Goal: Task Accomplishment & Management: Manage account settings

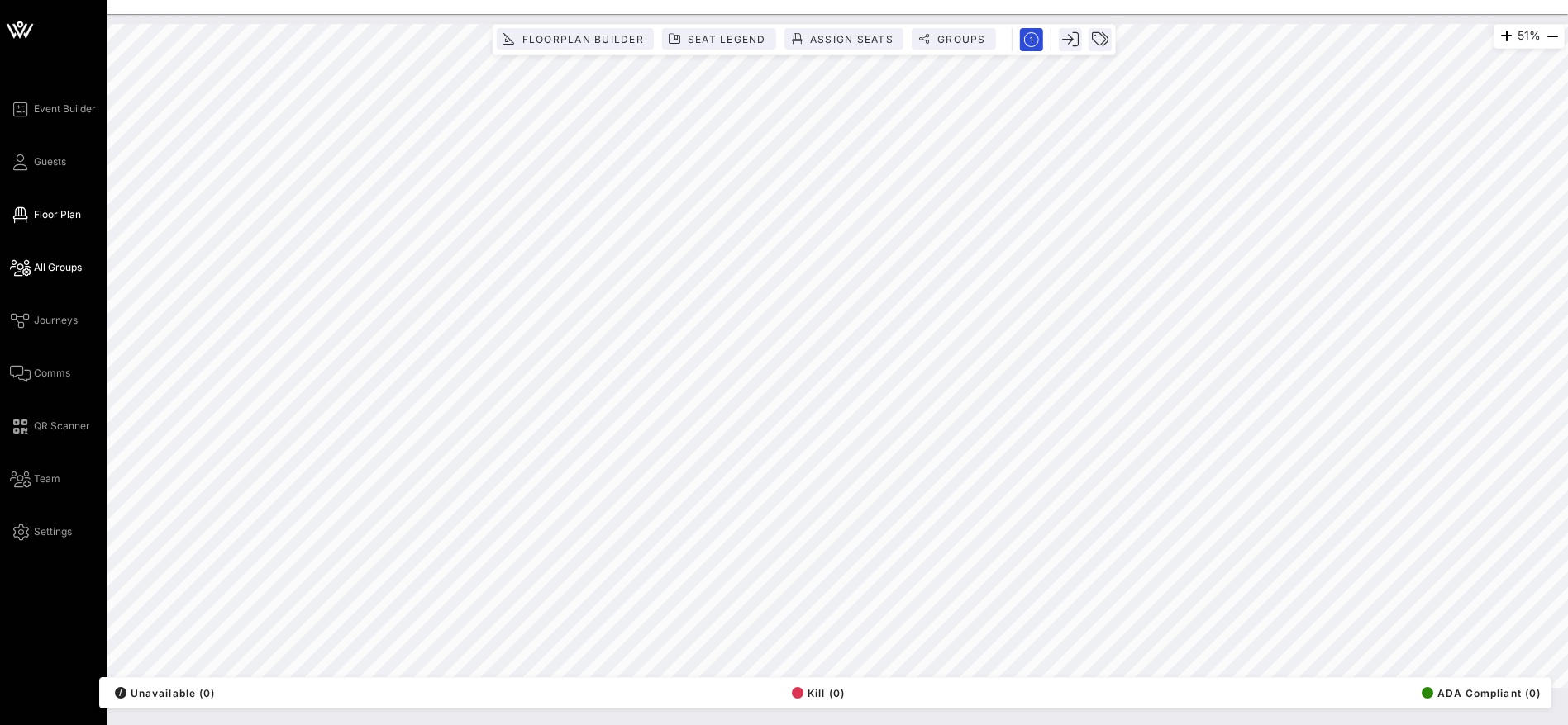
click at [56, 266] on span "All Groups" at bounding box center [58, 267] width 48 height 15
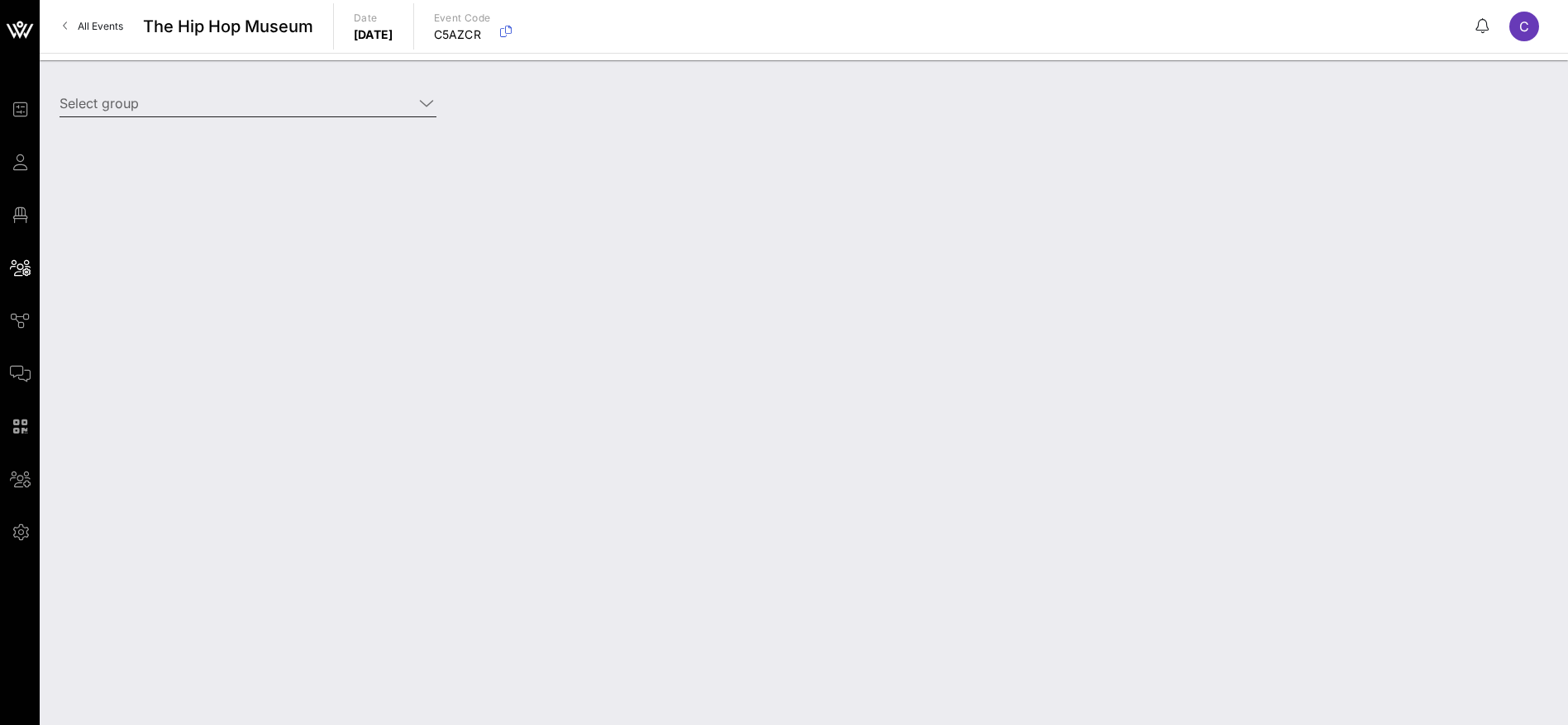
click at [425, 102] on icon at bounding box center [426, 103] width 15 height 20
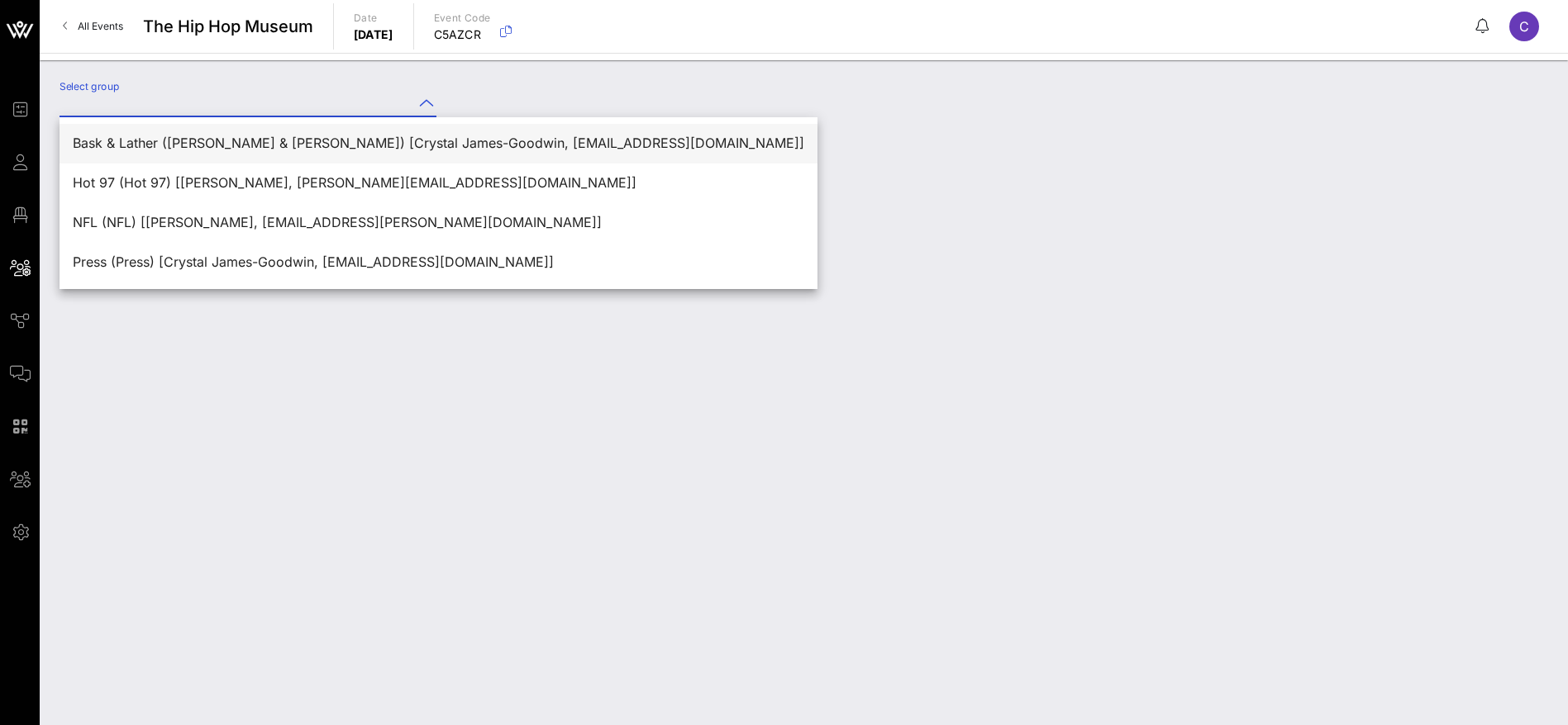
click at [331, 144] on div "Bask & Lather ([PERSON_NAME] & [PERSON_NAME]) [Crystal James-Goodwin, [EMAIL_AD…" at bounding box center [438, 143] width 731 height 15
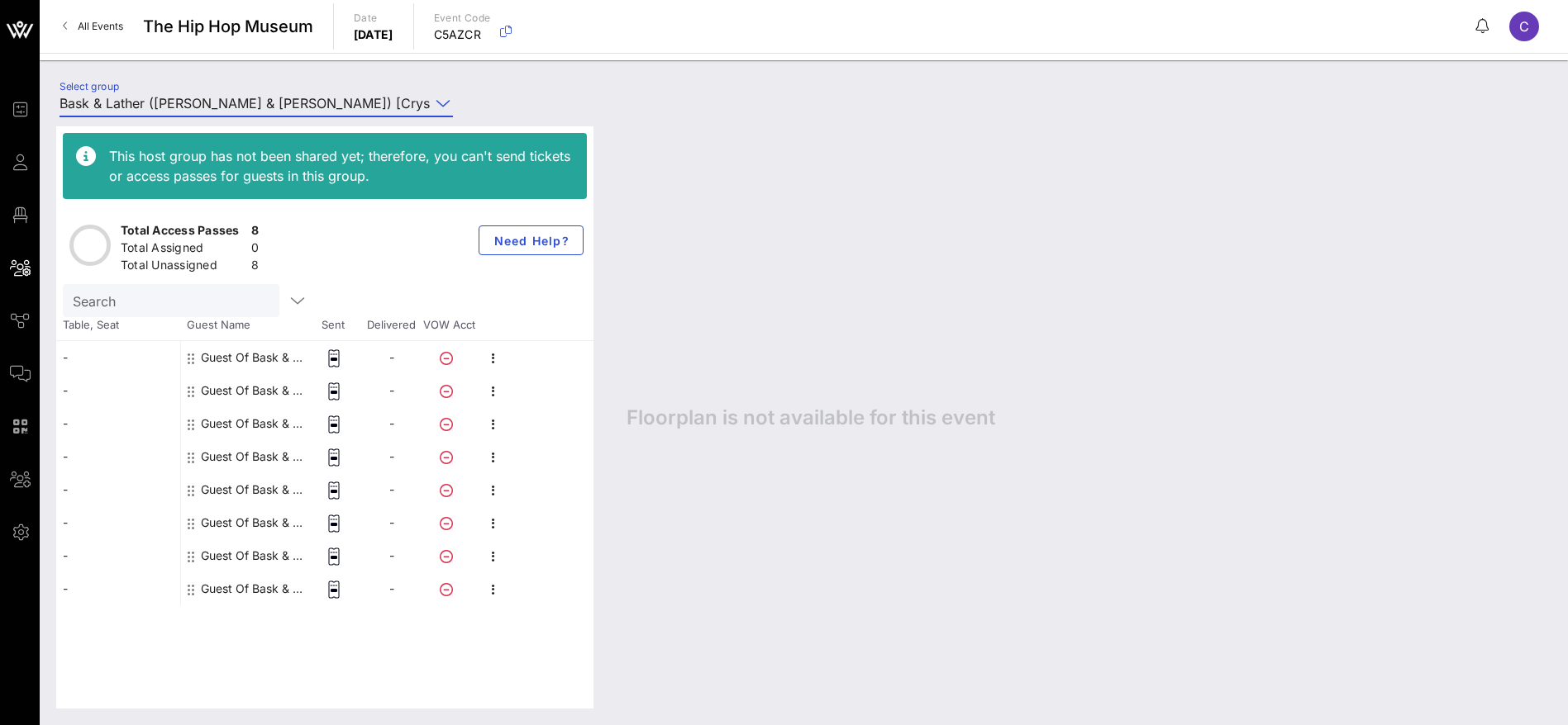
click at [435, 97] on icon at bounding box center [442, 103] width 15 height 20
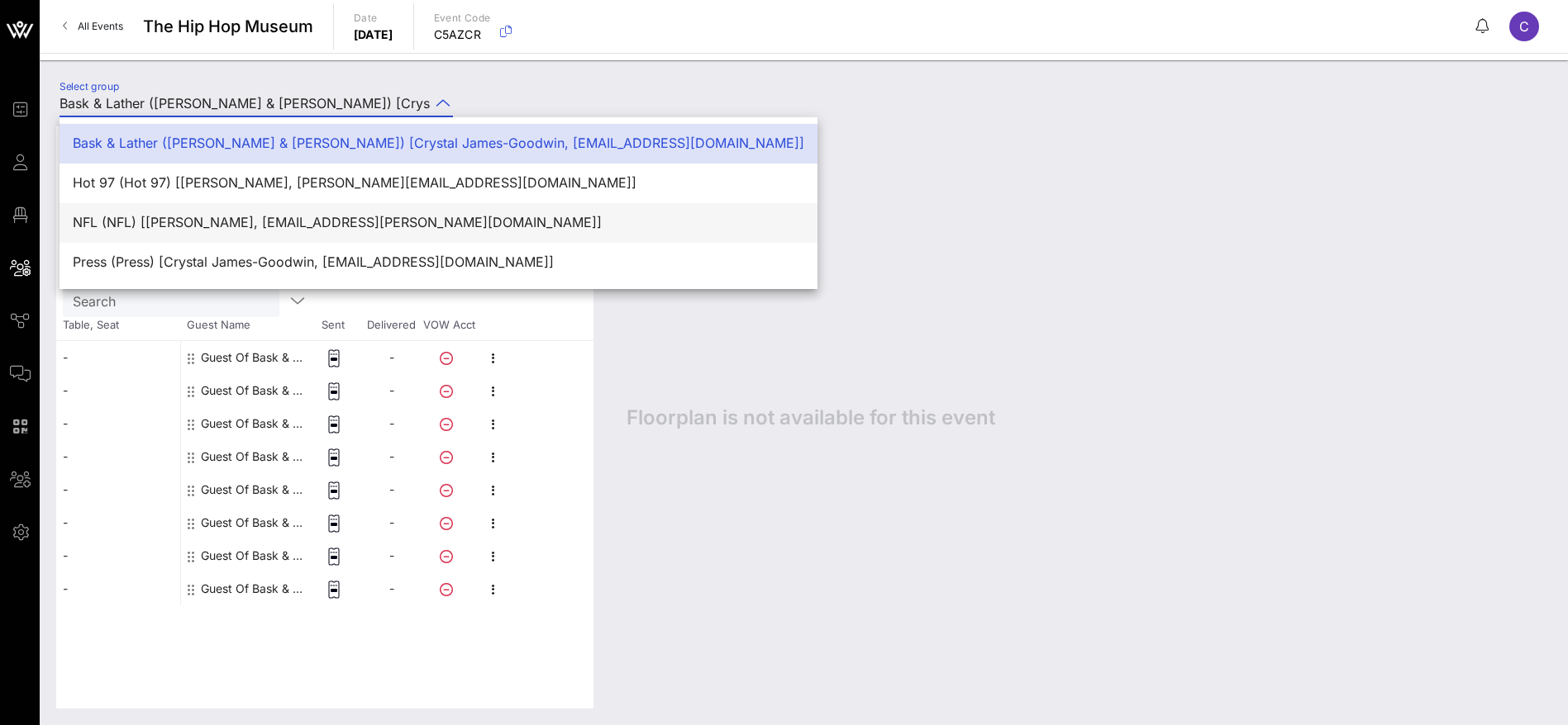
click at [291, 232] on div "NFL (NFL) [[PERSON_NAME], [EMAIL_ADDRESS][PERSON_NAME][DOMAIN_NAME]]" at bounding box center [438, 223] width 731 height 36
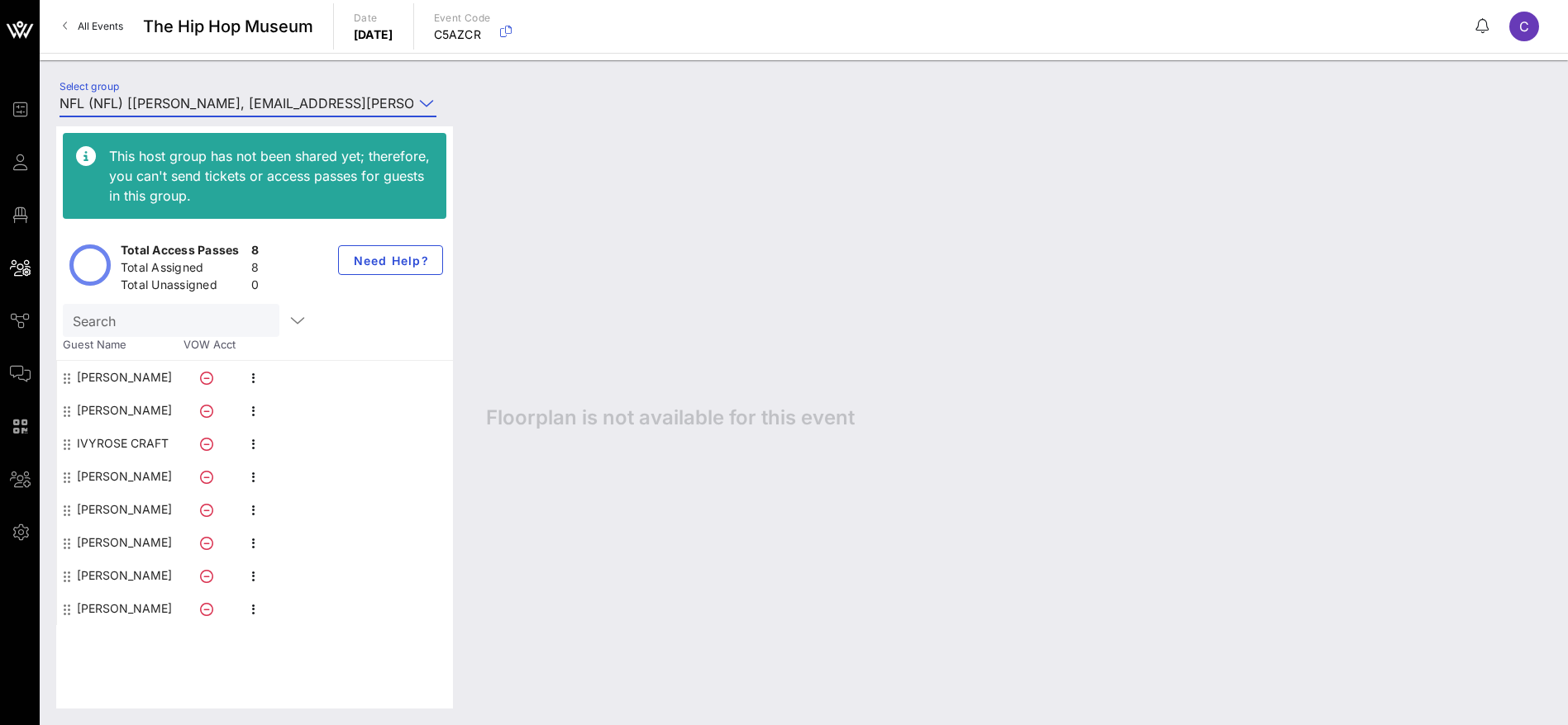
click at [215, 102] on input "NFL (NFL) [[PERSON_NAME], [EMAIL_ADDRESS][PERSON_NAME][DOMAIN_NAME]]" at bounding box center [236, 103] width 353 height 27
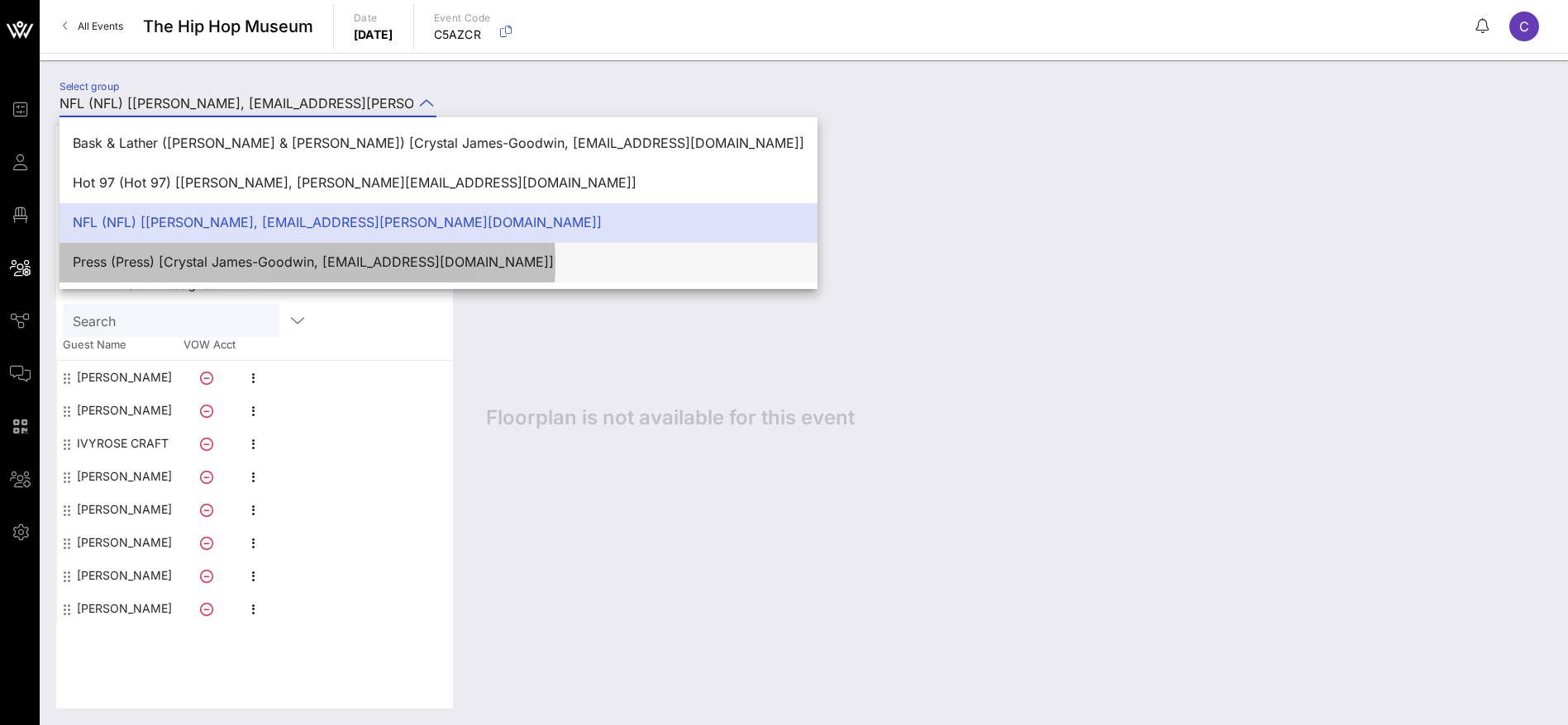
click at [214, 265] on div "Press (Press) [Crystal James-Goodwin, [EMAIL_ADDRESS][DOMAIN_NAME]]" at bounding box center [438, 262] width 731 height 15
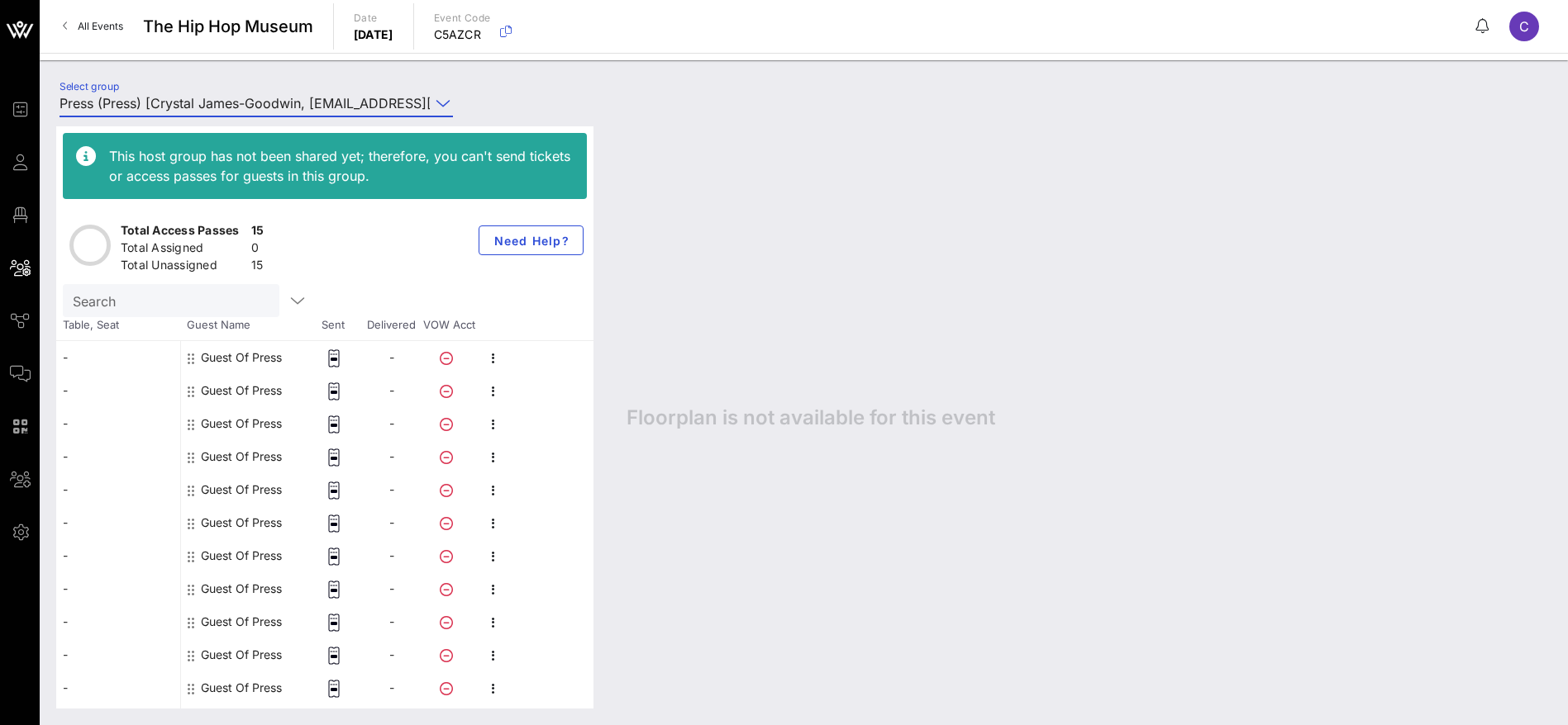
click at [446, 99] on icon at bounding box center [442, 103] width 15 height 20
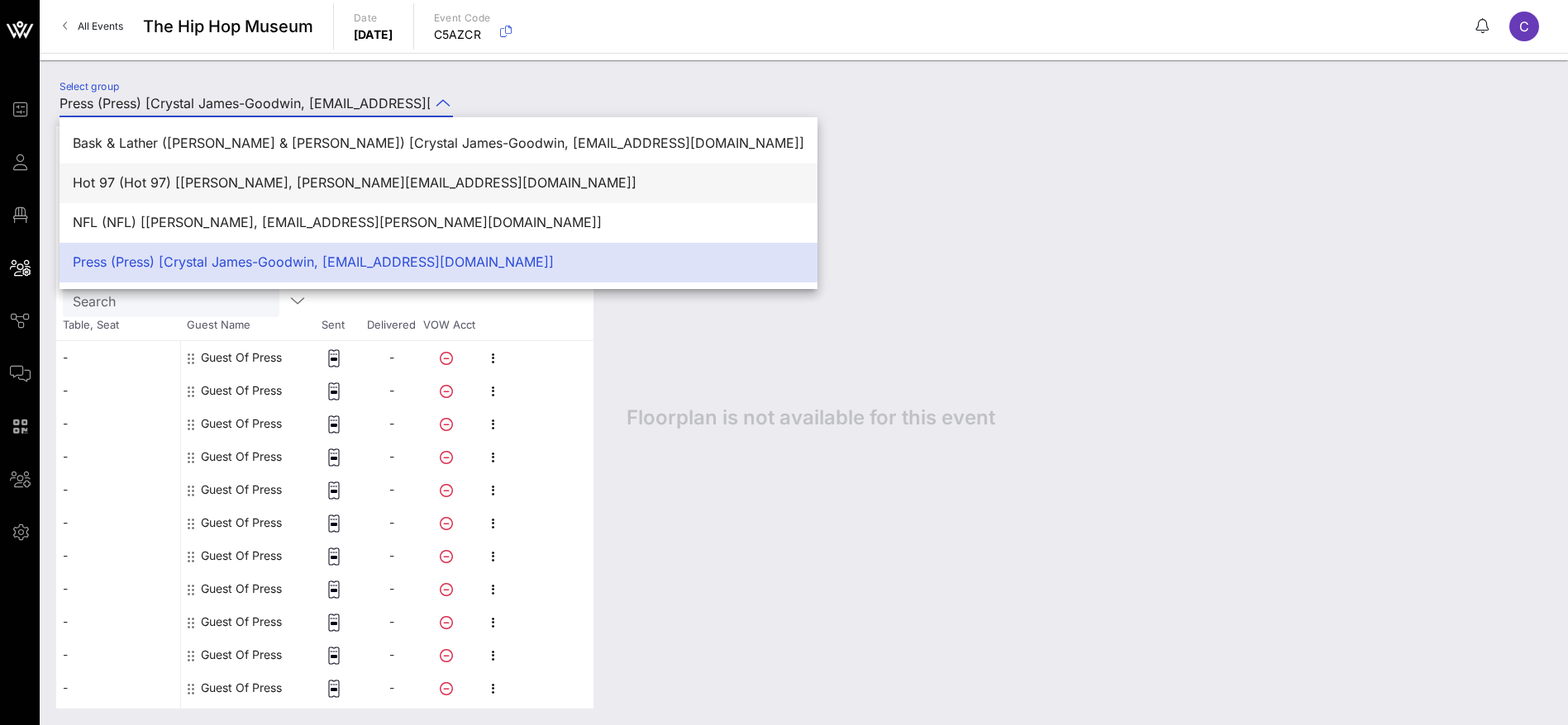
click at [453, 191] on div "Hot 97 (Hot 97) [[PERSON_NAME], [PERSON_NAME][EMAIL_ADDRESS][DOMAIN_NAME]]" at bounding box center [438, 183] width 731 height 15
type input "Hot 97 (Hot 97) [[PERSON_NAME], [PERSON_NAME][EMAIL_ADDRESS][DOMAIN_NAME]]"
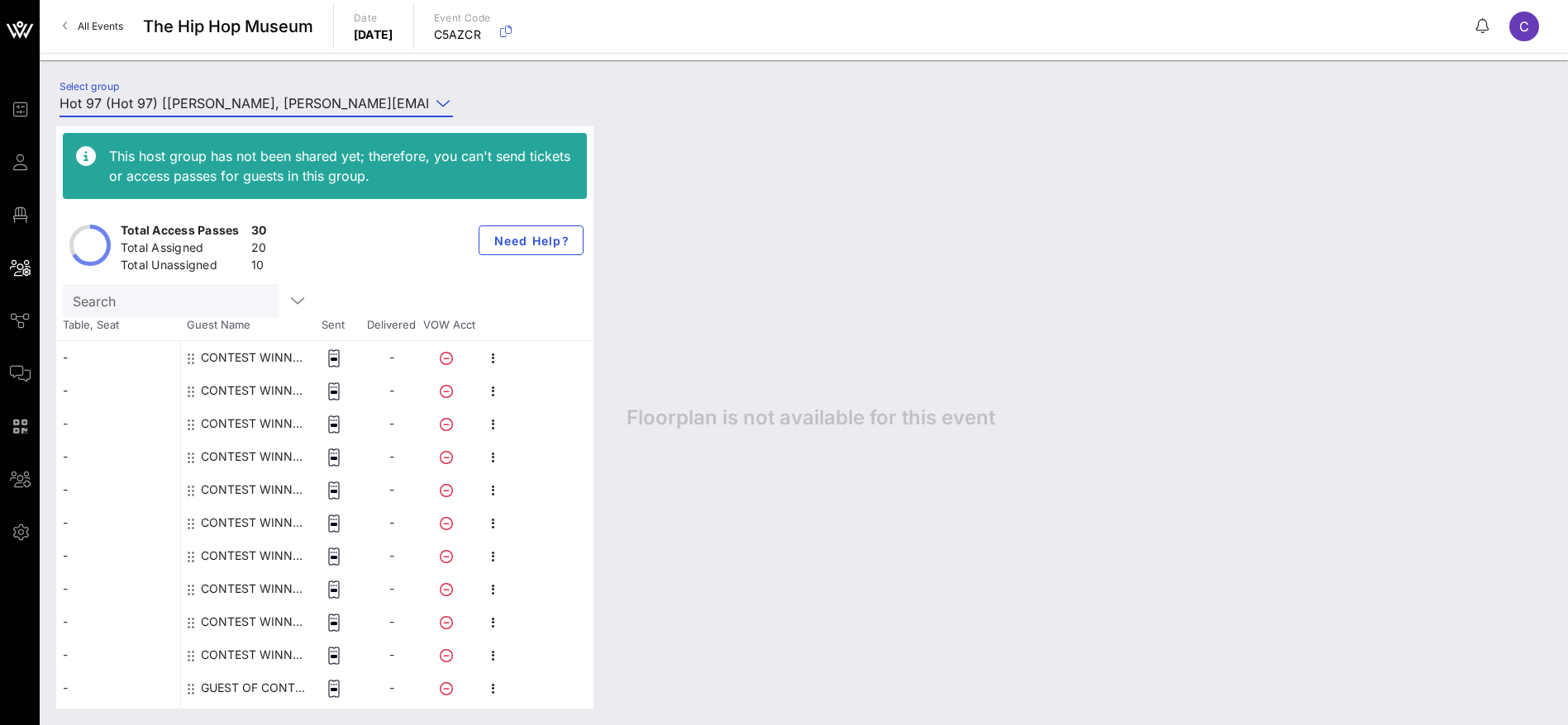
click at [692, 219] on div "Floorplan is not available for this event" at bounding box center [1080, 417] width 941 height 582
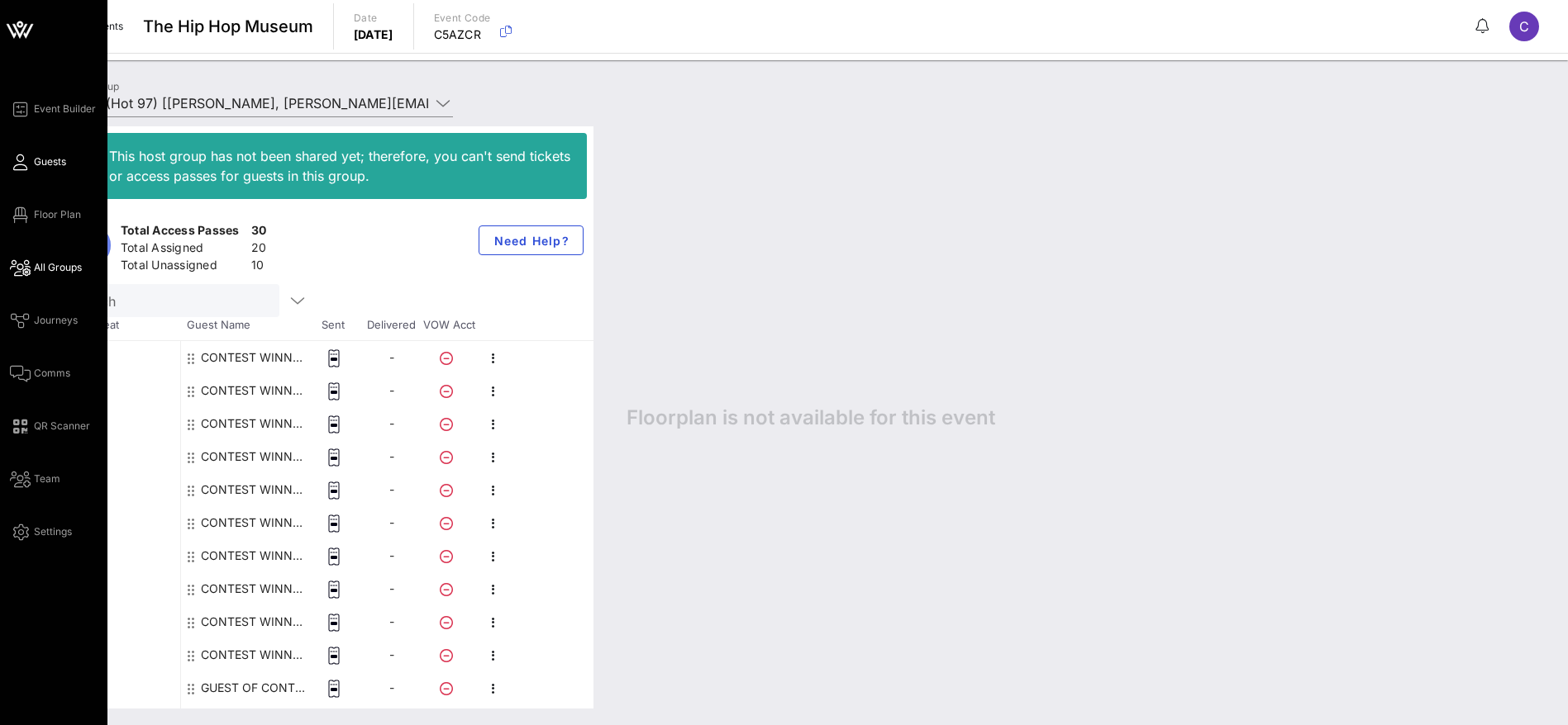
click at [39, 158] on span "Guests" at bounding box center [50, 162] width 33 height 15
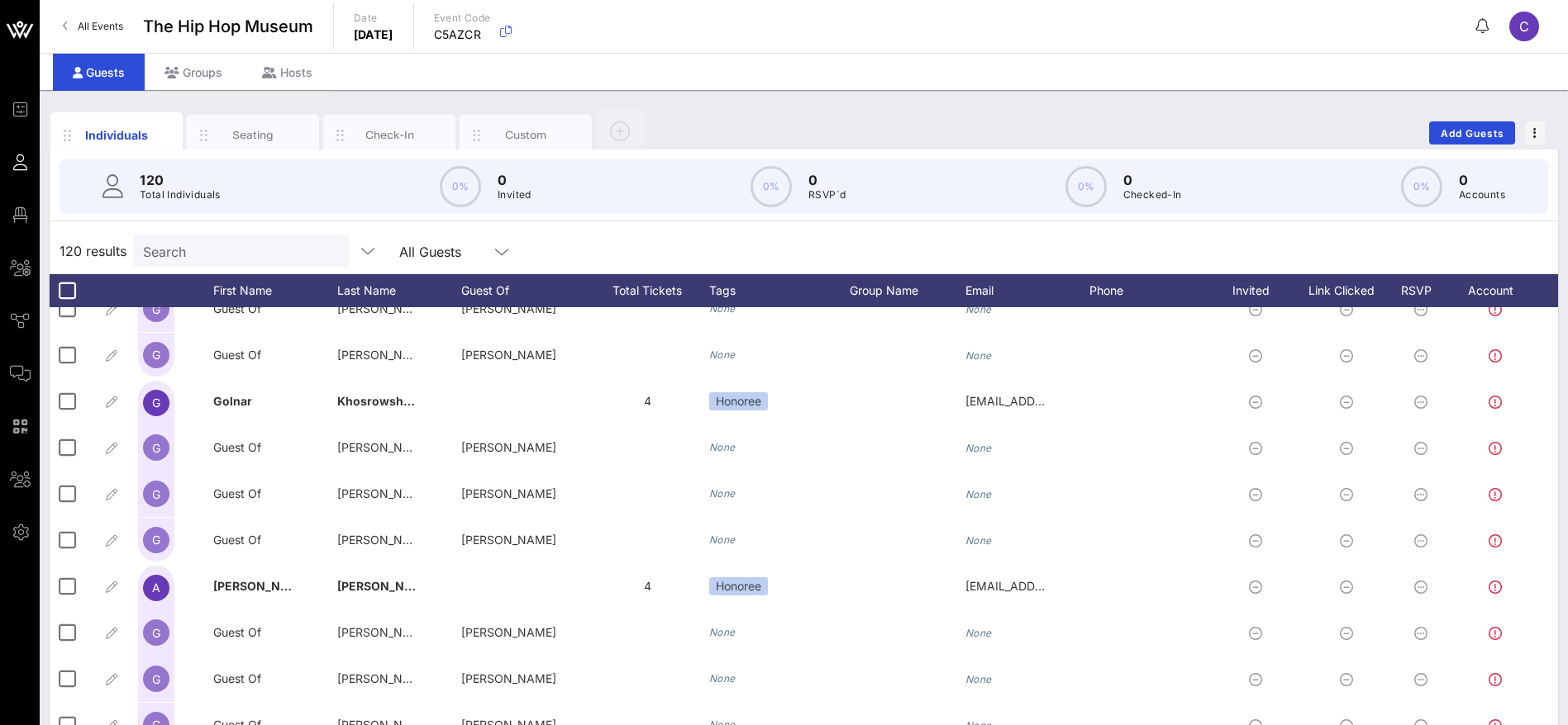
scroll to position [1611, 0]
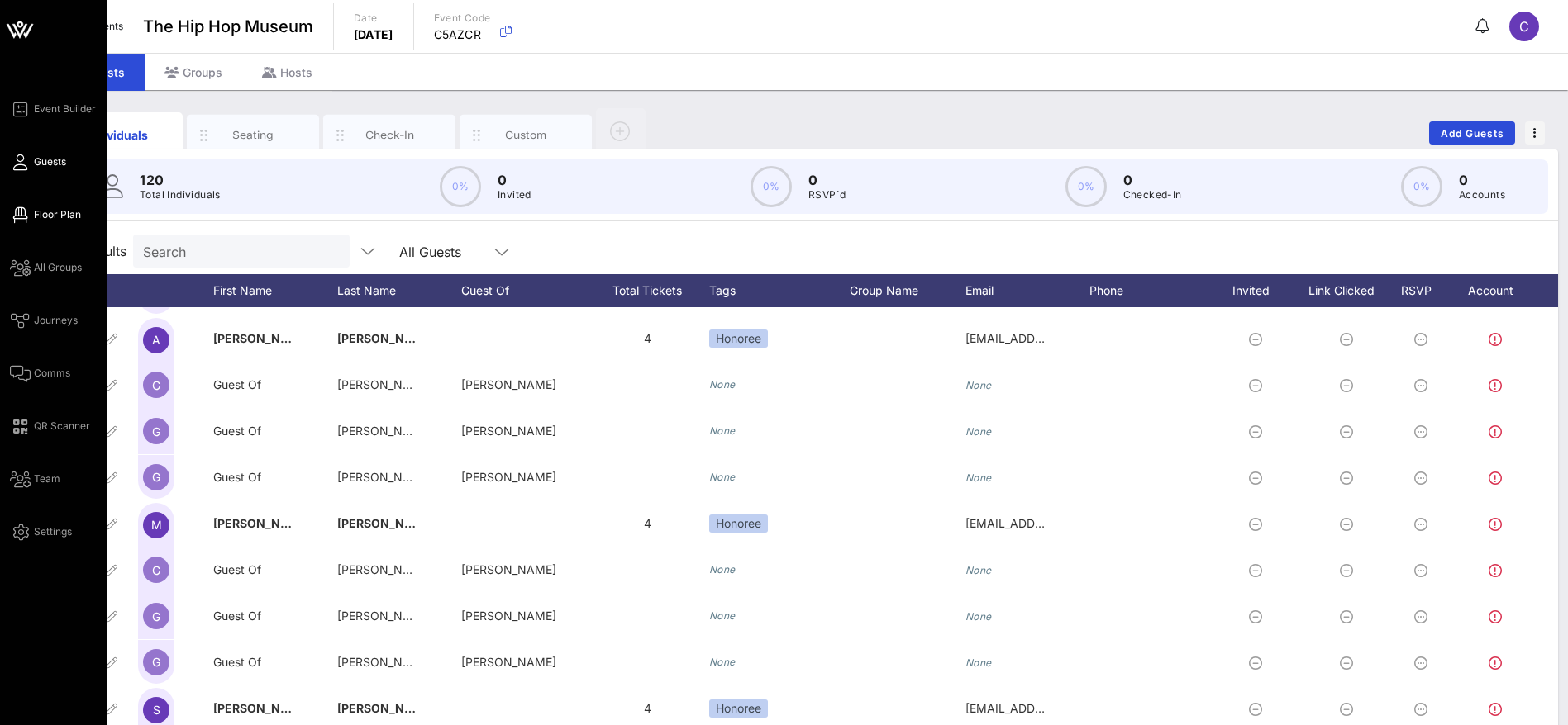
click at [62, 215] on span "Floor Plan" at bounding box center [57, 214] width 47 height 15
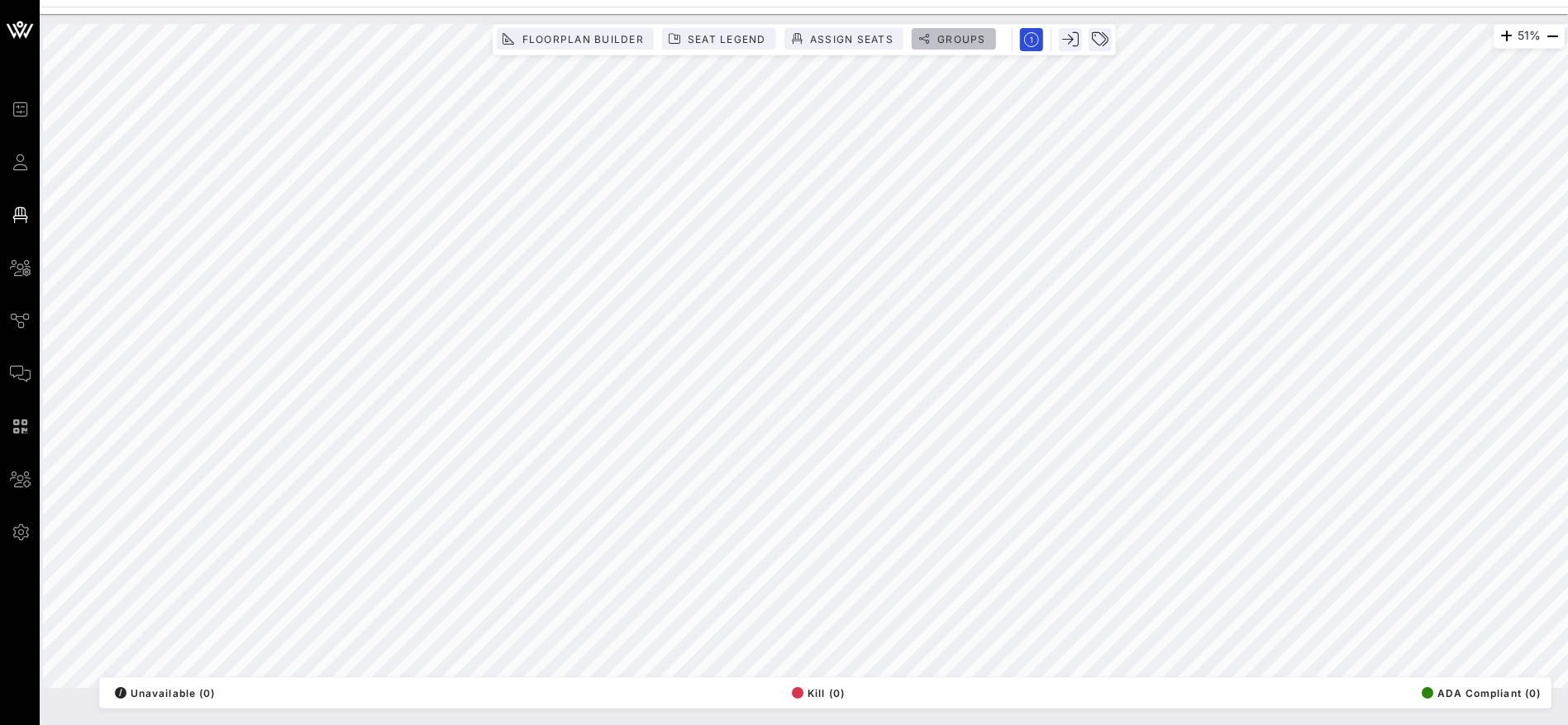
click at [962, 34] on span "Groups" at bounding box center [962, 39] width 50 height 12
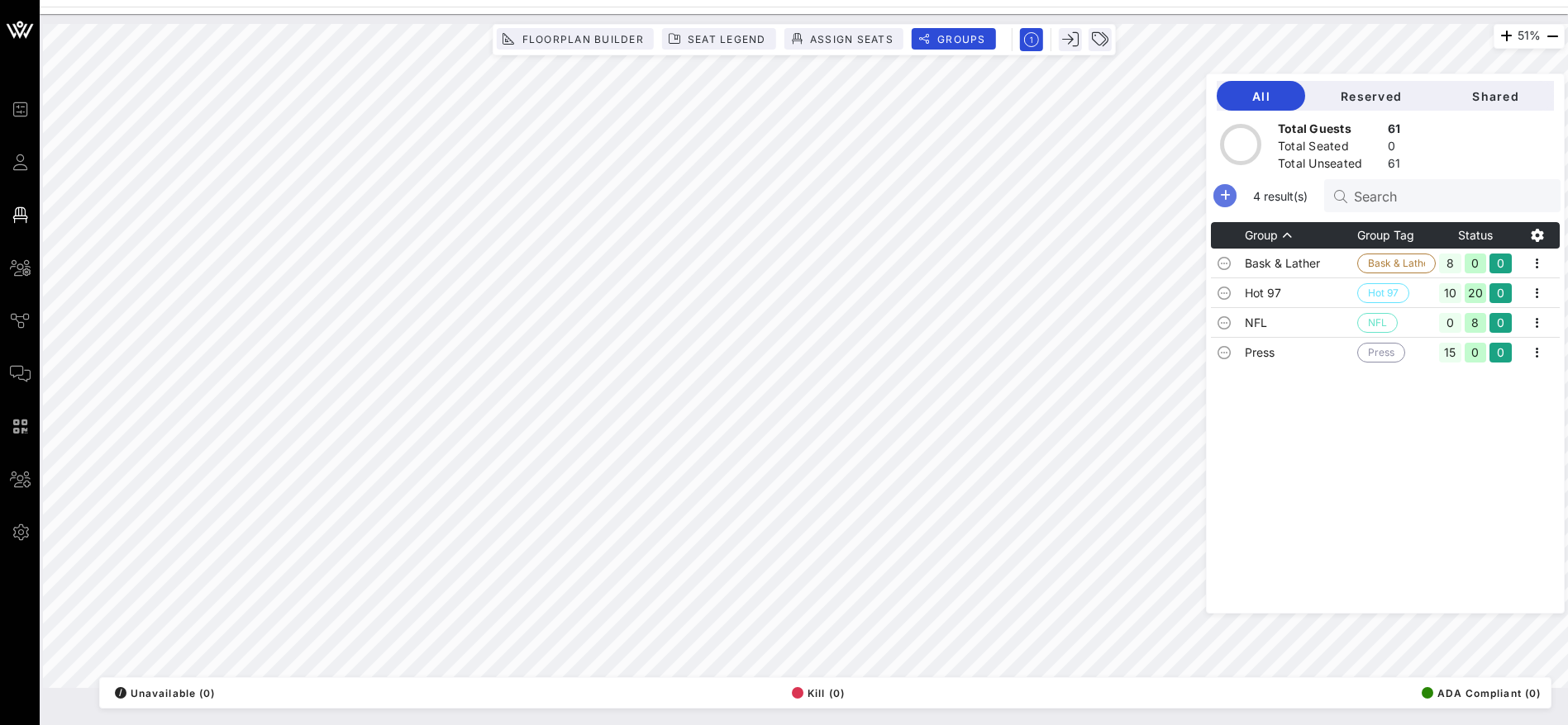
click at [1234, 193] on icon "button" at bounding box center [1224, 195] width 20 height 20
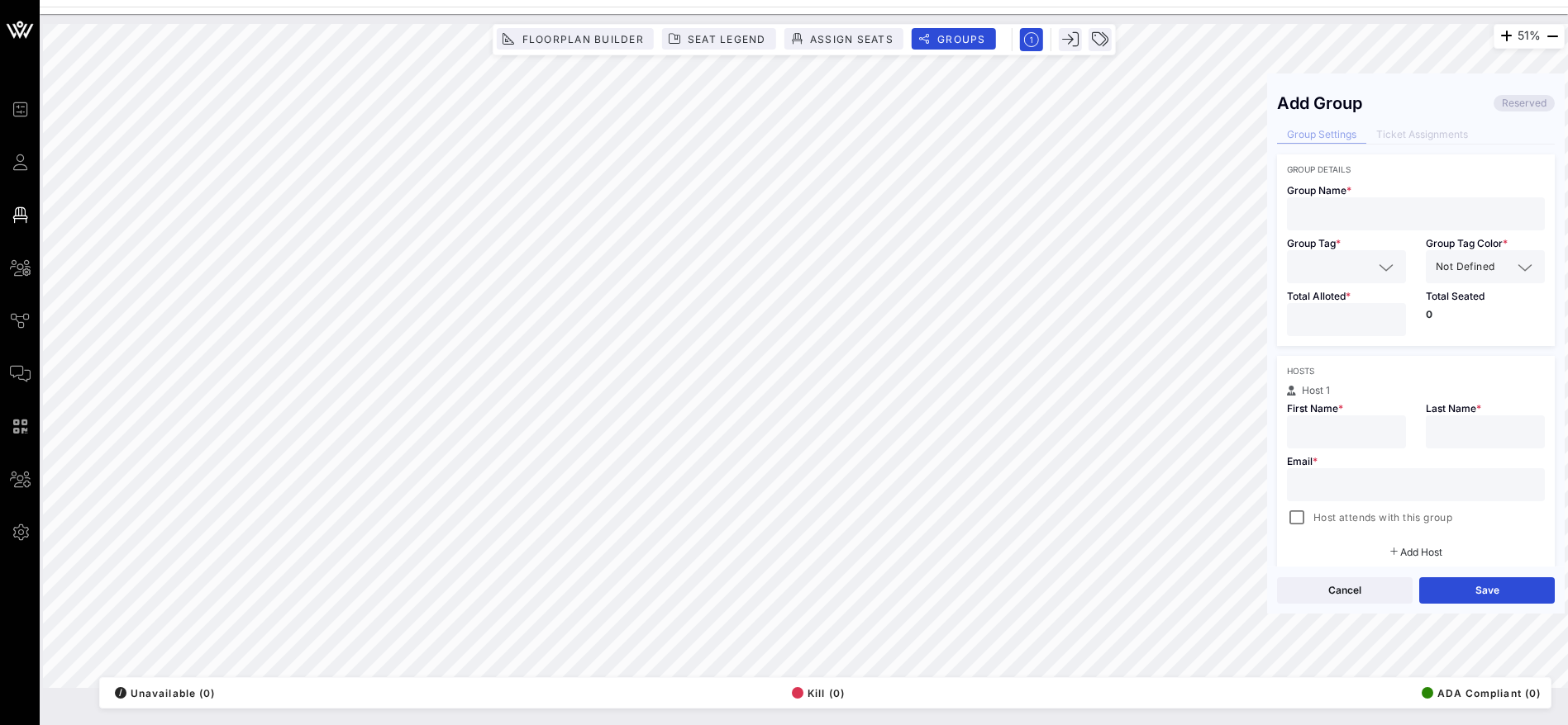
click at [1400, 219] on input "text" at bounding box center [1416, 214] width 238 height 21
type input "THHM Staff"
click at [1256, 219] on div "51% Floorplan Builder Seat Legend Assign Seats Groups Exit Add Group Reserved G…" at bounding box center [803, 356] width 1522 height 664
click at [1316, 255] on div at bounding box center [1346, 267] width 99 height 33
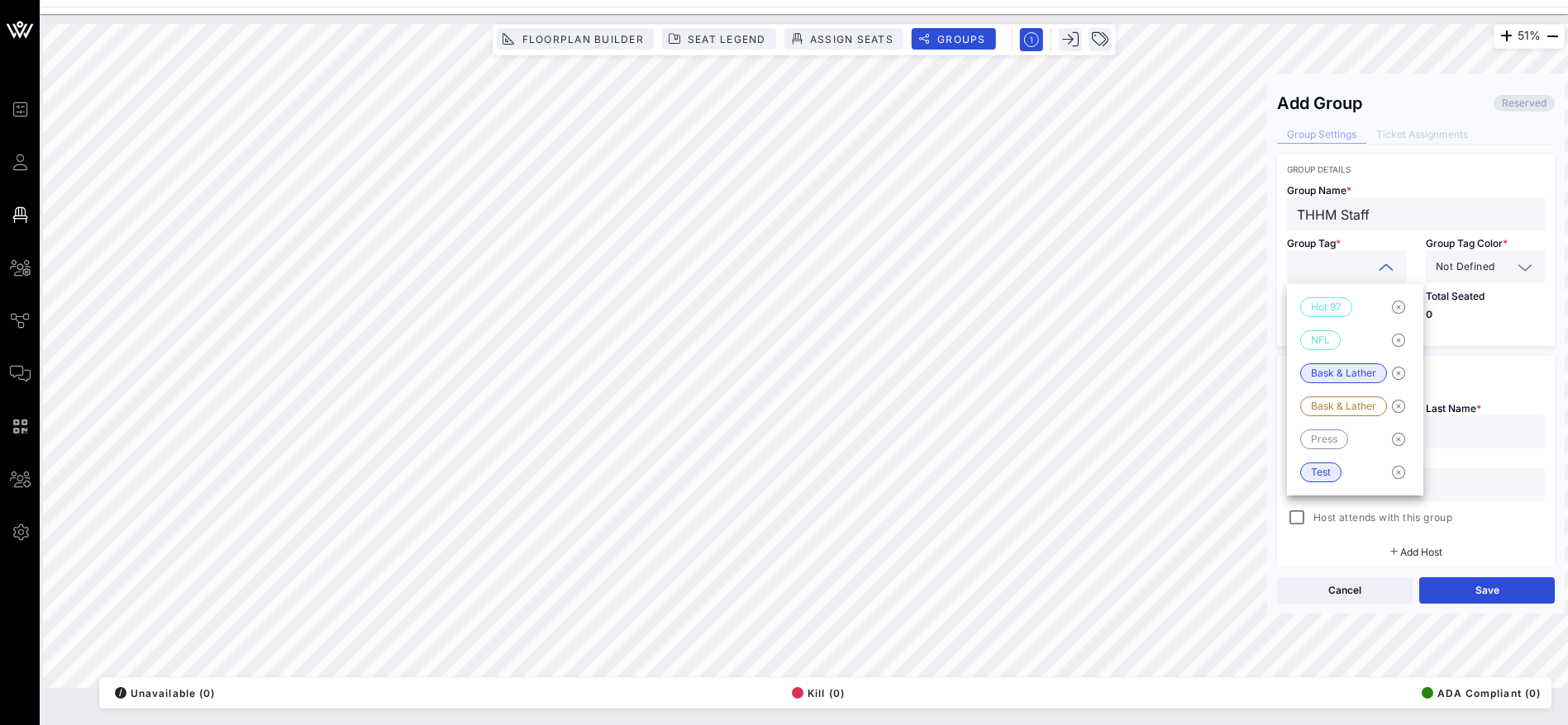
paste input "THHM Staff"
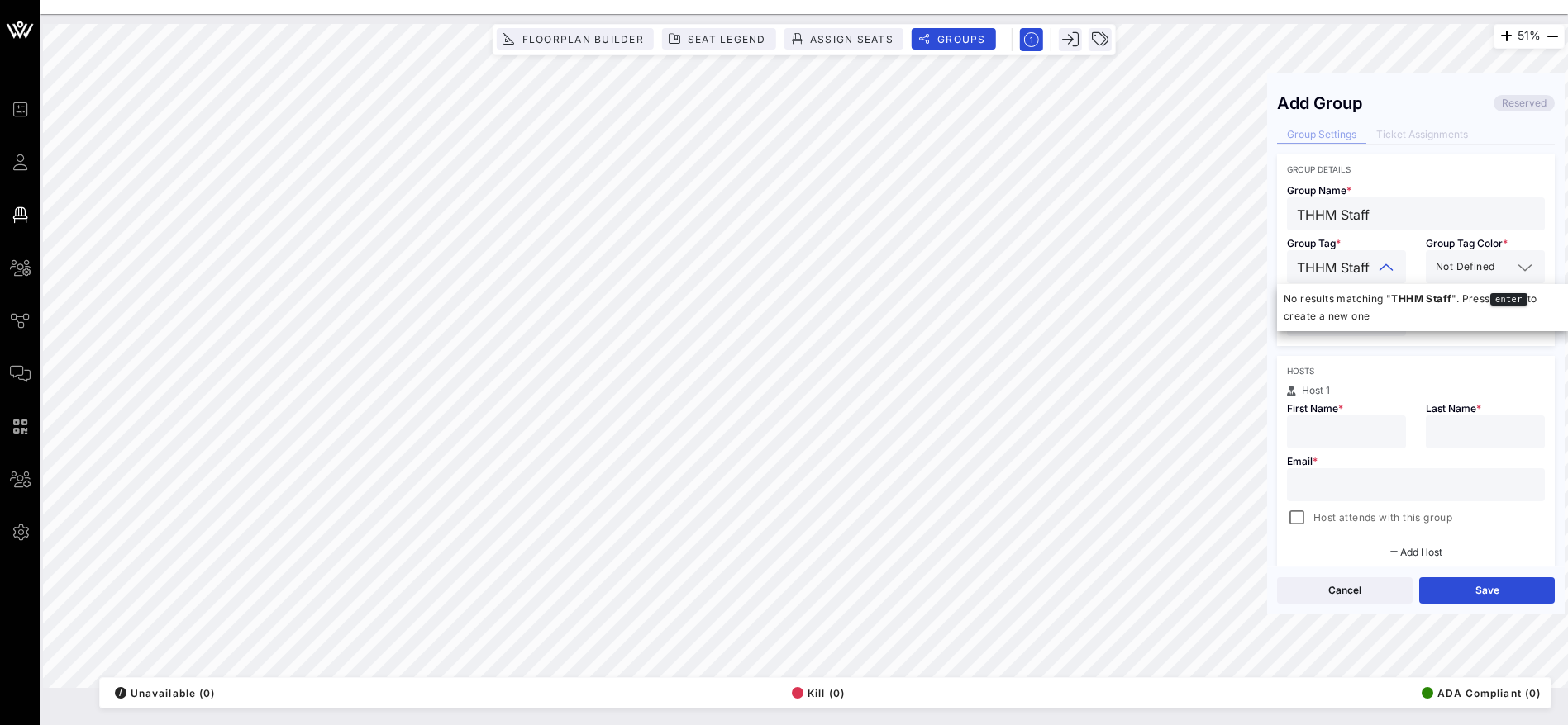
scroll to position [0, 3]
type input "THHM Staff\"
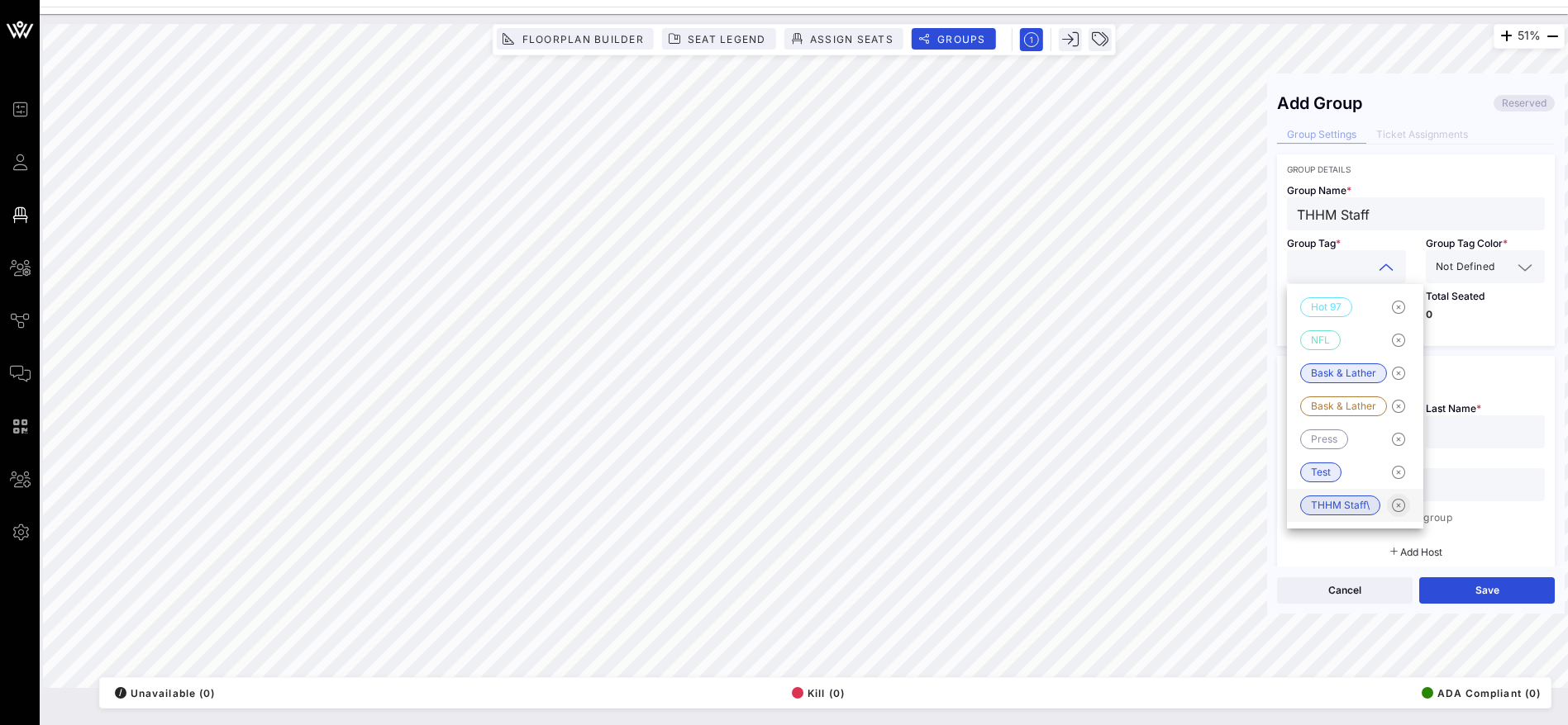
click at [1396, 506] on icon "button" at bounding box center [1398, 505] width 20 height 20
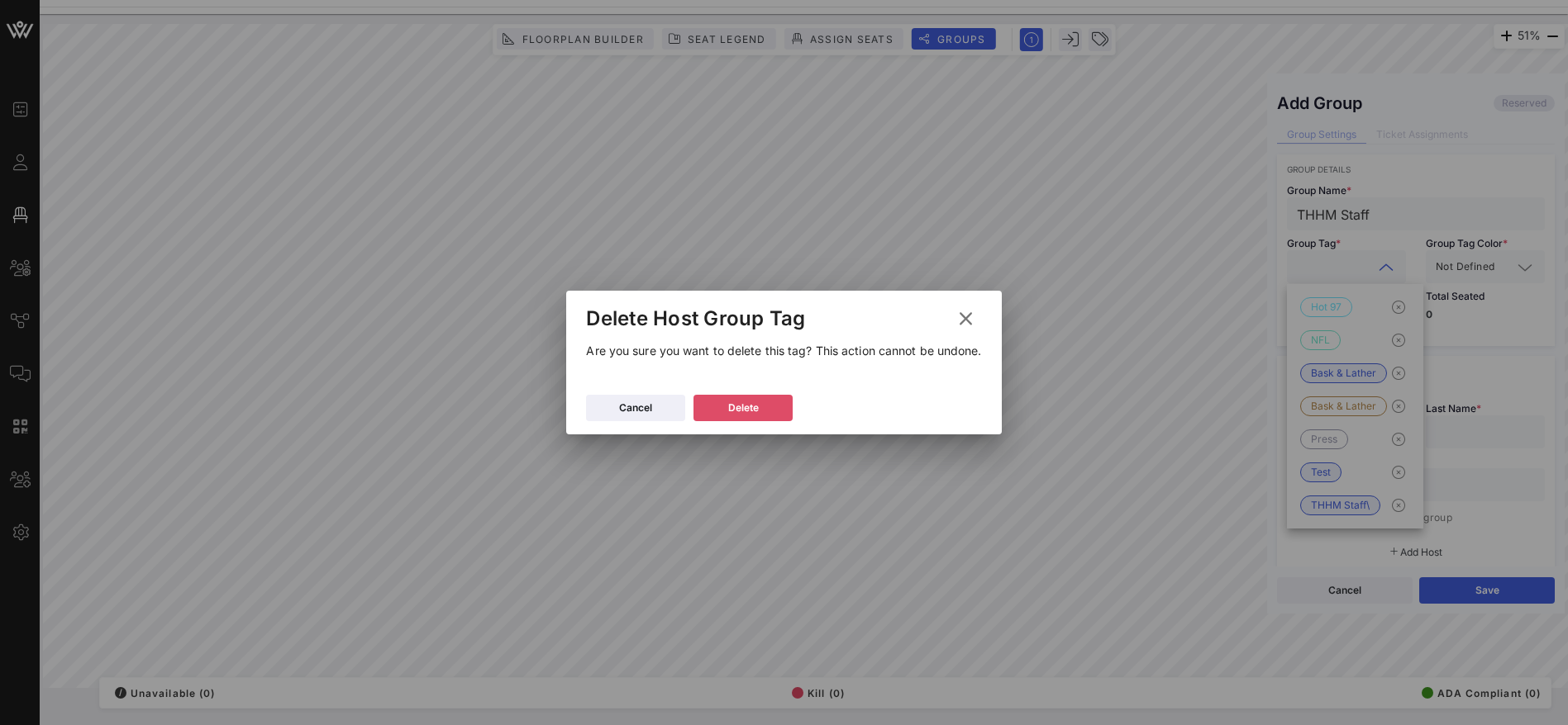
click at [768, 407] on button "Delete" at bounding box center [743, 408] width 99 height 27
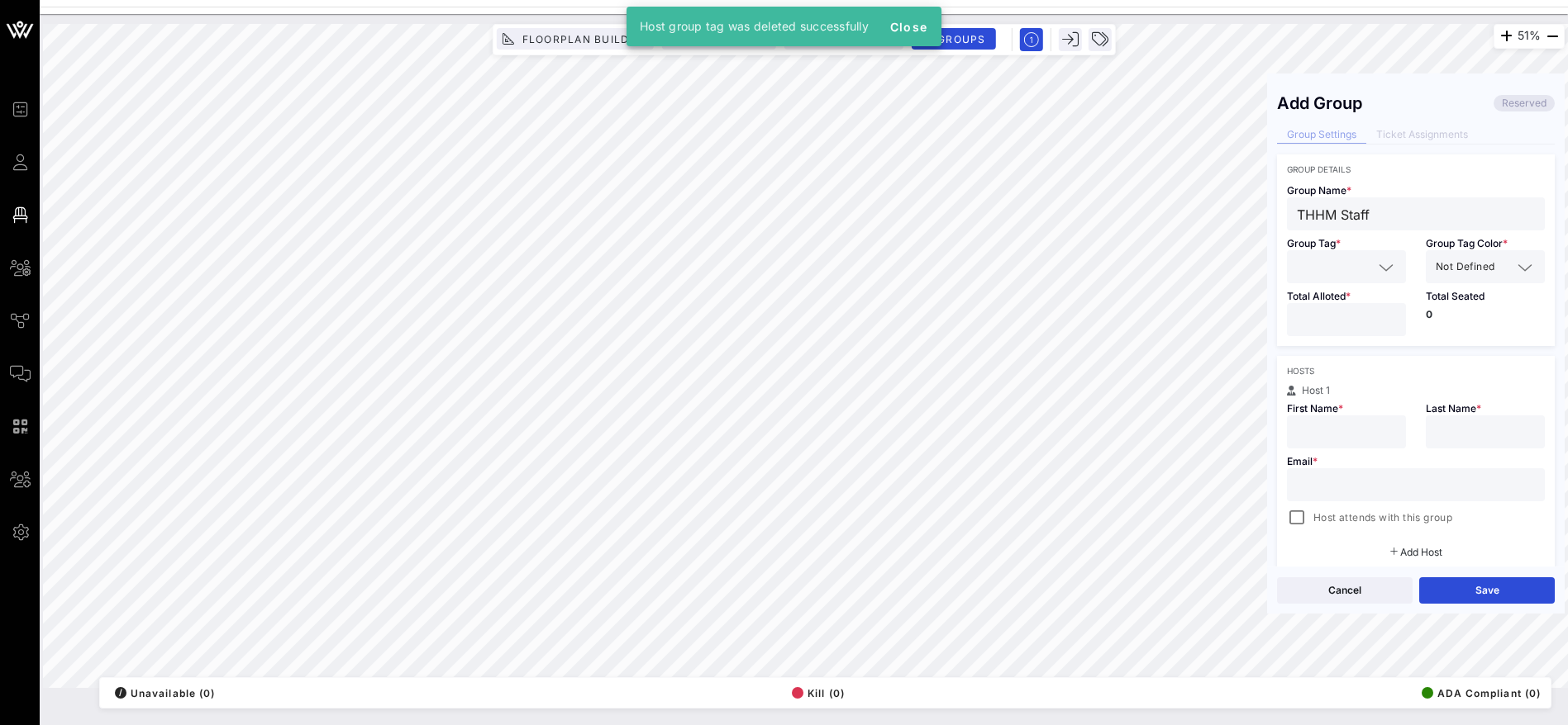
click at [1340, 268] on input "text" at bounding box center [1334, 266] width 76 height 21
paste input "THHM Staff"
type input "THHM Staff"
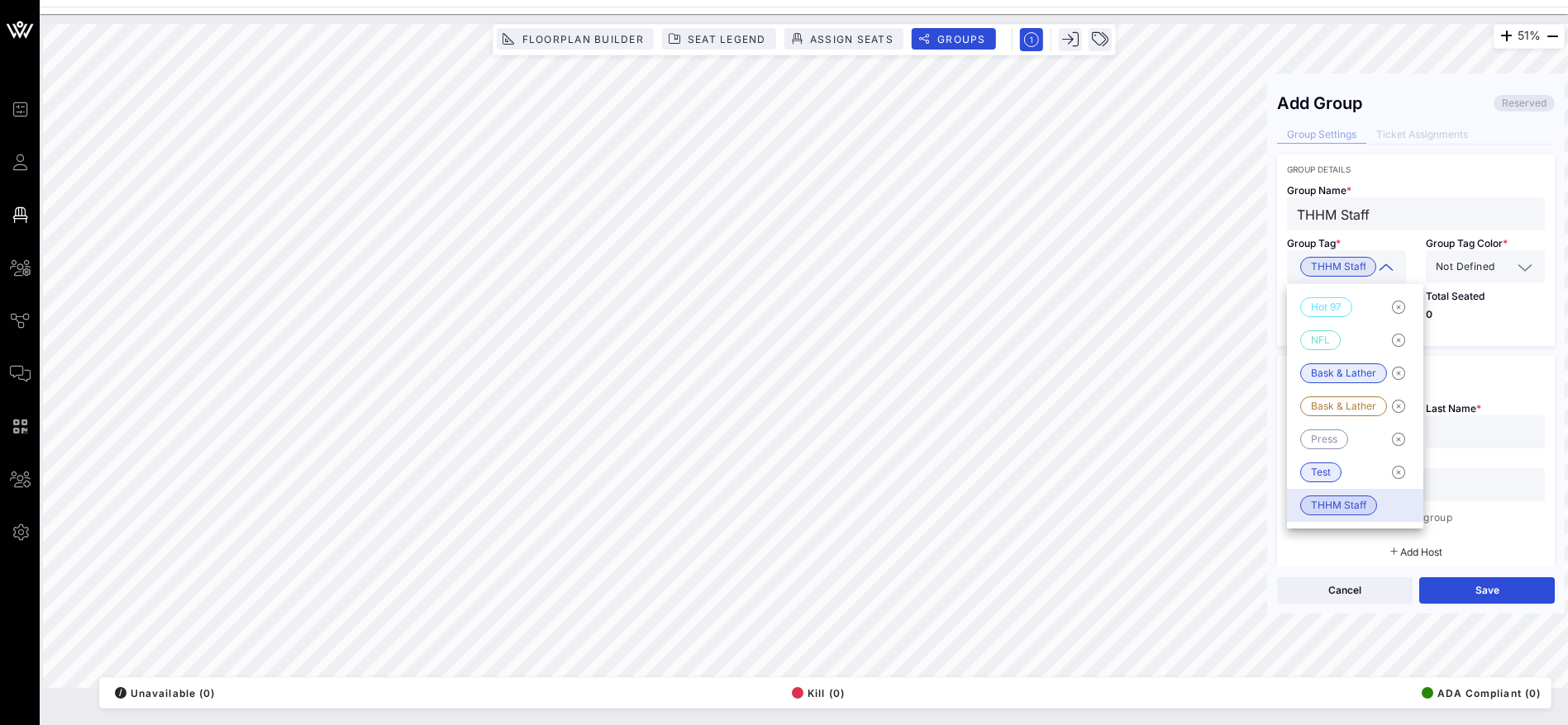
click at [1498, 262] on input "text" at bounding box center [1505, 266] width 14 height 21
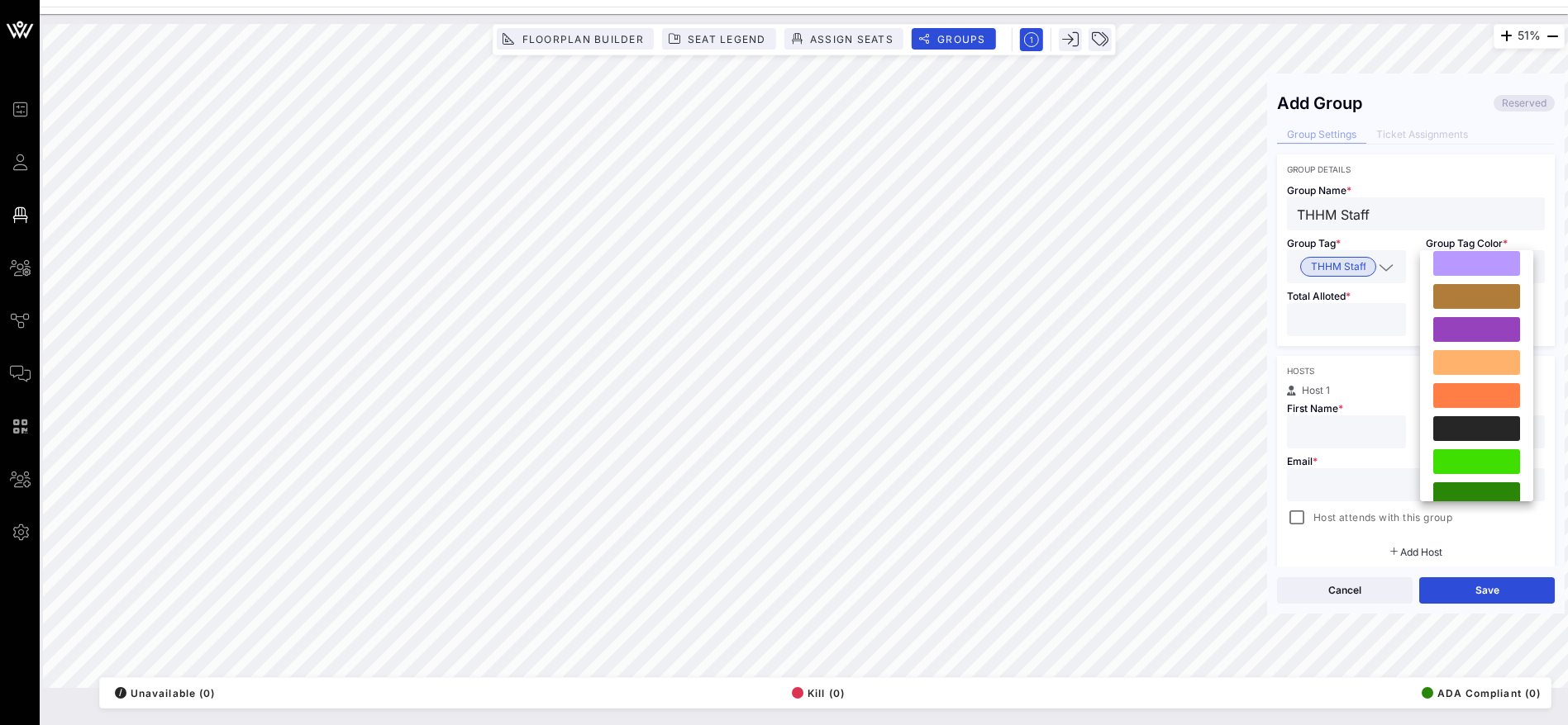
scroll to position [175, 0]
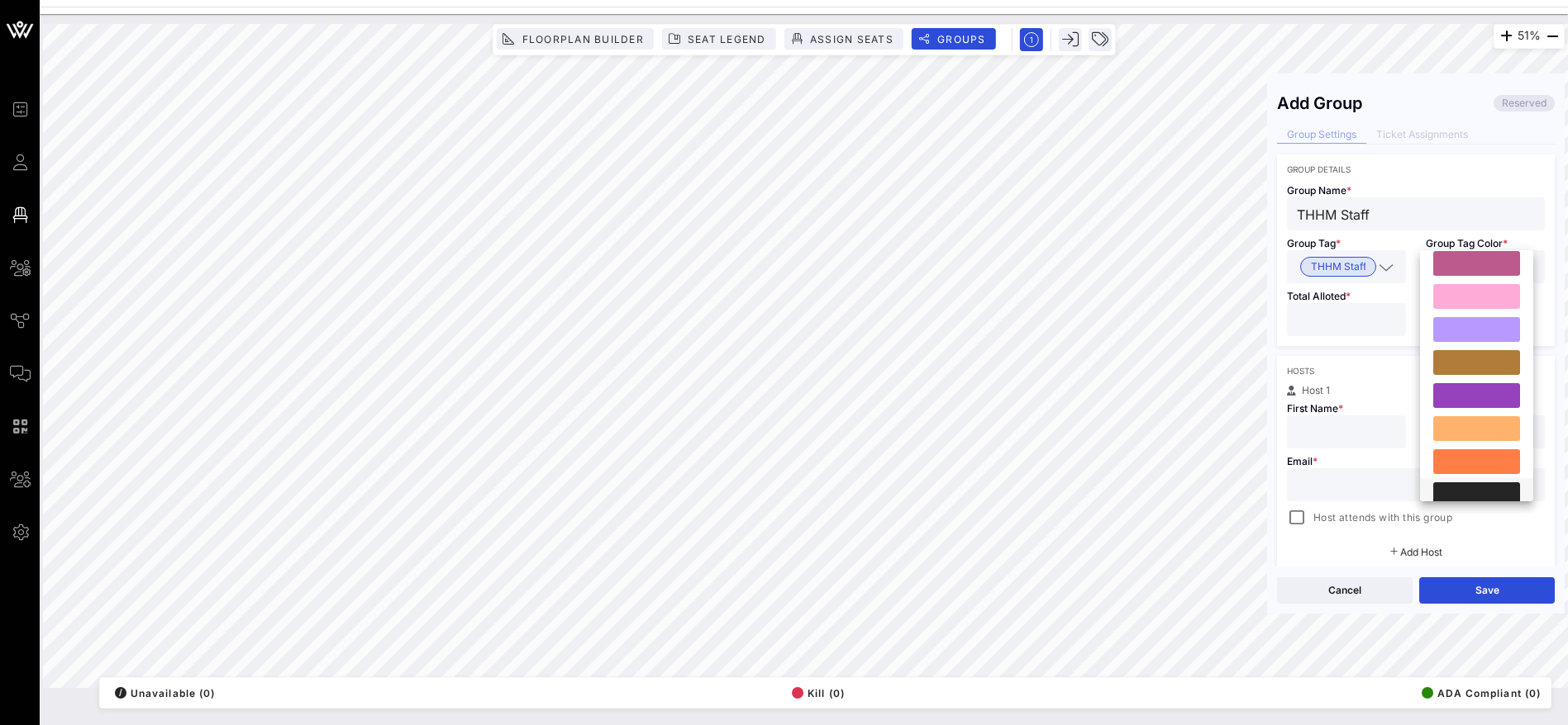
click at [1475, 486] on div at bounding box center [1476, 494] width 86 height 25
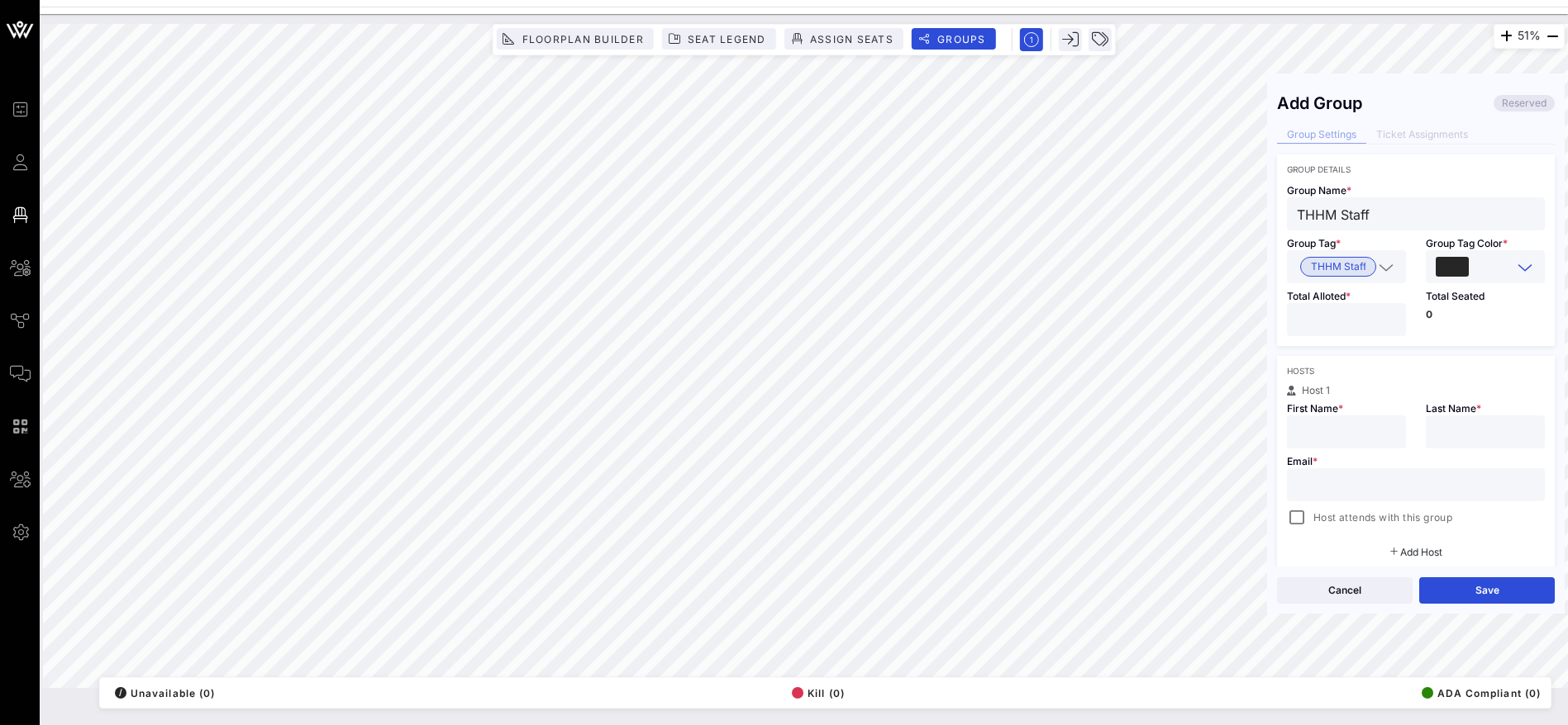
scroll to position [0, 0]
click at [1468, 318] on p "0" at bounding box center [1485, 315] width 119 height 10
click at [1353, 319] on input "number" at bounding box center [1346, 319] width 99 height 21
type input "**"
click at [1323, 433] on input "text" at bounding box center [1346, 432] width 99 height 21
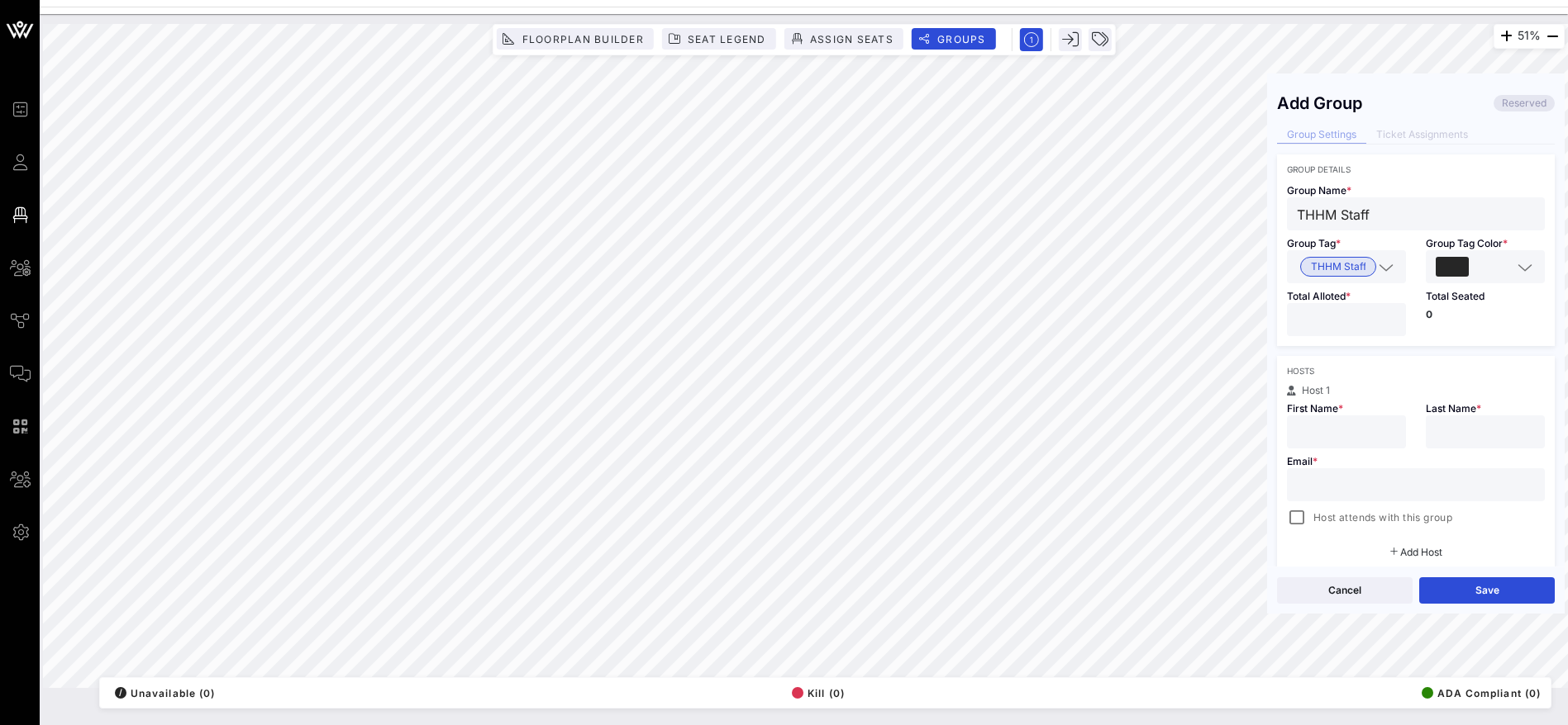
click at [1307, 484] on input "text" at bounding box center [1416, 485] width 238 height 21
type input "[EMAIL_ADDRESS]"
type input "Crystal"
type input "[PERSON_NAME]"
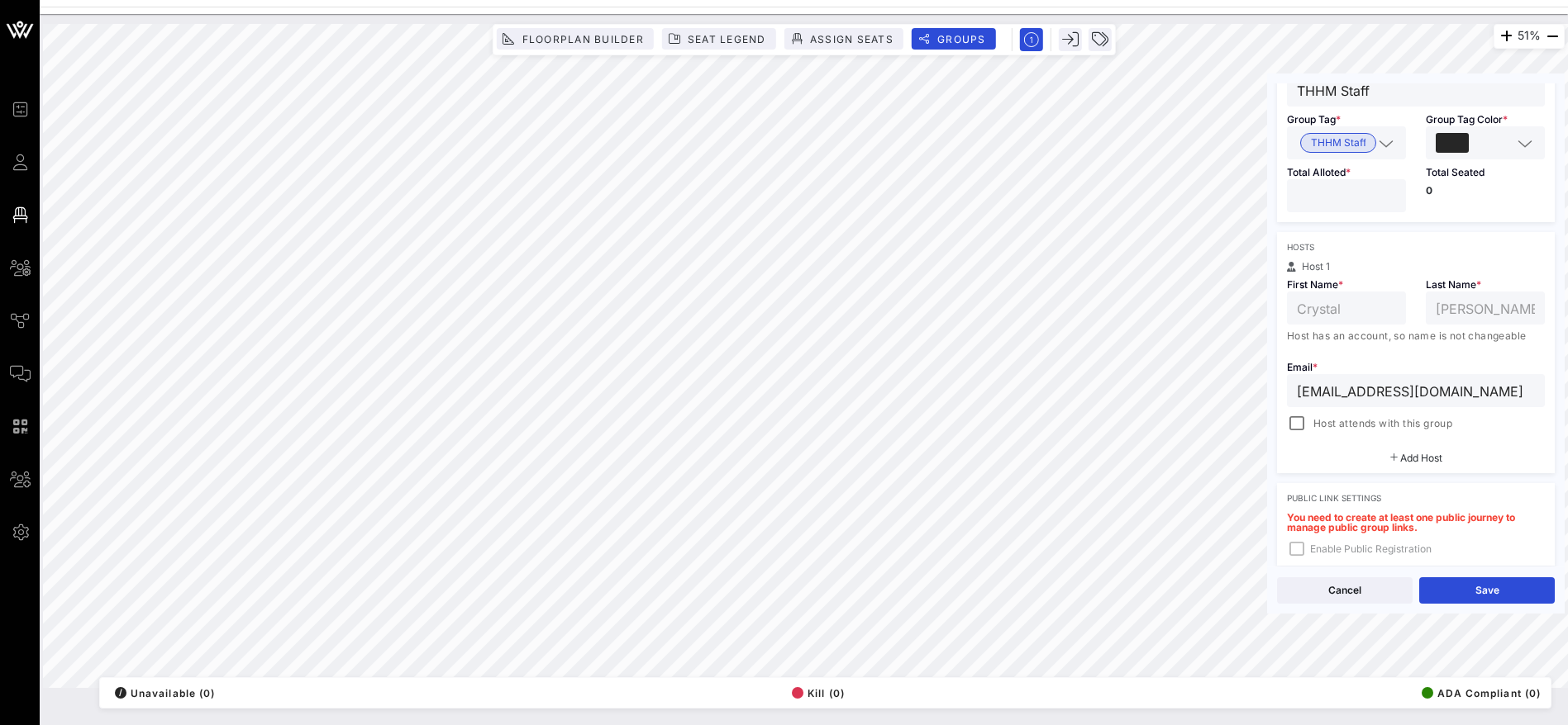
scroll to position [378, 0]
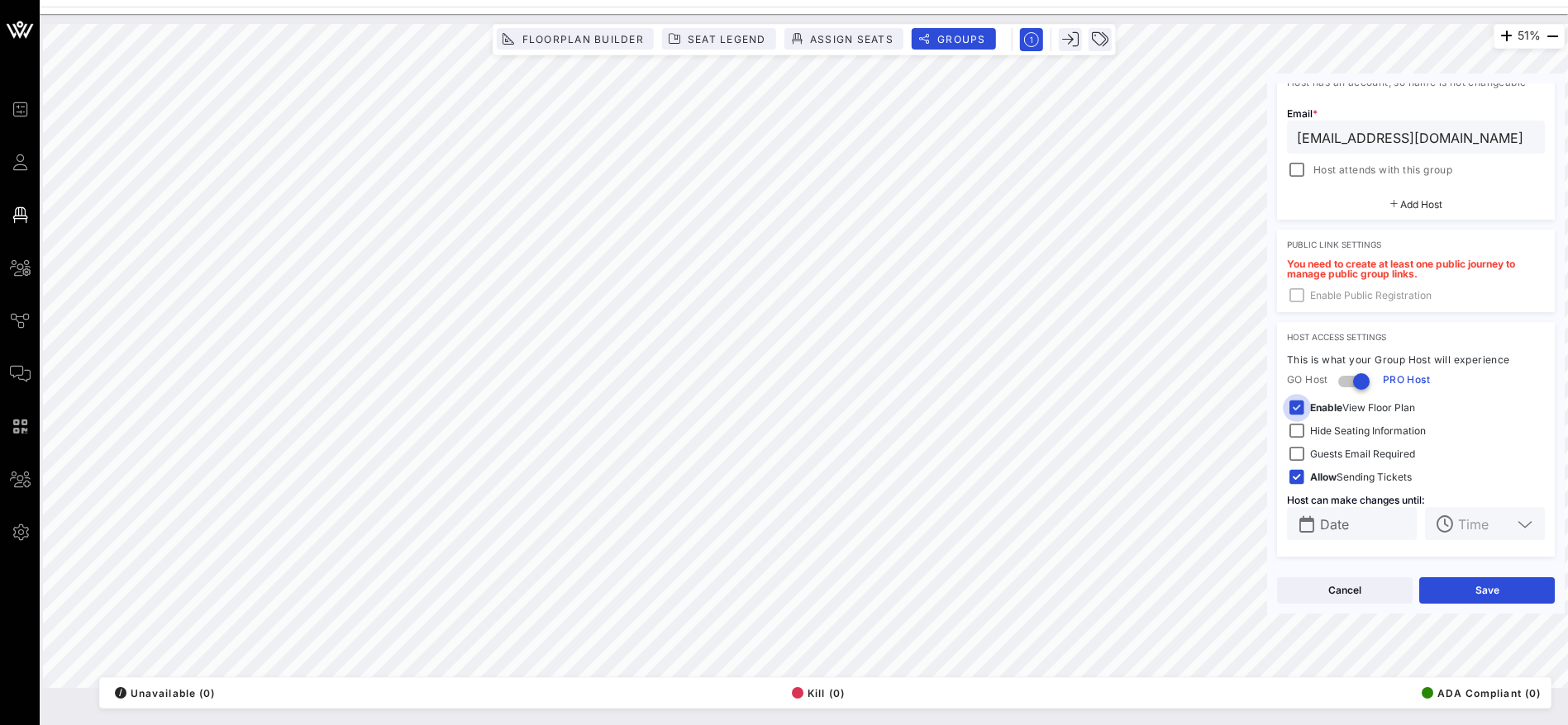
type input "[EMAIL_ADDRESS][DOMAIN_NAME]"
click at [1299, 408] on div at bounding box center [1296, 408] width 23 height 23
click at [1536, 587] on button "Save" at bounding box center [1487, 590] width 135 height 27
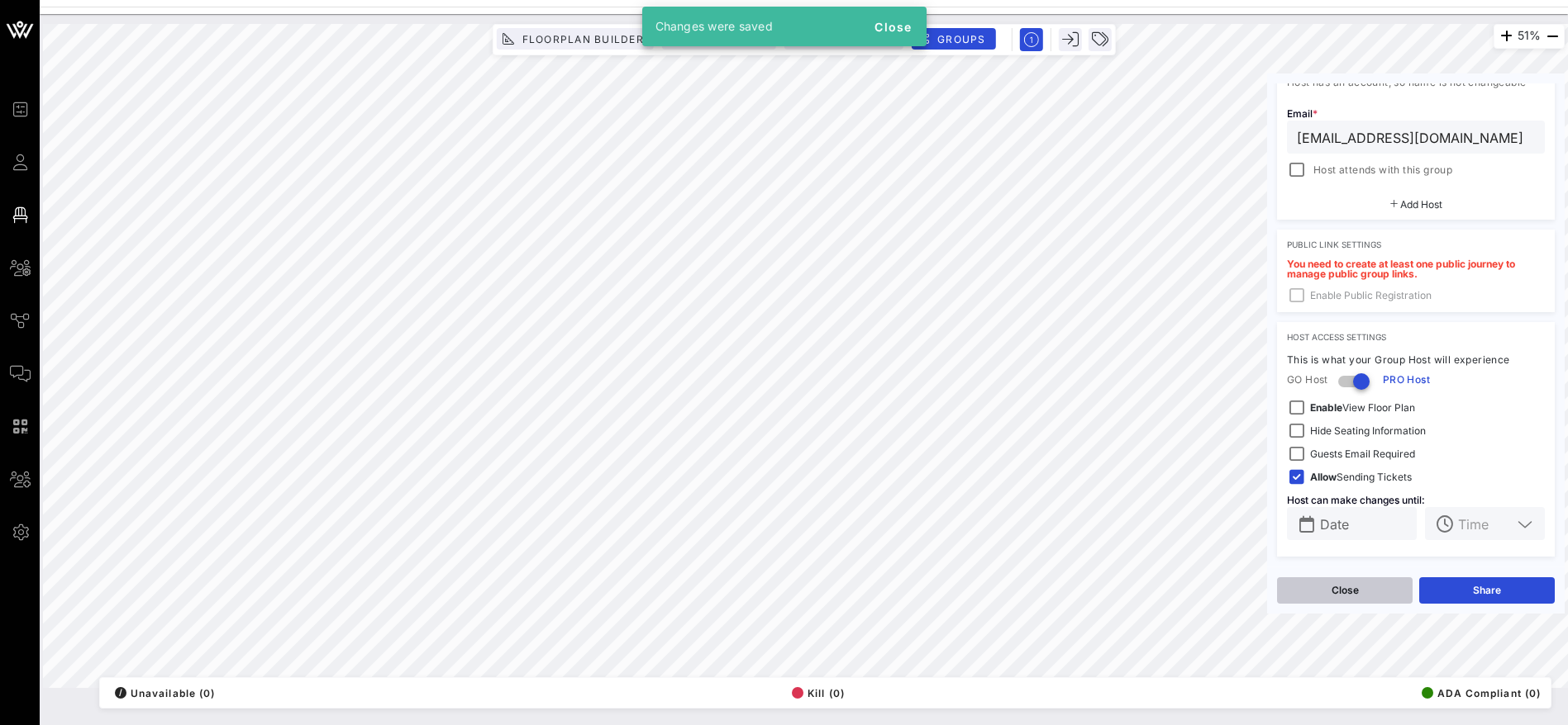
click at [1353, 592] on button "Close" at bounding box center [1345, 590] width 135 height 27
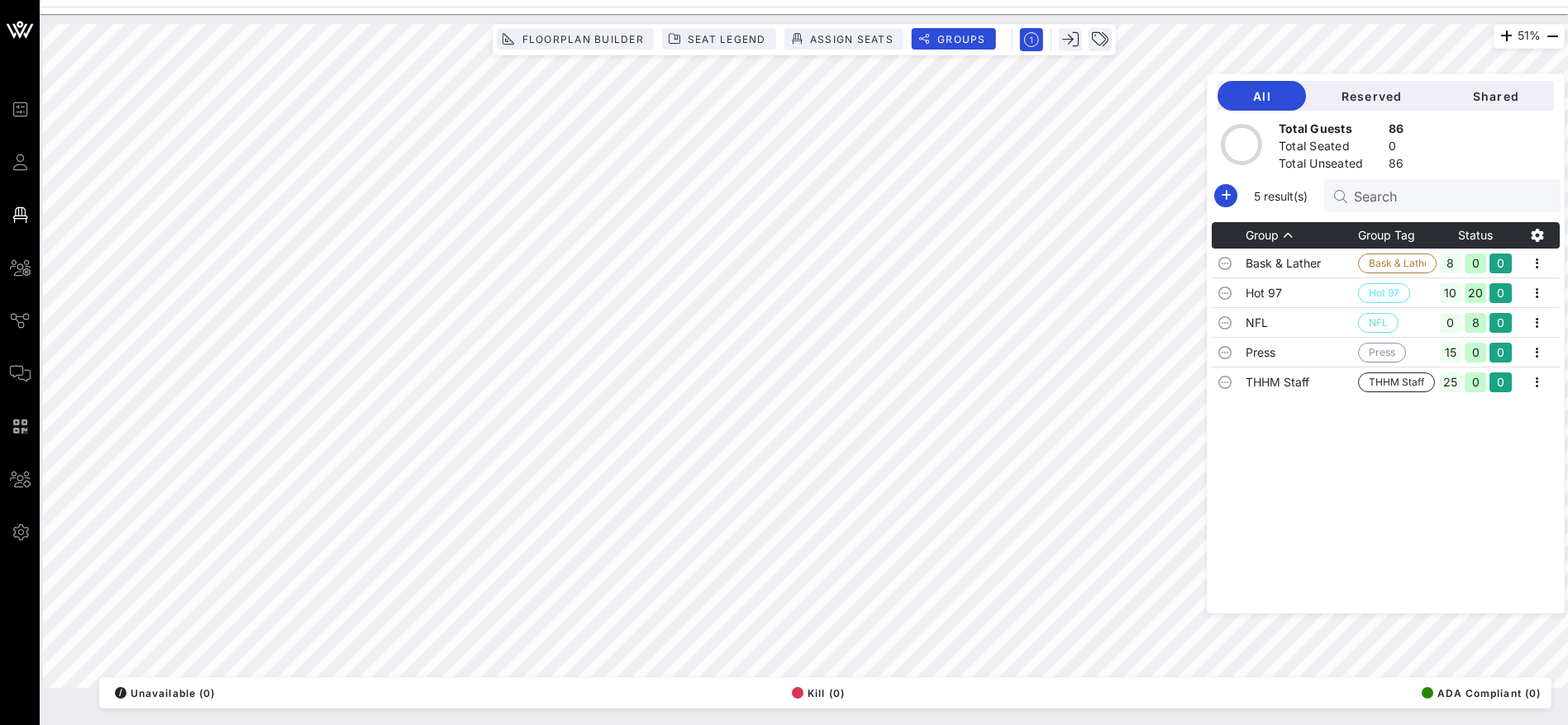
click at [1307, 474] on div "Group Group Tag Status Bask & Lather Bask & Lather 8 0 0 Hot 97 Hot 97 10 20 0 …" at bounding box center [1385, 417] width 348 height 391
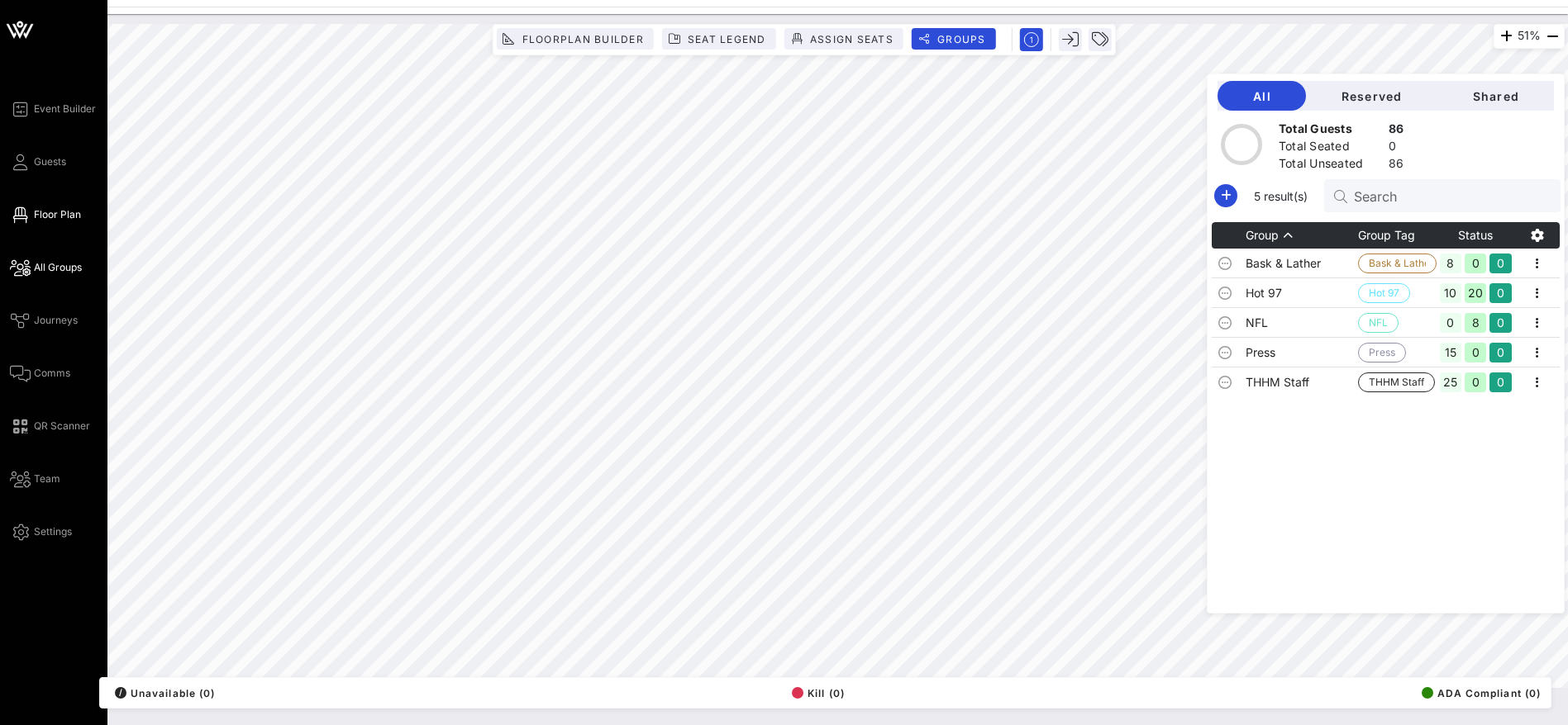
click at [74, 268] on span "All Groups" at bounding box center [58, 267] width 48 height 15
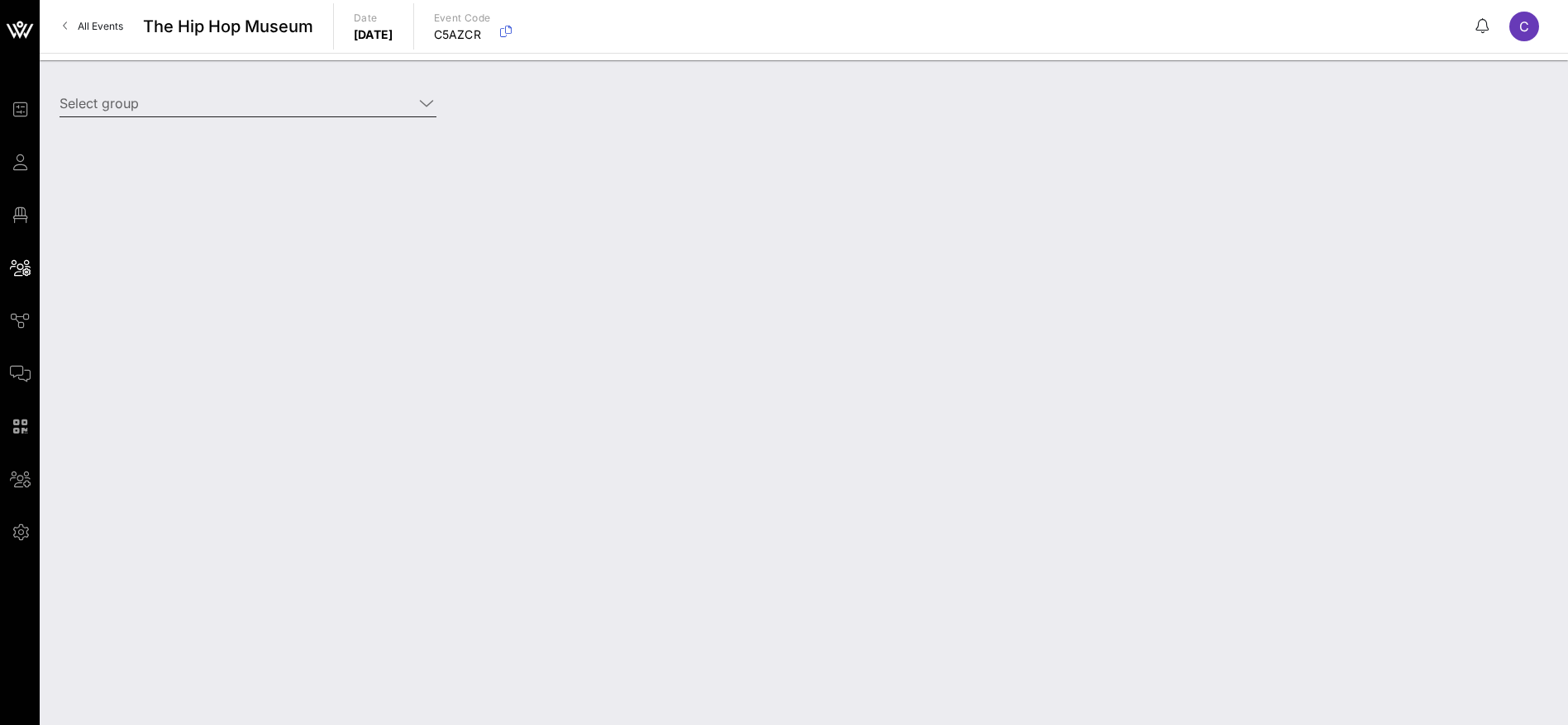
click at [423, 98] on icon at bounding box center [426, 103] width 15 height 20
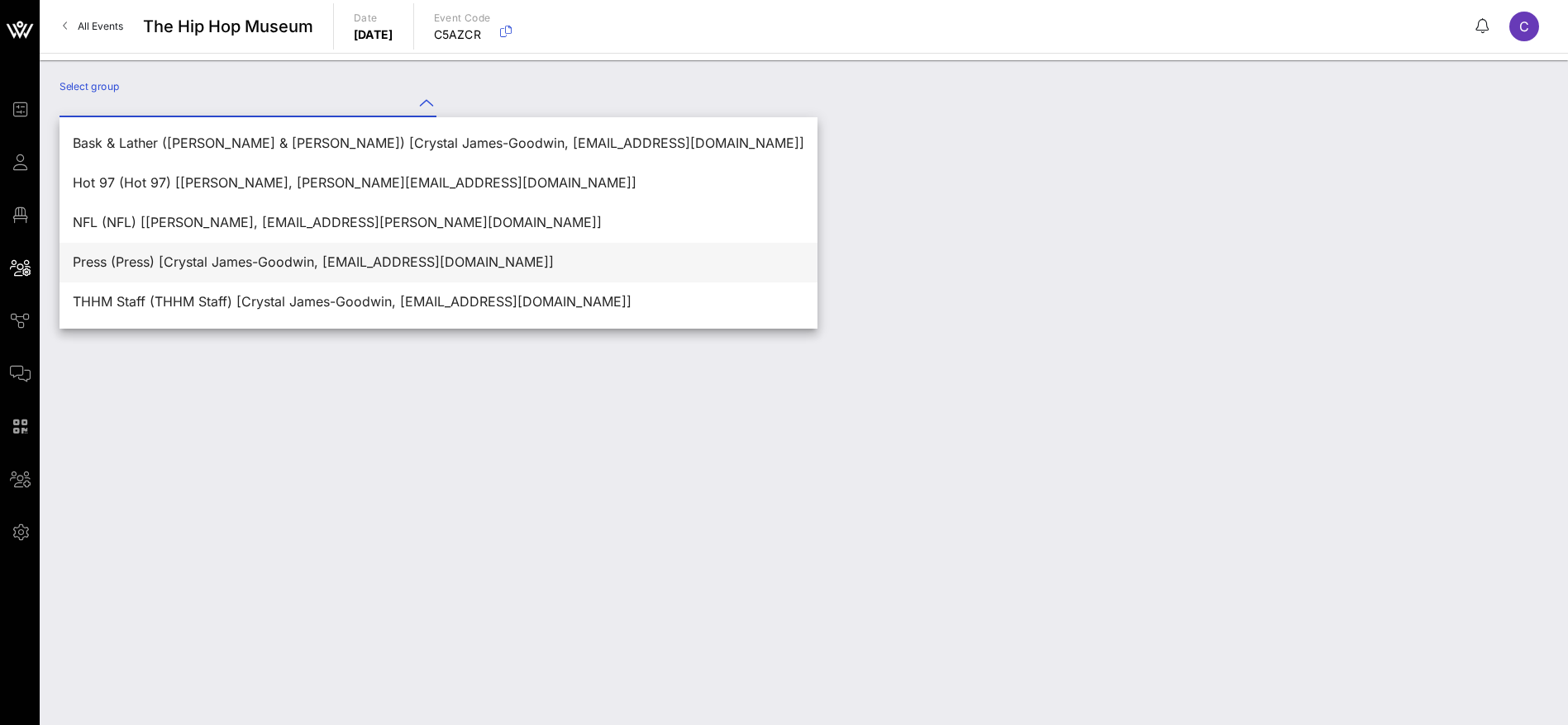
click at [155, 263] on div "Press (Press) [Crystal James-Goodwin, [EMAIL_ADDRESS][DOMAIN_NAME]]" at bounding box center [438, 262] width 731 height 15
type input "Press (Press) [Crystal James-Goodwin, [EMAIL_ADDRESS][DOMAIN_NAME]]"
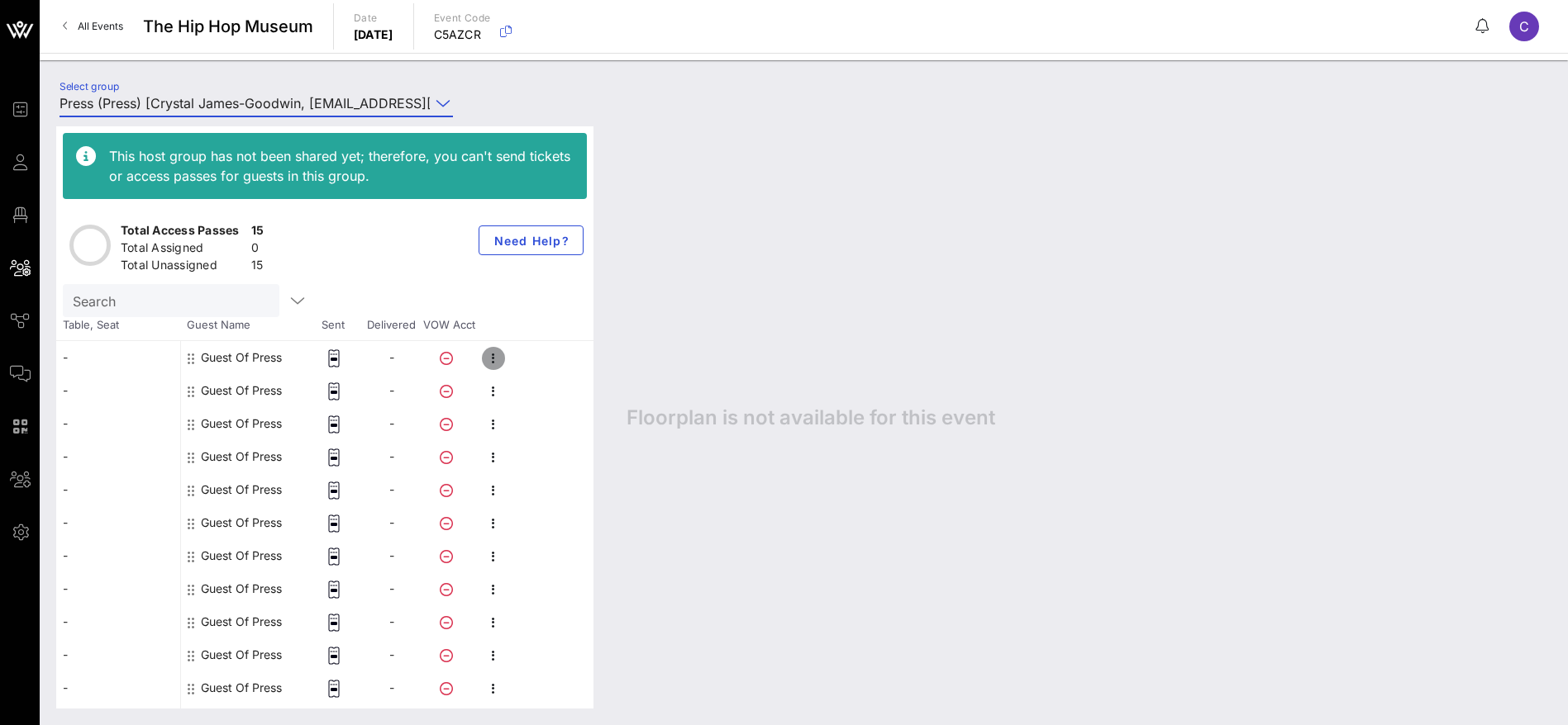
click at [492, 358] on icon "button" at bounding box center [493, 358] width 20 height 20
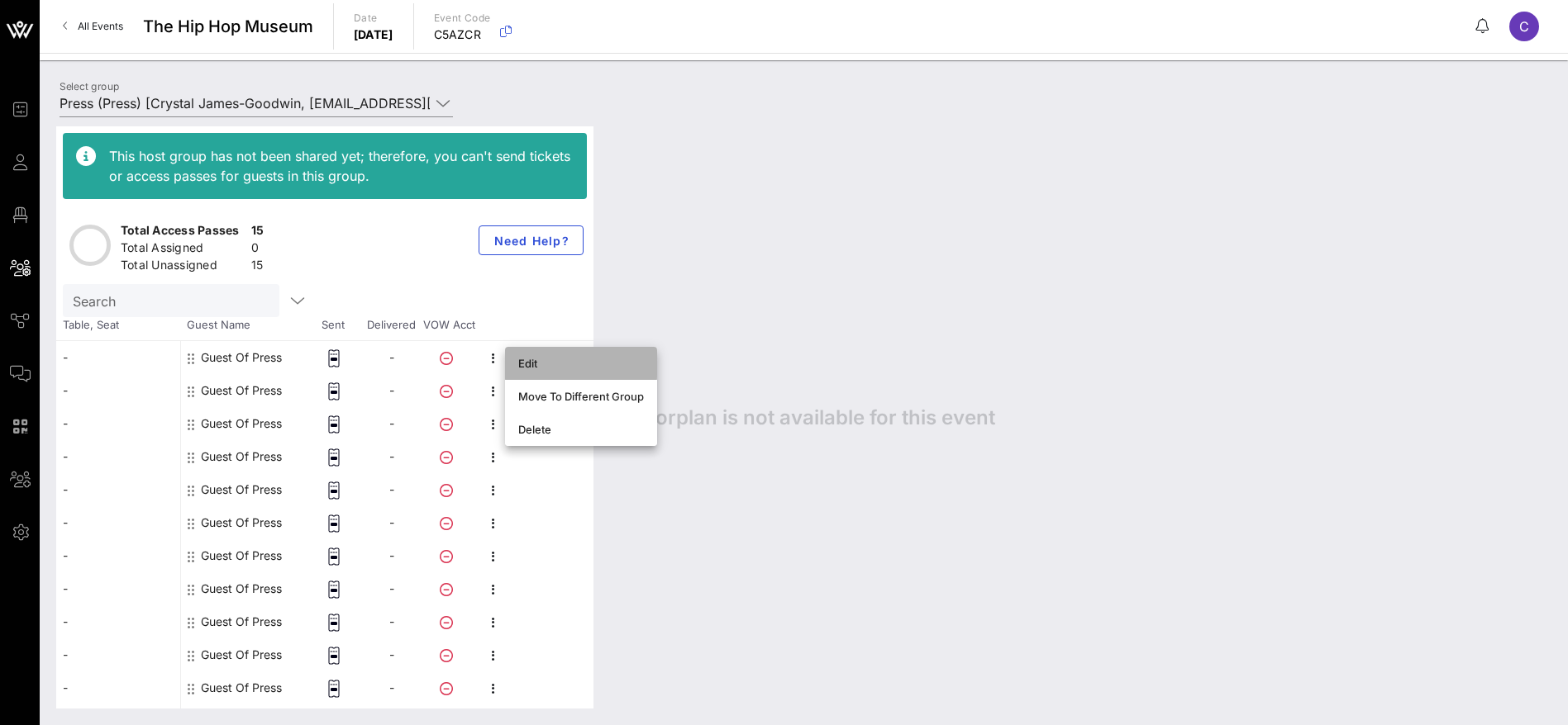
click at [540, 363] on div "Edit" at bounding box center [581, 362] width 126 height 13
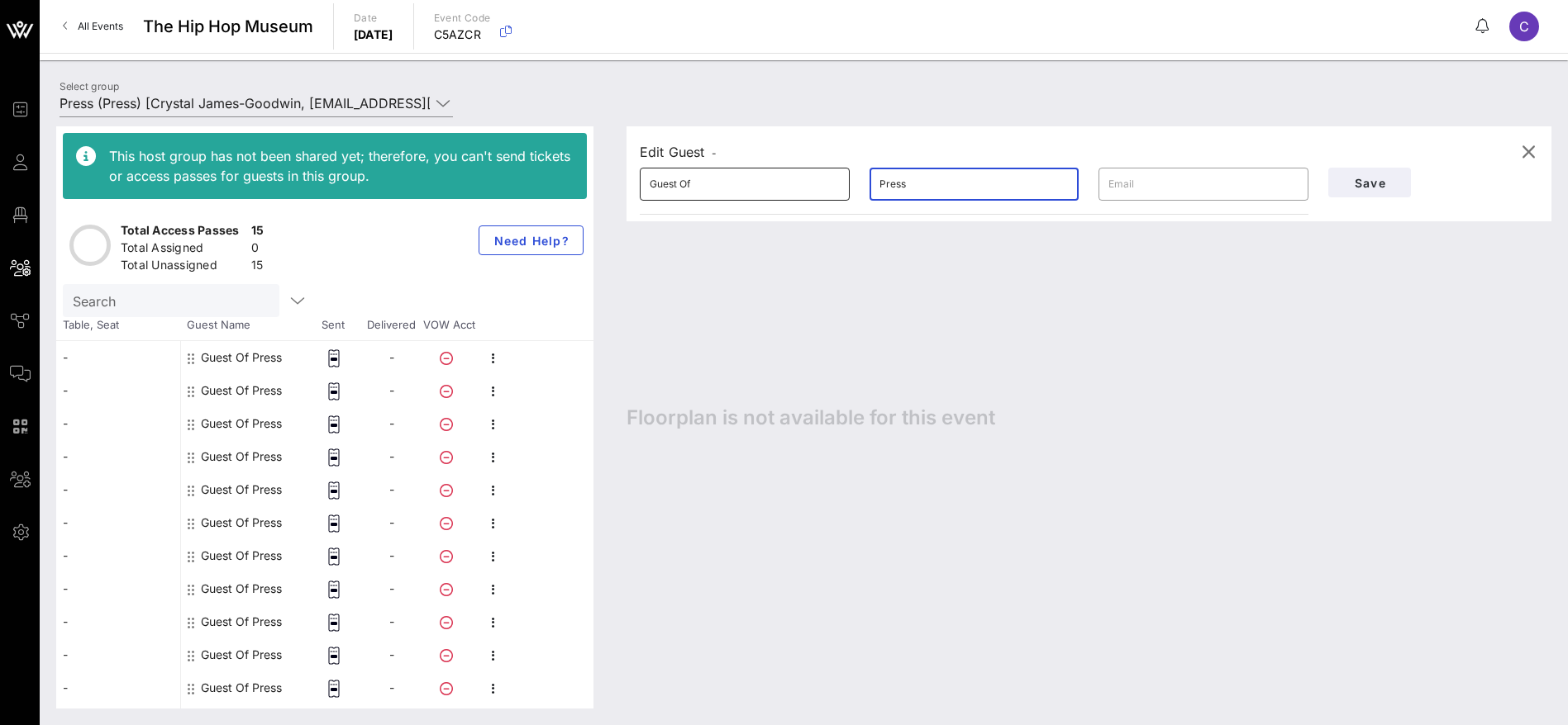
drag, startPoint x: 944, startPoint y: 181, endPoint x: 834, endPoint y: 188, distance: 110.2
click at [834, 188] on div "​ Guest Of ​ Press ​" at bounding box center [973, 185] width 689 height 53
drag, startPoint x: 634, startPoint y: 188, endPoint x: 591, endPoint y: 186, distance: 43.0
click at [591, 186] on div "This host group has not been shared yet; therefore, you can't send tickets or a…" at bounding box center [804, 417] width 1495 height 582
paste input "Black Enterprise"
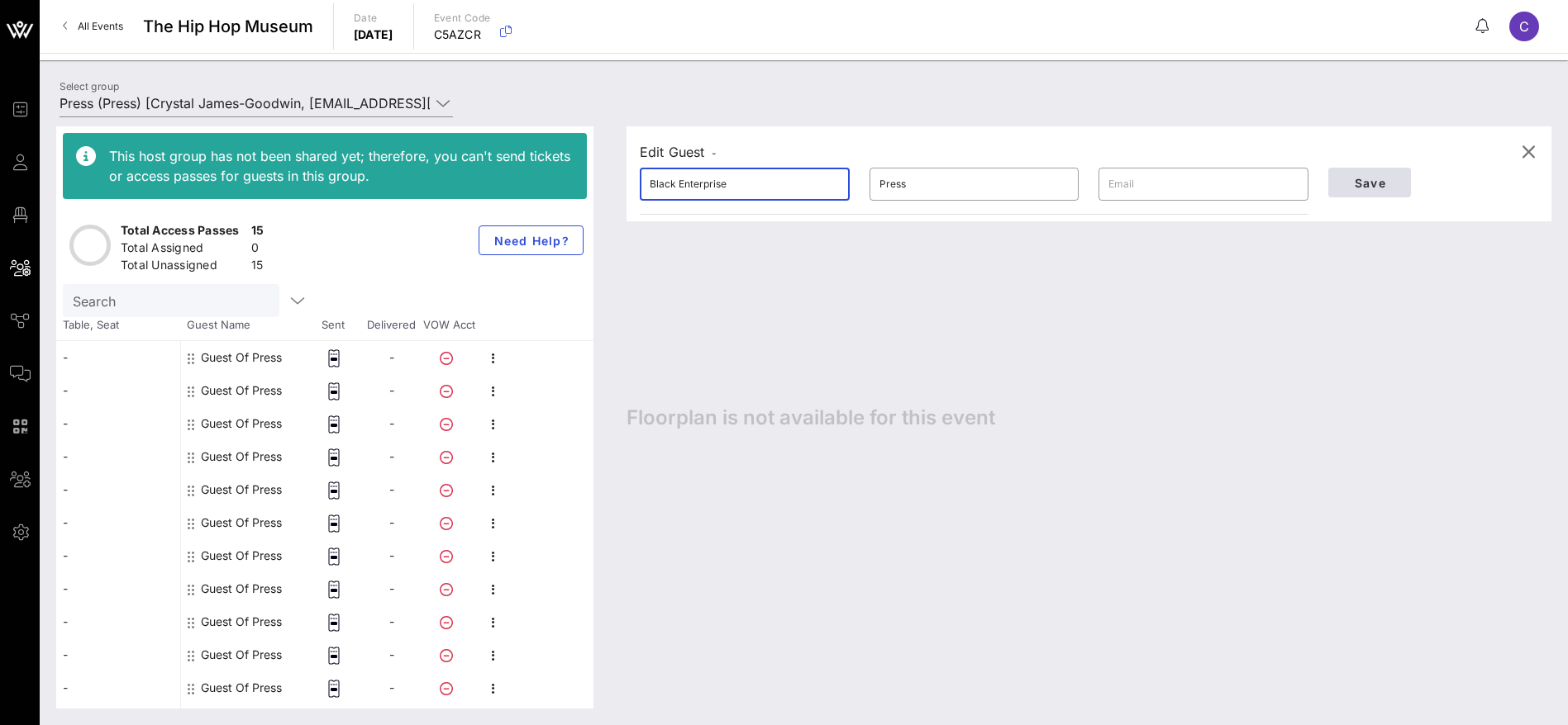
type input "Black Enterprise"
click at [1377, 174] on button "Save" at bounding box center [1370, 182] width 83 height 30
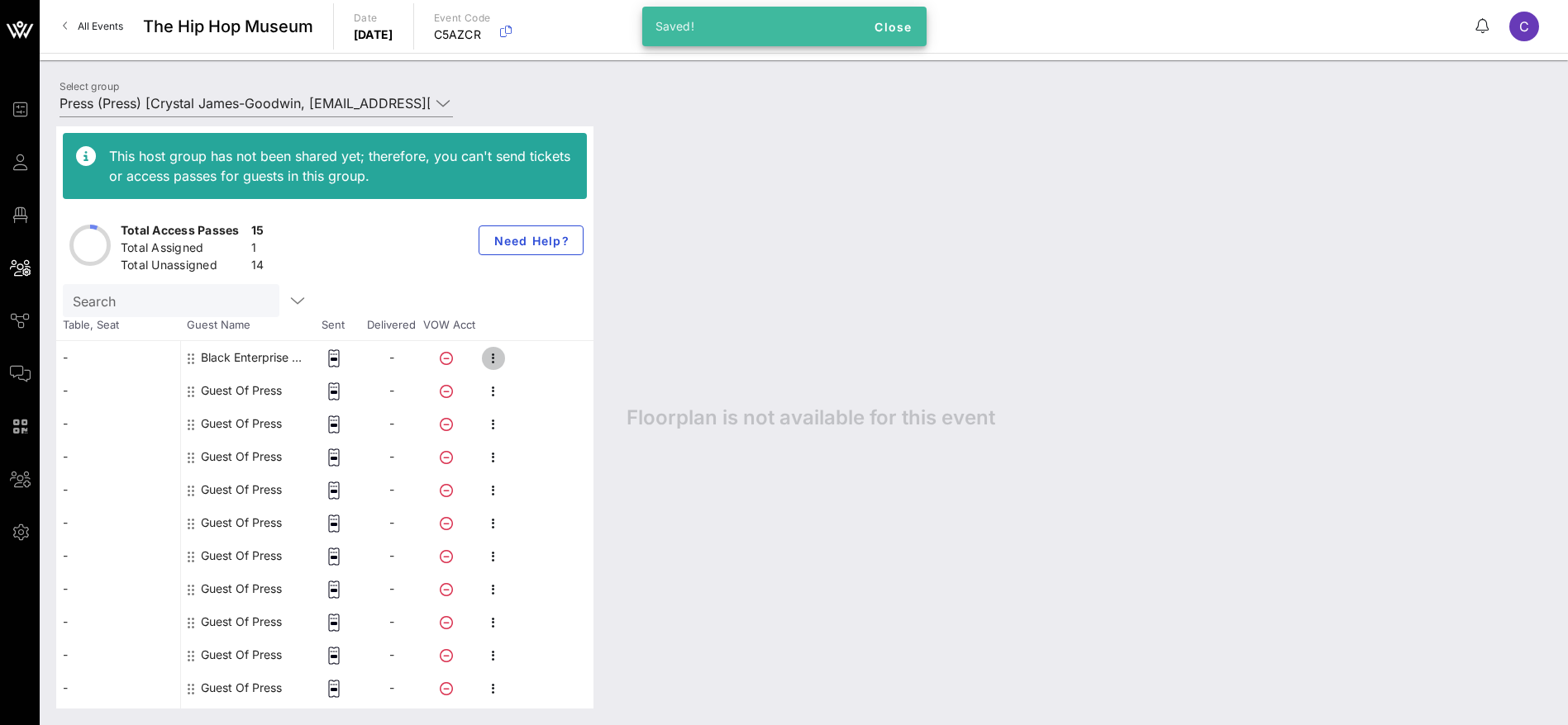
click at [498, 355] on icon "button" at bounding box center [493, 358] width 20 height 20
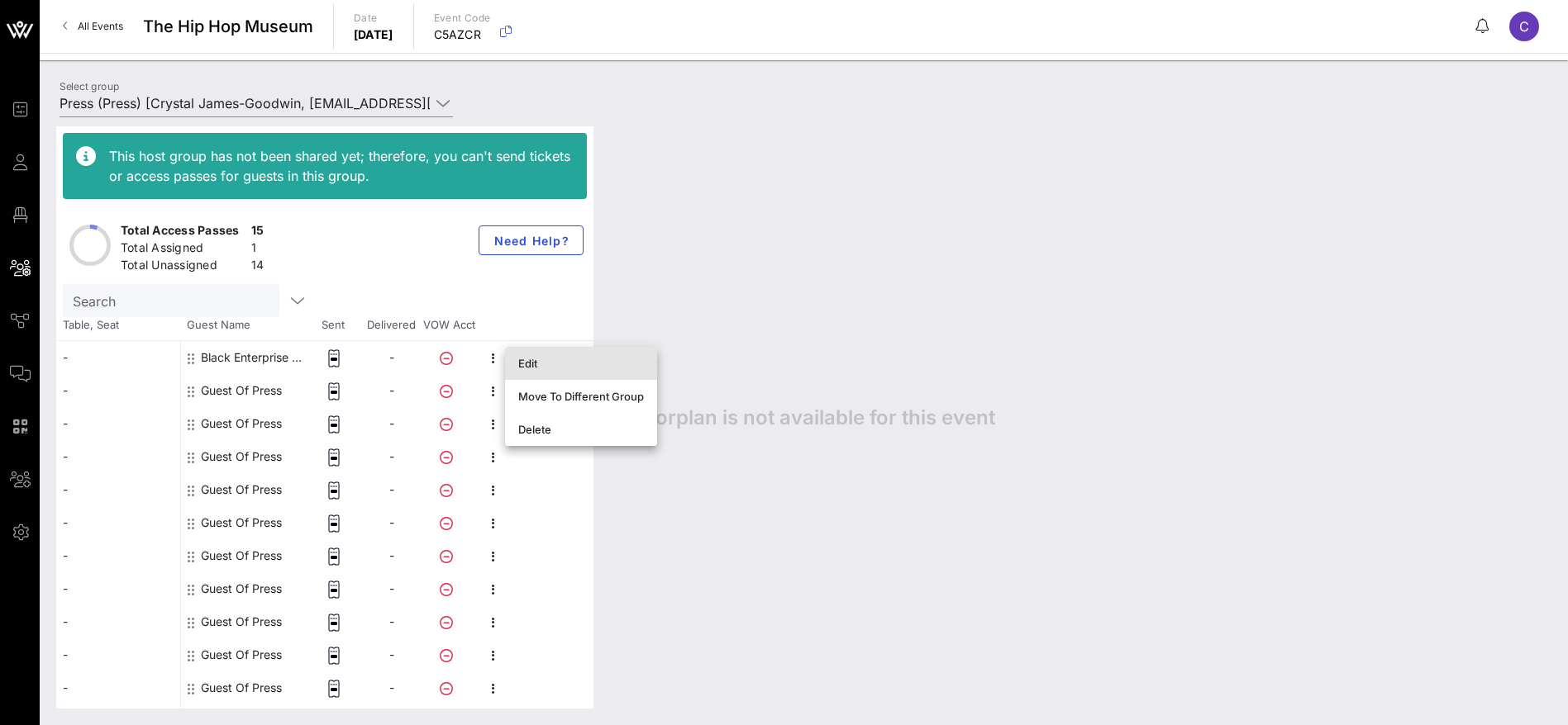
click at [541, 367] on div "Edit" at bounding box center [581, 362] width 126 height 13
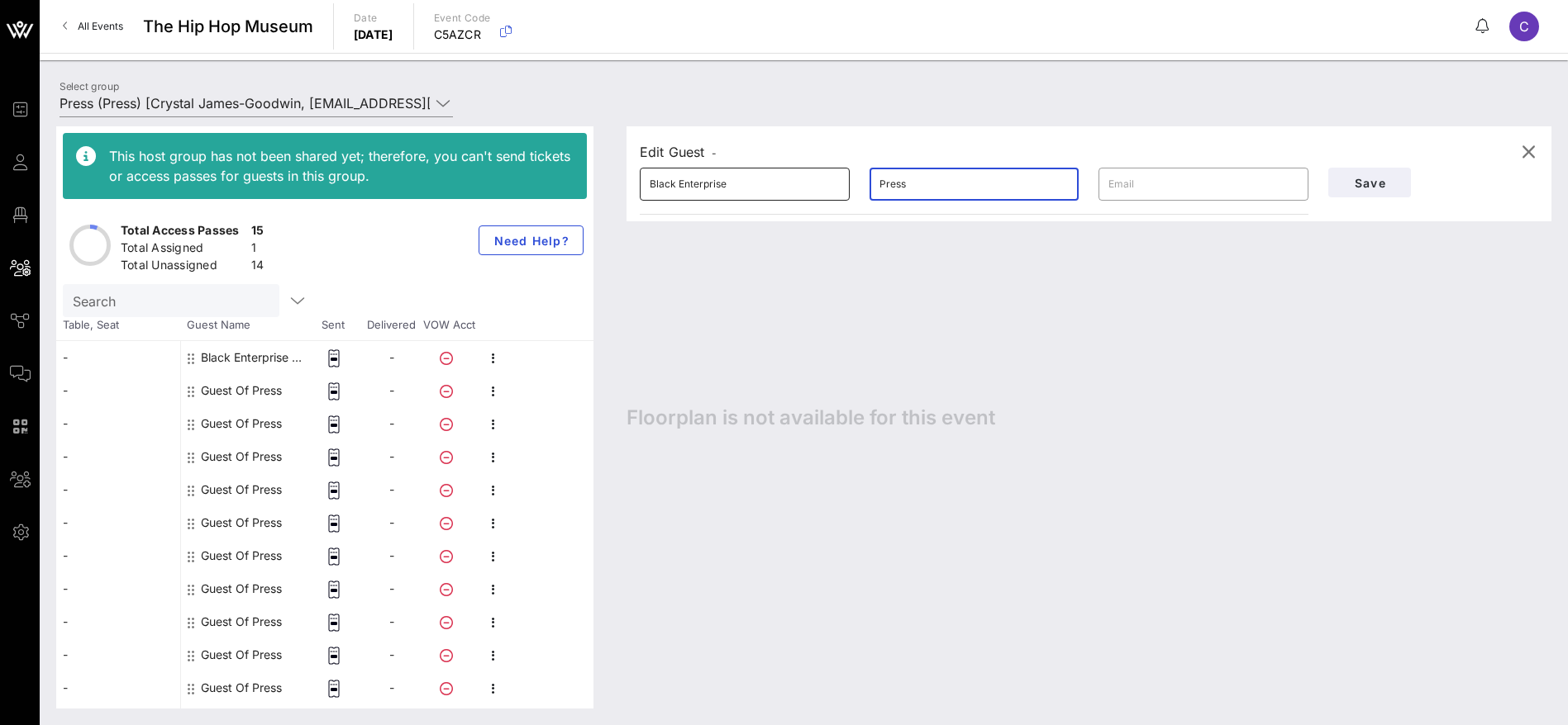
drag, startPoint x: 894, startPoint y: 185, endPoint x: 842, endPoint y: 183, distance: 52.0
click at [842, 183] on div "​ Black Enterprise ​ Press ​" at bounding box center [973, 185] width 689 height 53
type input "TBD"
click at [1381, 188] on span "Save" at bounding box center [1370, 183] width 56 height 14
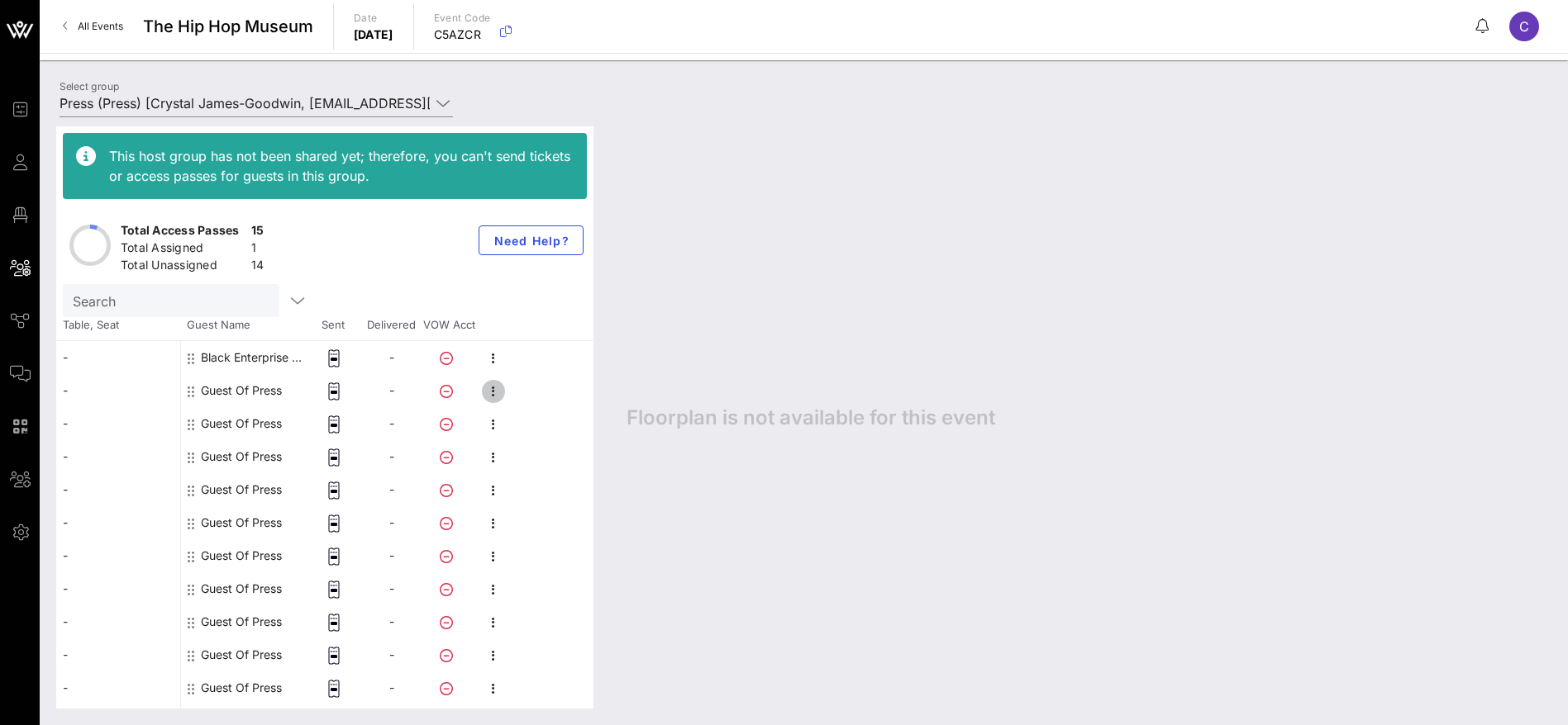
click at [486, 393] on icon "button" at bounding box center [493, 391] width 20 height 20
click at [534, 392] on div "Edit" at bounding box center [581, 396] width 126 height 13
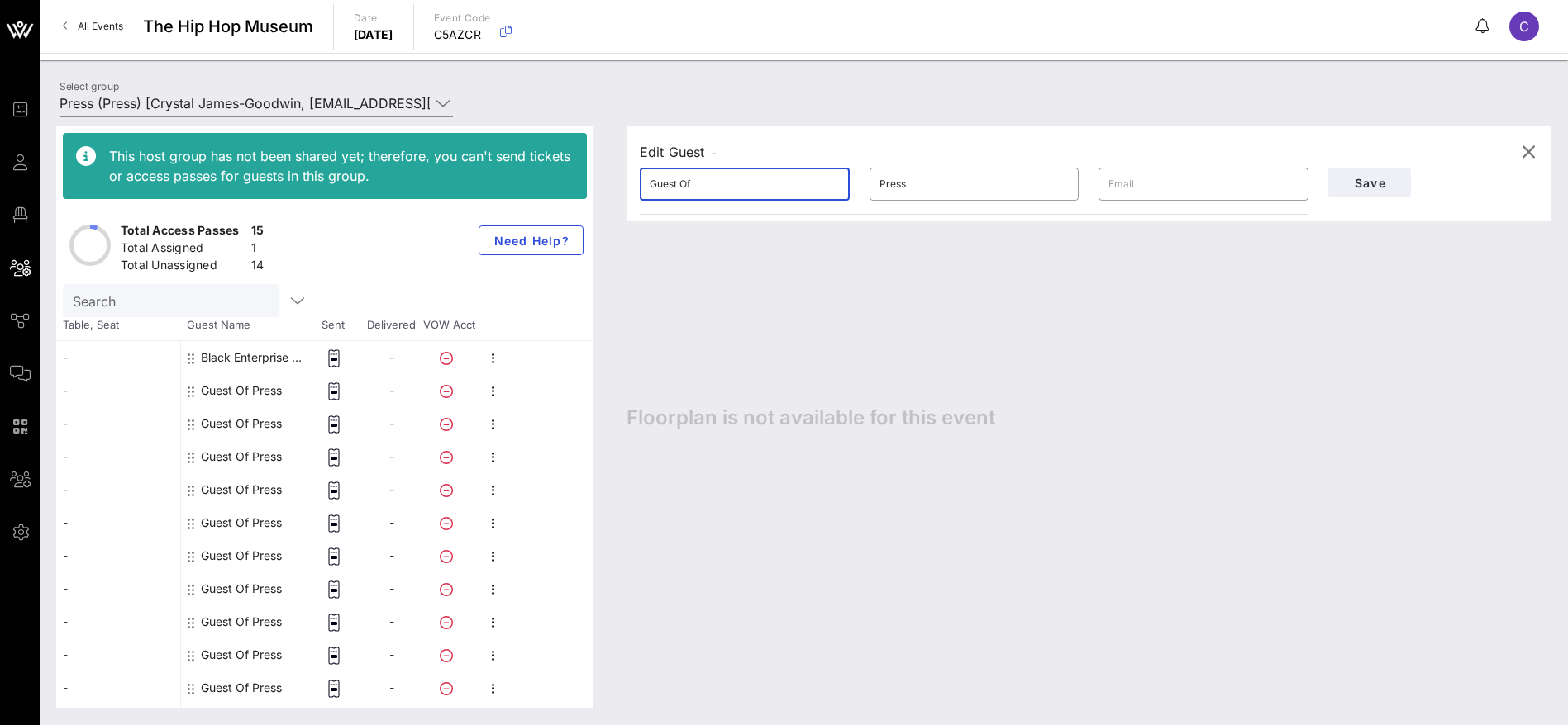
click at [575, 182] on div "This host group has not been shared yet; therefore, you can't send tickets or a…" at bounding box center [804, 417] width 1495 height 582
paste input "ESSENCE"
type input "ESSENCE"
drag, startPoint x: 930, startPoint y: 190, endPoint x: 858, endPoint y: 178, distance: 73.0
click at [858, 178] on div "​ ESSENCE ​ Press ​" at bounding box center [973, 185] width 689 height 53
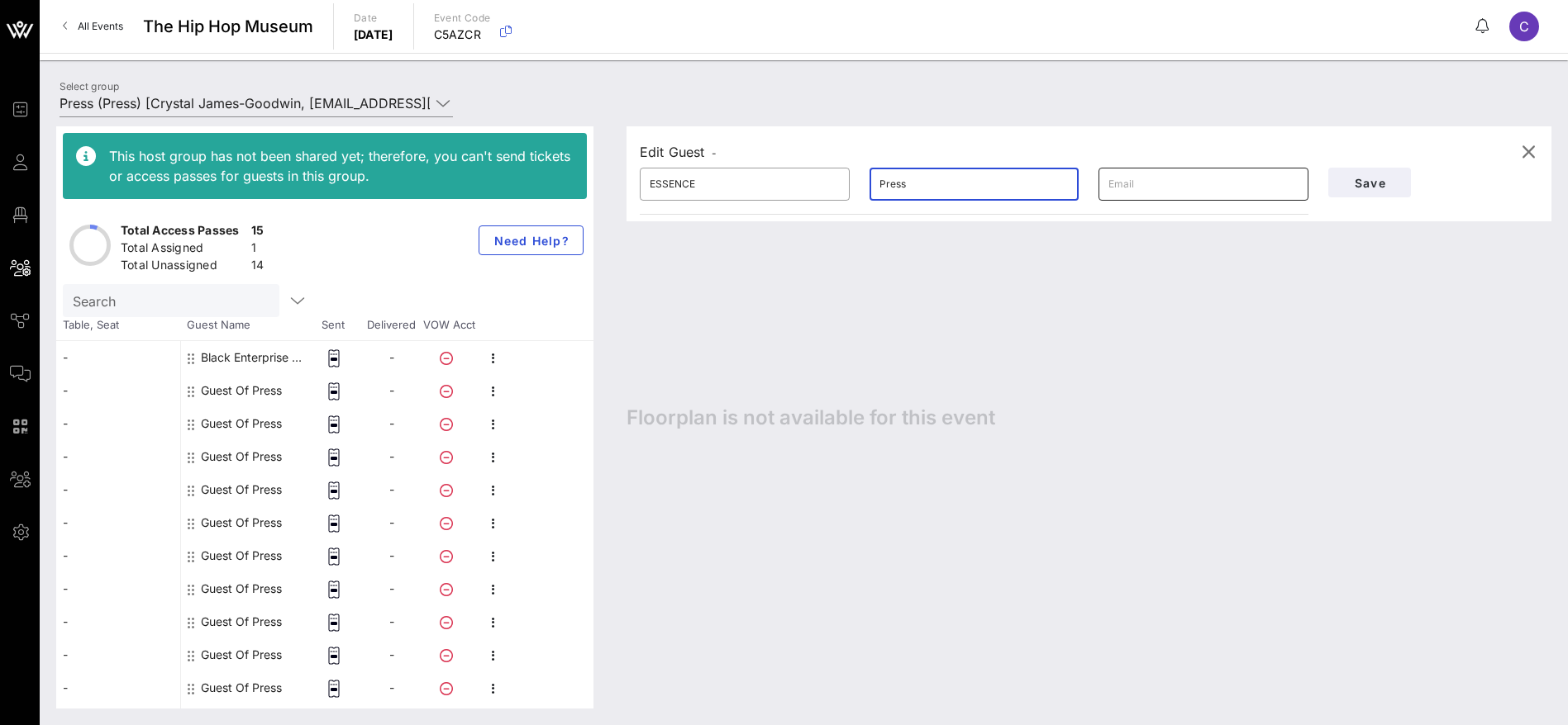
paste input "[PERSON_NAME]"
type input "[PERSON_NAME]"
click at [1388, 182] on span "Save" at bounding box center [1370, 183] width 56 height 14
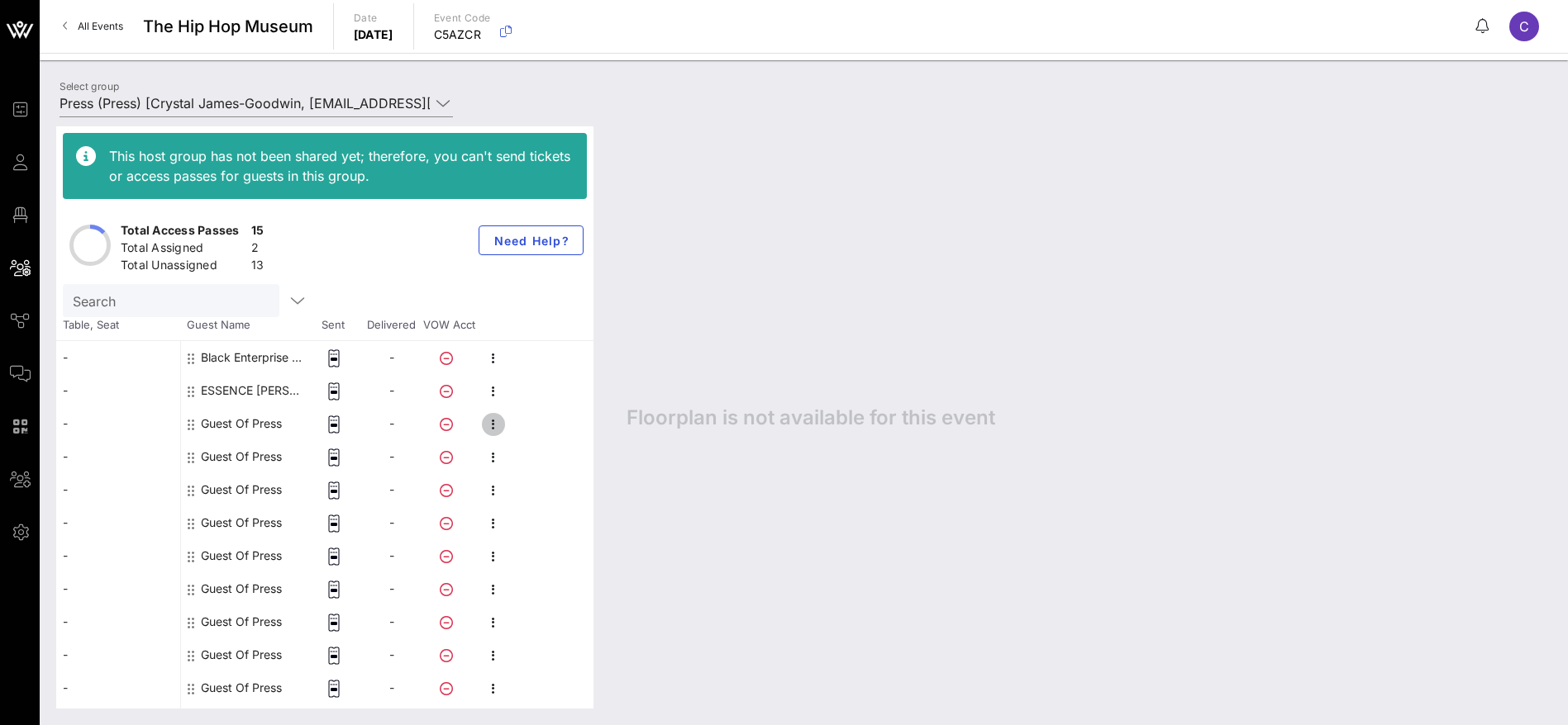
click at [495, 425] on icon "button" at bounding box center [493, 424] width 20 height 20
click at [548, 439] on div "Edit" at bounding box center [581, 429] width 126 height 27
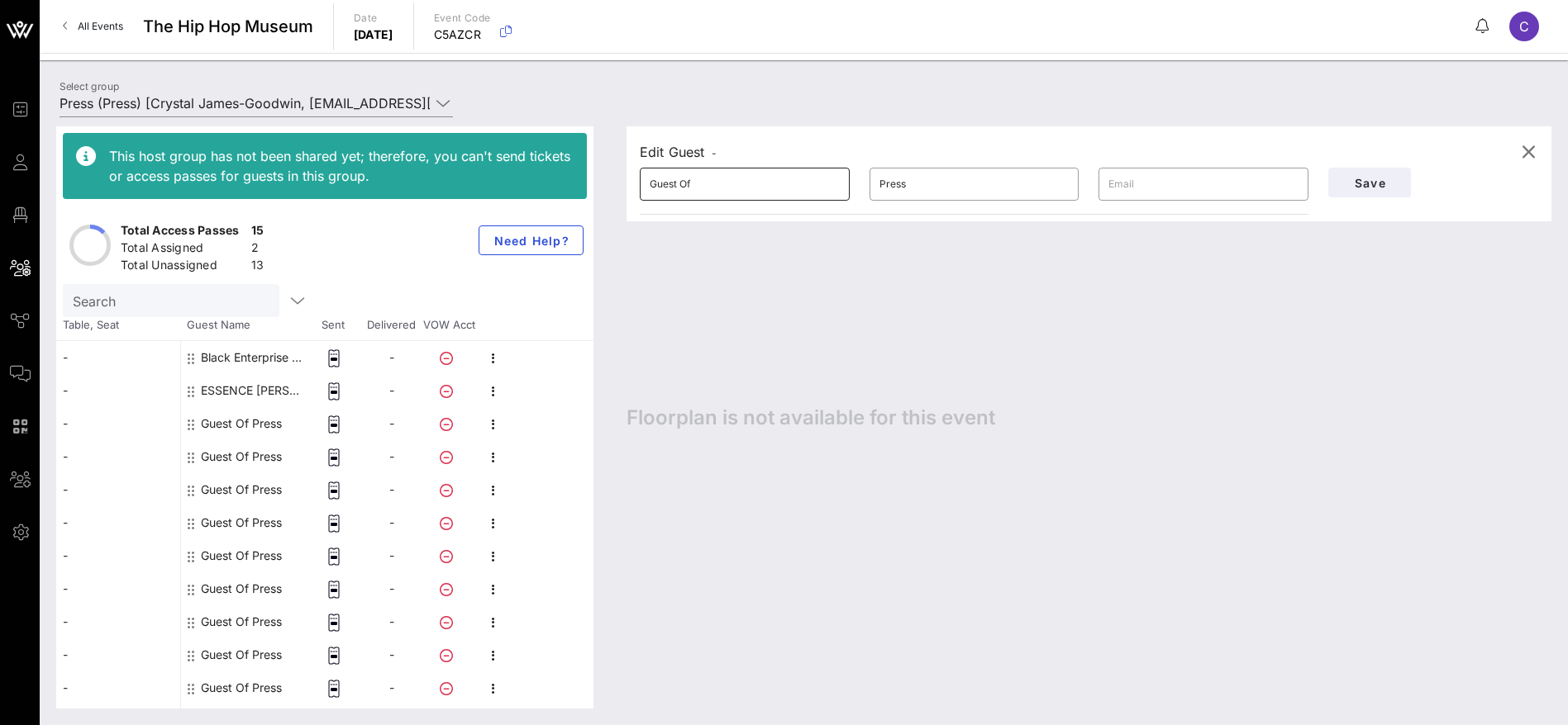
drag, startPoint x: 844, startPoint y: 184, endPoint x: 827, endPoint y: 185, distance: 17.0
click at [827, 185] on div "​ Guest Of ​ Press ​" at bounding box center [973, 185] width 689 height 53
paste input "[PERSON_NAME]"
type input "[PERSON_NAME]"
drag, startPoint x: 704, startPoint y: 186, endPoint x: 607, endPoint y: 186, distance: 97.0
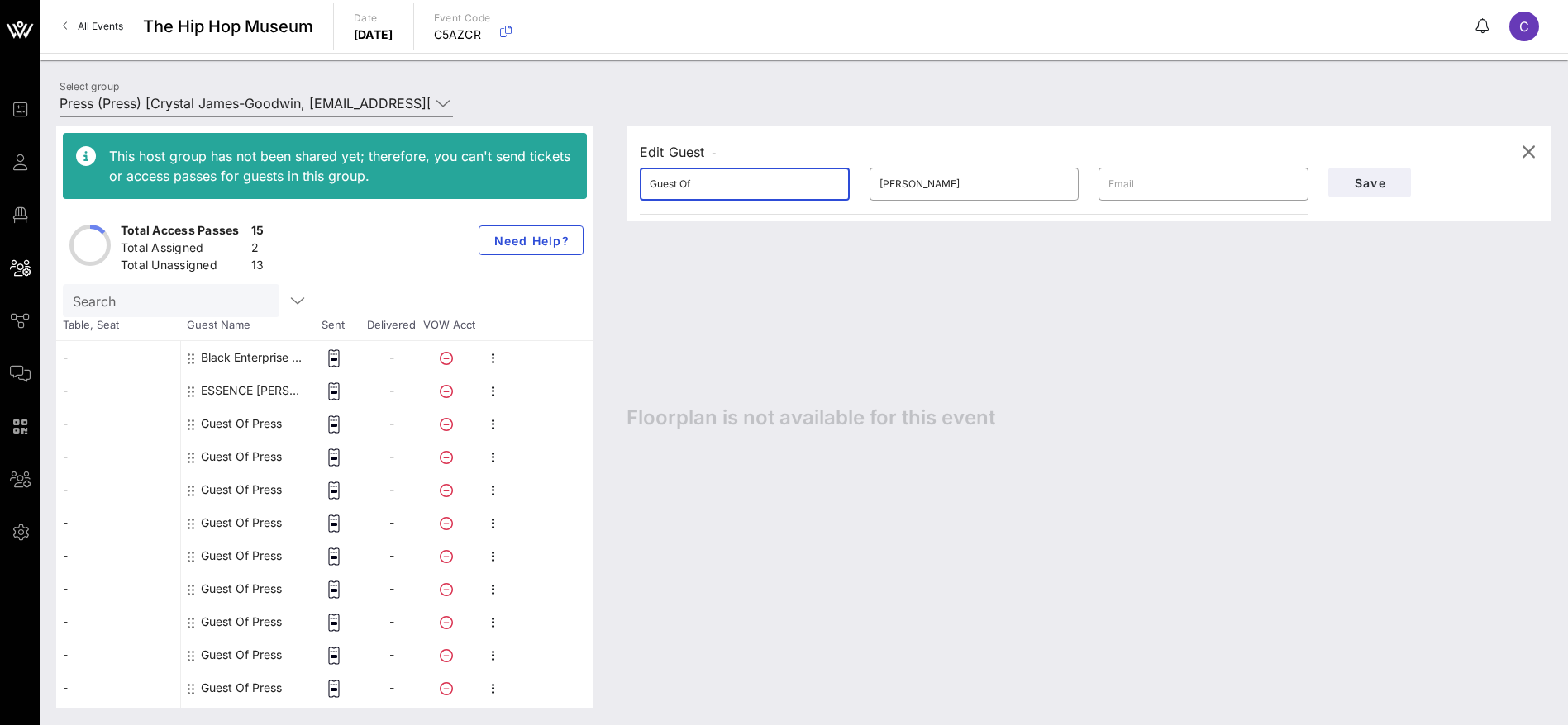
click at [607, 186] on div "This host group has not been shared yet; therefore, you can't send tickets or a…" at bounding box center [804, 417] width 1495 height 582
paste input "MadameNoire"
type input "MadameNoire"
click at [1382, 176] on span "Save" at bounding box center [1370, 183] width 56 height 14
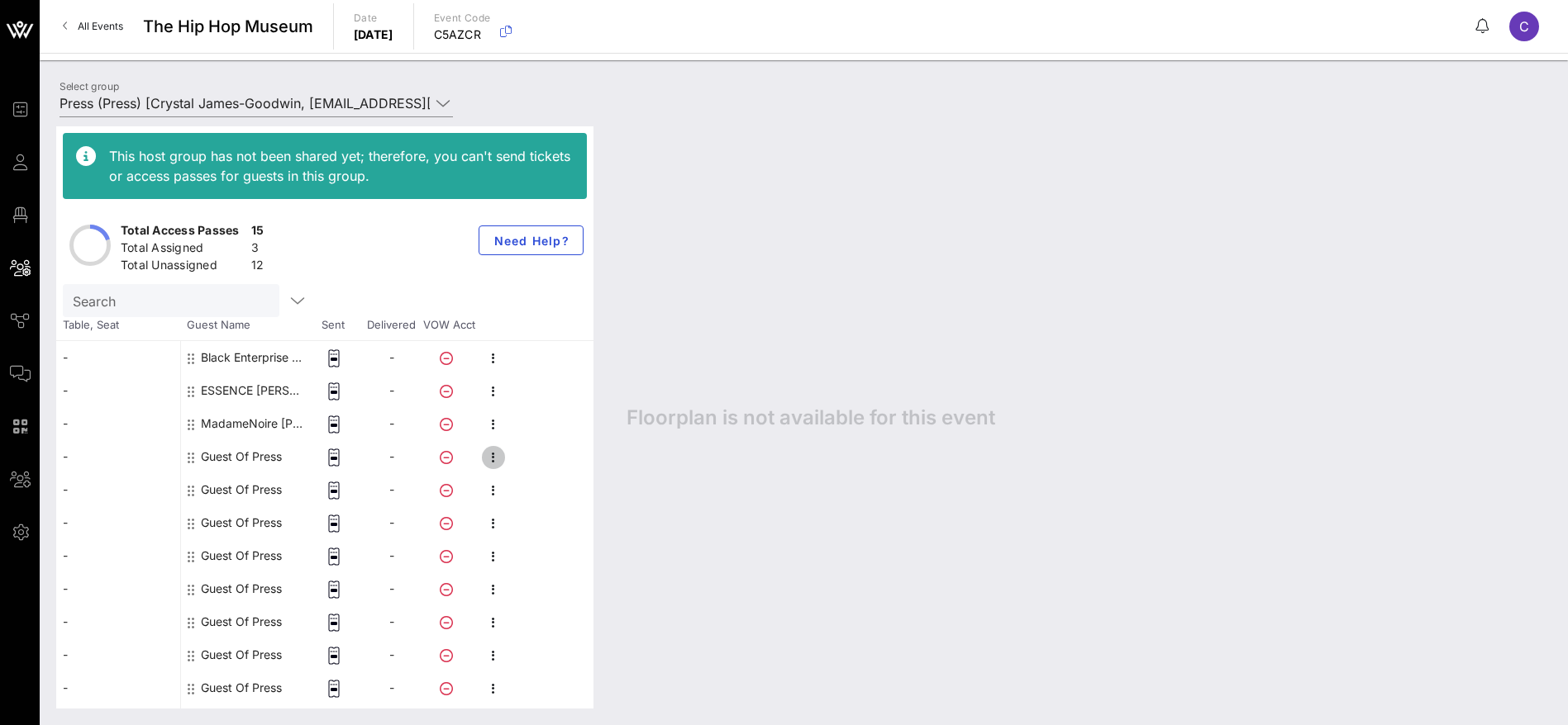
click at [488, 456] on icon "button" at bounding box center [493, 457] width 20 height 20
click at [537, 451] on div "Edit" at bounding box center [581, 463] width 126 height 27
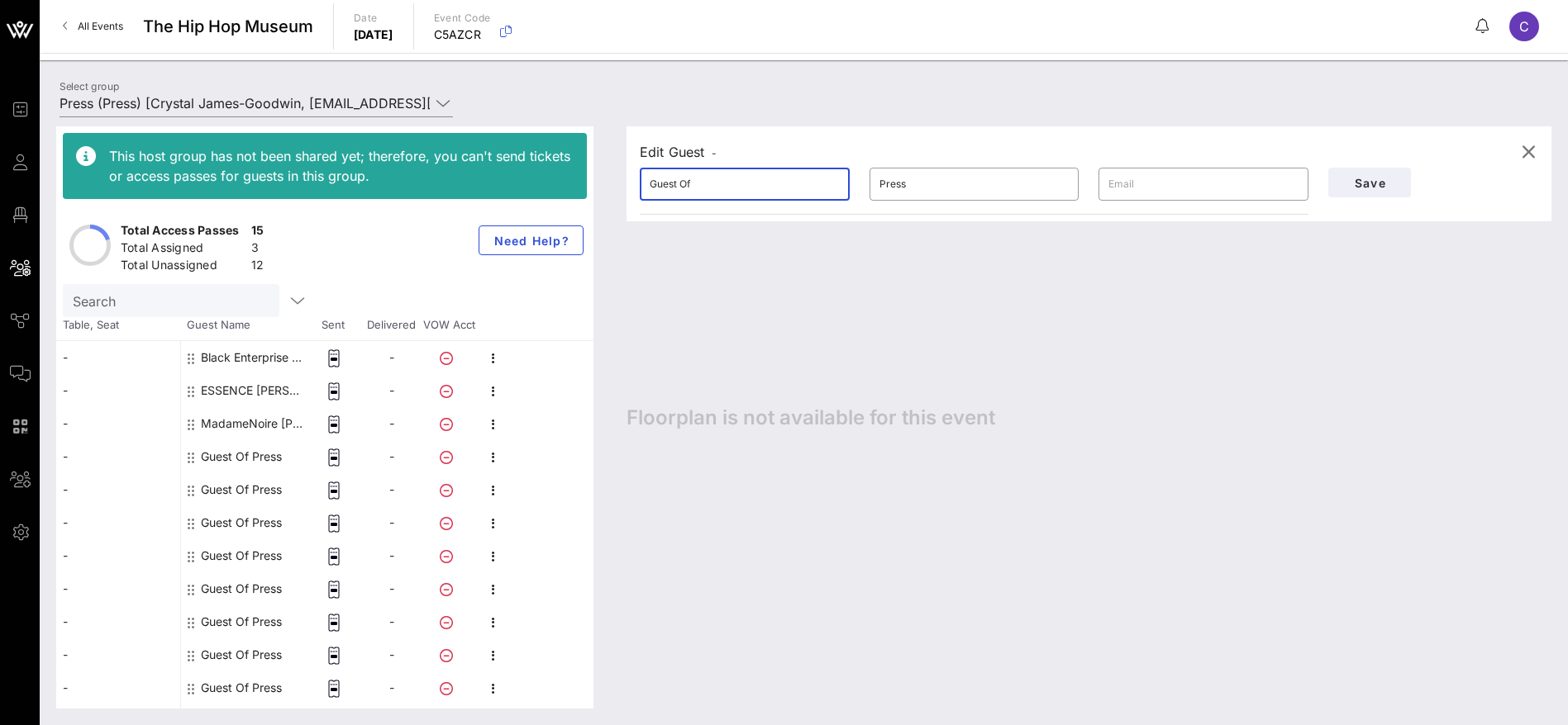
drag, startPoint x: 711, startPoint y: 180, endPoint x: 606, endPoint y: 179, distance: 105.0
click at [606, 179] on div "This host group has not been shared yet; therefore, you can't send tickets or a…" at bounding box center [804, 417] width 1495 height 582
paste input "OkayPlayer"
type input "OkayPlayer"
drag, startPoint x: 1090, startPoint y: 623, endPoint x: 1097, endPoint y: 732, distance: 109.2
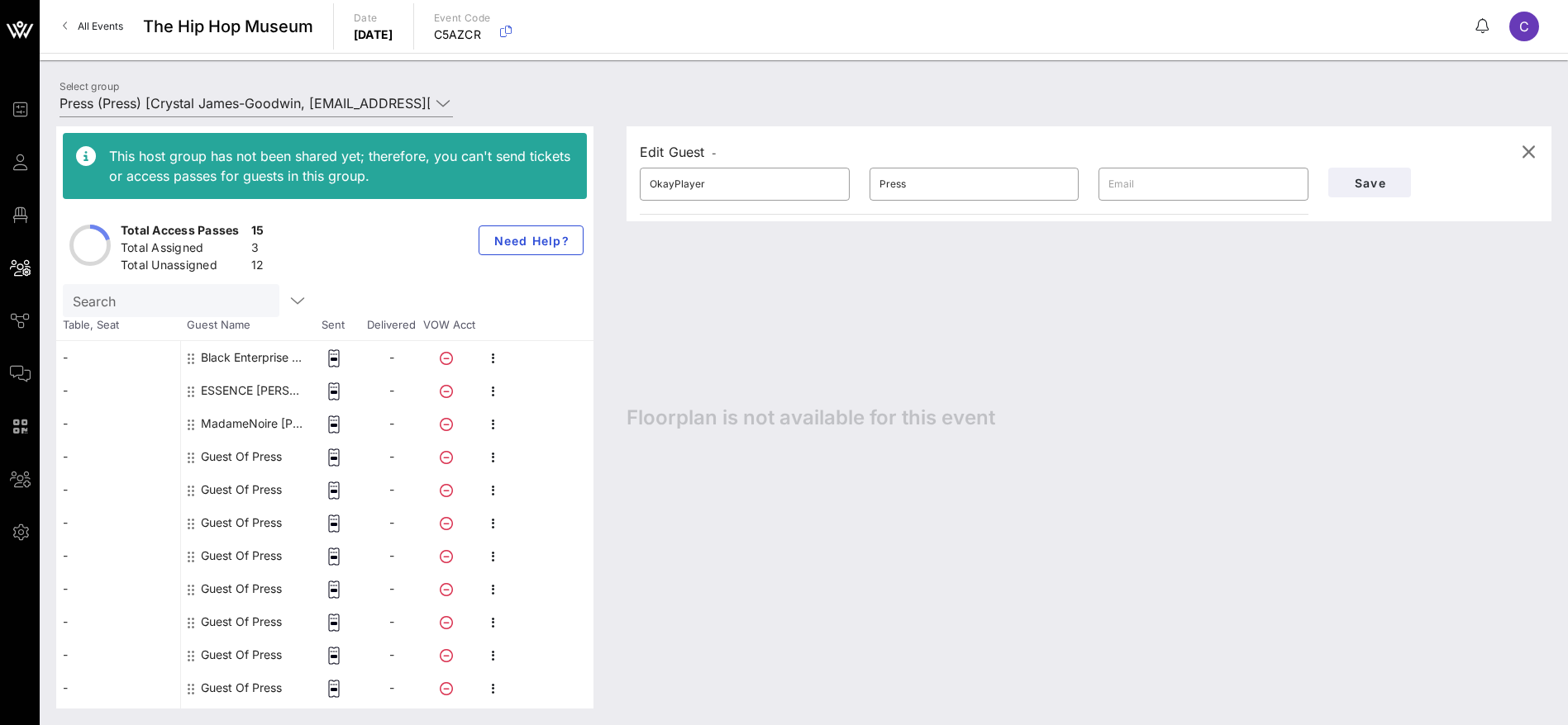
click at [1097, 724] on html "Event Builder Guests Floor Plan All Groups Journeys Comms QR Scanner Team Setti…" at bounding box center [784, 362] width 1568 height 725
drag, startPoint x: 889, startPoint y: 188, endPoint x: 867, endPoint y: 189, distance: 22.0
click at [867, 189] on div "​ Press" at bounding box center [974, 185] width 230 height 53
paste input "[PERSON_NAME]"
type input "[PERSON_NAME]"
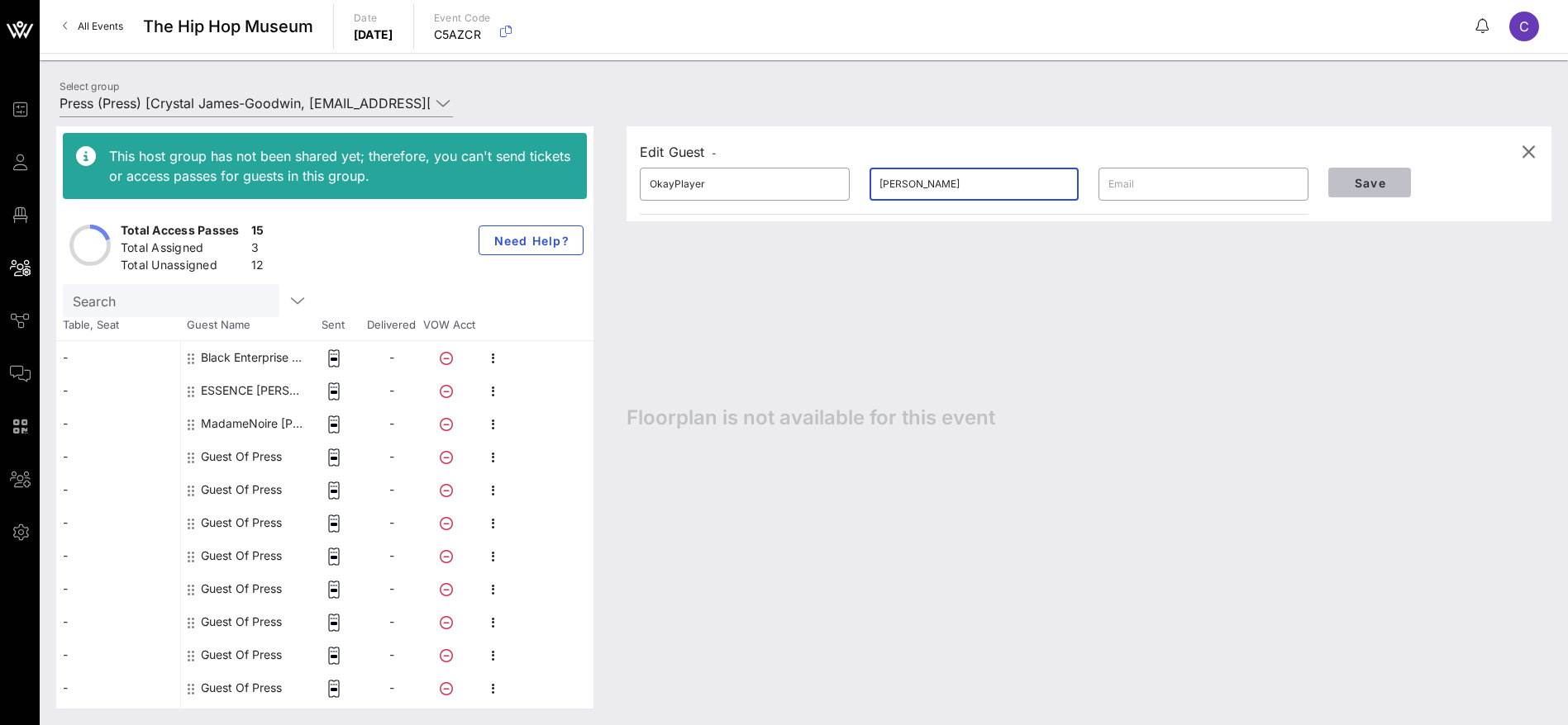
click at [1381, 183] on span "Save" at bounding box center [1370, 183] width 56 height 14
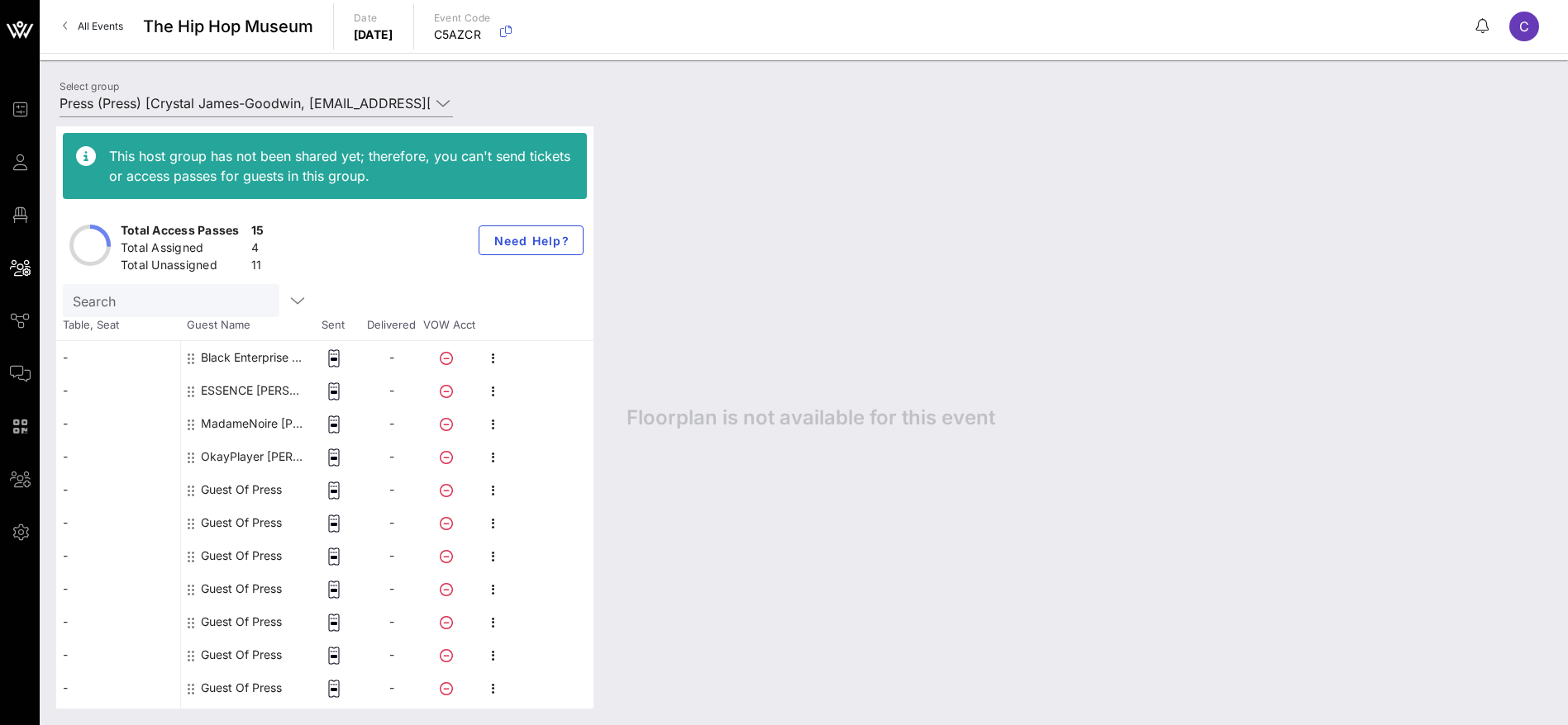
click at [798, 340] on div "Floorplan is not available for this event" at bounding box center [1080, 417] width 941 height 582
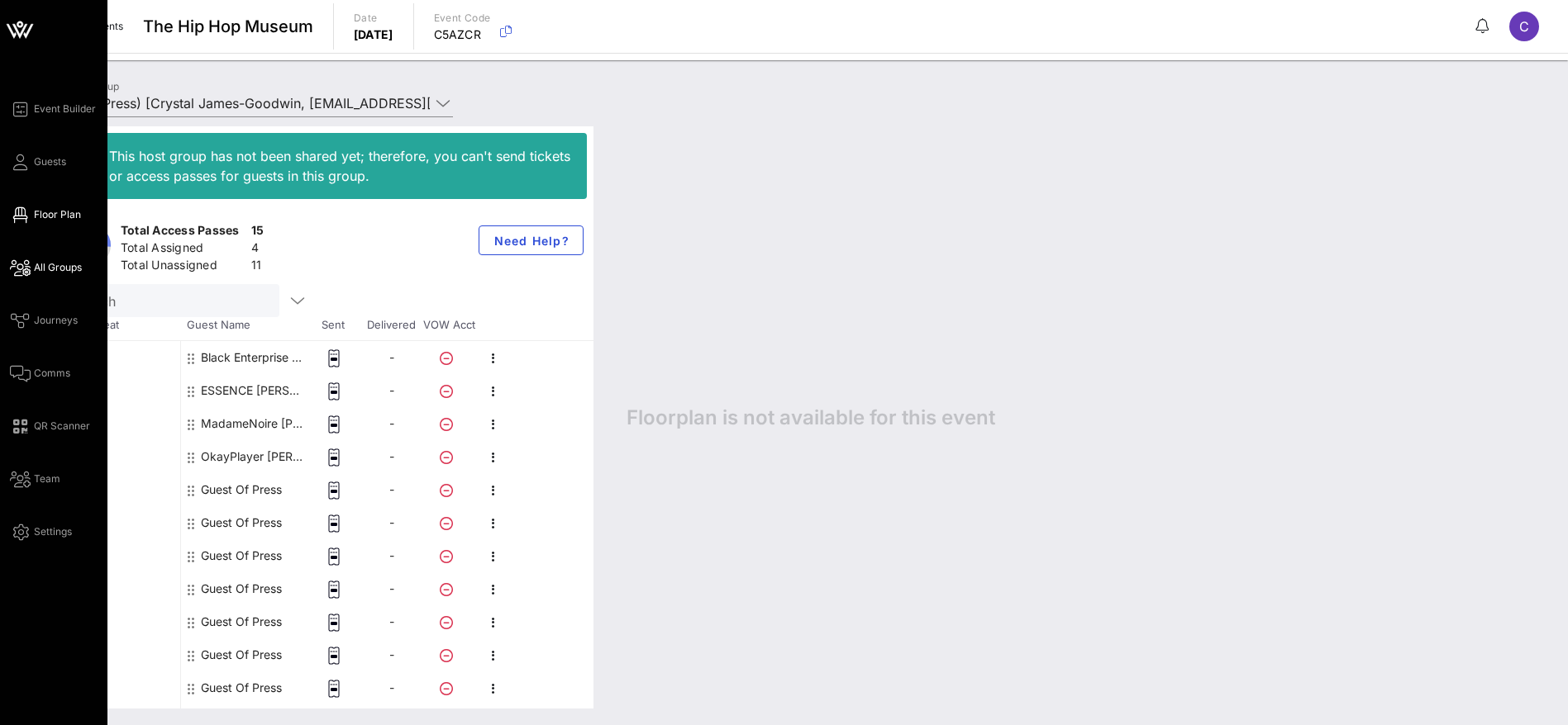
click at [53, 209] on span "Floor Plan" at bounding box center [57, 214] width 47 height 15
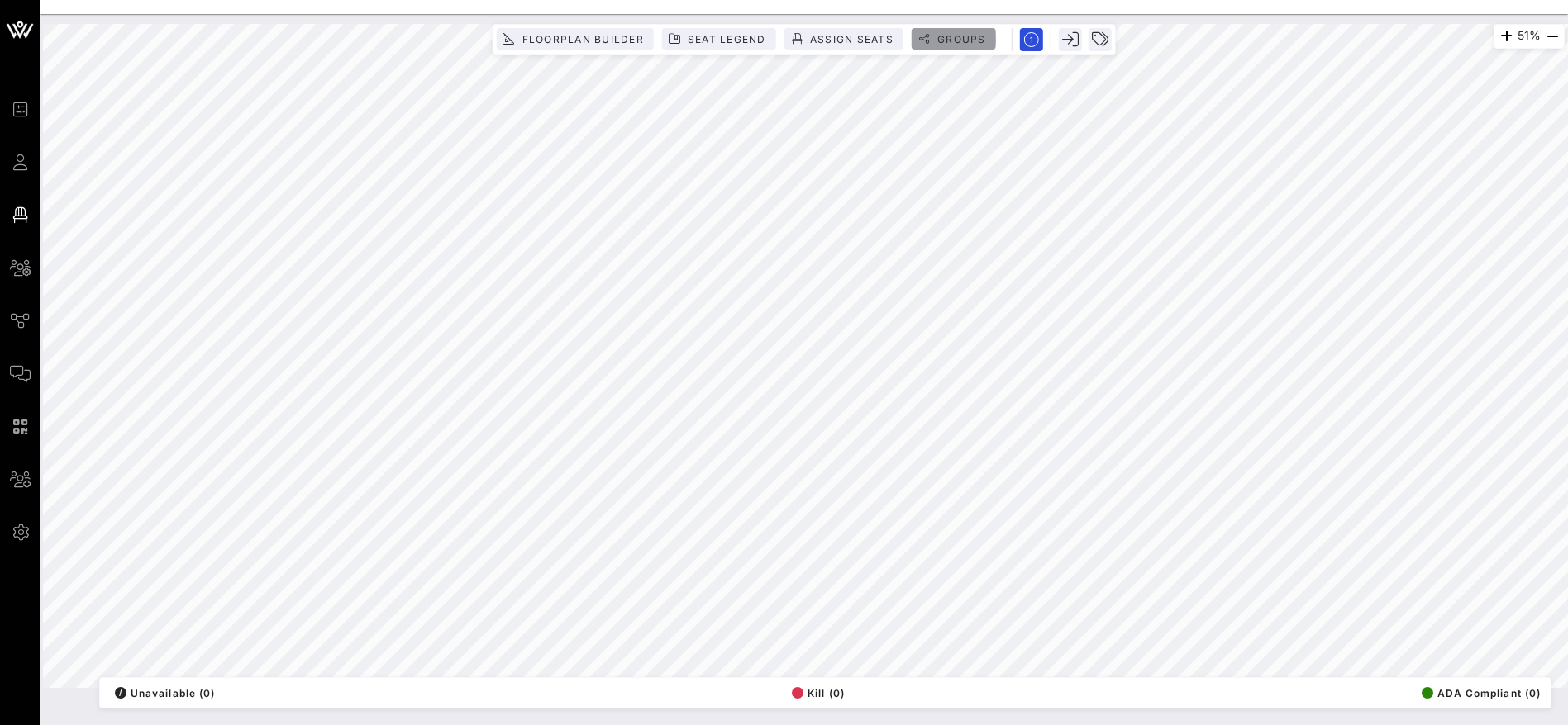
click at [940, 38] on span "Groups" at bounding box center [962, 39] width 50 height 12
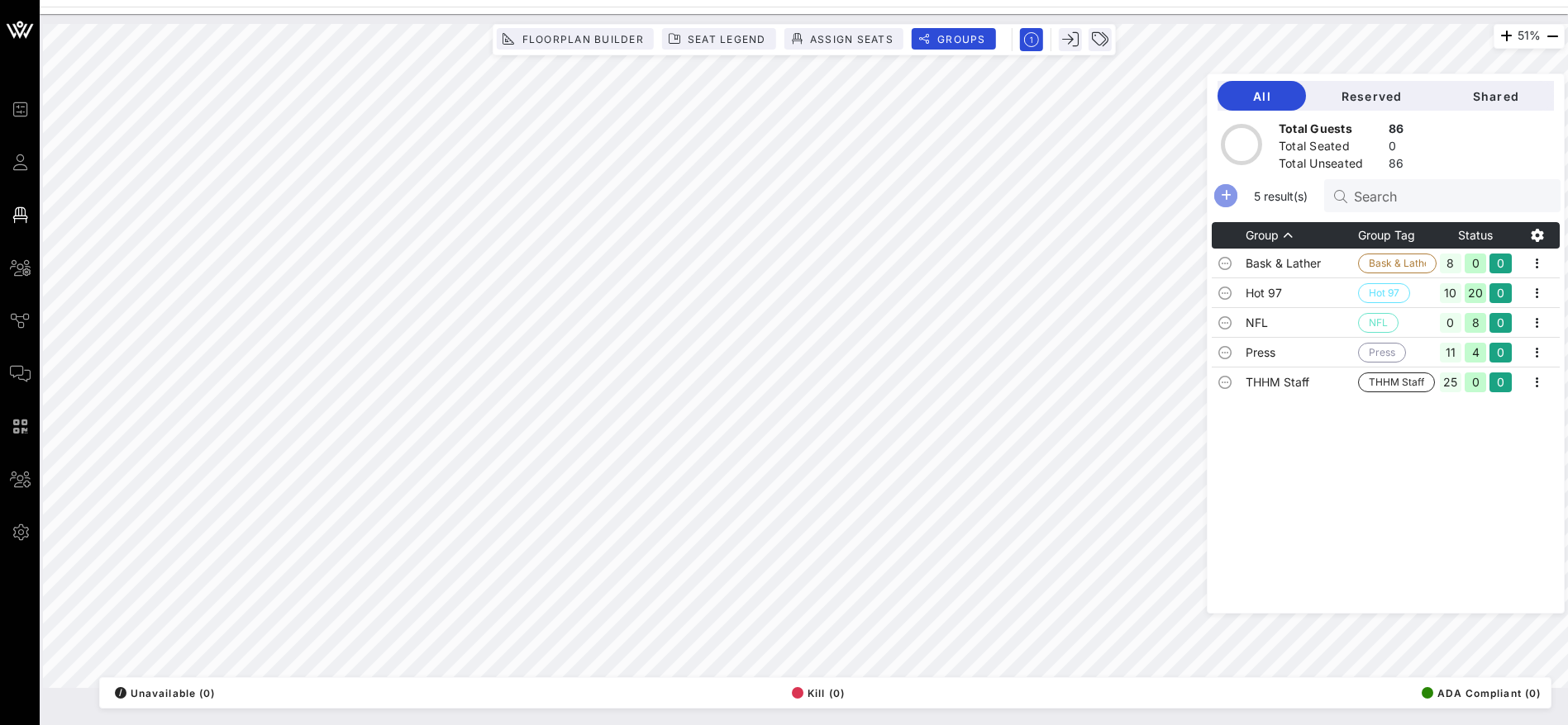
click at [1235, 197] on icon "button" at bounding box center [1225, 195] width 20 height 20
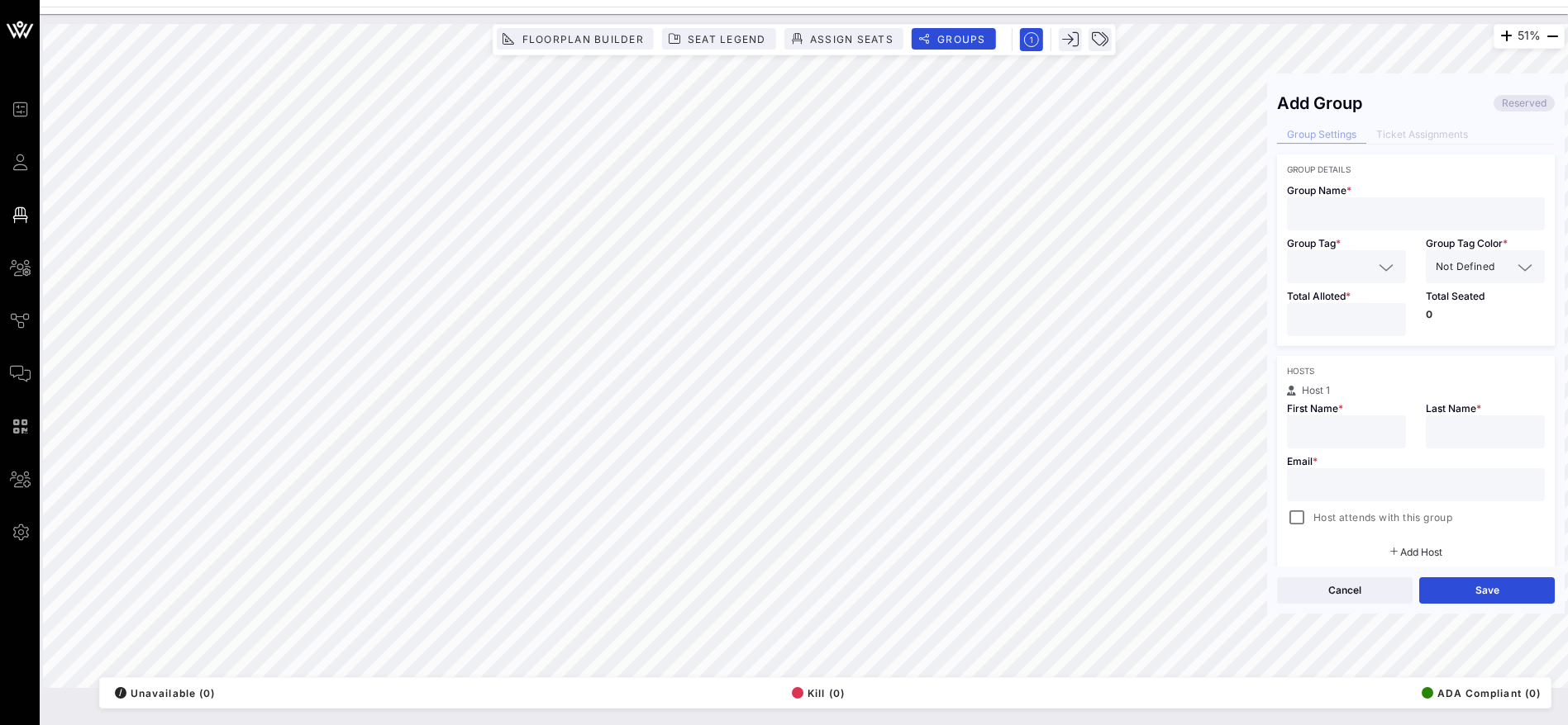
click at [1376, 209] on input "text" at bounding box center [1416, 214] width 238 height 21
paste input "[PERSON_NAME] & [PERSON_NAME]"
click at [1228, 209] on div "51% Floorplan Builder Seat Legend Assign Seats Groups Exit Add Group Reserved G…" at bounding box center [803, 356] width 1522 height 664
click at [1494, 212] on input "[PERSON_NAME] & [PERSON_NAME]" at bounding box center [1416, 214] width 238 height 21
type input "[PERSON_NAME] & [PERSON_NAME]"
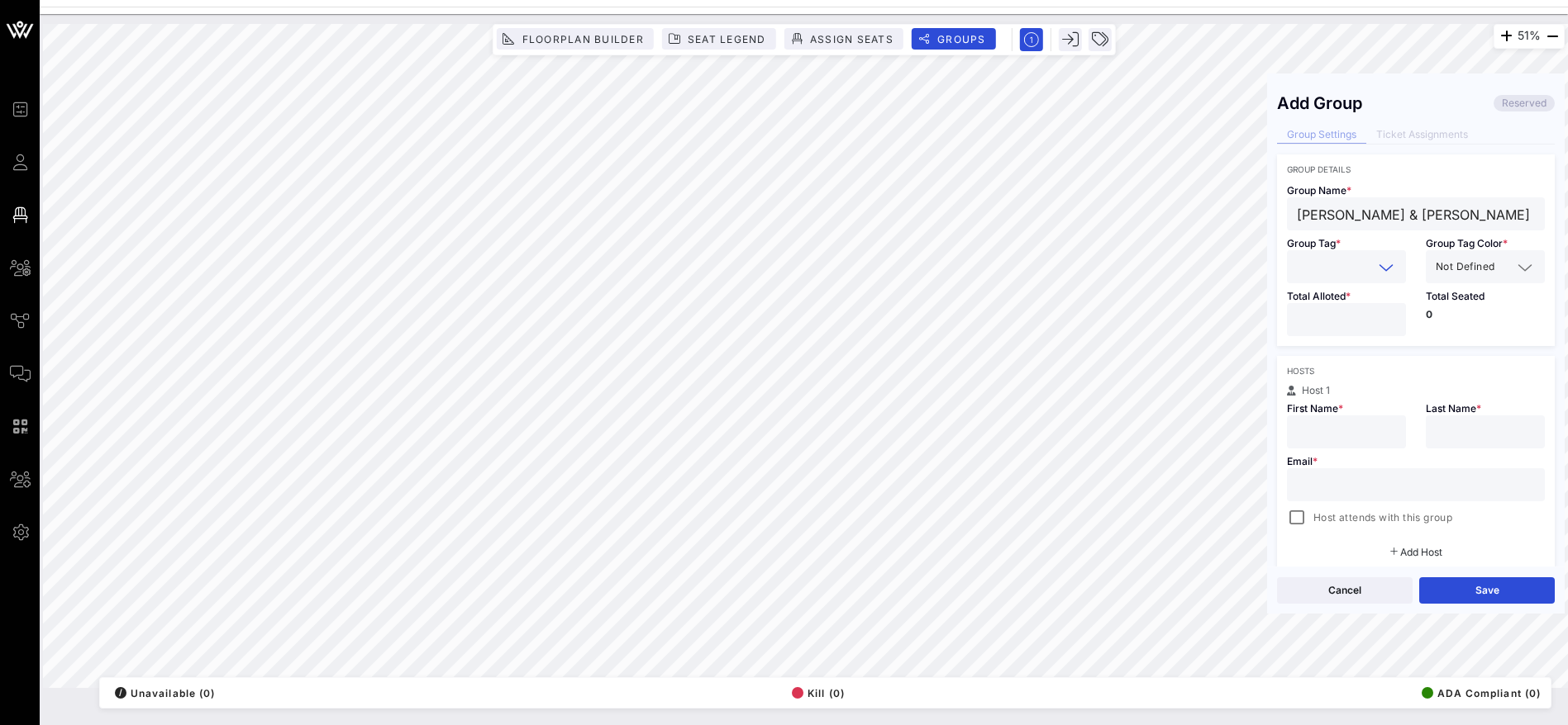
click at [1353, 263] on input "text" at bounding box center [1334, 266] width 76 height 21
paste input "[PERSON_NAME] & [PERSON_NAME]"
type input "[PERSON_NAME] & [PERSON_NAME]"
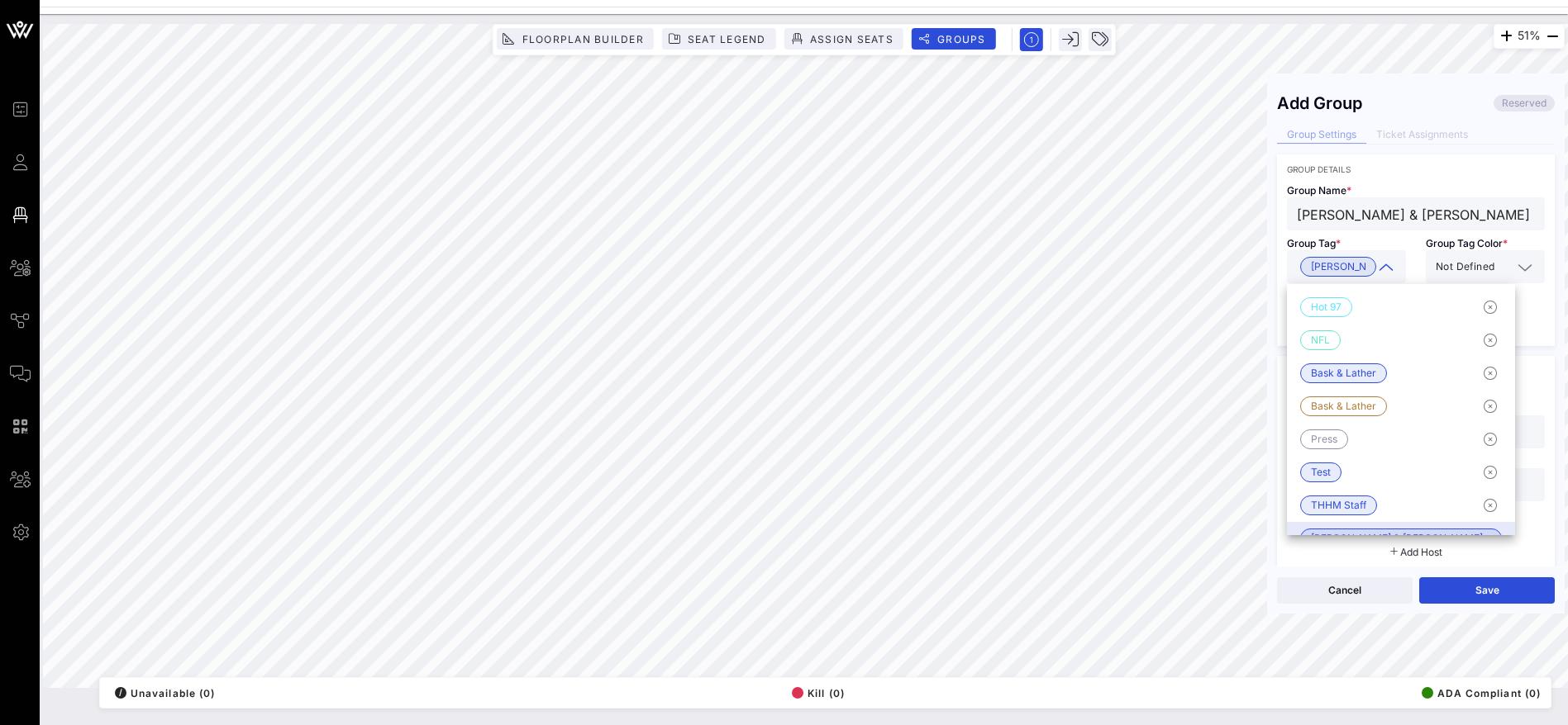
click at [1512, 262] on div at bounding box center [1523, 267] width 23 height 20
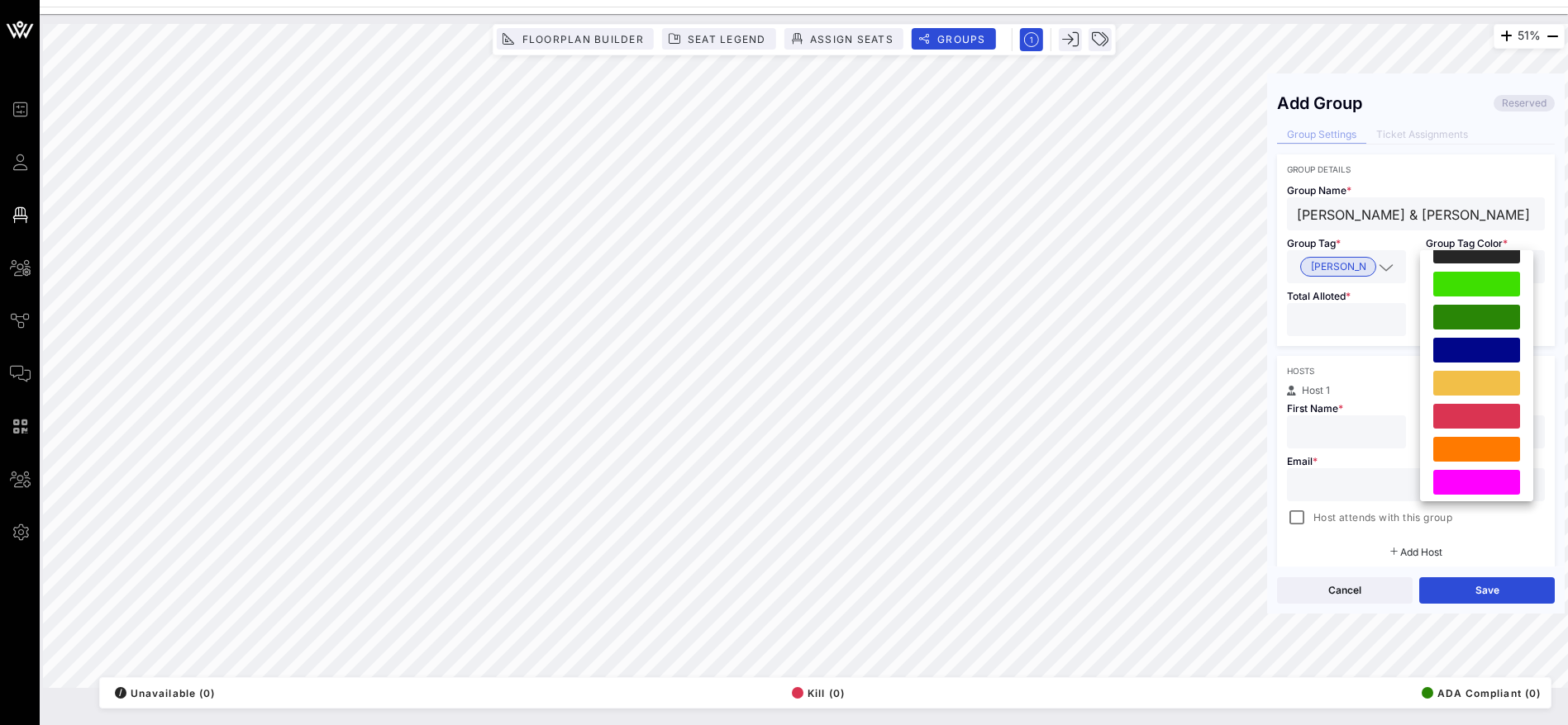
scroll to position [423, 0]
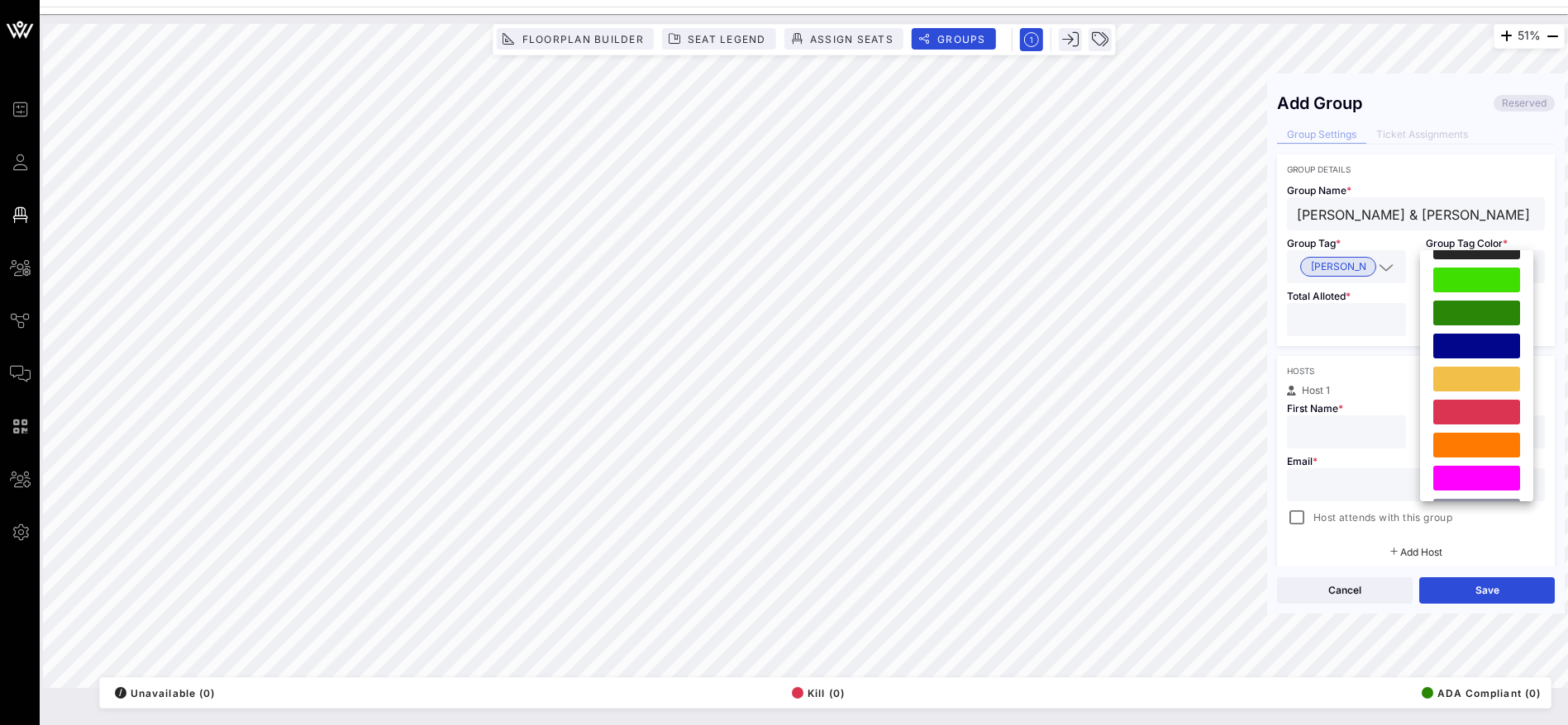
click at [1491, 345] on div at bounding box center [1476, 345] width 86 height 25
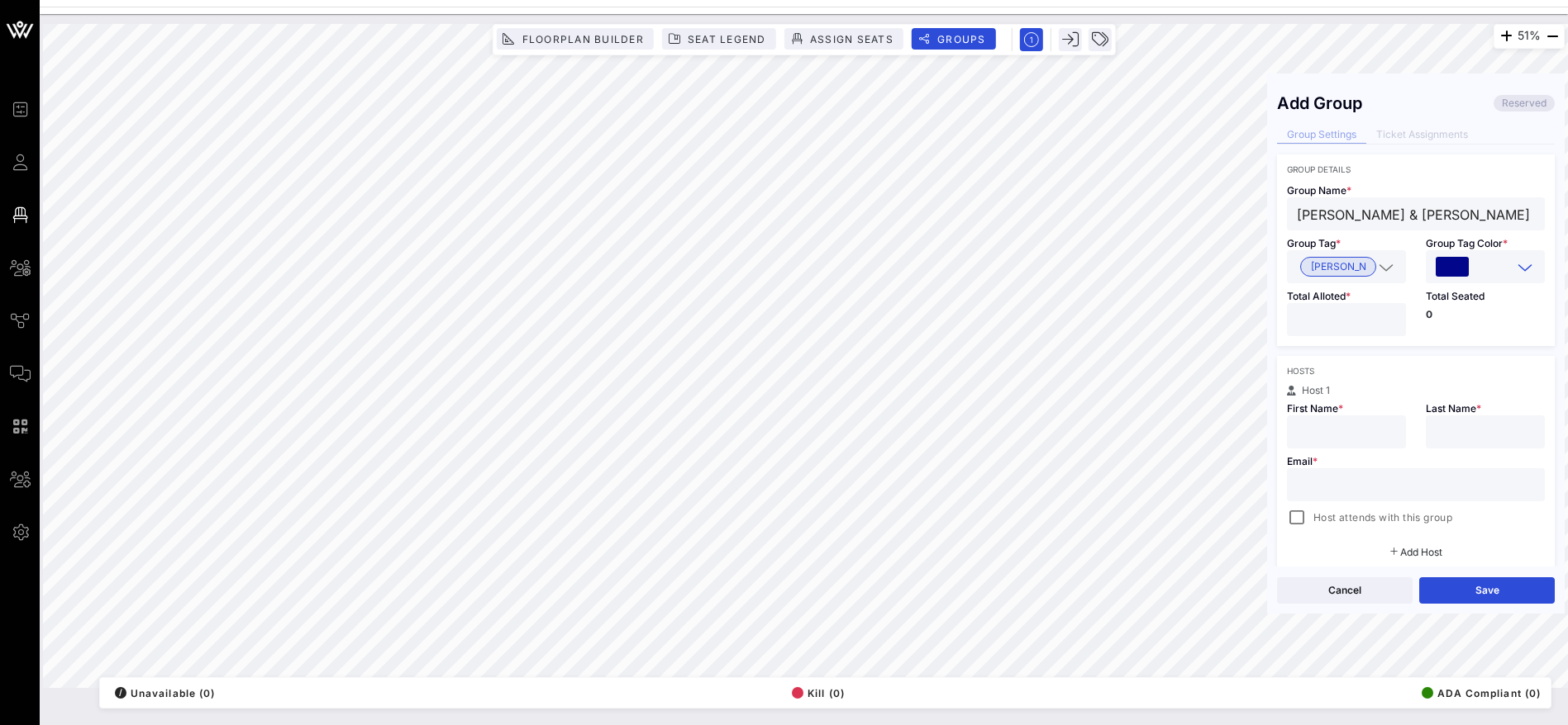
click at [1355, 315] on input "number" at bounding box center [1346, 319] width 99 height 21
type input "**"
click at [1334, 422] on input "text" at bounding box center [1346, 432] width 99 height 21
click at [1295, 486] on div at bounding box center [1415, 485] width 257 height 33
type input "[EMAIL_ADDRESS]"
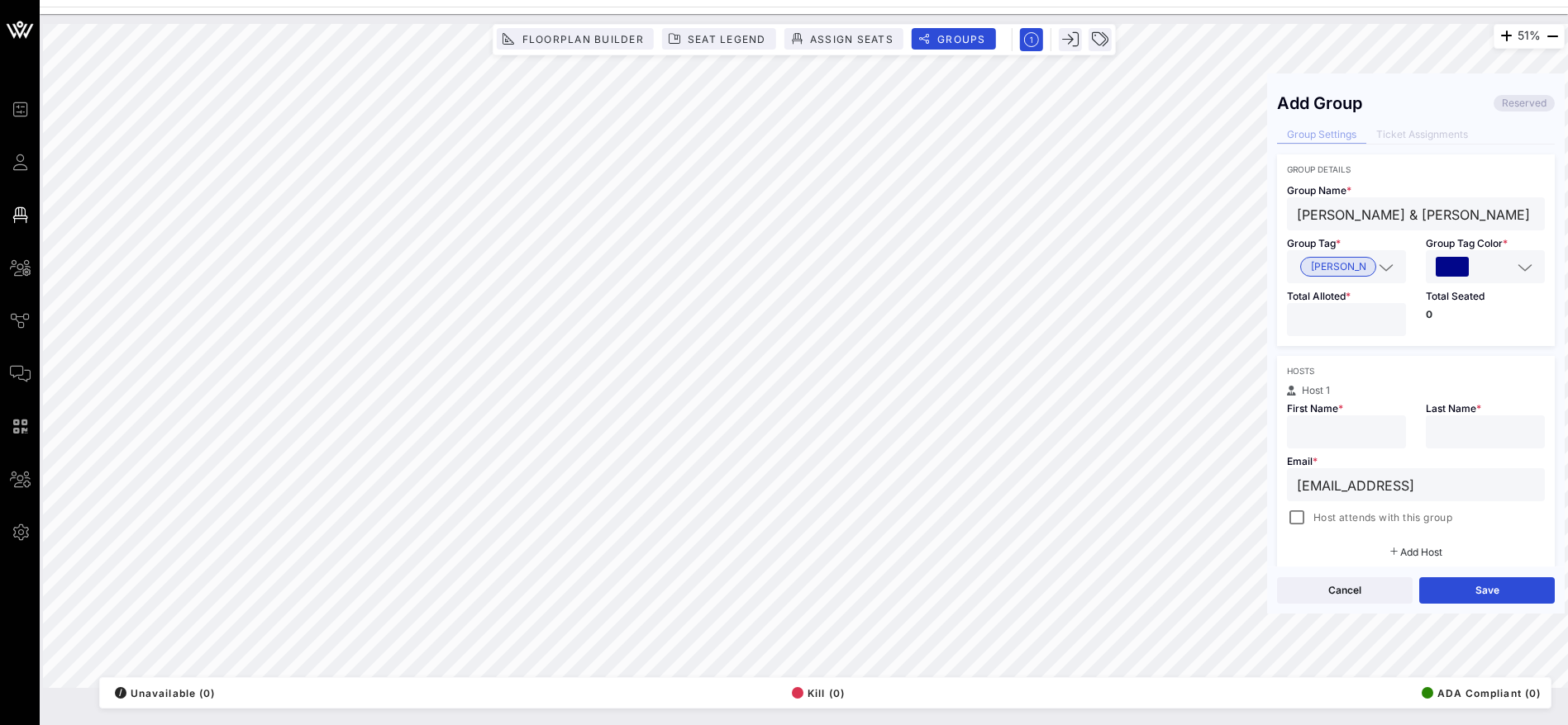
type input "Crystal"
type input "[PERSON_NAME]"
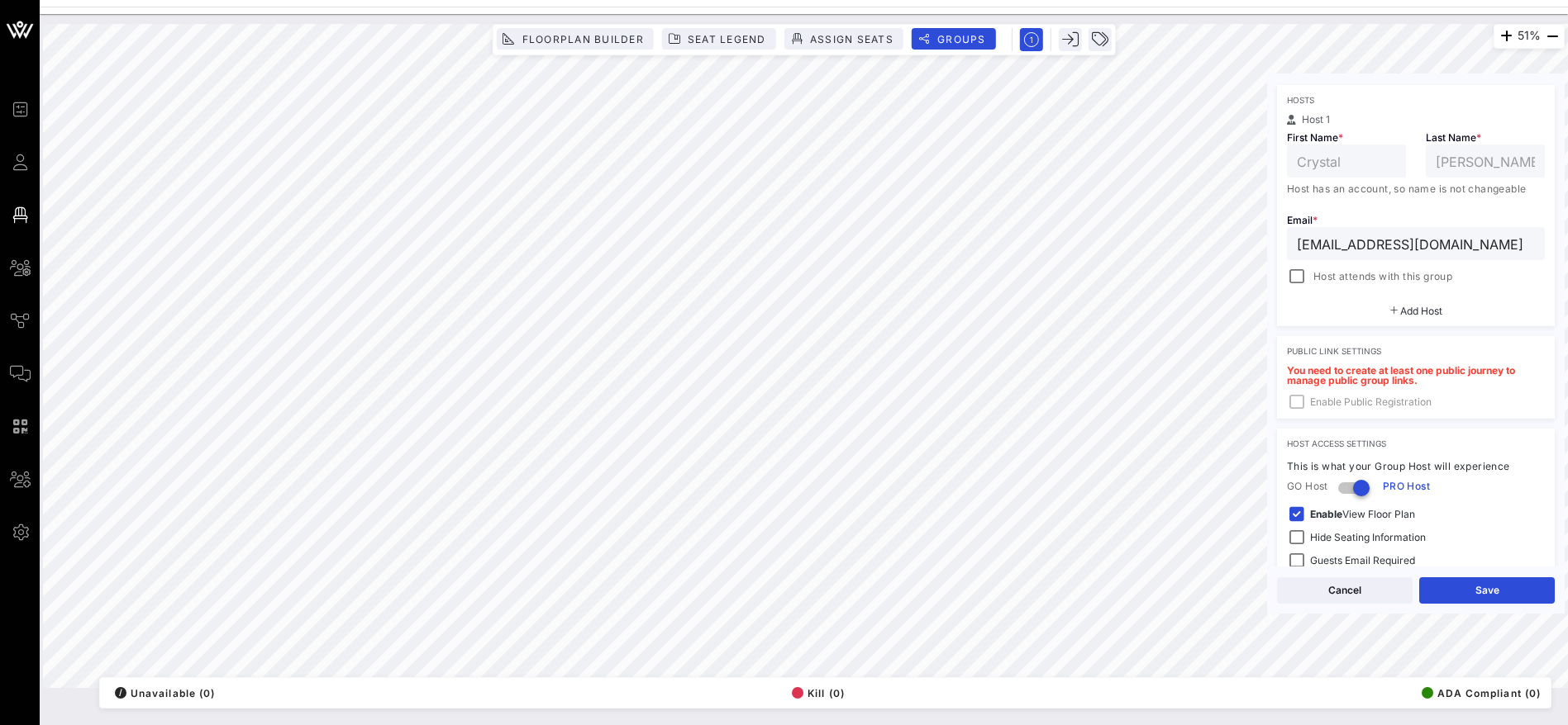
scroll to position [372, 0]
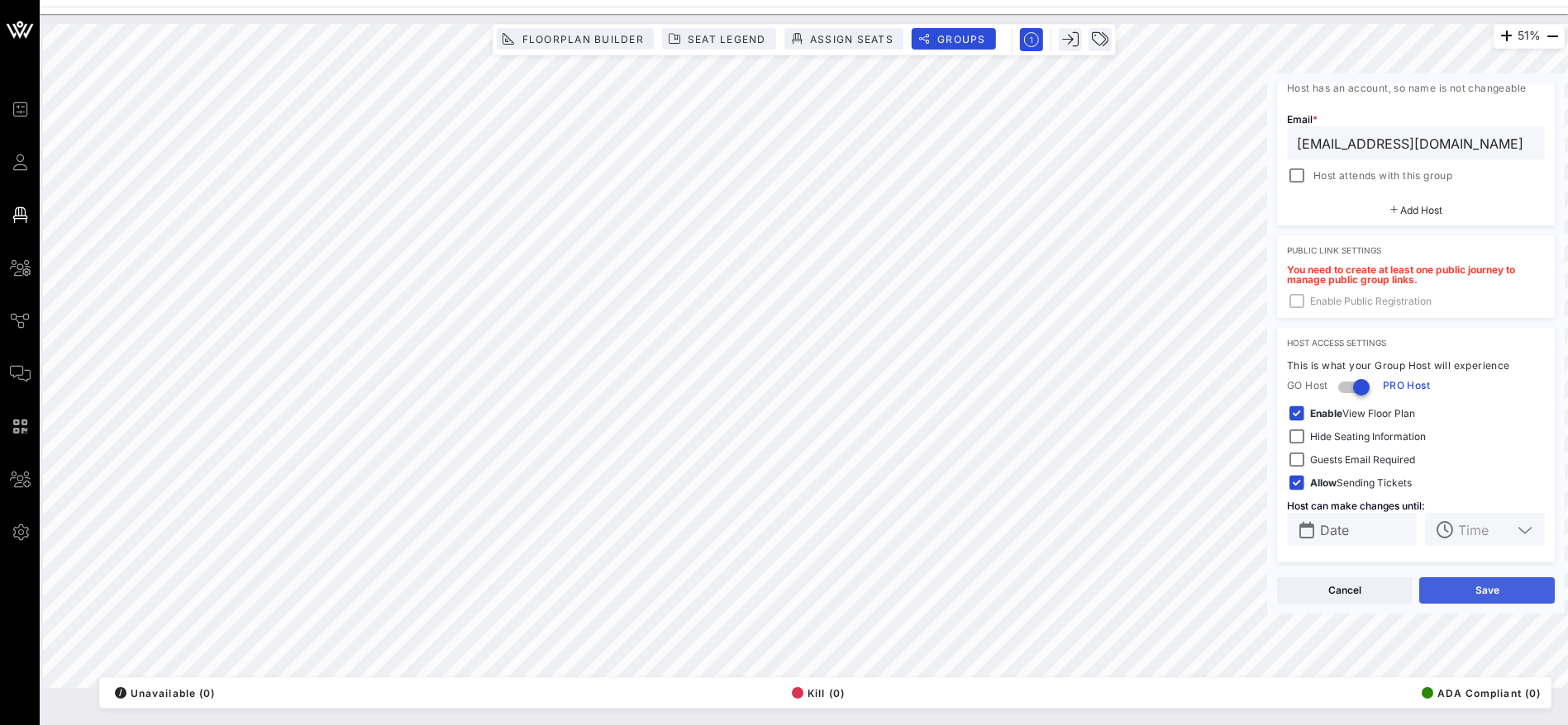
type input "[EMAIL_ADDRESS][DOMAIN_NAME]"
click at [1473, 587] on button "Save" at bounding box center [1487, 590] width 135 height 27
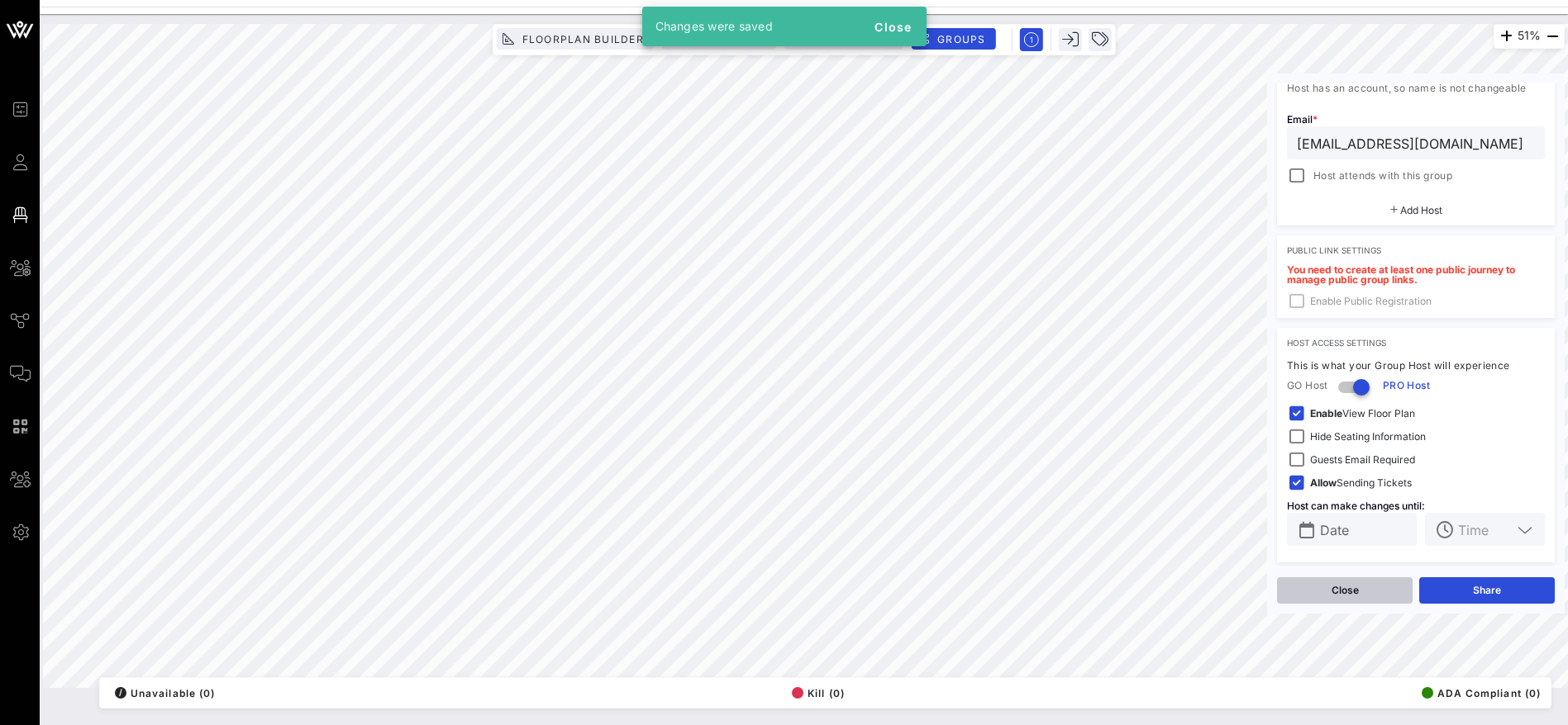
click at [1373, 588] on button "Close" at bounding box center [1345, 590] width 135 height 27
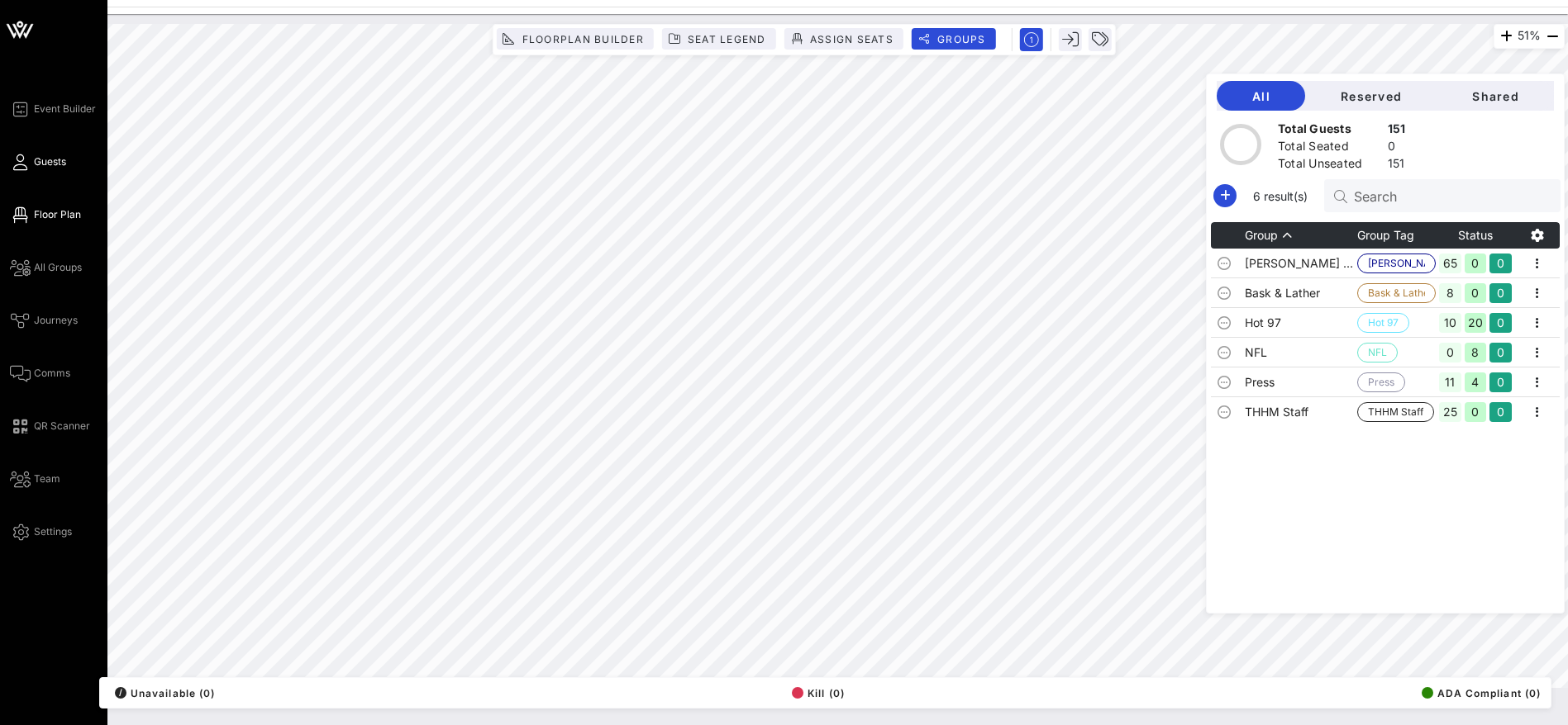
click at [41, 158] on span "Guests" at bounding box center [50, 162] width 33 height 15
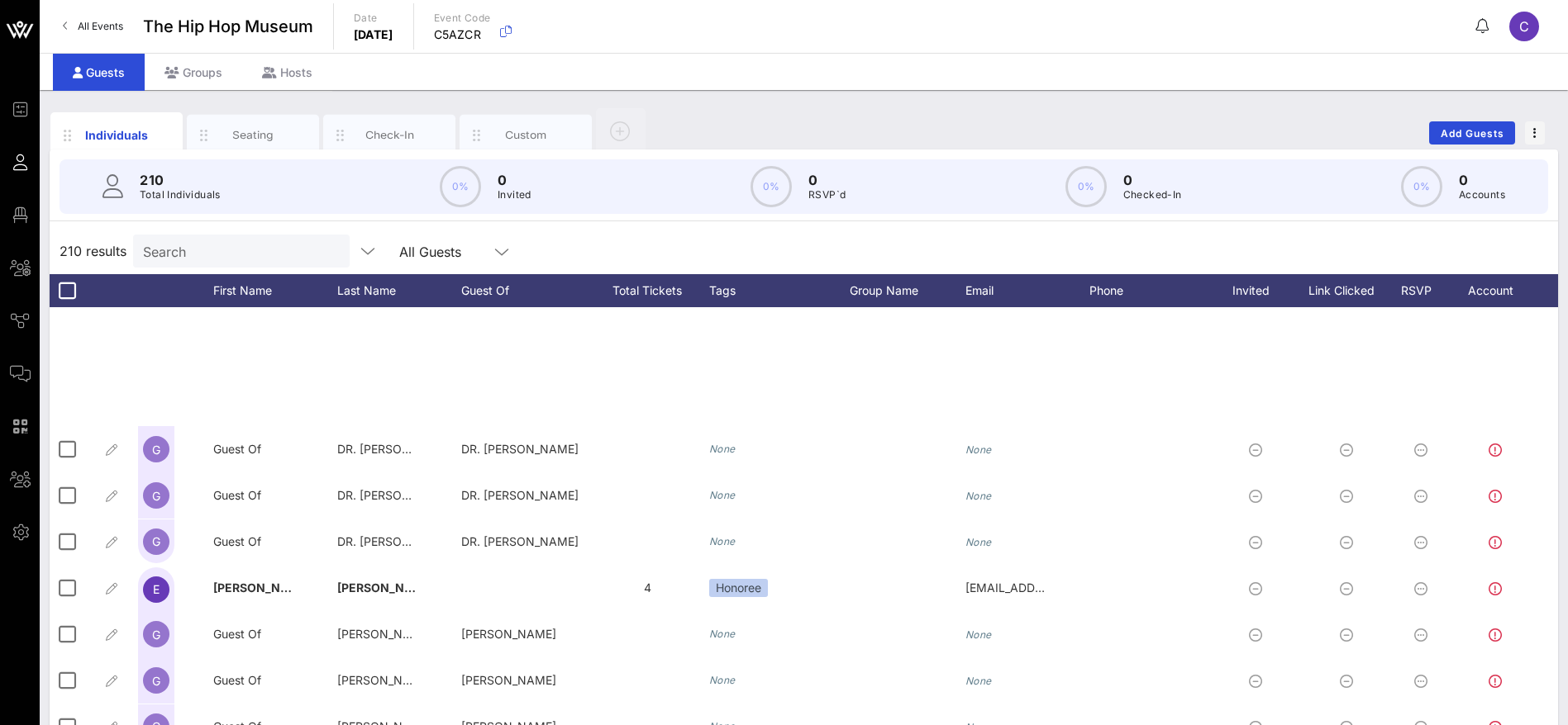
scroll to position [1363, 0]
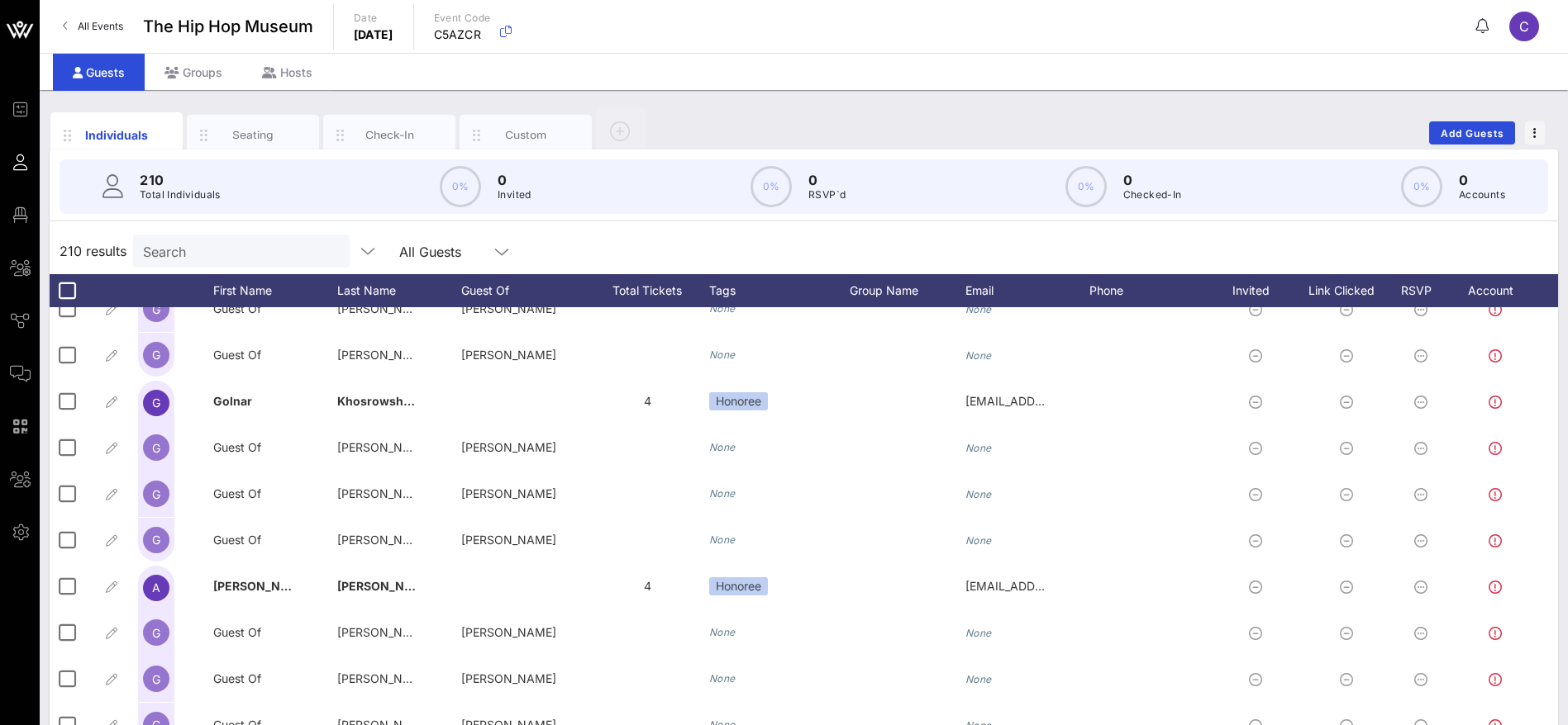
click at [284, 244] on input "Search" at bounding box center [240, 251] width 193 height 21
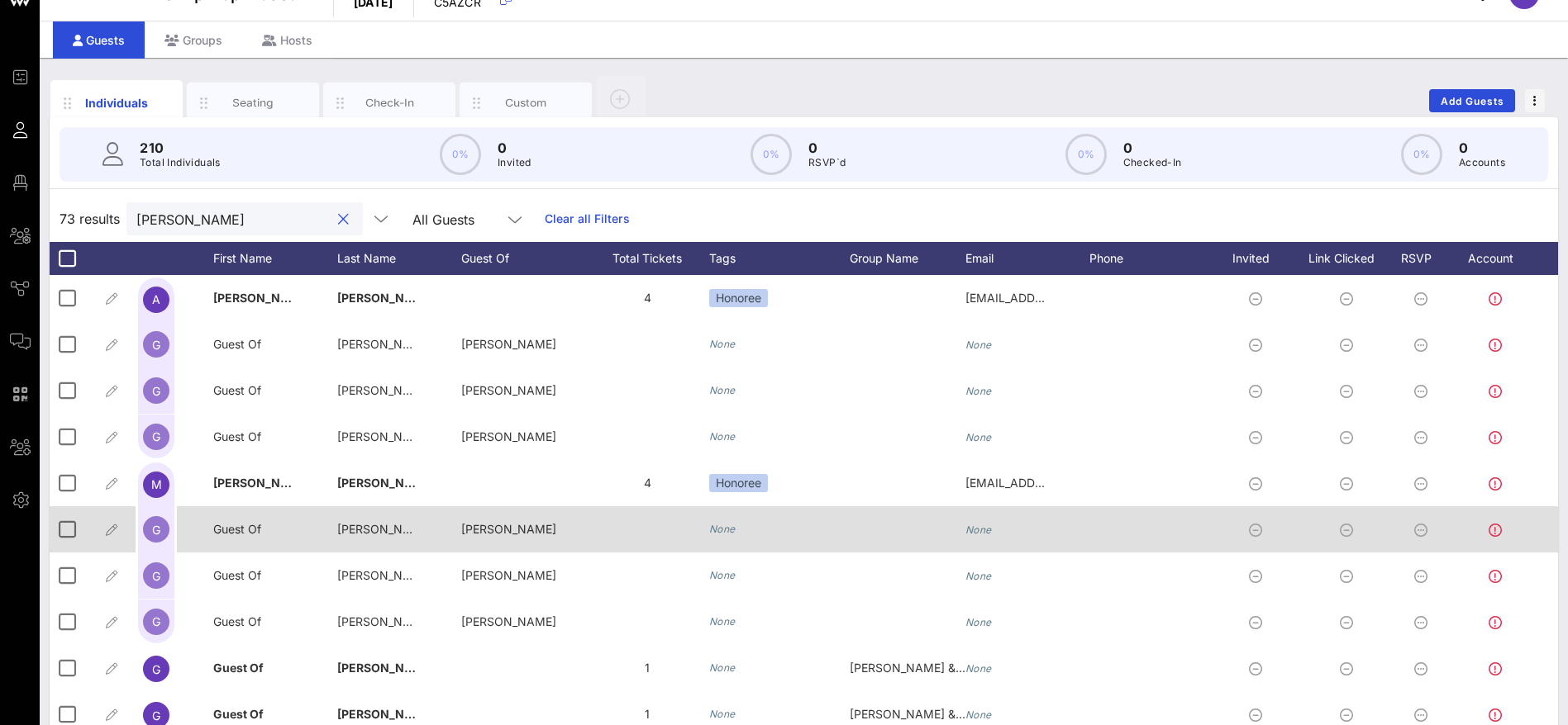
scroll to position [0, 0]
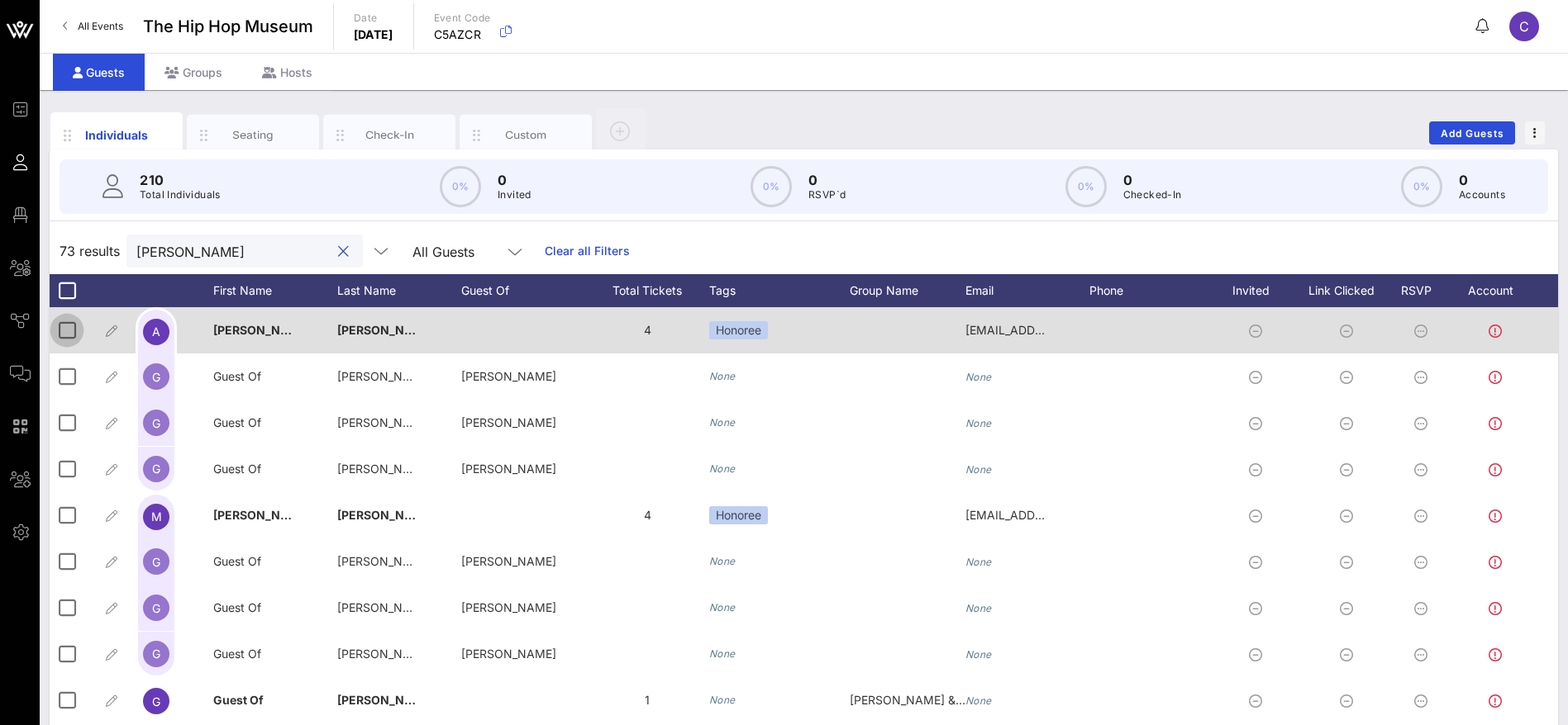
type input "[PERSON_NAME]"
click at [68, 327] on div at bounding box center [67, 330] width 28 height 28
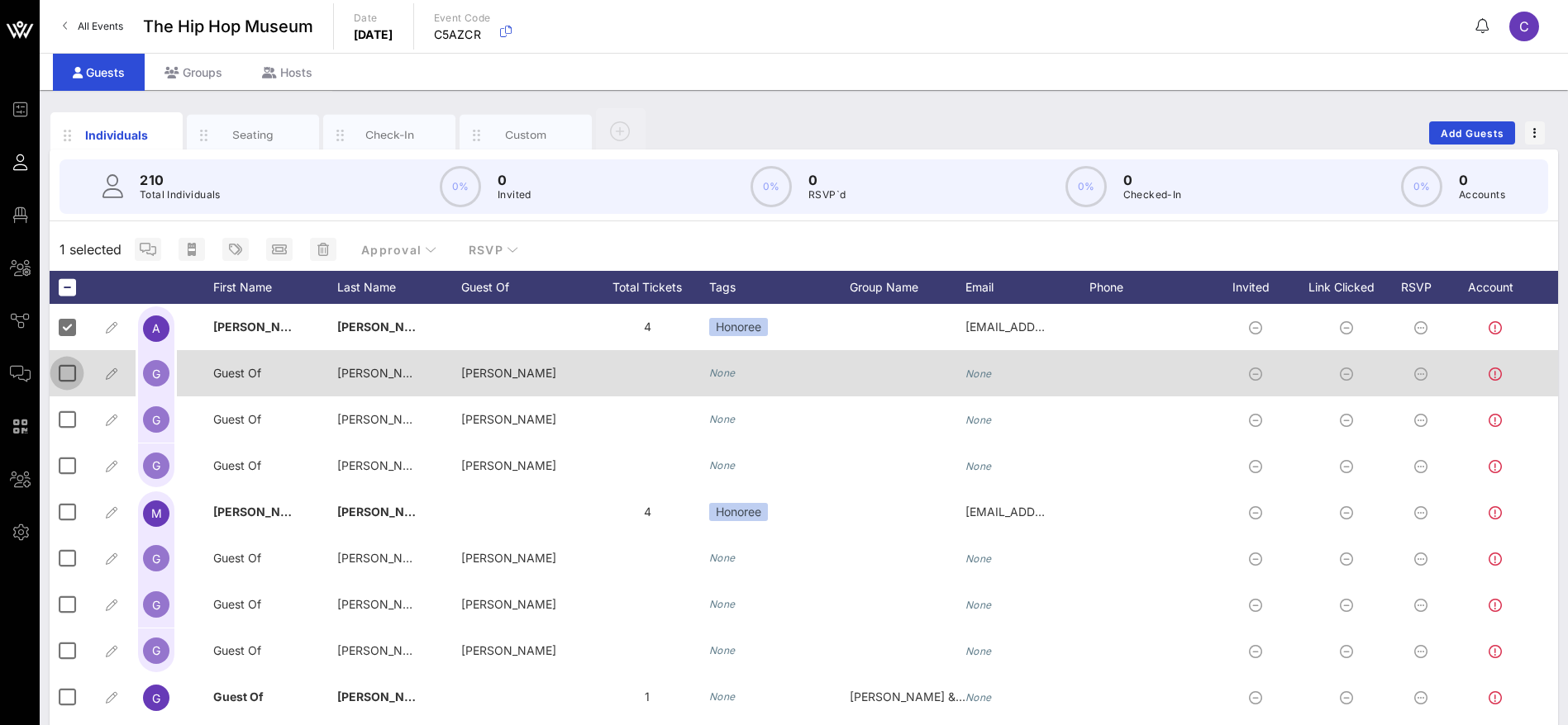
drag, startPoint x: 62, startPoint y: 368, endPoint x: 61, endPoint y: 376, distance: 8.1
click at [62, 370] on div at bounding box center [67, 373] width 28 height 28
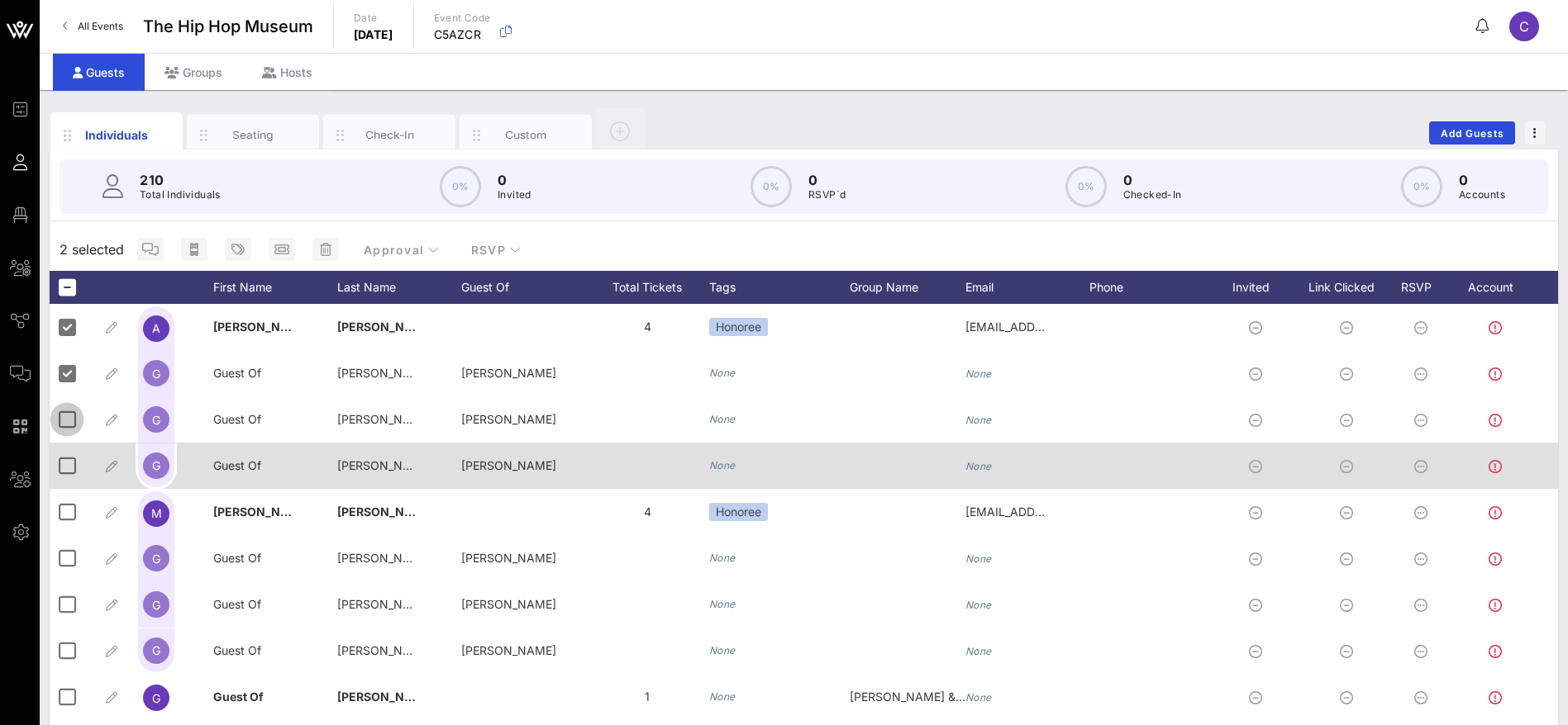
drag, startPoint x: 62, startPoint y: 420, endPoint x: 61, endPoint y: 445, distance: 25.0
click at [62, 422] on div at bounding box center [67, 419] width 28 height 28
click at [63, 463] on div at bounding box center [67, 465] width 28 height 28
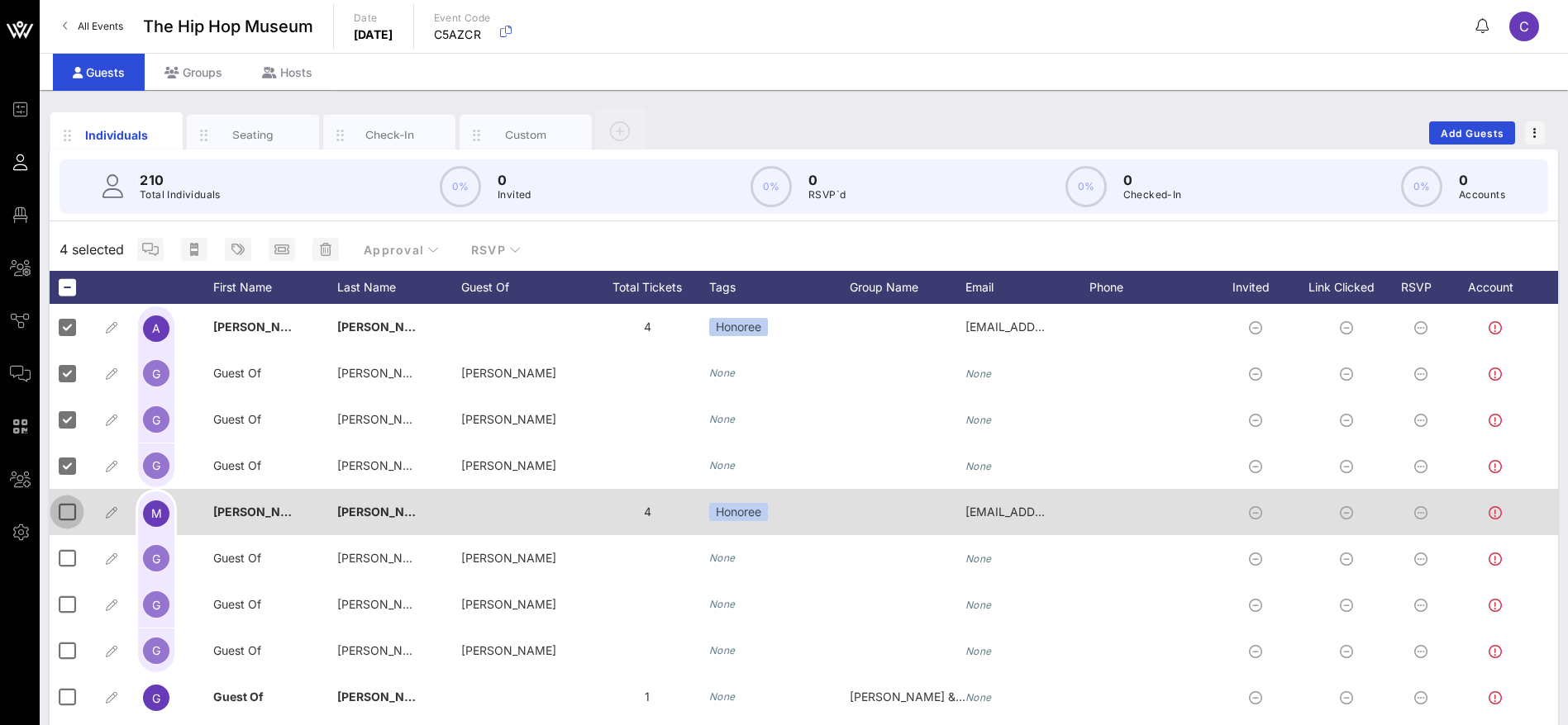
click at [67, 514] on div at bounding box center [67, 512] width 28 height 28
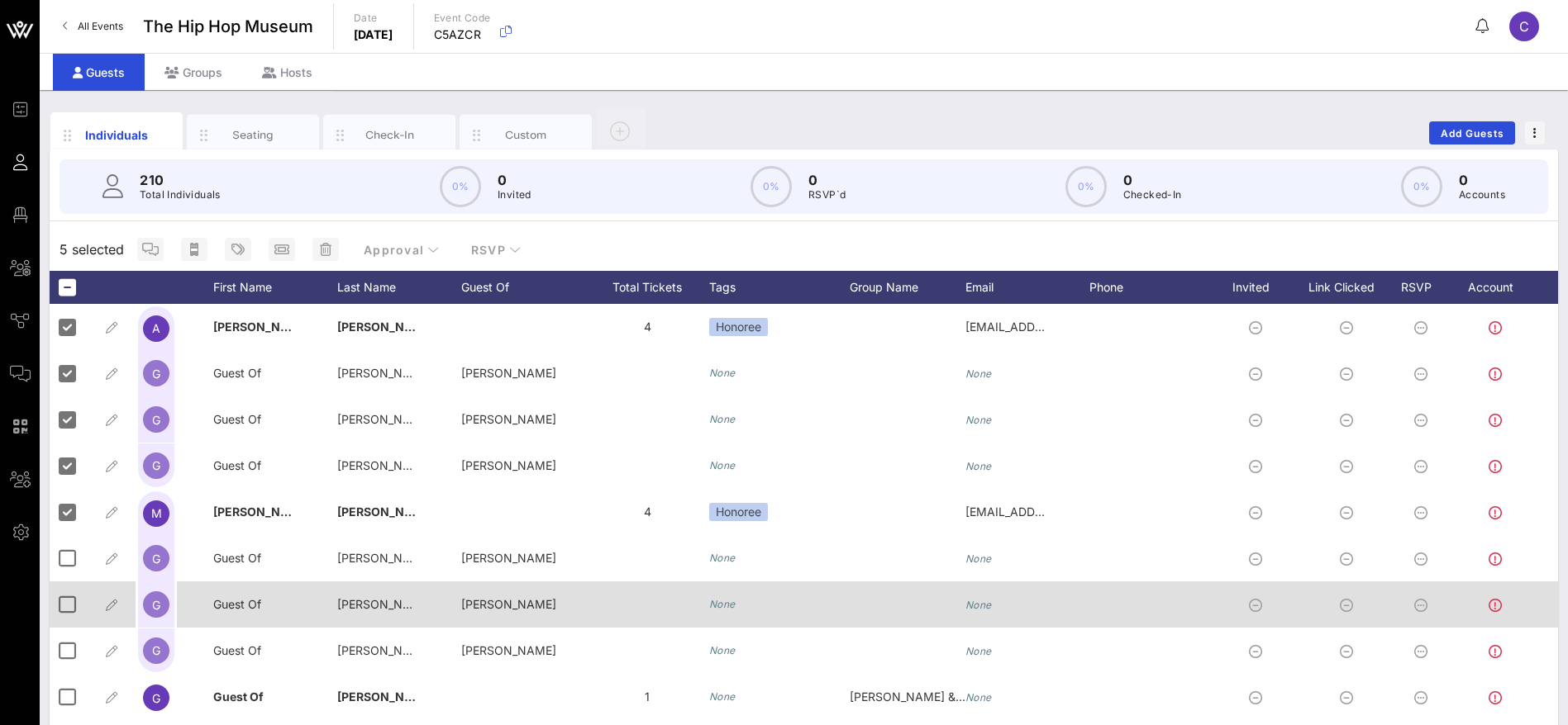
drag, startPoint x: 67, startPoint y: 558, endPoint x: 68, endPoint y: 581, distance: 23.0
click at [67, 559] on div at bounding box center [67, 558] width 28 height 28
click at [68, 607] on div at bounding box center [67, 604] width 28 height 28
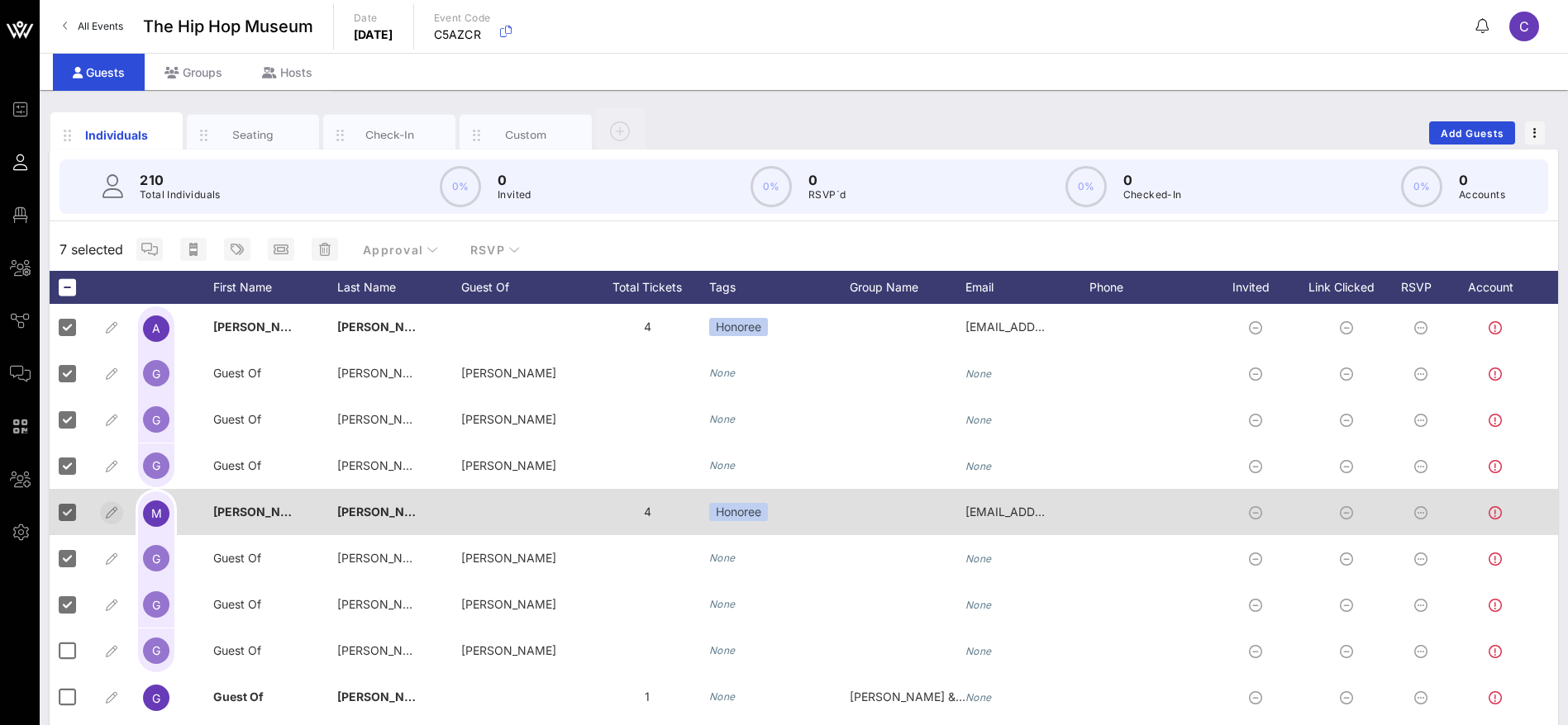
scroll to position [124, 0]
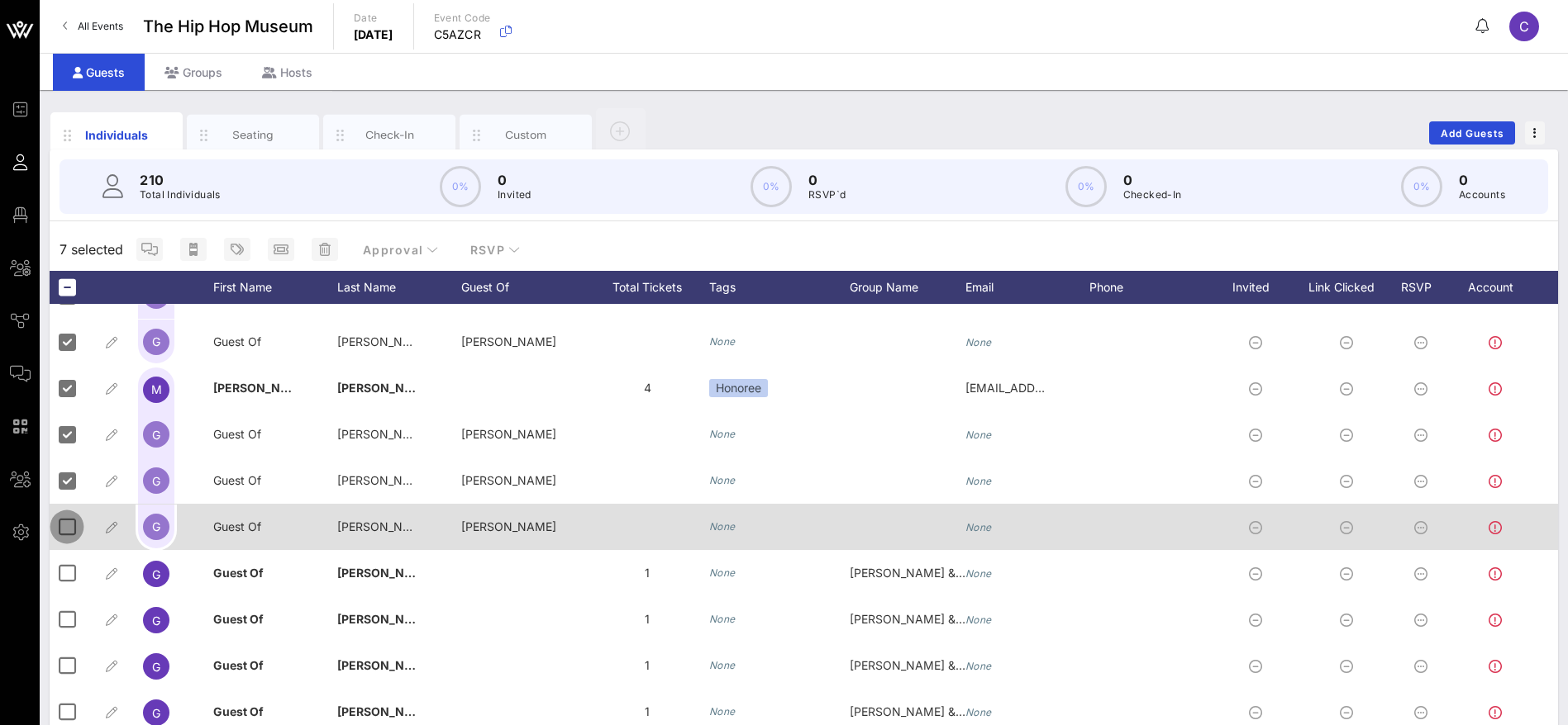
click at [62, 533] on div at bounding box center [67, 527] width 28 height 28
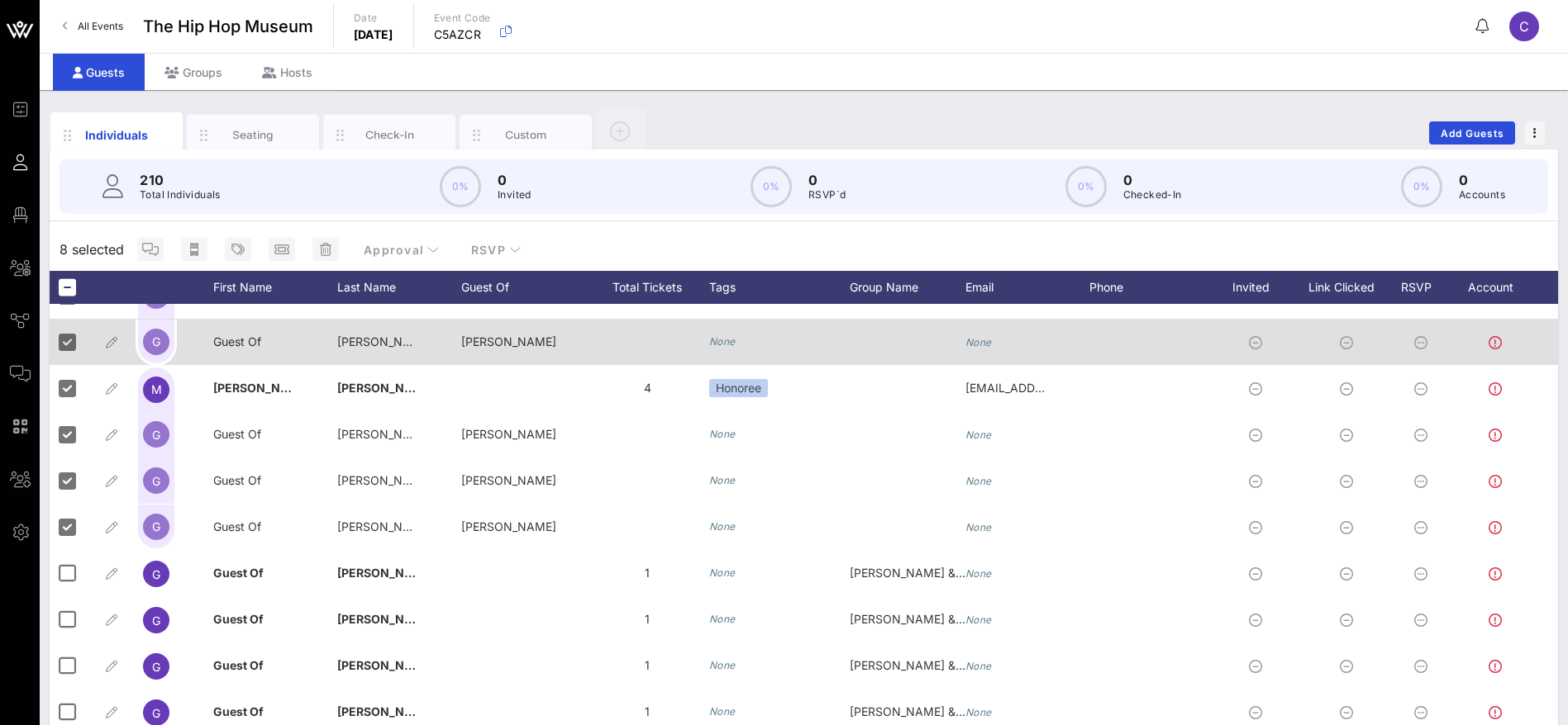
scroll to position [0, 0]
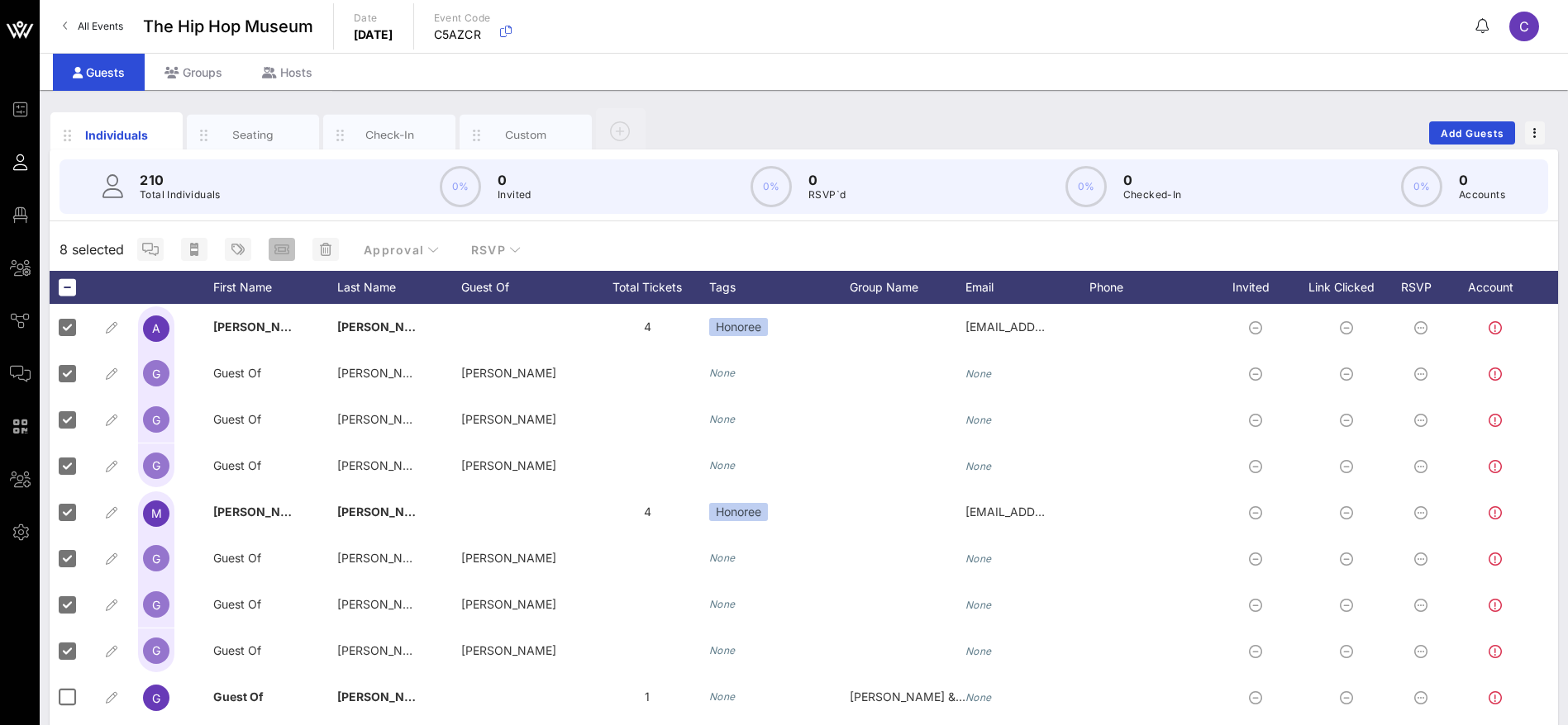
click at [281, 248] on icon "button" at bounding box center [281, 249] width 15 height 13
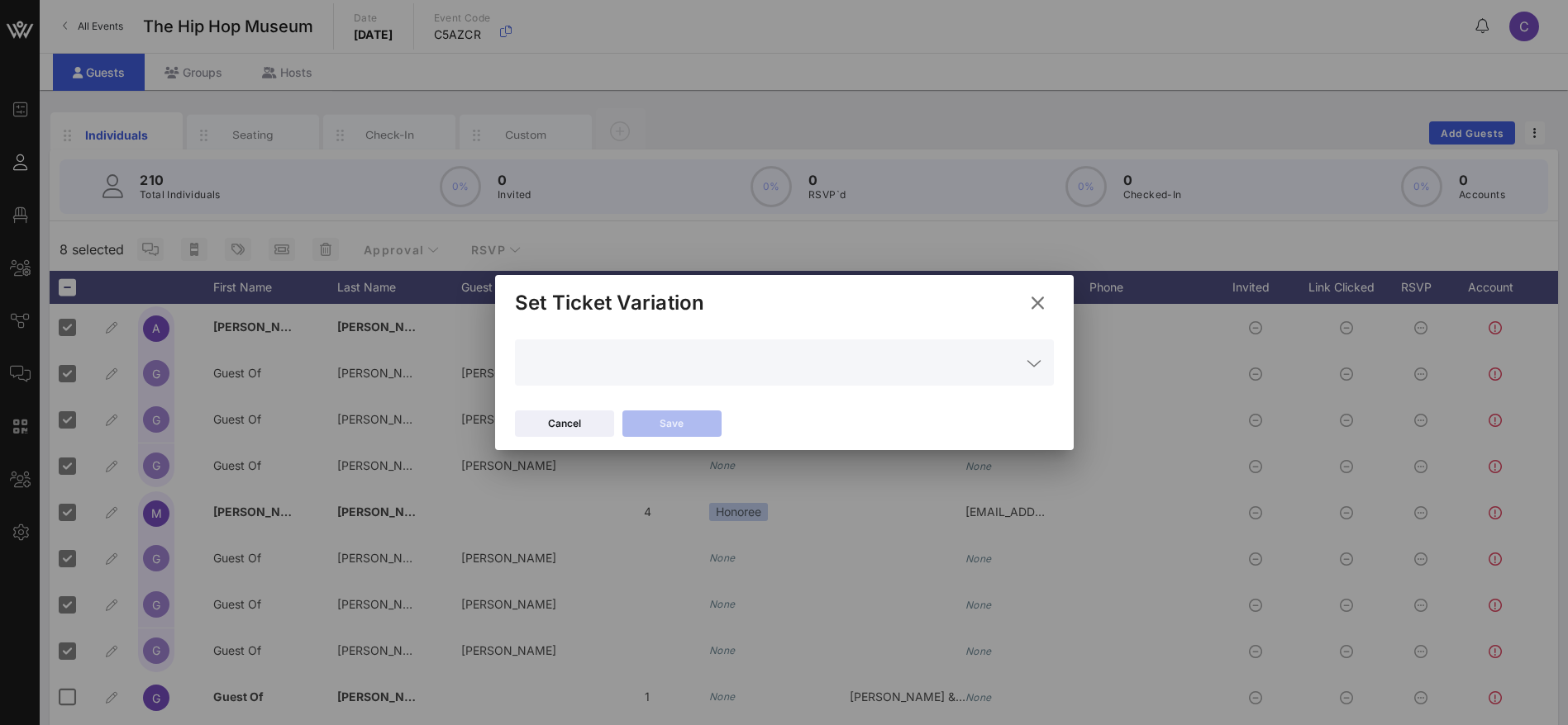
click at [1035, 368] on icon at bounding box center [1033, 362] width 15 height 20
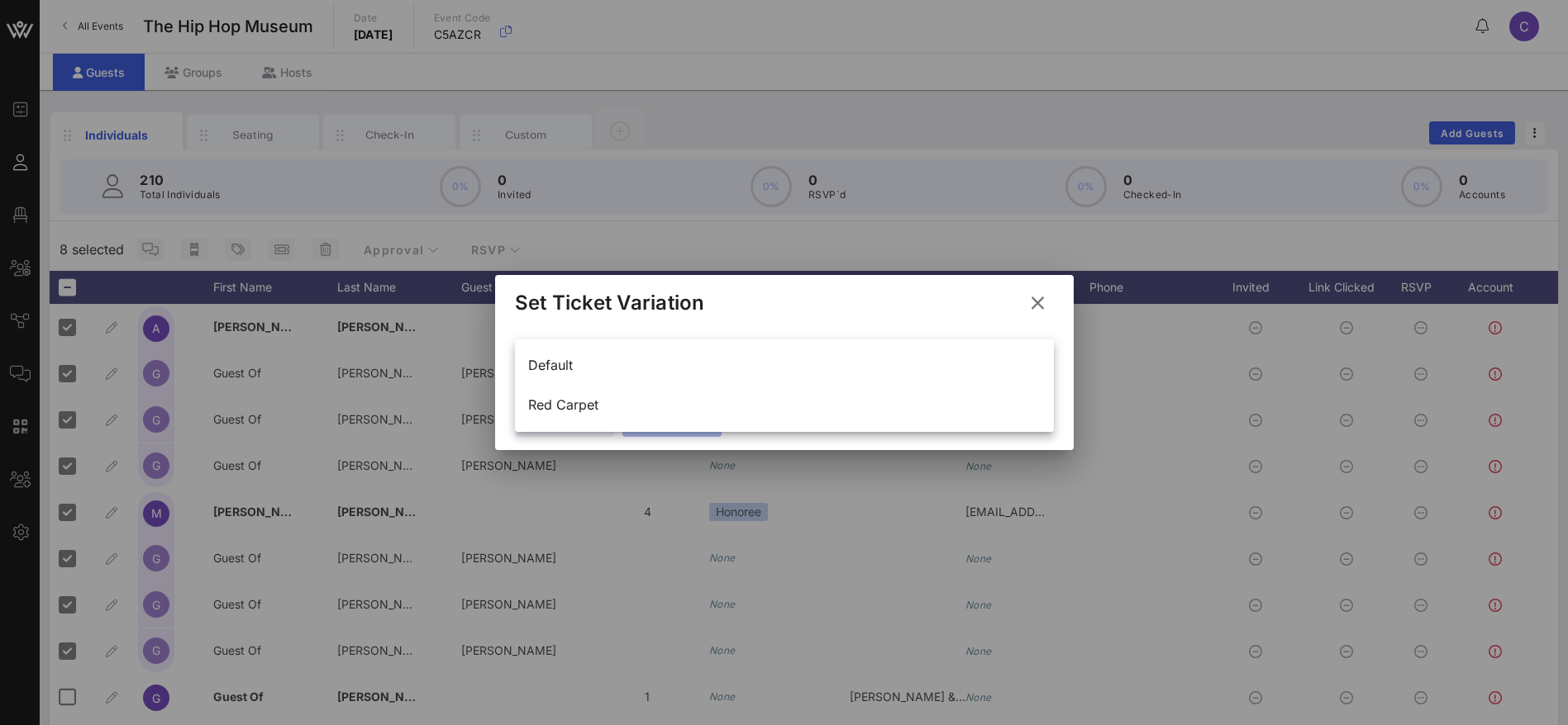
click at [1036, 295] on icon at bounding box center [1038, 303] width 22 height 20
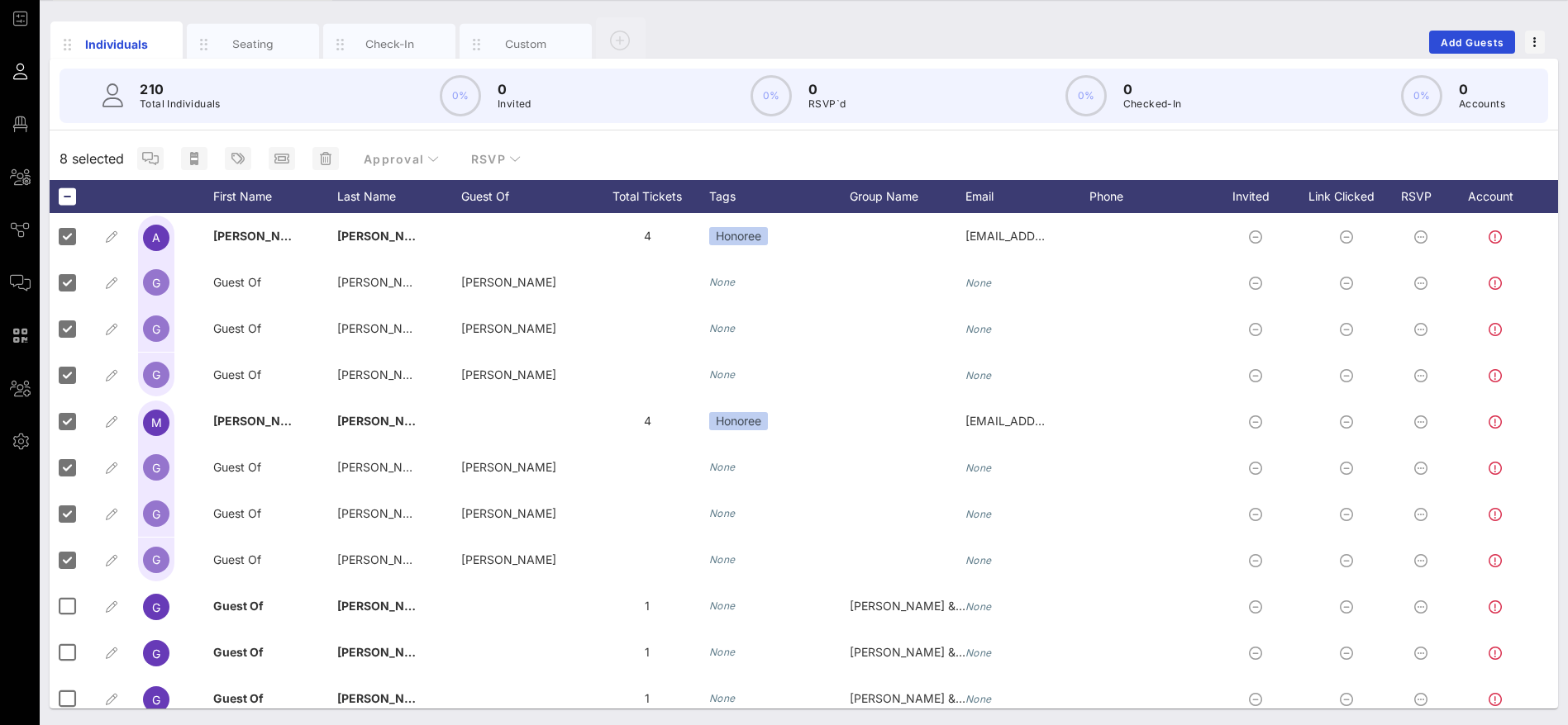
scroll to position [0, 27]
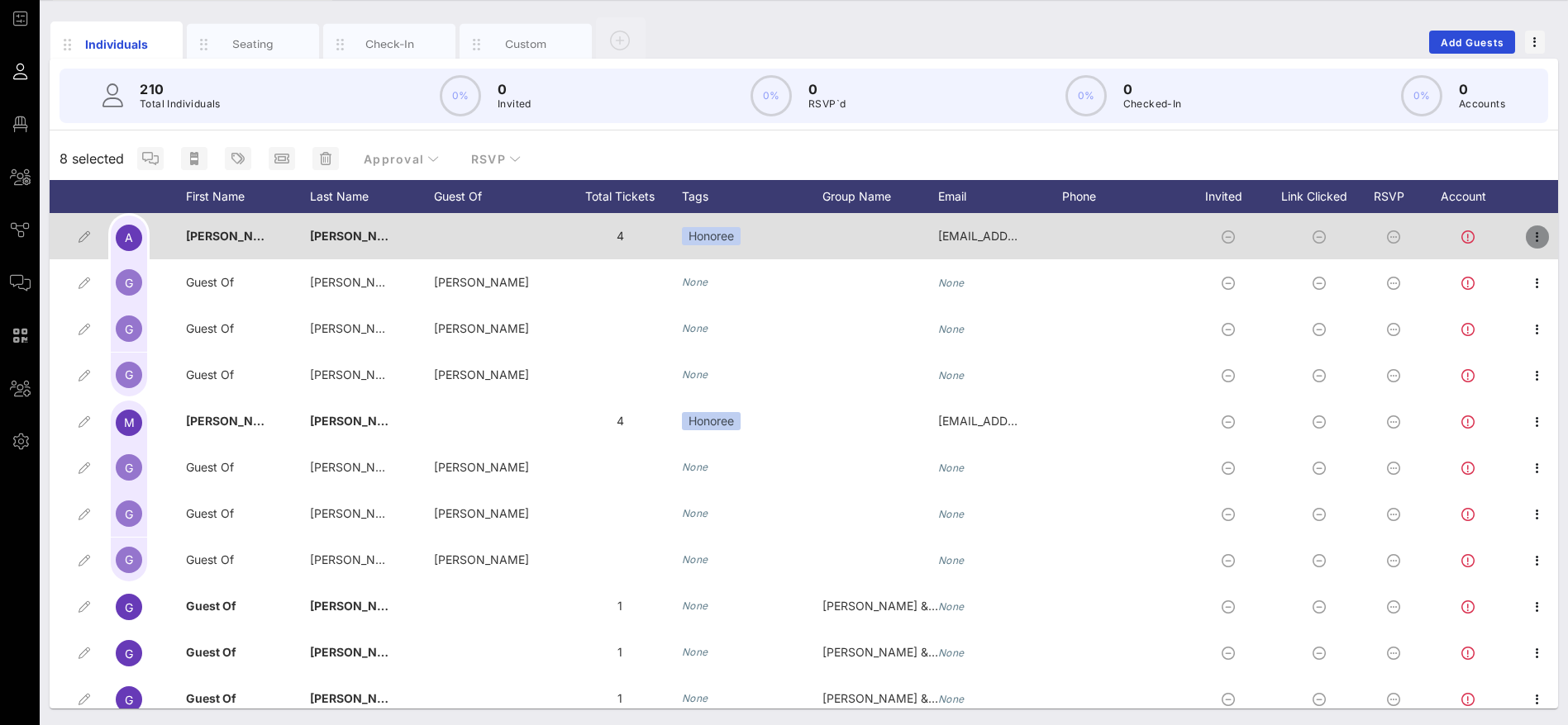
click at [1527, 232] on icon "button" at bounding box center [1536, 237] width 20 height 20
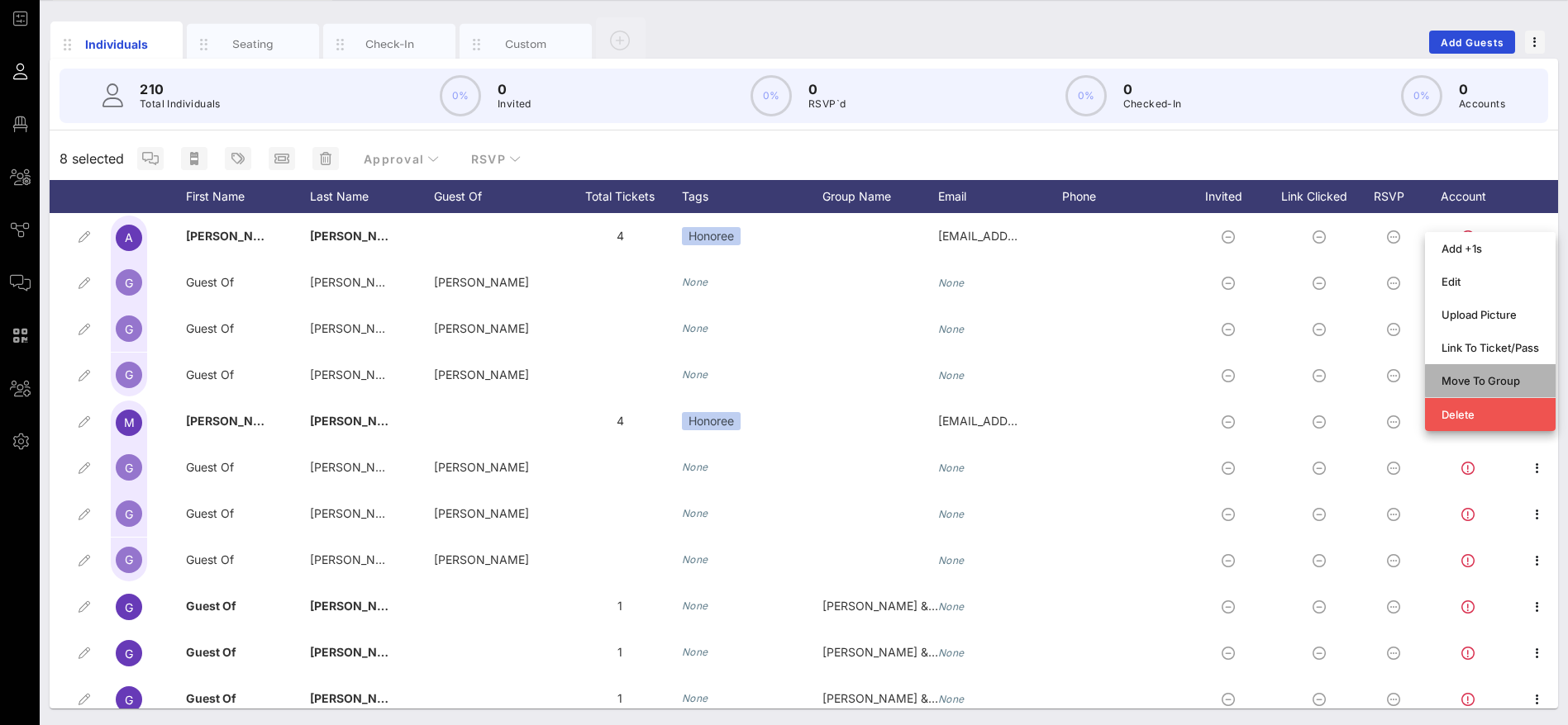
click at [1507, 379] on div "Move To Group" at bounding box center [1490, 380] width 98 height 13
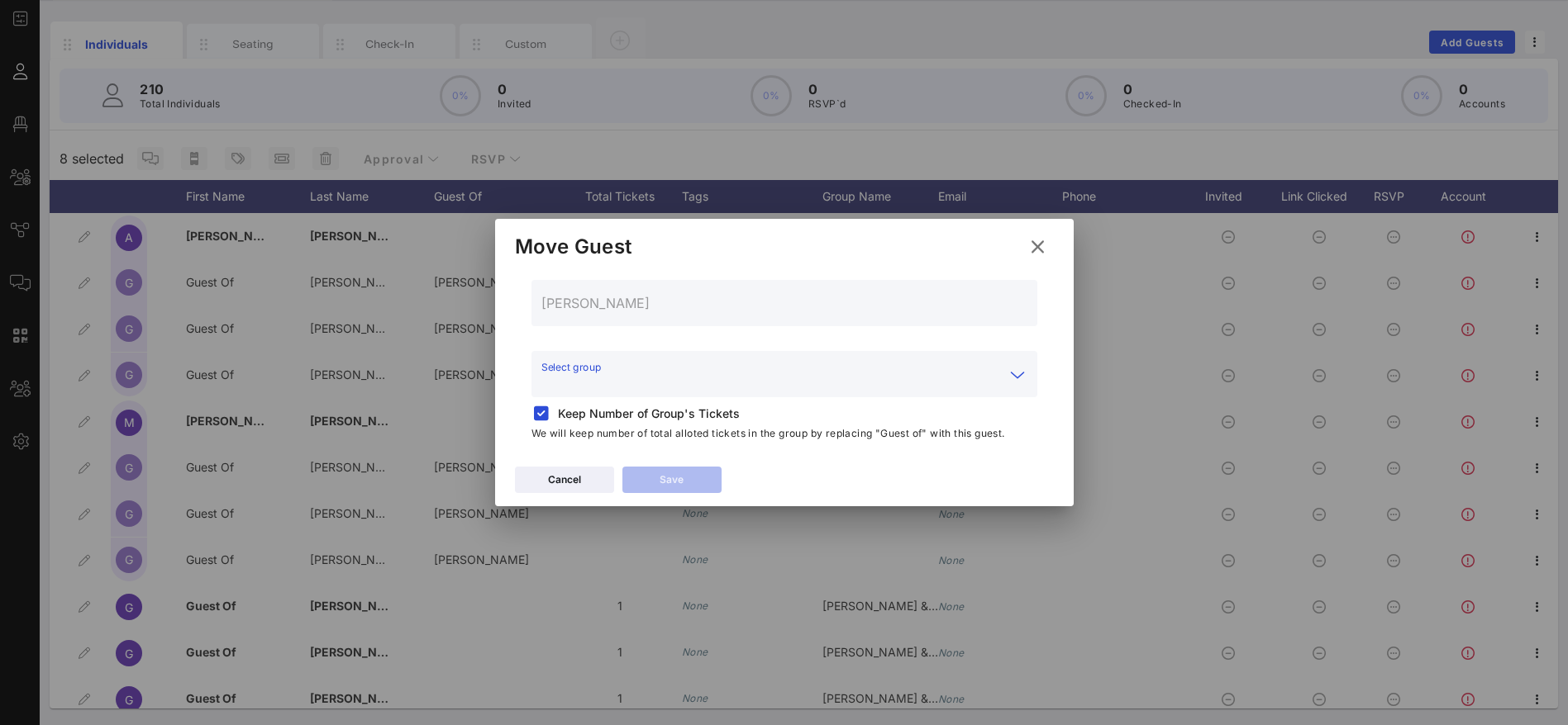
click at [779, 380] on input "Select group" at bounding box center [772, 384] width 463 height 27
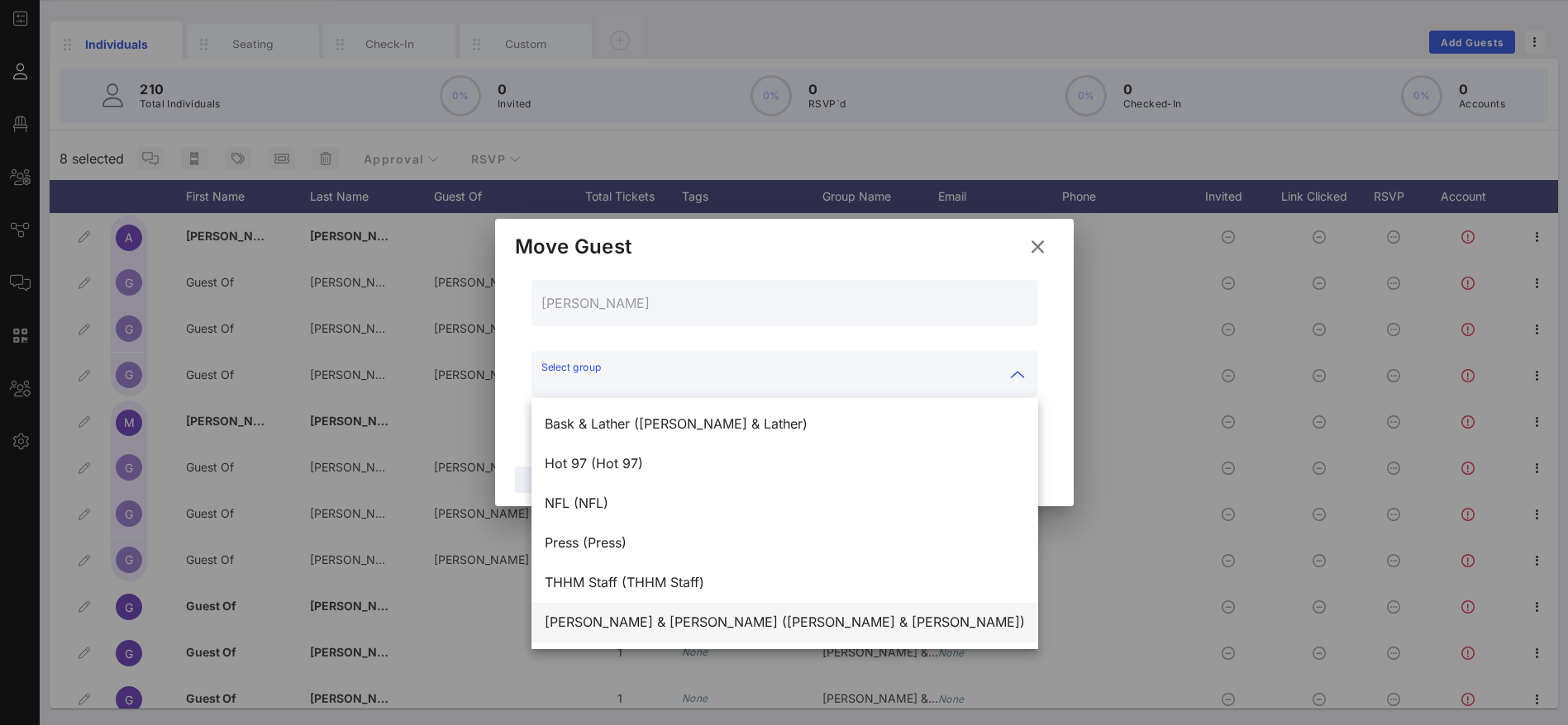
click at [681, 627] on div "[PERSON_NAME] & [PERSON_NAME] ([PERSON_NAME] & [PERSON_NAME])" at bounding box center [784, 622] width 480 height 15
type input "[PERSON_NAME] & [PERSON_NAME] ([PERSON_NAME] & [PERSON_NAME])"
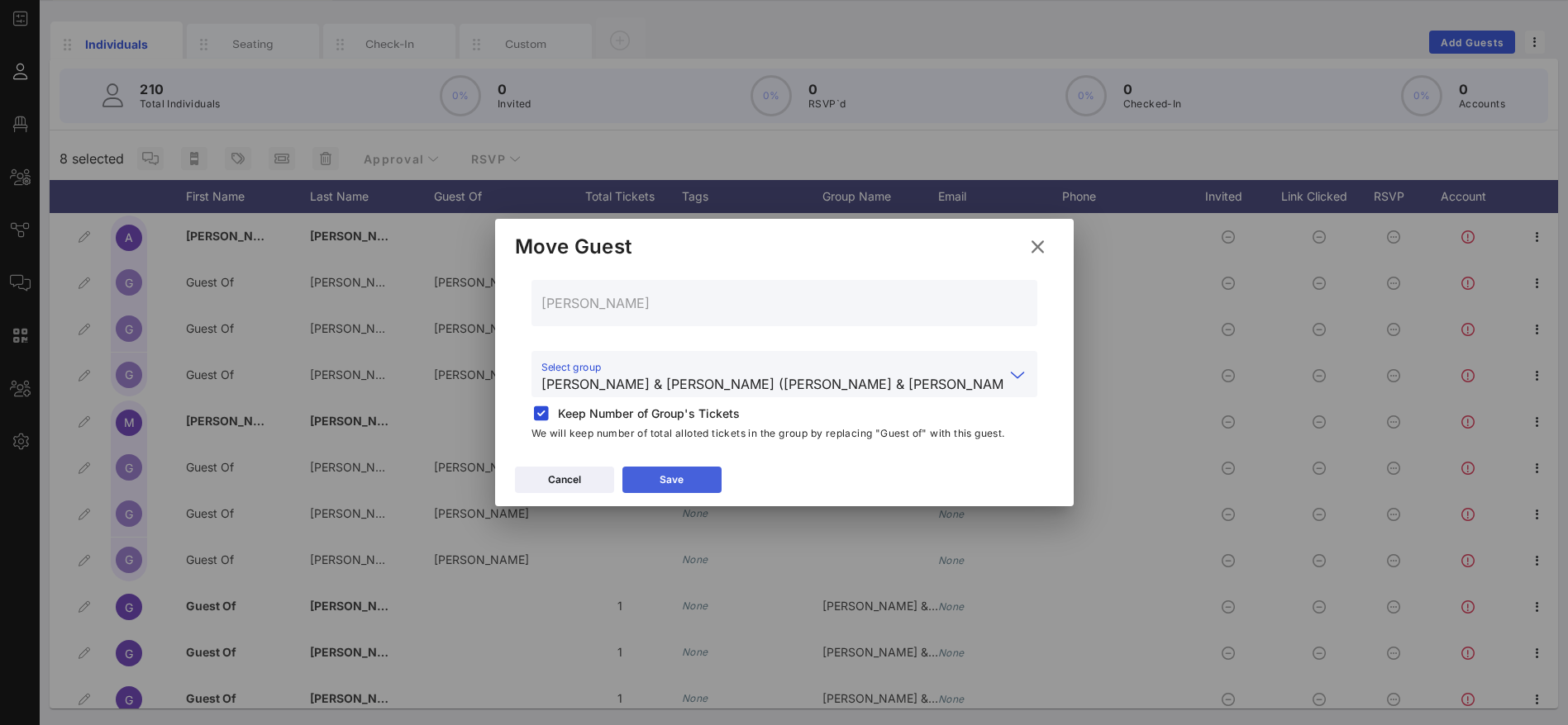
click at [652, 475] on button "Save" at bounding box center [672, 480] width 99 height 27
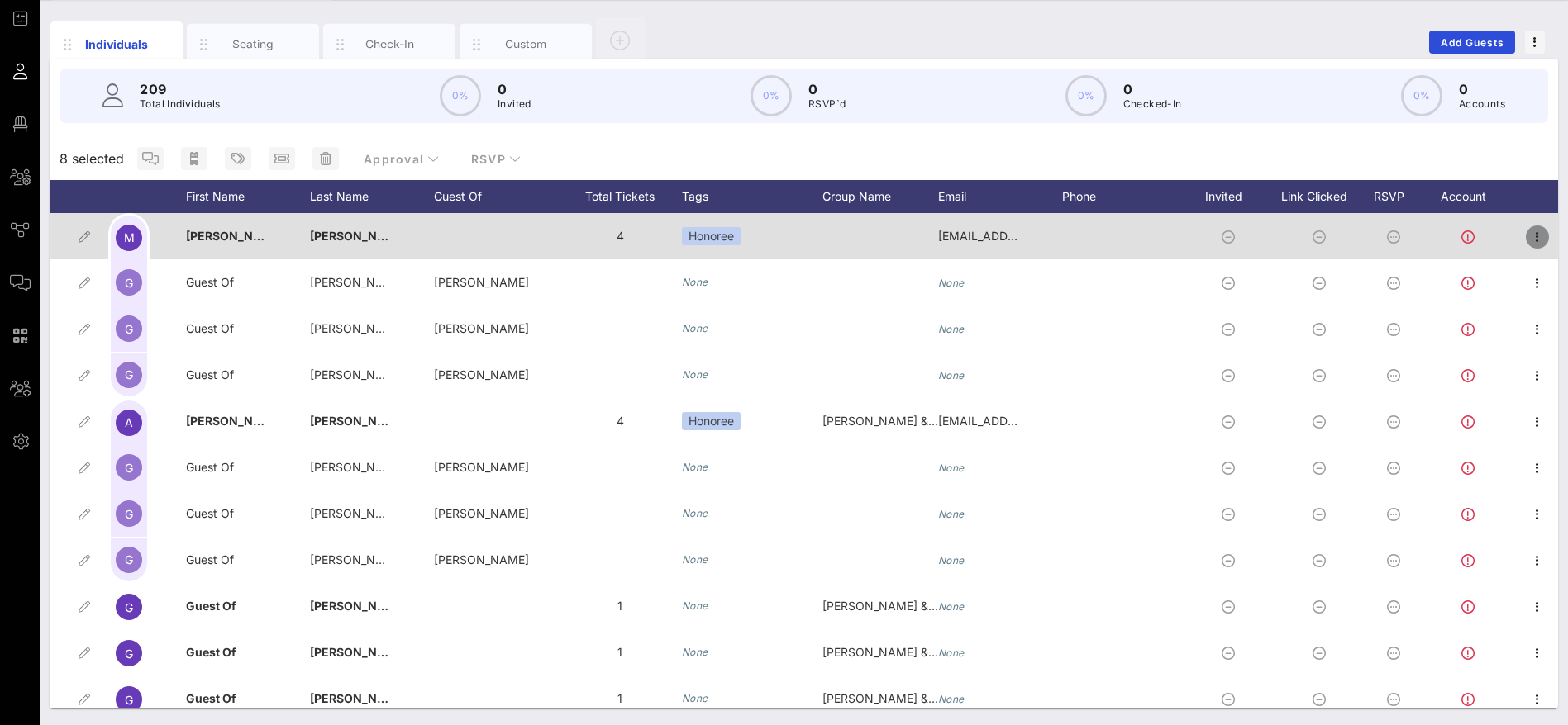
click at [1527, 236] on icon "button" at bounding box center [1536, 237] width 20 height 20
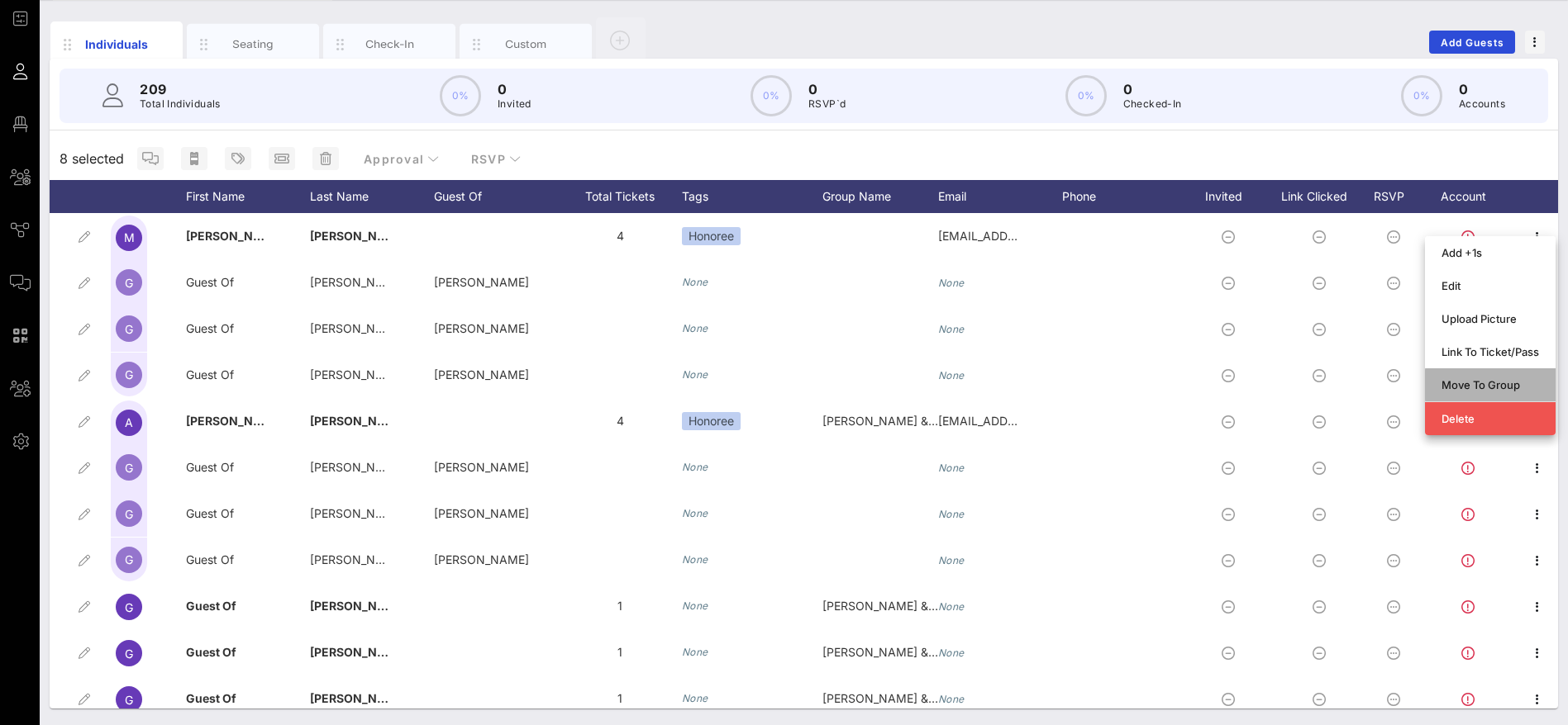
click at [1508, 387] on div "Move To Group" at bounding box center [1490, 384] width 98 height 13
type input "[PERSON_NAME]"
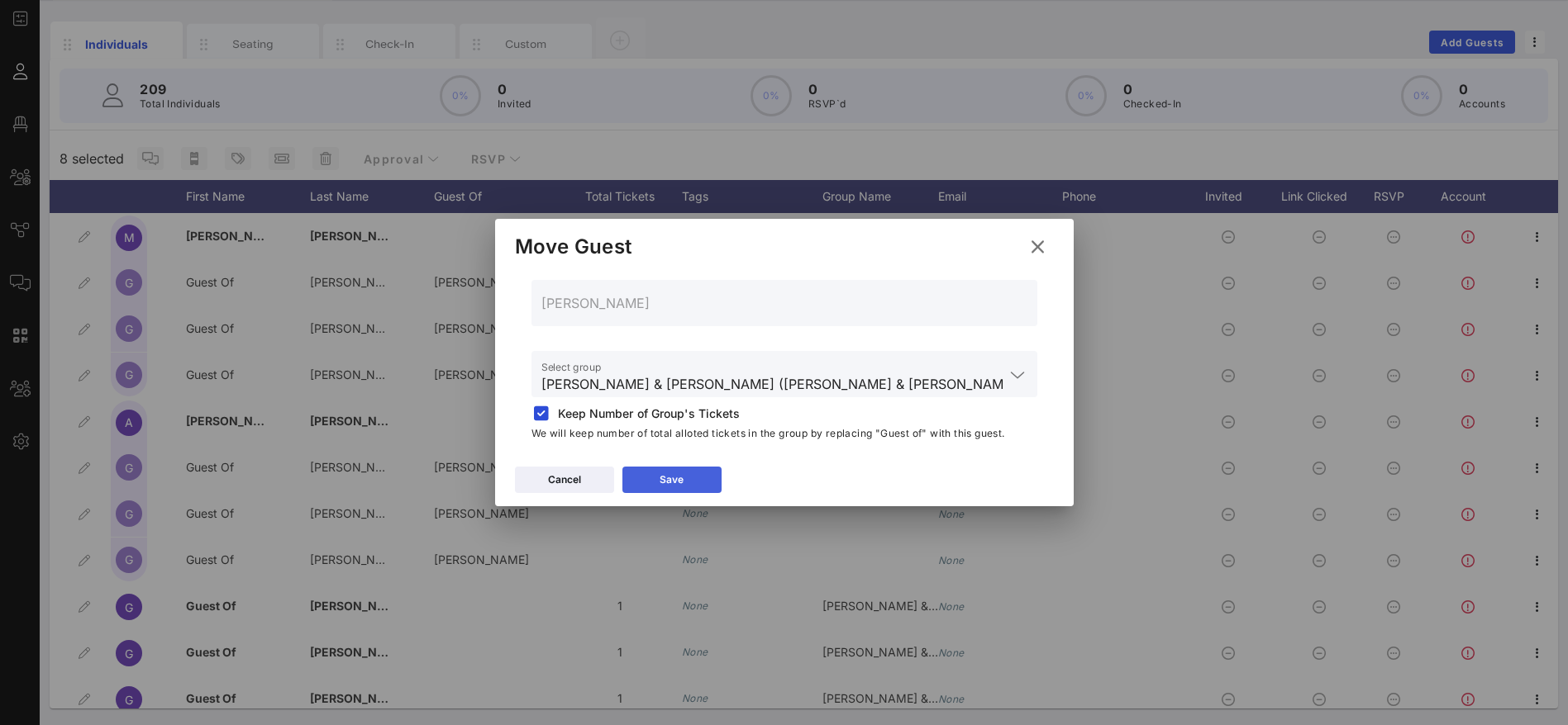
click at [692, 474] on button "Save" at bounding box center [672, 480] width 99 height 27
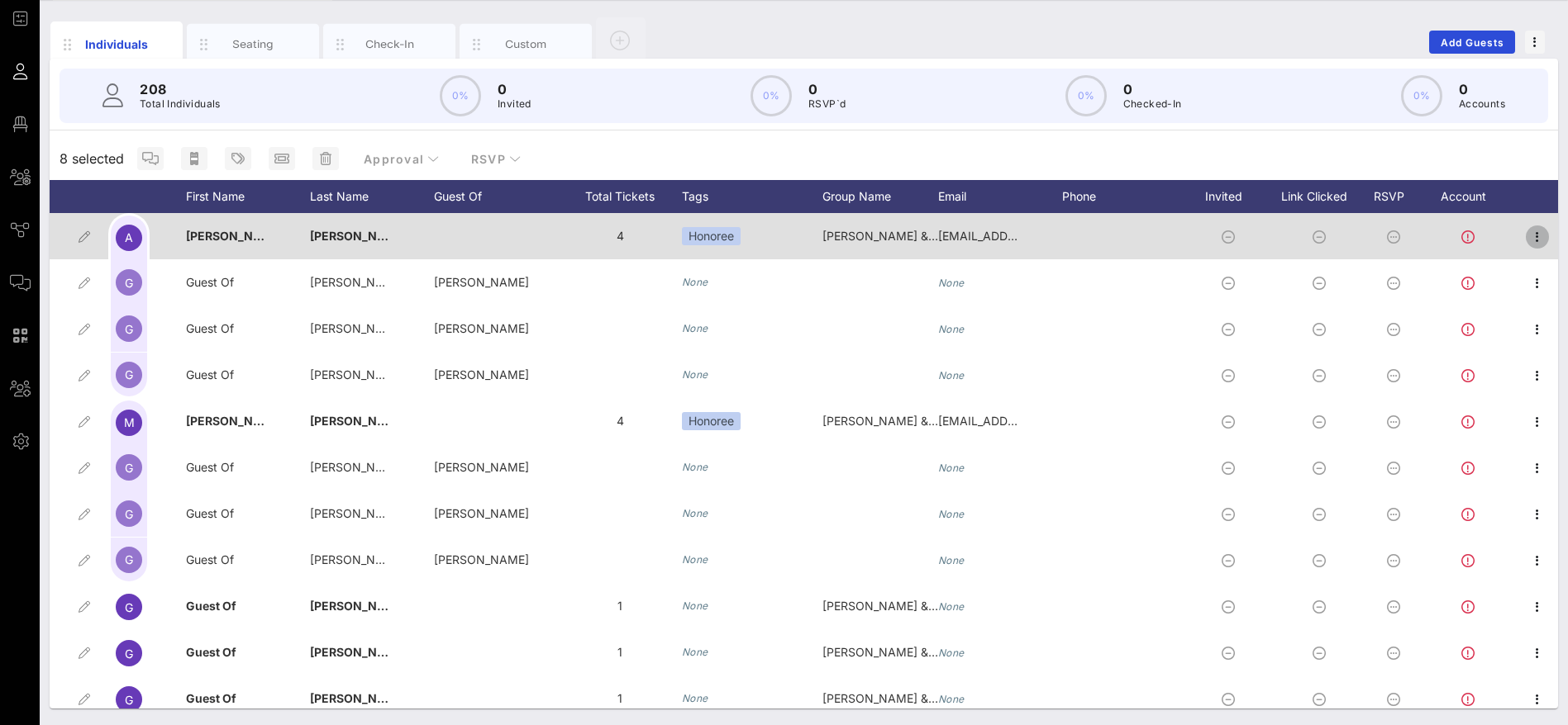
click at [1527, 233] on icon "button" at bounding box center [1536, 237] width 20 height 20
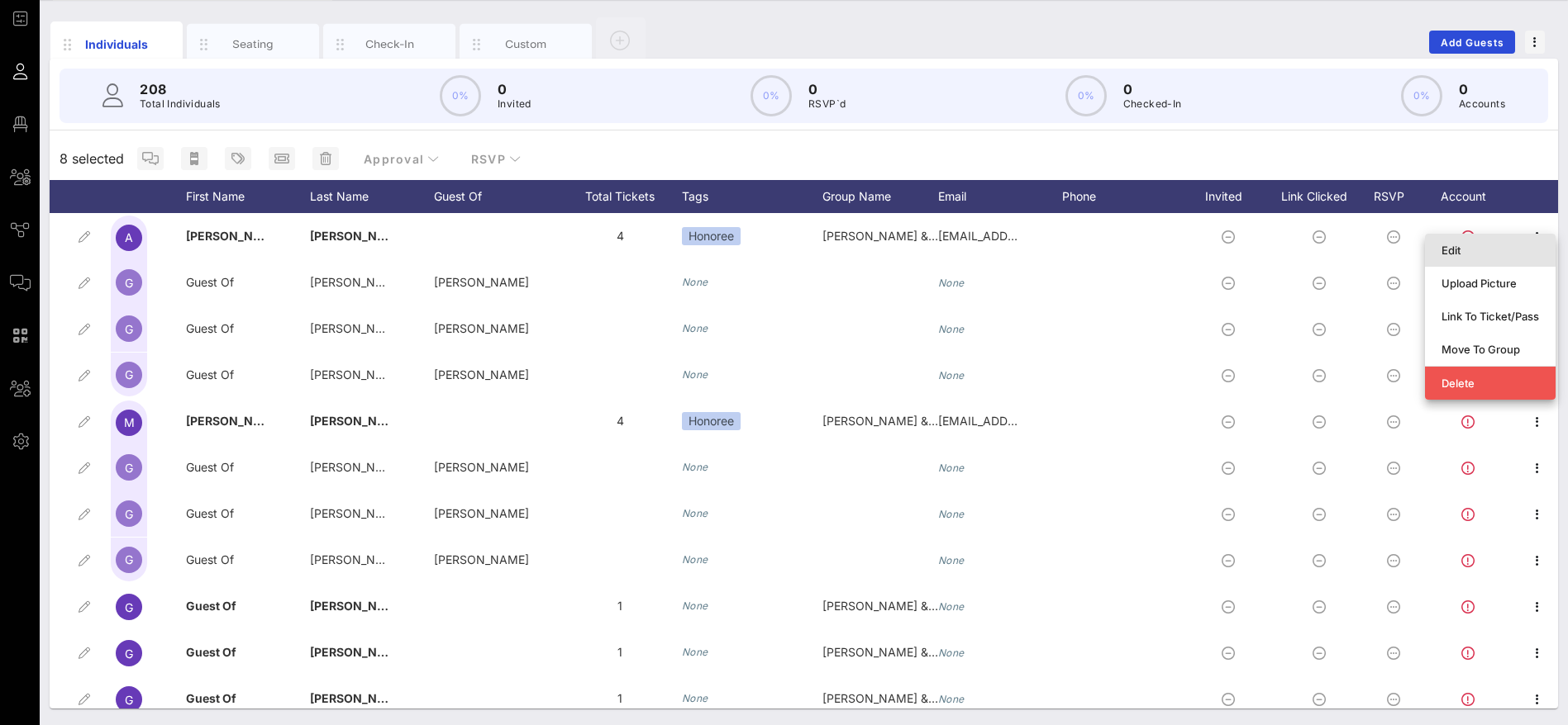
click at [1485, 252] on div "Edit" at bounding box center [1490, 250] width 98 height 13
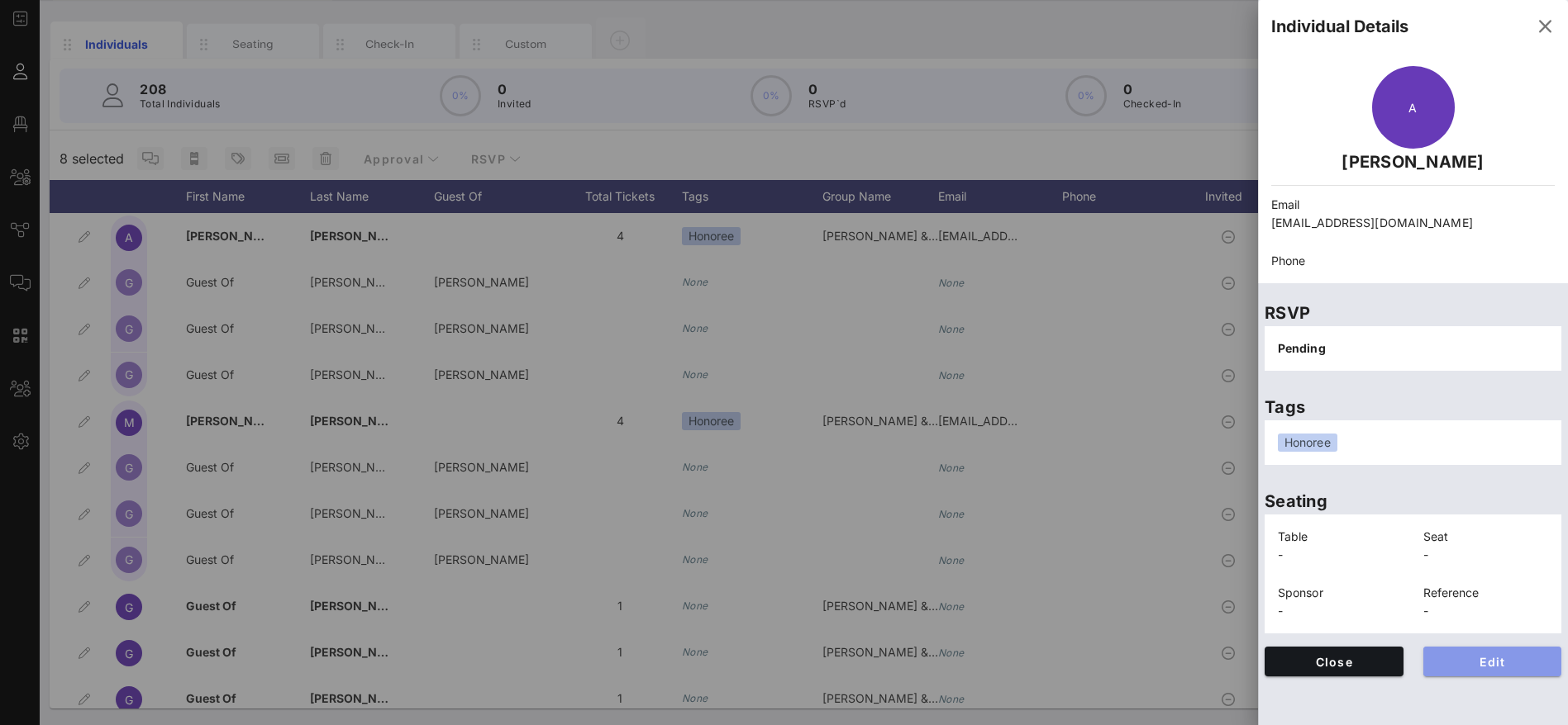
click at [1505, 658] on span "Edit" at bounding box center [1492, 662] width 112 height 14
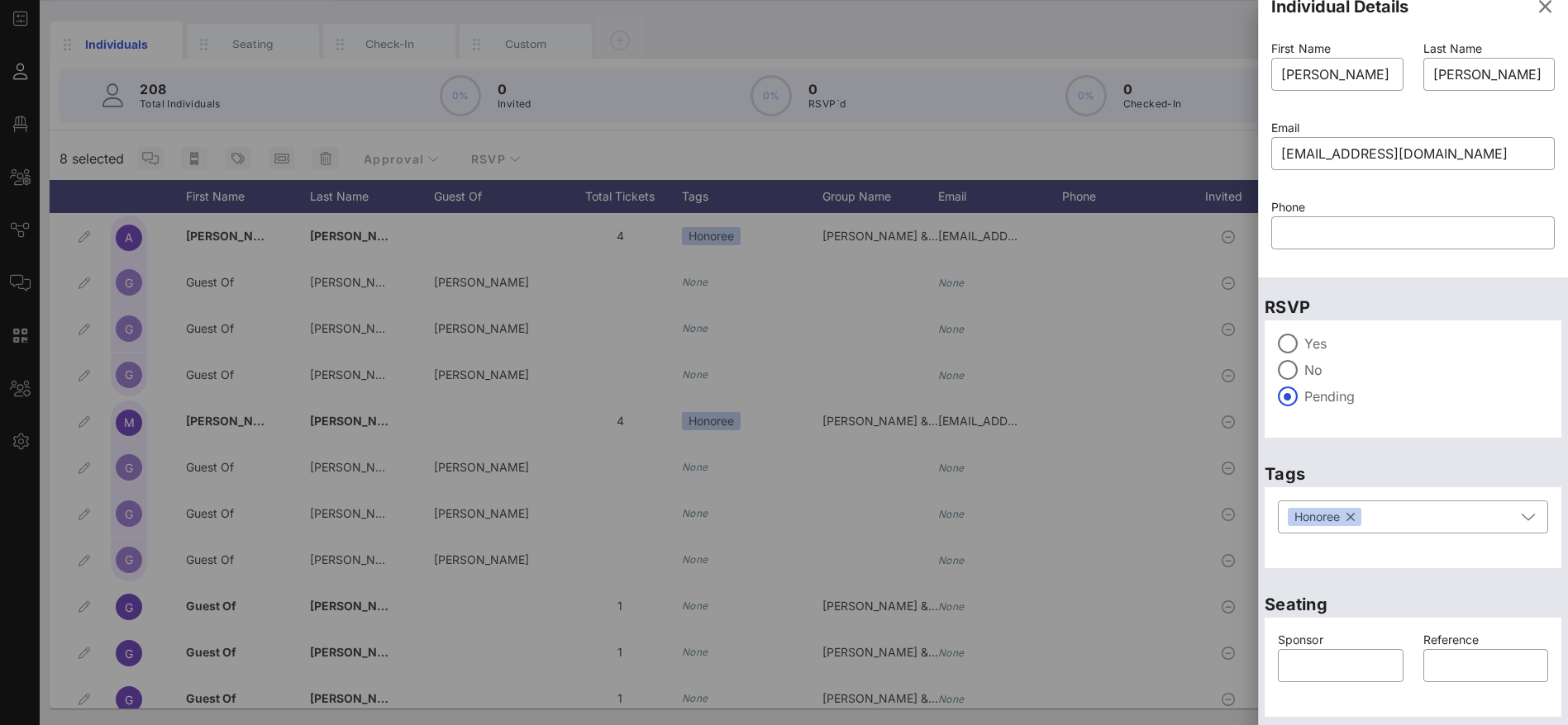
scroll to position [0, 0]
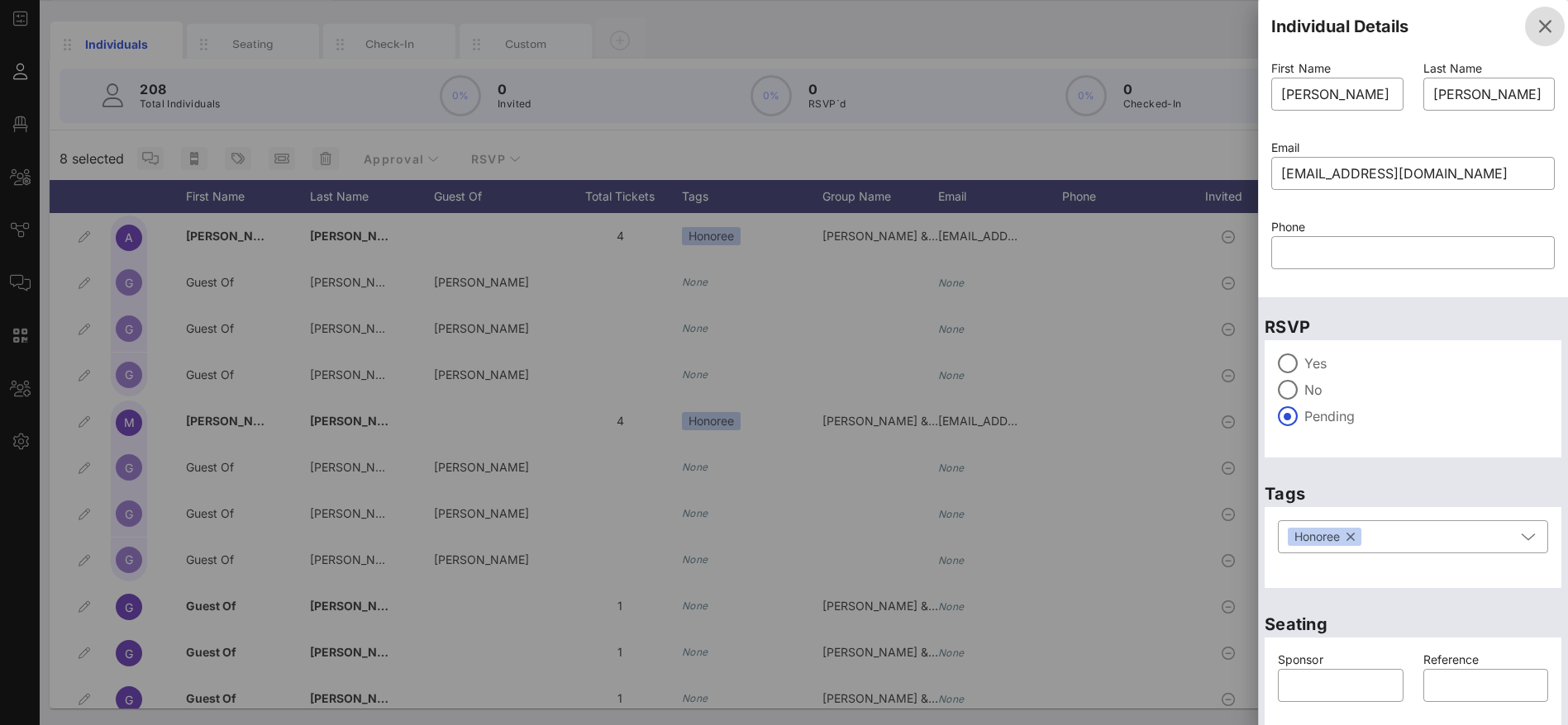
click at [1535, 25] on icon "button" at bounding box center [1544, 26] width 20 height 20
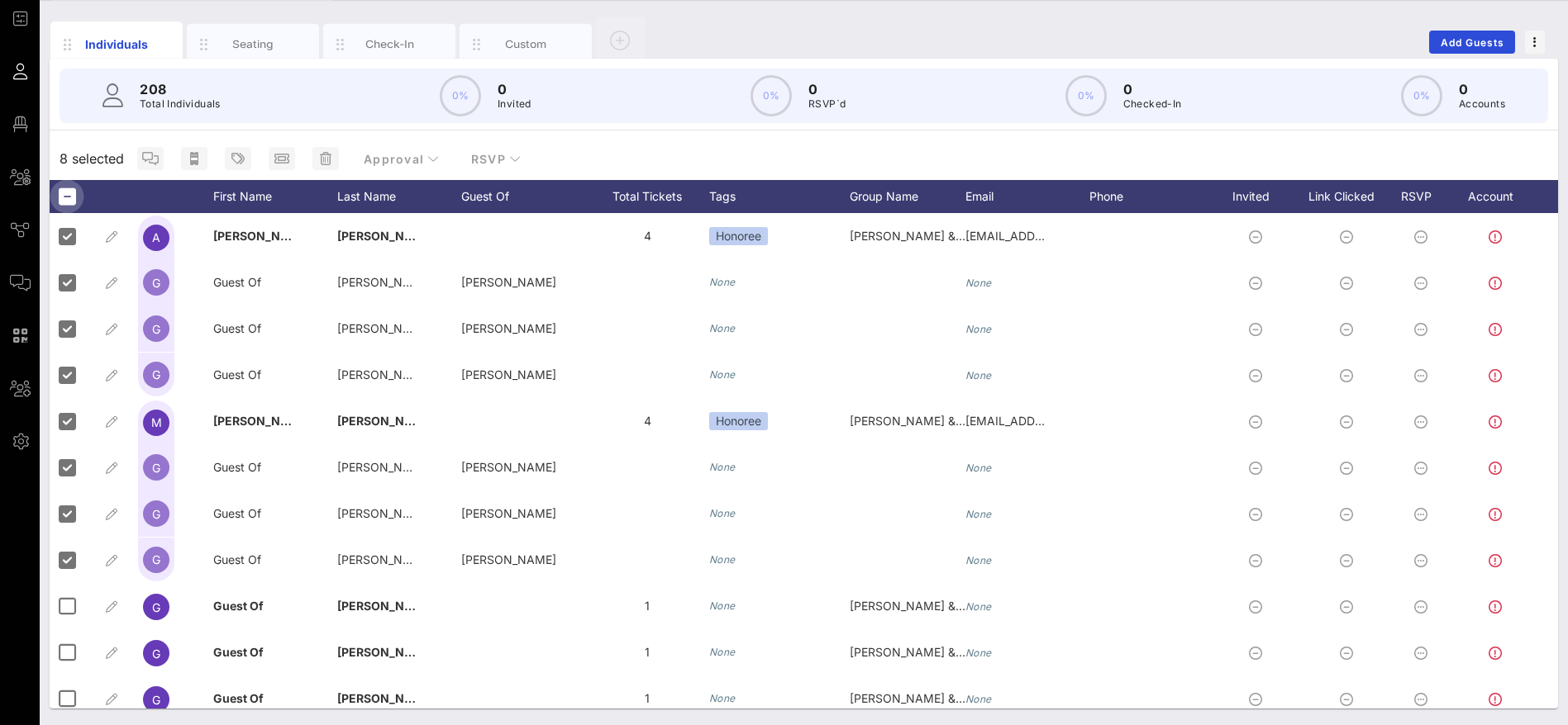
click at [62, 194] on div at bounding box center [67, 197] width 28 height 28
click at [63, 201] on div at bounding box center [67, 197] width 28 height 28
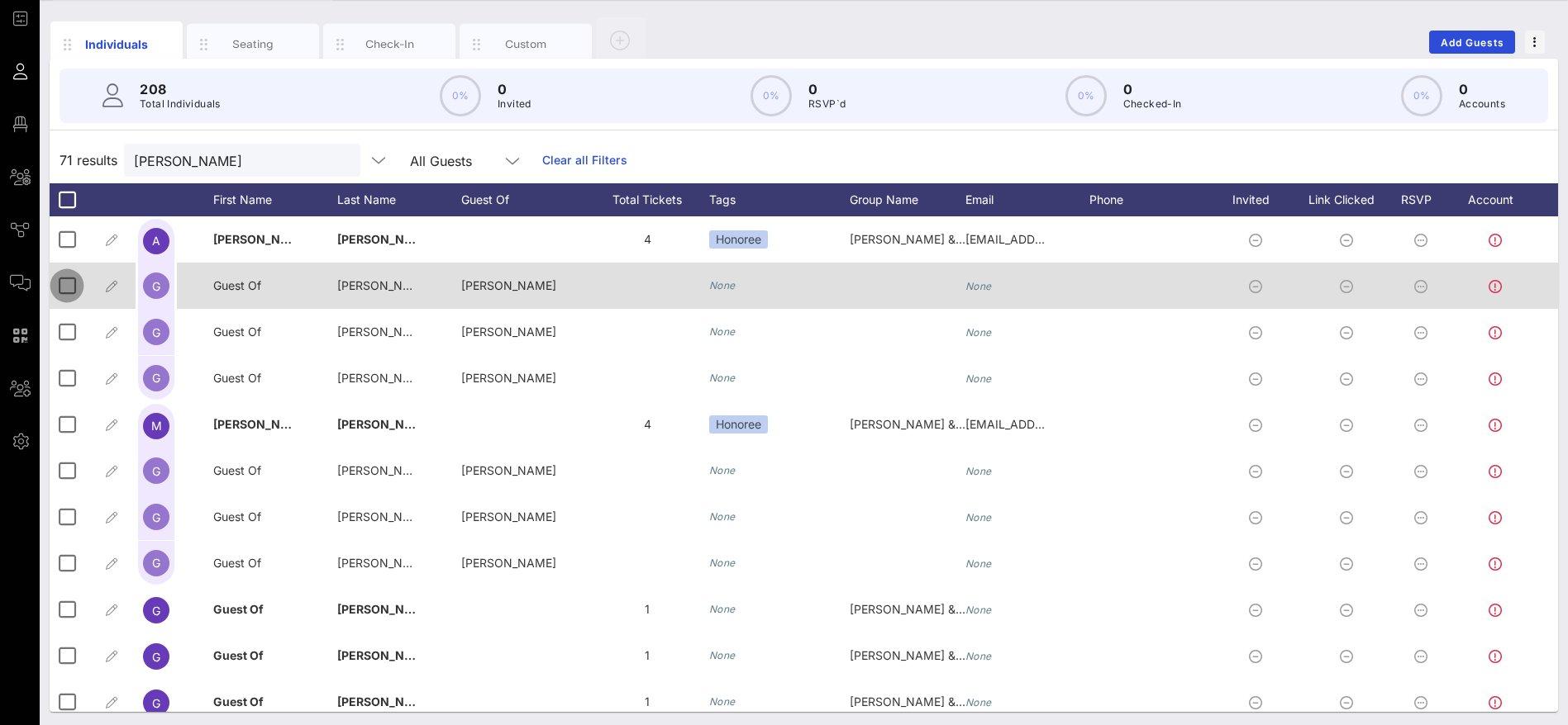
click at [70, 284] on div at bounding box center [67, 286] width 28 height 28
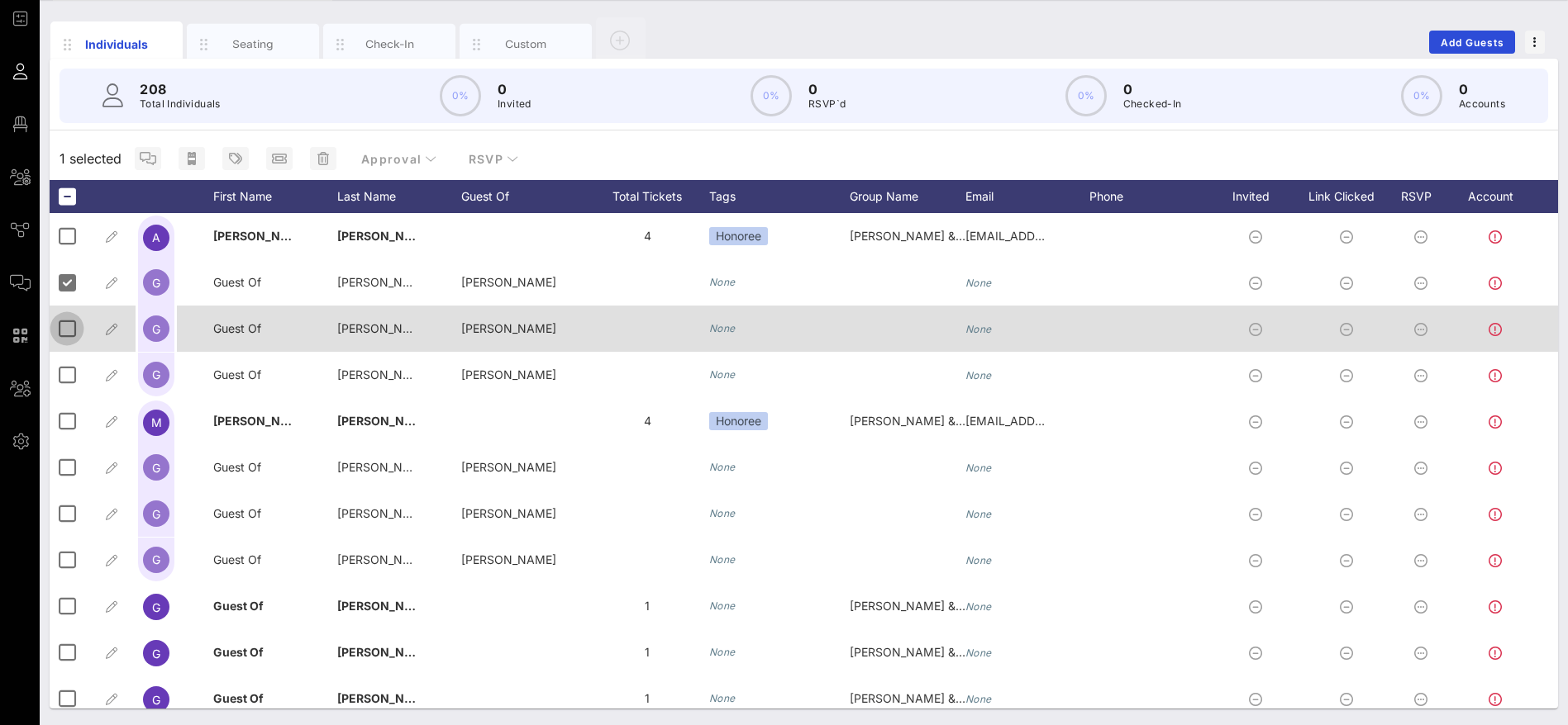
click at [69, 327] on div at bounding box center [67, 328] width 28 height 28
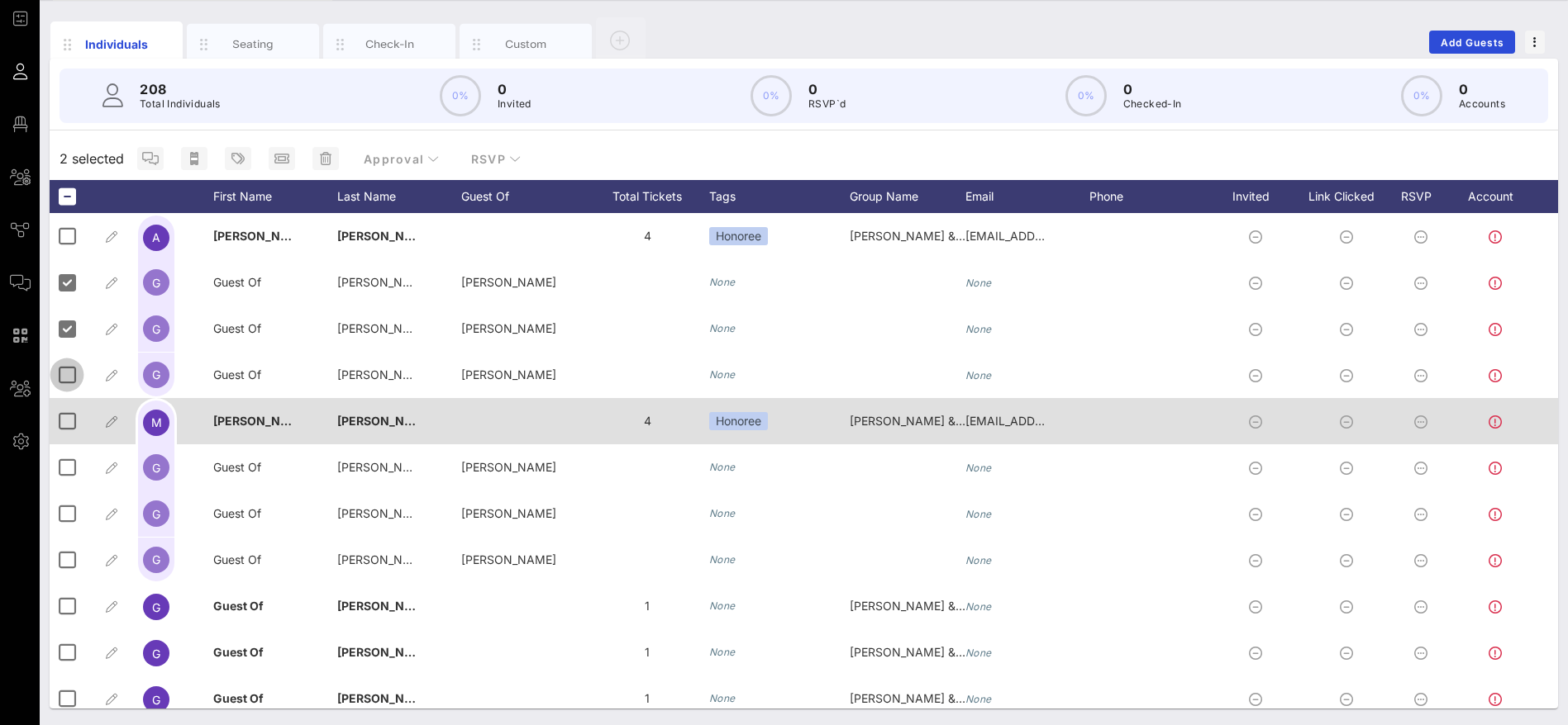
drag, startPoint x: 68, startPoint y: 369, endPoint x: 68, endPoint y: 404, distance: 35.0
click at [68, 370] on div at bounding box center [67, 374] width 28 height 28
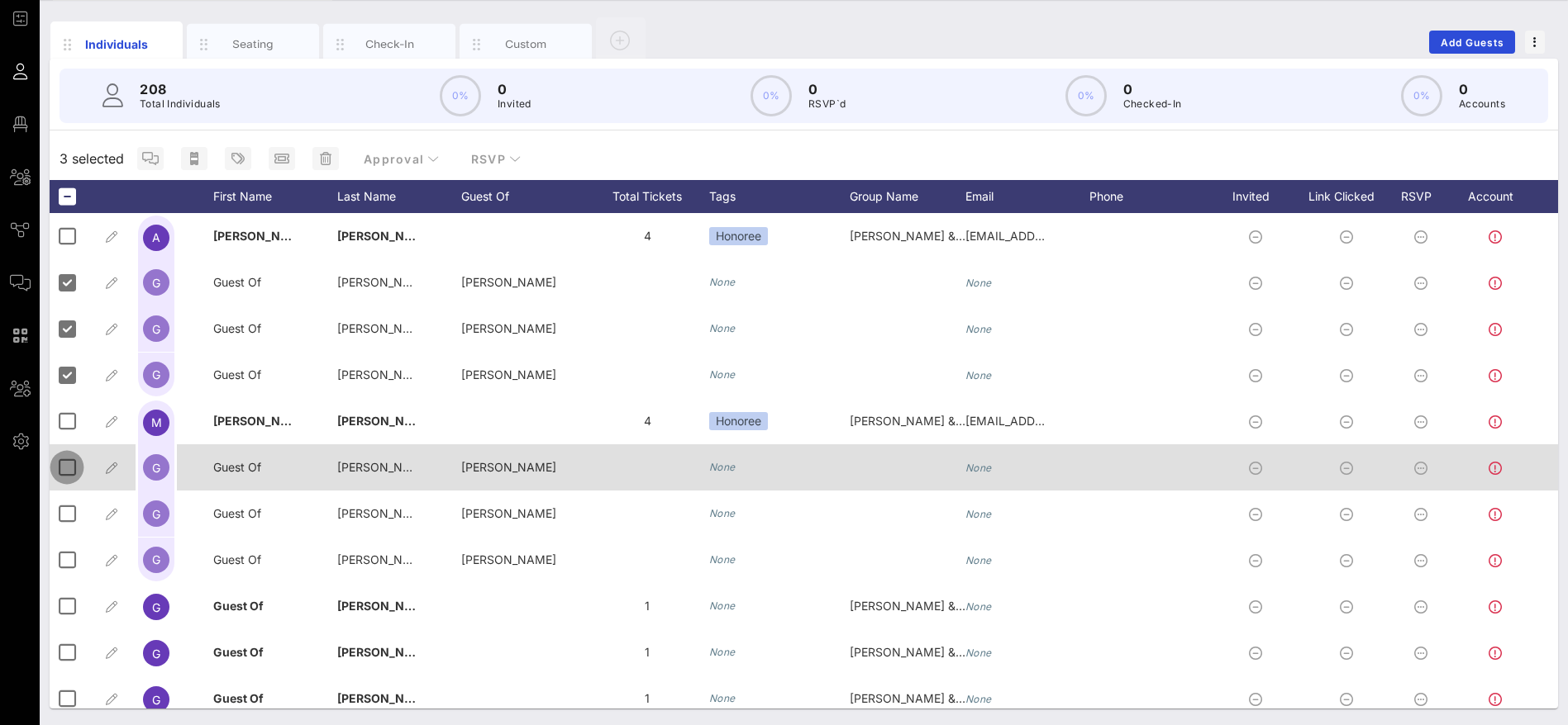
click at [71, 466] on div at bounding box center [67, 467] width 28 height 28
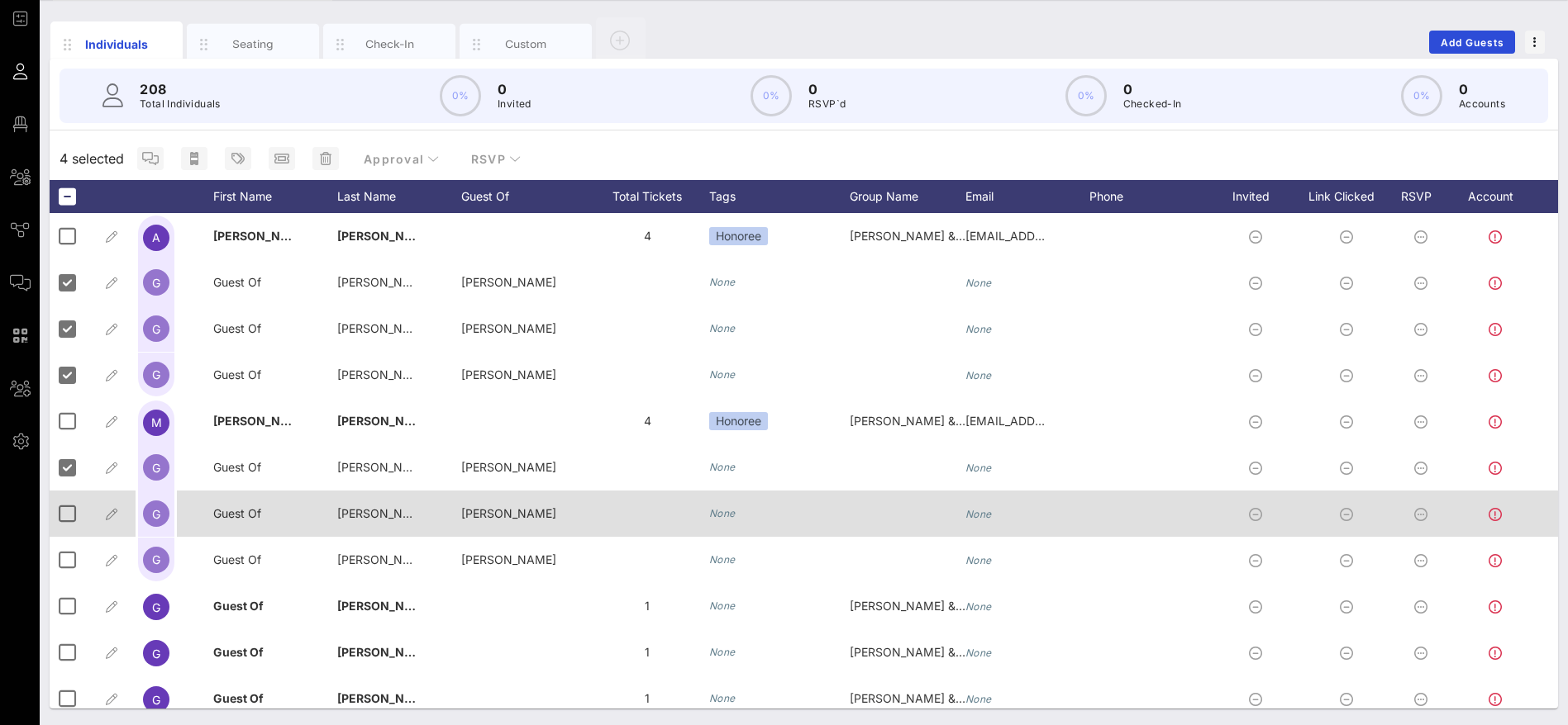
drag, startPoint x: 68, startPoint y: 510, endPoint x: 70, endPoint y: 531, distance: 21.1
click at [69, 512] on div at bounding box center [67, 513] width 28 height 28
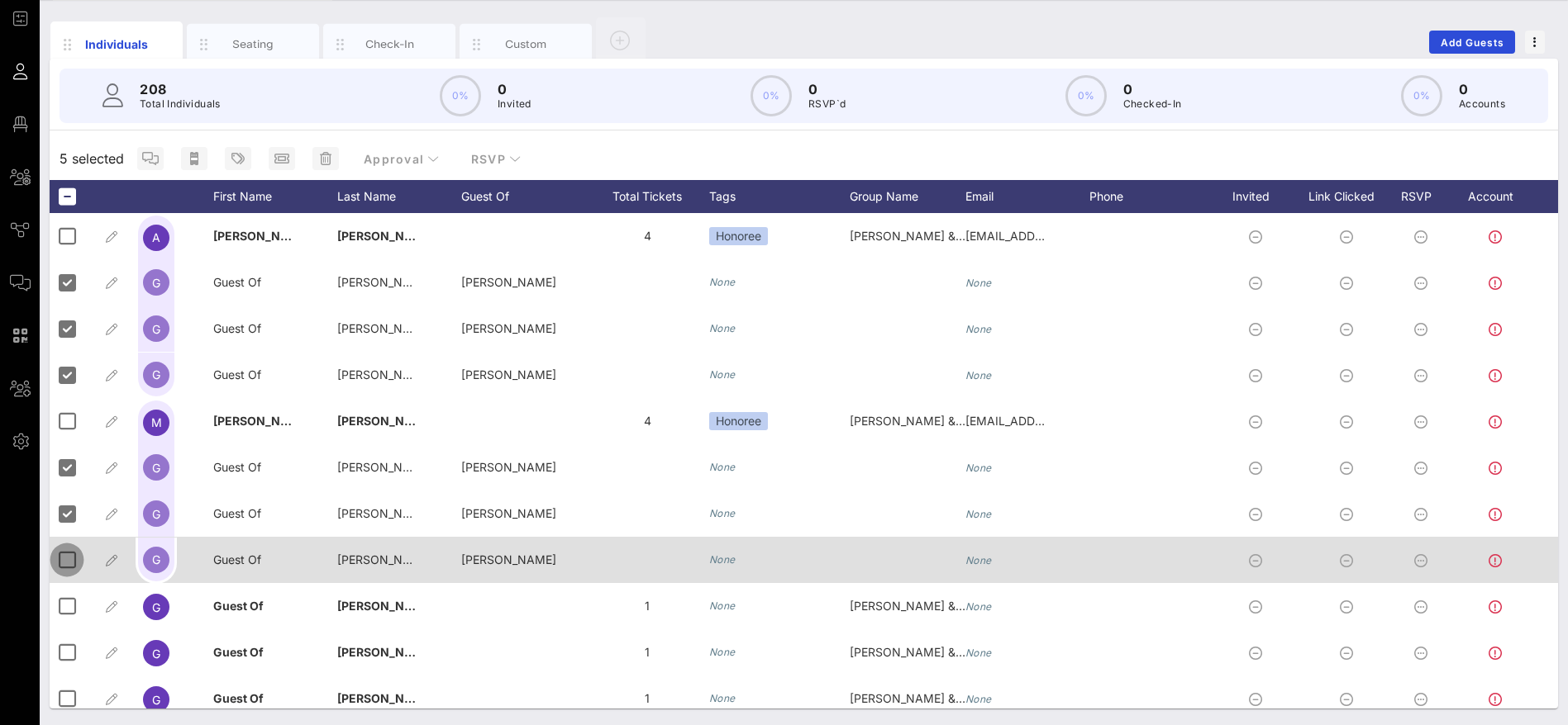
click at [69, 561] on div at bounding box center [67, 560] width 28 height 28
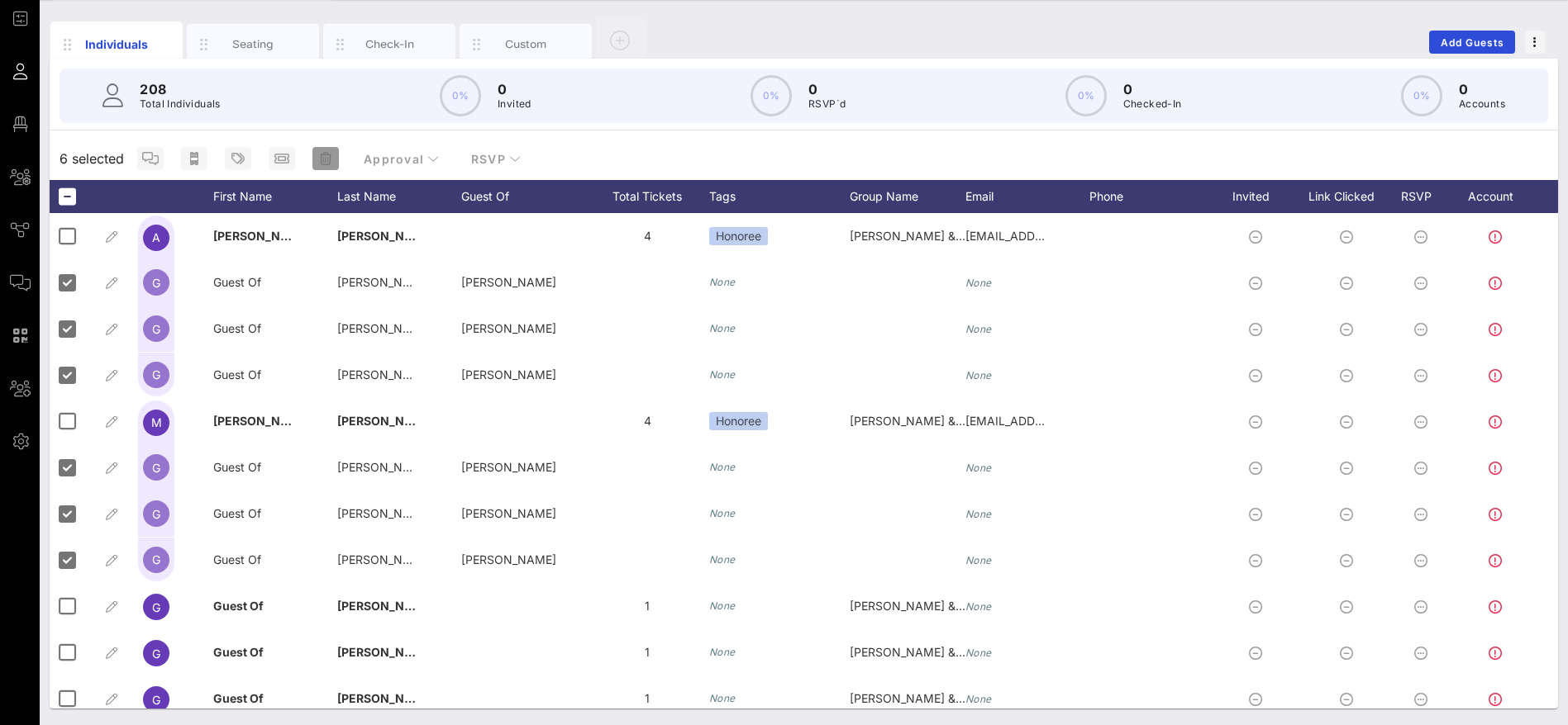
click at [325, 160] on icon "button" at bounding box center [326, 158] width 12 height 13
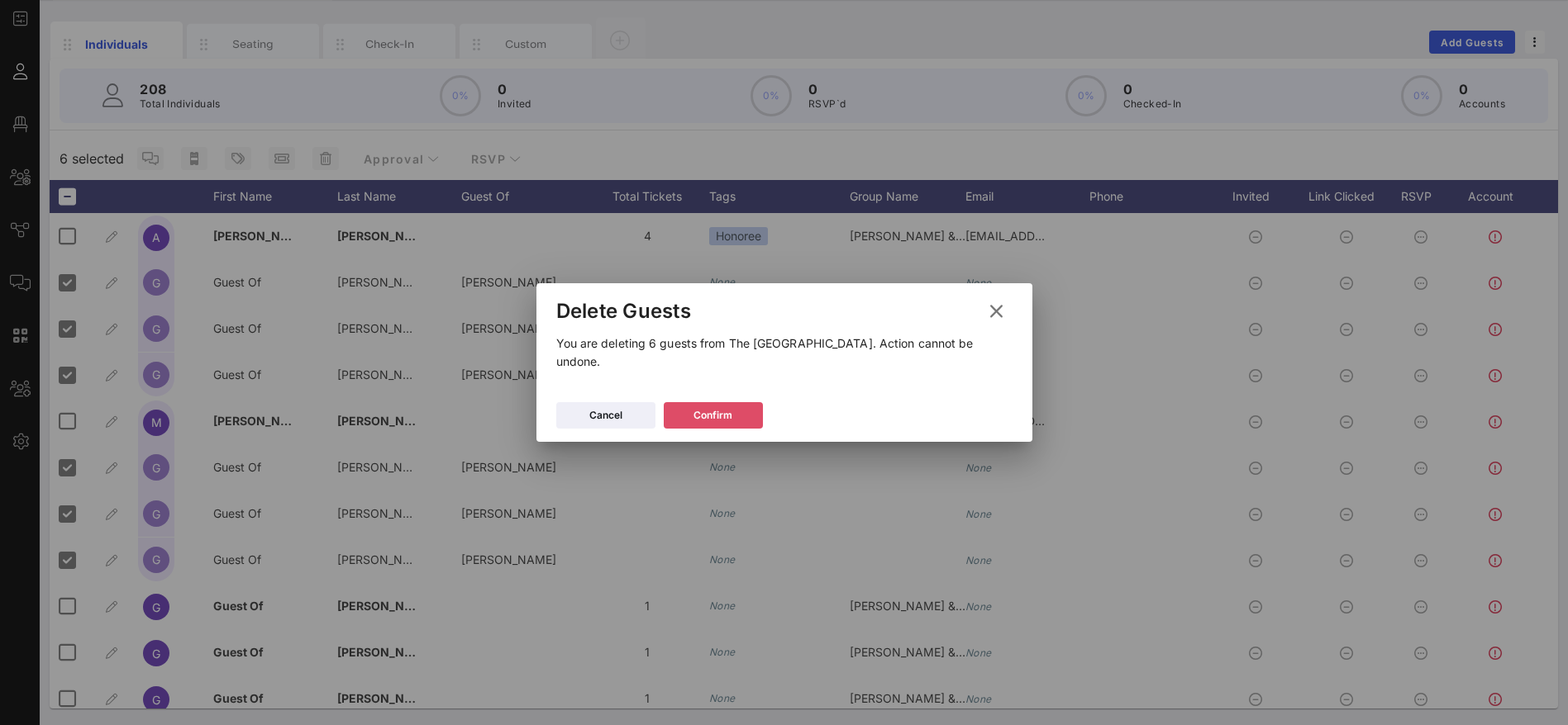
click at [715, 410] on icon at bounding box center [713, 416] width 12 height 11
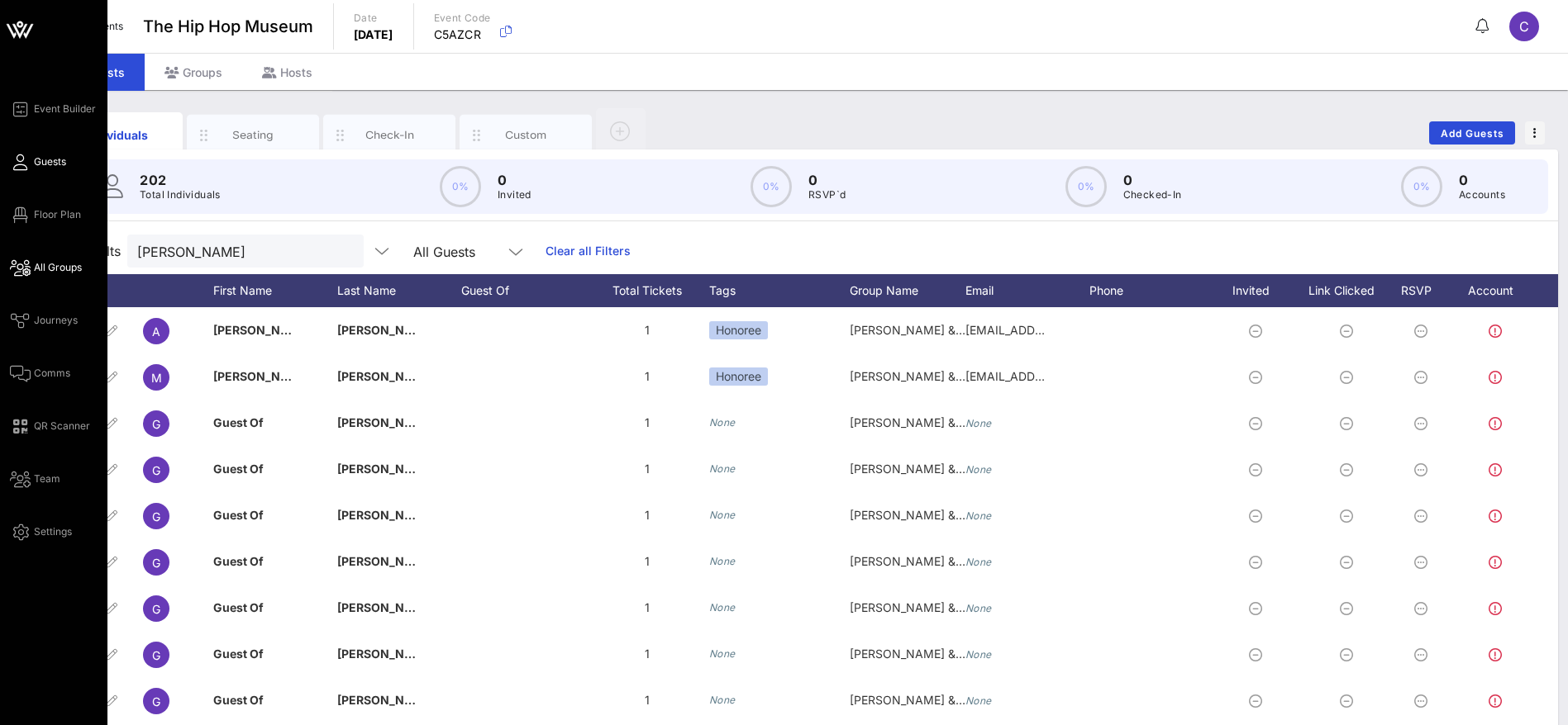
click at [64, 272] on span "All Groups" at bounding box center [58, 267] width 48 height 15
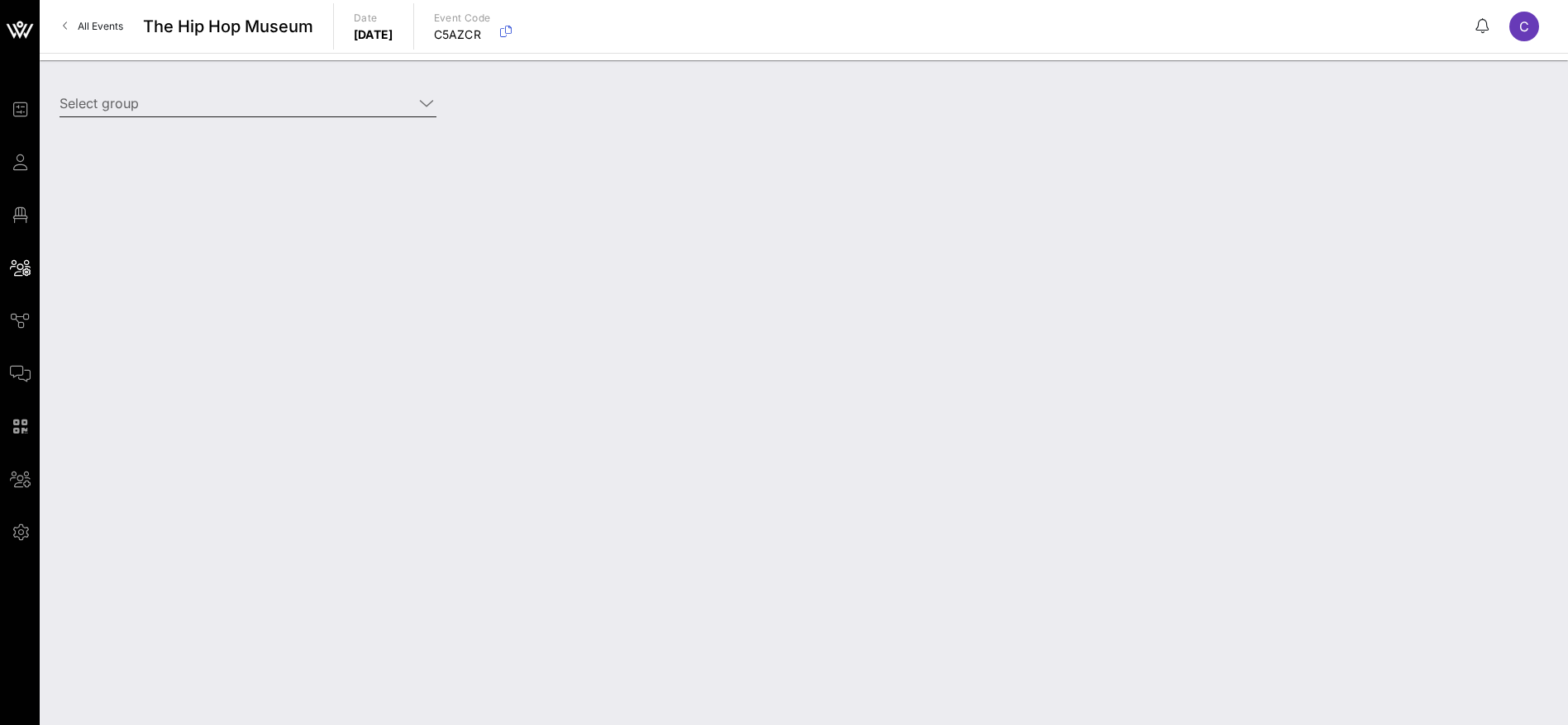
click at [423, 102] on icon at bounding box center [426, 103] width 15 height 20
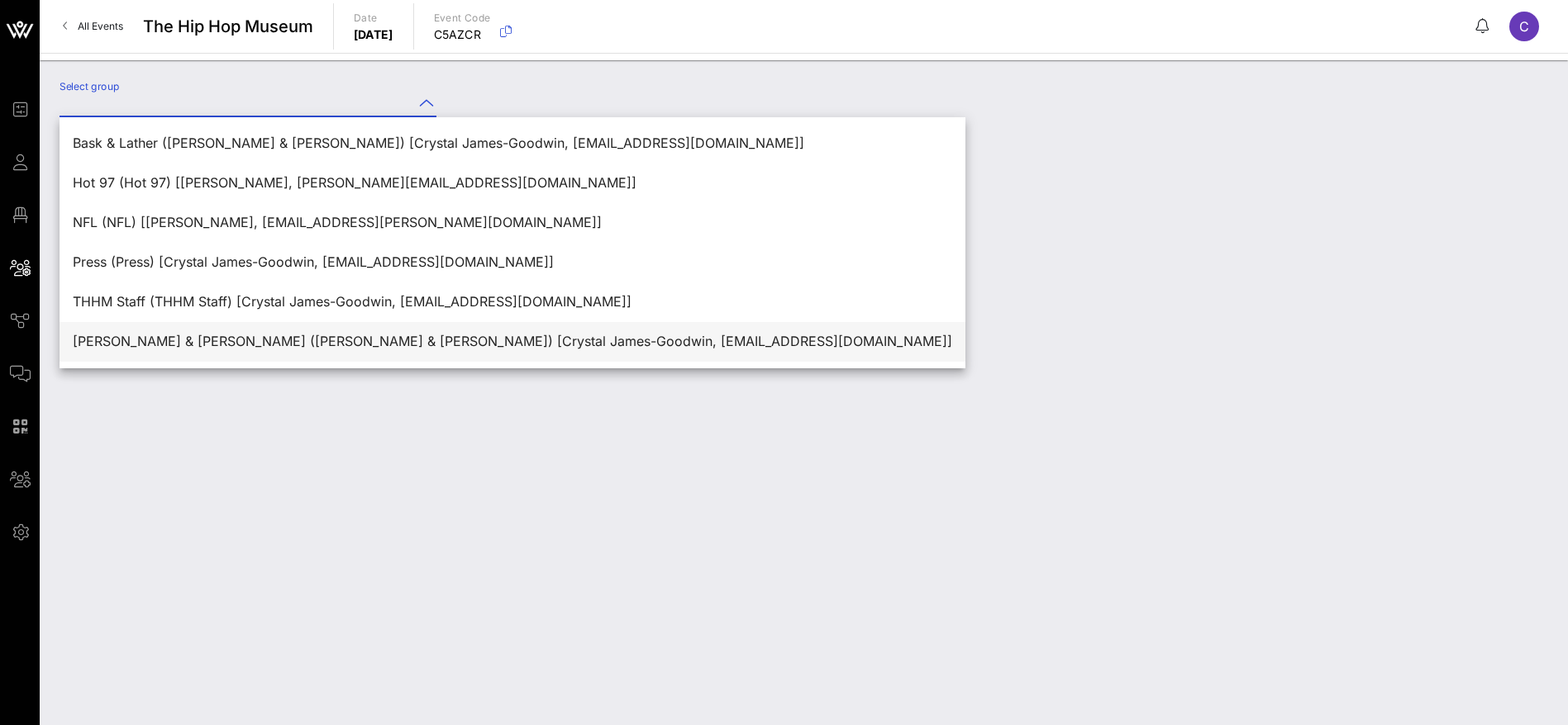
click at [227, 338] on div "[PERSON_NAME] & [PERSON_NAME] ([PERSON_NAME] & [PERSON_NAME]) [Crystal James-Go…" at bounding box center [512, 341] width 879 height 15
type input "[PERSON_NAME] & [PERSON_NAME] ([PERSON_NAME] & [PERSON_NAME]) [Crystal James-Go…"
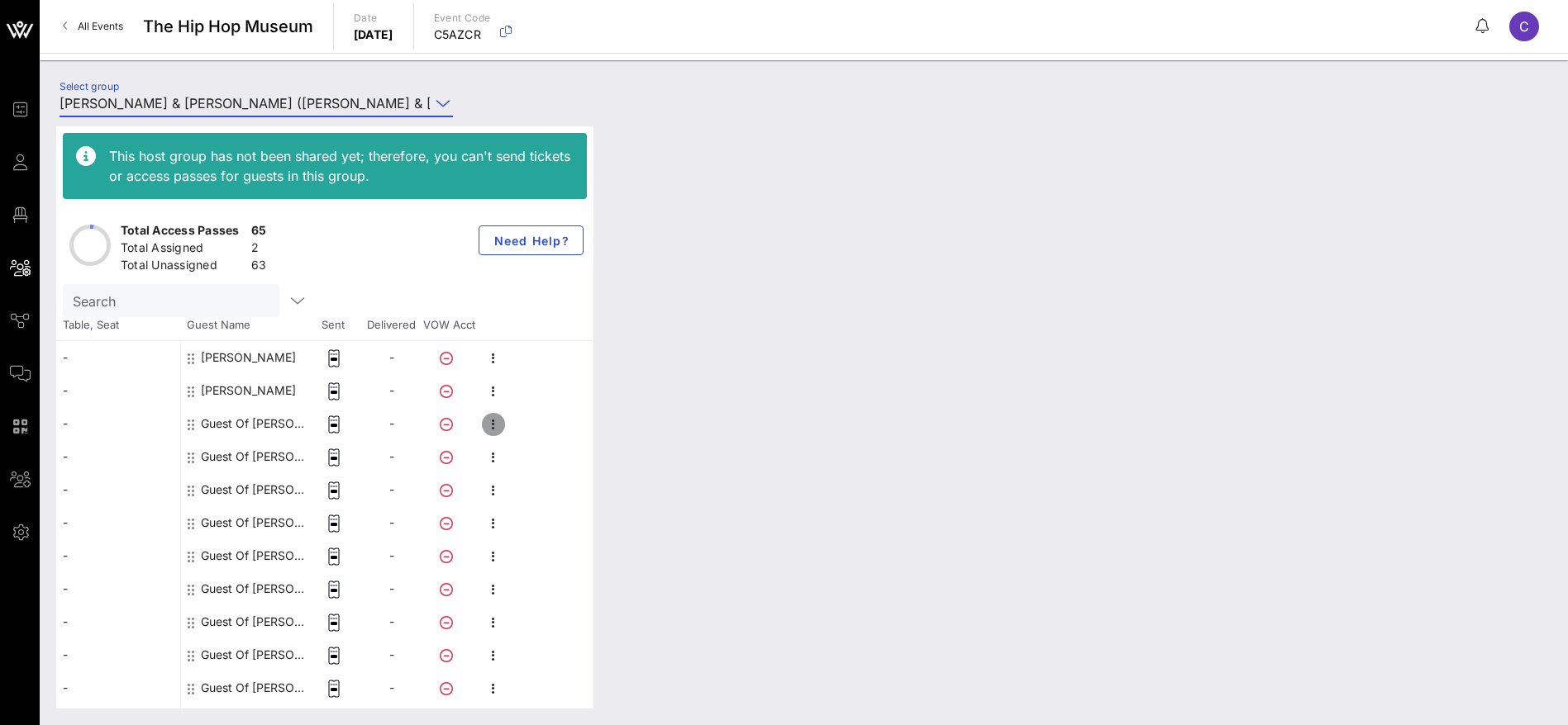
click at [496, 428] on icon "button" at bounding box center [493, 424] width 20 height 20
drag, startPoint x: 548, startPoint y: 427, endPoint x: 559, endPoint y: 424, distance: 11.4
click at [549, 427] on div "Edit" at bounding box center [581, 429] width 126 height 13
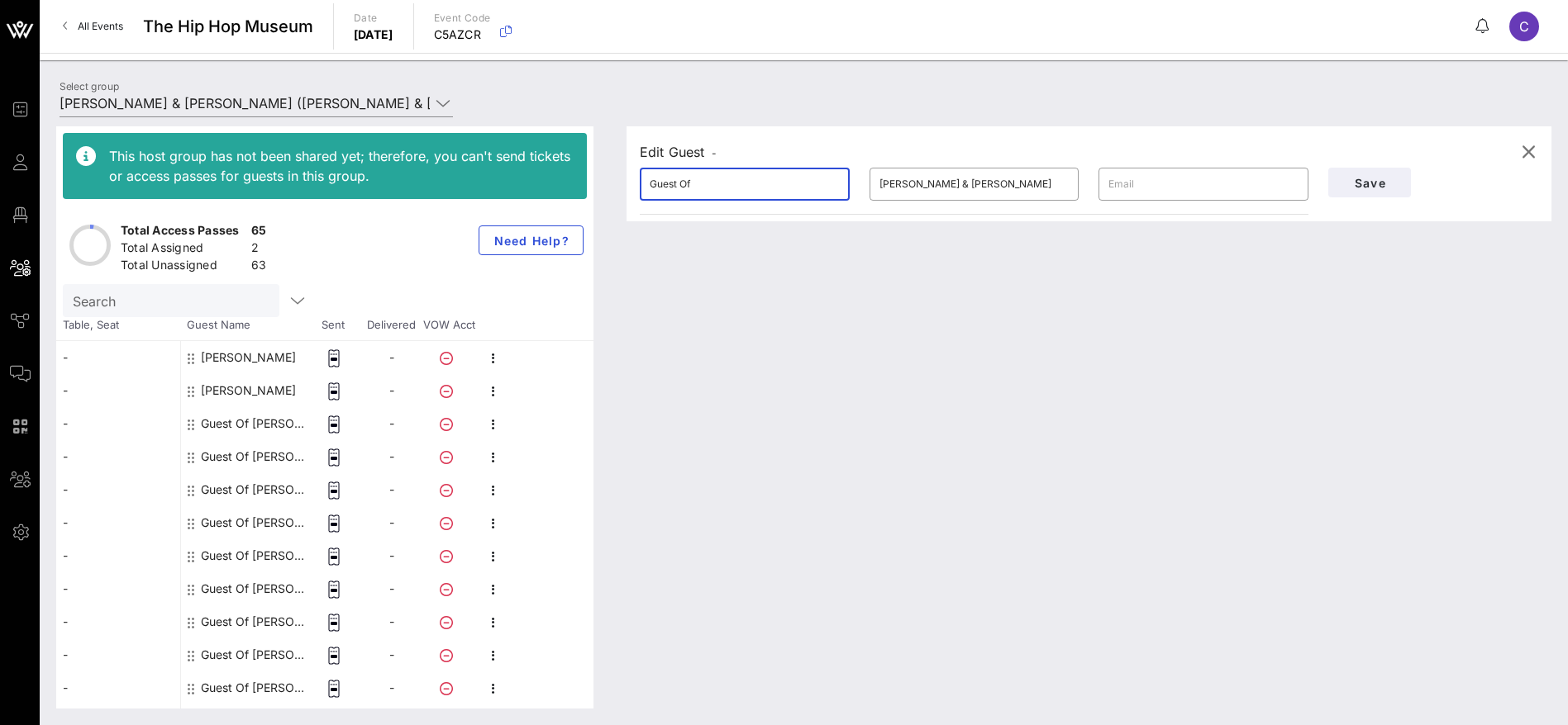
click at [616, 180] on div "Edit Guest - ​ Guest Of ​ [PERSON_NAME] & [PERSON_NAME] ​ Save" at bounding box center [1080, 417] width 941 height 582
paste input "[PERSON_NAME]"
drag, startPoint x: 740, startPoint y: 180, endPoint x: 680, endPoint y: 184, distance: 60.1
click at [680, 184] on input "[PERSON_NAME]" at bounding box center [744, 184] width 190 height 27
type input "Anant"
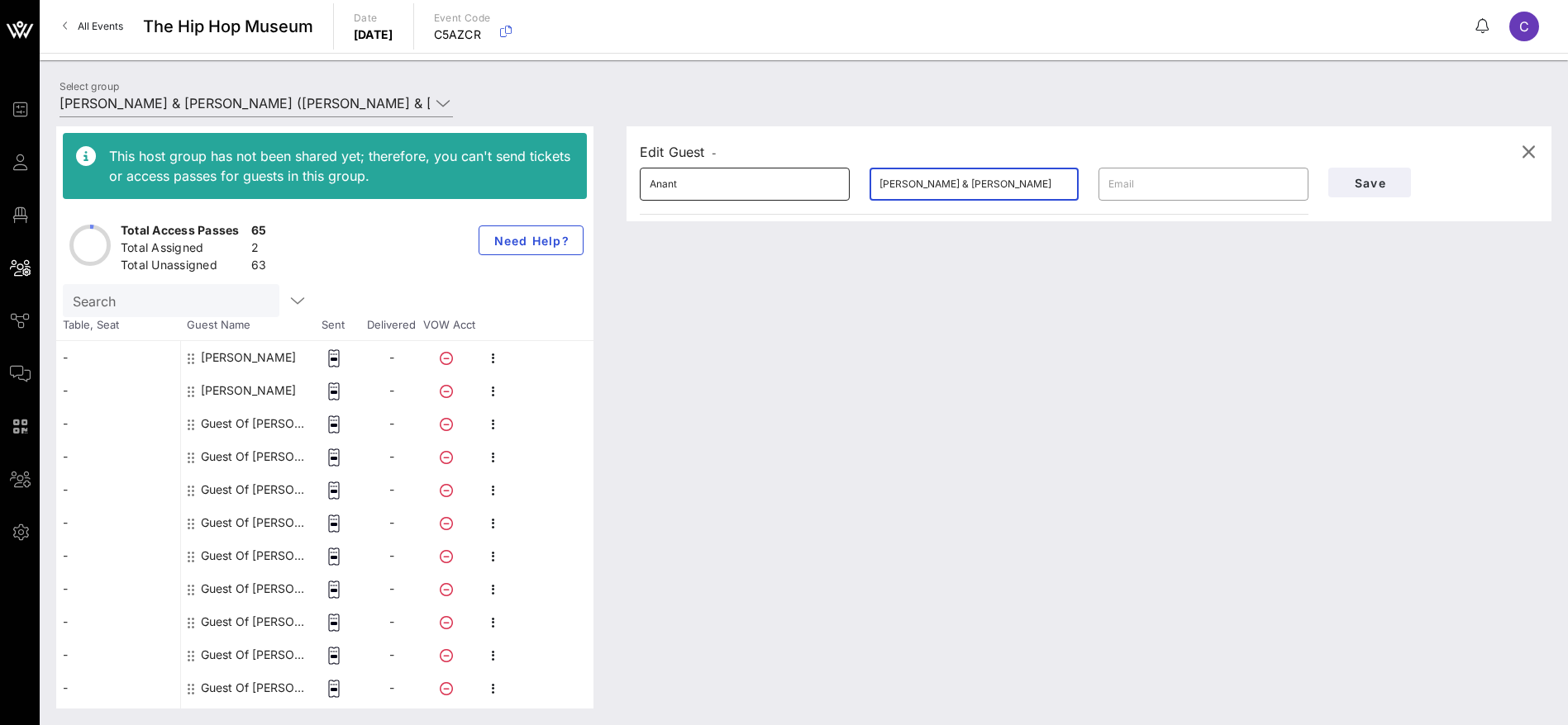
drag, startPoint x: 934, startPoint y: 186, endPoint x: 796, endPoint y: 198, distance: 138.5
click at [796, 198] on div "​ Anant ​ [PERSON_NAME] & [PERSON_NAME] ​" at bounding box center [973, 185] width 689 height 53
paste input "[PERSON_NAME]"
type input "[PERSON_NAME]"
click at [1370, 178] on span "Save" at bounding box center [1370, 183] width 56 height 14
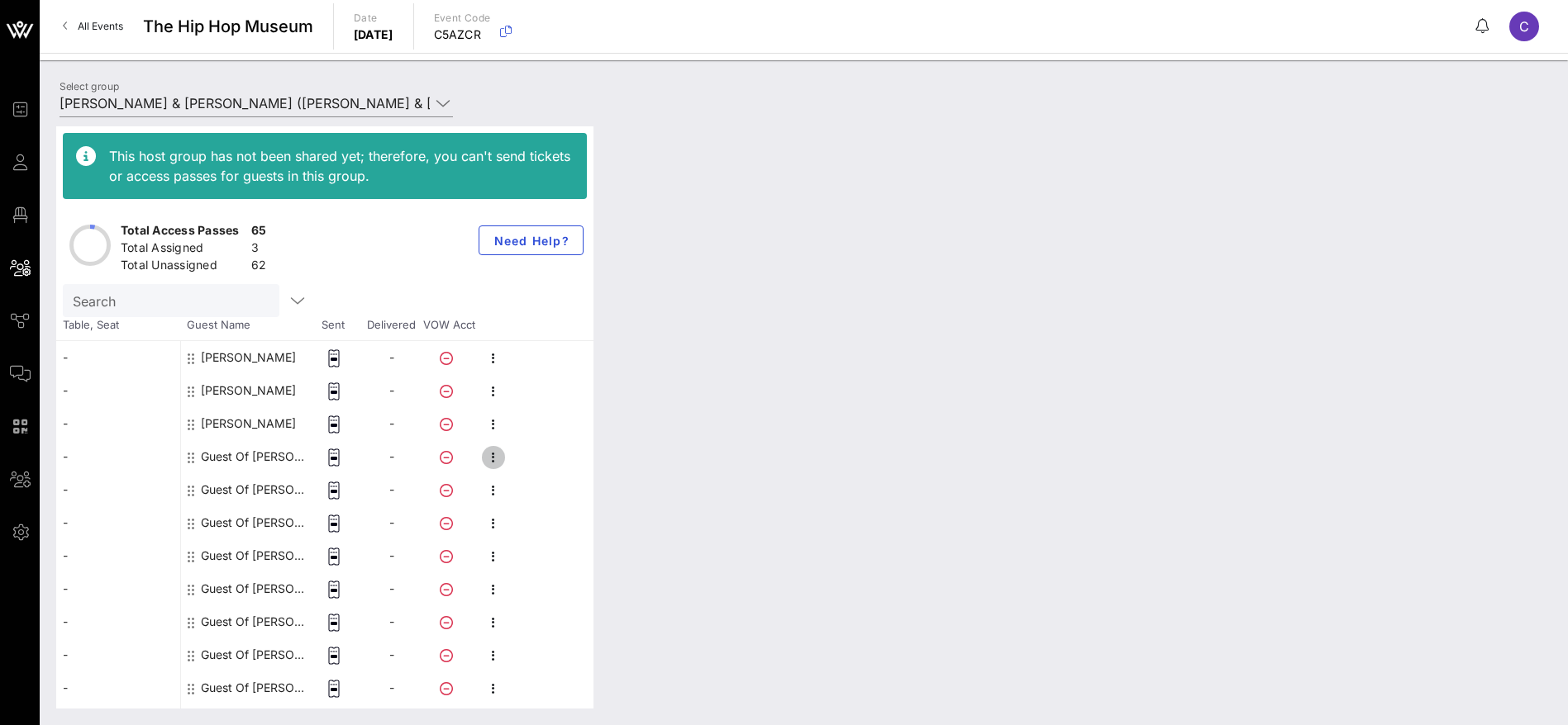
click at [493, 459] on icon "button" at bounding box center [493, 457] width 20 height 20
click at [546, 459] on div "Edit" at bounding box center [581, 462] width 126 height 13
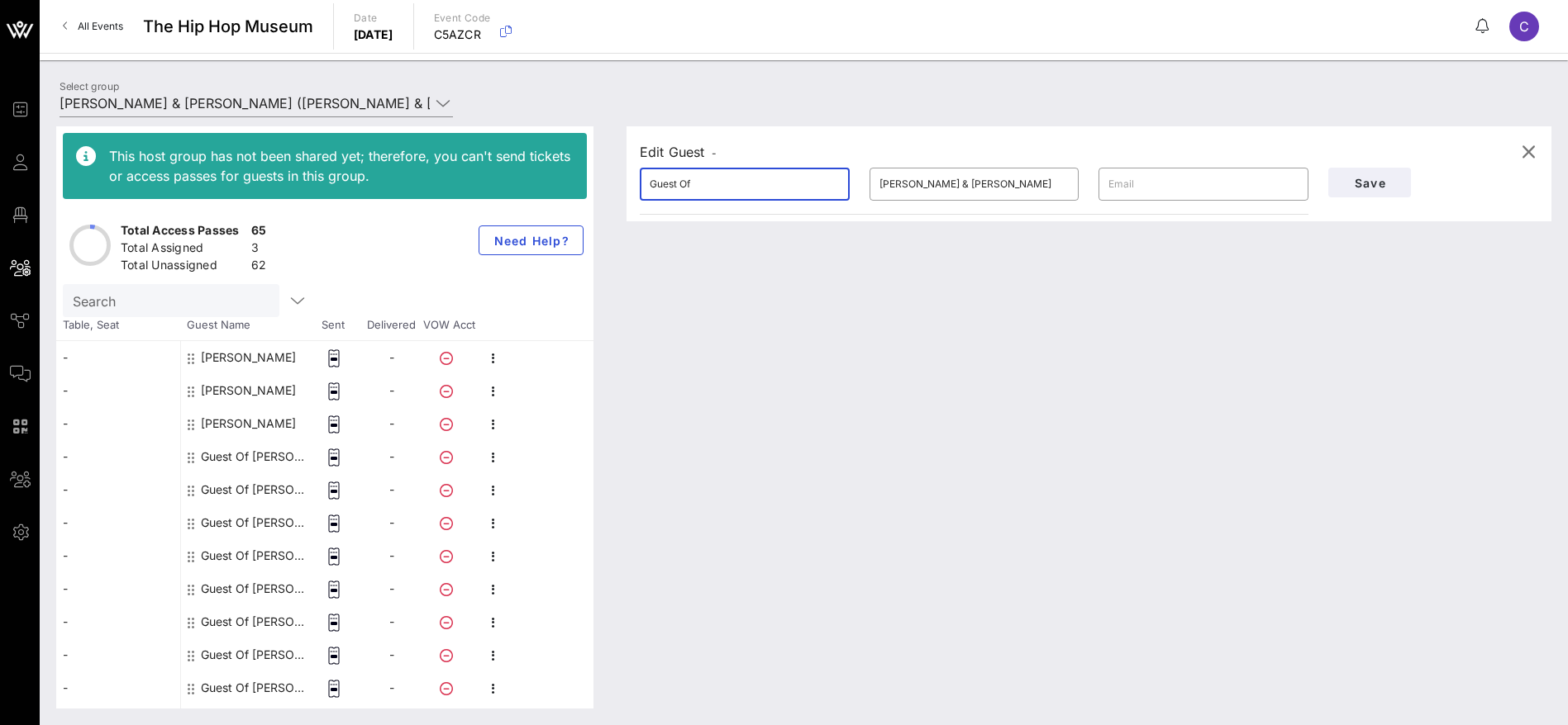
click at [583, 187] on div "This host group has not been shared yet; therefore, you can't send tickets or a…" at bounding box center [804, 417] width 1495 height 582
paste input "[PERSON_NAME]"
drag, startPoint x: 710, startPoint y: 188, endPoint x: 688, endPoint y: 184, distance: 22.4
click at [688, 184] on input "[PERSON_NAME]" at bounding box center [744, 184] width 190 height 27
type input "[PERSON_NAME]"
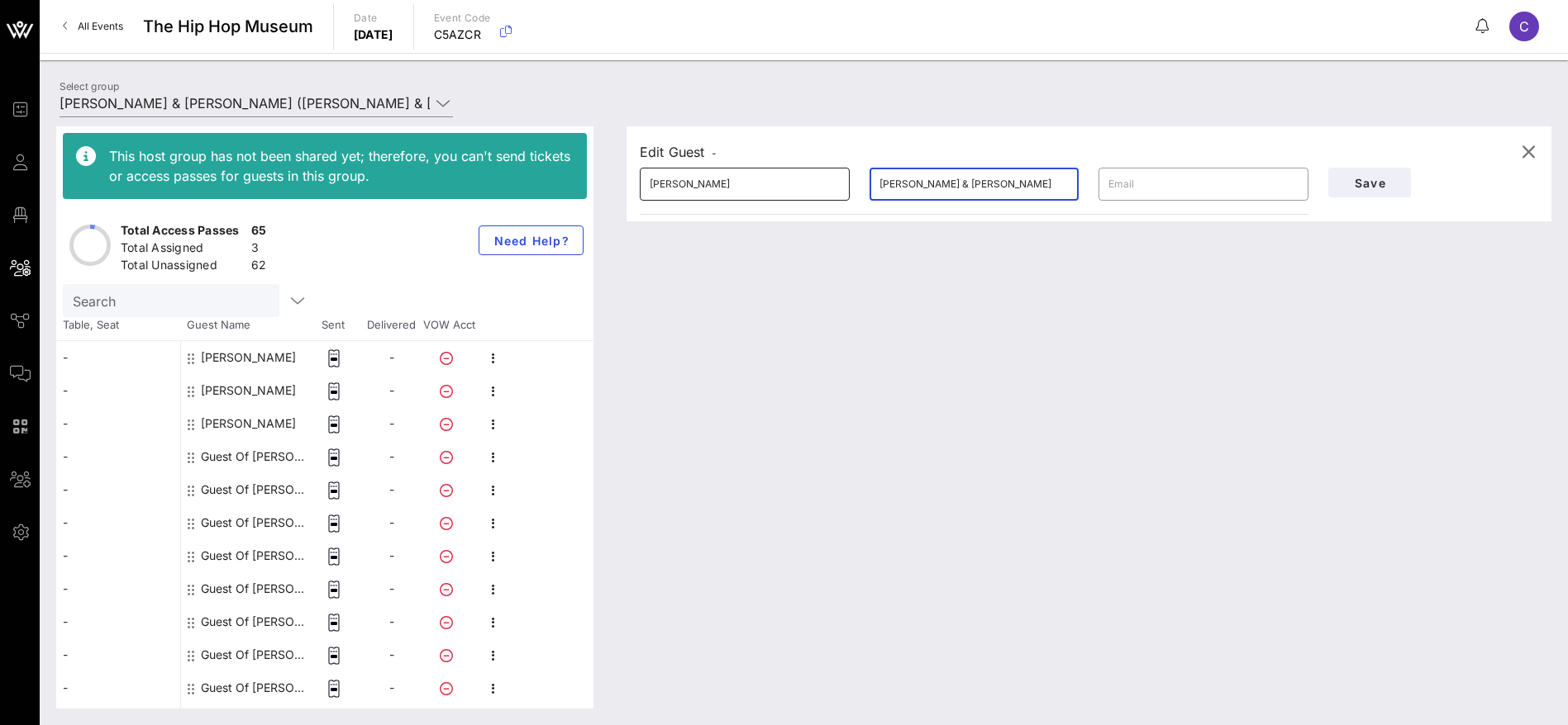
drag, startPoint x: 783, startPoint y: 187, endPoint x: 755, endPoint y: 188, distance: 28.0
click at [755, 188] on div "​ [PERSON_NAME] ​ [PERSON_NAME] & [PERSON_NAME] ​" at bounding box center [973, 185] width 689 height 53
paste input "[PERSON_NAME]"
type input "[PERSON_NAME]"
drag, startPoint x: 1364, startPoint y: 185, endPoint x: 1305, endPoint y: 264, distance: 98.6
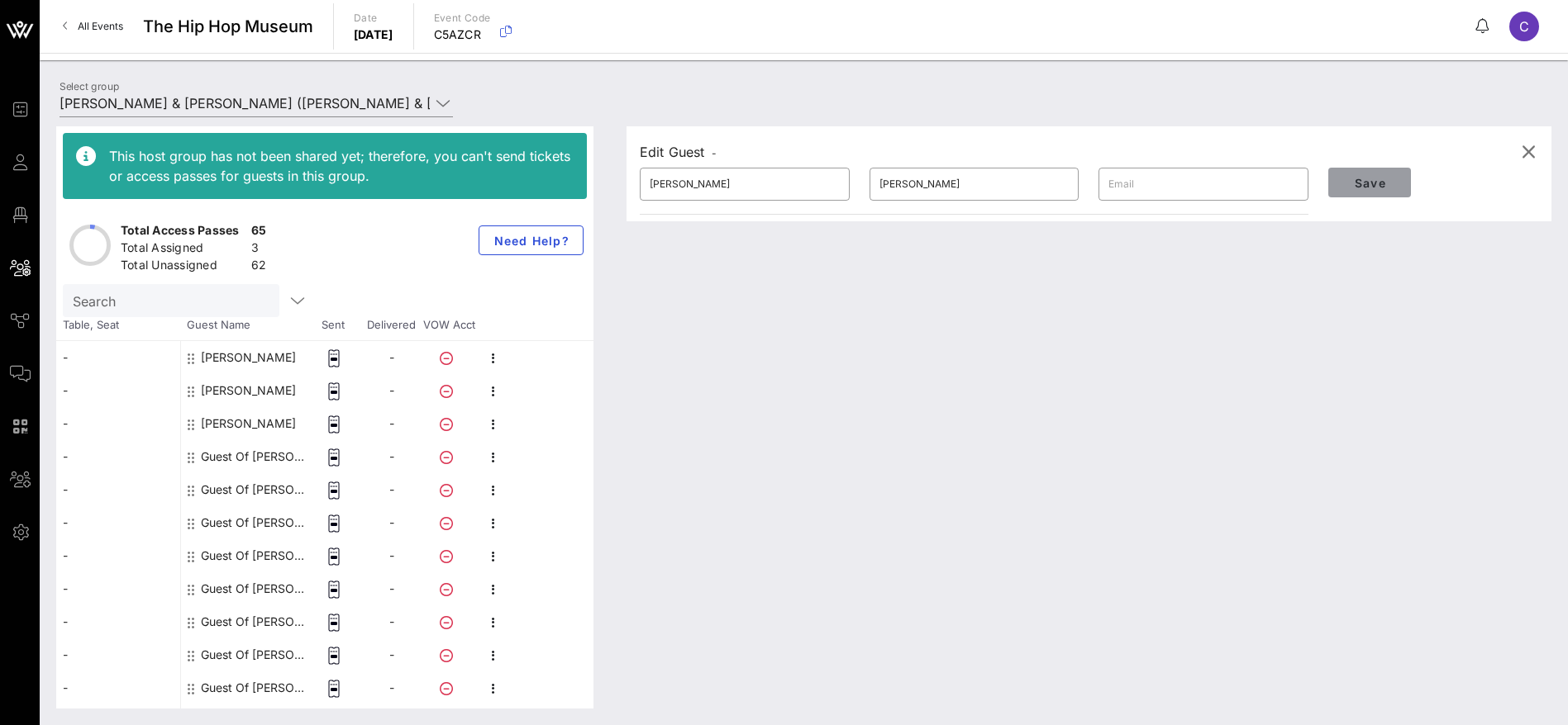
click at [1364, 186] on span "Save" at bounding box center [1370, 183] width 56 height 14
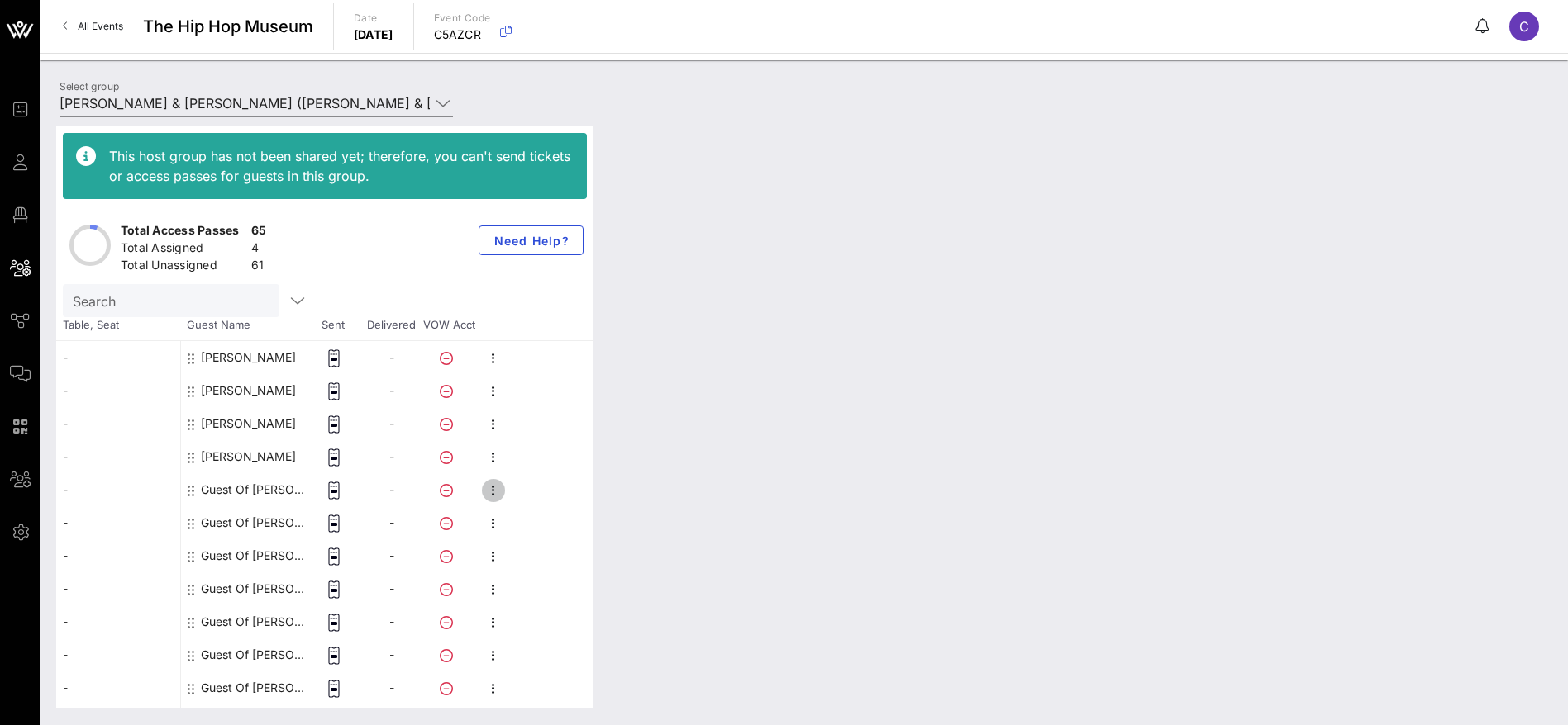
click at [494, 488] on icon "button" at bounding box center [493, 490] width 20 height 20
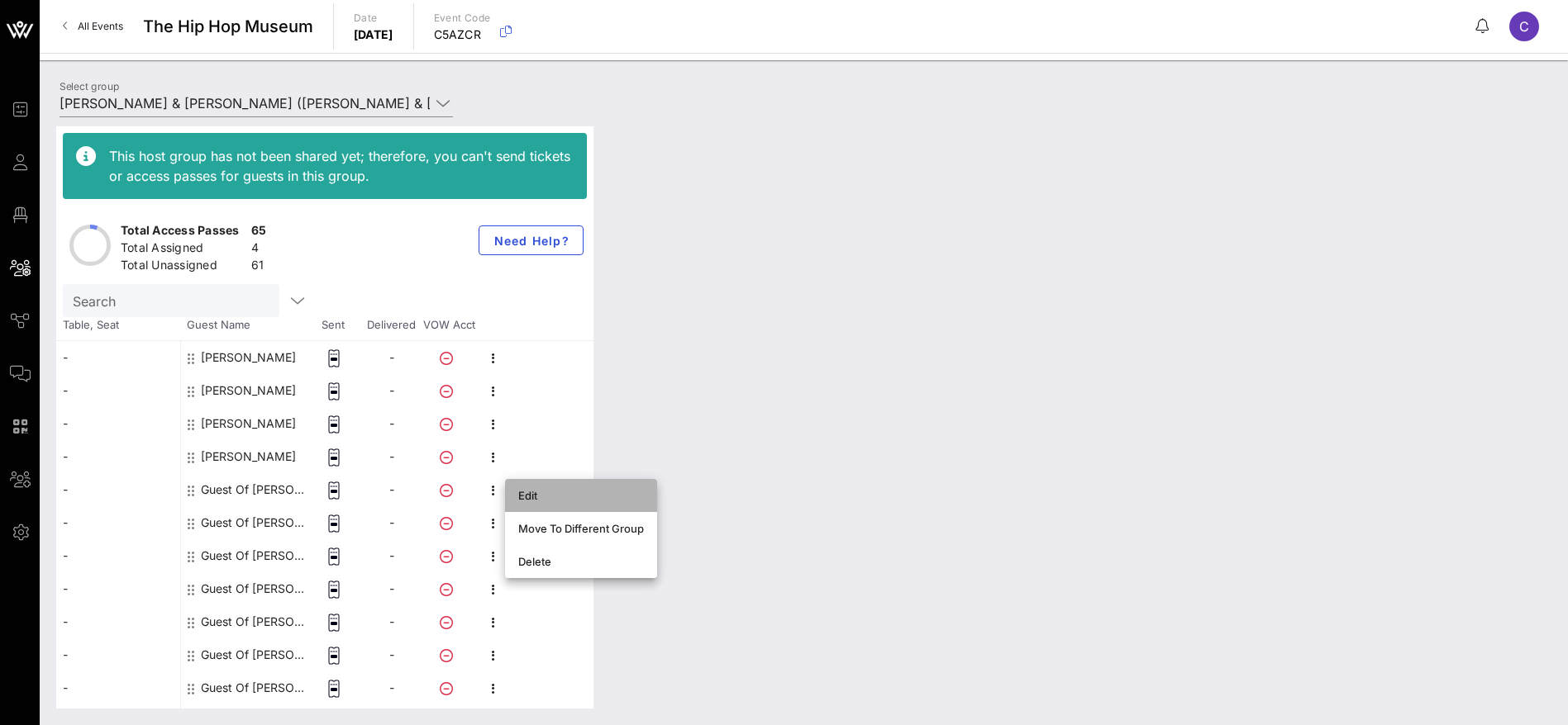
drag, startPoint x: 543, startPoint y: 492, endPoint x: 613, endPoint y: 407, distance: 110.1
click at [545, 493] on div "Edit" at bounding box center [581, 495] width 126 height 13
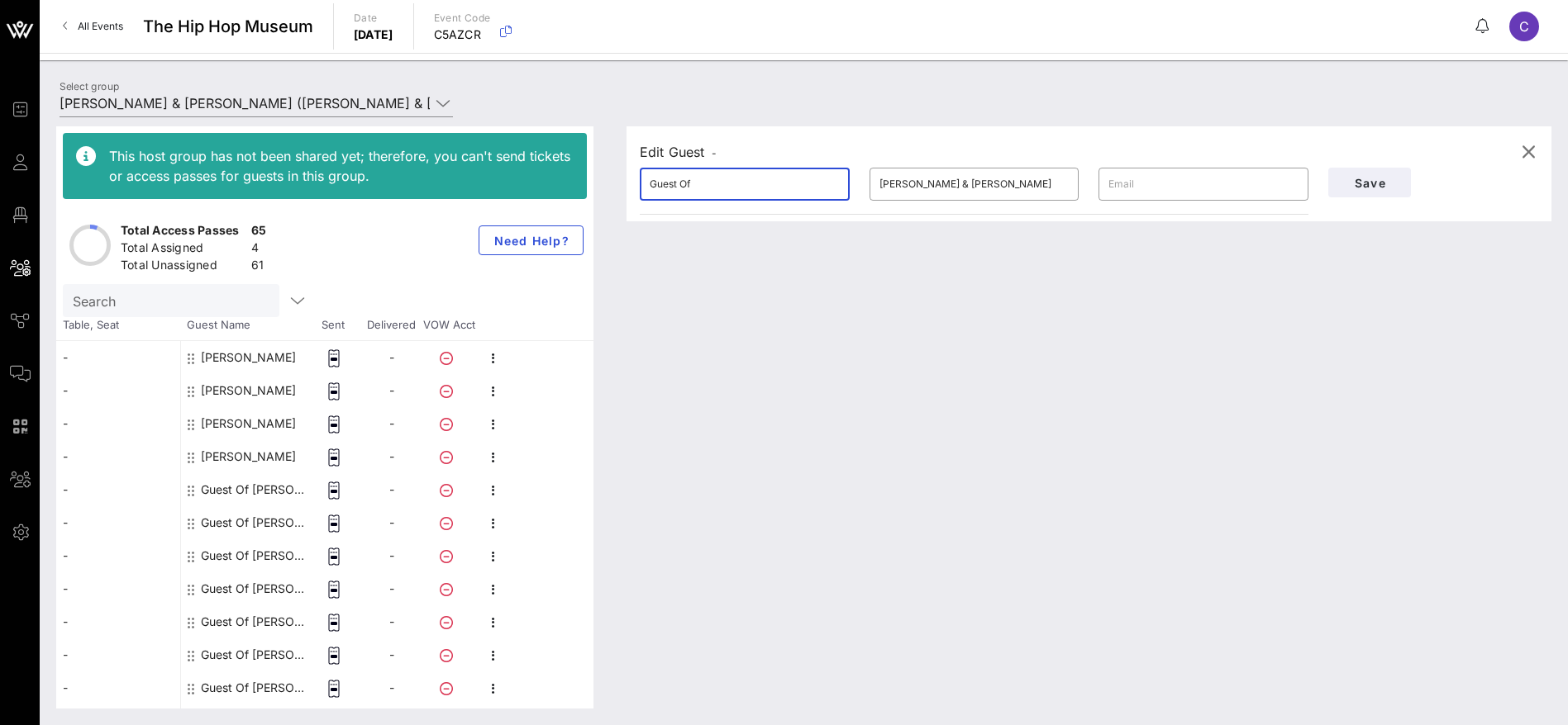
click at [614, 180] on div "Edit Guest - ​ Guest Of ​ [PERSON_NAME] & [PERSON_NAME] ​ Save" at bounding box center [1080, 417] width 941 height 582
paste input "Wemimo Abbey"
drag, startPoint x: 719, startPoint y: 187, endPoint x: 695, endPoint y: 186, distance: 24.0
click at [695, 186] on input "Wemimo Abbey" at bounding box center [744, 184] width 190 height 27
type input "Wemimo"
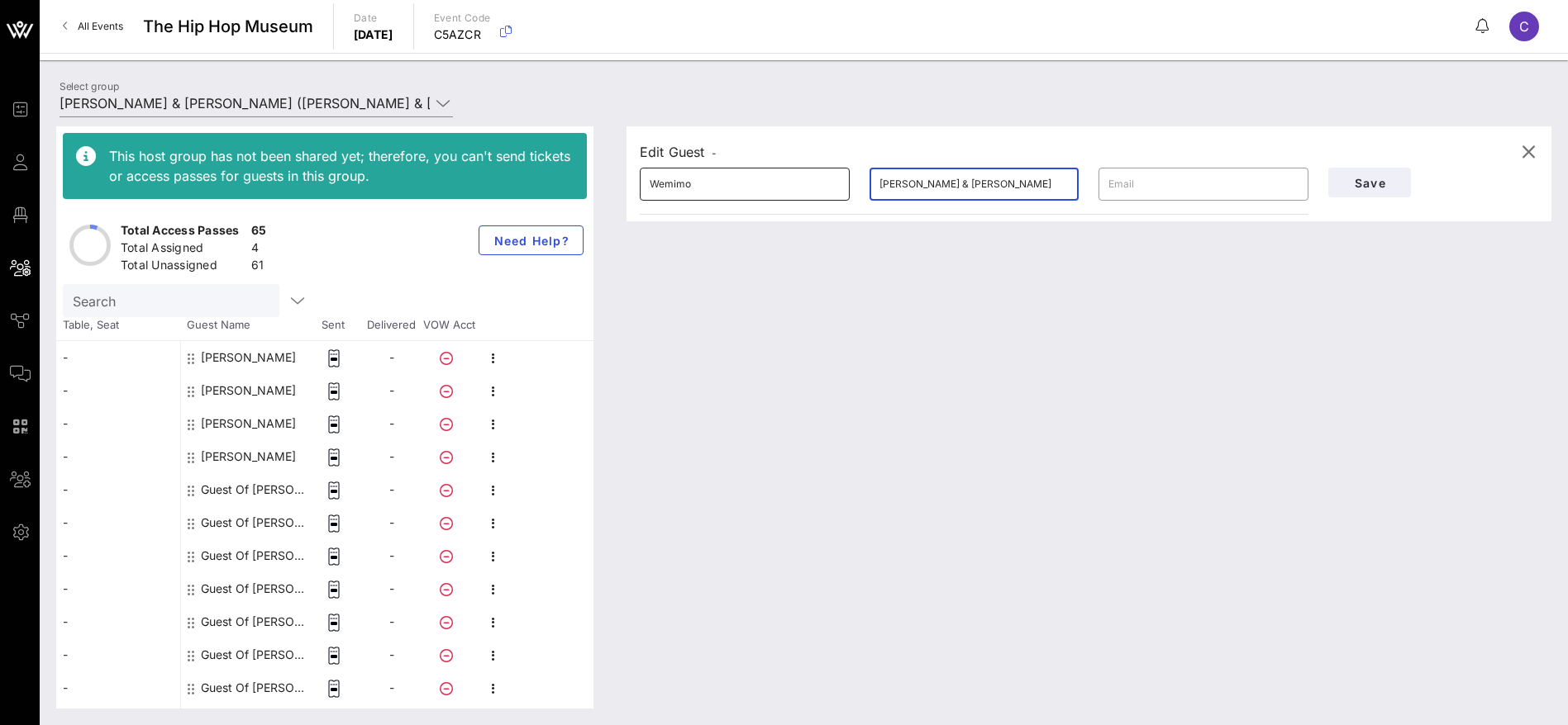
drag, startPoint x: 979, startPoint y: 181, endPoint x: 838, endPoint y: 183, distance: 141.0
click at [838, 183] on div "​ Wemimo ​ [PERSON_NAME] & [PERSON_NAME] ​" at bounding box center [973, 185] width 689 height 53
paste input "bbey"
type input "Abbey"
click at [1408, 183] on button "Save" at bounding box center [1370, 182] width 83 height 30
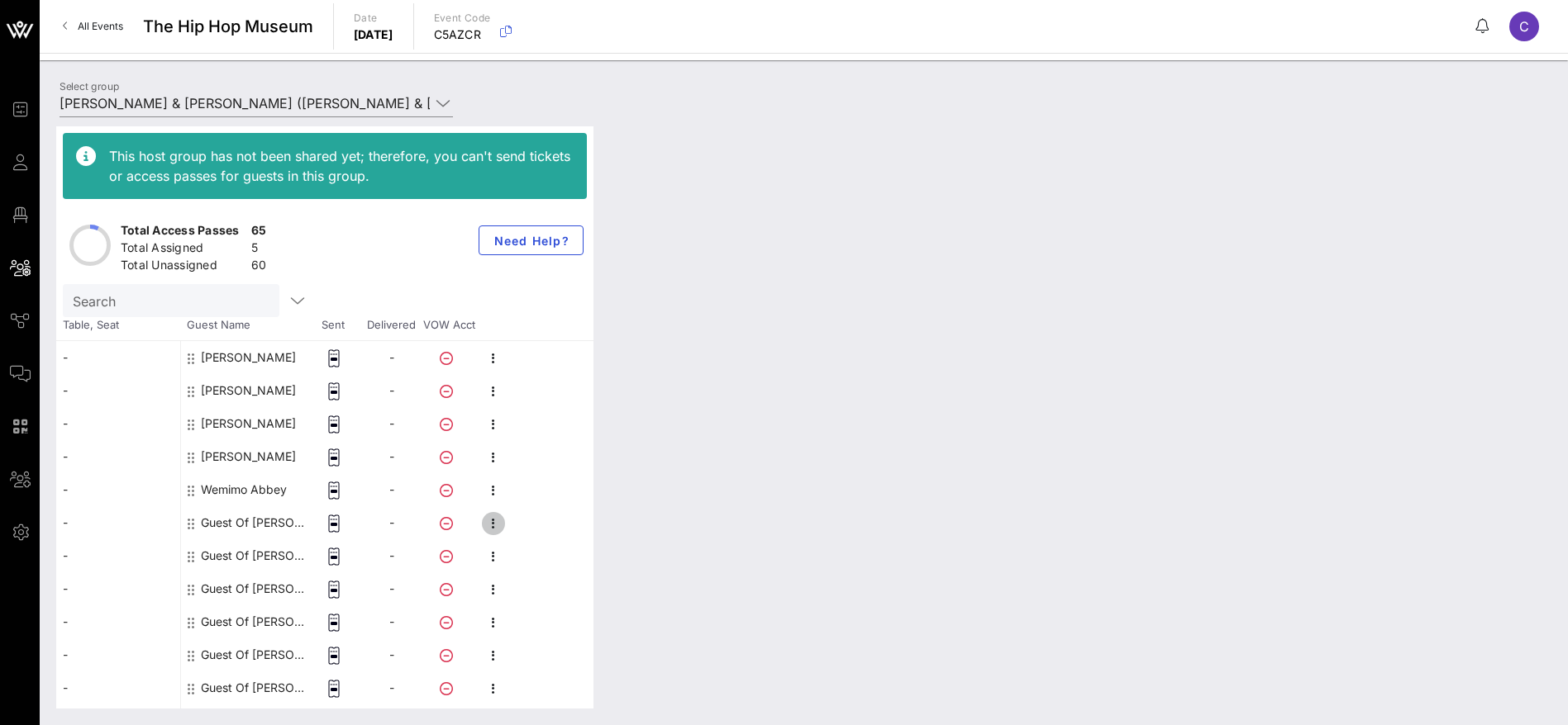
click at [495, 522] on icon "button" at bounding box center [493, 523] width 20 height 20
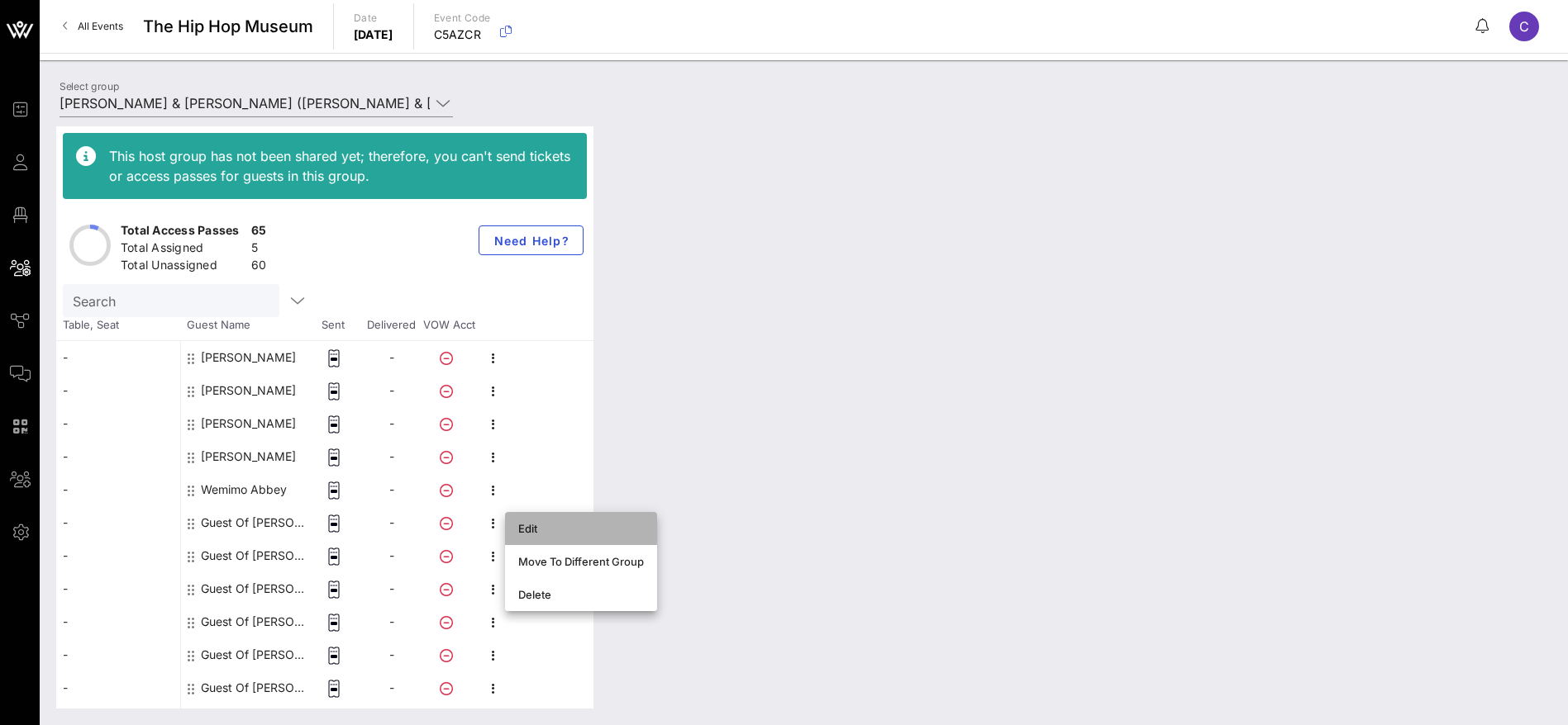
click at [582, 522] on div "Edit" at bounding box center [581, 528] width 126 height 13
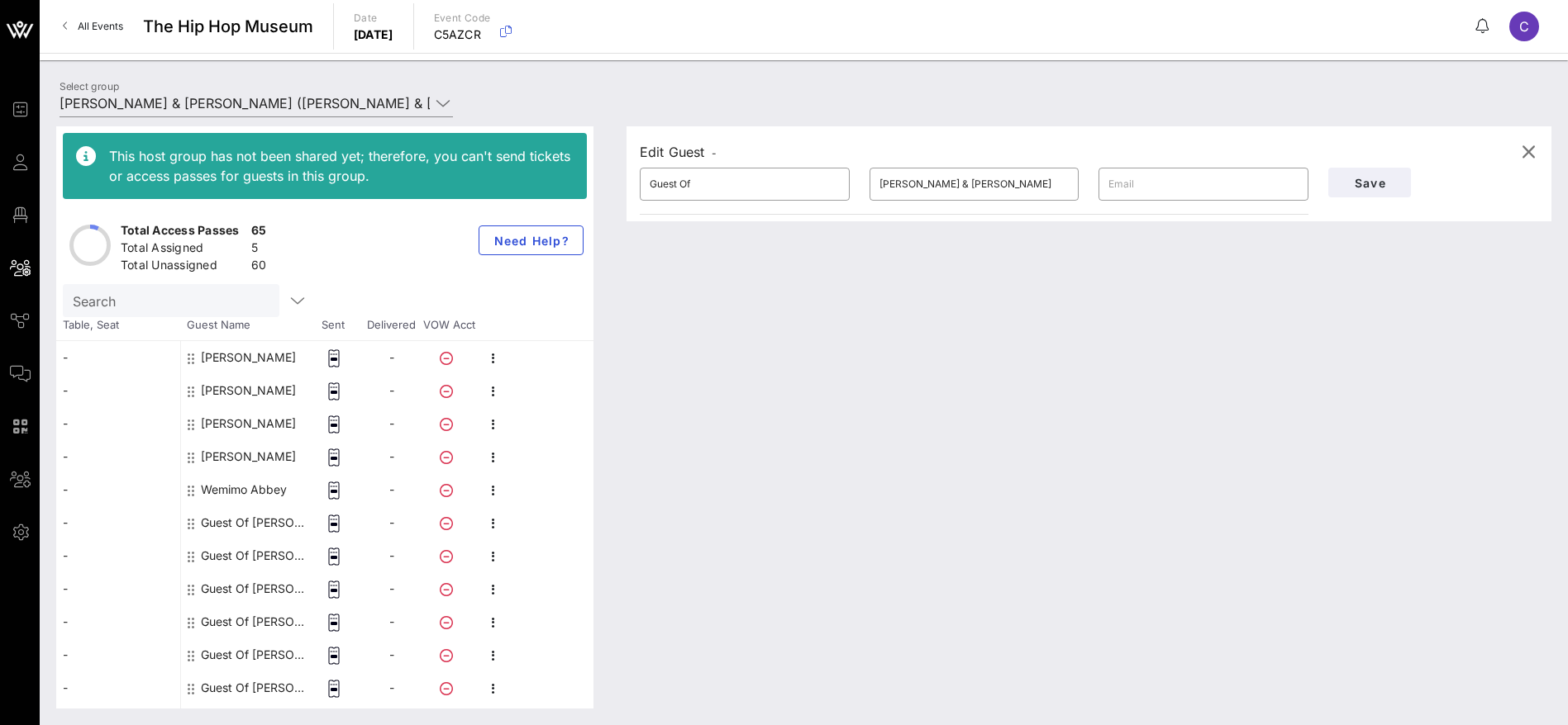
click at [592, 186] on div "This host group has not been shared yet; therefore, you can't send tickets or a…" at bounding box center [804, 417] width 1495 height 582
paste input "[PERSON_NAME]"
drag, startPoint x: 714, startPoint y: 189, endPoint x: 674, endPoint y: 189, distance: 40.0
click at [674, 189] on input "[PERSON_NAME]" at bounding box center [744, 184] width 190 height 27
type input "Sayo"
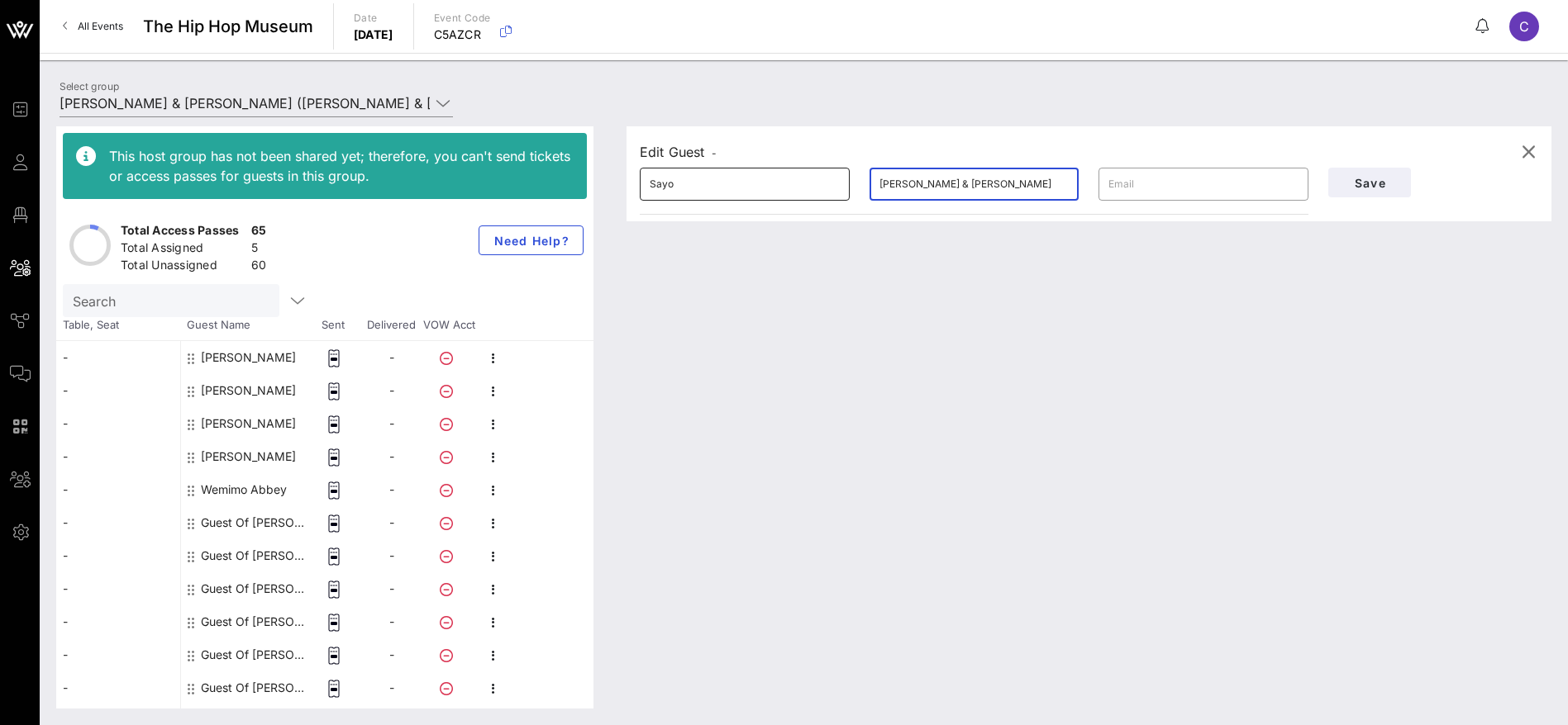
click at [784, 182] on div "​ Sayo ​ [PERSON_NAME] & [PERSON_NAME] ​" at bounding box center [973, 185] width 689 height 53
paste input "Folawiyo"
type input "Folawiyo"
click at [1372, 185] on span "Save" at bounding box center [1370, 183] width 56 height 14
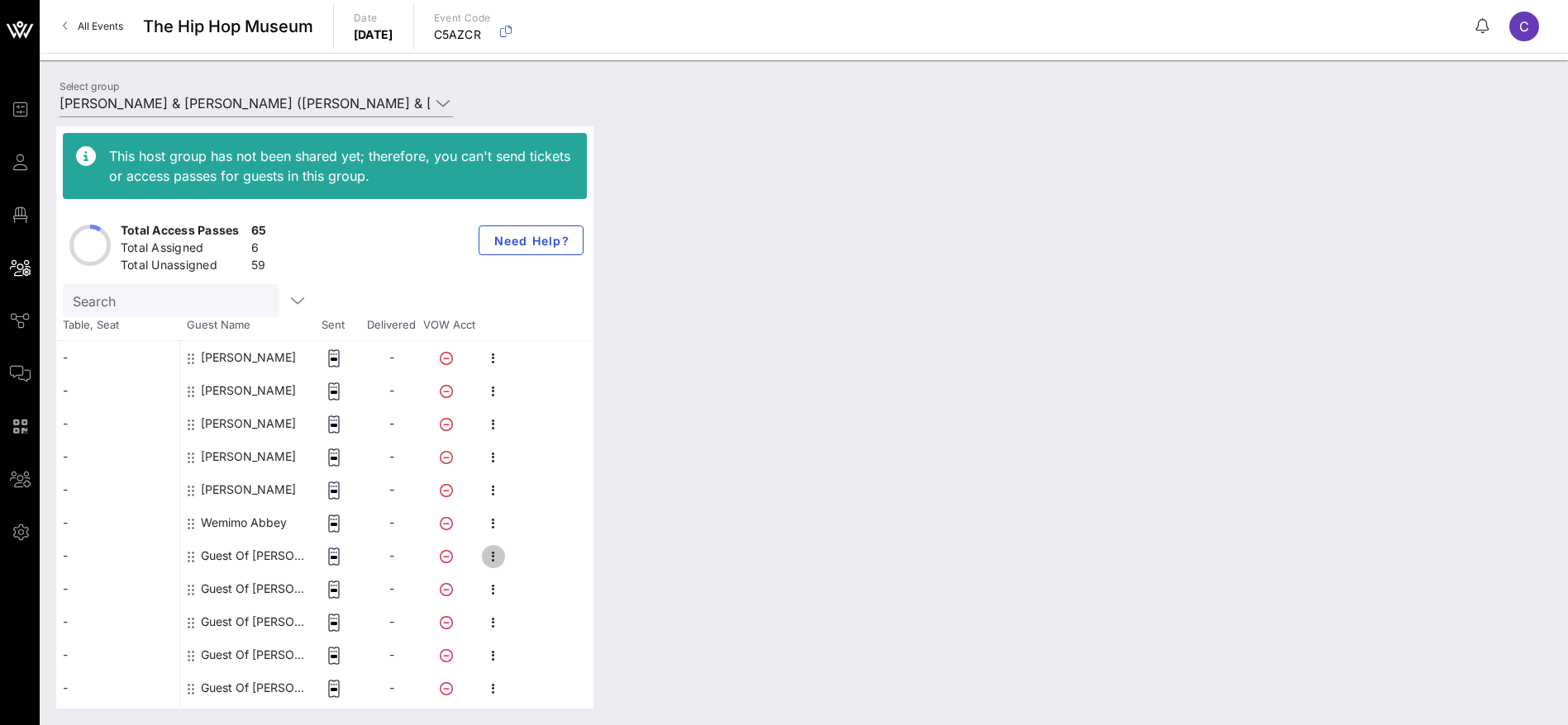
click at [490, 556] on icon "button" at bounding box center [493, 557] width 20 height 20
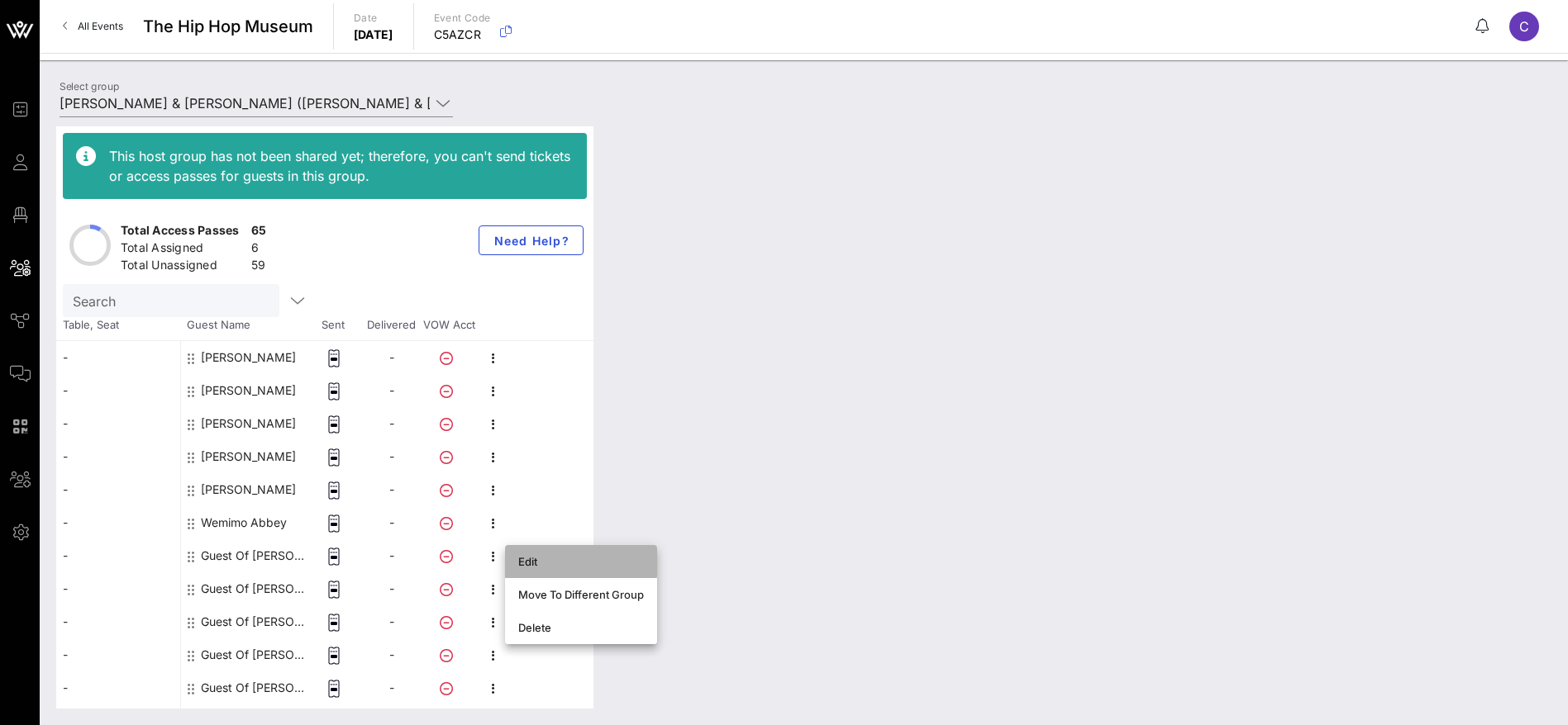
click at [547, 556] on div "Edit" at bounding box center [581, 561] width 126 height 13
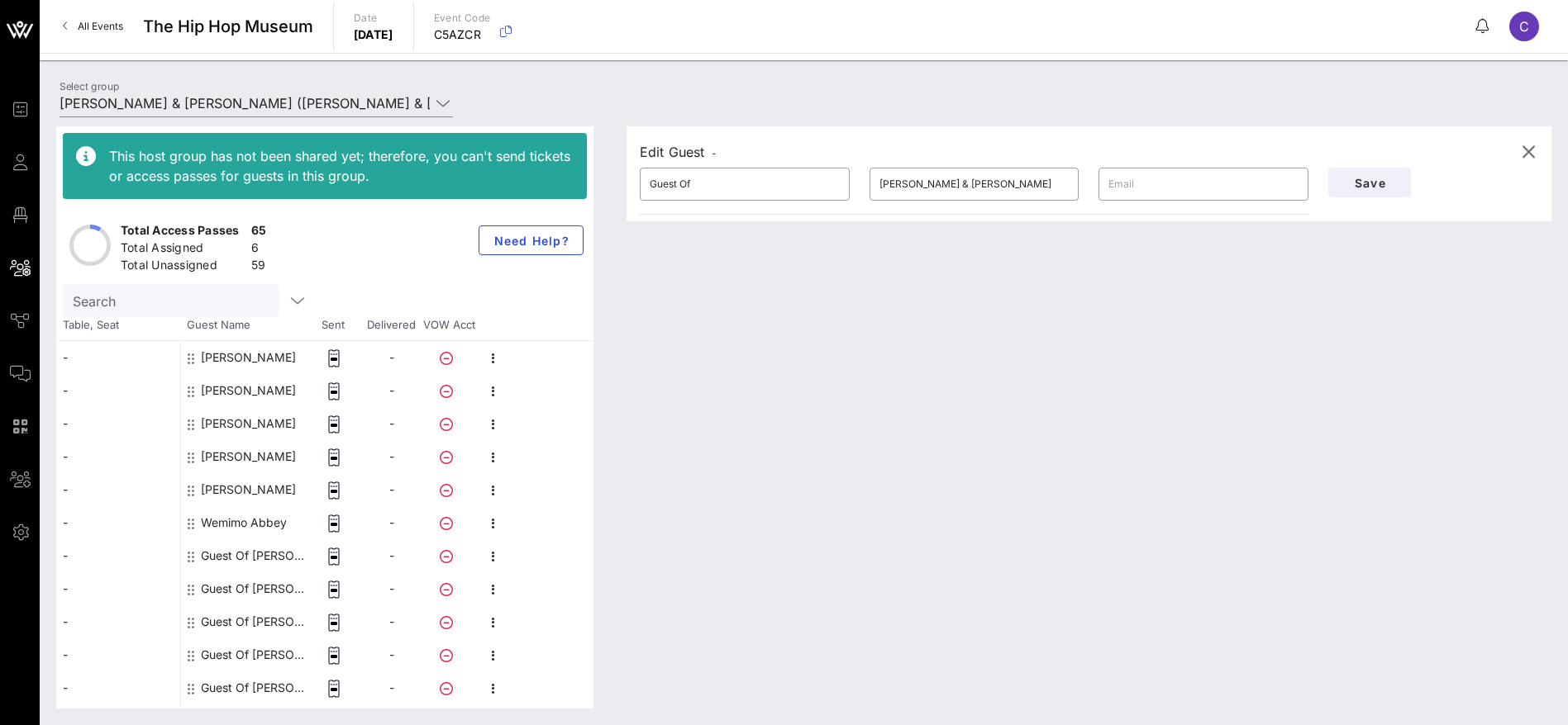
drag, startPoint x: 664, startPoint y: 182, endPoint x: 622, endPoint y: 183, distance: 42.0
click at [622, 183] on div "Edit Guest - ​ Guest Of ​ [PERSON_NAME] & [PERSON_NAME] ​ Save" at bounding box center [1080, 417] width 941 height 582
paste input "[PERSON_NAME]"
drag, startPoint x: 720, startPoint y: 183, endPoint x: 699, endPoint y: 185, distance: 21.1
click at [699, 185] on input "[PERSON_NAME]" at bounding box center [744, 184] width 190 height 27
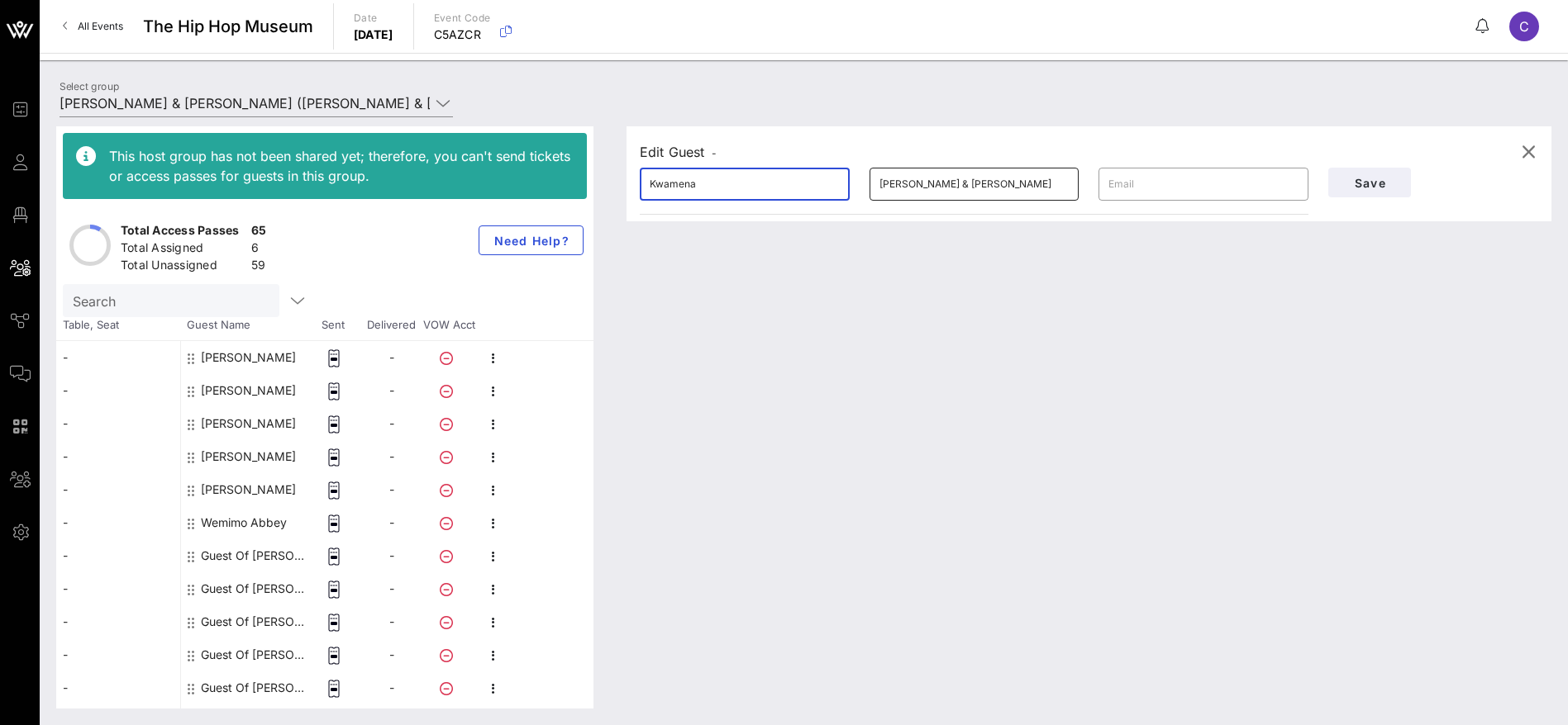
type input "Kwamena"
drag, startPoint x: 1024, startPoint y: 189, endPoint x: 861, endPoint y: 186, distance: 163.0
click at [861, 186] on div "​ [PERSON_NAME] & [PERSON_NAME]" at bounding box center [974, 185] width 230 height 53
paste input "fful"
type input "[PERSON_NAME]"
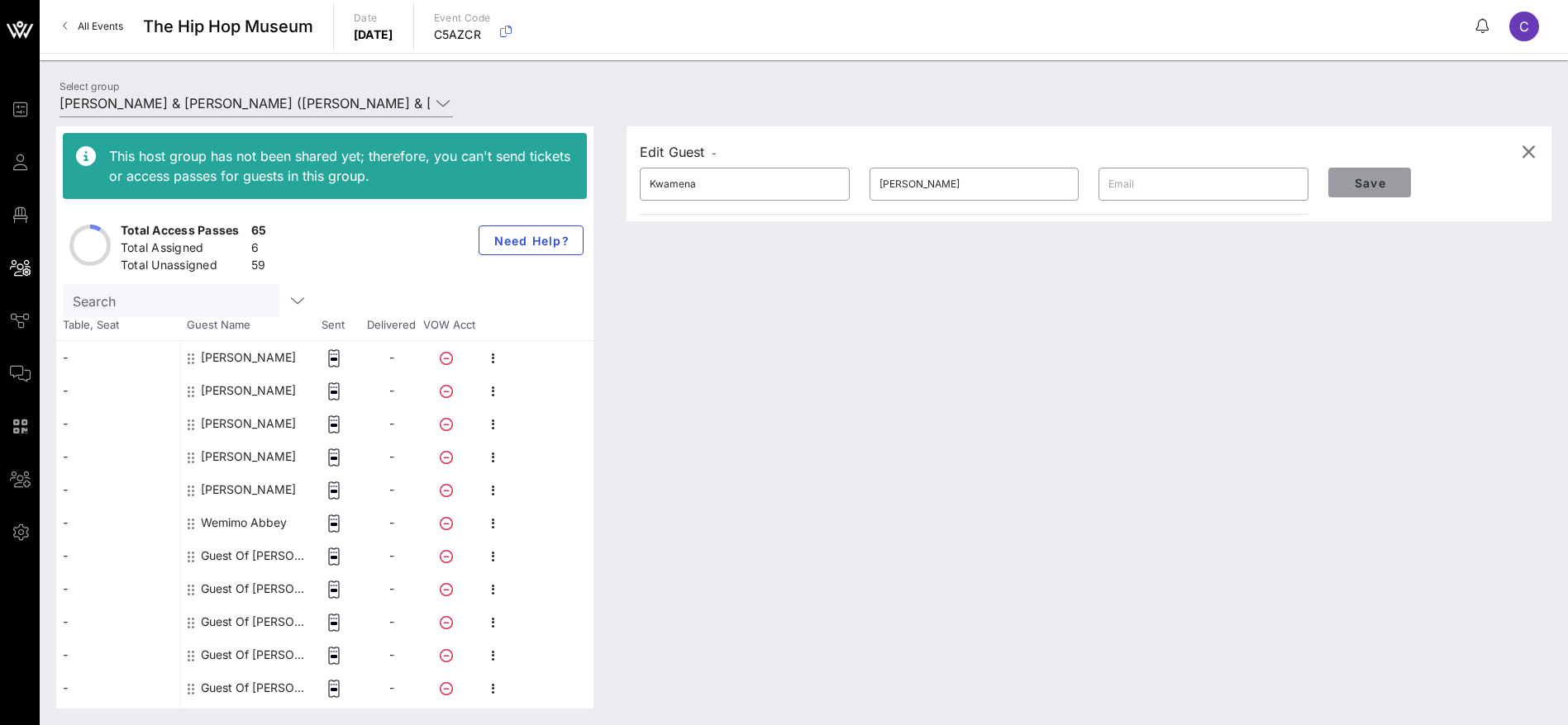
drag, startPoint x: 1380, startPoint y: 184, endPoint x: 1334, endPoint y: 327, distance: 150.2
click at [1380, 185] on span "Save" at bounding box center [1370, 183] width 56 height 14
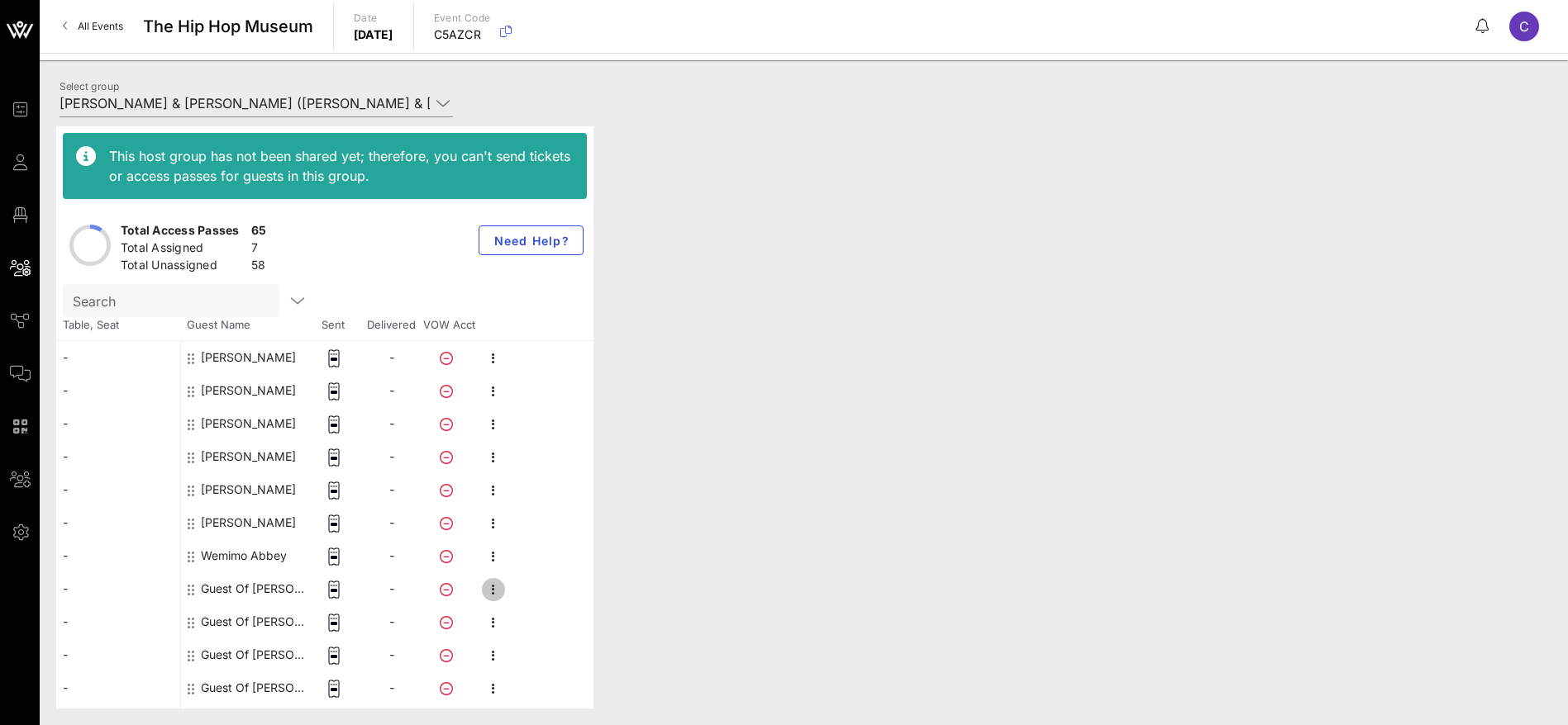
click at [493, 590] on icon "button" at bounding box center [493, 589] width 20 height 20
click at [532, 591] on div "Edit" at bounding box center [581, 594] width 126 height 13
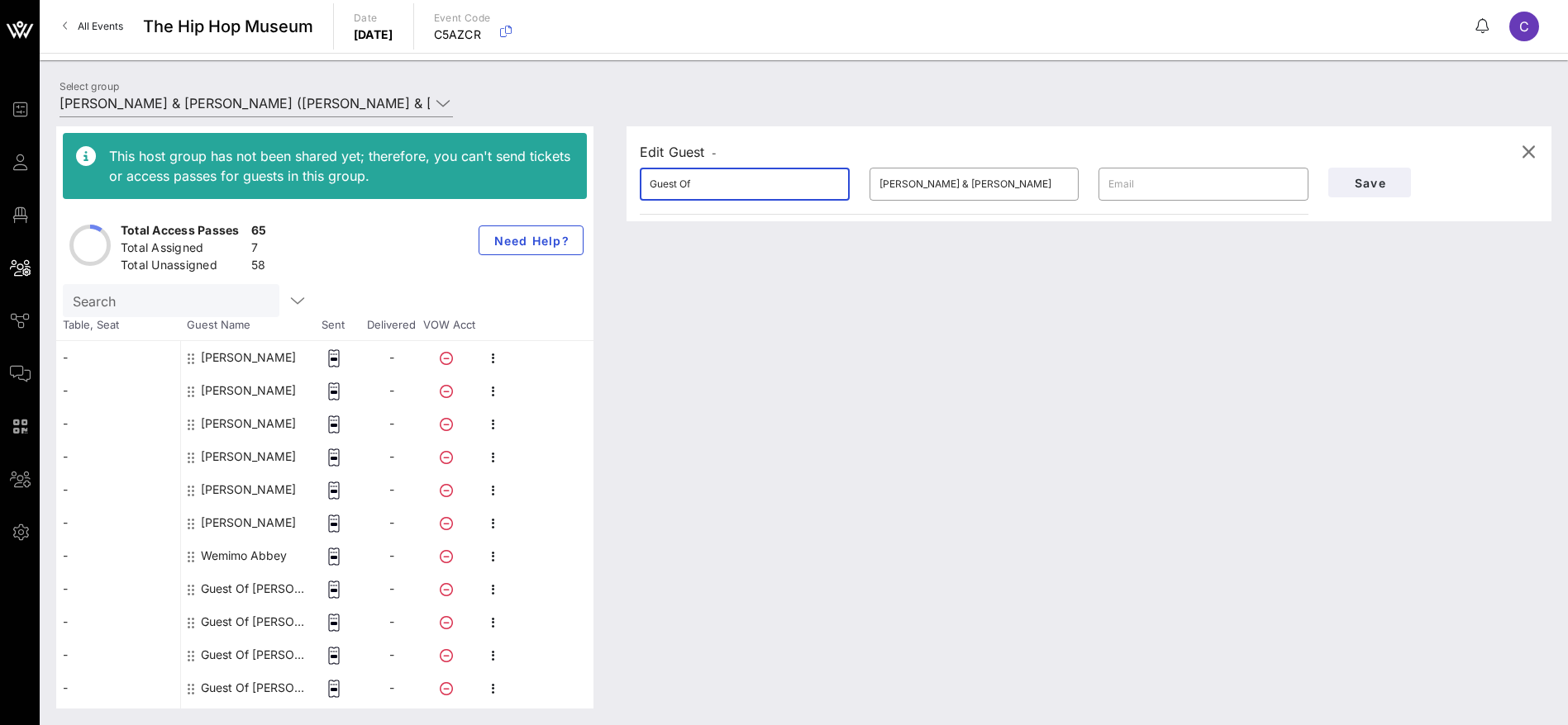
drag, startPoint x: 714, startPoint y: 186, endPoint x: 586, endPoint y: 186, distance: 128.0
click at [586, 186] on div "This host group has not been shared yet; therefore, you can't send tickets or a…" at bounding box center [804, 417] width 1495 height 582
paste input "[PERSON_NAME]"
drag, startPoint x: 712, startPoint y: 181, endPoint x: 676, endPoint y: 179, distance: 36.1
click at [676, 179] on input "[PERSON_NAME]" at bounding box center [744, 184] width 190 height 27
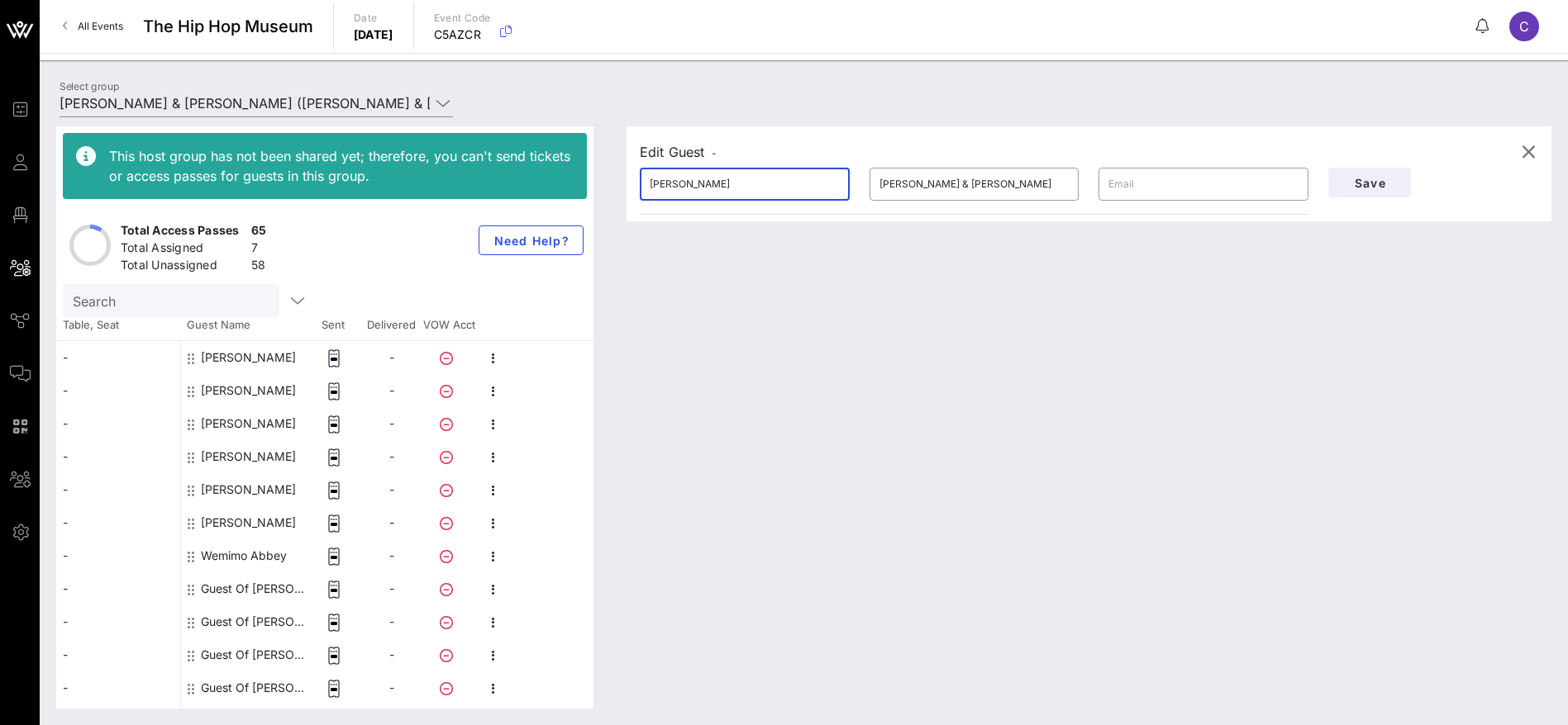
type input "[PERSON_NAME]"
drag, startPoint x: 856, startPoint y: 180, endPoint x: 775, endPoint y: 183, distance: 81.1
click at [775, 183] on div "​ [PERSON_NAME] ​ [PERSON_NAME] & [PERSON_NAME] ​" at bounding box center [973, 185] width 689 height 53
paste input "Kodjoe"
type input "Kodjoe"
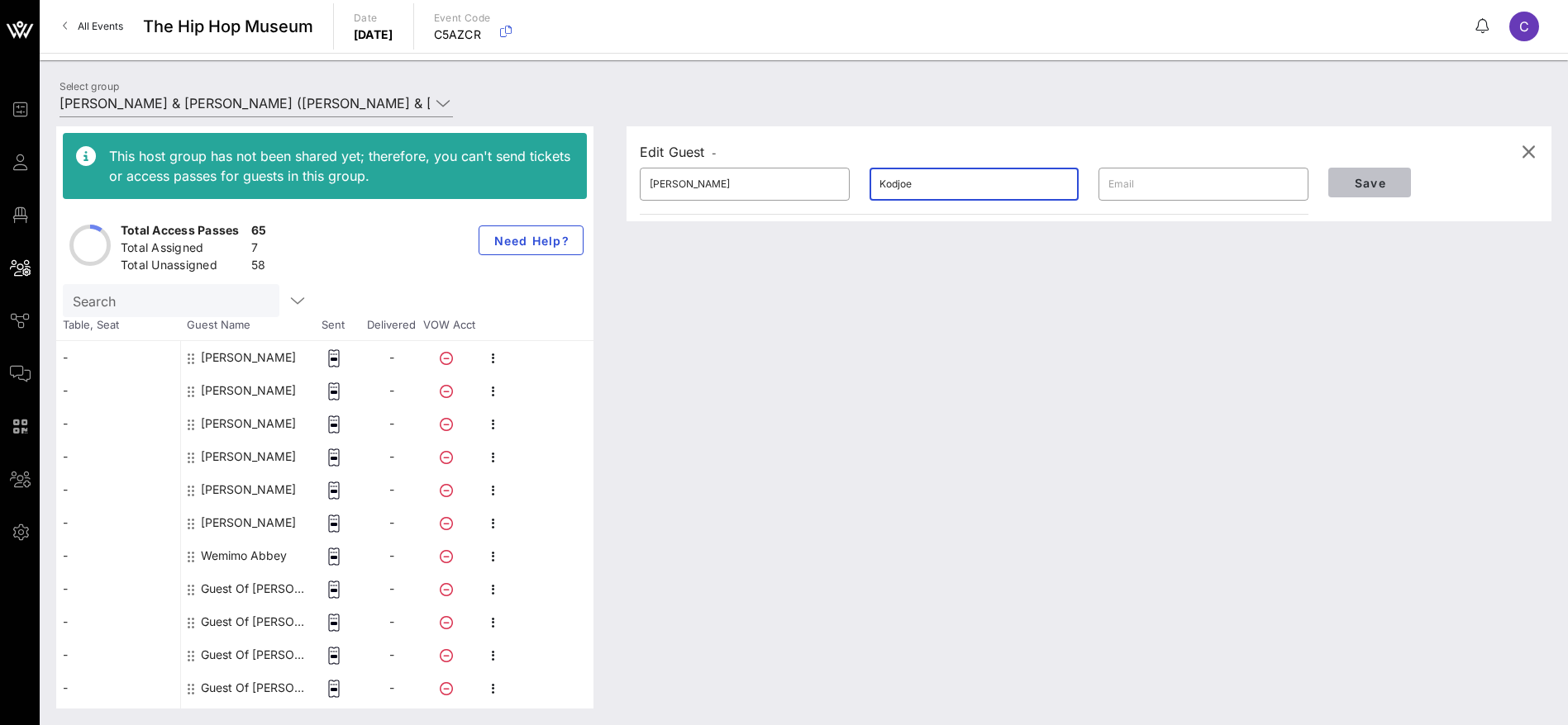
click at [1379, 183] on span "Save" at bounding box center [1370, 183] width 56 height 14
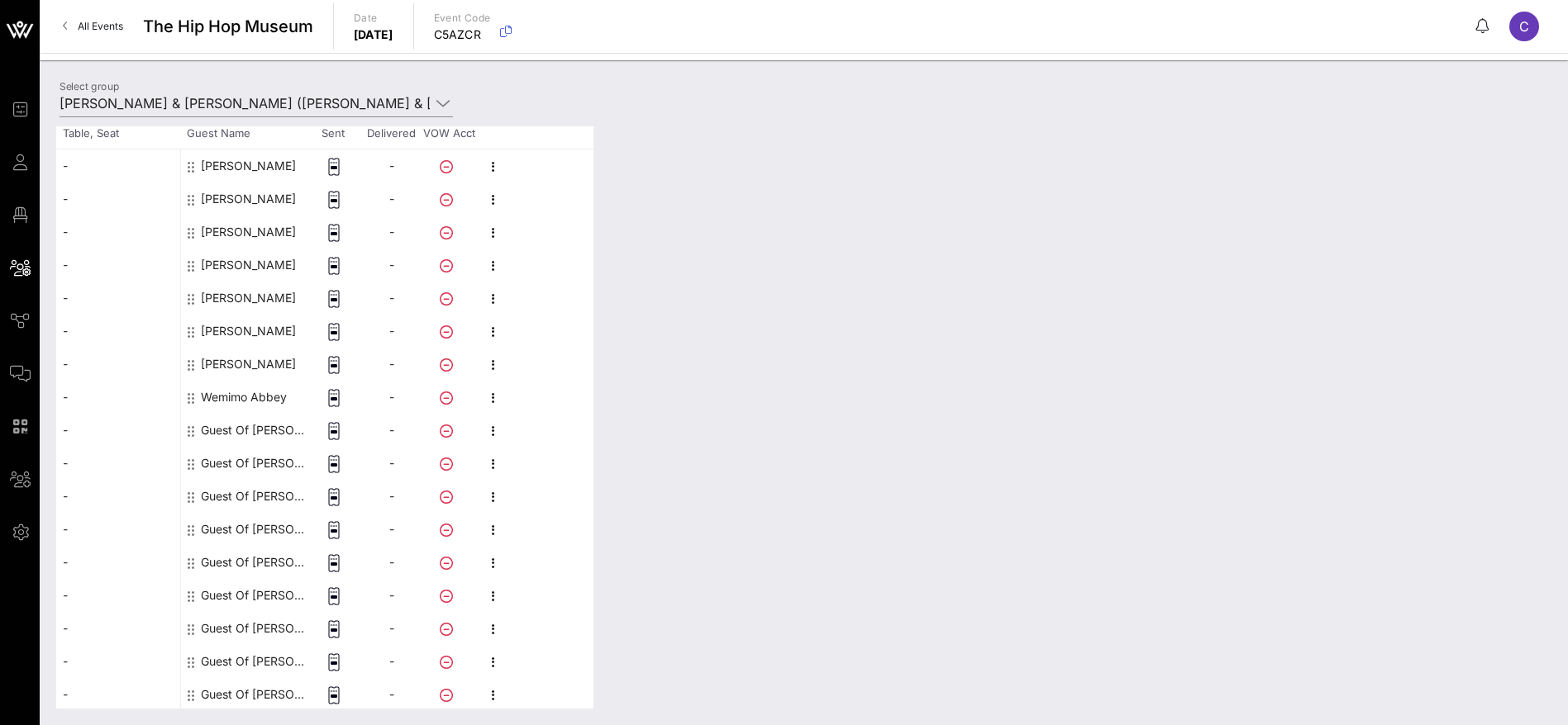
scroll to position [248, 0]
click at [490, 374] on icon "button" at bounding box center [493, 374] width 20 height 20
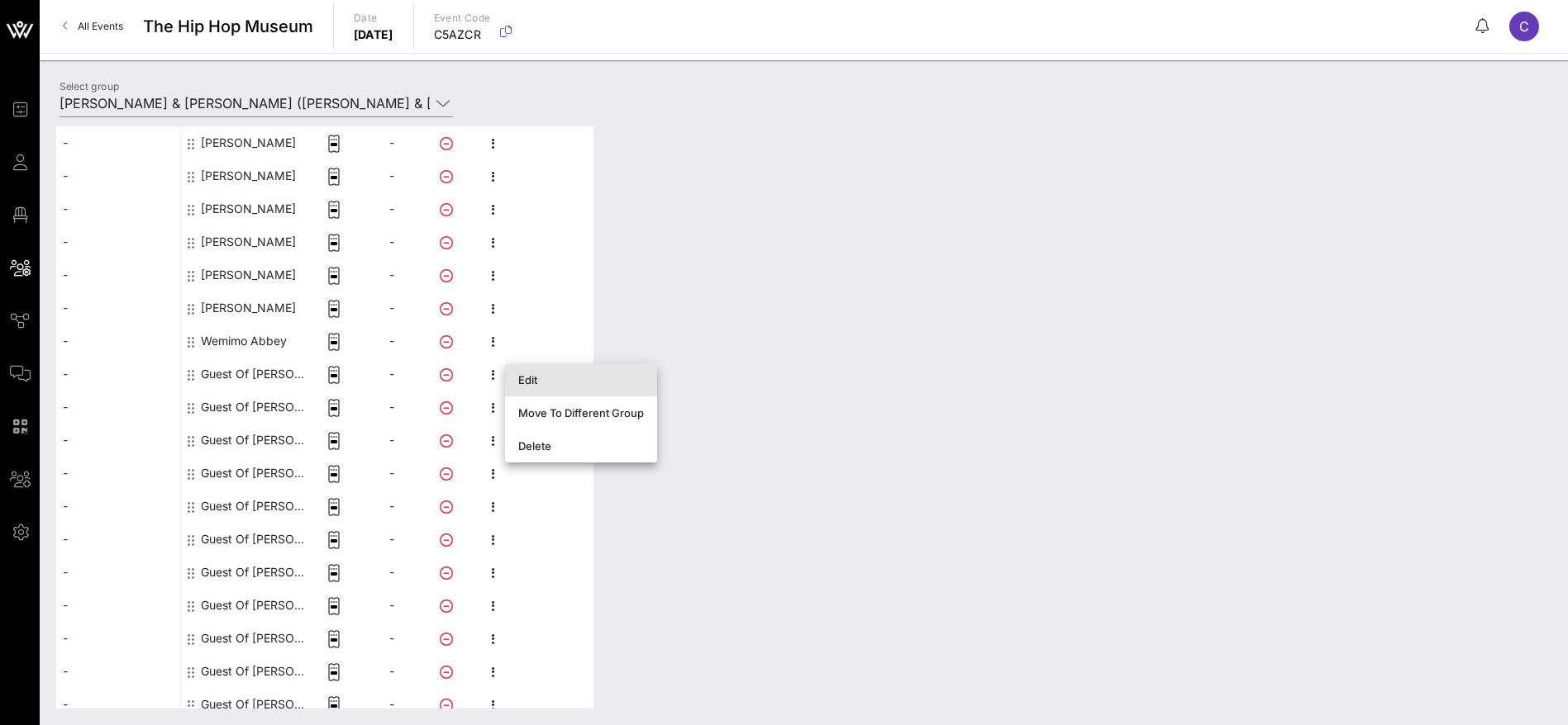
click at [533, 384] on div "Edit" at bounding box center [581, 380] width 126 height 13
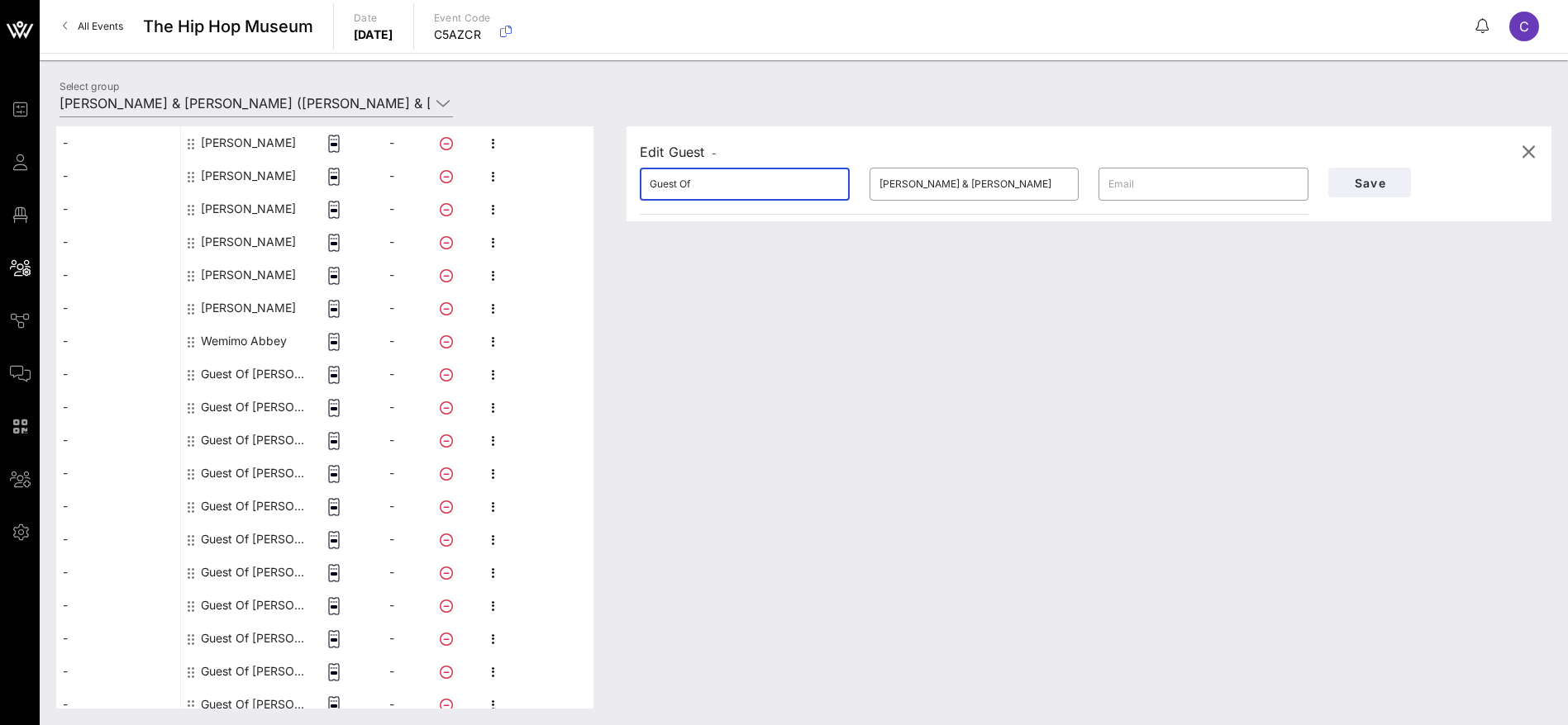
drag, startPoint x: 712, startPoint y: 187, endPoint x: 555, endPoint y: 183, distance: 157.1
click at [553, 183] on div "This host group has not been shared yet; therefore, you can't send tickets or a…" at bounding box center [804, 417] width 1495 height 582
paste input "[PERSON_NAME]"
drag, startPoint x: 742, startPoint y: 179, endPoint x: 791, endPoint y: 177, distance: 49.0
click at [700, 182] on input "[PERSON_NAME]" at bounding box center [744, 184] width 190 height 27
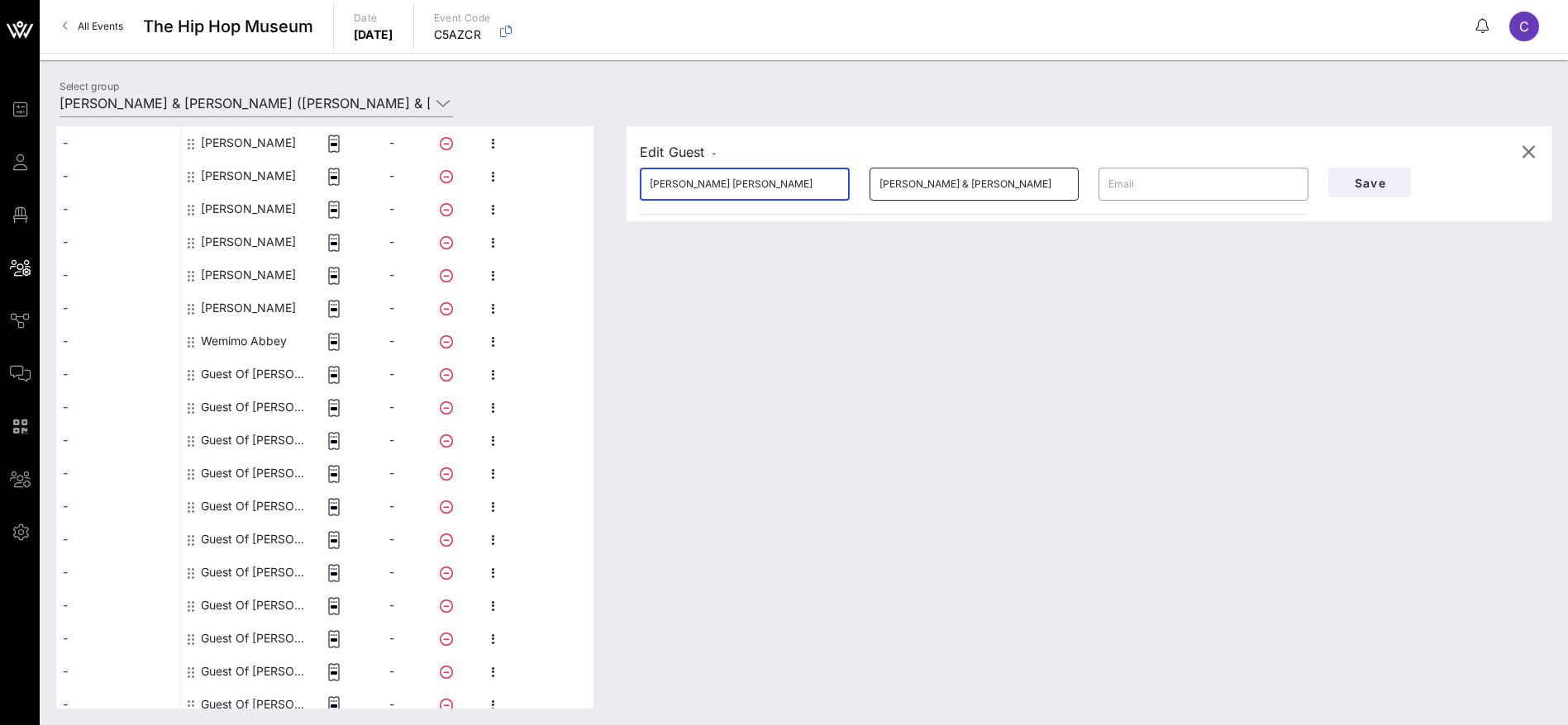
type input "[PERSON_NAME] [PERSON_NAME]"
drag, startPoint x: 1032, startPoint y: 179, endPoint x: 802, endPoint y: 183, distance: 230.0
click at [802, 183] on div "​ [PERSON_NAME] [PERSON_NAME] ​ [PERSON_NAME] & [PERSON_NAME] ​" at bounding box center [973, 185] width 689 height 53
paste input "[PERSON_NAME]"
type input "[PERSON_NAME]"
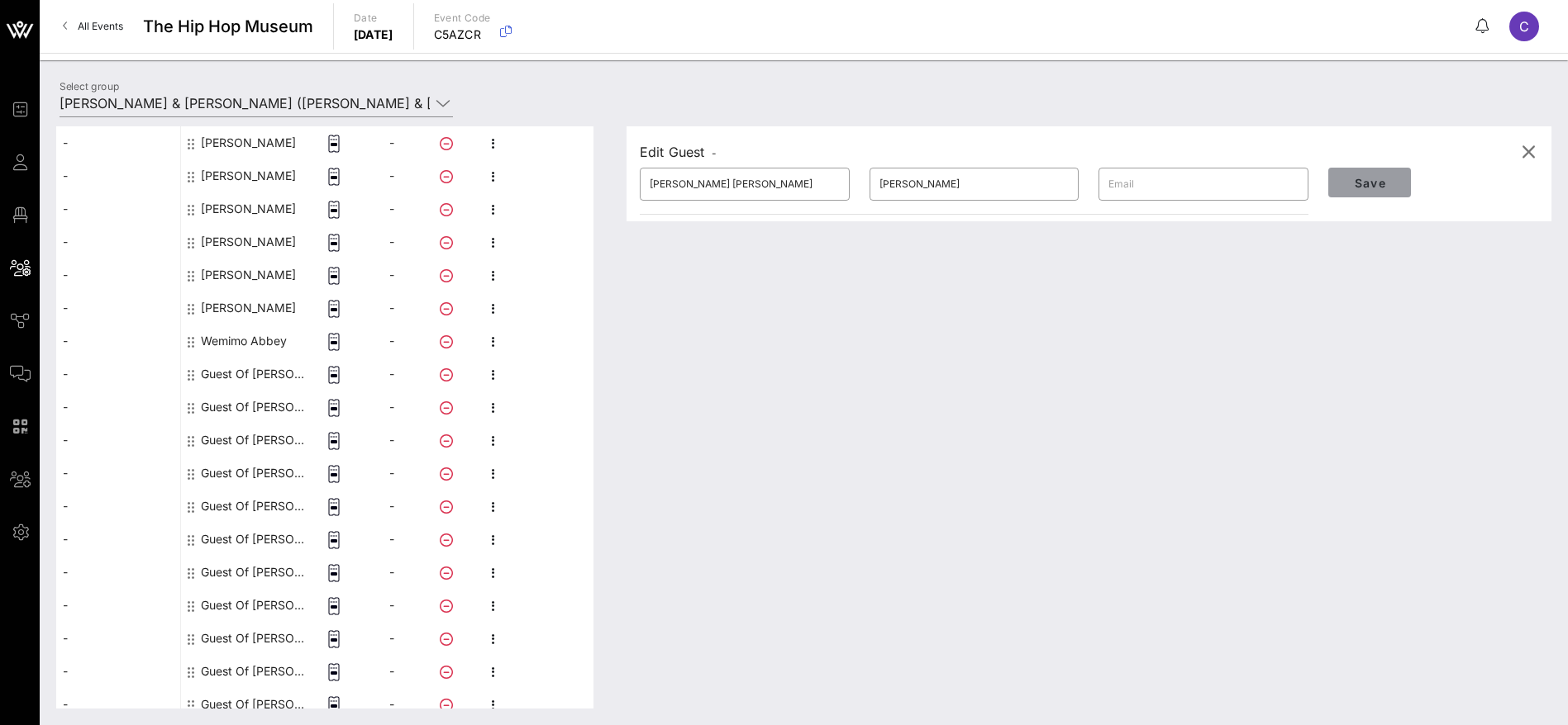
click at [1373, 183] on span "Save" at bounding box center [1370, 183] width 56 height 14
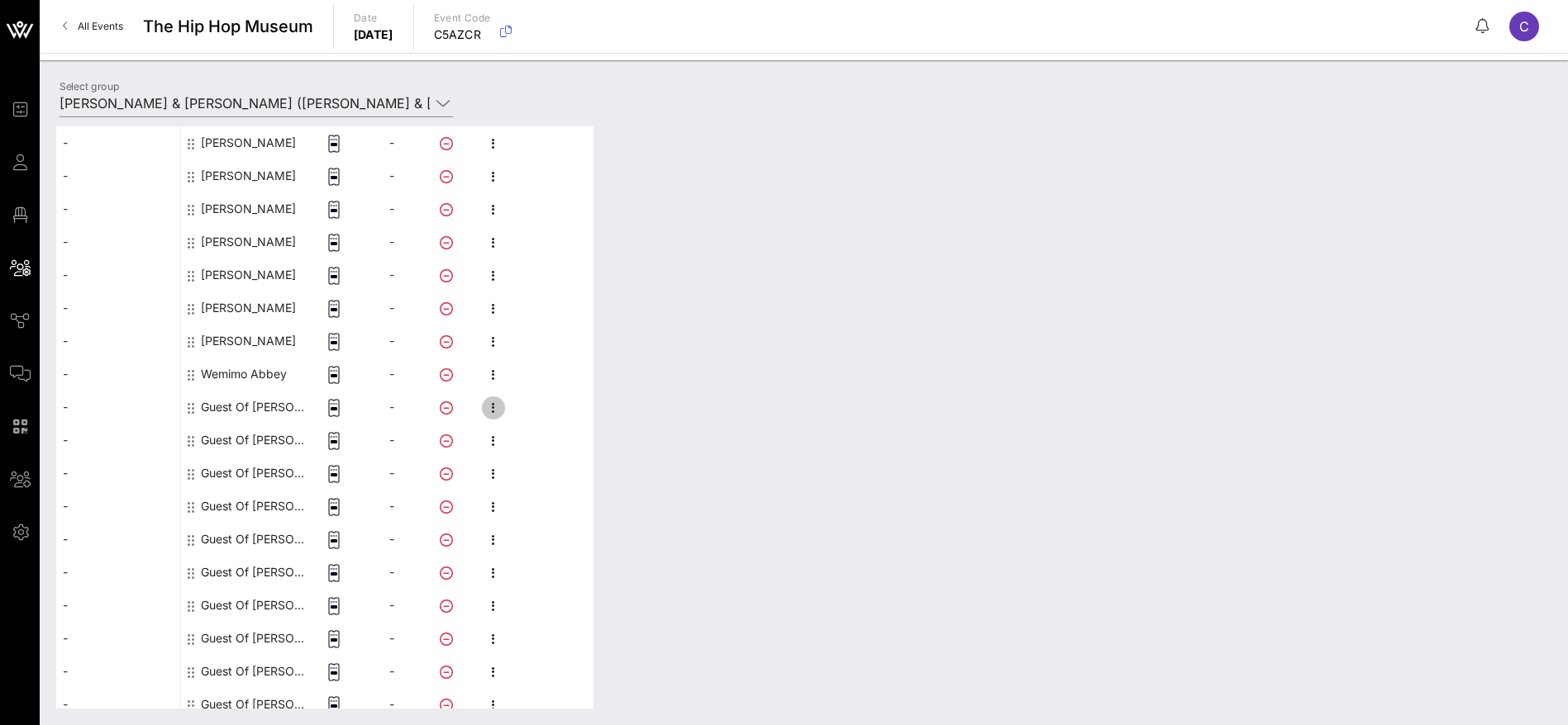
click at [494, 408] on icon "button" at bounding box center [493, 408] width 20 height 20
click at [546, 408] on div "Edit" at bounding box center [581, 412] width 126 height 13
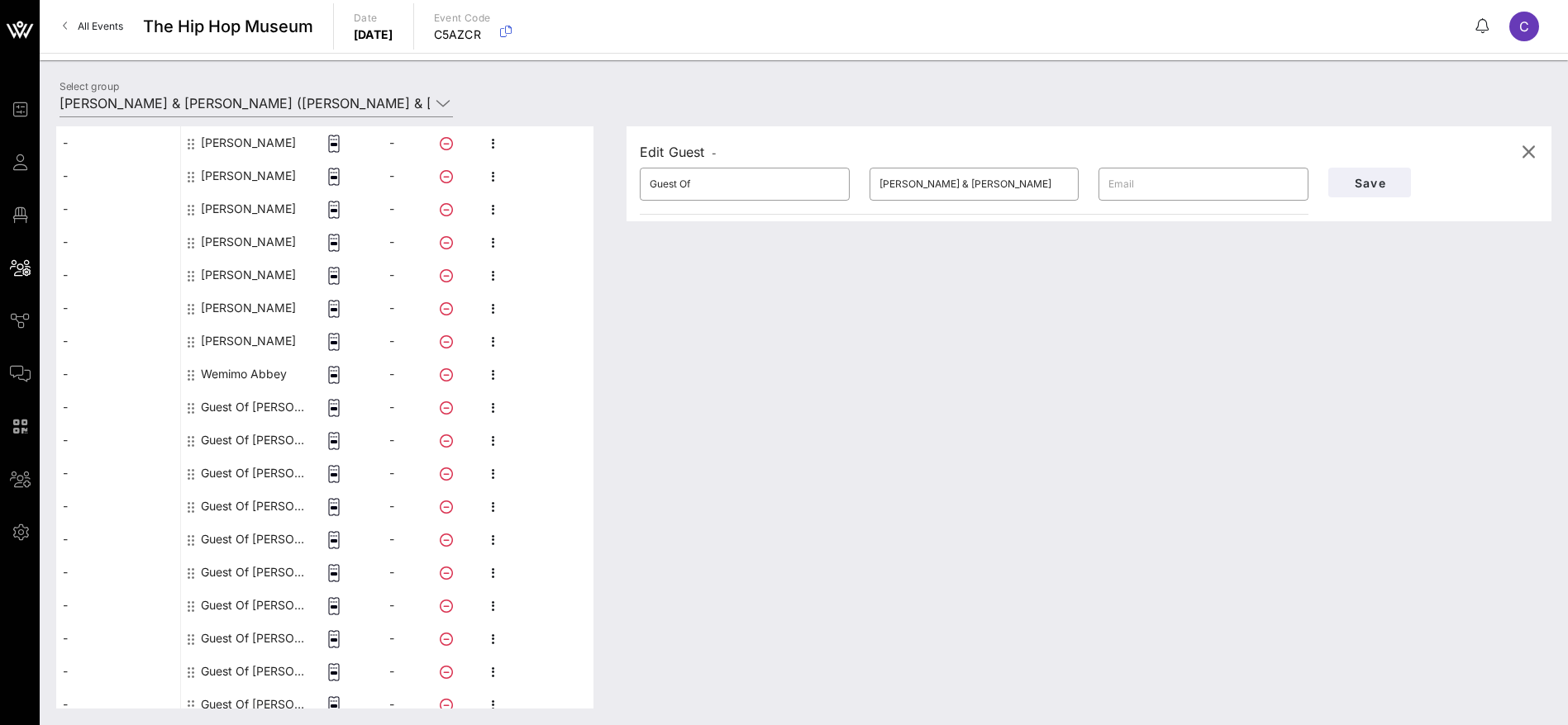
drag, startPoint x: 635, startPoint y: 180, endPoint x: 594, endPoint y: 177, distance: 41.1
click at [594, 177] on div "This host group has not been shared yet; therefore, you can't send tickets or a…" at bounding box center [804, 417] width 1495 height 582
paste input "[PERSON_NAME]"
drag, startPoint x: 731, startPoint y: 180, endPoint x: 673, endPoint y: 180, distance: 58.0
click at [673, 180] on input "[PERSON_NAME]" at bounding box center [744, 184] width 190 height 27
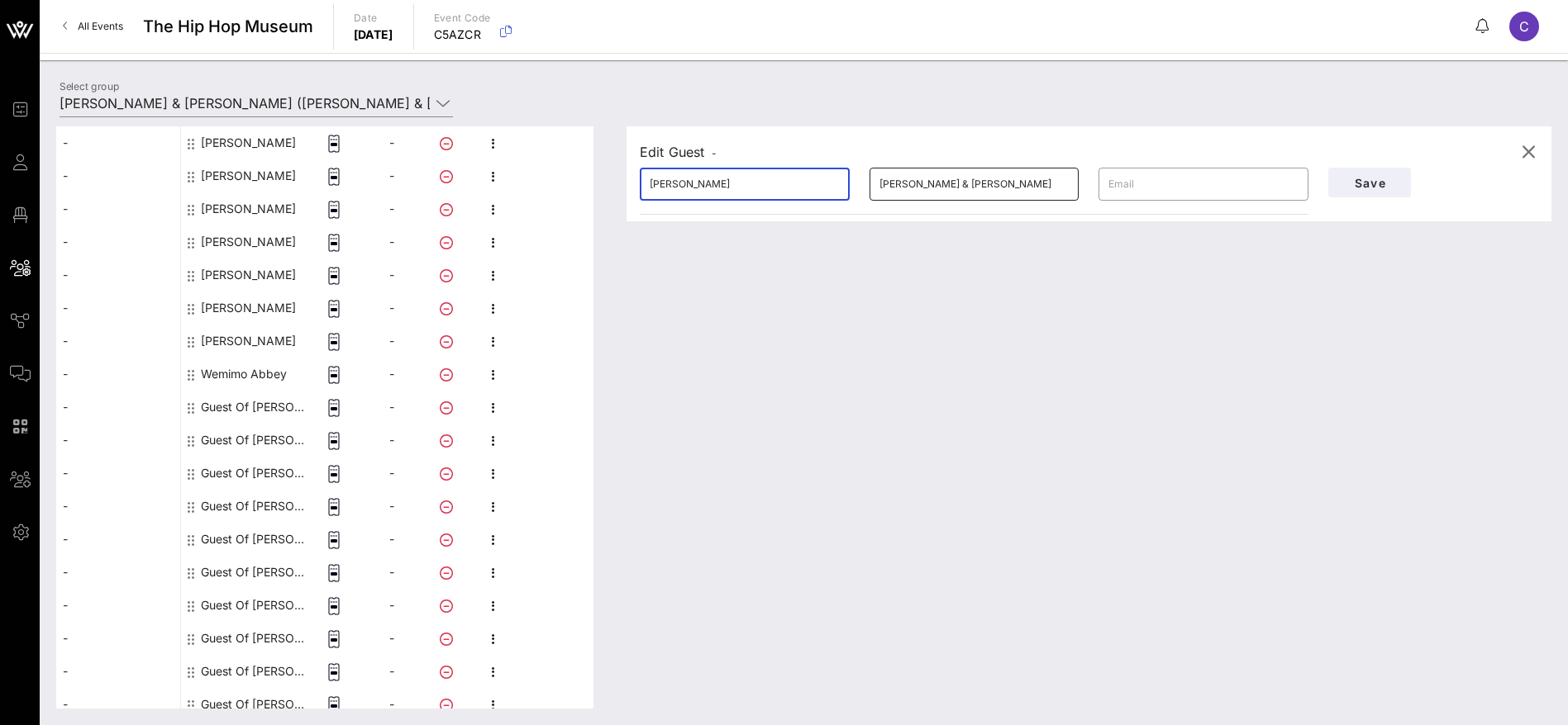
type input "[PERSON_NAME]"
drag, startPoint x: 990, startPoint y: 187, endPoint x: 796, endPoint y: 187, distance: 194.0
click at [796, 187] on div "​ [PERSON_NAME] ​ [PERSON_NAME] & [PERSON_NAME] ​" at bounding box center [973, 185] width 689 height 53
paste input "gbaje"
type input "Agbaje"
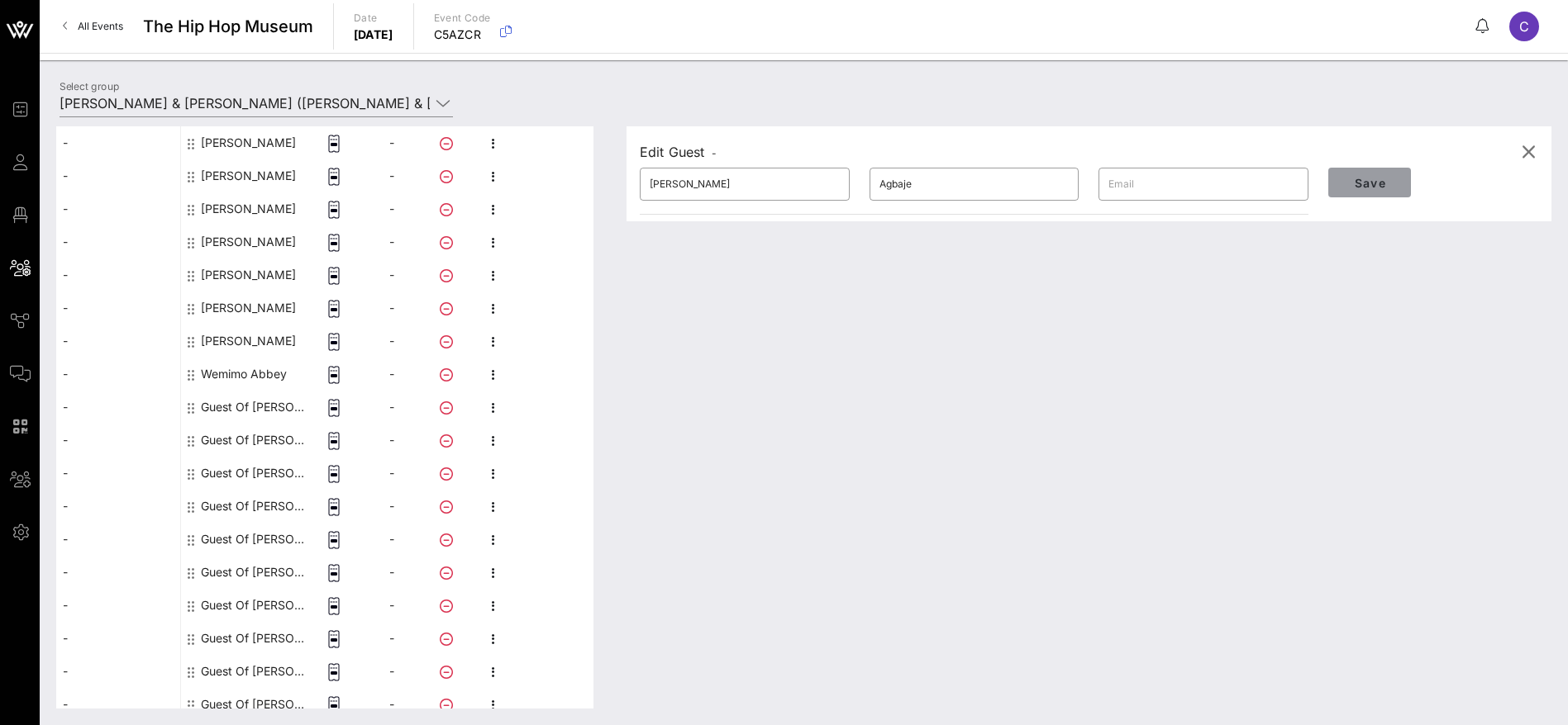
drag, startPoint x: 1376, startPoint y: 173, endPoint x: 1335, endPoint y: 299, distance: 132.5
click at [1376, 173] on button "Save" at bounding box center [1370, 182] width 83 height 30
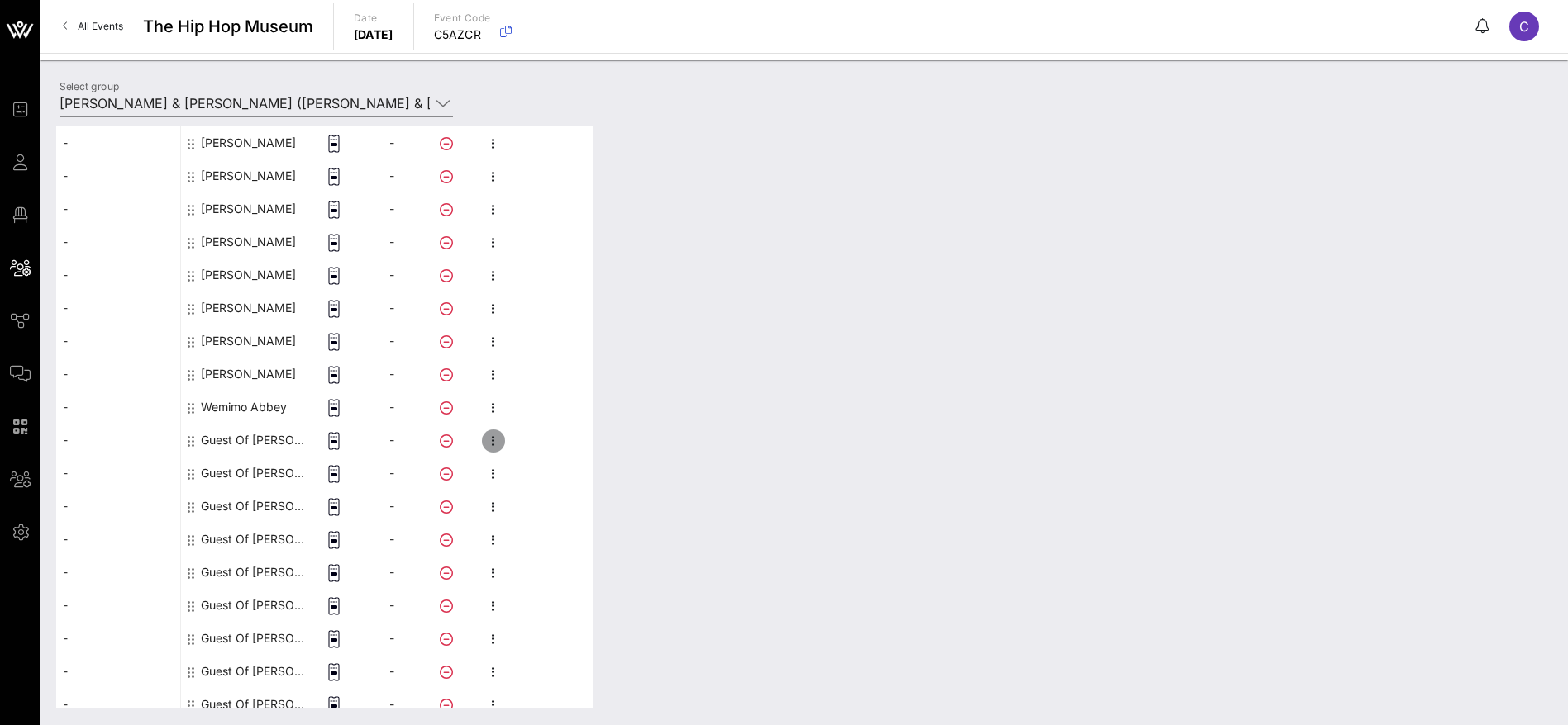
click at [488, 439] on icon "button" at bounding box center [493, 440] width 20 height 20
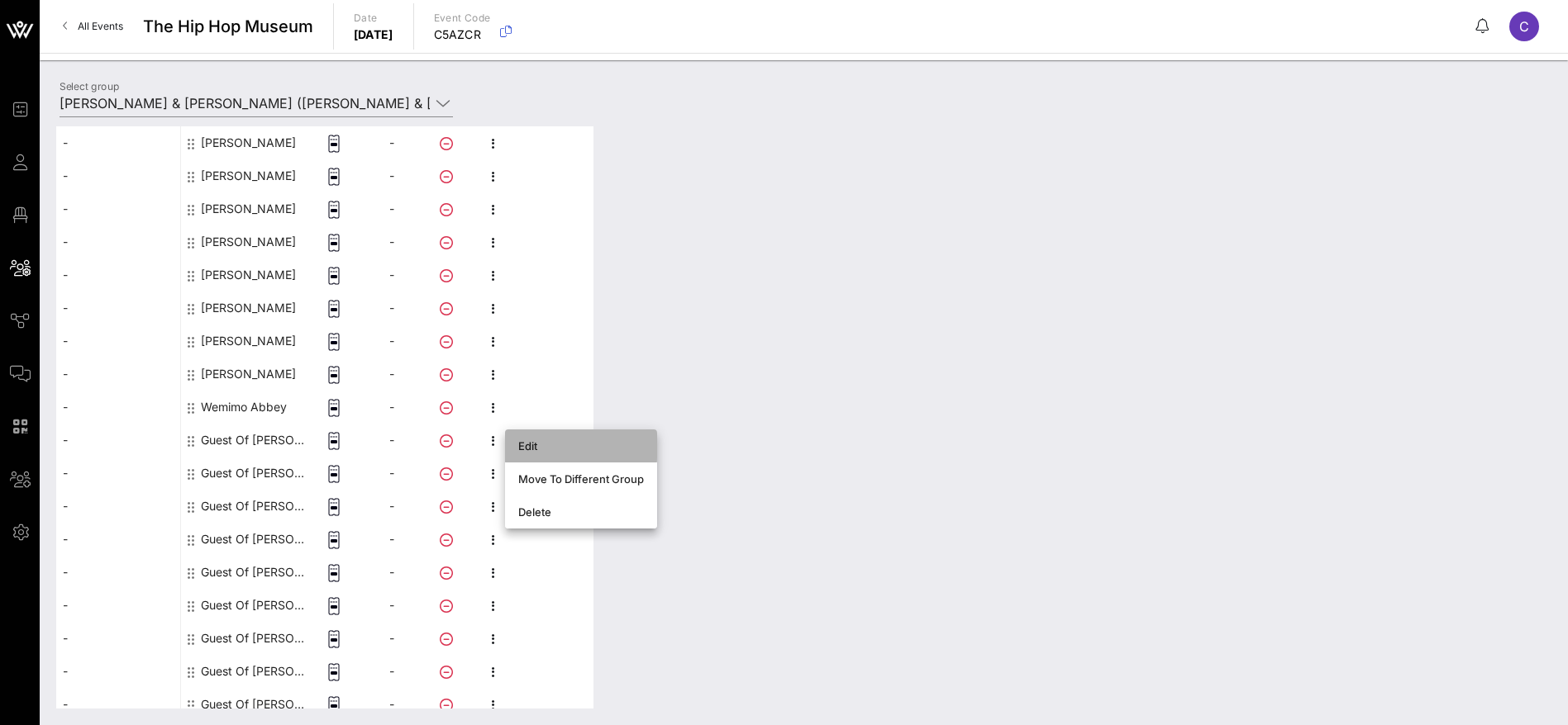
click at [552, 438] on div "Edit" at bounding box center [581, 445] width 126 height 27
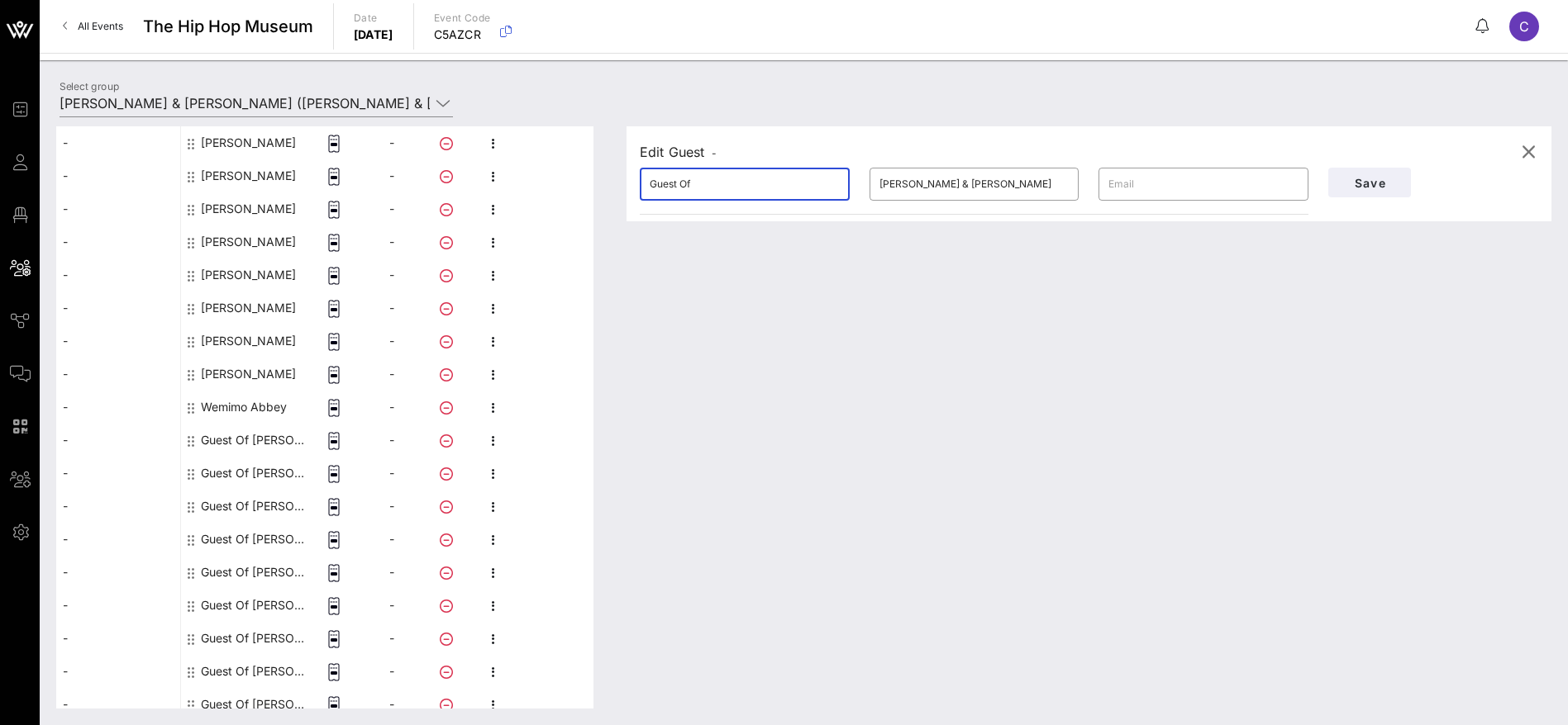
drag, startPoint x: 632, startPoint y: 183, endPoint x: 589, endPoint y: 183, distance: 43.0
click at [589, 183] on div "This host group has not been shared yet; therefore, you can't send tickets or a…" at bounding box center [804, 417] width 1495 height 582
paste input "[PERSON_NAME]"
click at [692, 182] on input "[PERSON_NAME]" at bounding box center [744, 184] width 190 height 27
type input "[PERSON_NAME]"
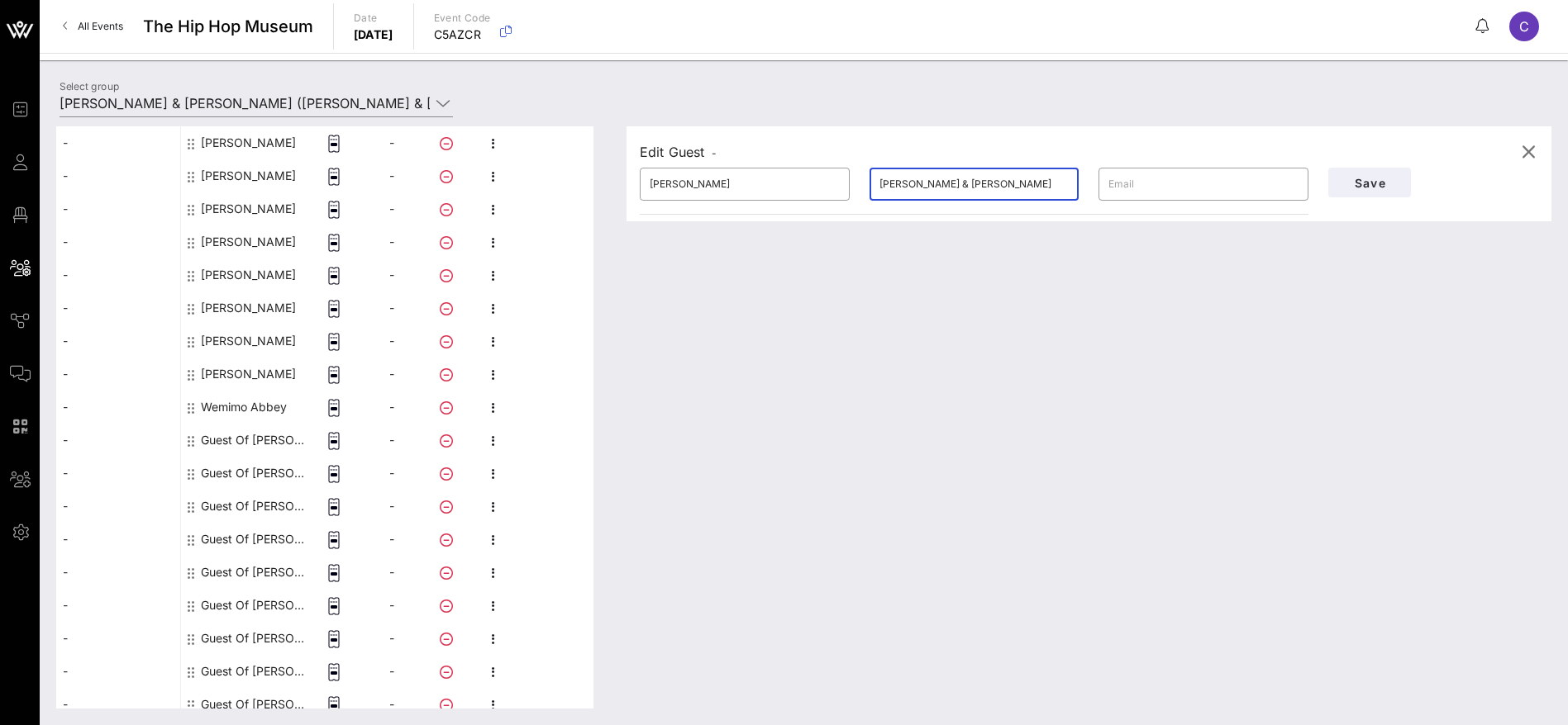
drag, startPoint x: 972, startPoint y: 182, endPoint x: 854, endPoint y: 180, distance: 118.0
click at [854, 180] on div "​ [PERSON_NAME] ​ [PERSON_NAME] & [PERSON_NAME] ​" at bounding box center [973, 185] width 689 height 53
paste input "baje"
type input "Abaje"
click at [1365, 173] on button "Save" at bounding box center [1370, 182] width 83 height 30
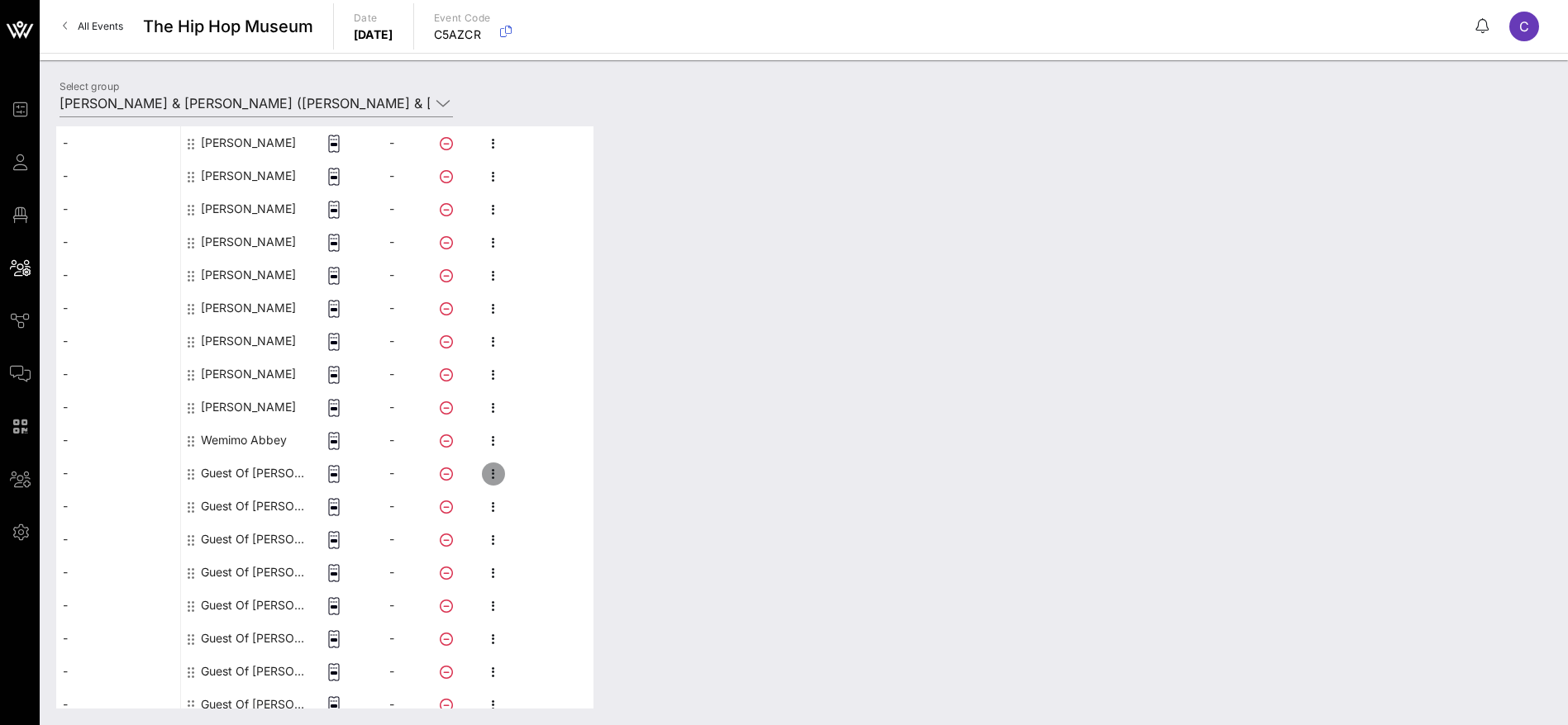
click at [495, 474] on icon "button" at bounding box center [493, 474] width 20 height 20
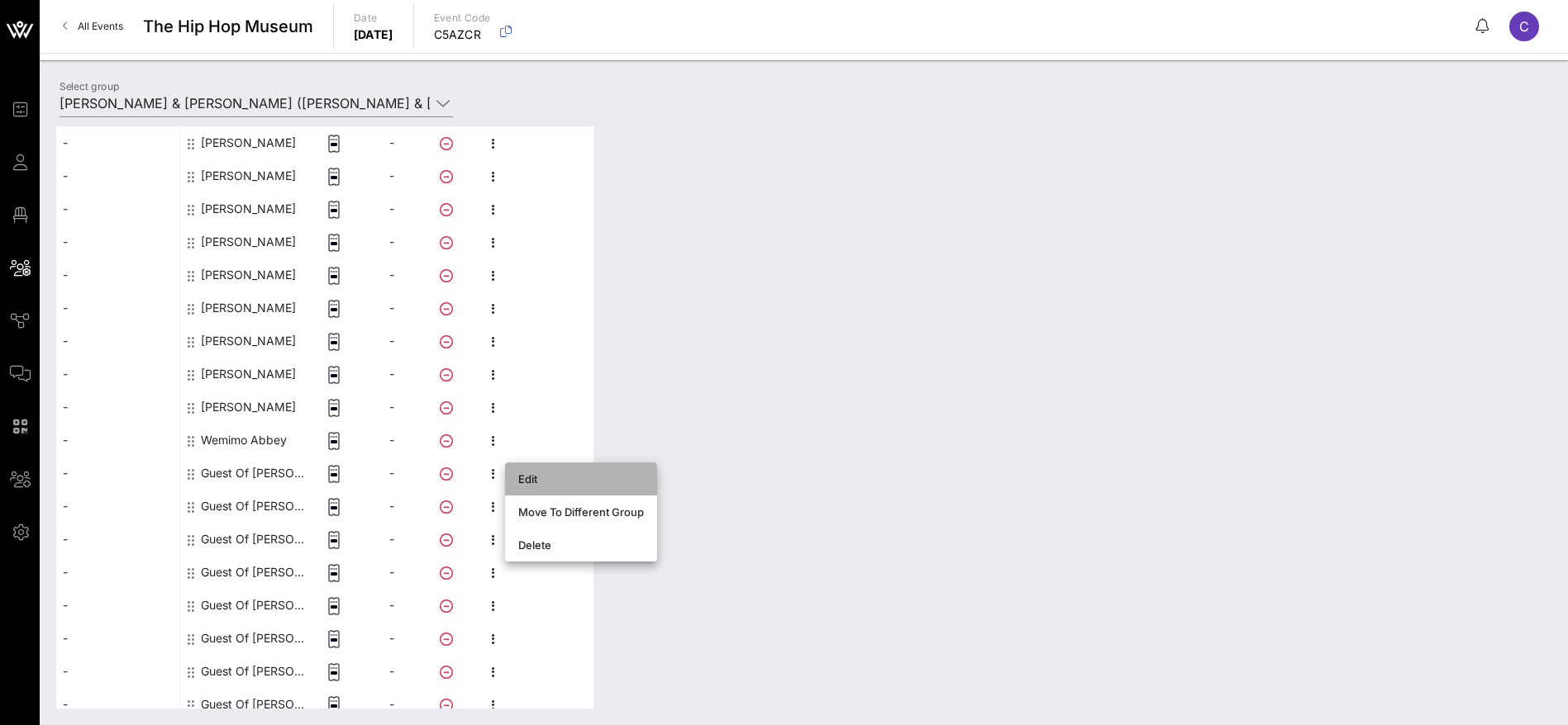
click at [576, 471] on div "Edit" at bounding box center [581, 479] width 126 height 27
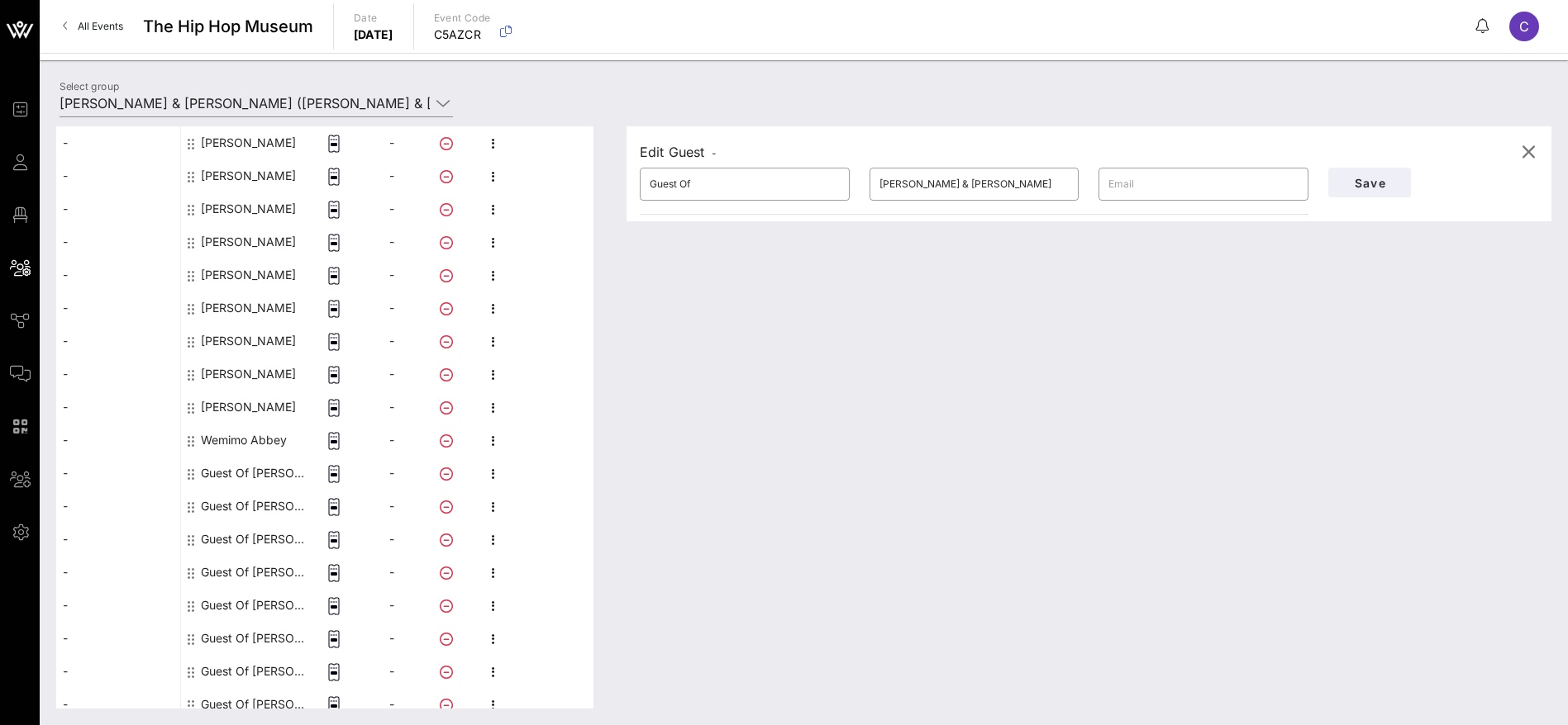
drag, startPoint x: 719, startPoint y: 176, endPoint x: 576, endPoint y: 180, distance: 143.1
click at [576, 180] on div "This host group has not been shared yet; therefore, you can't send tickets or a…" at bounding box center [804, 417] width 1495 height 582
paste input "[PERSON_NAME]"
drag, startPoint x: 672, startPoint y: 180, endPoint x: 684, endPoint y: 185, distance: 13.0
click at [682, 184] on input "[PERSON_NAME]" at bounding box center [744, 184] width 190 height 27
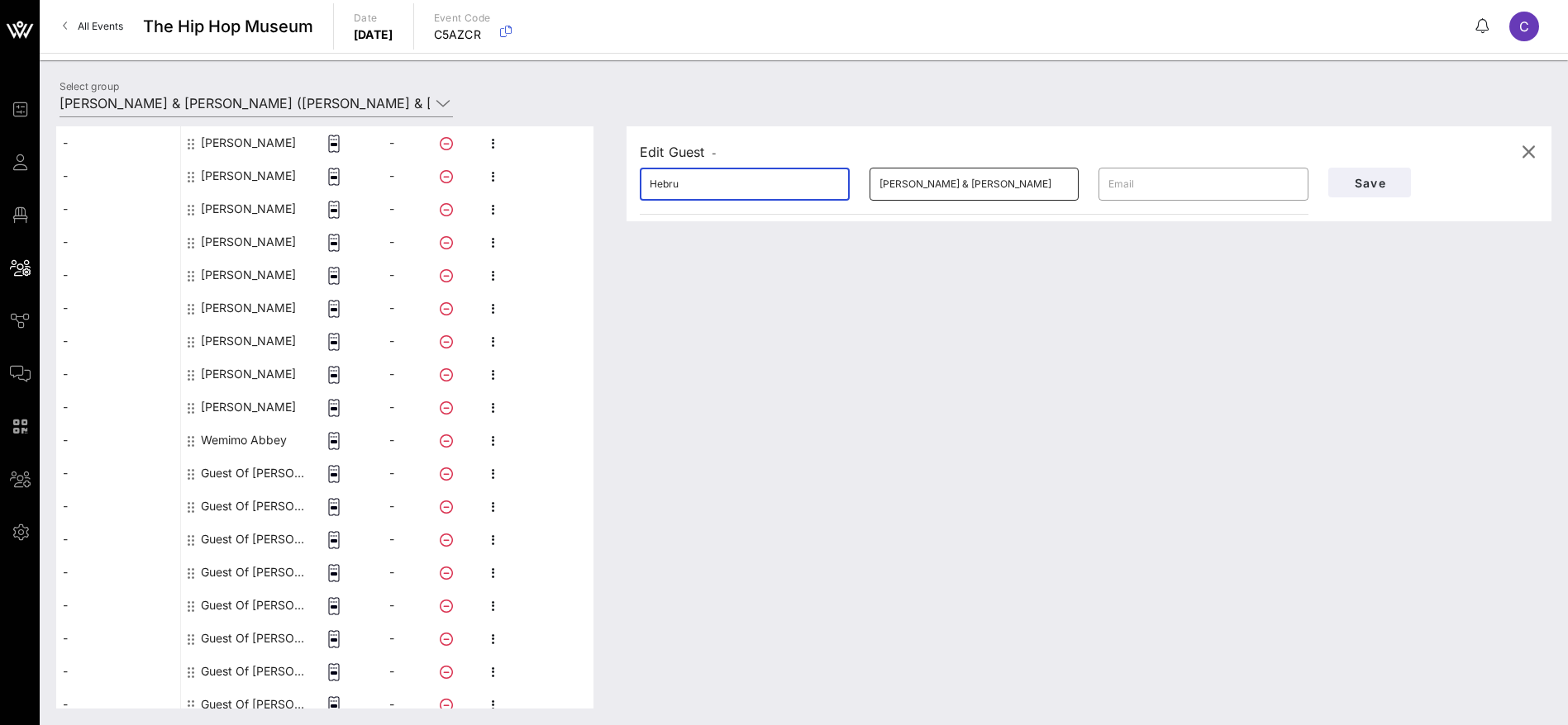
type input "Hebru"
drag, startPoint x: 932, startPoint y: 180, endPoint x: 861, endPoint y: 182, distance: 71.0
click at [861, 182] on div "​ [PERSON_NAME] & [PERSON_NAME]" at bounding box center [974, 185] width 230 height 53
paste input "[PERSON_NAME]"
type input "[PERSON_NAME]"
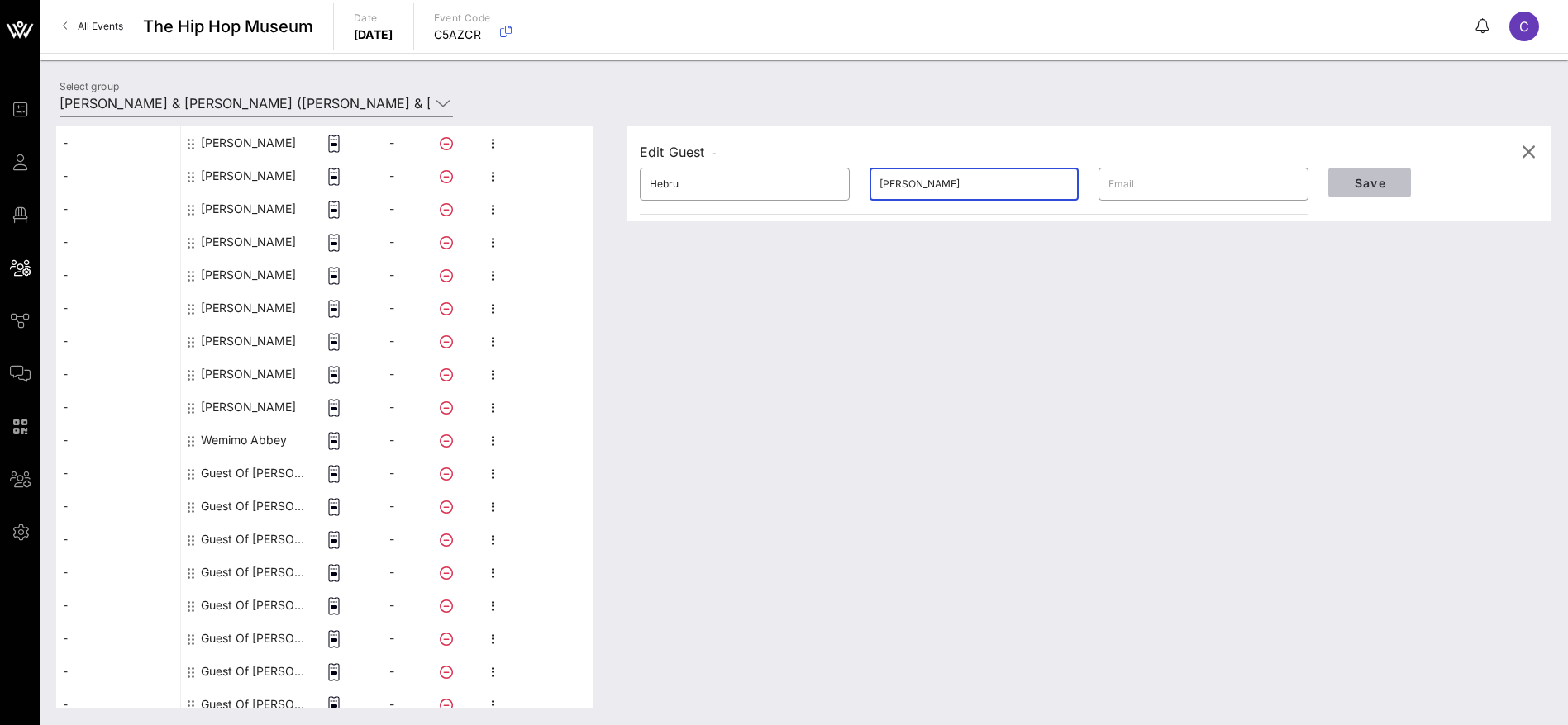
click at [1375, 180] on span "Save" at bounding box center [1370, 183] width 56 height 14
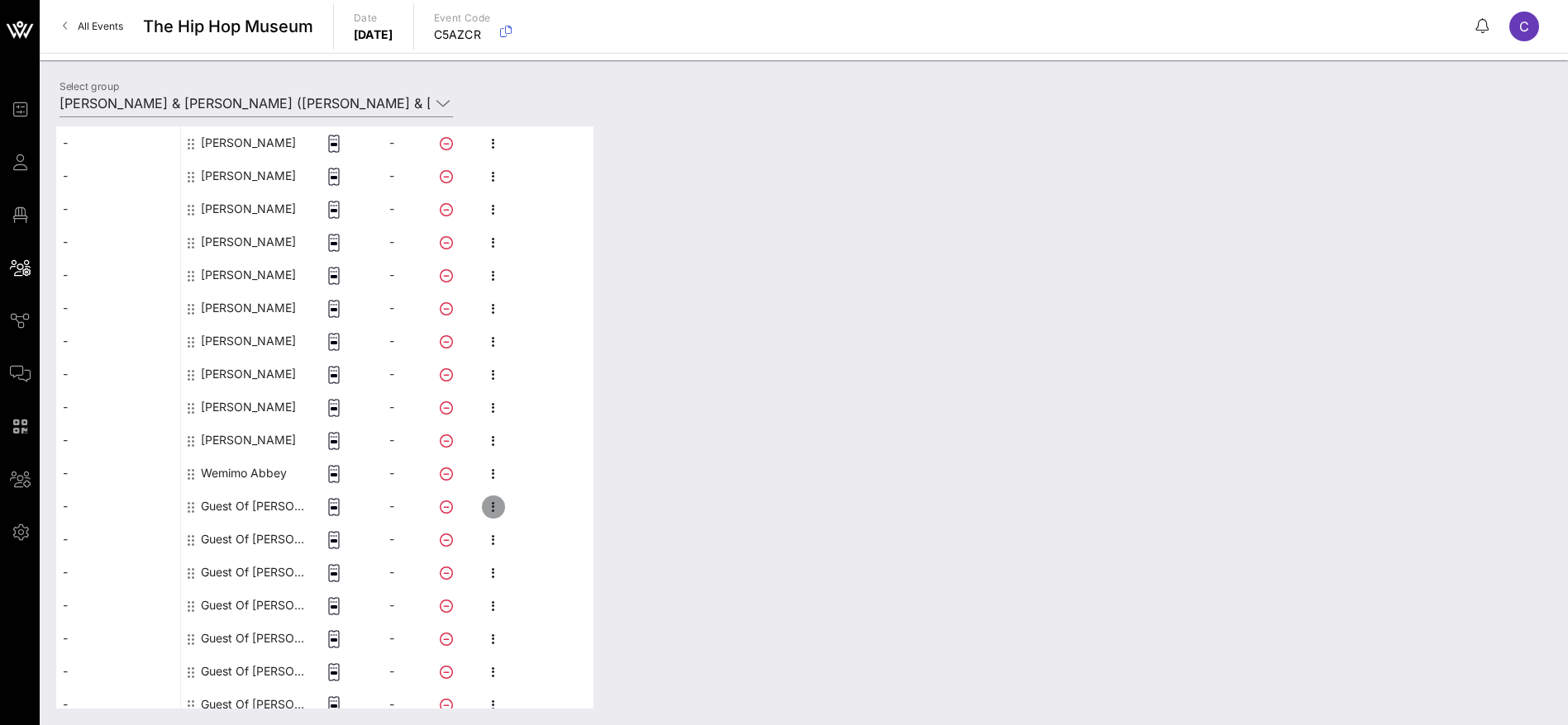
click at [489, 513] on icon "button" at bounding box center [493, 507] width 20 height 20
click at [549, 511] on div "Edit" at bounding box center [581, 511] width 126 height 13
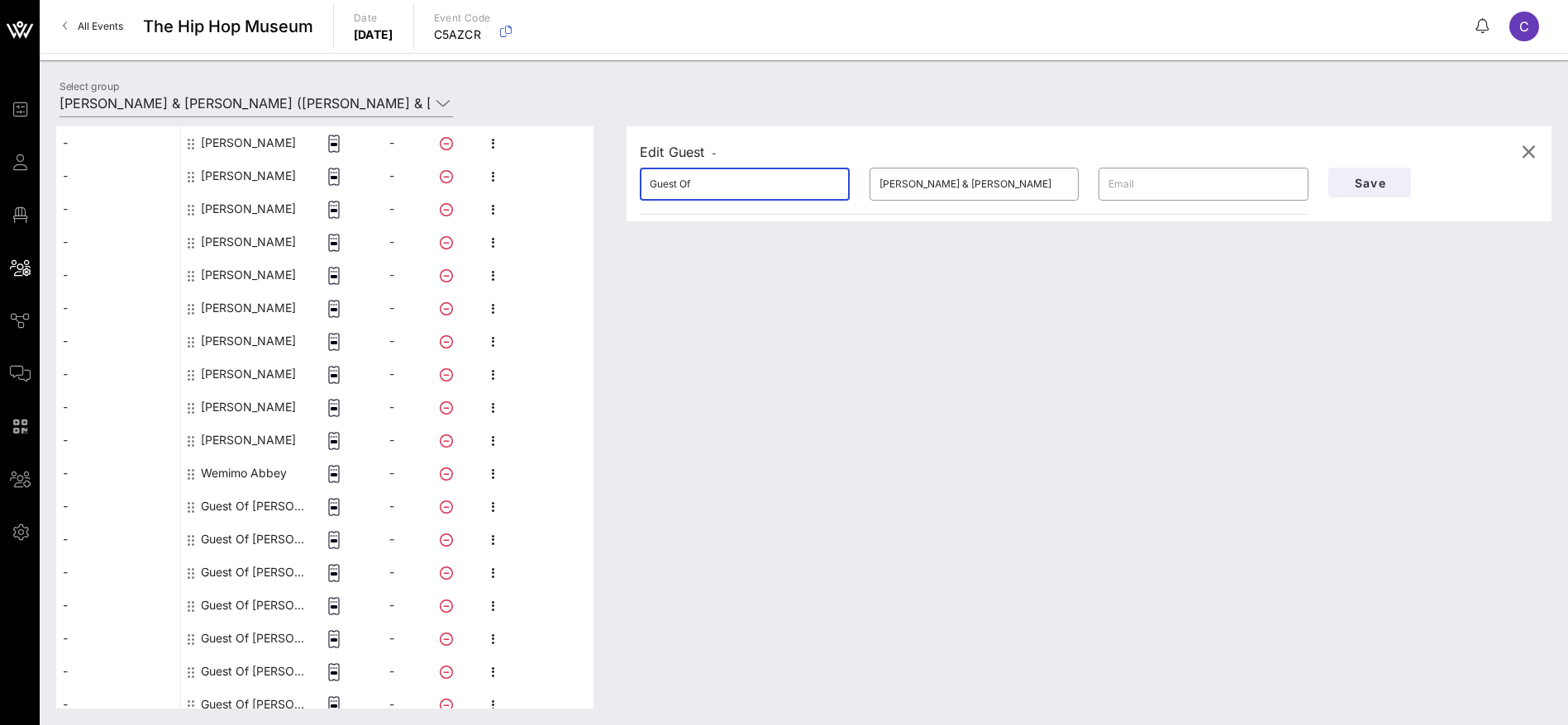
drag, startPoint x: 701, startPoint y: 182, endPoint x: 612, endPoint y: 182, distance: 89.0
click at [612, 182] on div "Edit Guest - ​ Guest Of ​ [PERSON_NAME] & [PERSON_NAME] ​ Save" at bounding box center [1080, 417] width 941 height 582
paste input "[PERSON_NAME]"
drag, startPoint x: 719, startPoint y: 181, endPoint x: 677, endPoint y: 183, distance: 42.0
click at [677, 183] on input "[PERSON_NAME]" at bounding box center [744, 184] width 190 height 27
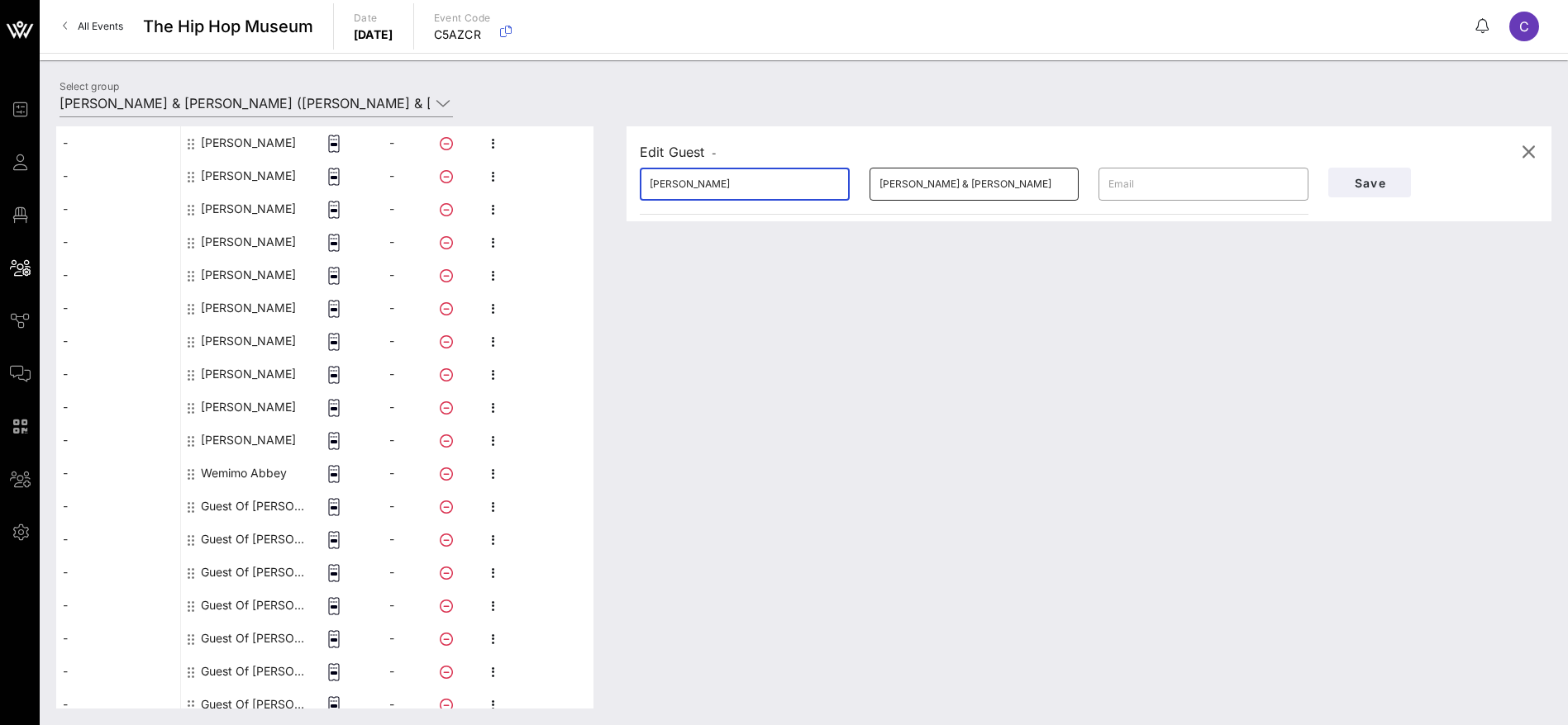
type input "[PERSON_NAME]"
drag, startPoint x: 1020, startPoint y: 182, endPoint x: 776, endPoint y: 186, distance: 244.0
click at [776, 186] on div "​ [PERSON_NAME] ​ [PERSON_NAME] & [PERSON_NAME] ​" at bounding box center [973, 185] width 689 height 53
paste input "[PERSON_NAME]"
type input "[PERSON_NAME]"
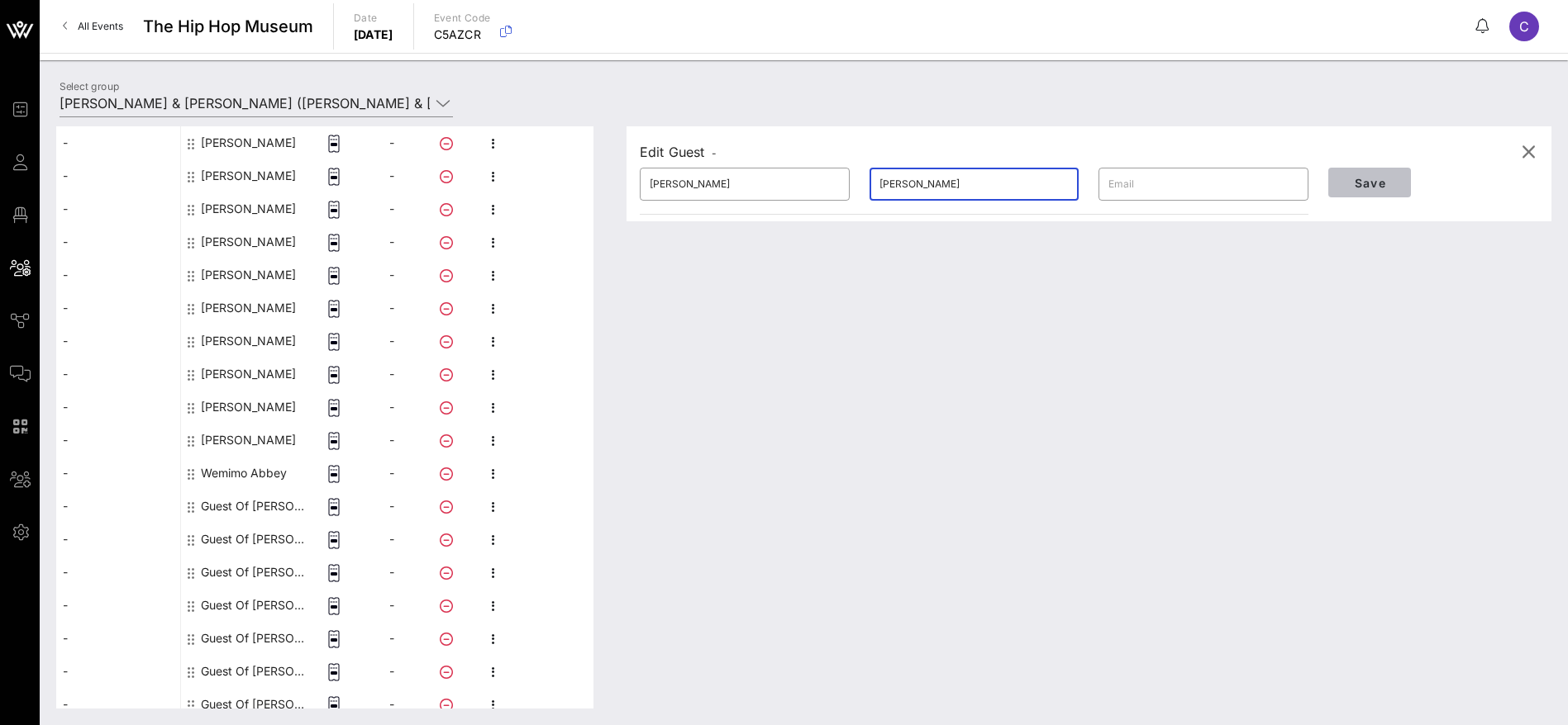
click at [1371, 192] on button "Save" at bounding box center [1370, 182] width 83 height 30
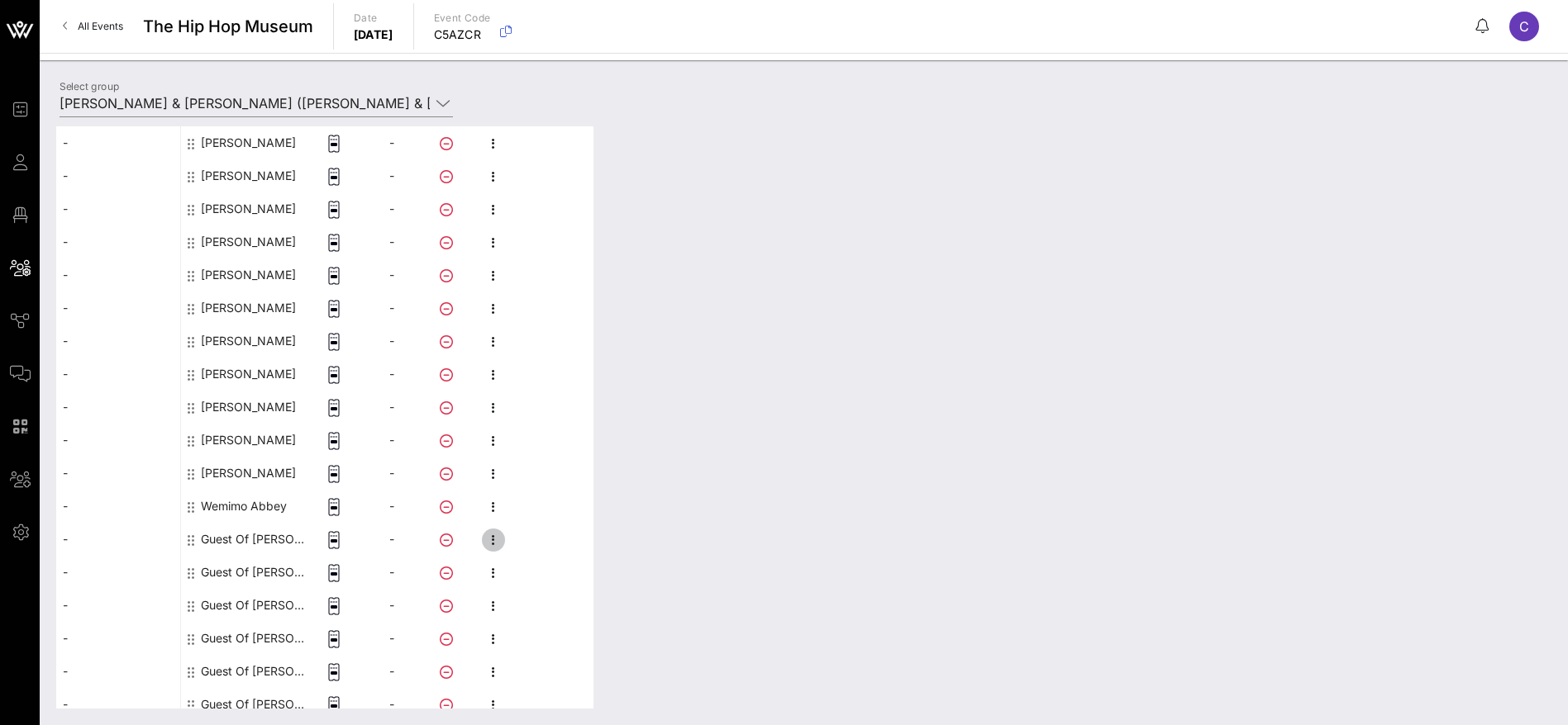
click at [495, 538] on icon "button" at bounding box center [493, 539] width 20 height 20
drag, startPoint x: 568, startPoint y: 538, endPoint x: 641, endPoint y: 453, distance: 112.0
click at [570, 539] on div "Edit" at bounding box center [581, 545] width 126 height 13
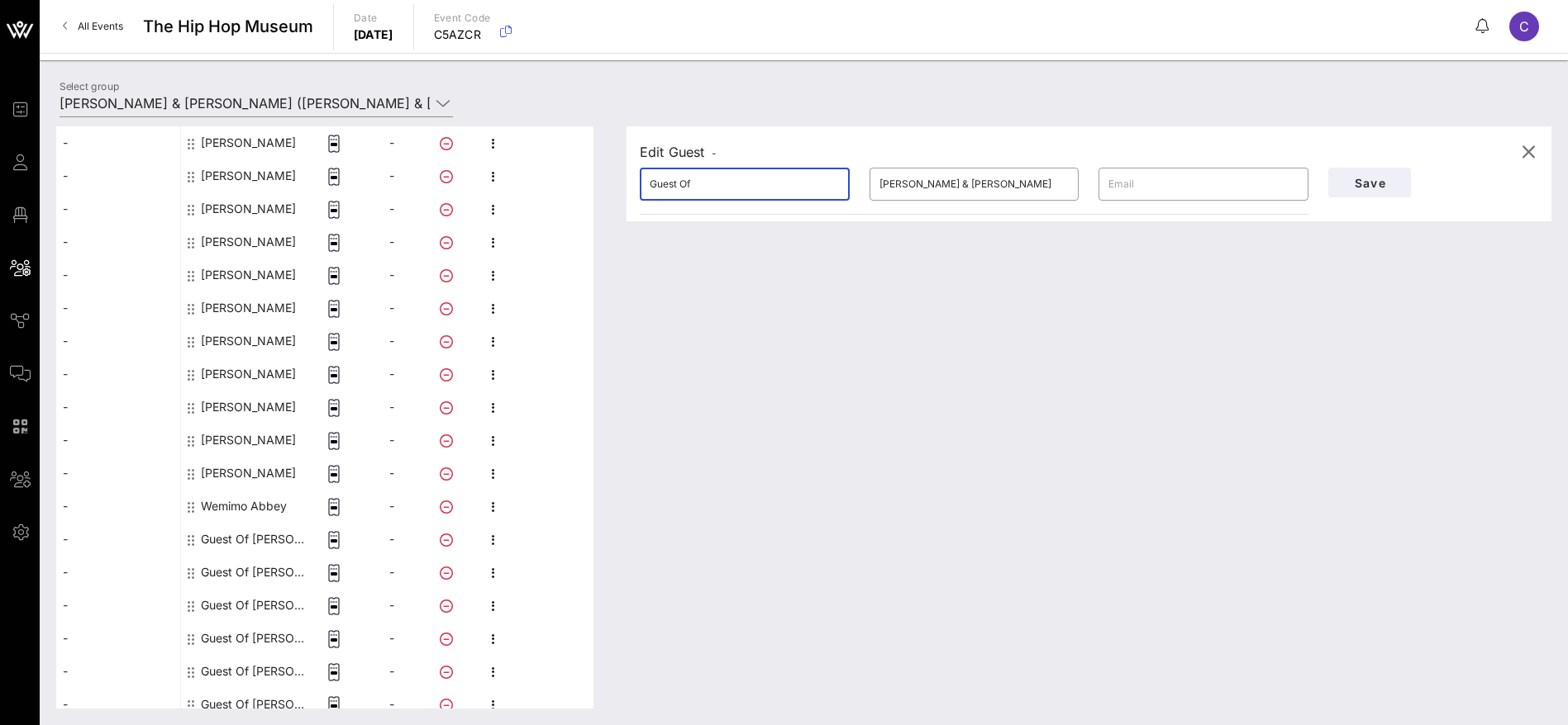
drag, startPoint x: 711, startPoint y: 171, endPoint x: 580, endPoint y: 178, distance: 131.2
click at [580, 178] on div "This host group has not been shared yet; therefore, you can't send tickets or a…" at bounding box center [804, 417] width 1495 height 582
paste input "[PERSON_NAME]"
drag, startPoint x: 697, startPoint y: 177, endPoint x: 689, endPoint y: 177, distance: 8.0
click at [689, 177] on input "[PERSON_NAME]" at bounding box center [744, 184] width 190 height 27
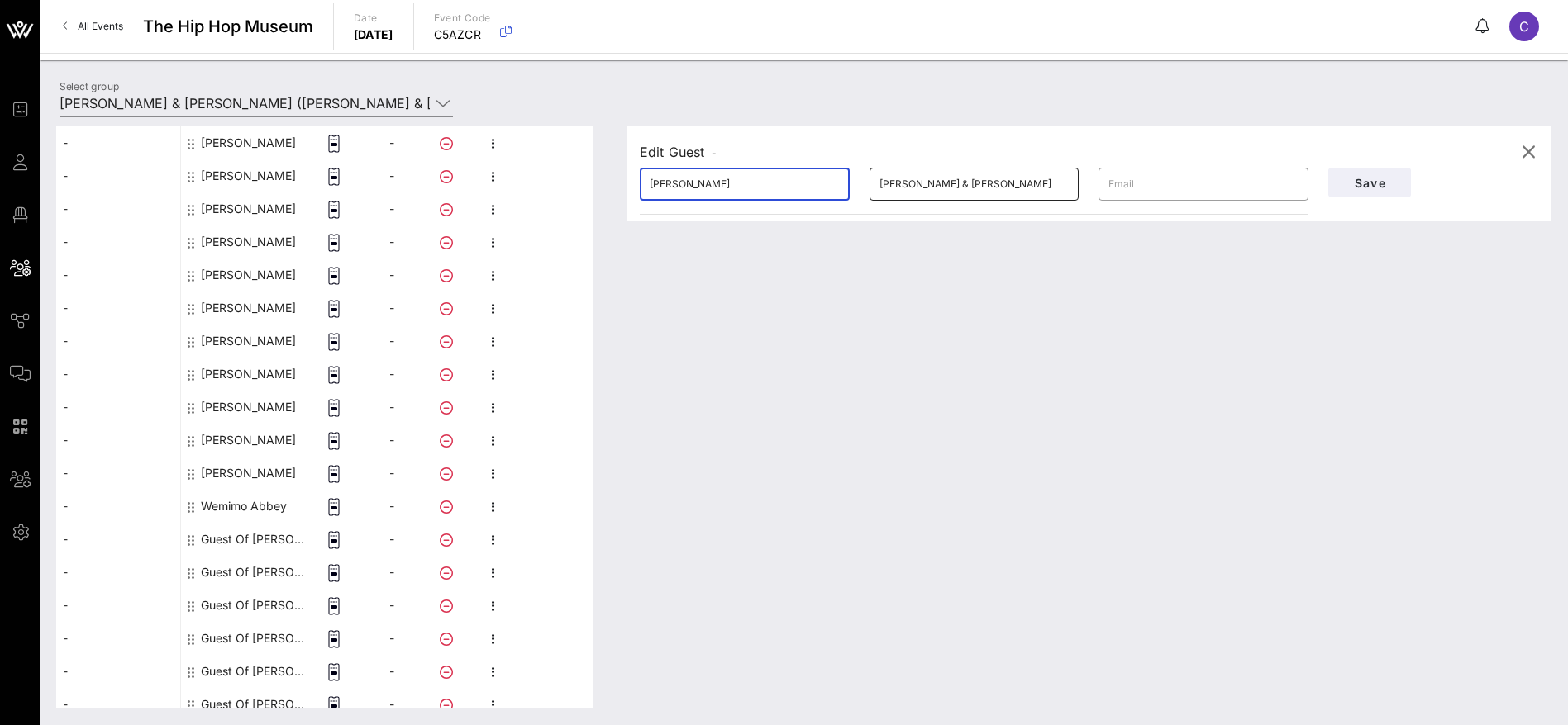
type input "[PERSON_NAME]"
drag, startPoint x: 1021, startPoint y: 184, endPoint x: 879, endPoint y: 180, distance: 142.1
click at [879, 180] on input "[PERSON_NAME] & [PERSON_NAME]" at bounding box center [974, 184] width 190 height 27
paste input "Siwo"
type input "Siwo"
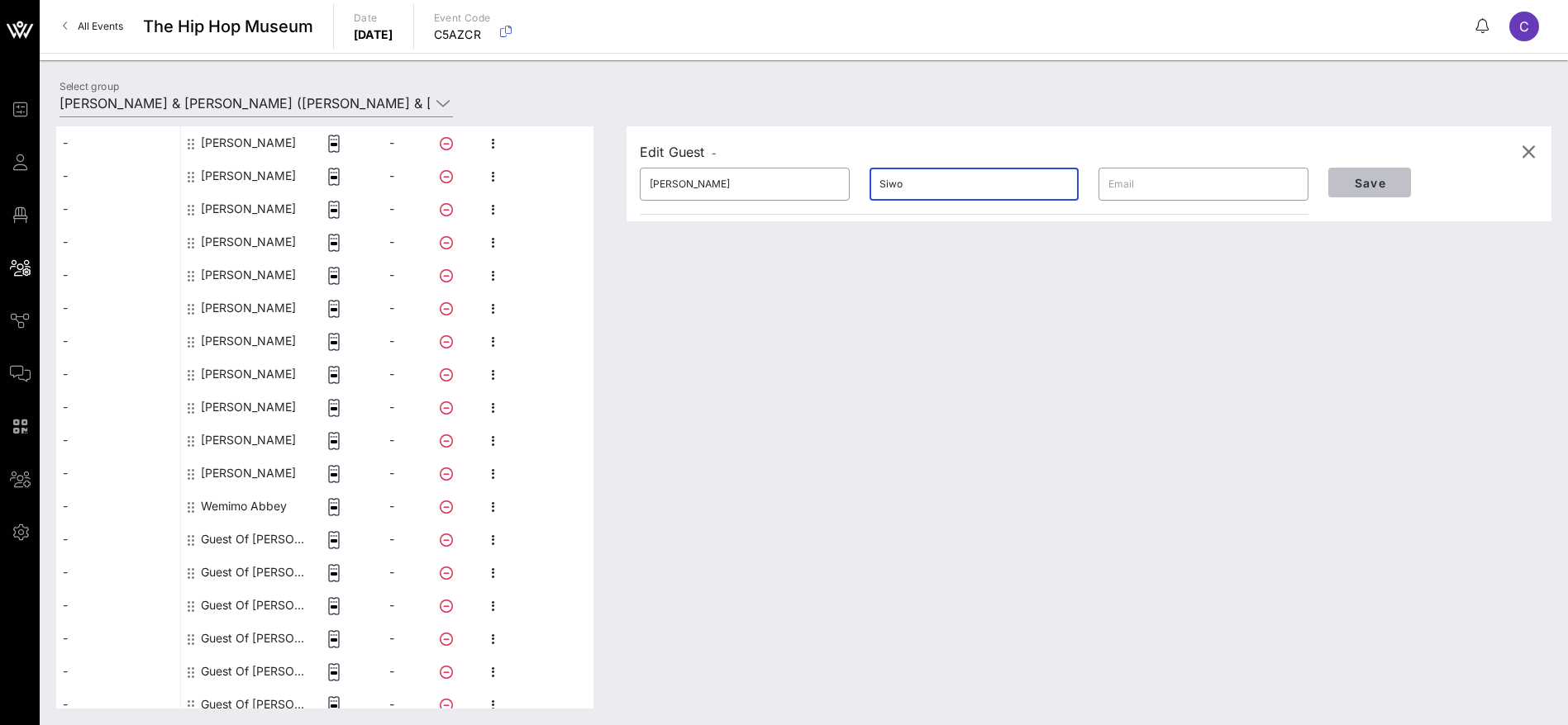
click at [1389, 183] on span "Save" at bounding box center [1370, 183] width 56 height 14
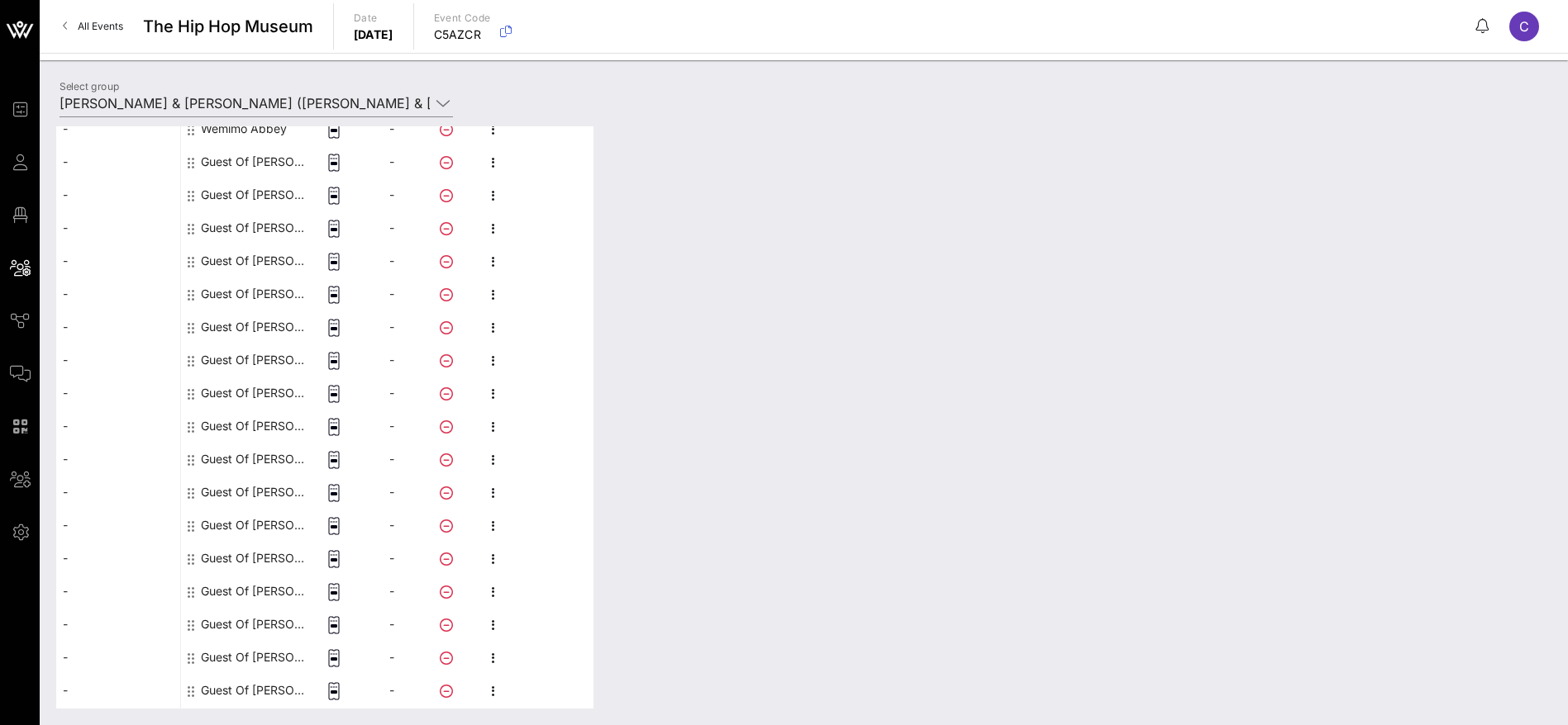
scroll to position [620, 0]
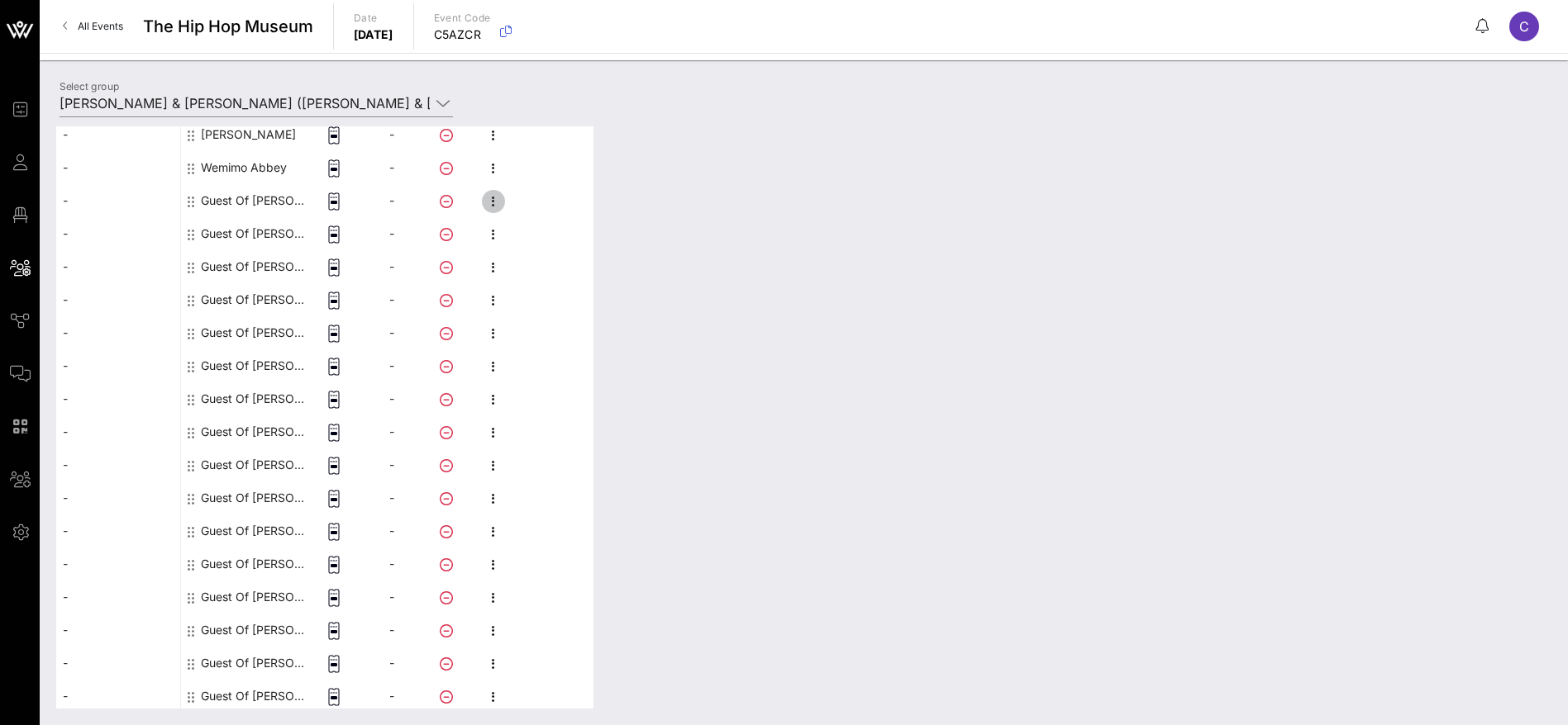
click at [494, 196] on icon "button" at bounding box center [493, 201] width 20 height 20
click at [556, 207] on div "Edit" at bounding box center [581, 206] width 126 height 13
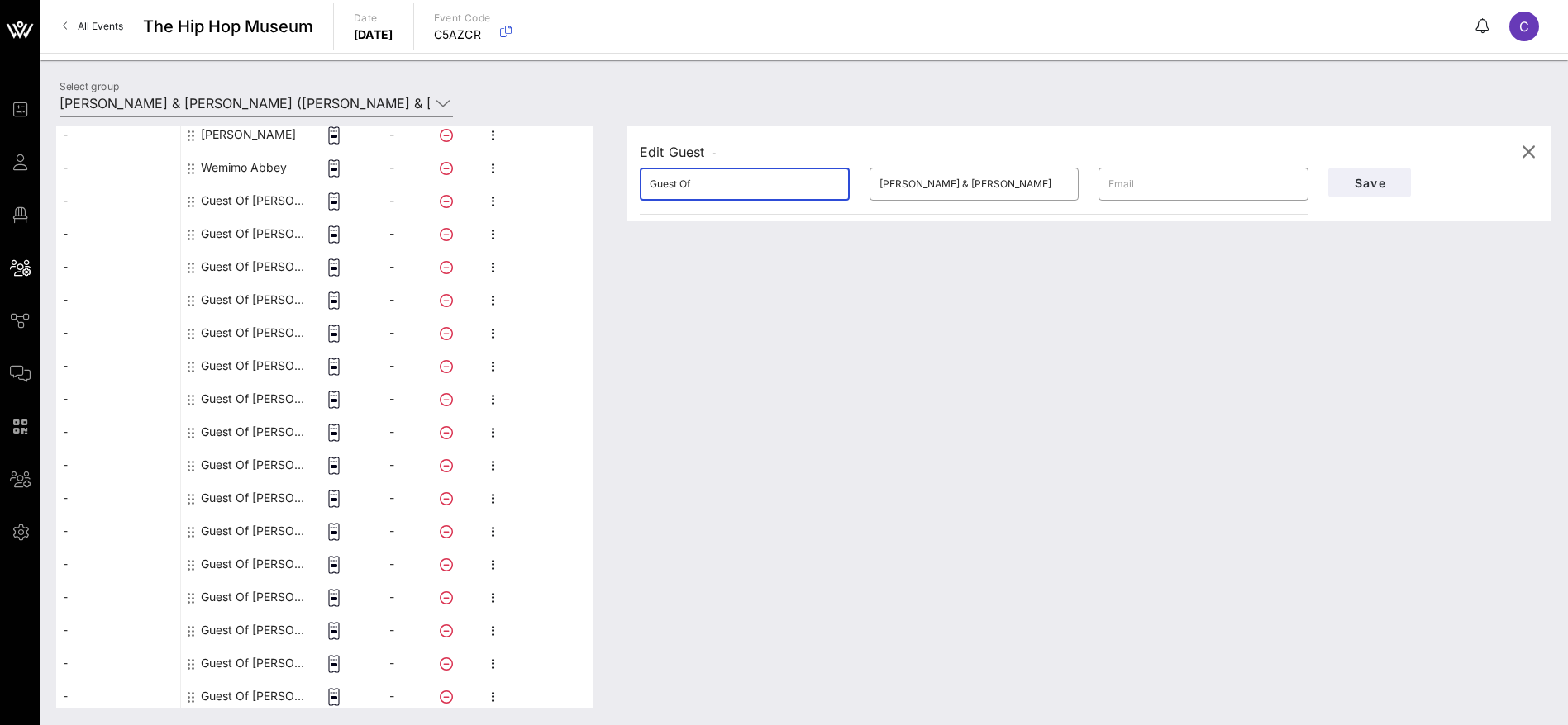
drag, startPoint x: 609, startPoint y: 191, endPoint x: 564, endPoint y: 200, distance: 45.9
click at [564, 199] on div "This host group has not been shared yet; therefore, you can't send tickets or a…" at bounding box center [804, 417] width 1495 height 582
paste input "[PERSON_NAME]"
drag, startPoint x: 723, startPoint y: 183, endPoint x: 707, endPoint y: 182, distance: 16.0
click at [707, 182] on input "[PERSON_NAME]" at bounding box center [744, 184] width 190 height 27
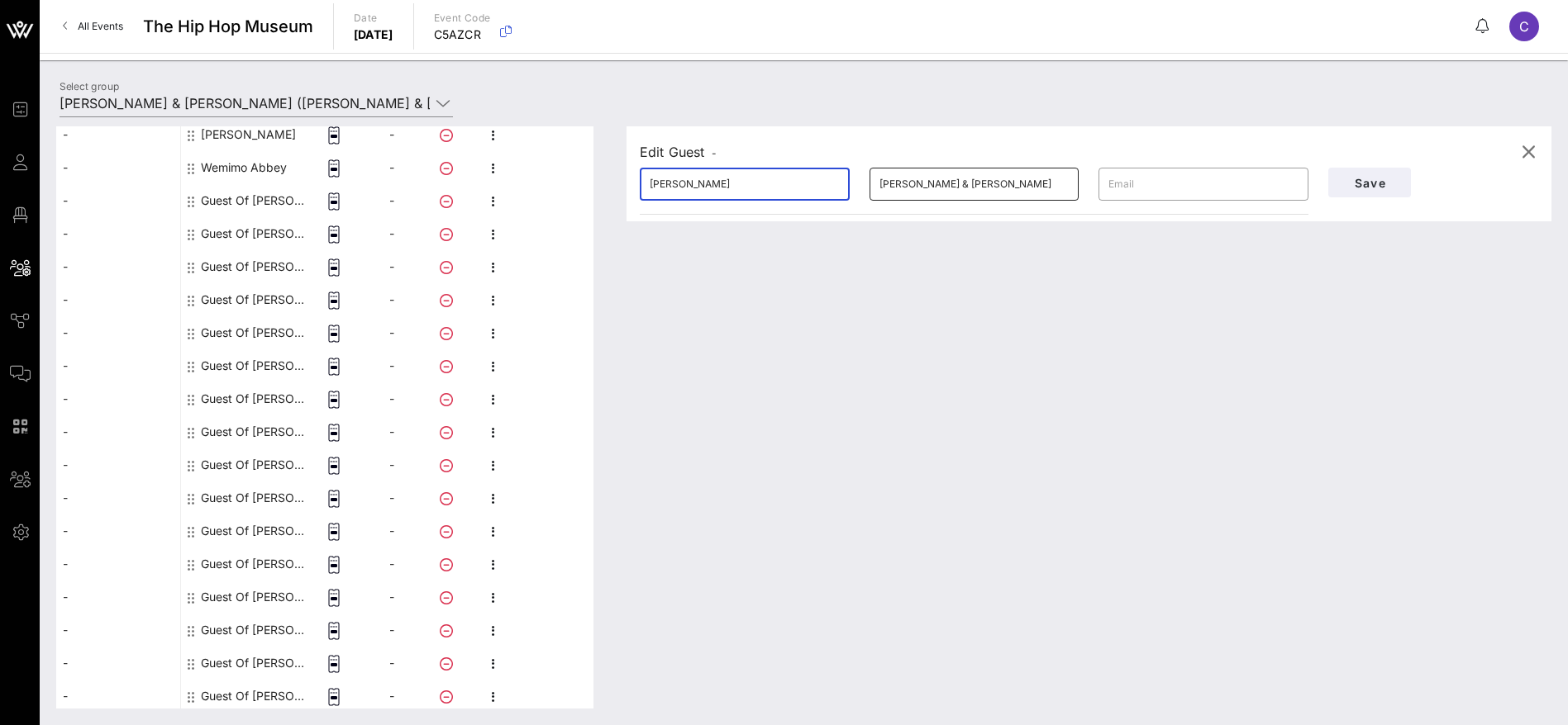
type input "[PERSON_NAME]"
drag, startPoint x: 950, startPoint y: 177, endPoint x: 779, endPoint y: 175, distance: 171.0
click at [779, 175] on div "​ [PERSON_NAME] ​ [PERSON_NAME] & [PERSON_NAME] ​" at bounding box center [973, 185] width 689 height 53
paste input "Whonder"
type input "Whonder"
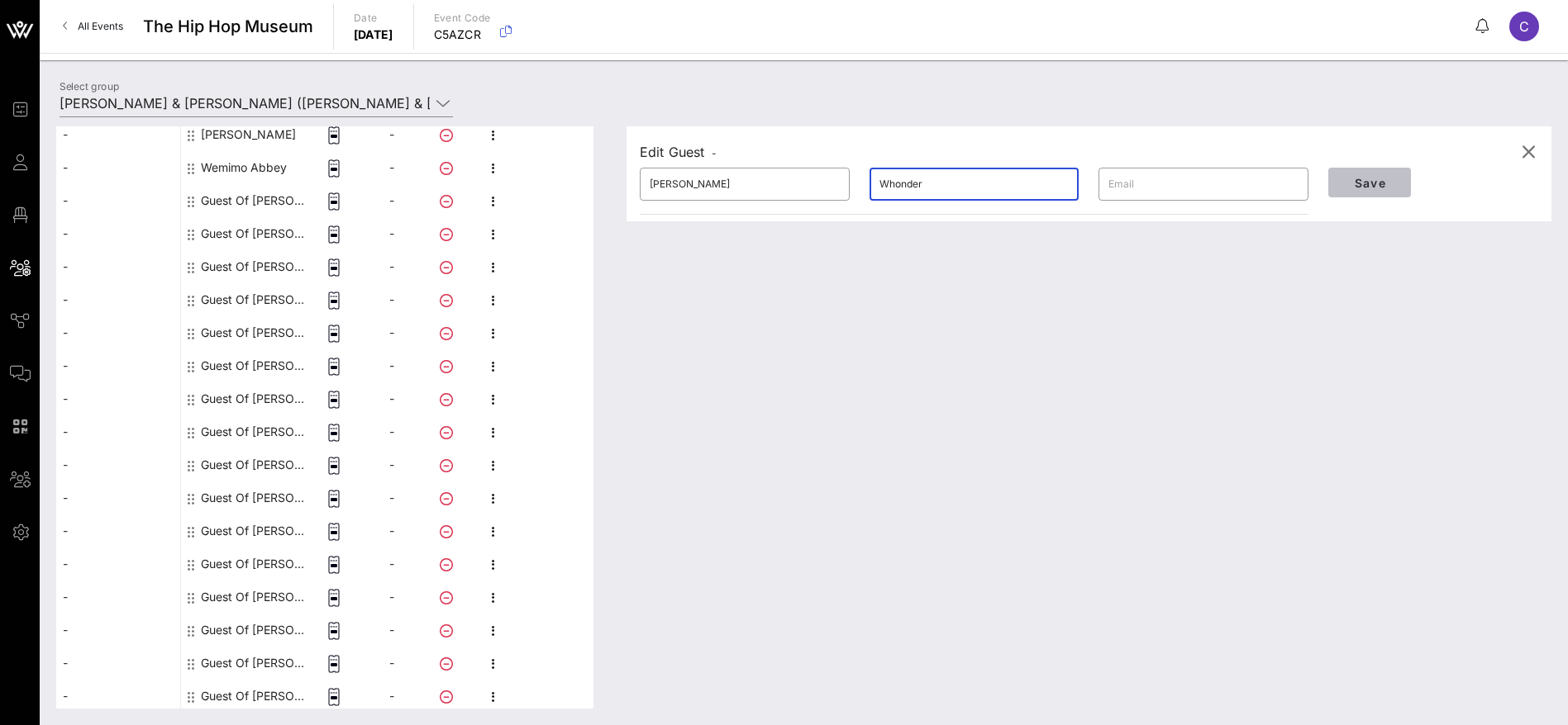
click at [1354, 183] on span "Save" at bounding box center [1370, 183] width 56 height 14
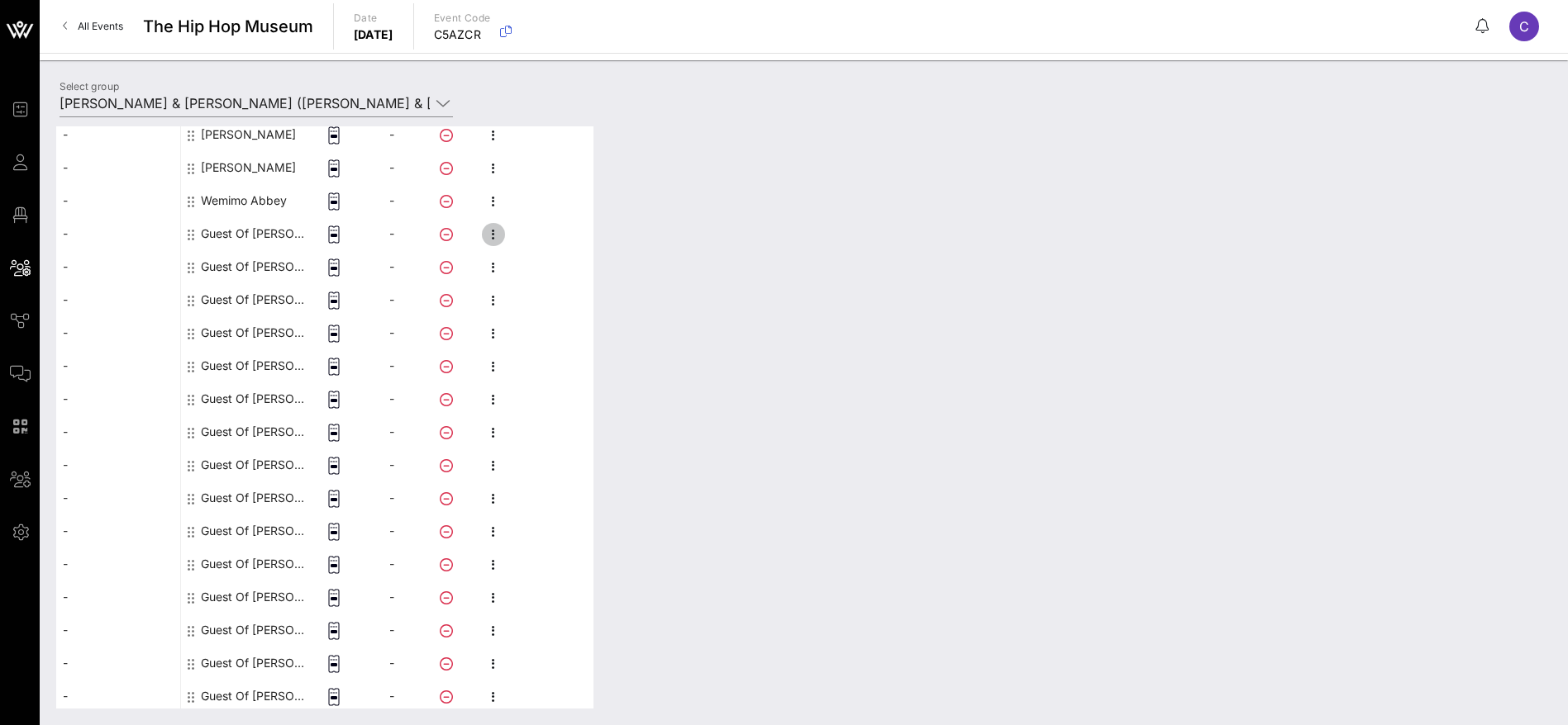
click at [495, 231] on icon "button" at bounding box center [493, 234] width 20 height 20
click at [578, 246] on div "Edit" at bounding box center [581, 239] width 126 height 27
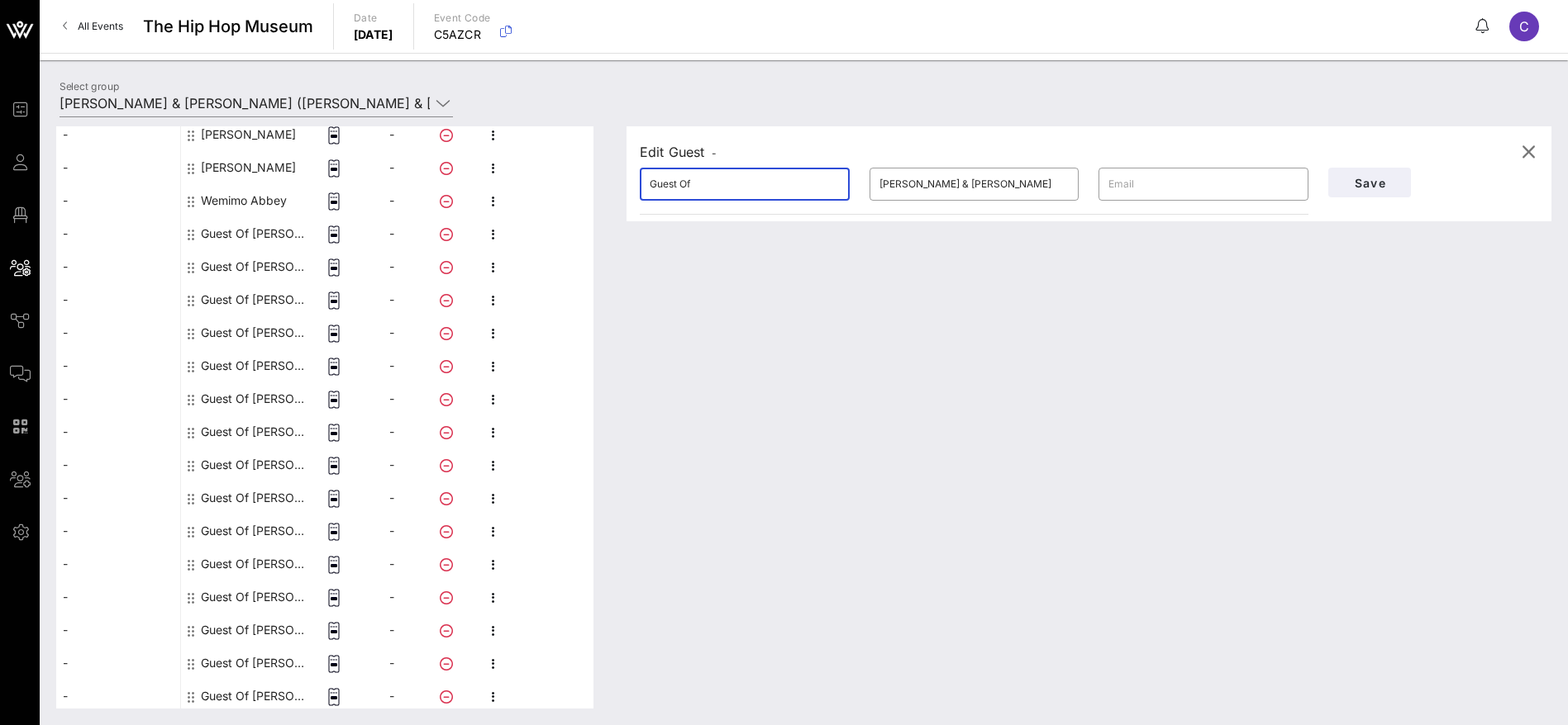
drag, startPoint x: 619, startPoint y: 183, endPoint x: 578, endPoint y: 183, distance: 41.0
click at [578, 183] on div "This host group has not been shared yet; therefore, you can't send tickets or a…" at bounding box center [804, 417] width 1495 height 582
paste input "[PERSON_NAME]"
drag, startPoint x: 734, startPoint y: 184, endPoint x: 701, endPoint y: 180, distance: 33.2
click at [701, 180] on input "[PERSON_NAME]" at bounding box center [744, 184] width 190 height 27
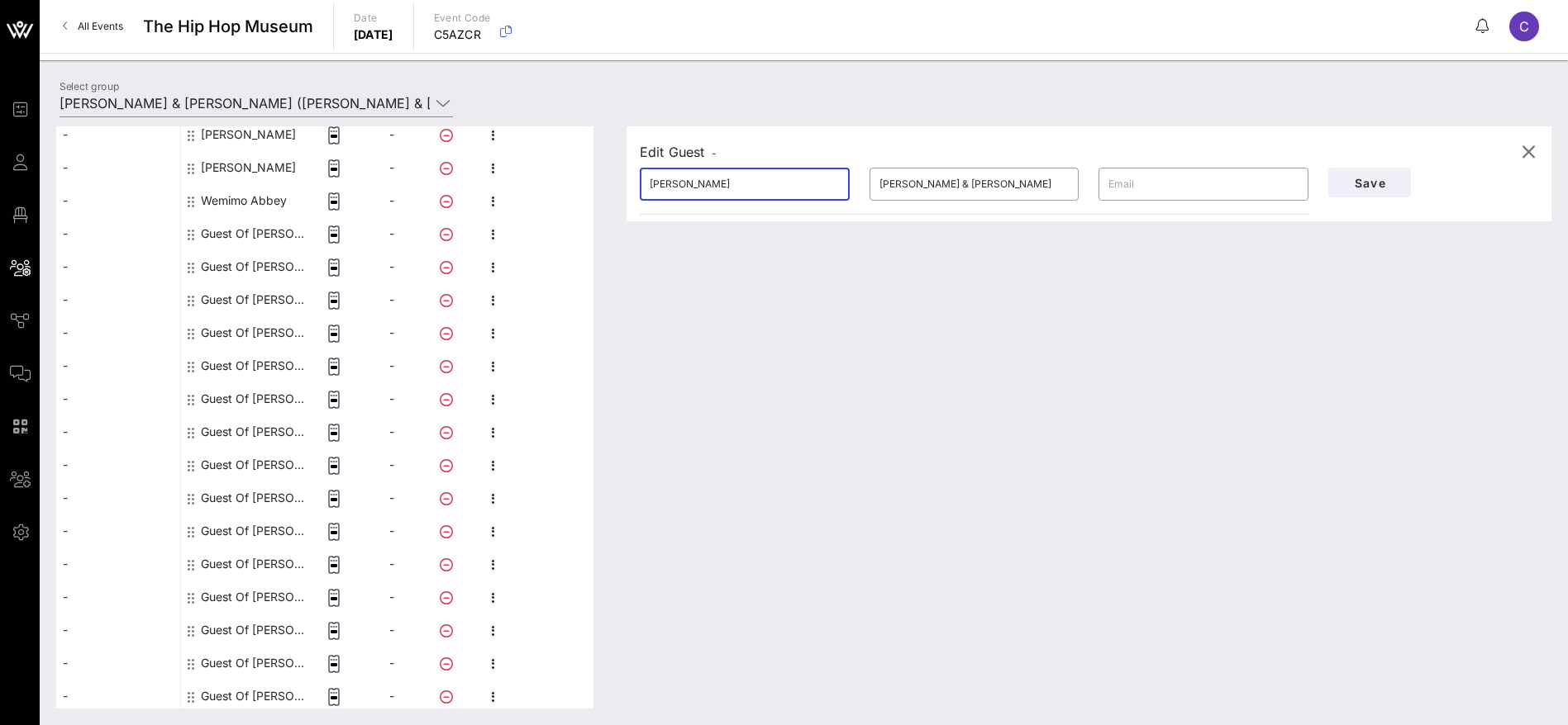
type input "[PERSON_NAME]"
drag, startPoint x: 866, startPoint y: 185, endPoint x: 854, endPoint y: 185, distance: 12.0
click at [854, 185] on div "​ [PERSON_NAME] ​ [PERSON_NAME] & [PERSON_NAME] ​" at bounding box center [973, 185] width 689 height 53
paste input "[PERSON_NAME]"
type input "[PERSON_NAME]"
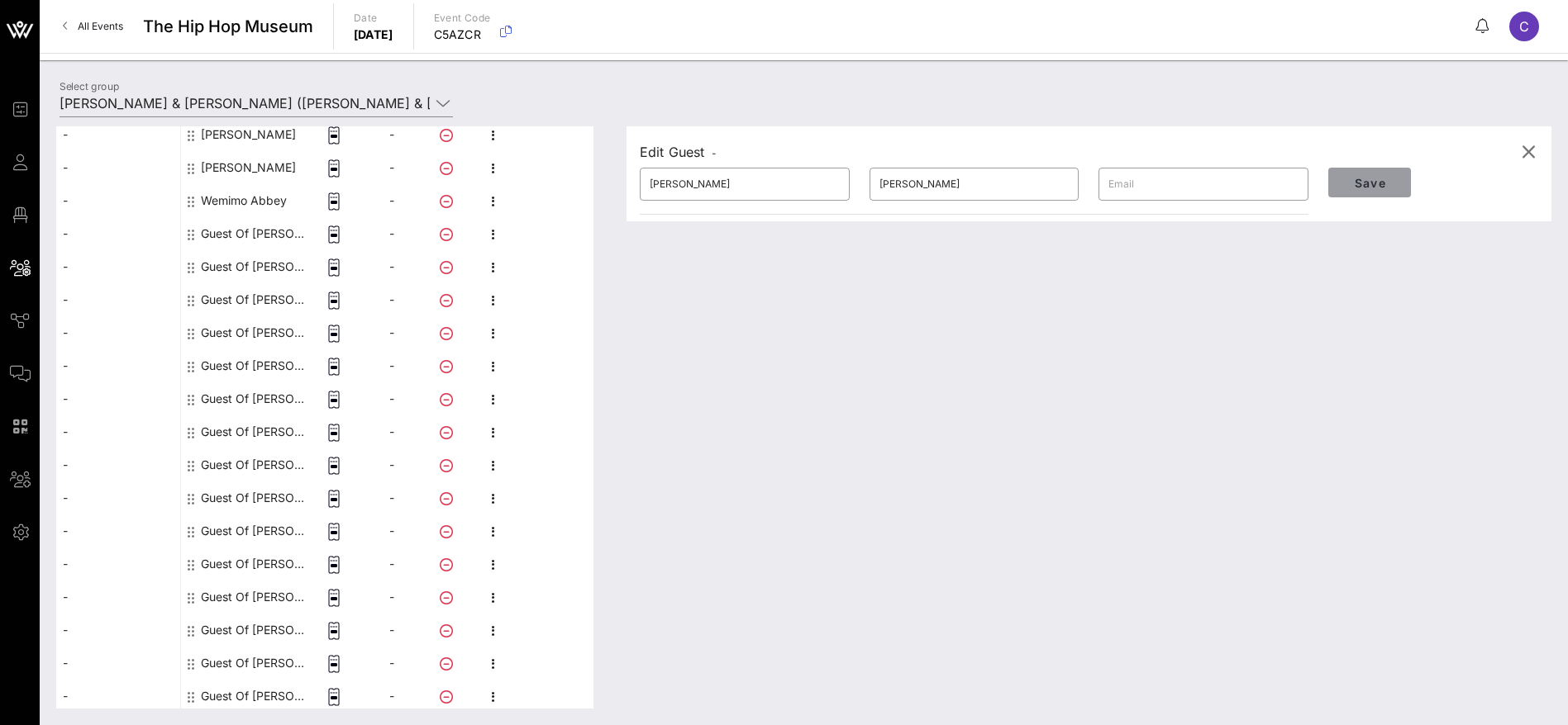
click at [1371, 185] on span "Save" at bounding box center [1370, 183] width 56 height 14
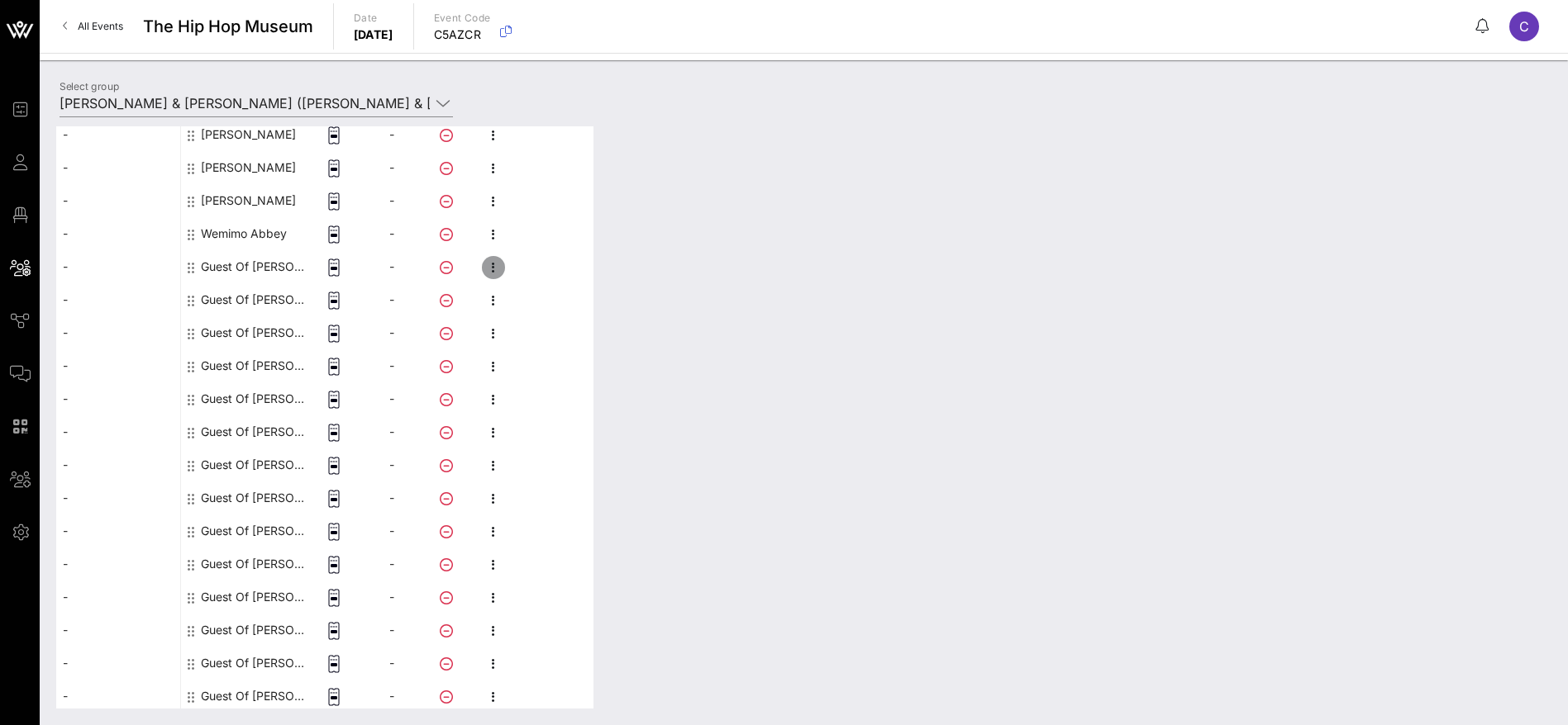
click at [496, 265] on icon "button" at bounding box center [493, 267] width 20 height 20
click at [529, 279] on div "Edit" at bounding box center [581, 272] width 126 height 13
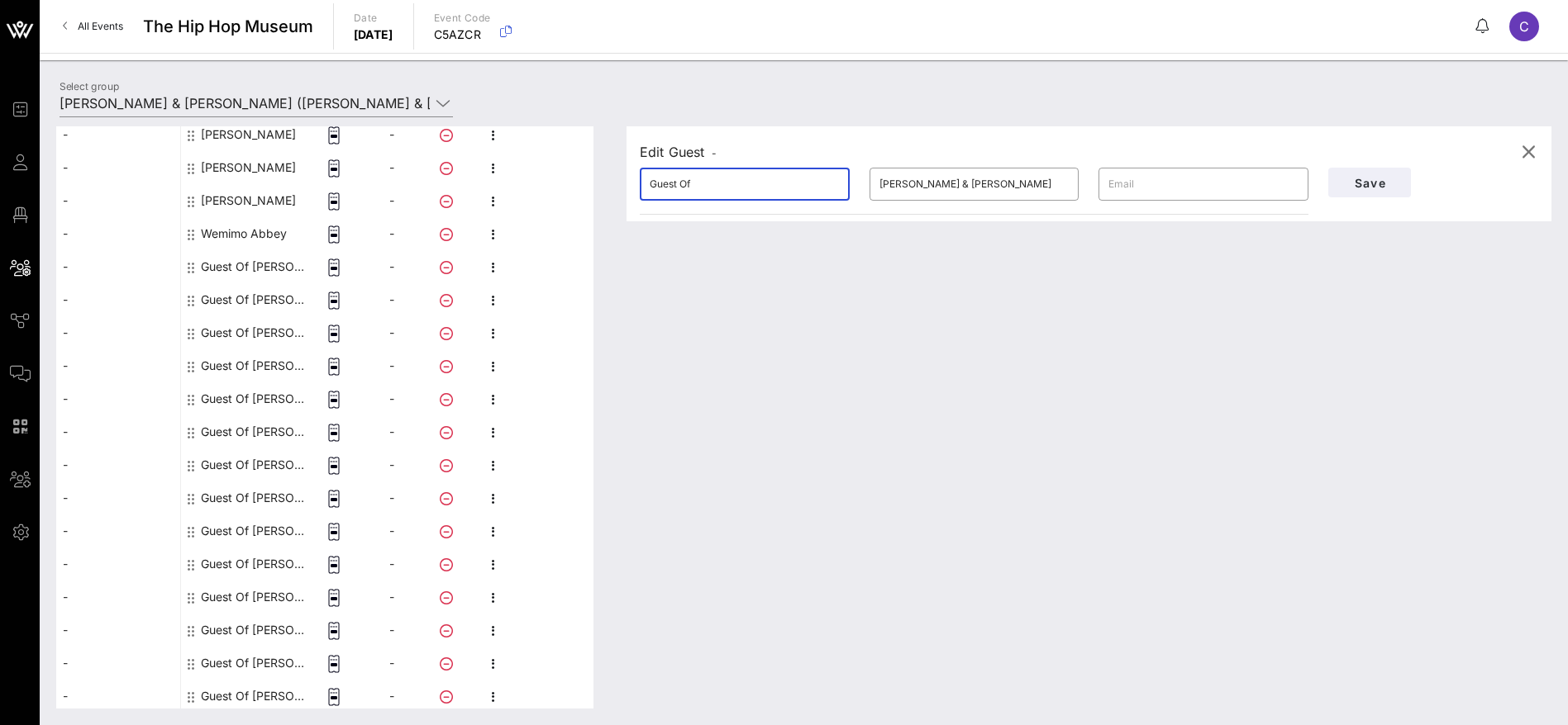
drag, startPoint x: 710, startPoint y: 184, endPoint x: 559, endPoint y: 183, distance: 151.0
click at [559, 183] on div "This host group has not been shared yet; therefore, you can't send tickets or a…" at bounding box center [804, 417] width 1495 height 582
paste input "[PERSON_NAME]"
drag, startPoint x: 717, startPoint y: 179, endPoint x: 672, endPoint y: 176, distance: 45.1
click at [672, 176] on input "[PERSON_NAME]" at bounding box center [744, 184] width 190 height 27
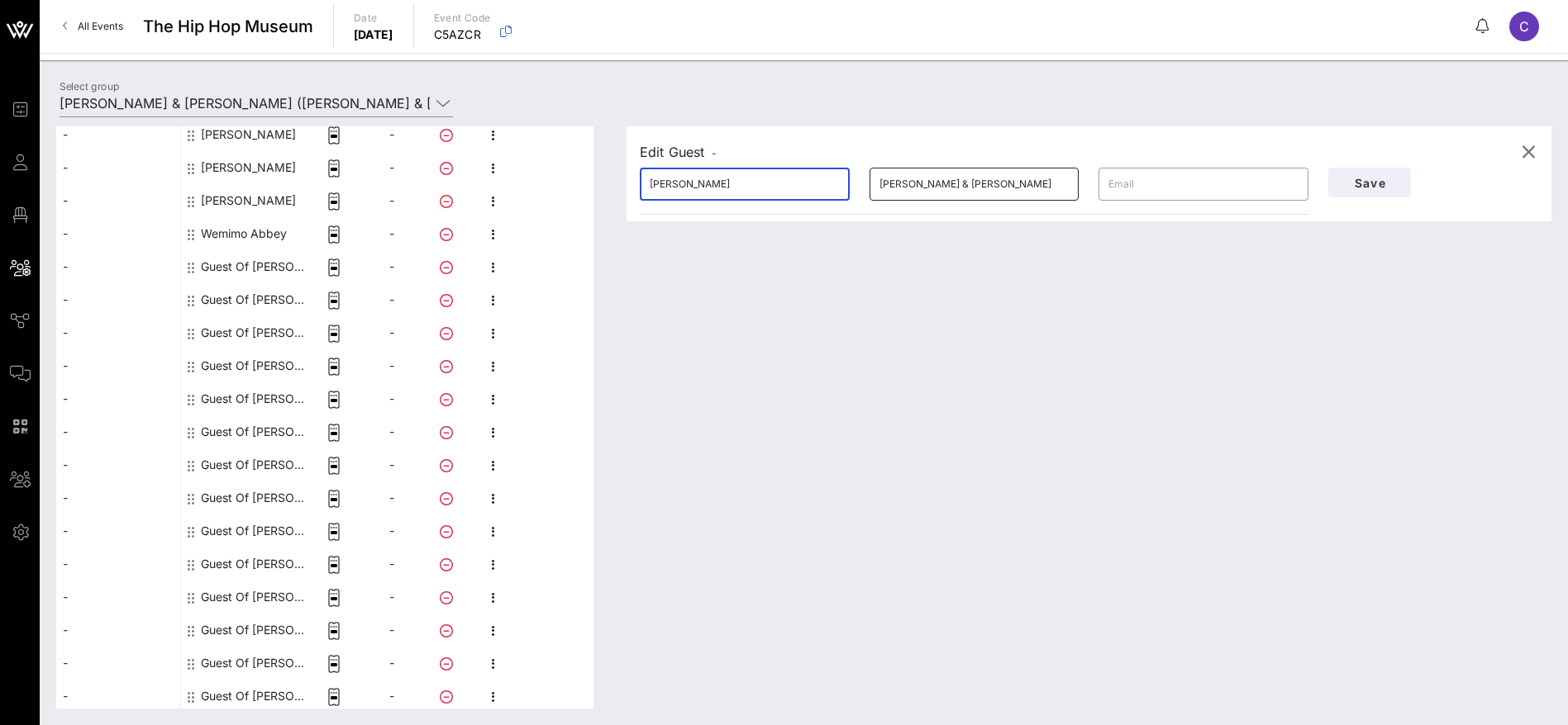
type input "[PERSON_NAME]"
drag, startPoint x: 1030, startPoint y: 181, endPoint x: 844, endPoint y: 183, distance: 186.0
click at [844, 183] on div "​ [PERSON_NAME] ​ [PERSON_NAME] & [PERSON_NAME] ​" at bounding box center [973, 185] width 689 height 53
paste input "[PERSON_NAME]"
type input "[PERSON_NAME]"
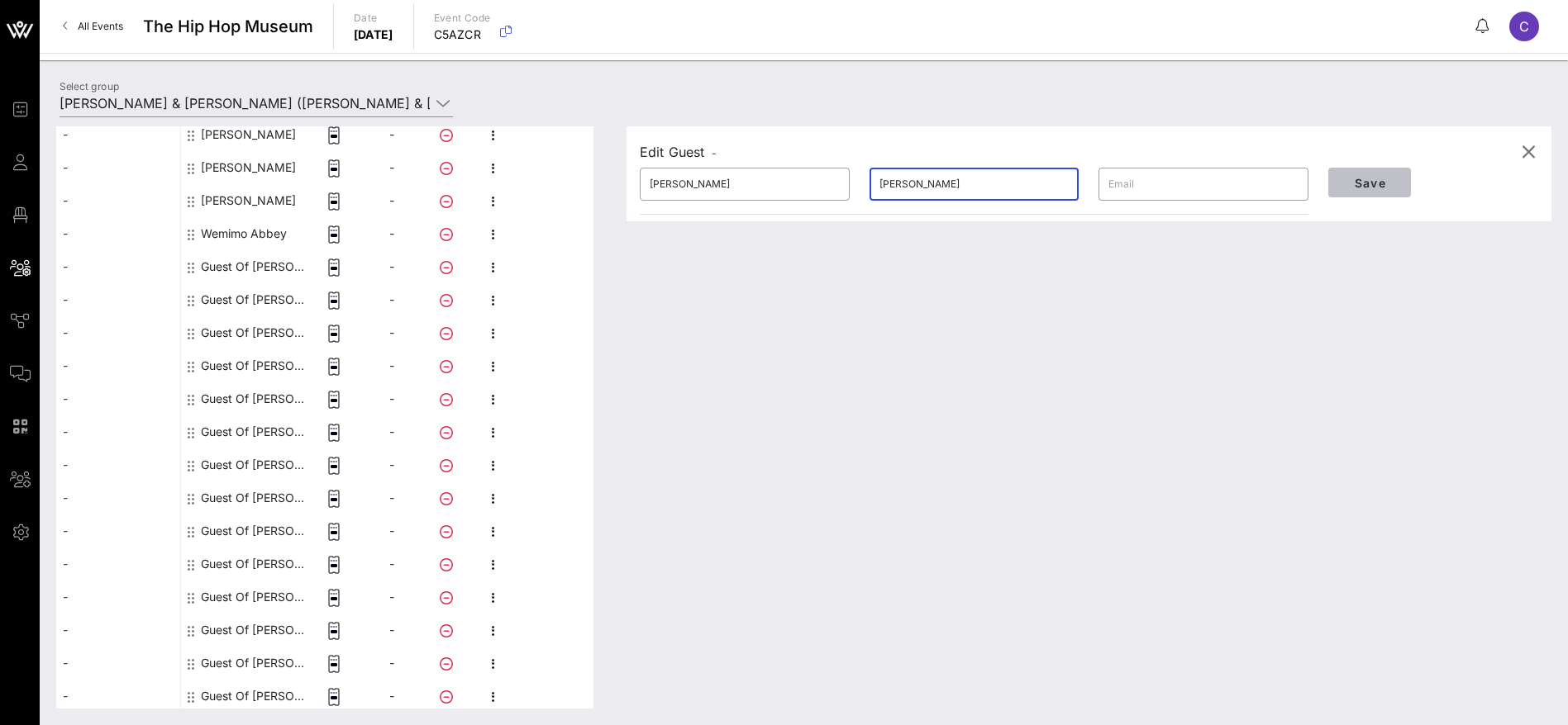
click at [1393, 179] on span "Save" at bounding box center [1370, 183] width 56 height 14
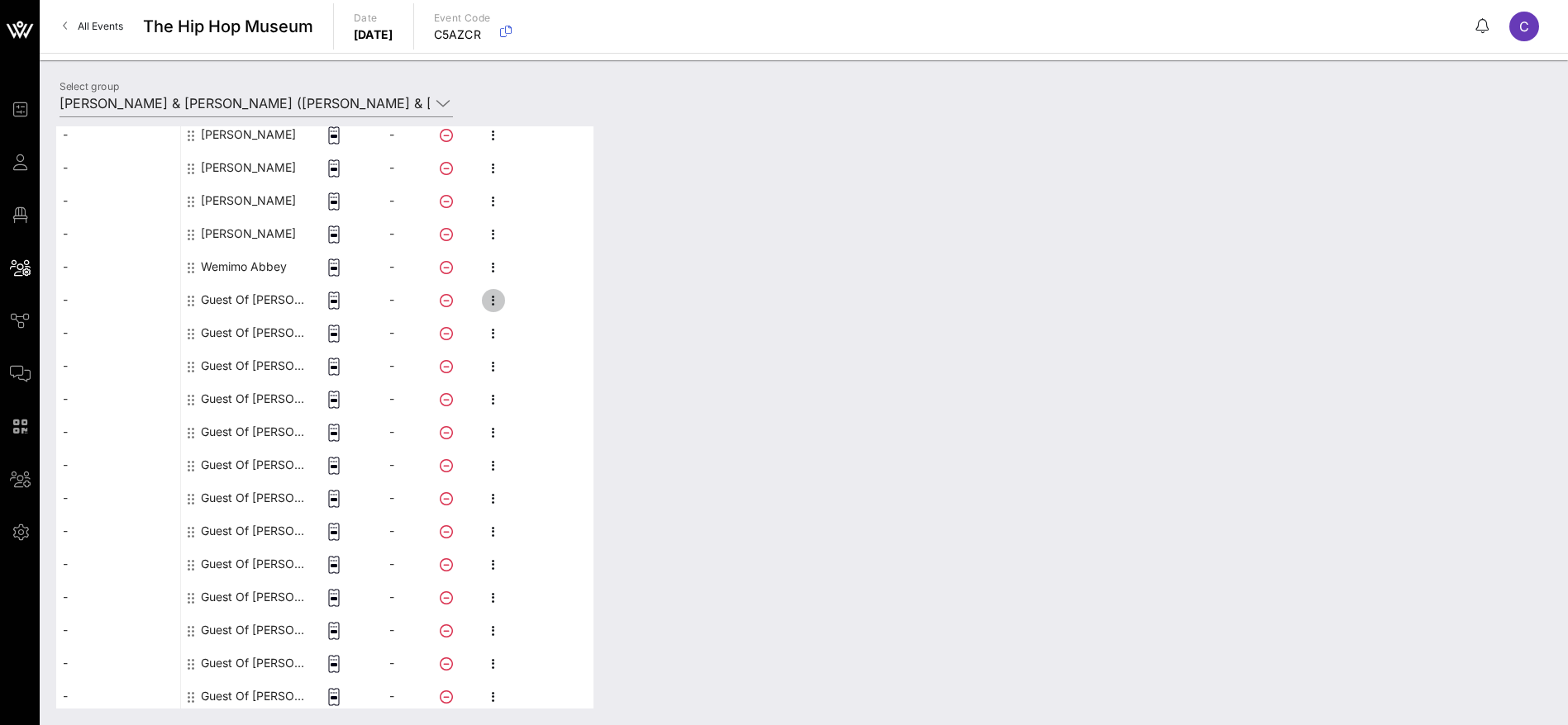
click at [488, 294] on icon "button" at bounding box center [493, 300] width 20 height 20
click at [531, 306] on div "Edit" at bounding box center [581, 305] width 126 height 13
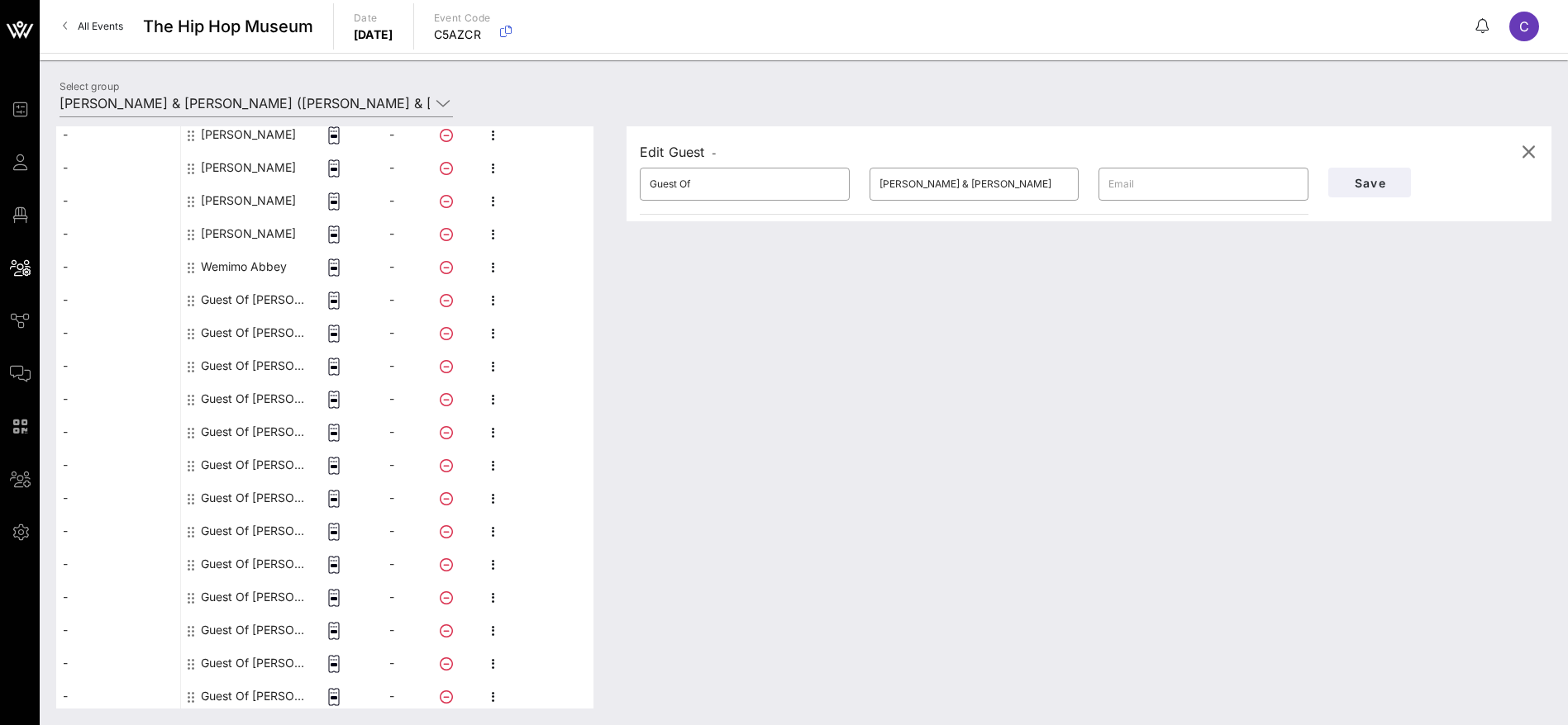
drag, startPoint x: 640, startPoint y: 180, endPoint x: 564, endPoint y: 173, distance: 76.3
click at [564, 173] on div "This host group has not been shared yet; therefore, you can't send tickets or a…" at bounding box center [804, 417] width 1495 height 582
paste input "[PERSON_NAME]"
drag, startPoint x: 716, startPoint y: 180, endPoint x: 685, endPoint y: 180, distance: 31.0
click at [685, 180] on input "[PERSON_NAME]" at bounding box center [744, 184] width 190 height 27
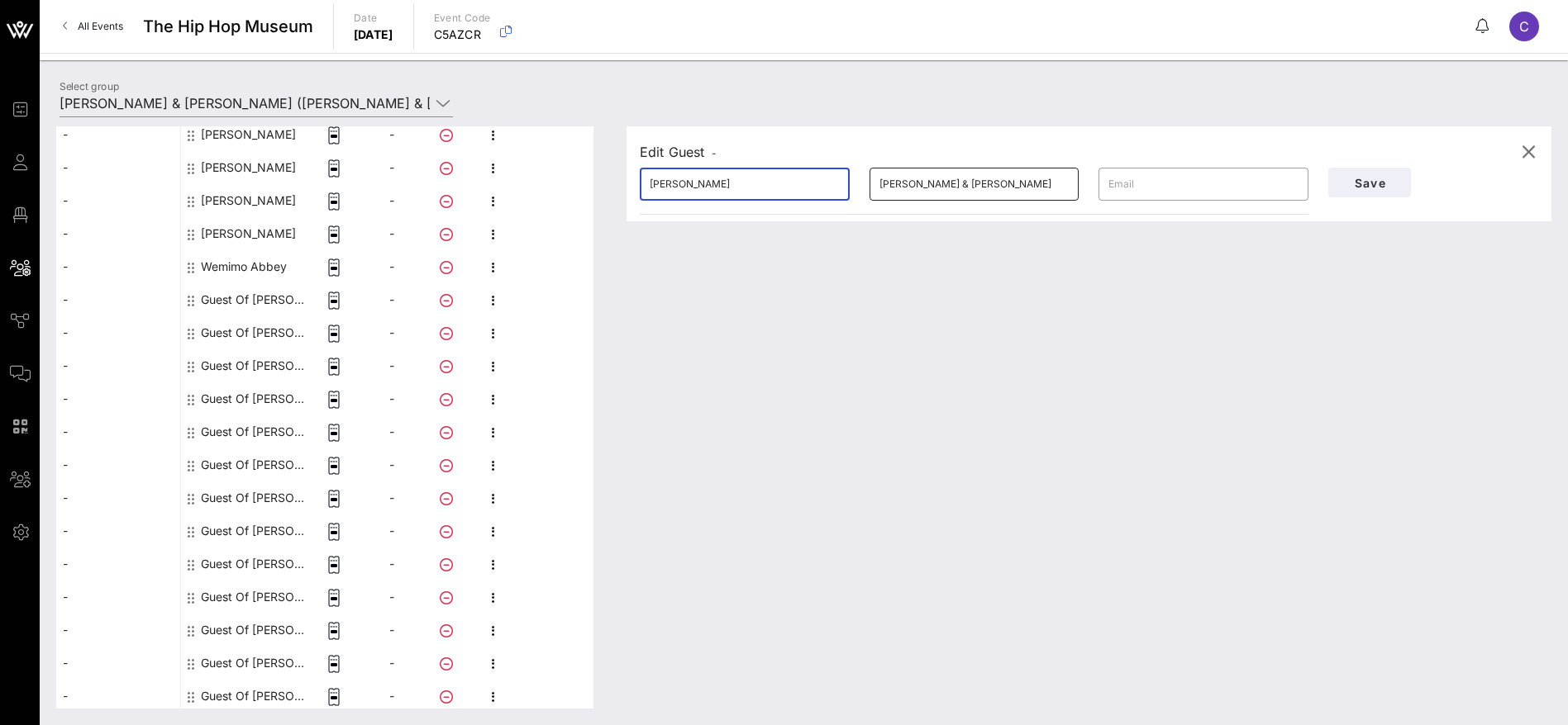
type input "[PERSON_NAME]"
drag, startPoint x: 917, startPoint y: 184, endPoint x: 828, endPoint y: 181, distance: 89.1
click at [828, 181] on div "​ [PERSON_NAME] ​ [PERSON_NAME] & [PERSON_NAME] ​" at bounding box center [973, 185] width 689 height 53
paste input "Brown"
type input "Brown"
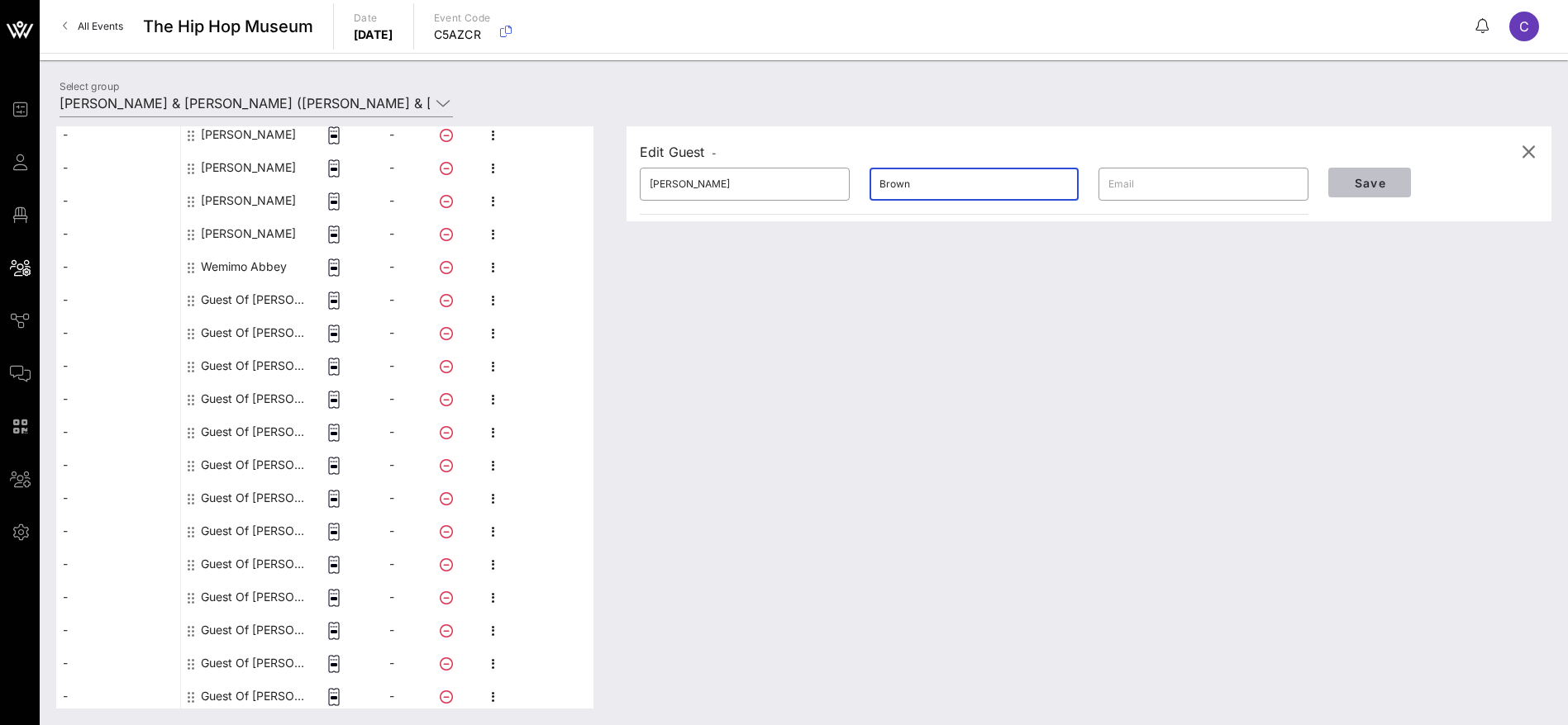
click at [1356, 184] on span "Save" at bounding box center [1370, 183] width 56 height 14
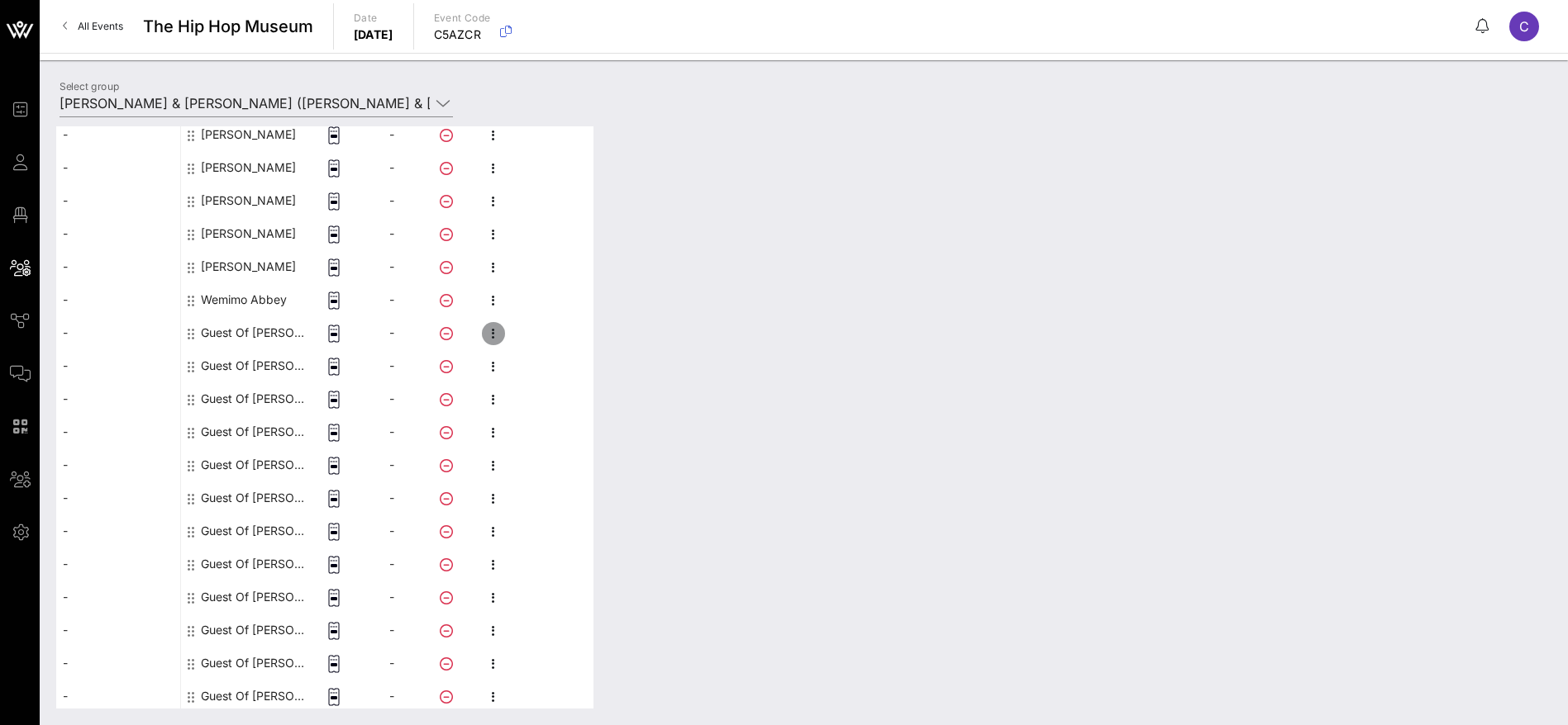
click at [494, 328] on icon "button" at bounding box center [493, 333] width 20 height 20
click at [535, 337] on div "Edit" at bounding box center [581, 338] width 126 height 13
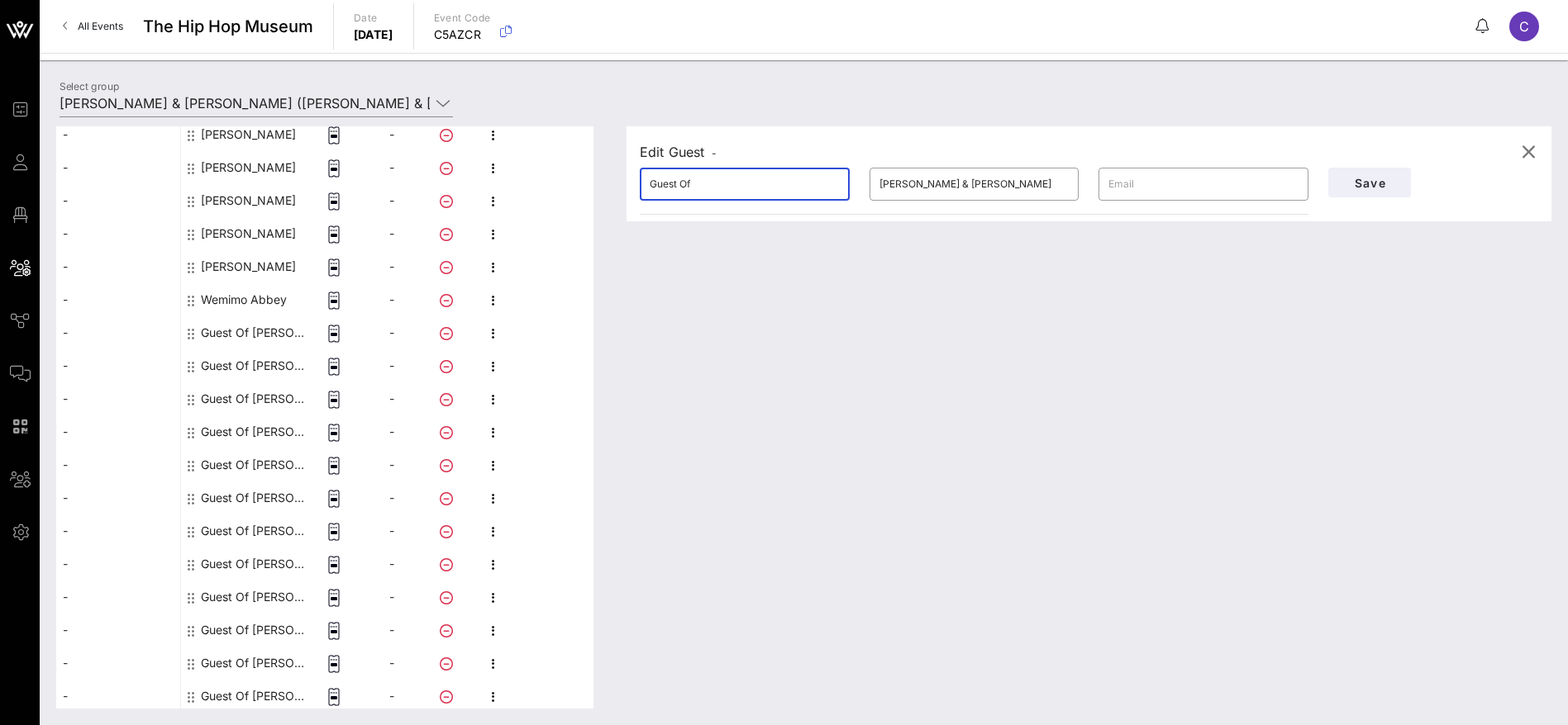
drag, startPoint x: 691, startPoint y: 174, endPoint x: 580, endPoint y: 178, distance: 111.1
click at [580, 178] on div "This host group has not been shared yet; therefore, you can't send tickets or a…" at bounding box center [804, 417] width 1495 height 582
paste input "[PERSON_NAME]"
drag, startPoint x: 718, startPoint y: 184, endPoint x: 677, endPoint y: 185, distance: 41.0
click at [677, 185] on input "[PERSON_NAME]" at bounding box center [744, 184] width 190 height 27
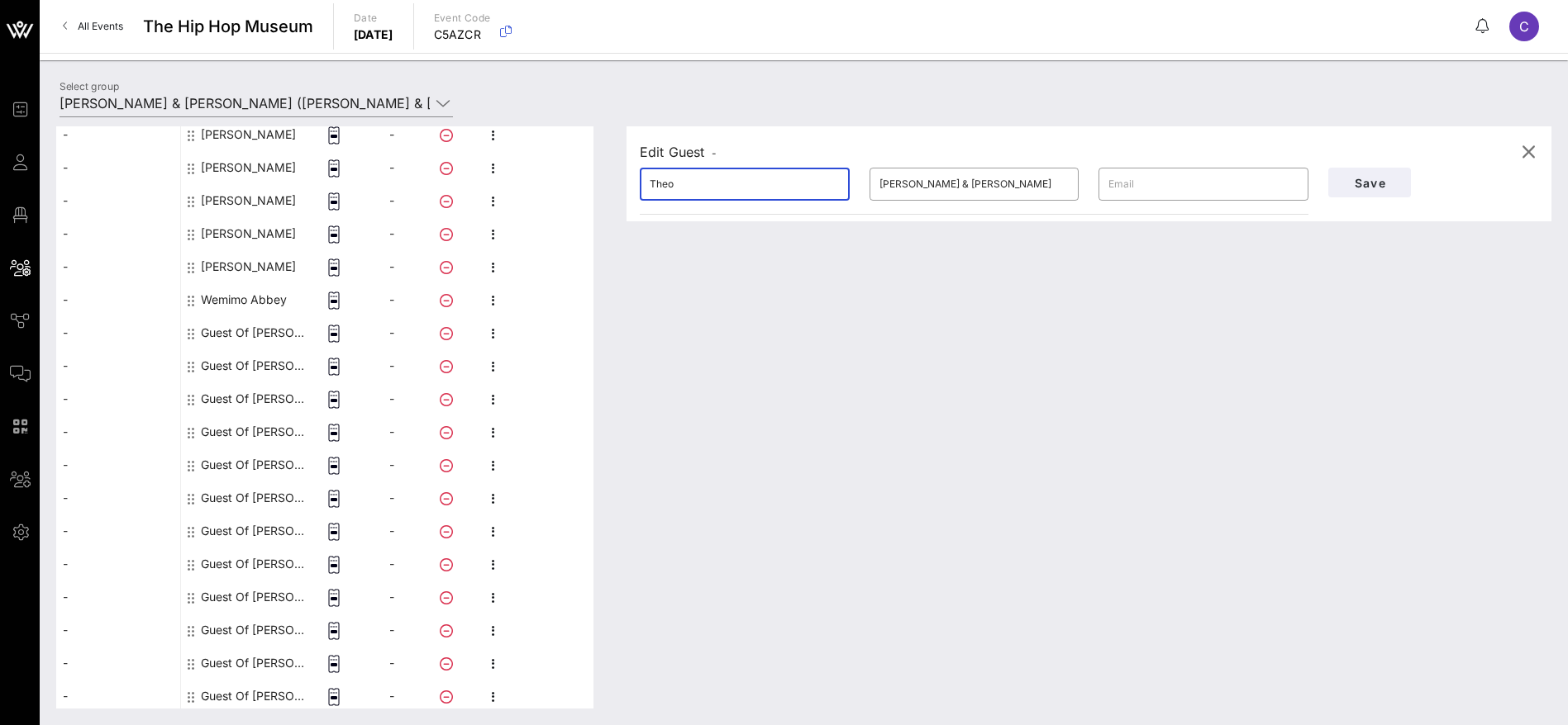
type input "Theo"
click at [855, 180] on div "​ [PERSON_NAME] ​ [PERSON_NAME] & [PERSON_NAME] ​" at bounding box center [973, 185] width 689 height 53
paste input "[PERSON_NAME]"
type input "[PERSON_NAME]"
click at [1376, 180] on span "Save" at bounding box center [1370, 183] width 56 height 14
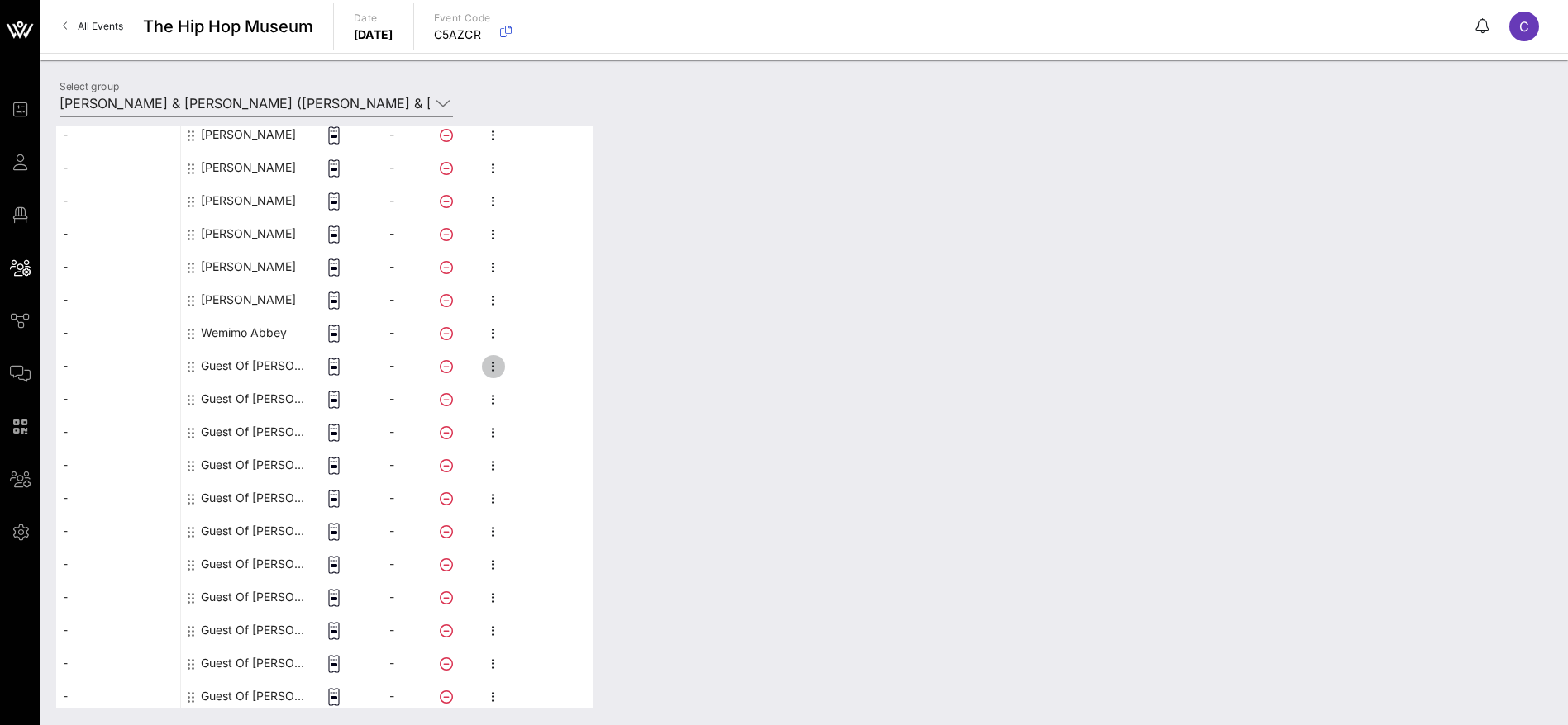
click at [499, 362] on icon "button" at bounding box center [493, 366] width 20 height 20
drag, startPoint x: 525, startPoint y: 369, endPoint x: 542, endPoint y: 364, distance: 17.7
click at [528, 370] on div "Edit" at bounding box center [581, 371] width 126 height 13
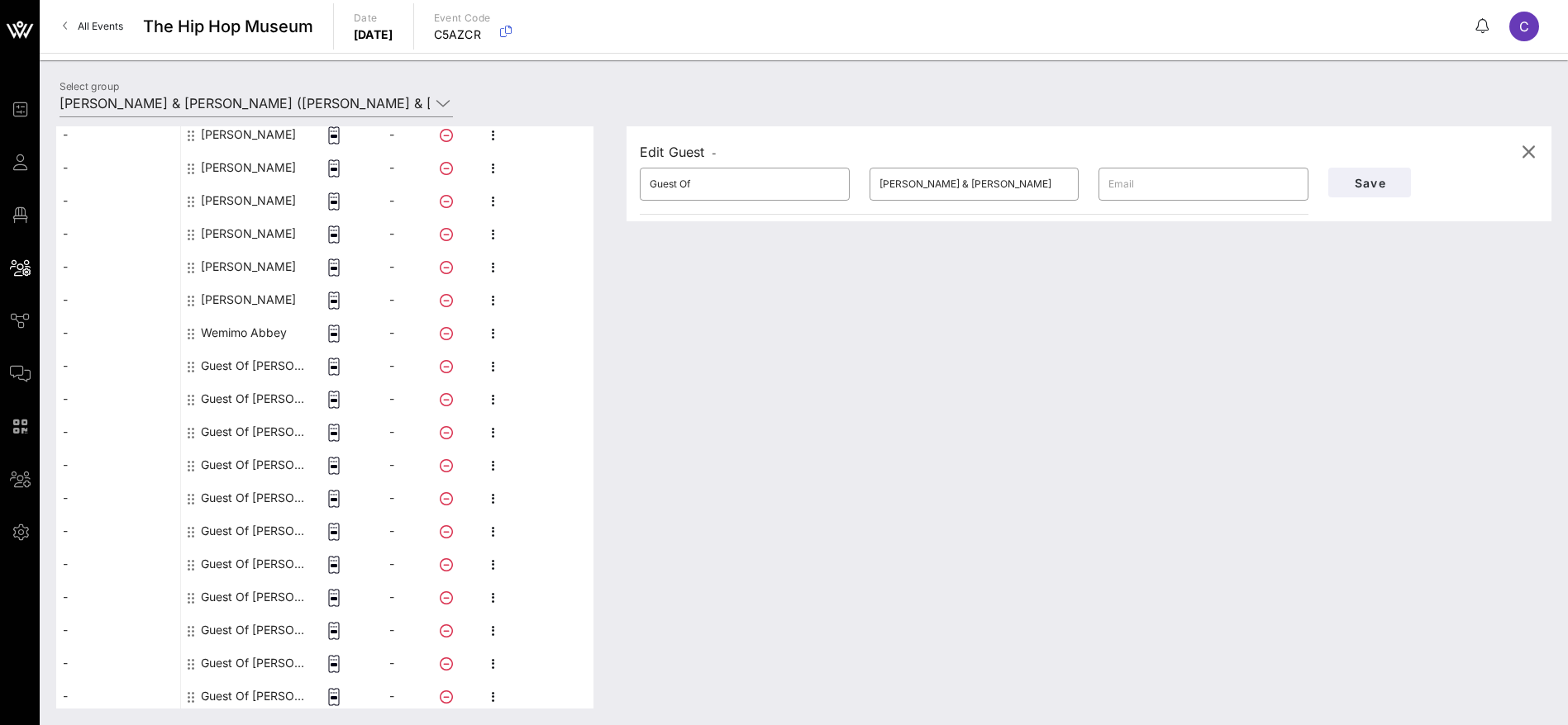
click at [608, 174] on div "This host group has not been shared yet; therefore, you can't send tickets or a…" at bounding box center [804, 417] width 1495 height 582
paste input "[PERSON_NAME]"
click at [684, 187] on input "[PERSON_NAME]" at bounding box center [744, 184] width 190 height 27
type input "[PERSON_NAME]"
drag, startPoint x: 896, startPoint y: 183, endPoint x: 830, endPoint y: 188, distance: 66.2
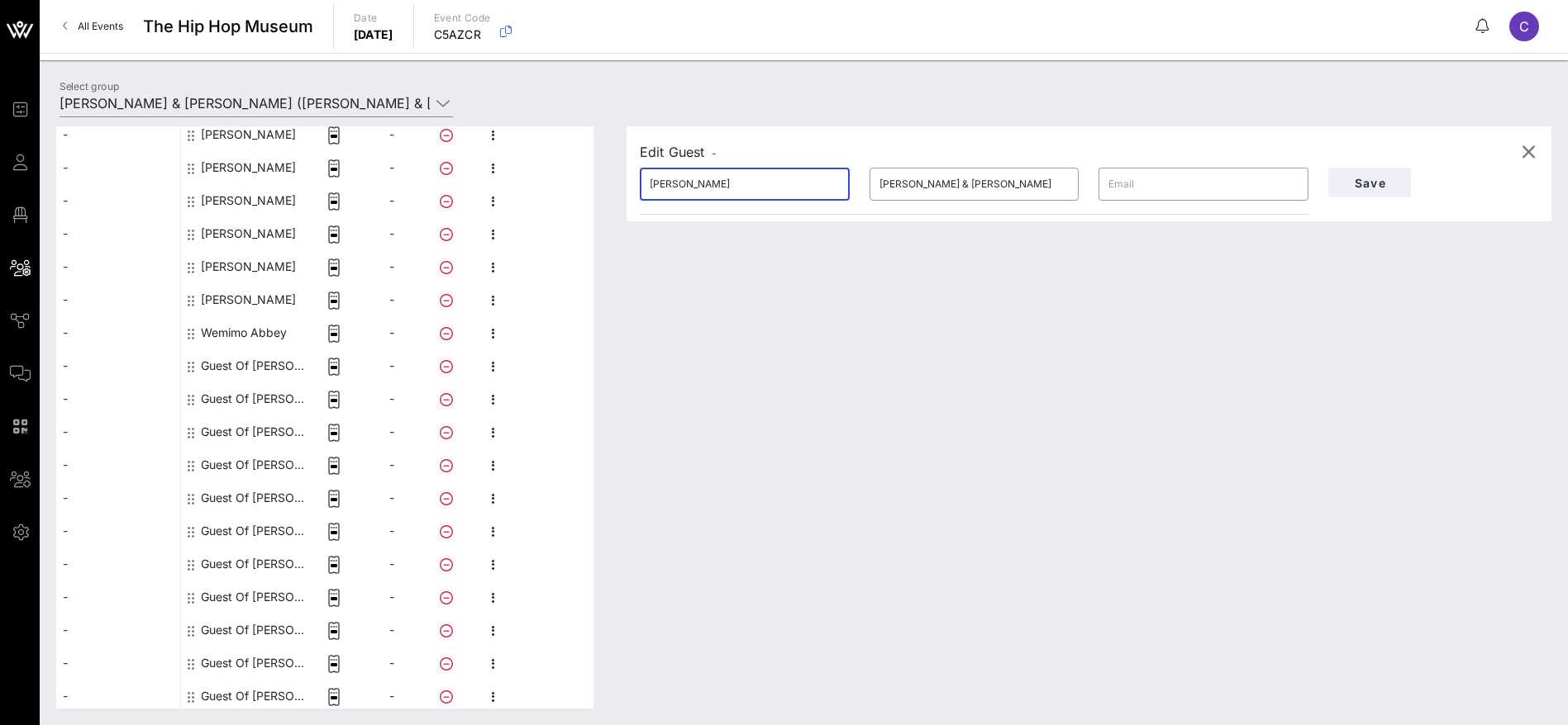
click at [830, 188] on div "​ [PERSON_NAME] ​ [PERSON_NAME] & [PERSON_NAME] ​" at bounding box center [973, 185] width 689 height 53
paste input "[PERSON_NAME]"
type input "[PERSON_NAME]"
click at [1383, 184] on span "Save" at bounding box center [1370, 183] width 56 height 14
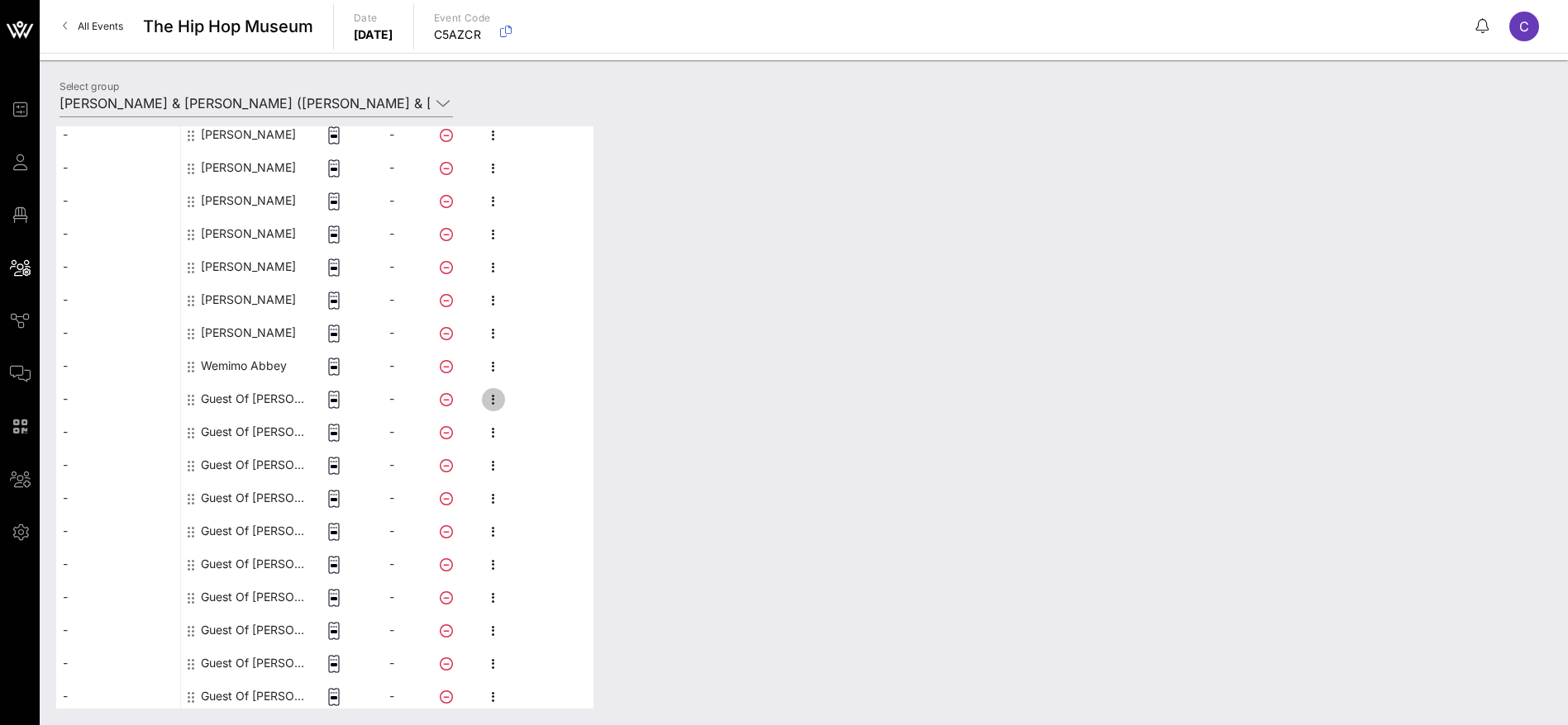
click at [493, 395] on icon "button" at bounding box center [493, 399] width 20 height 20
click at [552, 406] on div "Edit" at bounding box center [581, 404] width 126 height 13
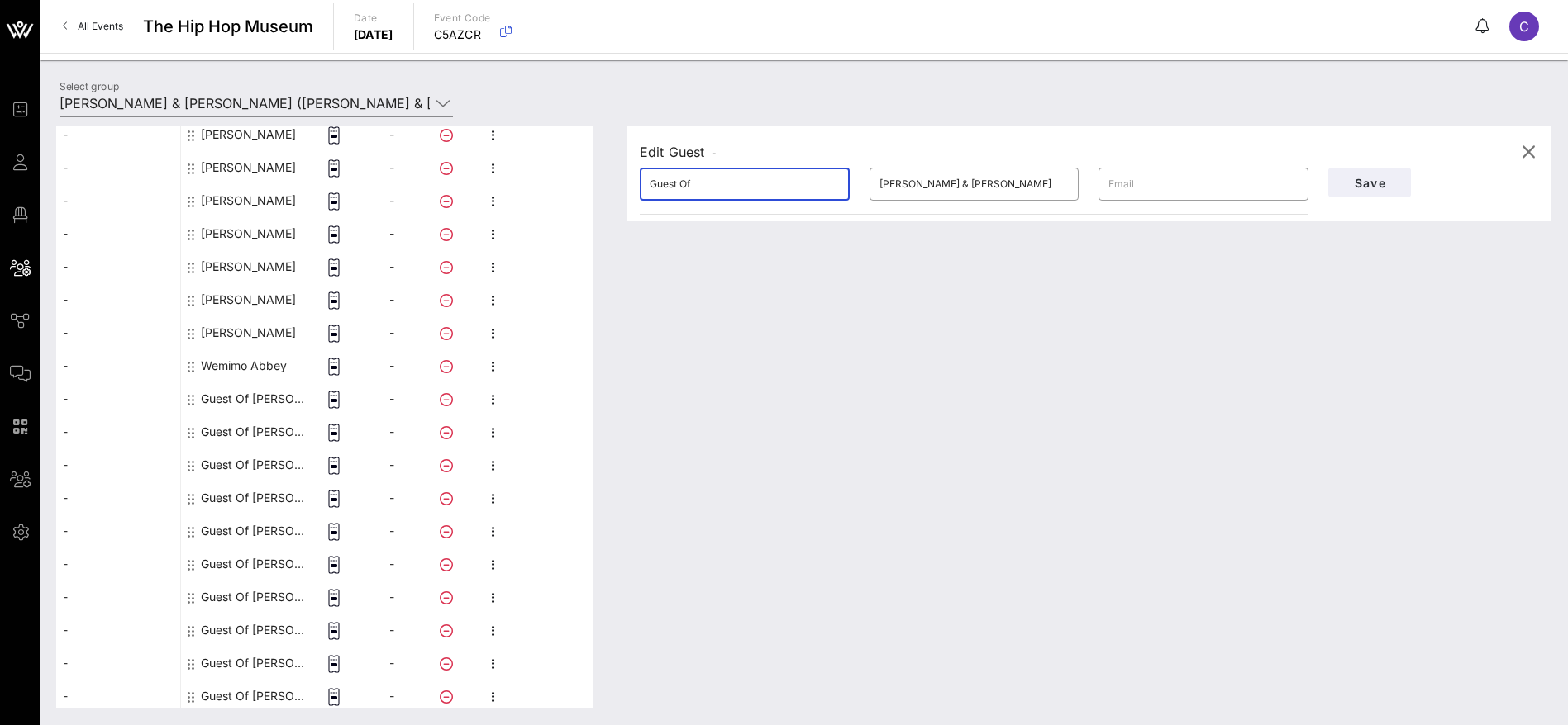
click at [577, 182] on div "This host group has not been shared yet; therefore, you can't send tickets or a…" at bounding box center [804, 417] width 1495 height 582
paste input "[PERSON_NAME]"
drag, startPoint x: 717, startPoint y: 179, endPoint x: 685, endPoint y: 177, distance: 32.1
click at [685, 177] on input "[PERSON_NAME]" at bounding box center [744, 184] width 190 height 27
type input "Taaron"
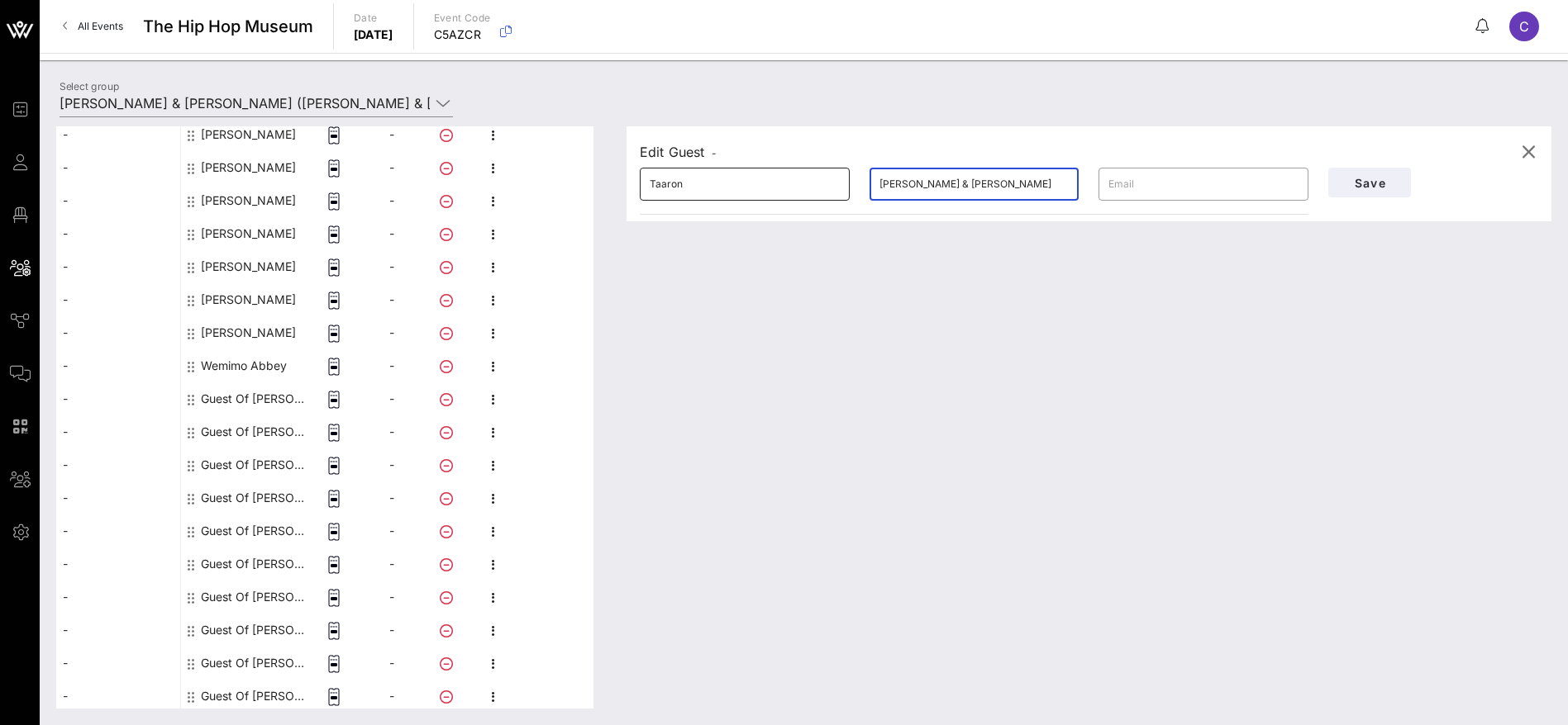
drag, startPoint x: 945, startPoint y: 182, endPoint x: 801, endPoint y: 180, distance: 144.0
click at [801, 180] on div "​ Taaron ​ [PERSON_NAME] & [PERSON_NAME] ​" at bounding box center [973, 185] width 689 height 53
paste input "[PERSON_NAME]"
type input "[PERSON_NAME]"
click at [1374, 180] on span "Save" at bounding box center [1370, 183] width 56 height 14
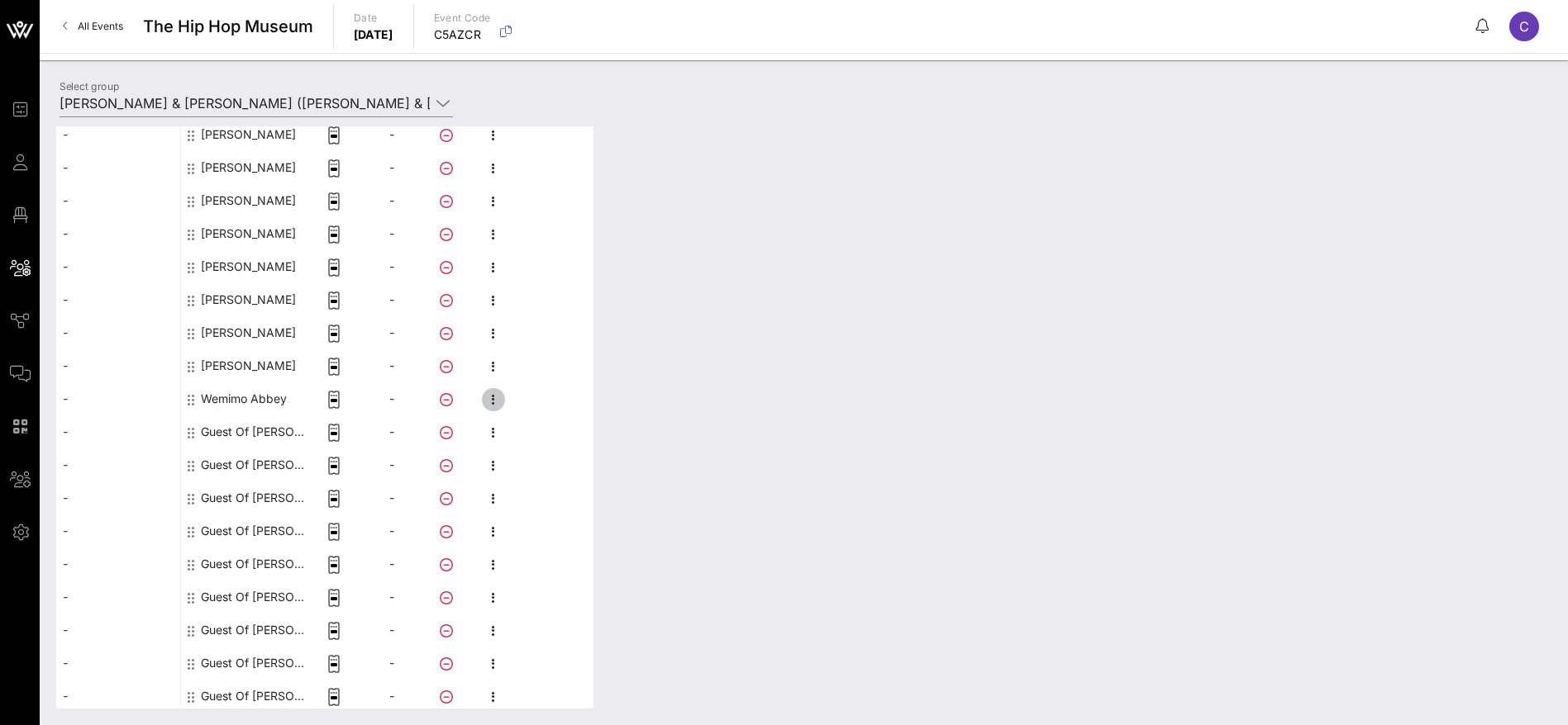
click at [492, 402] on icon "button" at bounding box center [493, 399] width 20 height 20
drag, startPoint x: 543, startPoint y: 404, endPoint x: 625, endPoint y: 376, distance: 86.6
click at [547, 404] on div "Edit" at bounding box center [581, 404] width 126 height 13
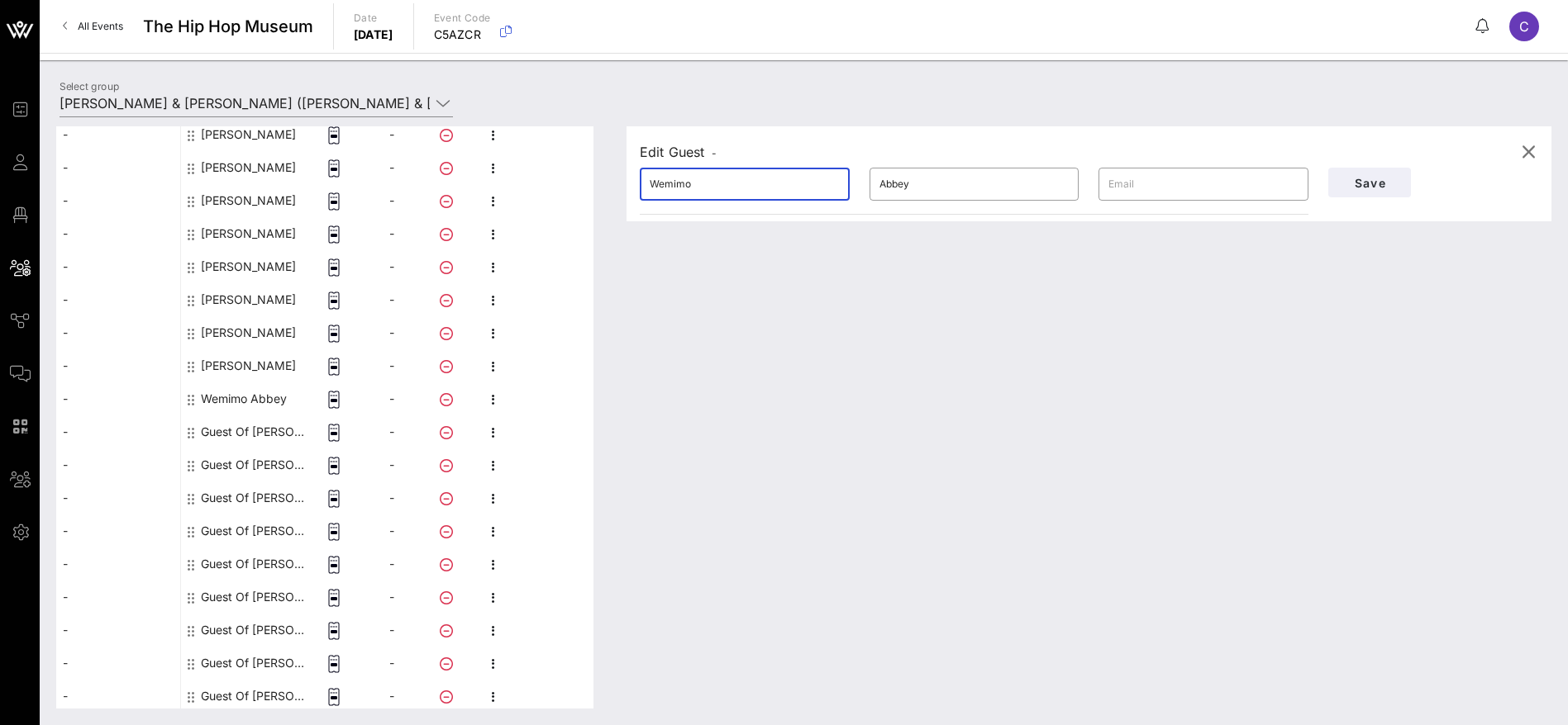
click at [584, 176] on div "This host group has not been shared yet; therefore, you can't send tickets or a…" at bounding box center [804, 417] width 1495 height 582
click at [746, 407] on div "Edit Guest - ​ Wemimo ​ Abbey ​ Save" at bounding box center [1080, 417] width 941 height 582
click at [490, 432] on icon "button" at bounding box center [493, 433] width 20 height 20
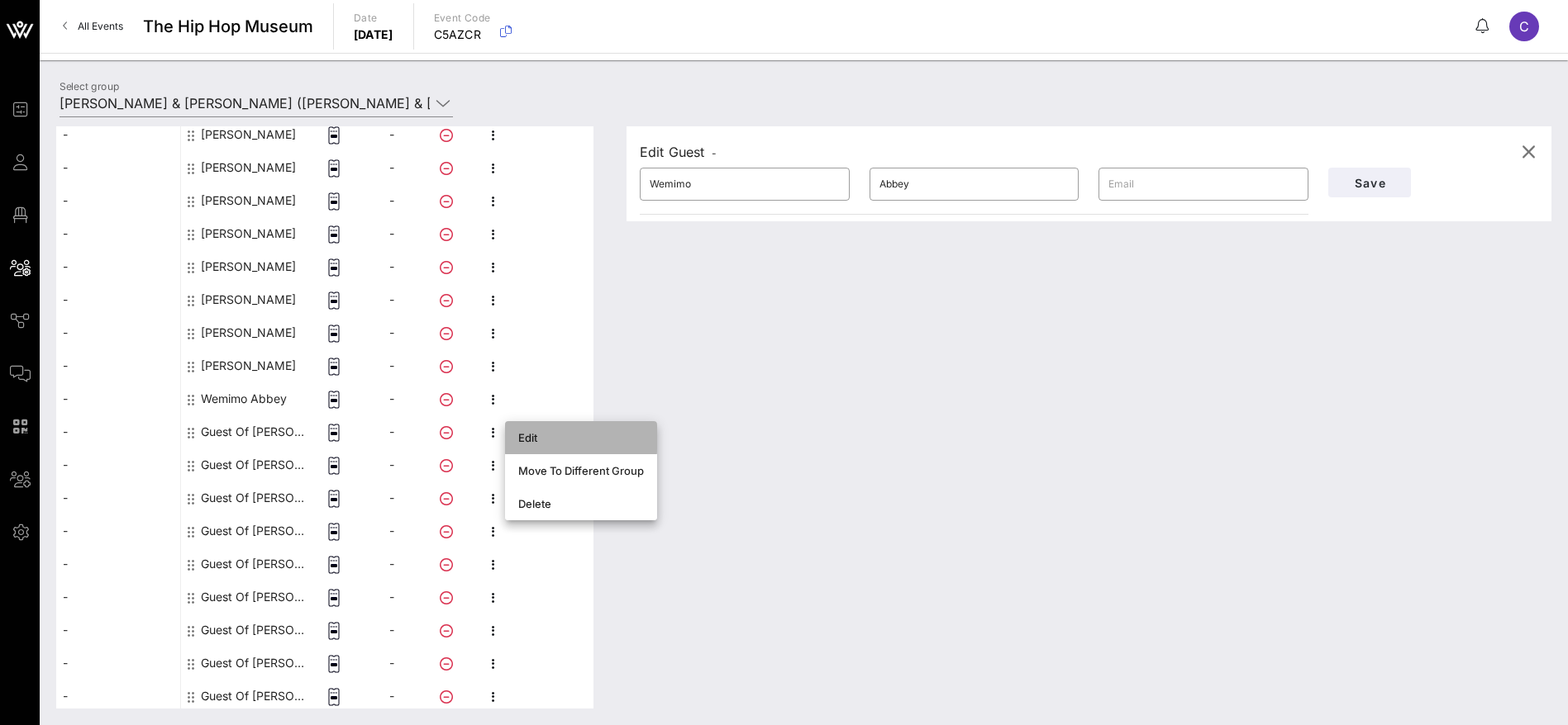
click at [531, 441] on div "Edit" at bounding box center [581, 437] width 126 height 13
type input "Guest Of"
type input "[PERSON_NAME] & [PERSON_NAME]"
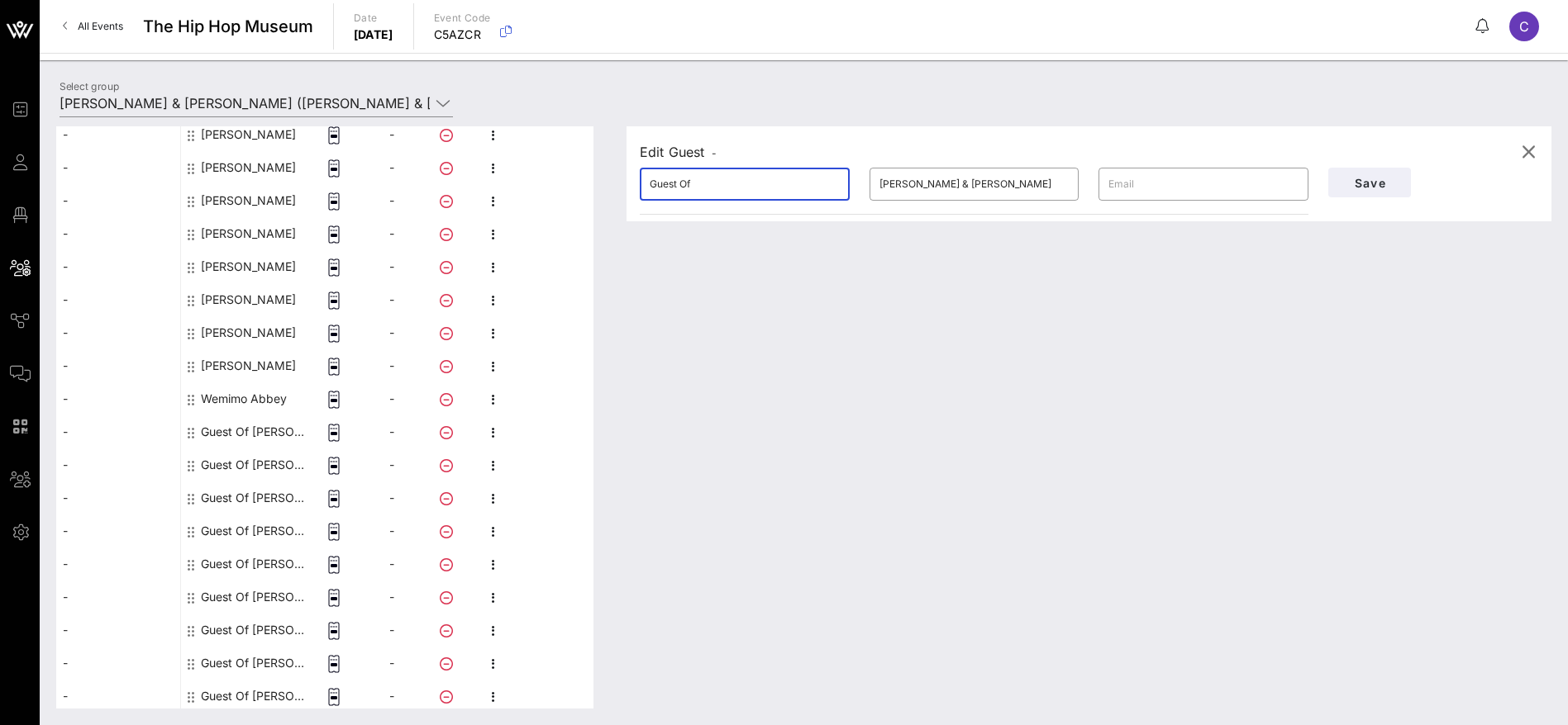
drag, startPoint x: 723, startPoint y: 183, endPoint x: 558, endPoint y: 180, distance: 165.0
click at [558, 180] on div "This host group has not been shared yet; therefore, you can't send tickets or a…" at bounding box center [804, 417] width 1495 height 582
paste input "[PERSON_NAME]"
drag, startPoint x: 719, startPoint y: 183, endPoint x: 679, endPoint y: 183, distance: 40.0
click at [679, 183] on input "[PERSON_NAME]" at bounding box center [744, 184] width 190 height 27
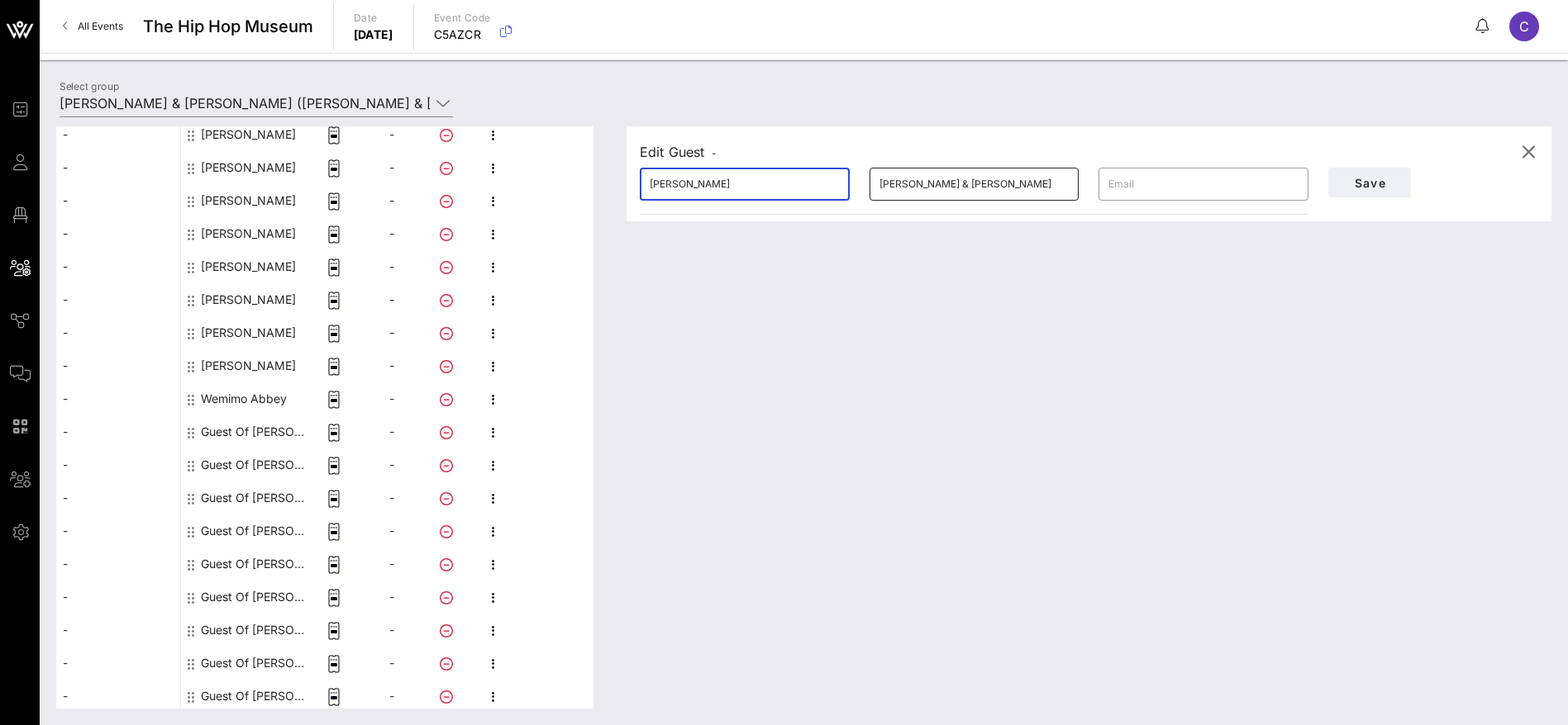
type input "[PERSON_NAME]"
drag, startPoint x: 946, startPoint y: 182, endPoint x: 808, endPoint y: 179, distance: 138.0
click at [808, 179] on div "​ [PERSON_NAME] ​ [PERSON_NAME] & [PERSON_NAME] ​" at bounding box center [973, 185] width 689 height 53
paste input "[PERSON_NAME]"
type input "[PERSON_NAME]"
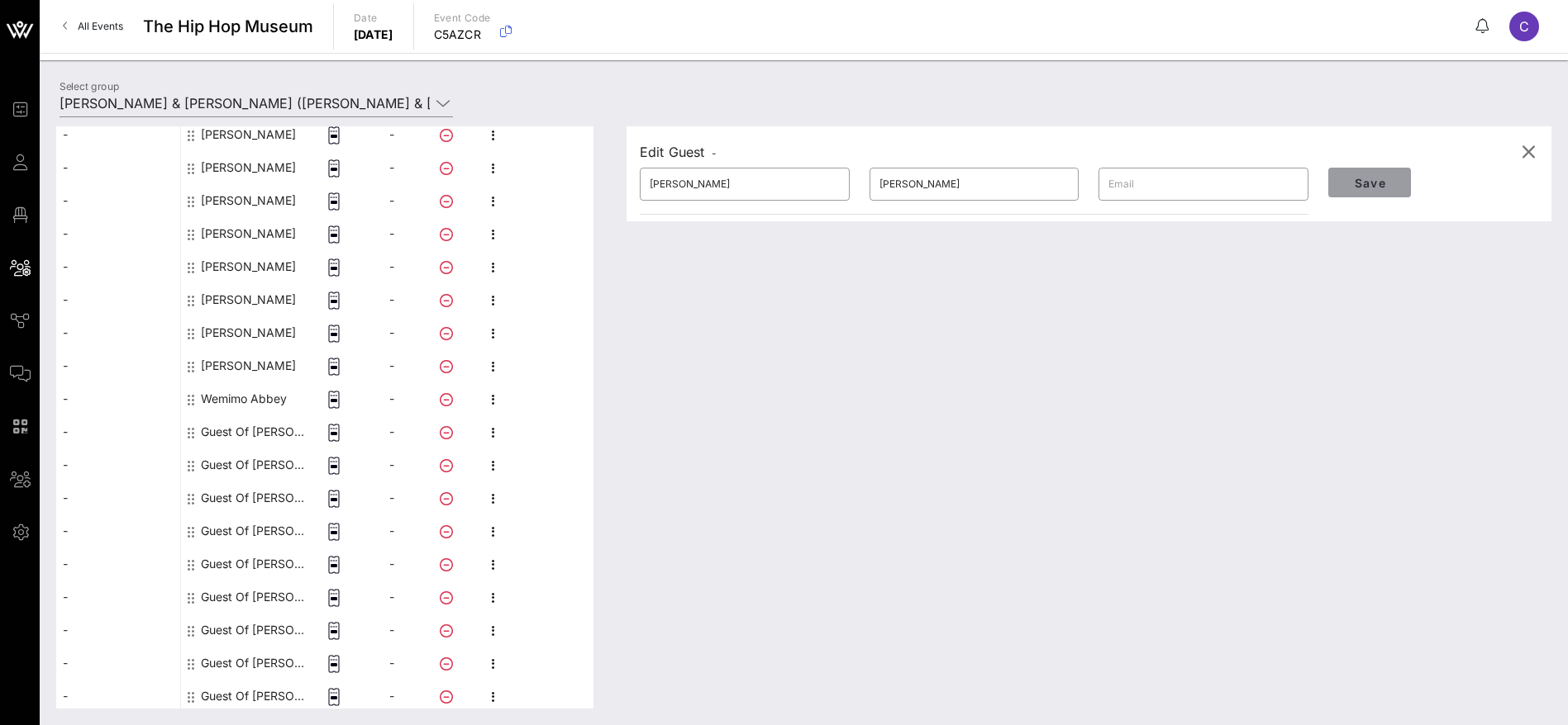
click at [1378, 186] on span "Save" at bounding box center [1370, 183] width 56 height 14
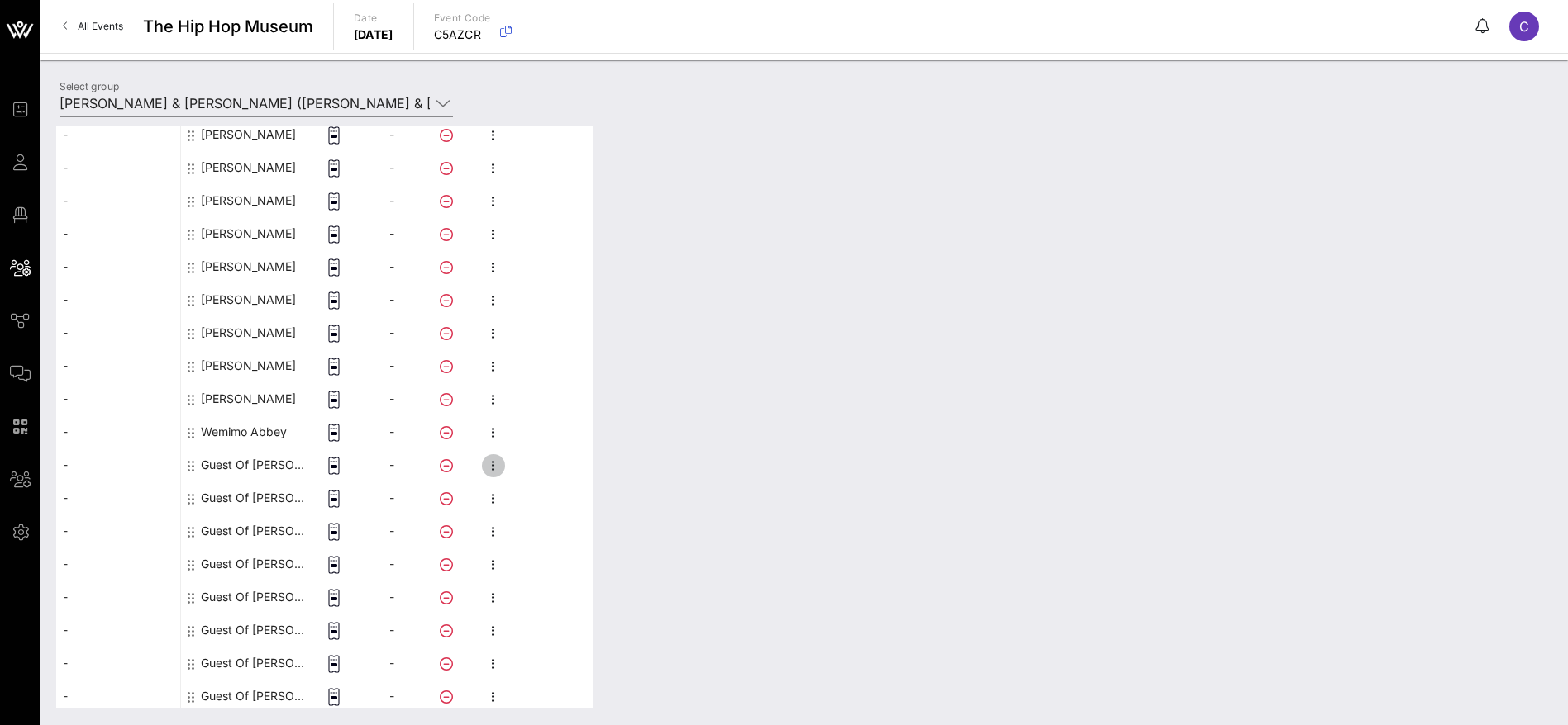
click at [493, 467] on icon "button" at bounding box center [493, 465] width 20 height 20
click at [543, 469] on div "Edit" at bounding box center [581, 470] width 126 height 13
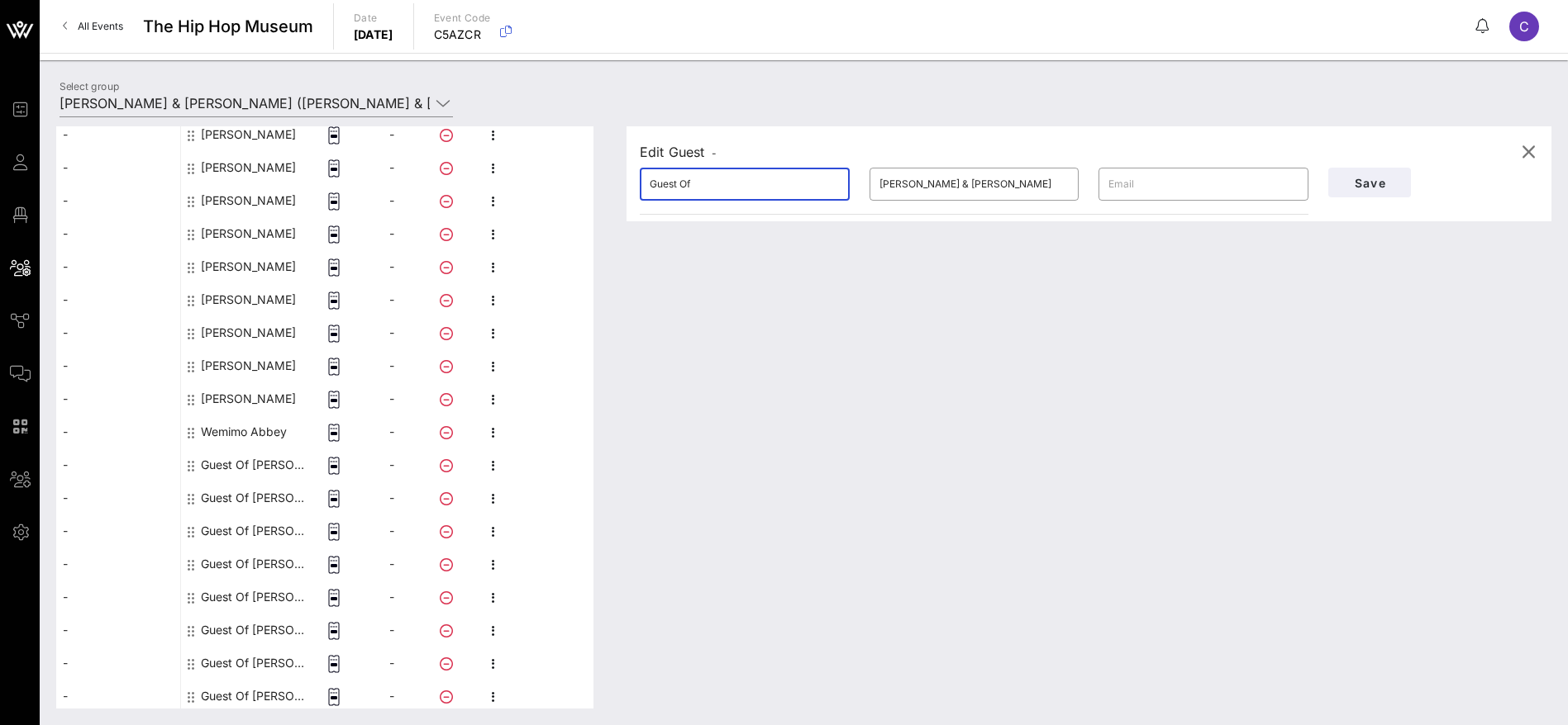
drag, startPoint x: 610, startPoint y: 184, endPoint x: 572, endPoint y: 183, distance: 38.0
click at [572, 183] on div "This host group has not been shared yet; therefore, you can't send tickets or a…" at bounding box center [804, 417] width 1495 height 582
paste input "[PERSON_NAME]"
drag, startPoint x: 725, startPoint y: 187, endPoint x: 681, endPoint y: 186, distance: 44.0
click at [681, 186] on input "[PERSON_NAME]" at bounding box center [744, 184] width 190 height 27
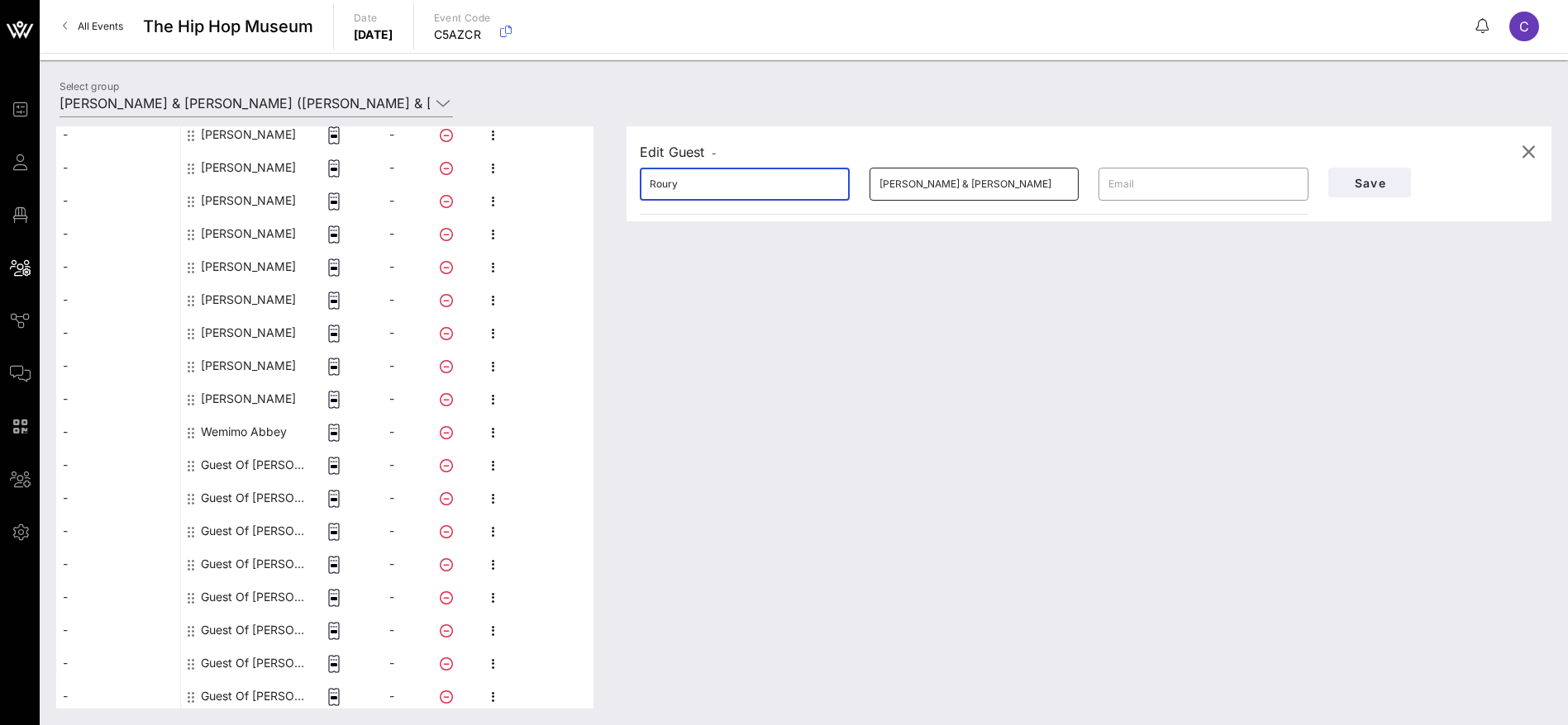
type input "Roury"
drag, startPoint x: 996, startPoint y: 176, endPoint x: 819, endPoint y: 177, distance: 177.0
click at [819, 177] on div "​ Roury ​ [PERSON_NAME] & [PERSON_NAME] ​" at bounding box center [973, 185] width 689 height 53
paste input "[PERSON_NAME]"
type input "[PERSON_NAME]"
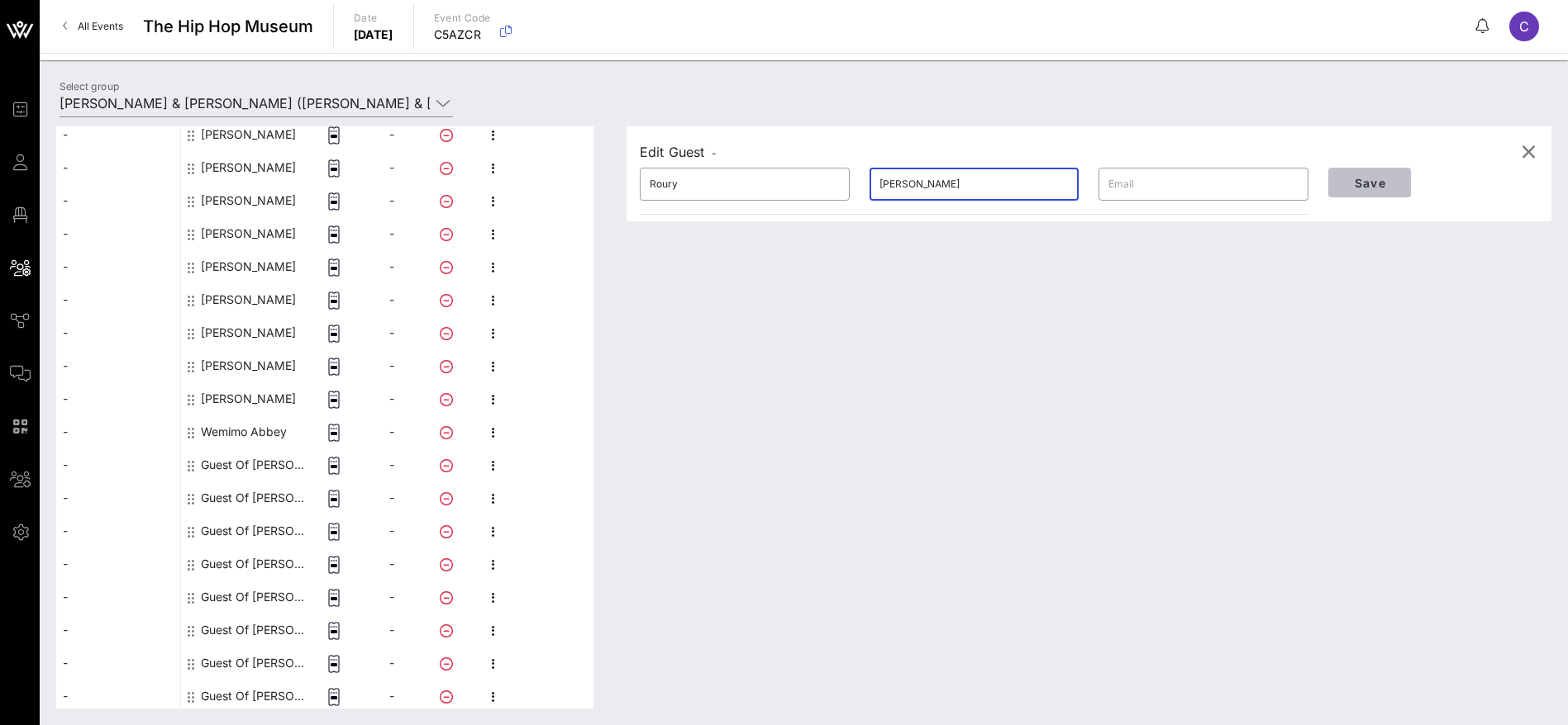
drag, startPoint x: 1371, startPoint y: 185, endPoint x: 961, endPoint y: 245, distance: 414.4
click at [1370, 183] on span "Save" at bounding box center [1370, 183] width 56 height 14
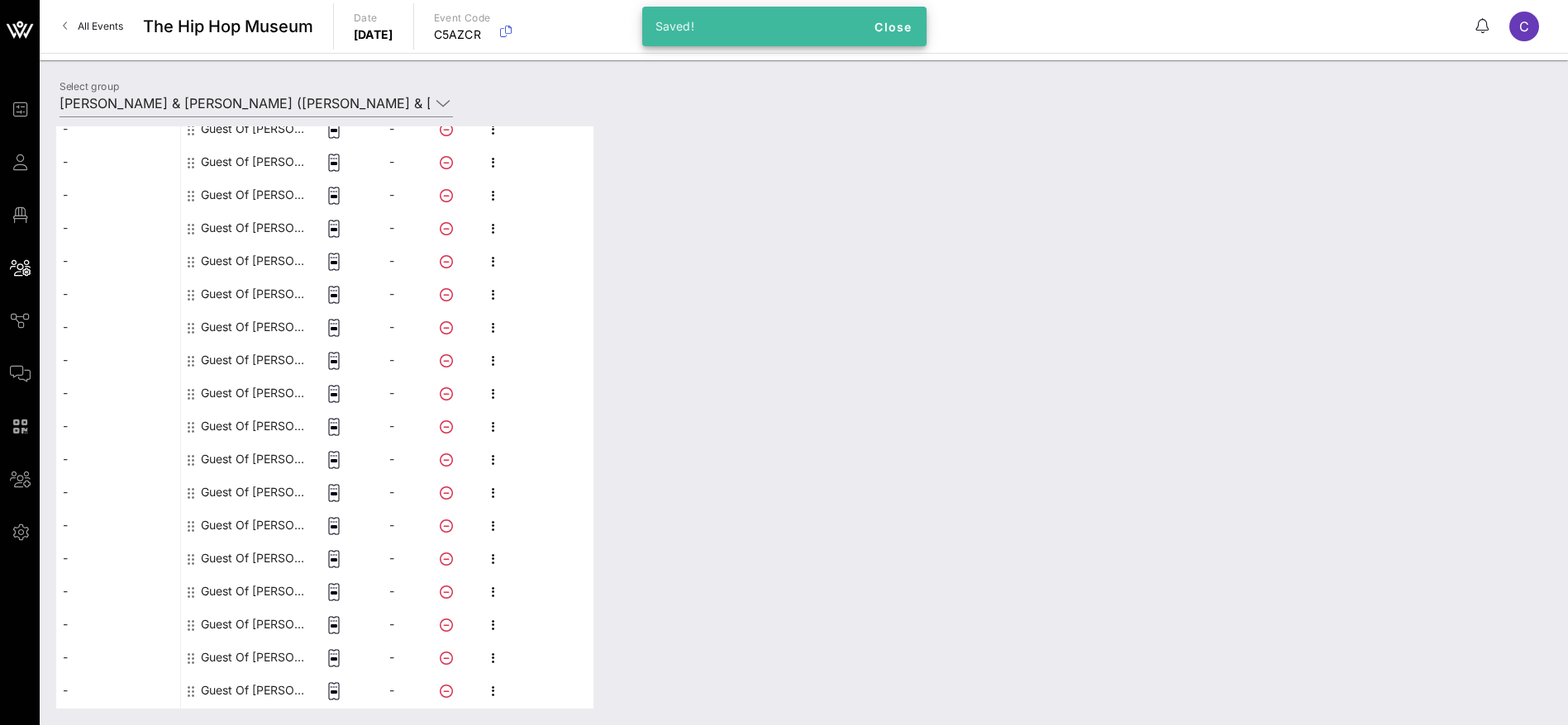
scroll to position [1487, 0]
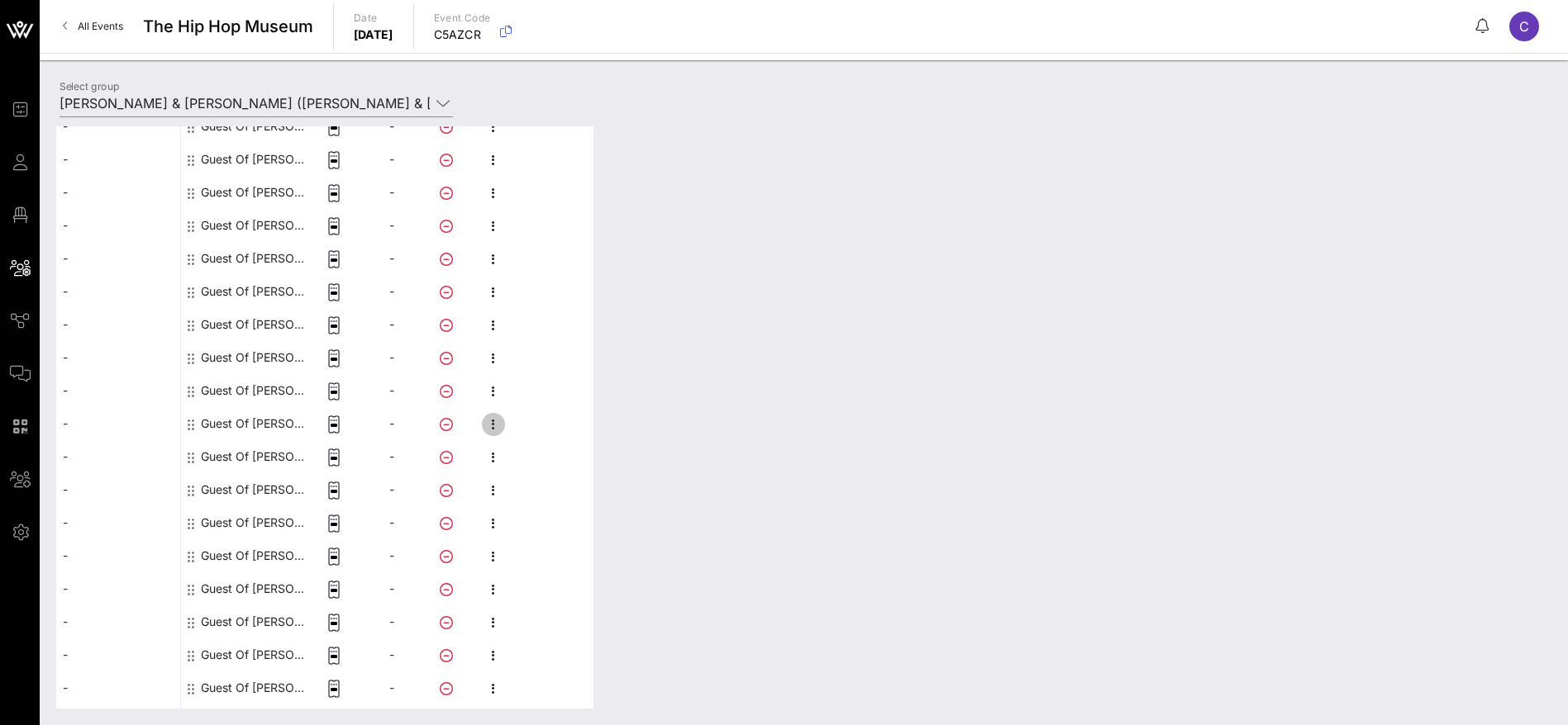
click at [487, 423] on icon "button" at bounding box center [493, 424] width 20 height 20
click at [542, 428] on div "Edit" at bounding box center [581, 429] width 126 height 13
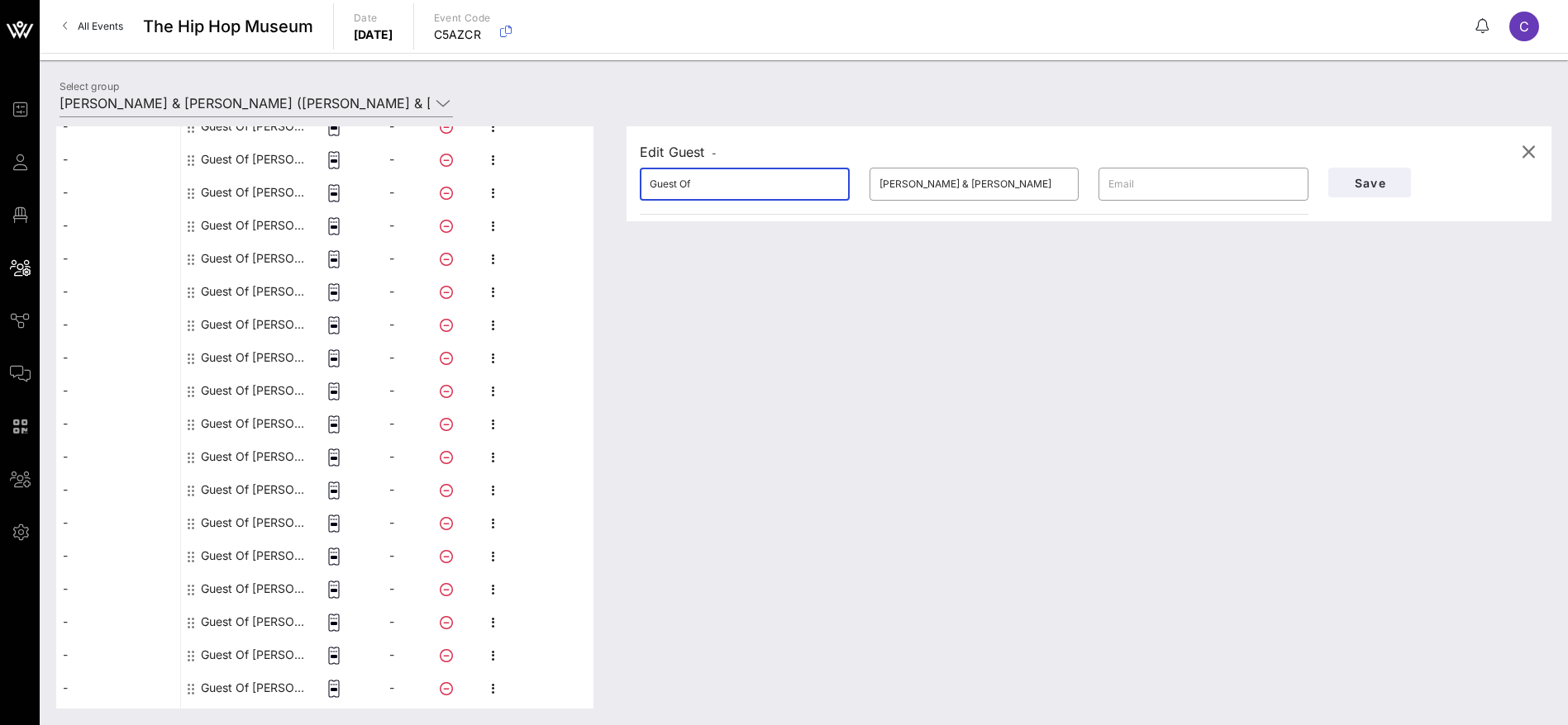
drag, startPoint x: 616, startPoint y: 174, endPoint x: 581, endPoint y: 169, distance: 35.4
click at [581, 169] on div "This host group has not been shared yet; therefore, you can't send tickets or a…" at bounding box center [804, 417] width 1495 height 582
paste input "[PERSON_NAME]"
click at [680, 185] on input "[PERSON_NAME]" at bounding box center [744, 184] width 190 height 27
type input "[PERSON_NAME]"
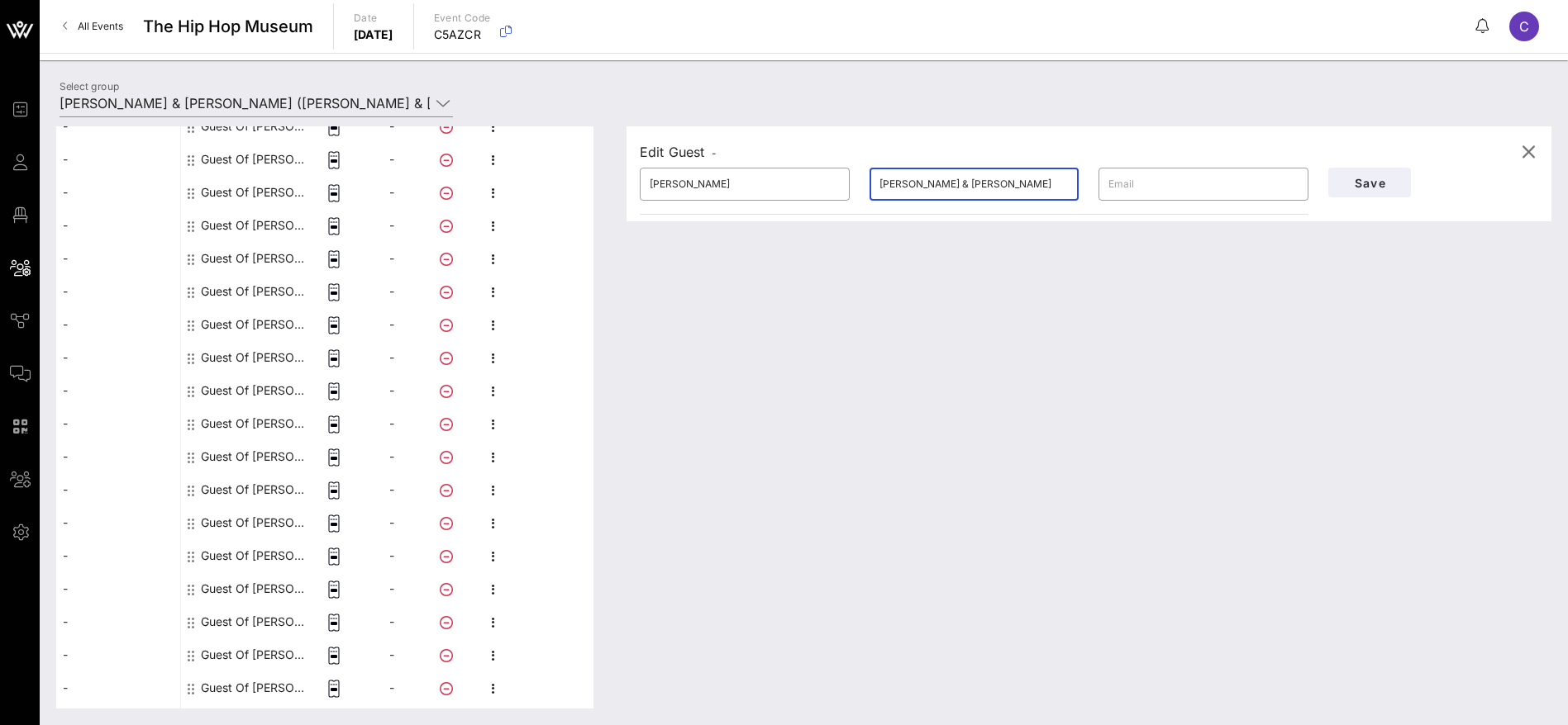
drag, startPoint x: 992, startPoint y: 186, endPoint x: 854, endPoint y: 183, distance: 138.0
click at [857, 183] on div "​ [PERSON_NAME] ​ [PERSON_NAME] & [PERSON_NAME] ​" at bounding box center [973, 185] width 689 height 53
drag, startPoint x: 968, startPoint y: 180, endPoint x: 817, endPoint y: 171, distance: 151.3
click at [817, 171] on div "​ [PERSON_NAME] ​ [PERSON_NAME] & [PERSON_NAME] ​" at bounding box center [973, 185] width 689 height 53
paste input "[PERSON_NAME]"
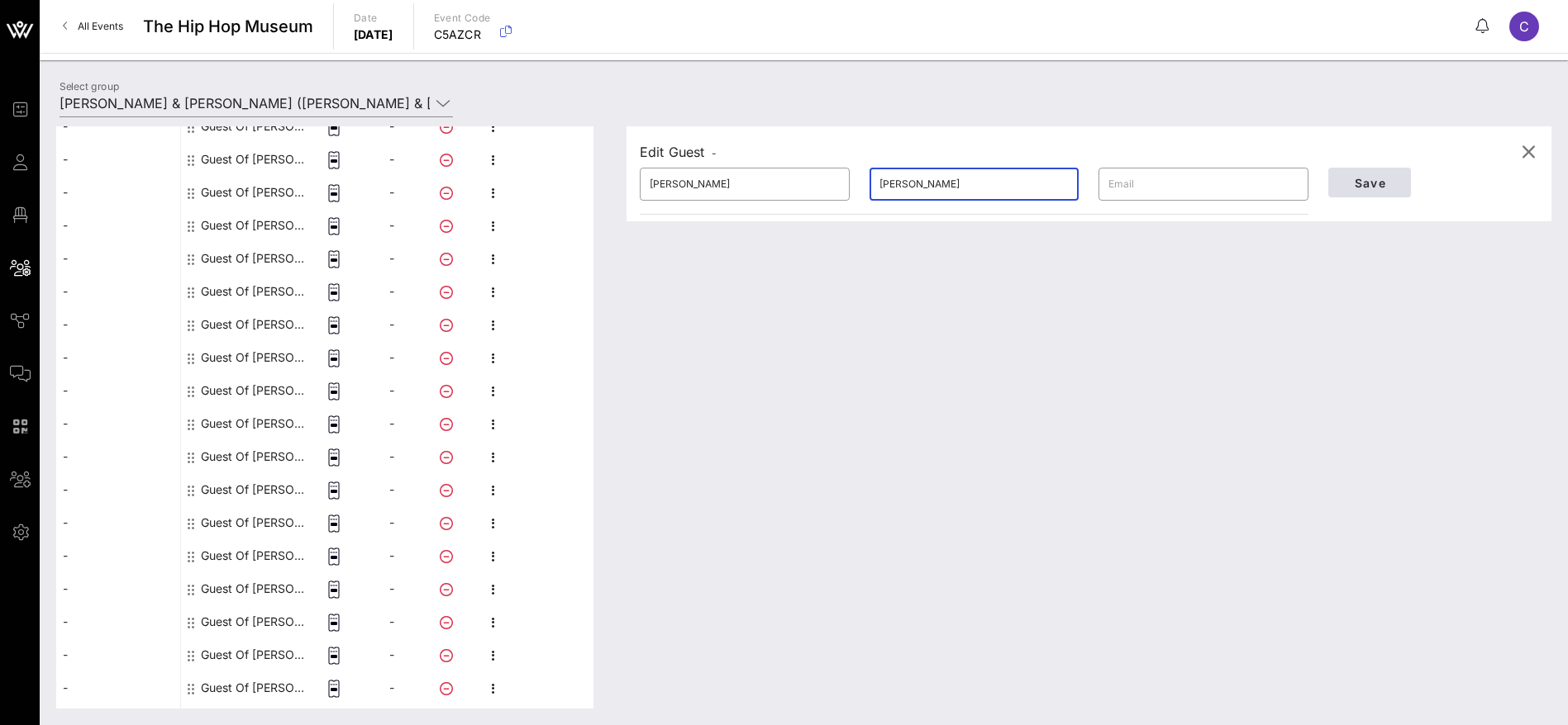
type input "[PERSON_NAME]"
click at [1373, 179] on span "Save" at bounding box center [1370, 183] width 56 height 14
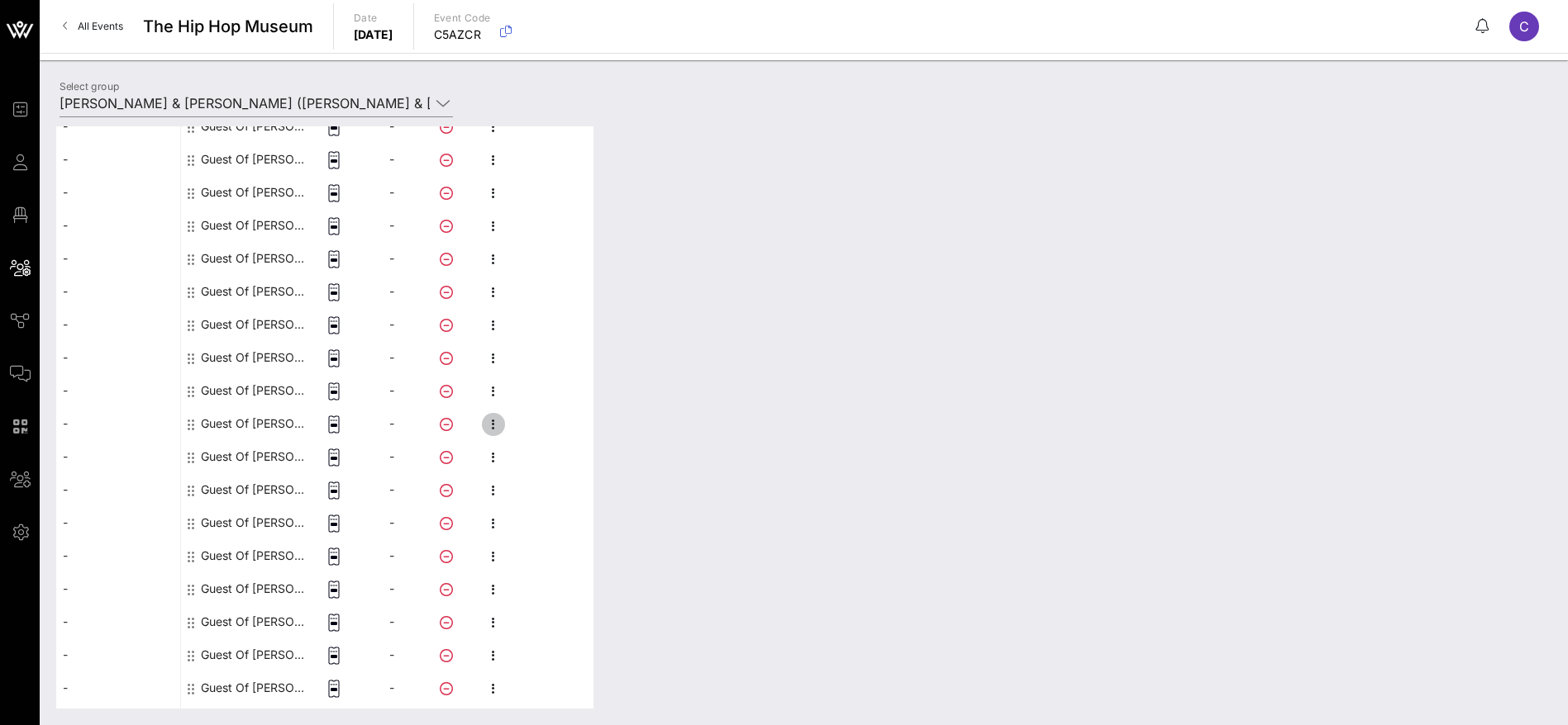
click at [489, 426] on icon "button" at bounding box center [493, 424] width 20 height 20
click at [538, 425] on div "Edit" at bounding box center [581, 429] width 126 height 13
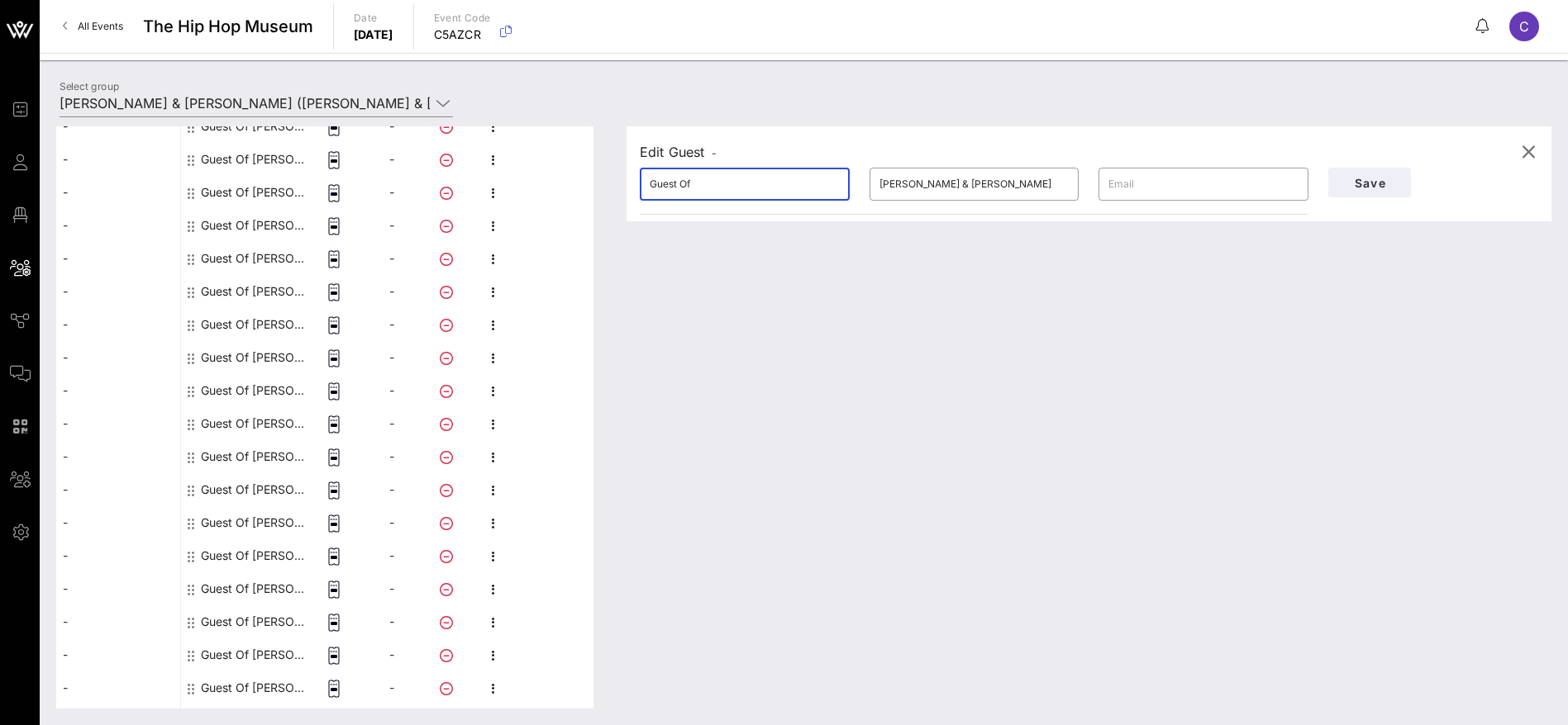
drag, startPoint x: 634, startPoint y: 184, endPoint x: 580, endPoint y: 183, distance: 54.0
click at [580, 183] on div "This host group has not been shared yet; therefore, you can't send tickets or a…" at bounding box center [804, 417] width 1495 height 582
drag, startPoint x: 643, startPoint y: 177, endPoint x: 622, endPoint y: 175, distance: 21.1
click at [622, 175] on div "Edit Guest - ​ Guest Of ​ [PERSON_NAME] & [PERSON_NAME] ​ Save" at bounding box center [1080, 417] width 941 height 582
paste input "[PERSON_NAME]"
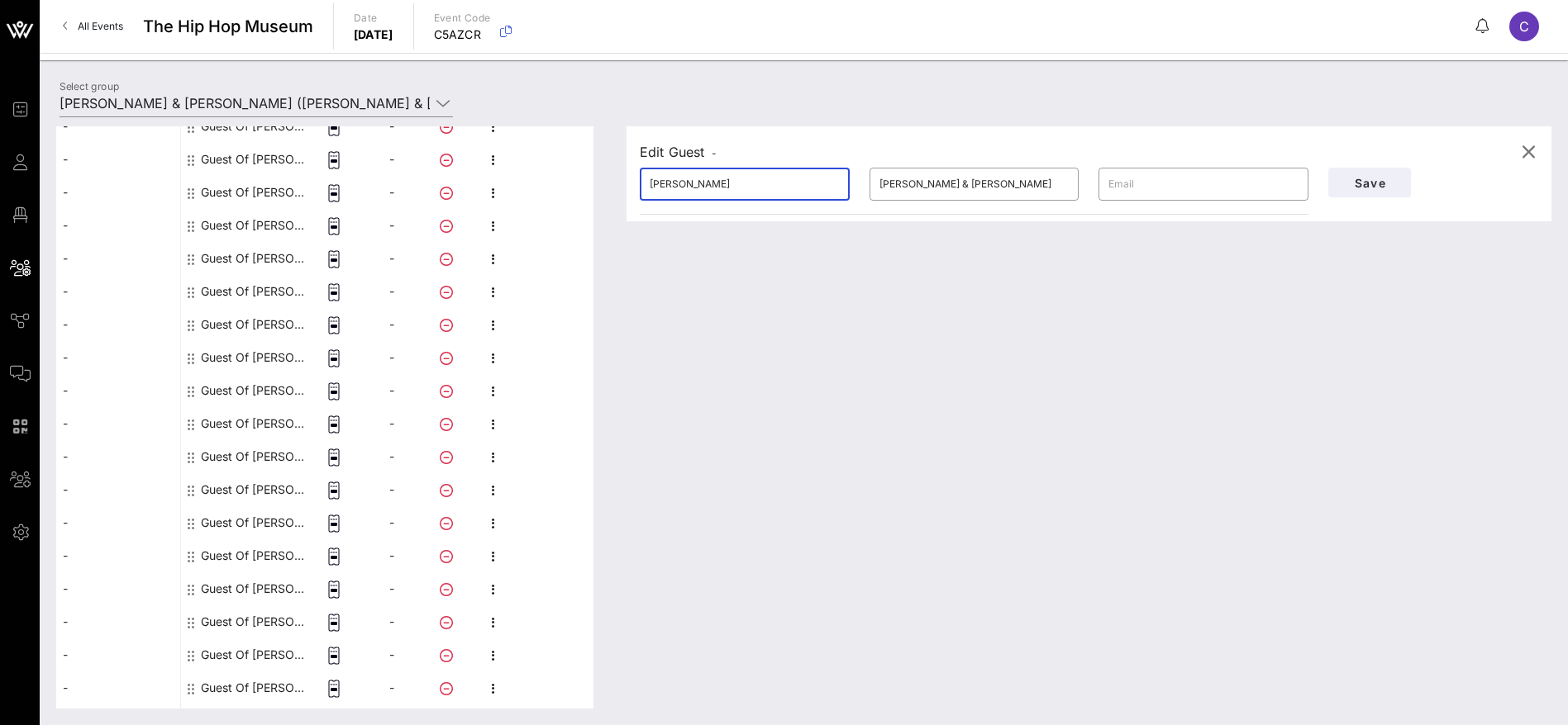
drag, startPoint x: 722, startPoint y: 184, endPoint x: 666, endPoint y: 183, distance: 56.0
click at [666, 183] on input "[PERSON_NAME]" at bounding box center [744, 184] width 190 height 27
type input "[PERSON_NAME]"
drag, startPoint x: 1014, startPoint y: 180, endPoint x: 795, endPoint y: 177, distance: 219.0
click at [795, 177] on div "​ [PERSON_NAME] ​ [PERSON_NAME] & [PERSON_NAME] ​" at bounding box center [973, 185] width 689 height 53
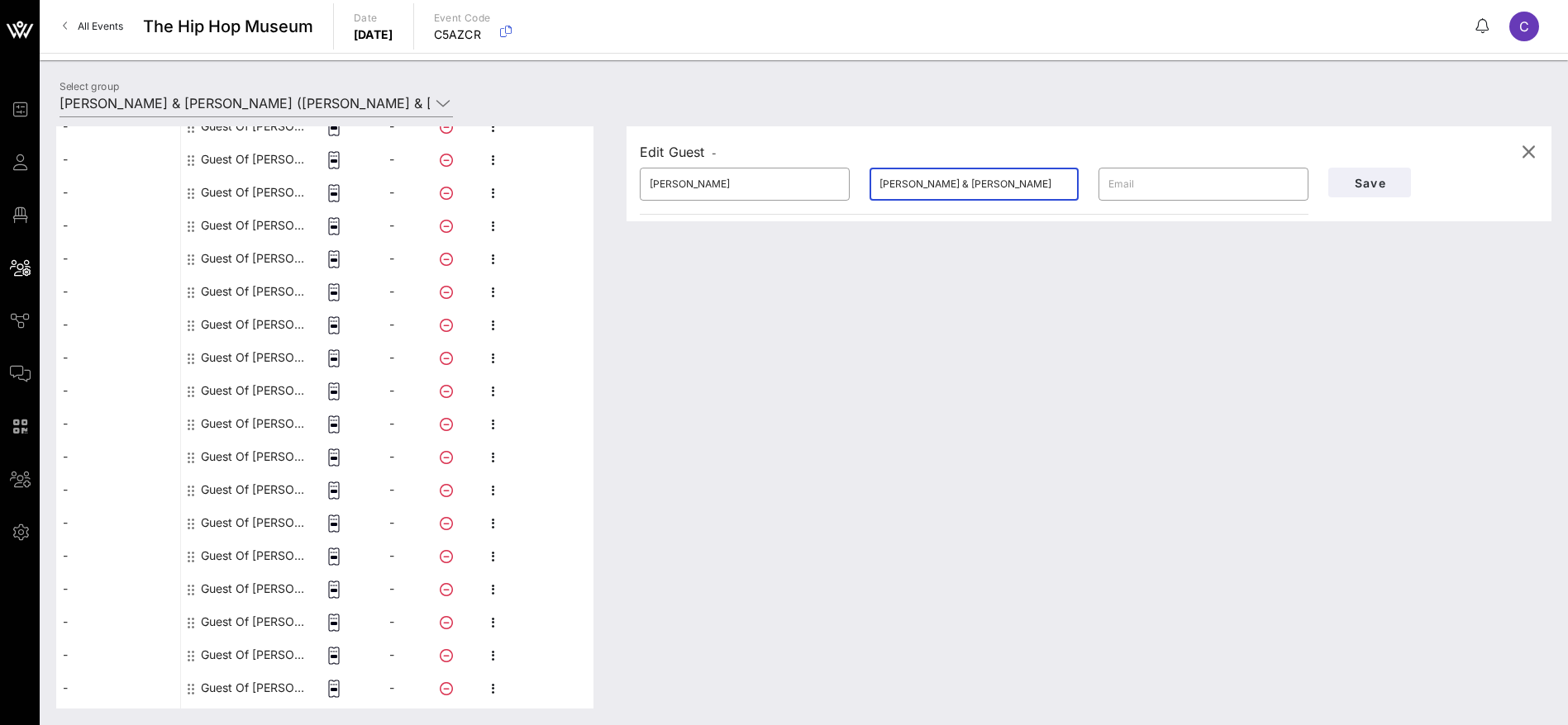
paste input "[PERSON_NAME]"
type input "[PERSON_NAME]"
click at [1357, 185] on span "Save" at bounding box center [1370, 183] width 56 height 14
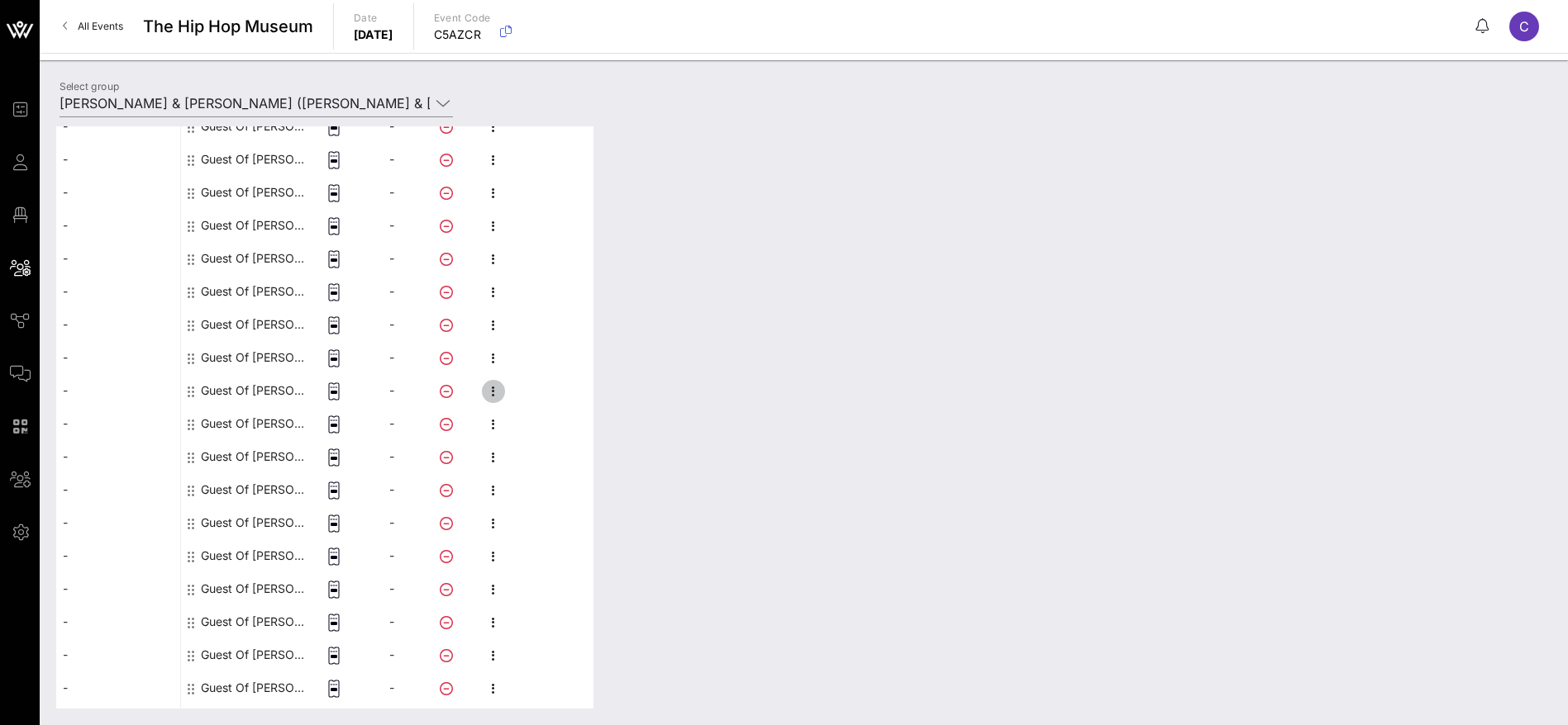
click at [489, 390] on icon "button" at bounding box center [493, 391] width 20 height 20
click at [536, 386] on div "Edit" at bounding box center [581, 396] width 126 height 27
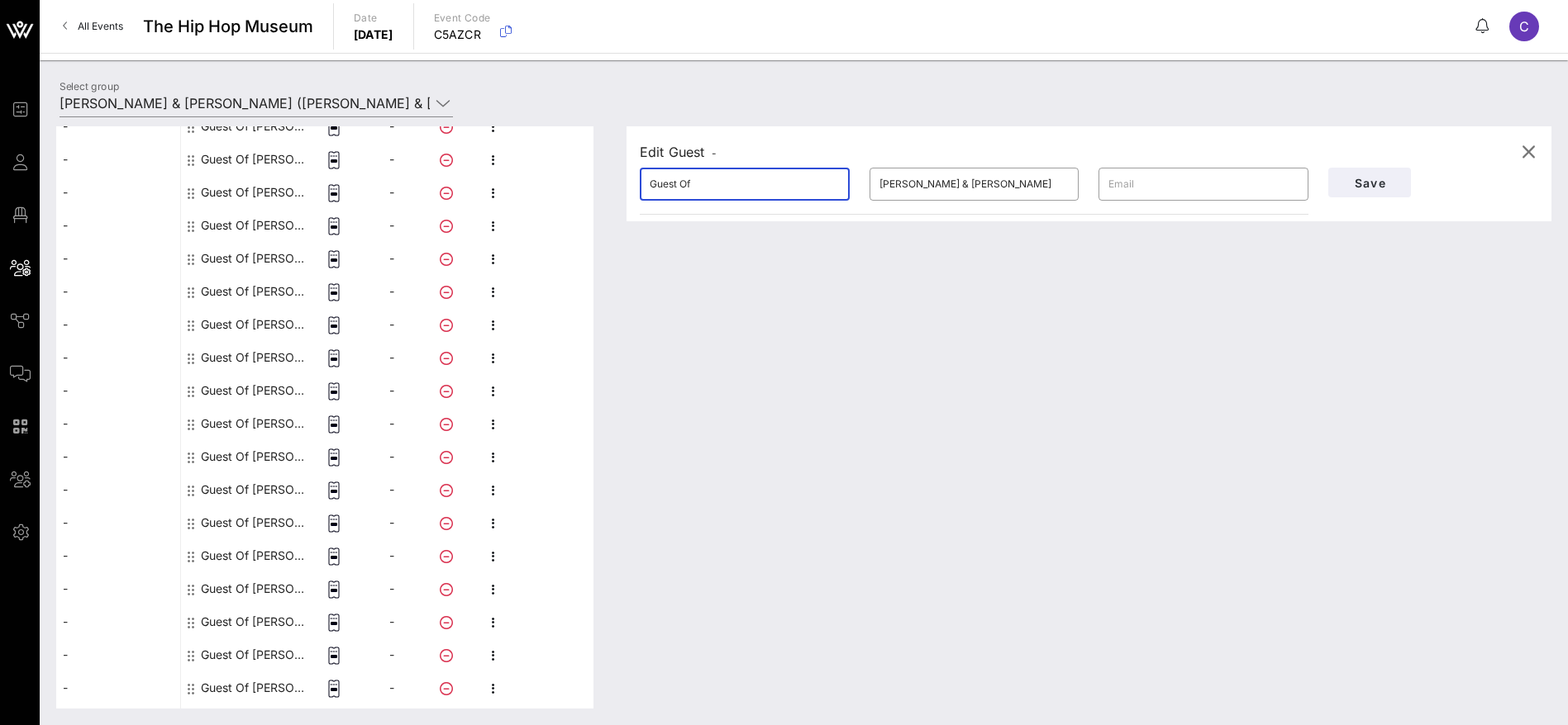
drag, startPoint x: 705, startPoint y: 183, endPoint x: 548, endPoint y: 182, distance: 157.0
click at [548, 182] on div "This host group has not been shared yet; therefore, you can't send tickets or a…" at bounding box center [804, 417] width 1495 height 582
paste input "[PERSON_NAME]"
drag, startPoint x: 699, startPoint y: 181, endPoint x: 674, endPoint y: 181, distance: 25.0
click at [674, 181] on input "[PERSON_NAME]" at bounding box center [744, 184] width 190 height 27
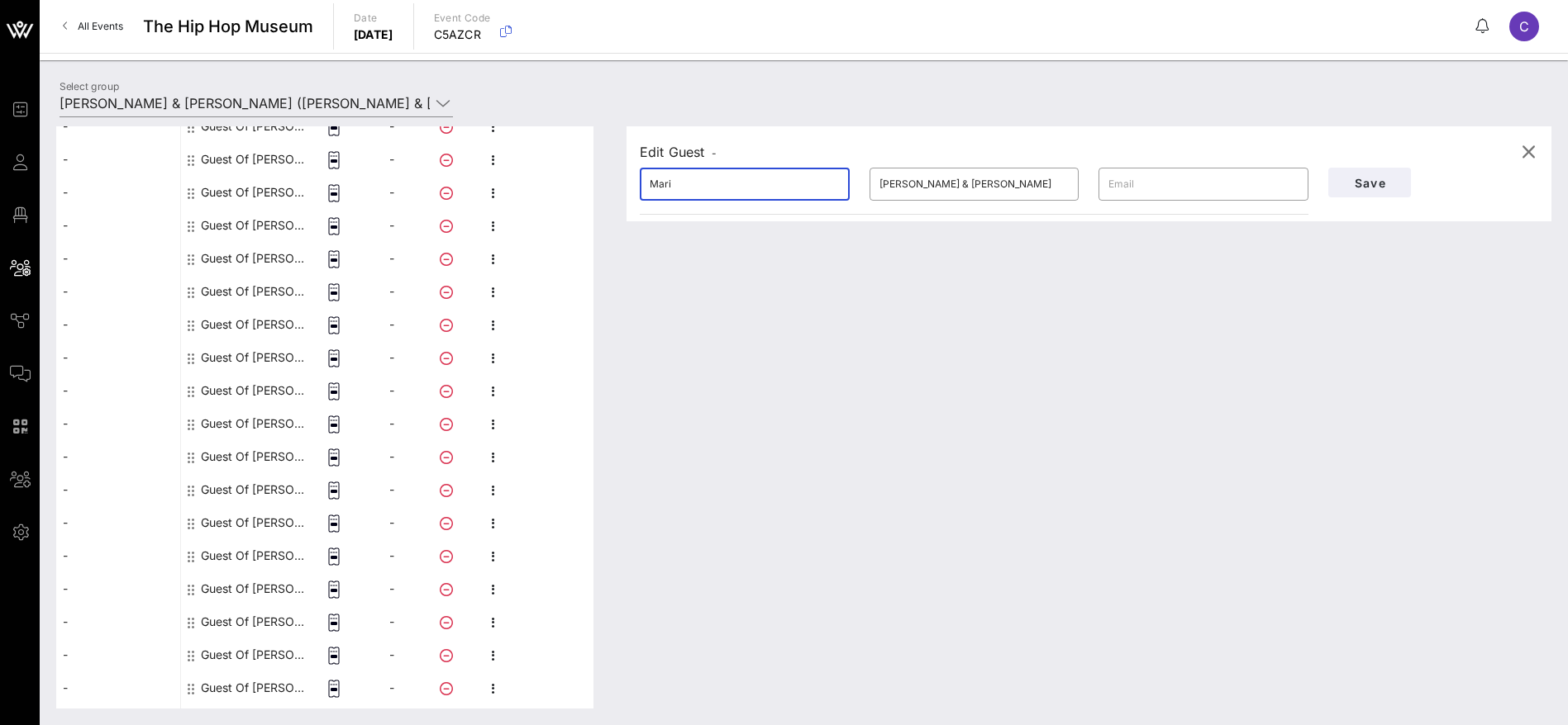
type input "Mari"
drag, startPoint x: 824, startPoint y: 184, endPoint x: 807, endPoint y: 184, distance: 17.0
click at [807, 184] on div "​ [PERSON_NAME] ​ [PERSON_NAME] & [PERSON_NAME] ​" at bounding box center [973, 185] width 689 height 53
paste input "[PERSON_NAME]"
type input "[PERSON_NAME]"
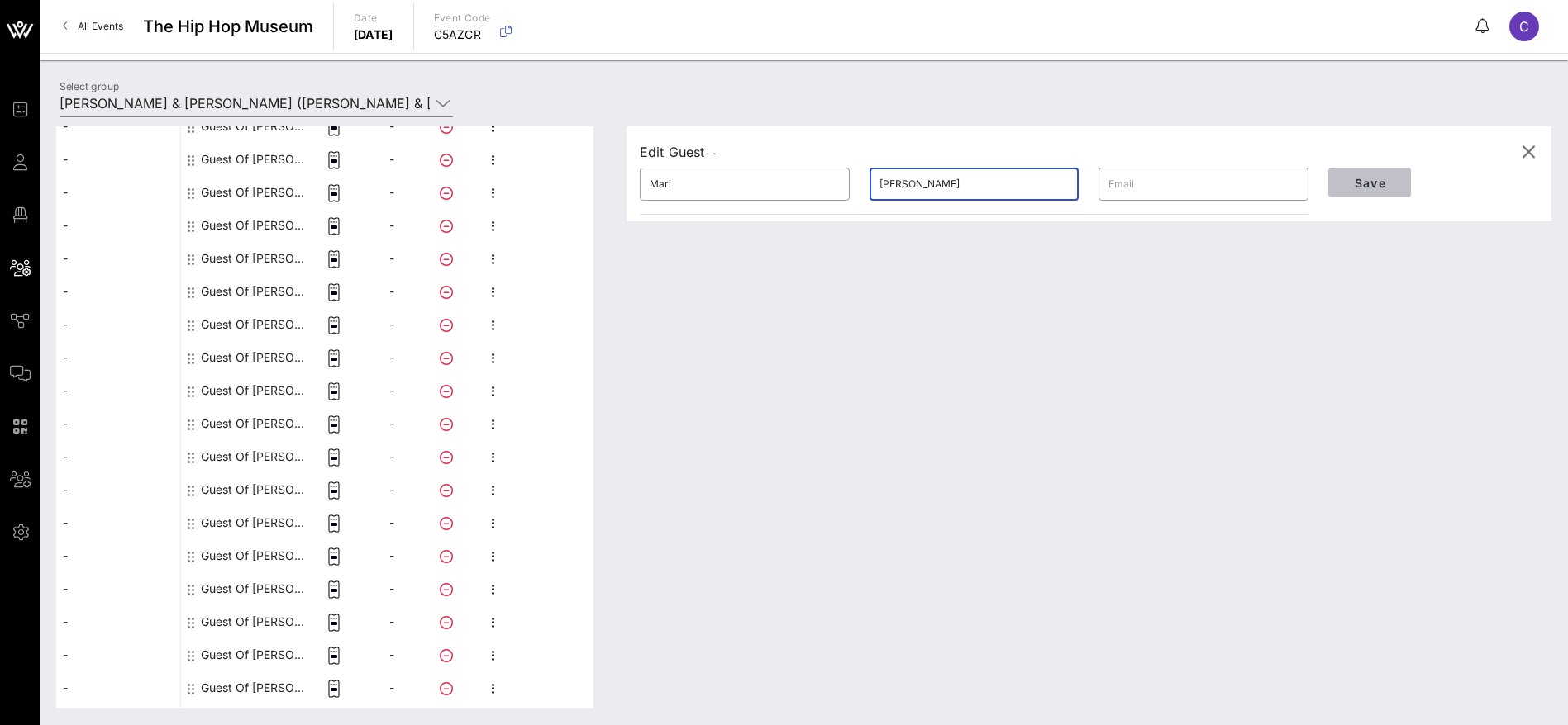
click at [1353, 177] on span "Save" at bounding box center [1370, 183] width 56 height 14
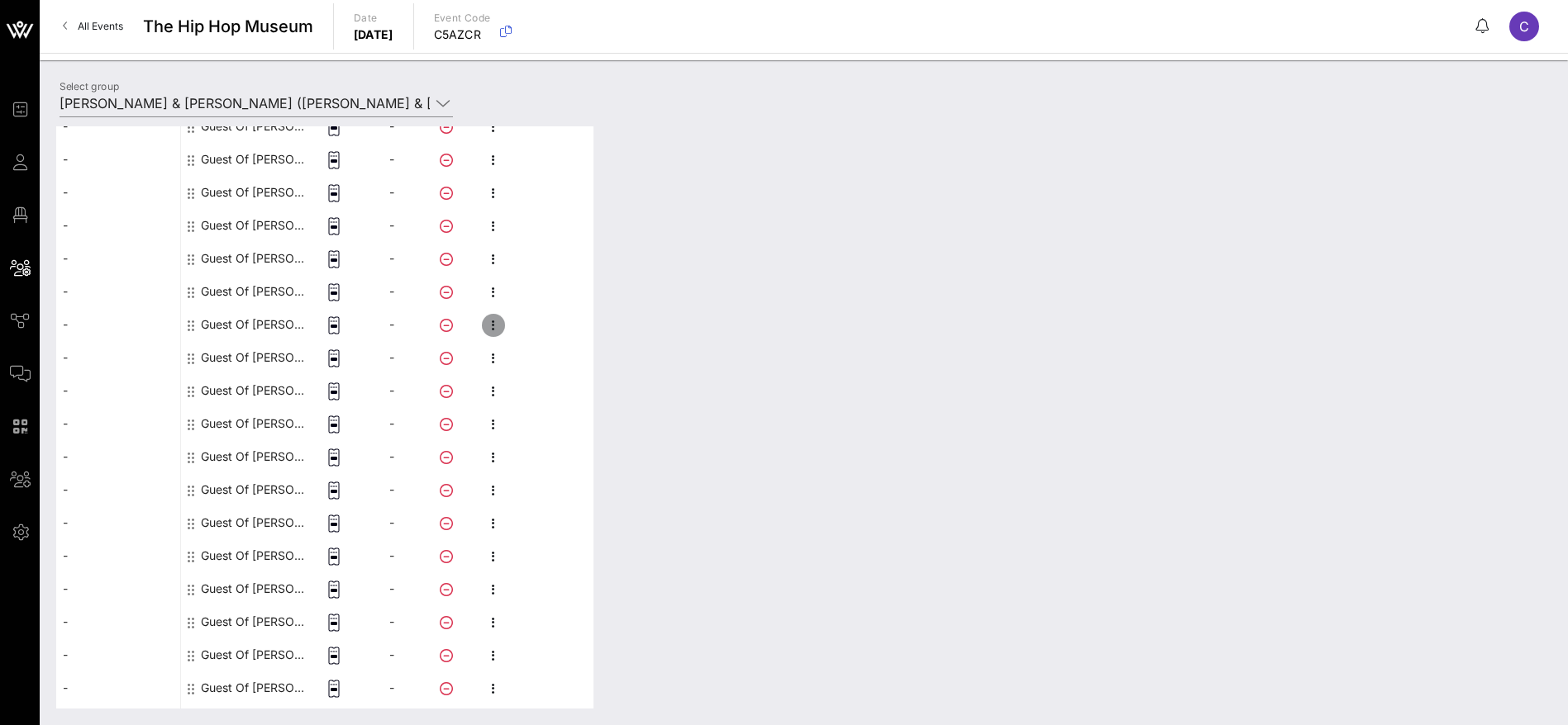
click at [491, 321] on icon "button" at bounding box center [493, 325] width 20 height 20
click at [531, 329] on div "Edit" at bounding box center [581, 330] width 126 height 13
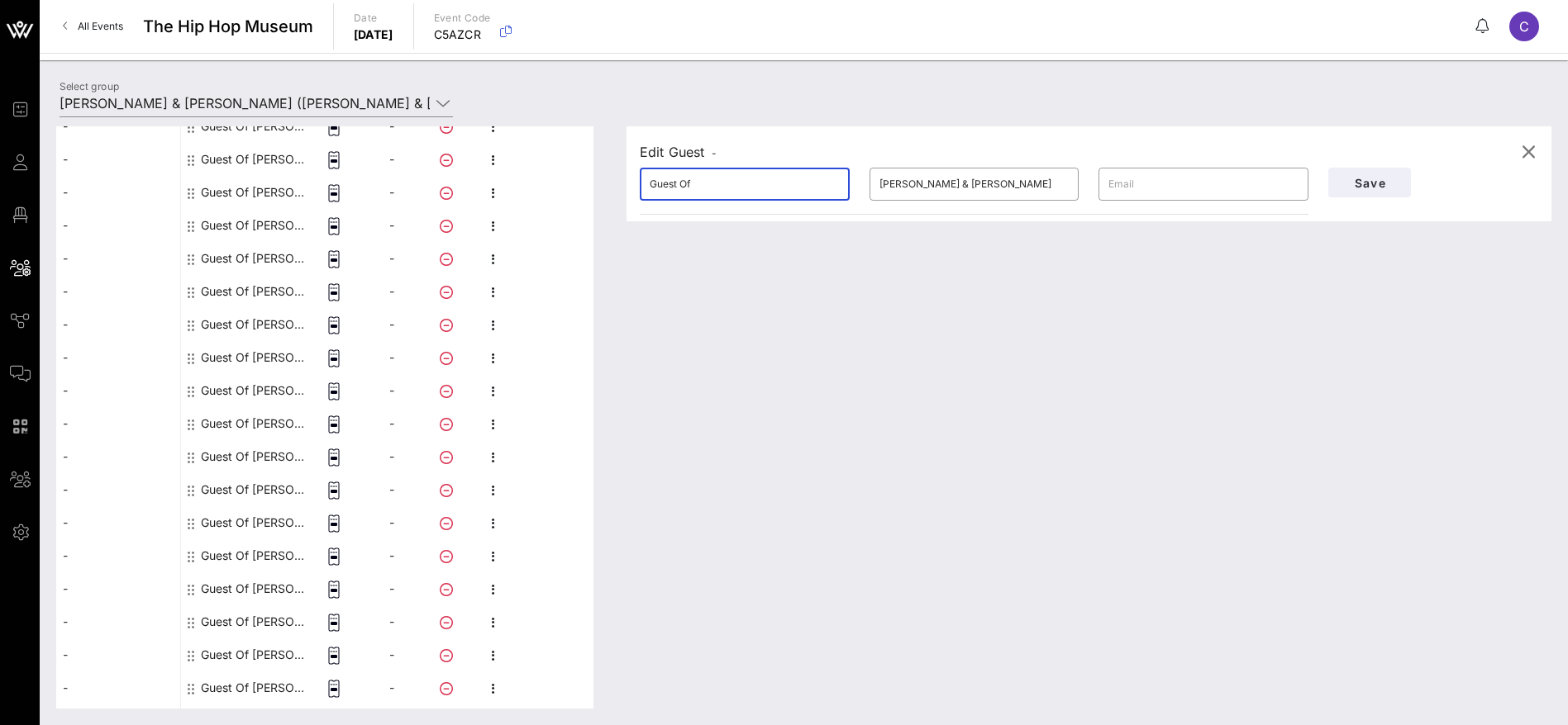
drag, startPoint x: 642, startPoint y: 183, endPoint x: 607, endPoint y: 182, distance: 35.0
click at [607, 182] on div "This host group has not been shared yet; therefore, you can't send tickets or a…" at bounding box center [804, 417] width 1495 height 582
paste input "[PERSON_NAME]"
drag, startPoint x: 692, startPoint y: 185, endPoint x: 671, endPoint y: 183, distance: 21.1
click at [671, 183] on input "[PERSON_NAME]" at bounding box center [744, 184] width 190 height 27
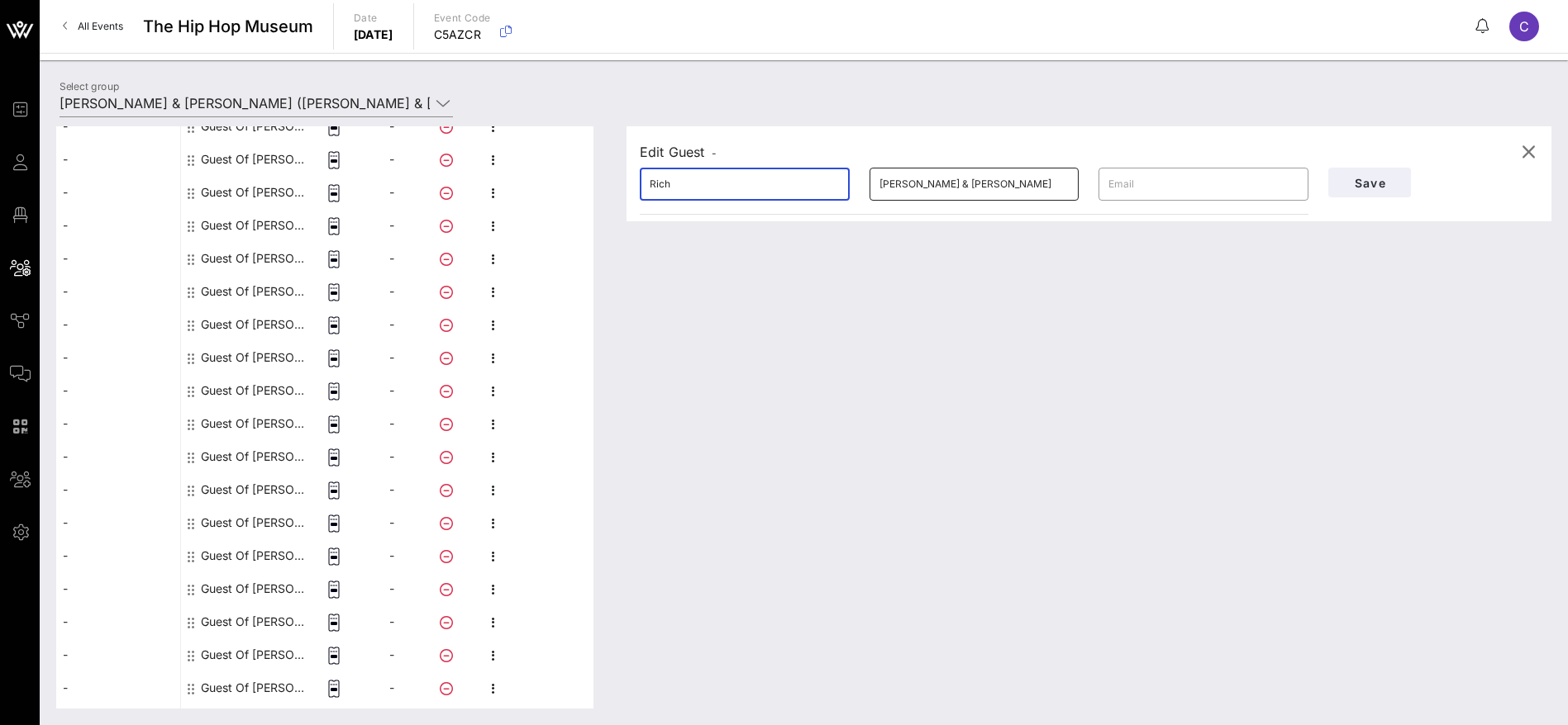
type input "Rich"
drag, startPoint x: 1039, startPoint y: 180, endPoint x: 743, endPoint y: 175, distance: 296.0
click at [743, 175] on div "​ Rich ​ [PERSON_NAME] & [PERSON_NAME] ​" at bounding box center [973, 185] width 689 height 53
paste input "[PERSON_NAME]"
type input "[PERSON_NAME]"
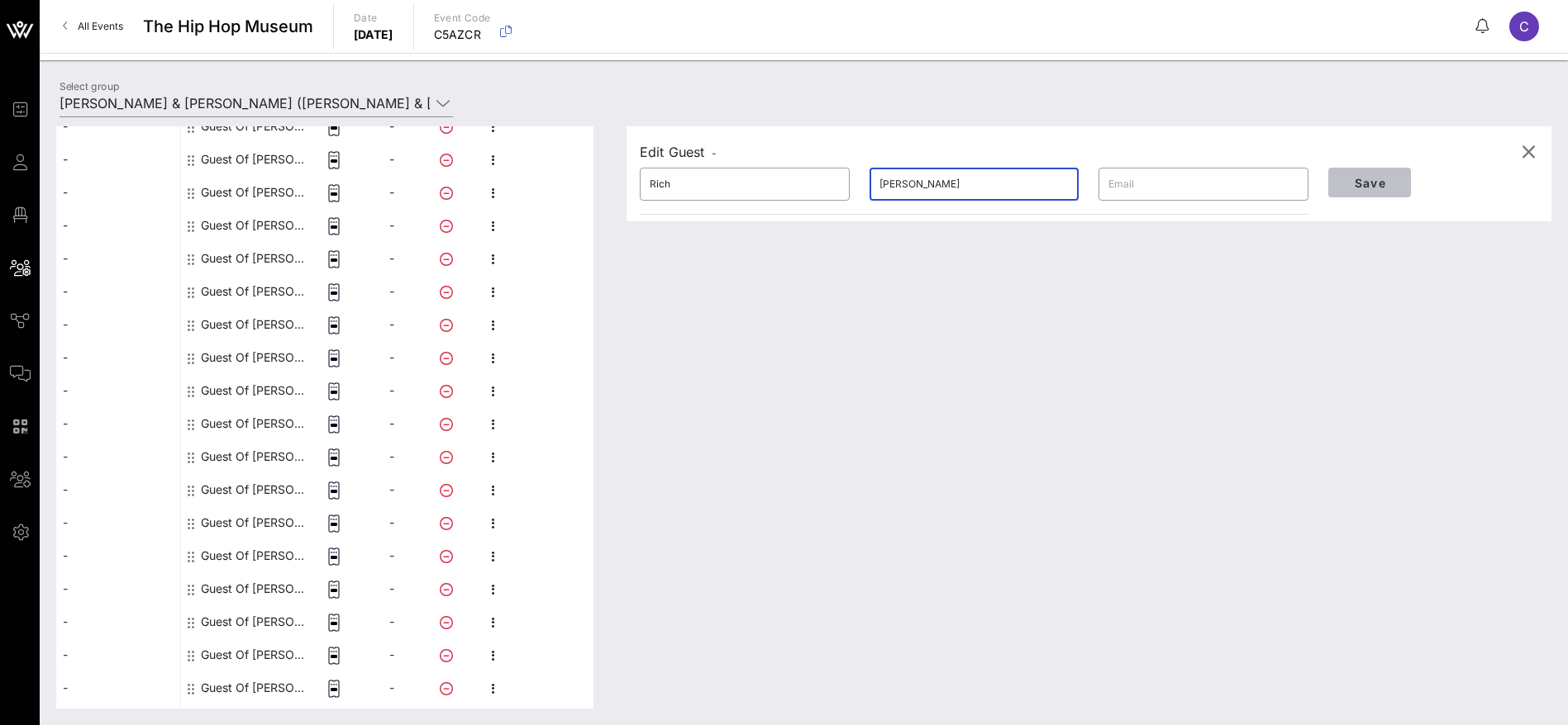
click at [1358, 179] on span "Save" at bounding box center [1370, 183] width 56 height 14
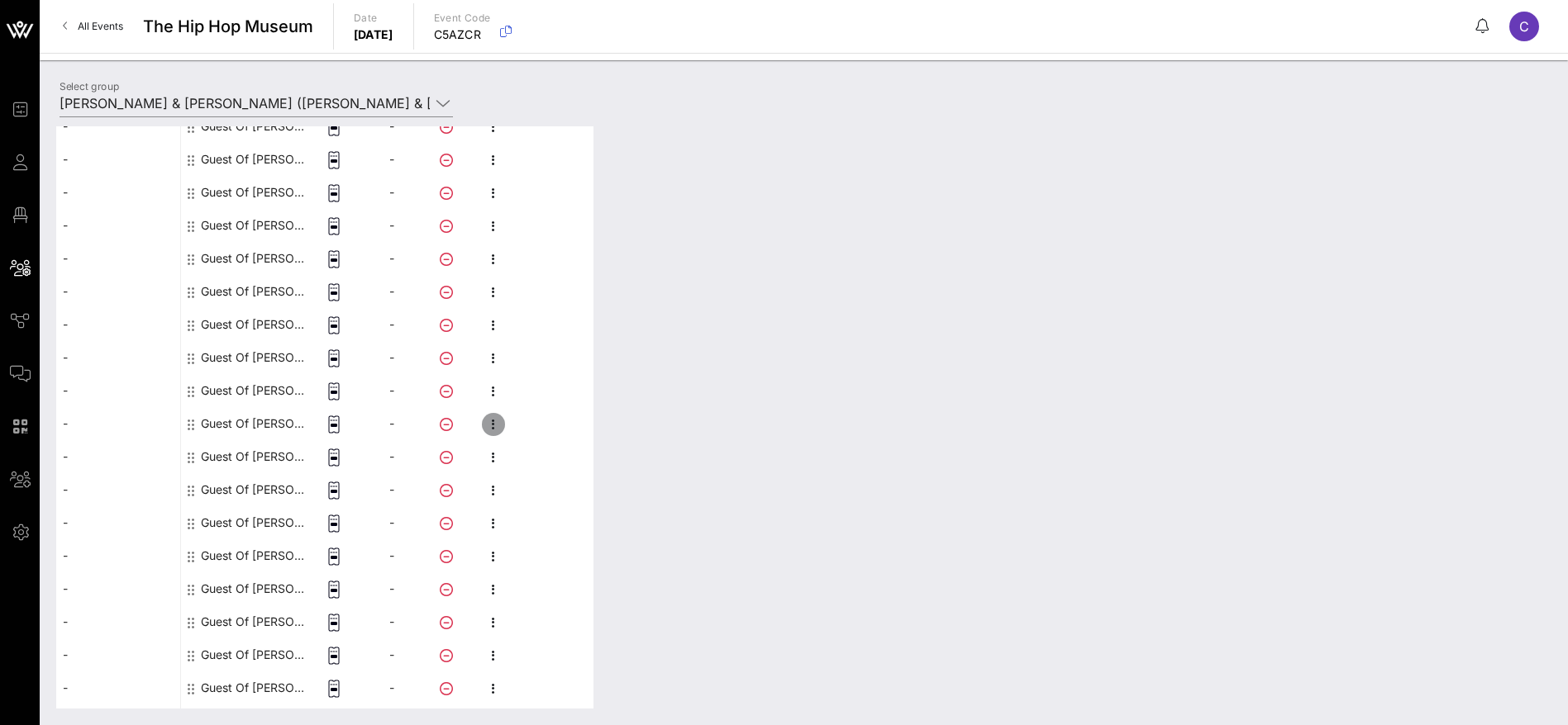
click at [490, 420] on icon "button" at bounding box center [493, 424] width 20 height 20
click at [528, 428] on div "Edit" at bounding box center [581, 429] width 126 height 13
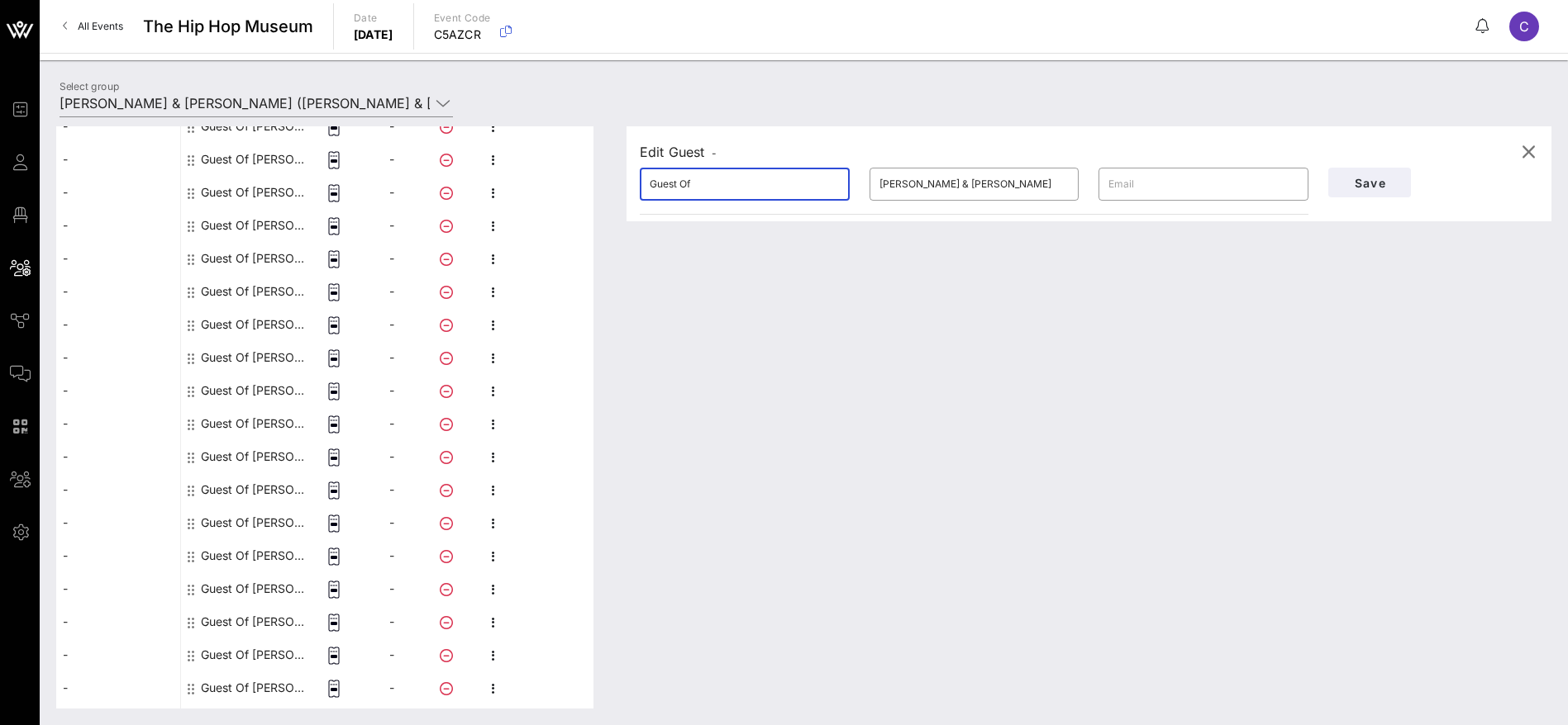
drag, startPoint x: 725, startPoint y: 182, endPoint x: 611, endPoint y: 178, distance: 114.1
click at [611, 178] on div "Edit Guest - ​ Guest Of ​ [PERSON_NAME] & [PERSON_NAME] ​ Save" at bounding box center [1080, 417] width 941 height 582
paste input "[PERSON_NAME]"
drag, startPoint x: 742, startPoint y: 186, endPoint x: 677, endPoint y: 183, distance: 65.1
click at [677, 183] on input "[PERSON_NAME]" at bounding box center [744, 184] width 190 height 27
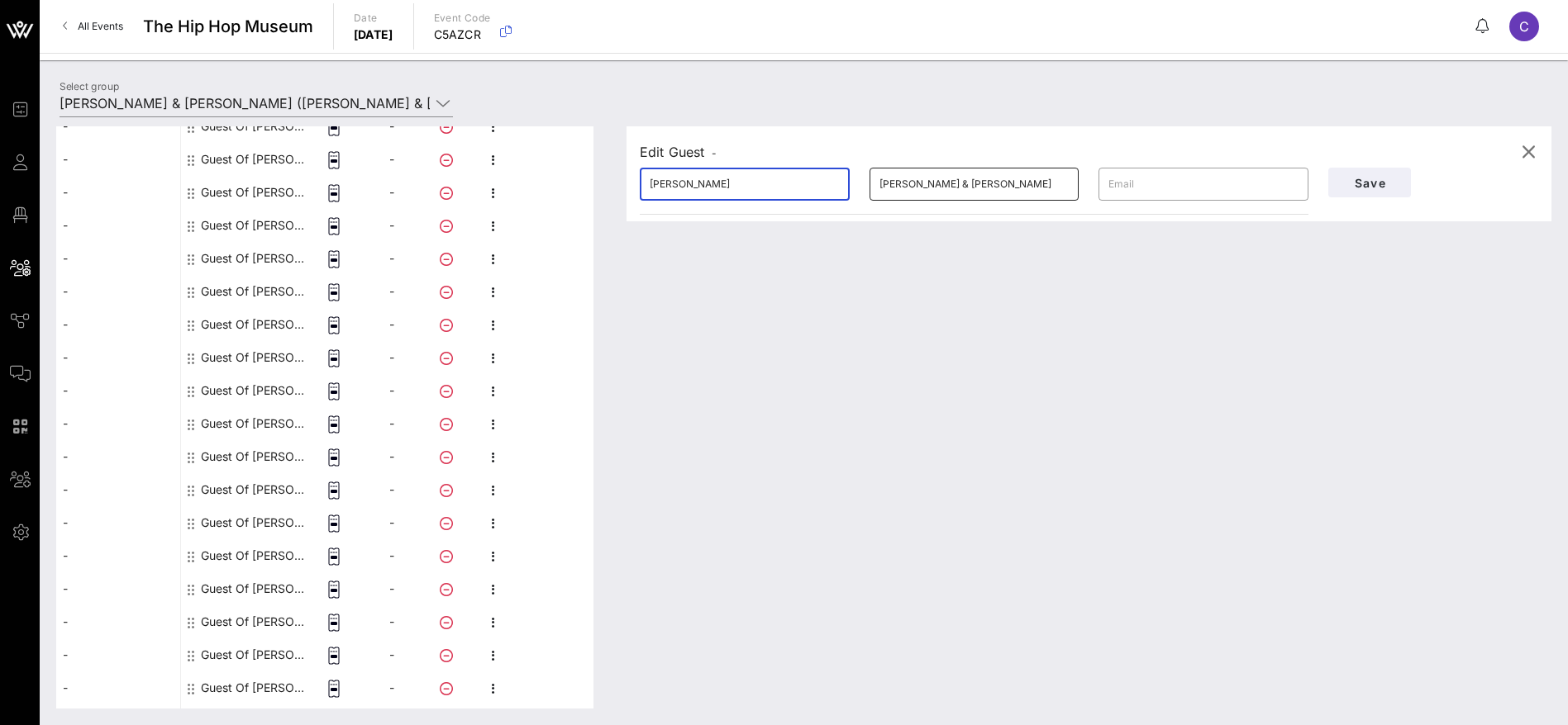
type input "[PERSON_NAME]"
drag, startPoint x: 918, startPoint y: 183, endPoint x: 830, endPoint y: 183, distance: 88.0
click at [830, 183] on div "​ [PERSON_NAME] ​ [PERSON_NAME] & [PERSON_NAME] ​" at bounding box center [973, 185] width 689 height 53
paste input "[GEOGRAPHIC_DATA]"
type input "[GEOGRAPHIC_DATA]"
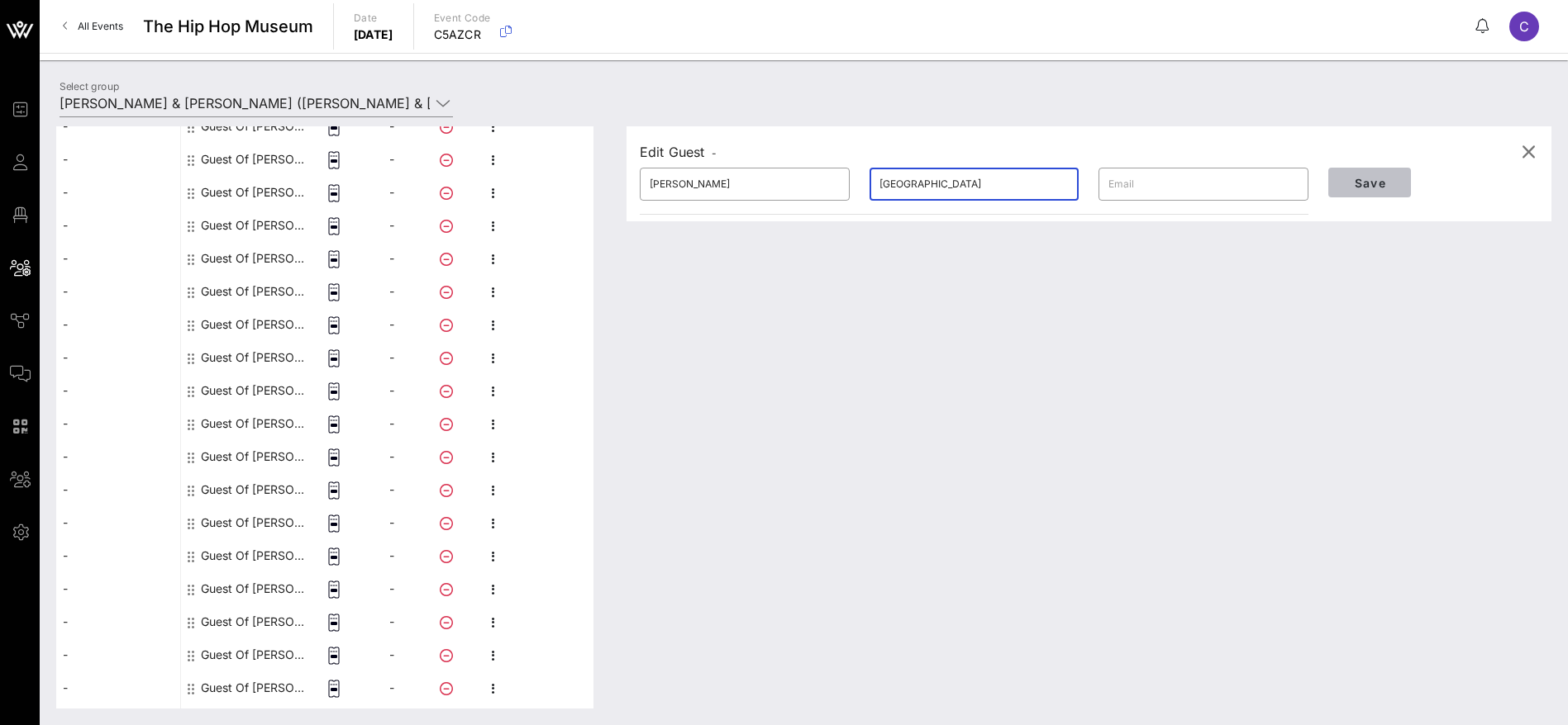
click at [1359, 176] on span "Save" at bounding box center [1370, 183] width 56 height 14
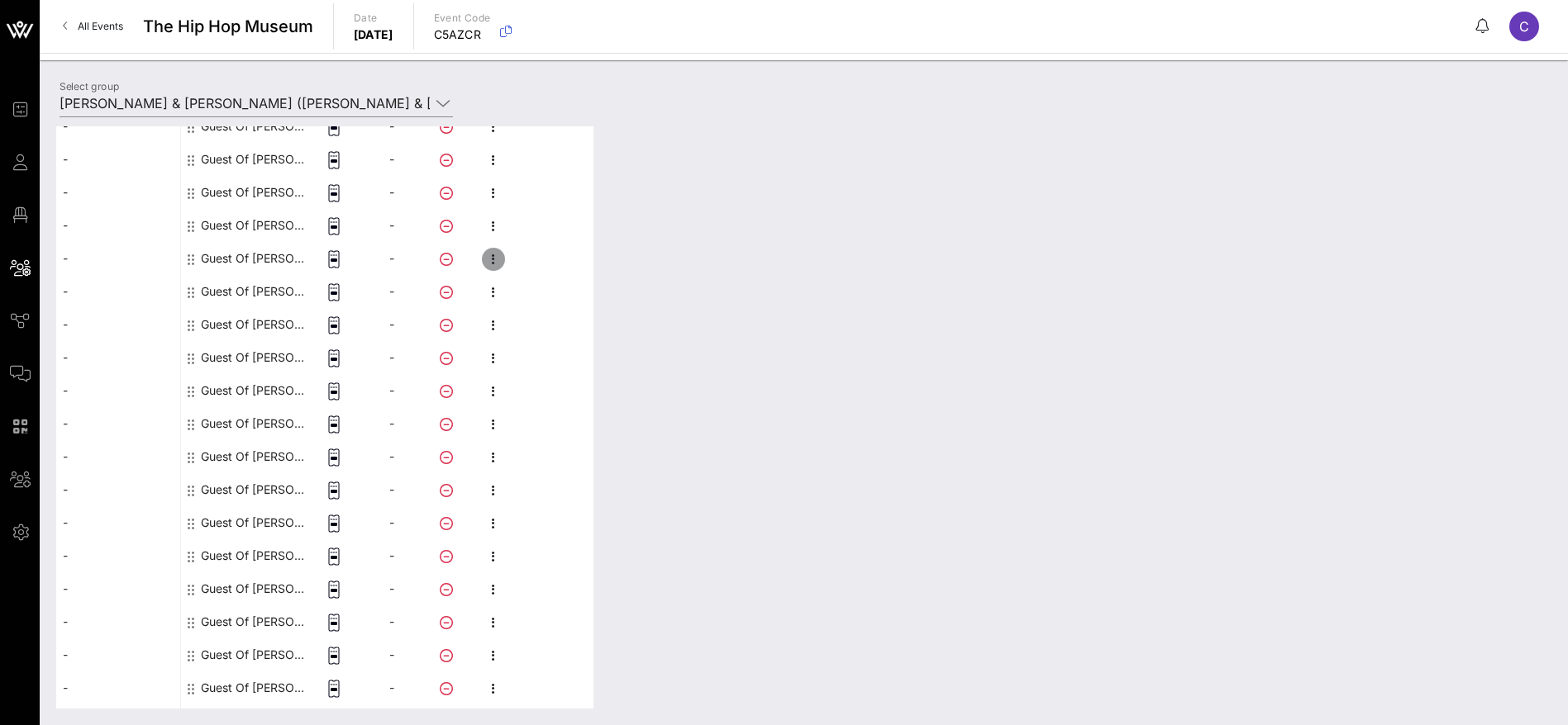
click at [494, 257] on icon "button" at bounding box center [493, 259] width 20 height 20
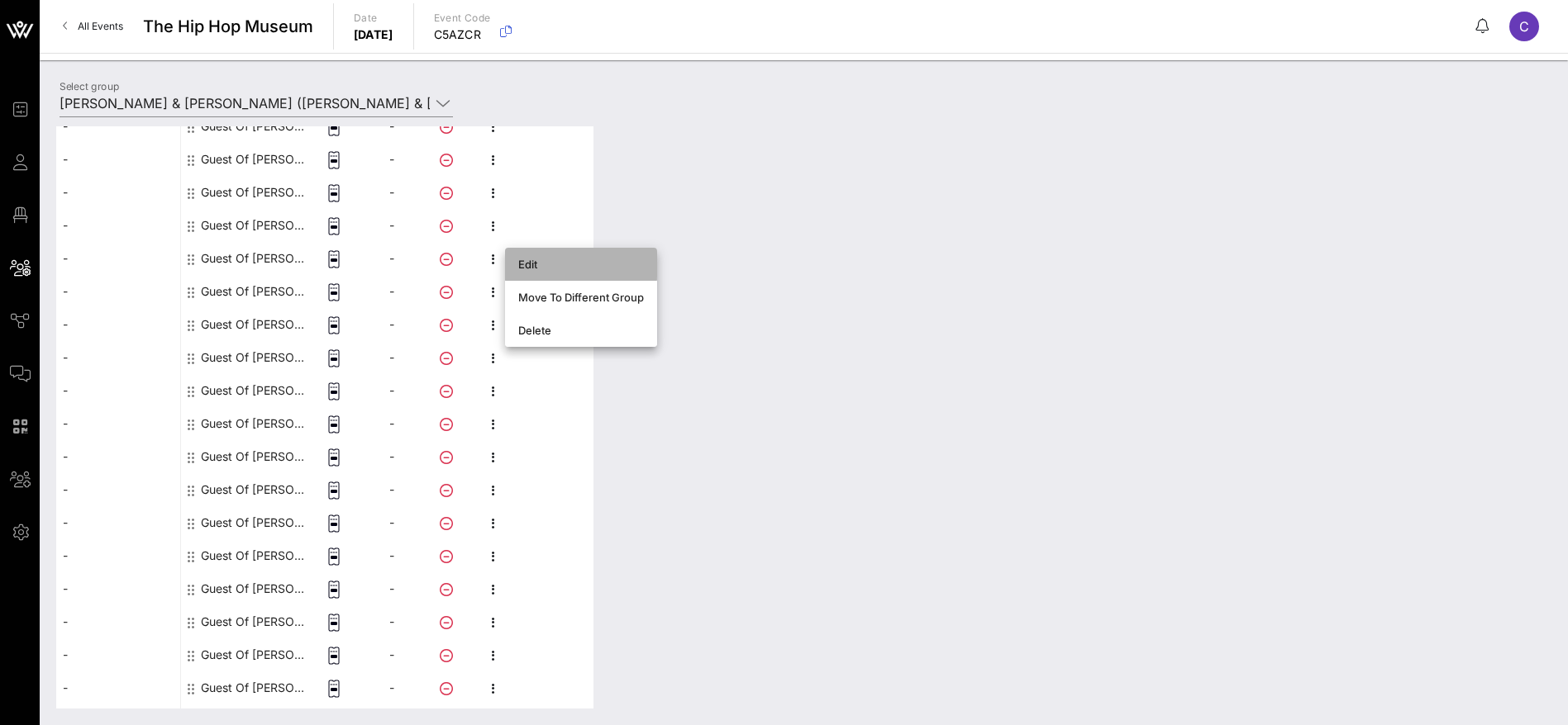
drag, startPoint x: 559, startPoint y: 264, endPoint x: 652, endPoint y: 232, distance: 98.4
click at [560, 263] on div "Edit" at bounding box center [581, 263] width 126 height 13
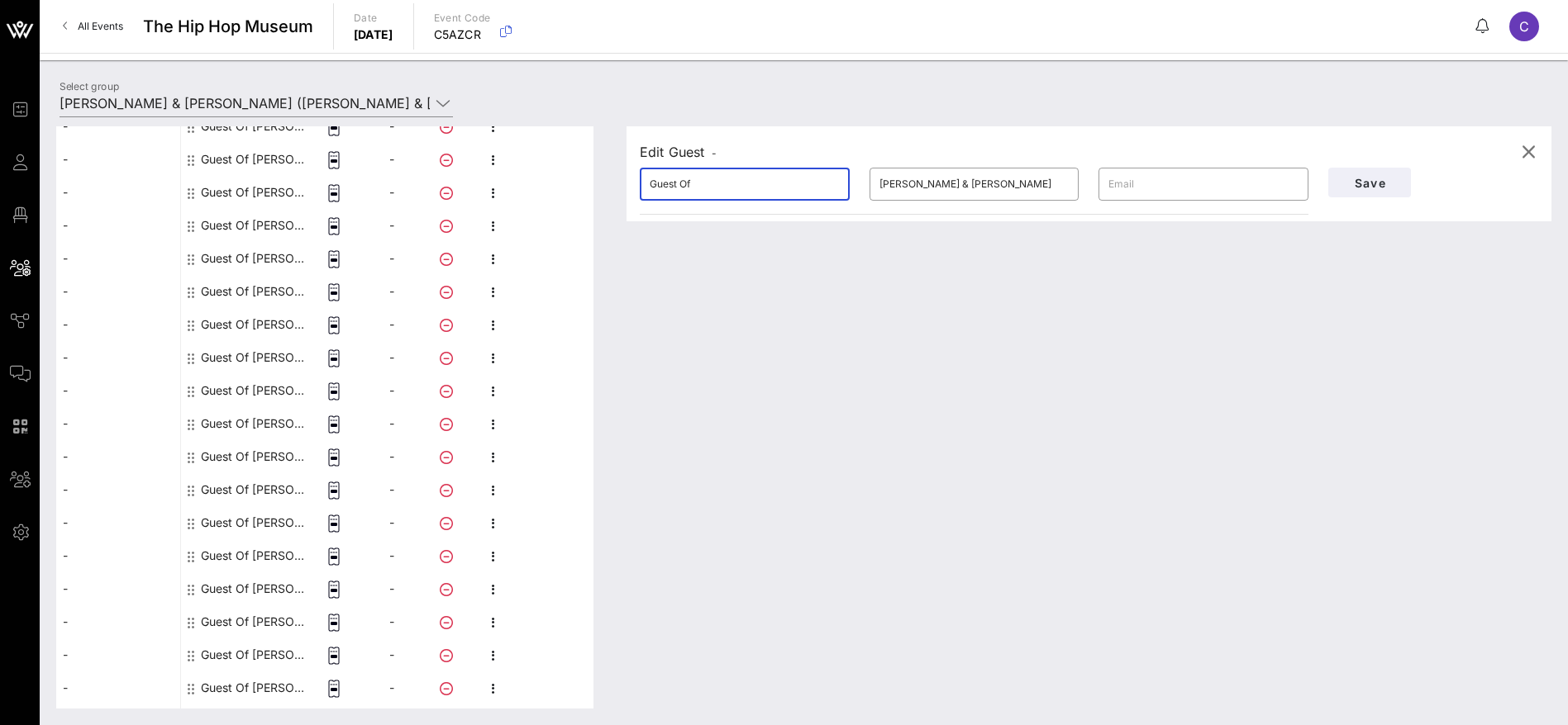
drag, startPoint x: 589, startPoint y: 170, endPoint x: 567, endPoint y: 169, distance: 22.0
click at [567, 169] on div "This host group has not been shared yet; therefore, you can't send tickets or a…" at bounding box center [804, 417] width 1495 height 582
paste input "[PERSON_NAME]"
drag, startPoint x: 677, startPoint y: 189, endPoint x: 675, endPoint y: 197, distance: 8.2
click at [675, 197] on div "[PERSON_NAME]" at bounding box center [744, 184] width 190 height 33
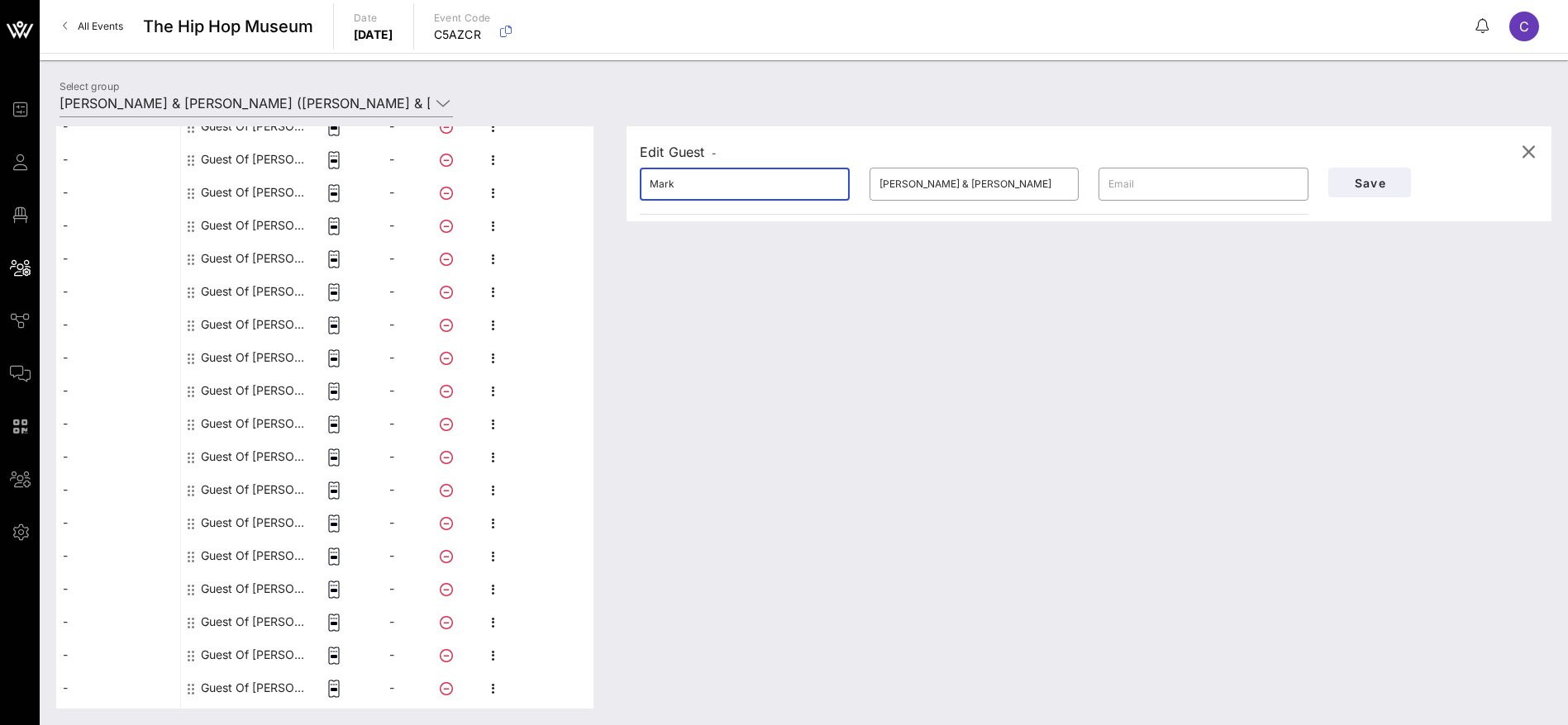
type input "Mark"
drag, startPoint x: 843, startPoint y: 182, endPoint x: 827, endPoint y: 182, distance: 16.0
click at [827, 182] on div "​ [PERSON_NAME] ​ [PERSON_NAME] & [PERSON_NAME] ​" at bounding box center [973, 185] width 689 height 53
paste input "[PERSON_NAME]"
type input "[PERSON_NAME]"
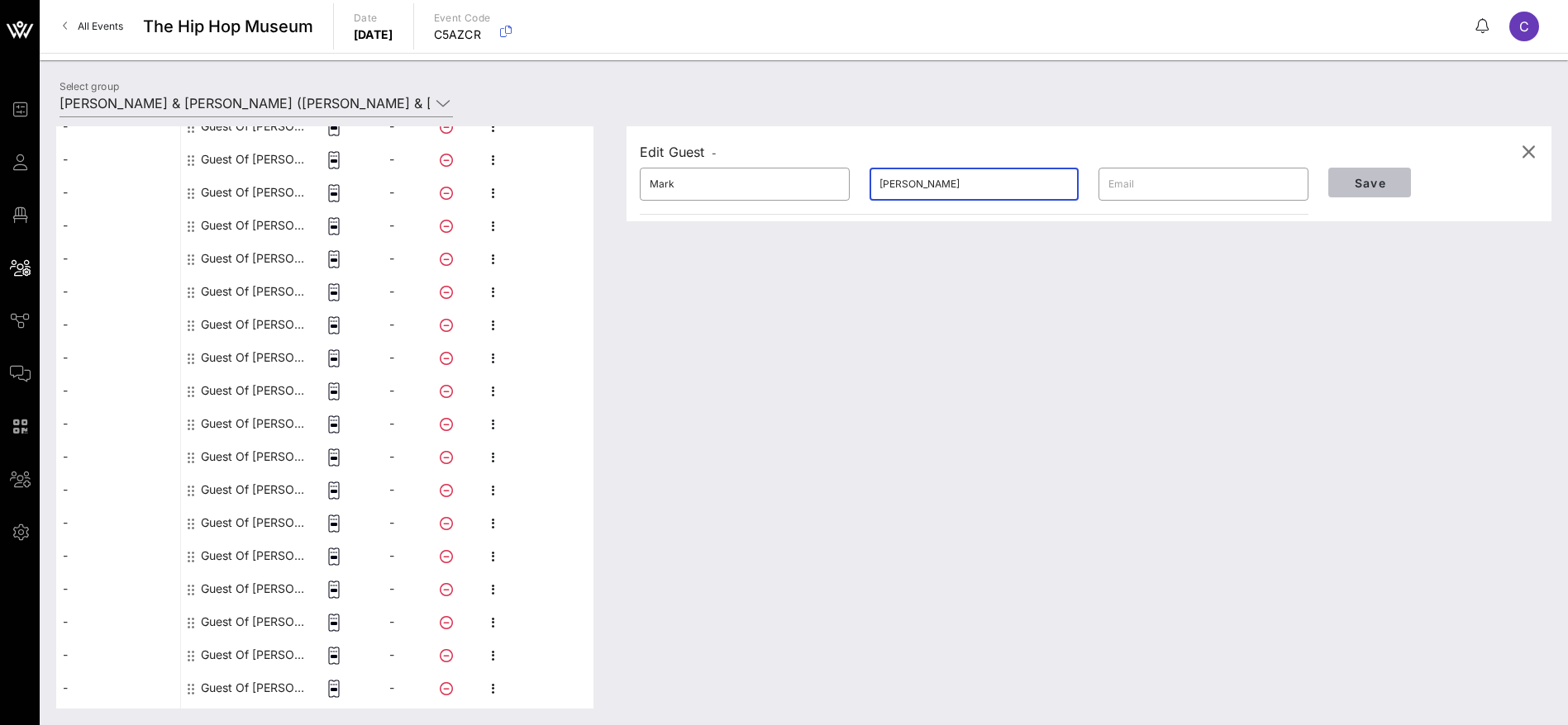
click at [1380, 180] on span "Save" at bounding box center [1370, 183] width 56 height 14
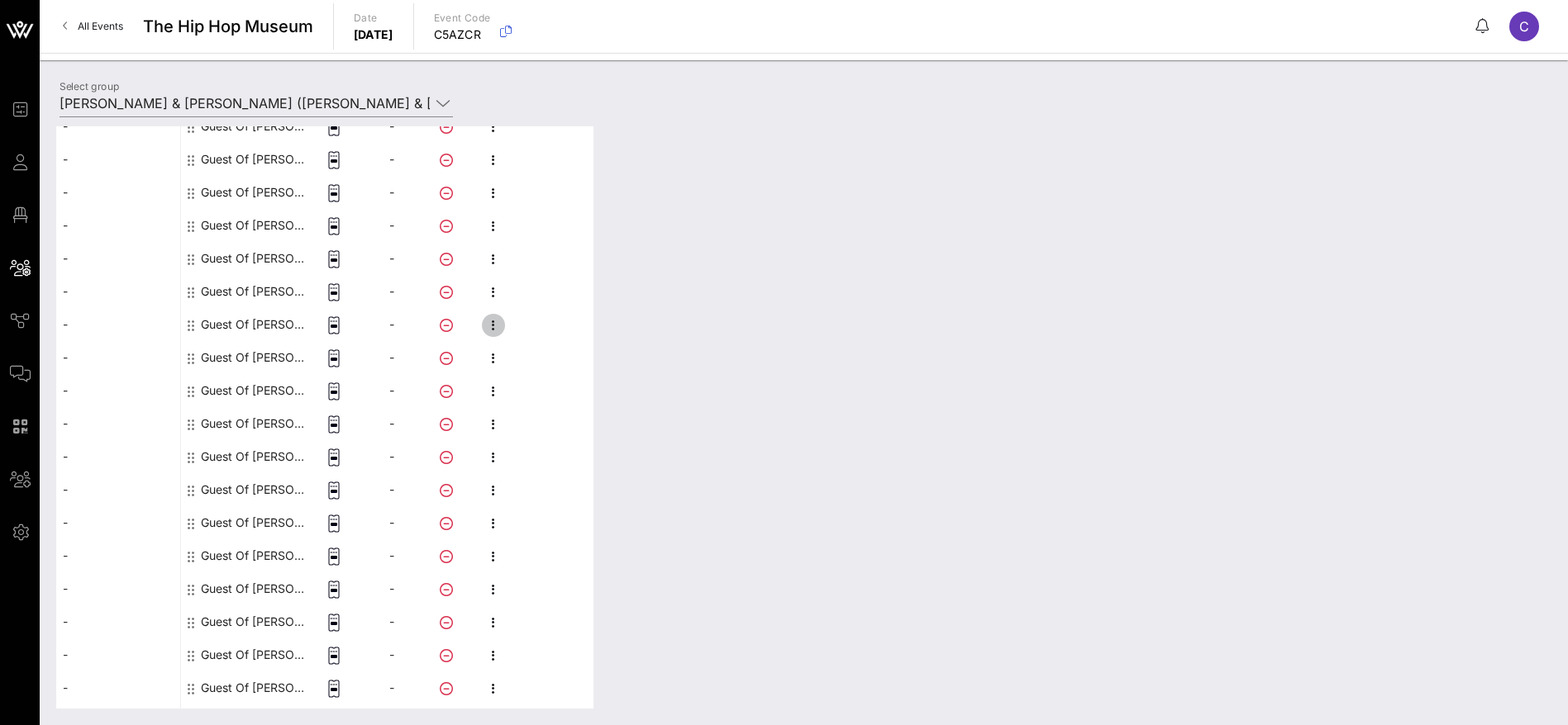
click at [494, 319] on icon "button" at bounding box center [493, 325] width 20 height 20
click at [536, 326] on div "Edit" at bounding box center [581, 330] width 126 height 13
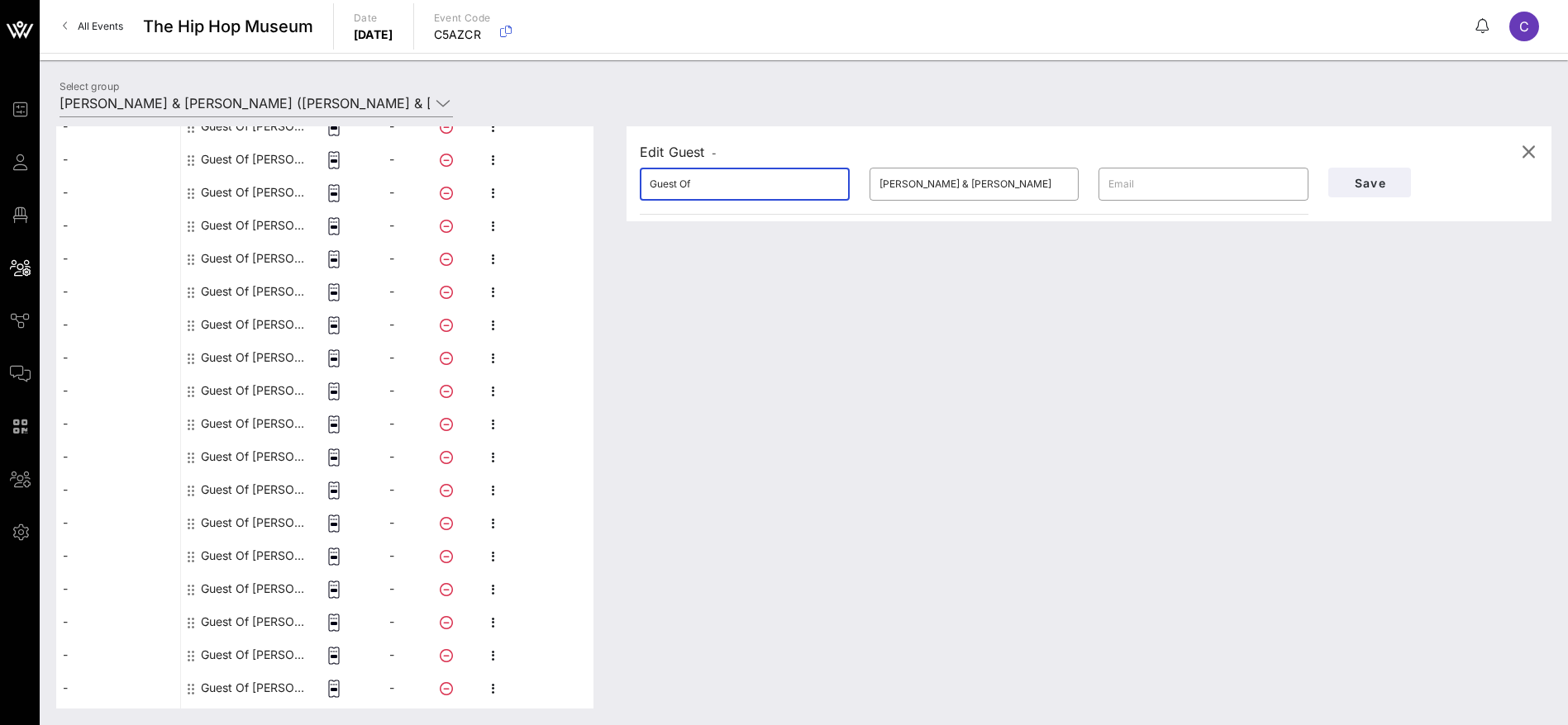
drag, startPoint x: 626, startPoint y: 183, endPoint x: 549, endPoint y: 186, distance: 77.1
click at [551, 182] on div "This host group has not been shared yet; therefore, you can't send tickets or a…" at bounding box center [804, 417] width 1495 height 582
paste input "[PERSON_NAME]"
drag, startPoint x: 721, startPoint y: 184, endPoint x: 690, endPoint y: 183, distance: 31.0
click at [690, 183] on input "[PERSON_NAME]" at bounding box center [744, 184] width 190 height 27
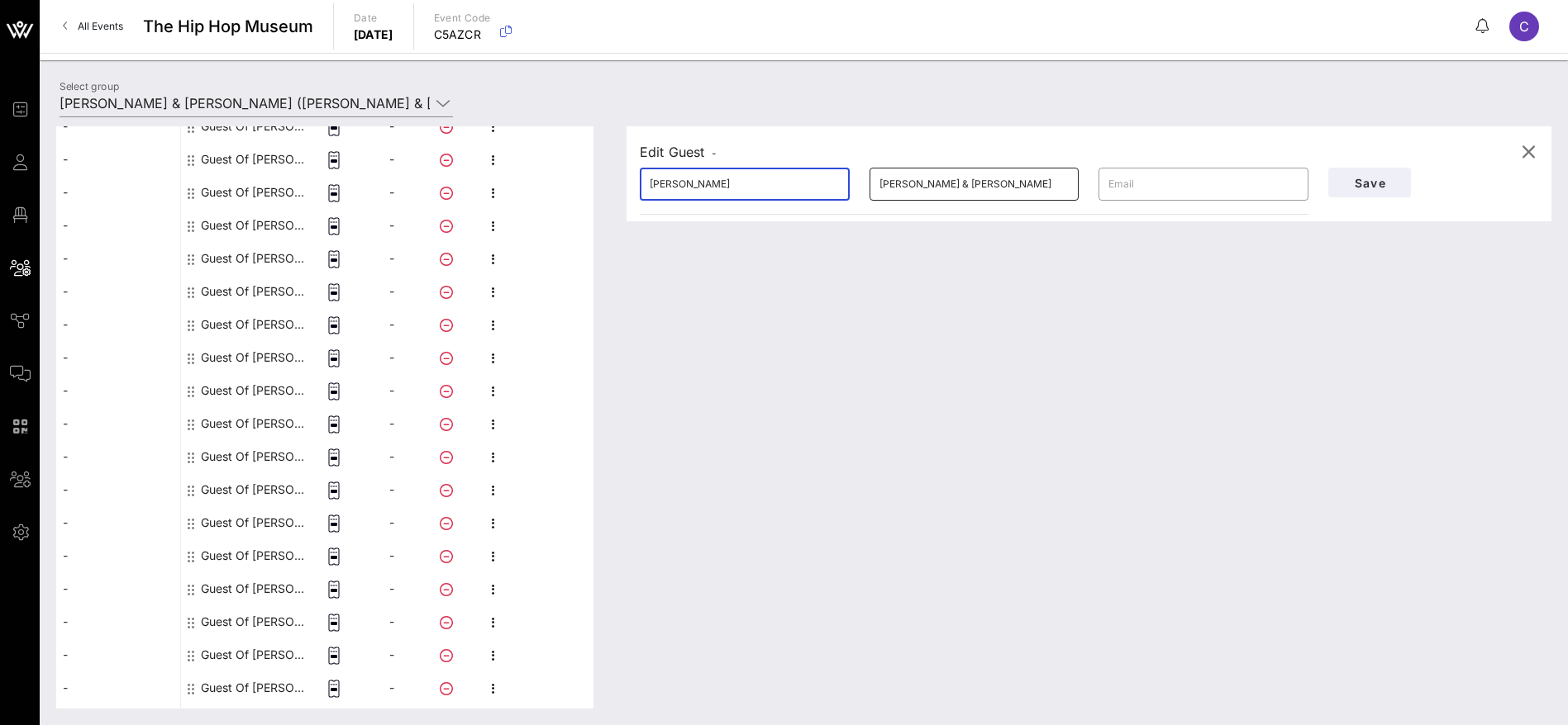
type input "[PERSON_NAME]"
drag, startPoint x: 1033, startPoint y: 185, endPoint x: 841, endPoint y: 182, distance: 192.0
click at [841, 182] on div "​ [PERSON_NAME] ​ [PERSON_NAME] & [PERSON_NAME] ​" at bounding box center [973, 185] width 689 height 53
paste input "Brams"
type input "Brams"
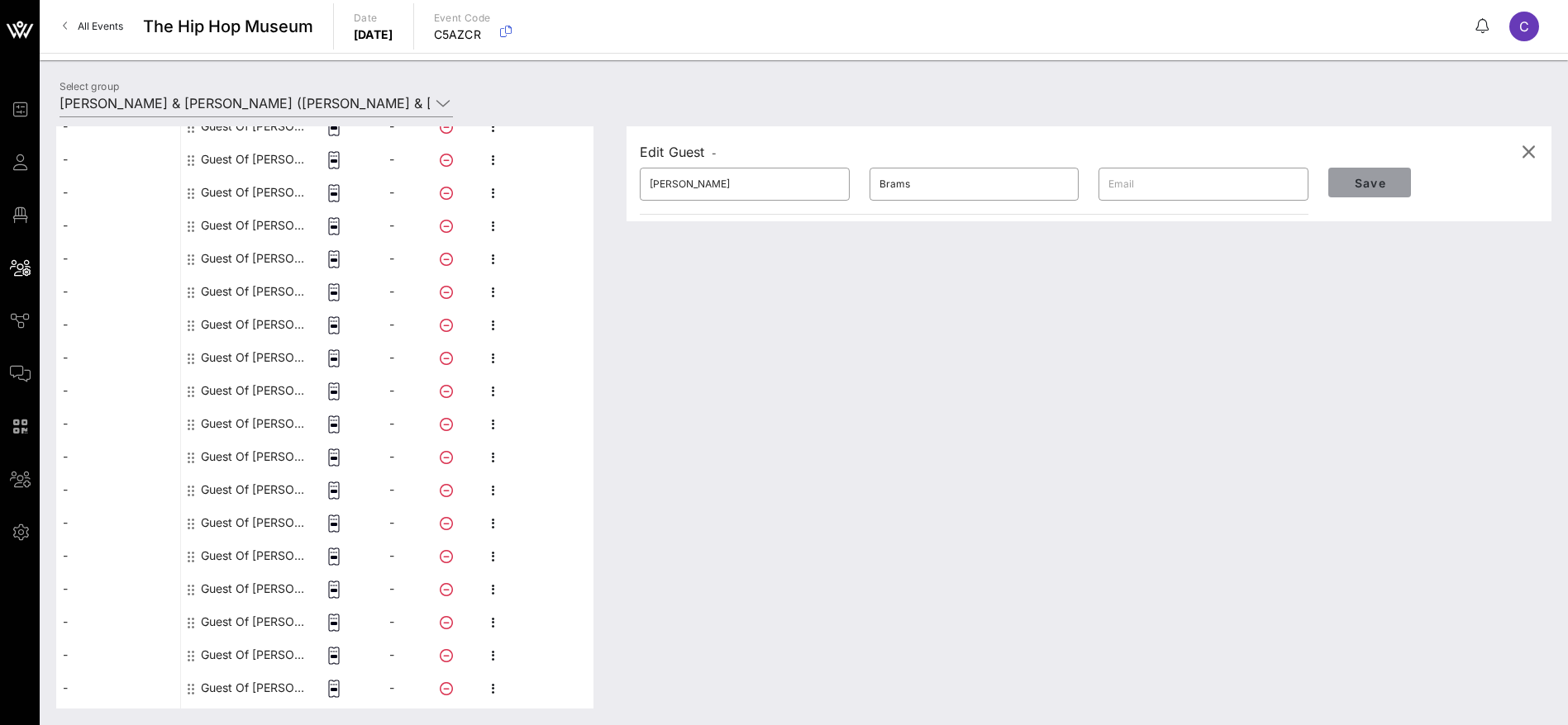
drag, startPoint x: 1369, startPoint y: 176, endPoint x: 1318, endPoint y: 224, distance: 70.0
click at [1369, 176] on span "Save" at bounding box center [1370, 183] width 56 height 14
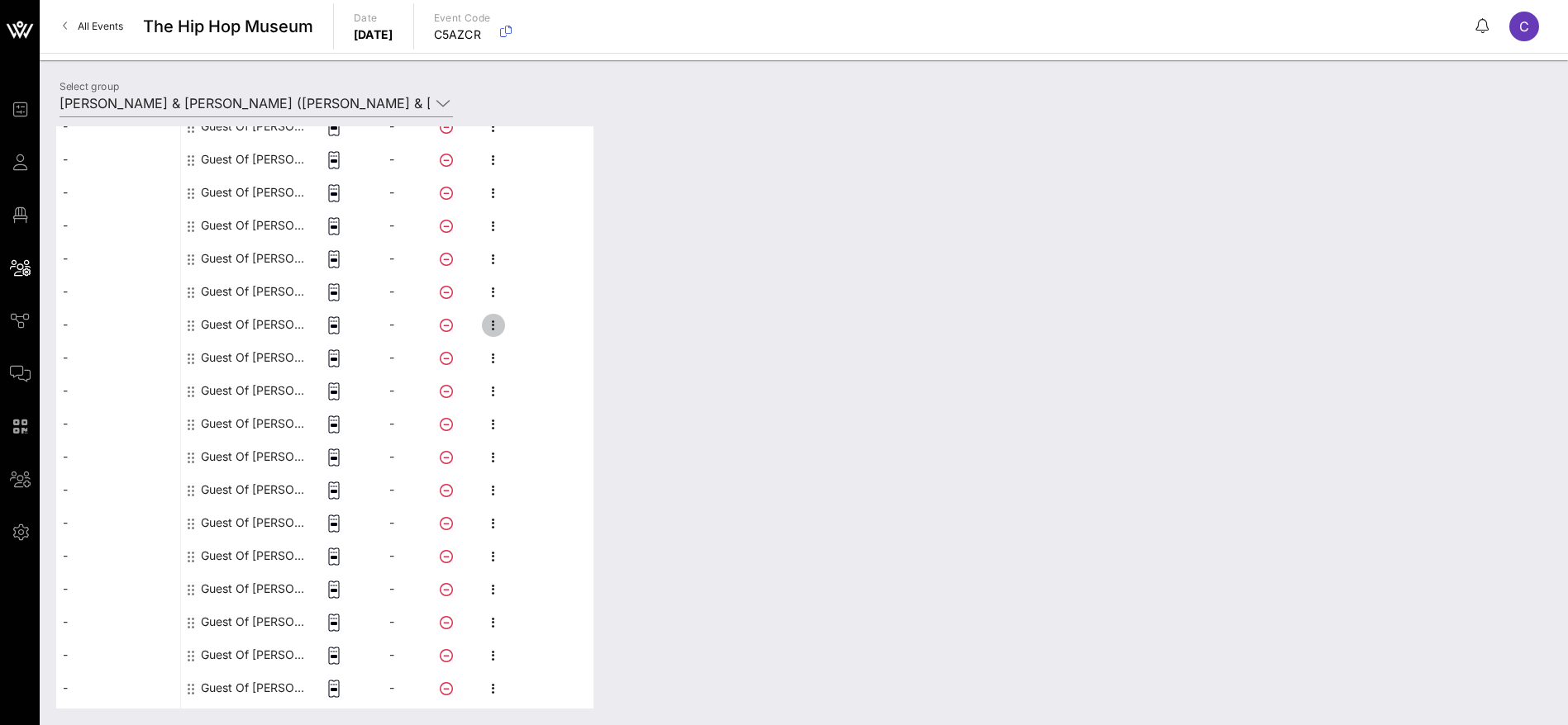
click at [494, 326] on icon "button" at bounding box center [493, 325] width 20 height 20
drag, startPoint x: 530, startPoint y: 326, endPoint x: 565, endPoint y: 325, distance: 35.0
click at [533, 326] on div "Edit" at bounding box center [581, 330] width 126 height 13
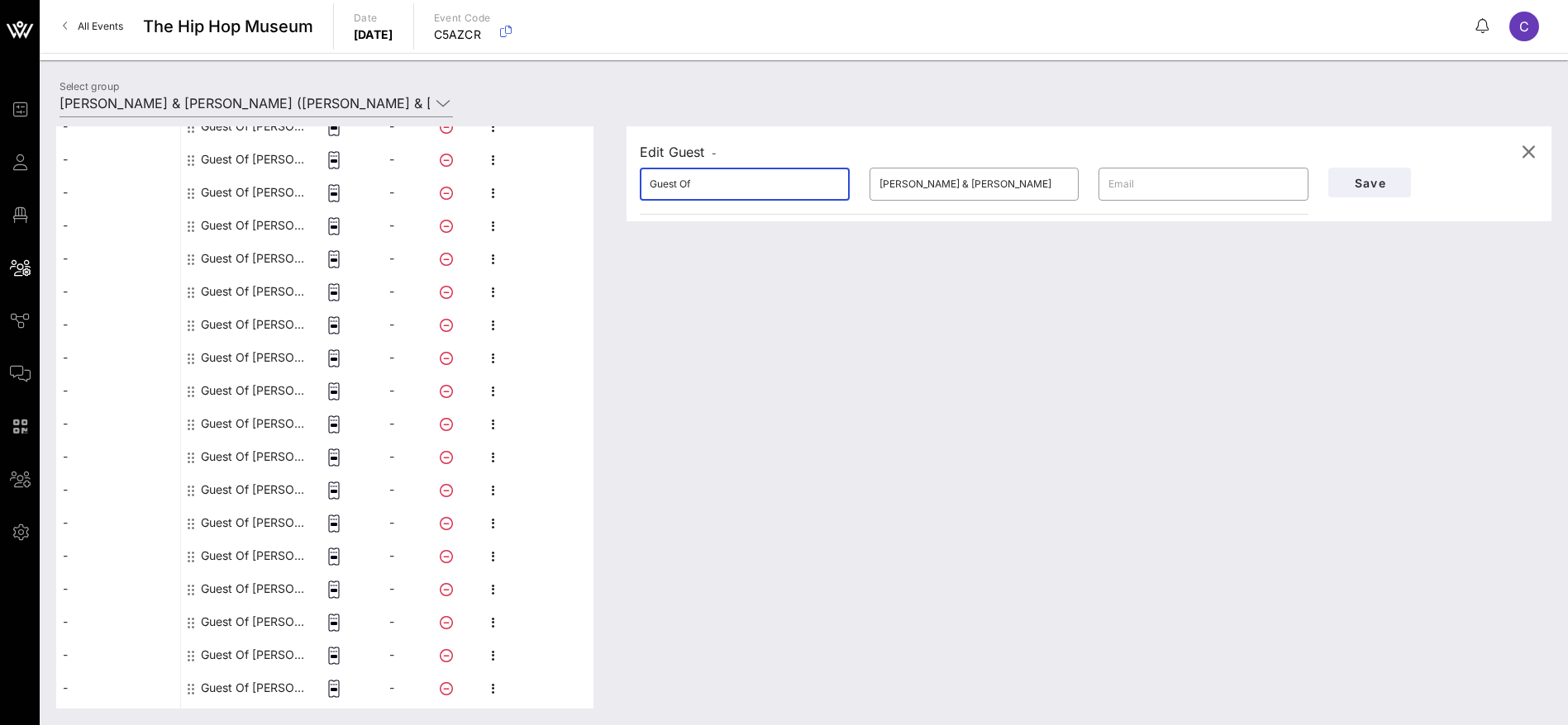
drag, startPoint x: 711, startPoint y: 190, endPoint x: 591, endPoint y: 190, distance: 120.0
click at [591, 190] on div "This host group has not been shared yet; therefore, you can't send tickets or a…" at bounding box center [804, 417] width 1495 height 582
paste input "[PERSON_NAME]"
drag, startPoint x: 709, startPoint y: 184, endPoint x: 671, endPoint y: 182, distance: 38.1
click at [671, 182] on input "[PERSON_NAME]" at bounding box center [744, 184] width 190 height 27
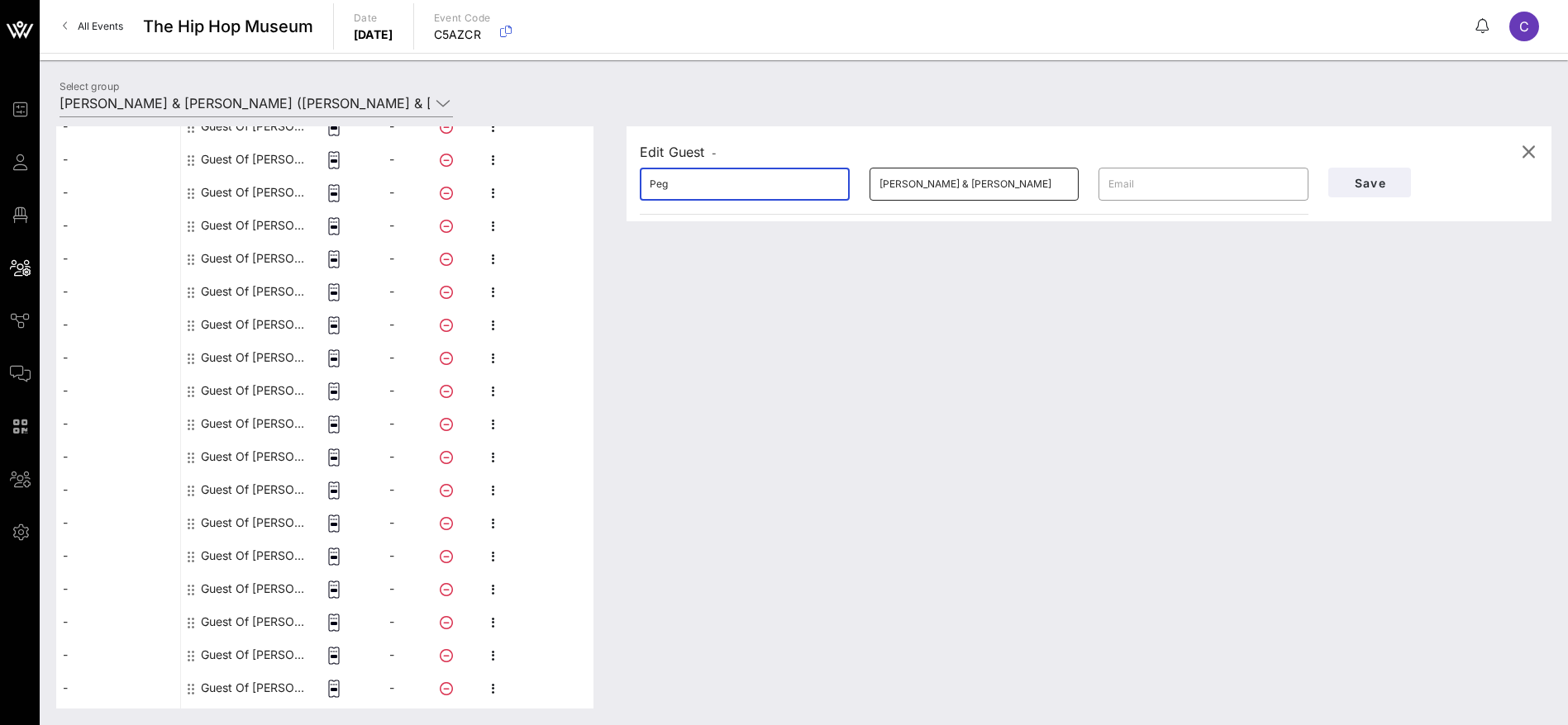
type input "Peg"
drag, startPoint x: 954, startPoint y: 183, endPoint x: 828, endPoint y: 186, distance: 126.0
click at [828, 186] on div "​ Peg ​ [PERSON_NAME] & [PERSON_NAME] ​" at bounding box center [973, 185] width 689 height 53
drag, startPoint x: 1022, startPoint y: 176, endPoint x: 791, endPoint y: 180, distance: 231.0
click at [791, 180] on div "​ Peg ​ [PERSON_NAME] & [PERSON_NAME] ​" at bounding box center [973, 185] width 689 height 53
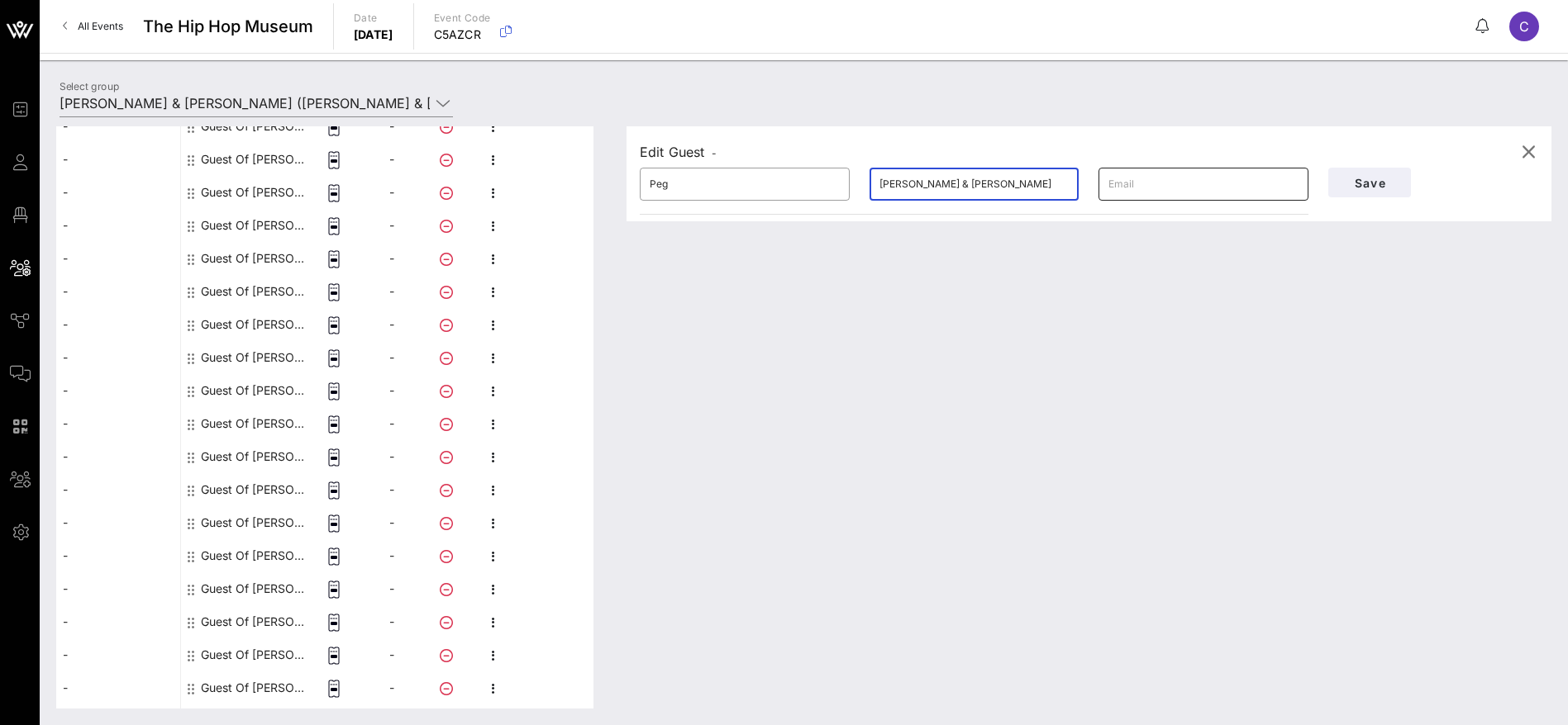
paste input "Pashkow"
type input "Pashkow"
click at [1391, 174] on button "Save" at bounding box center [1370, 182] width 83 height 30
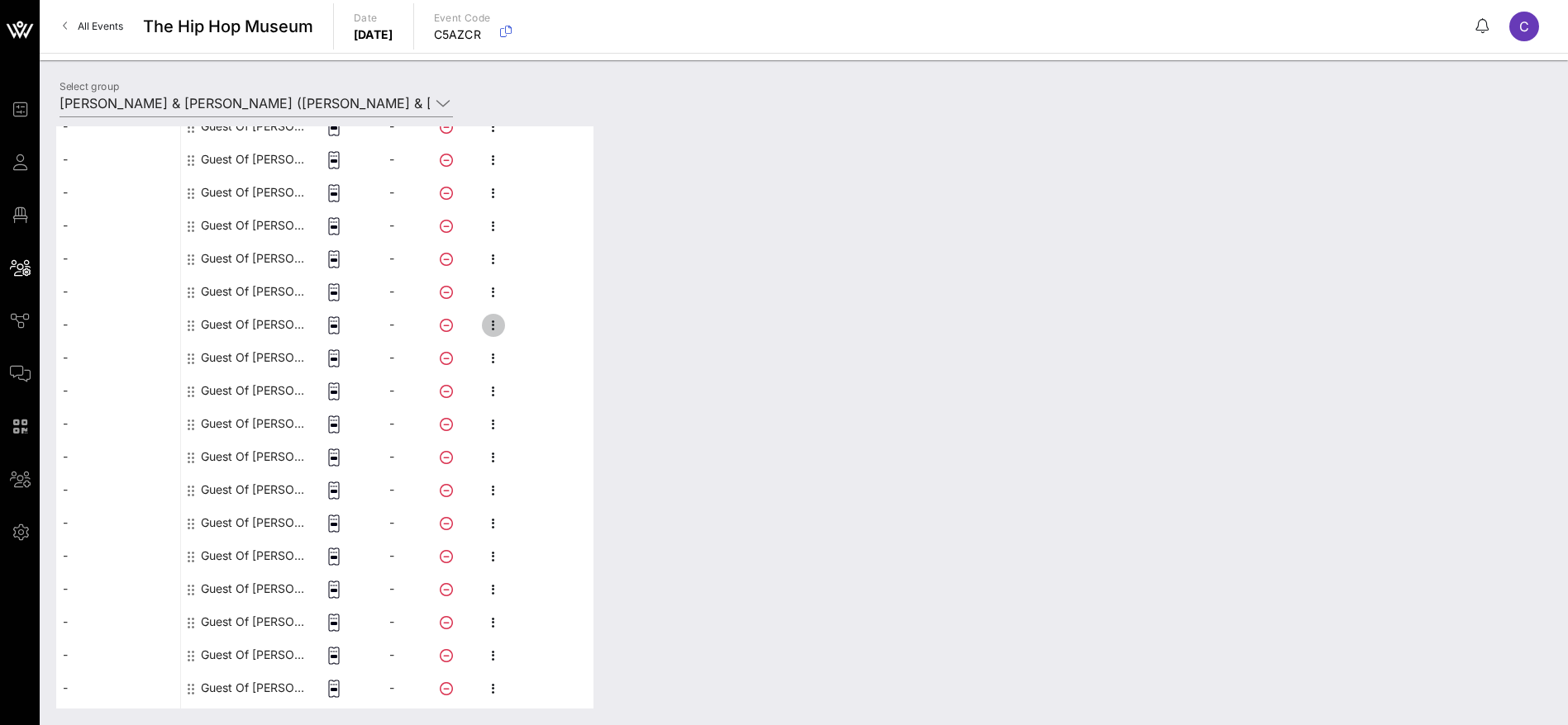
click at [489, 322] on icon "button" at bounding box center [493, 325] width 20 height 20
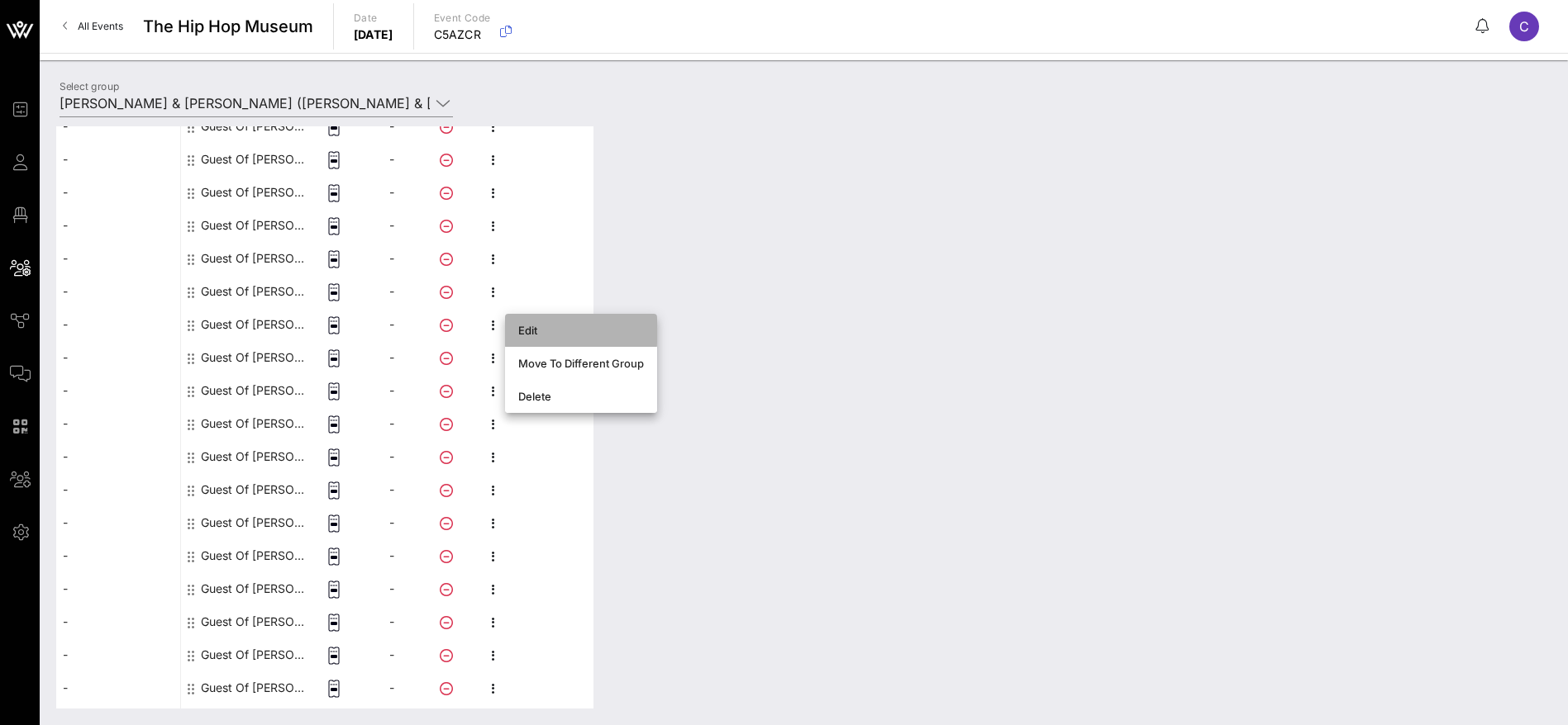
drag, startPoint x: 530, startPoint y: 328, endPoint x: 644, endPoint y: 255, distance: 135.4
click at [533, 328] on div "Edit" at bounding box center [581, 330] width 126 height 13
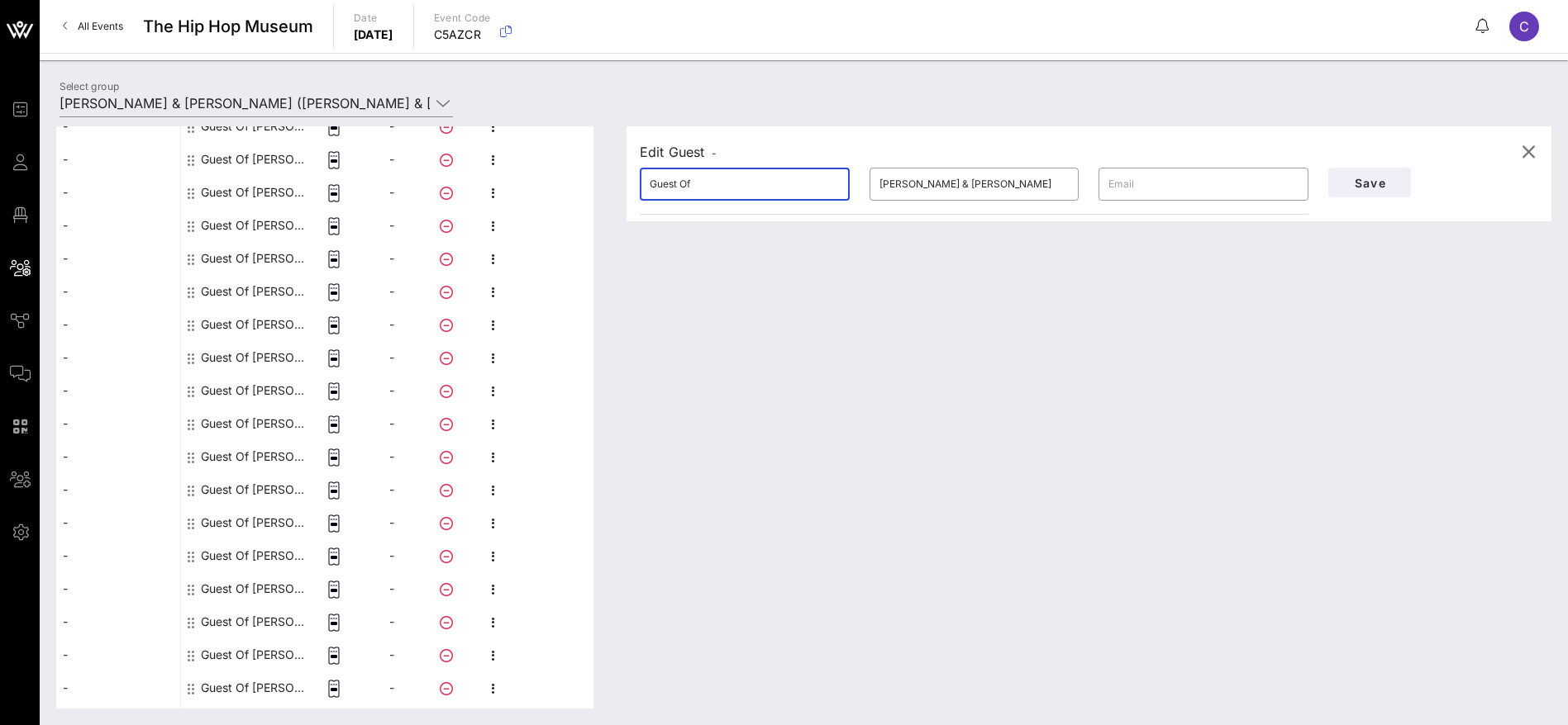
drag, startPoint x: 689, startPoint y: 186, endPoint x: 581, endPoint y: 179, distance: 108.2
click at [581, 179] on div "This host group has not been shared yet; therefore, you can't send tickets or a…" at bounding box center [804, 417] width 1495 height 582
paste input "[PERSON_NAME]"
drag, startPoint x: 719, startPoint y: 180, endPoint x: 687, endPoint y: 184, distance: 32.2
click at [687, 184] on input "[PERSON_NAME]" at bounding box center [744, 184] width 190 height 27
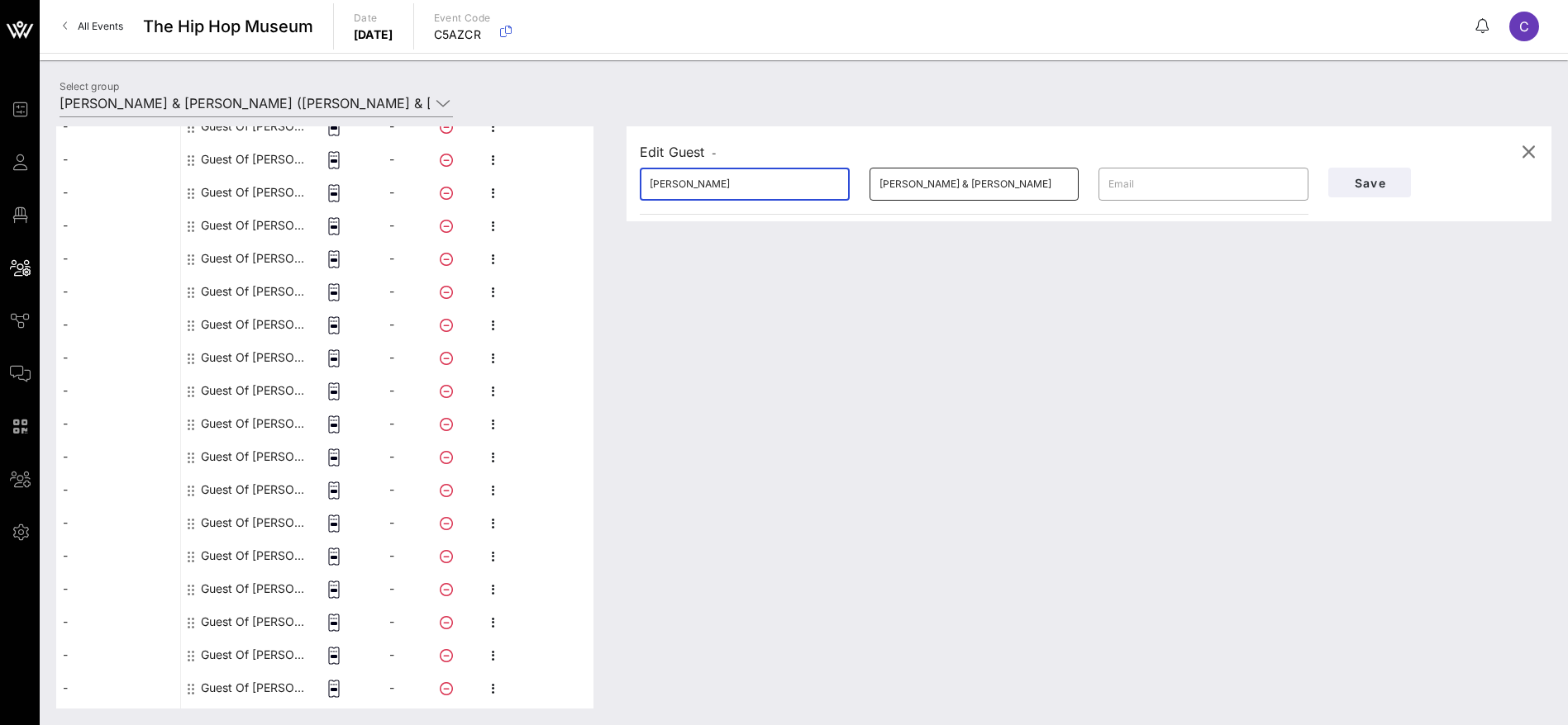
type input "[PERSON_NAME]"
drag, startPoint x: 1026, startPoint y: 179, endPoint x: 806, endPoint y: 183, distance: 220.0
click at [806, 183] on div "​ [PERSON_NAME] ​ [PERSON_NAME] & [PERSON_NAME] ​" at bounding box center [973, 185] width 689 height 53
paste input "Tita"
type input "Tita"
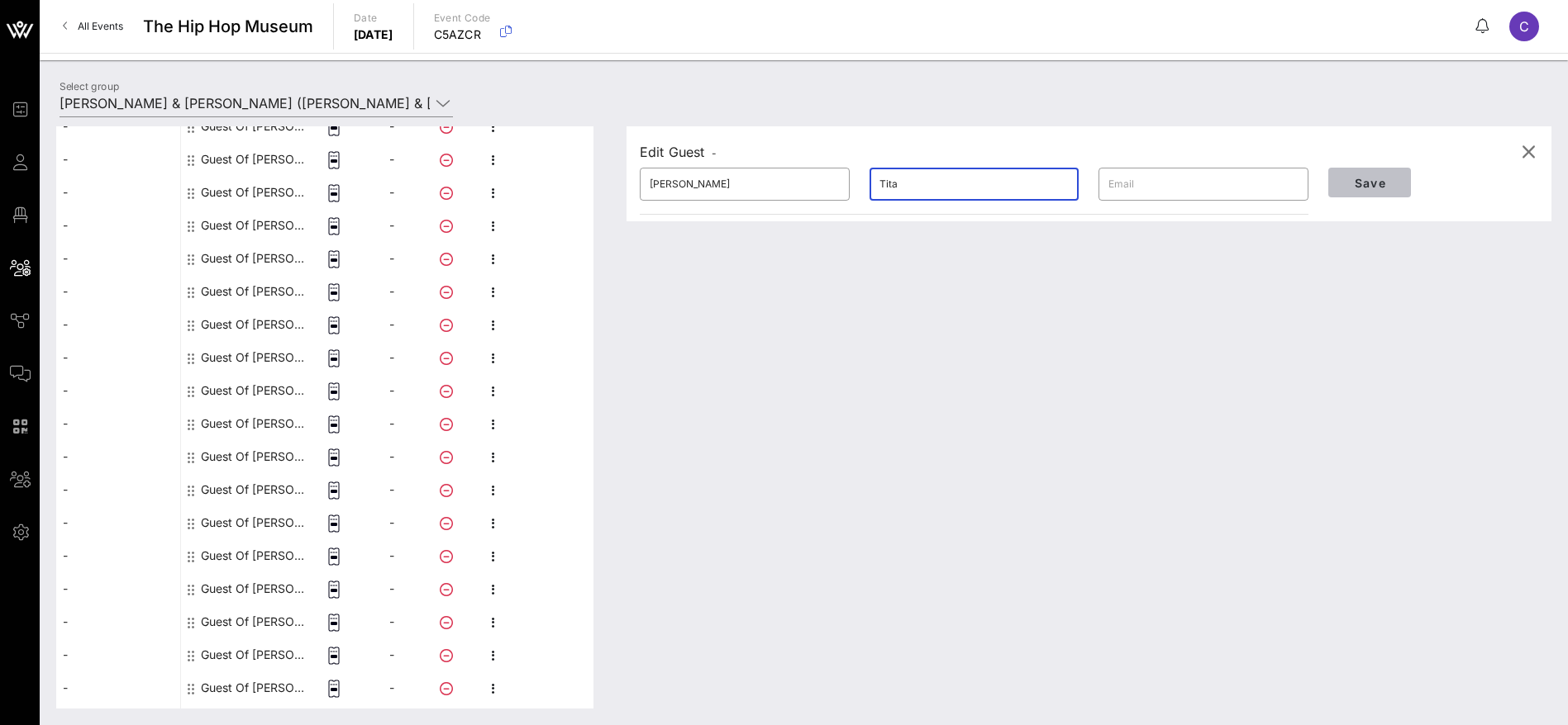
click at [1388, 176] on span "Save" at bounding box center [1370, 183] width 56 height 14
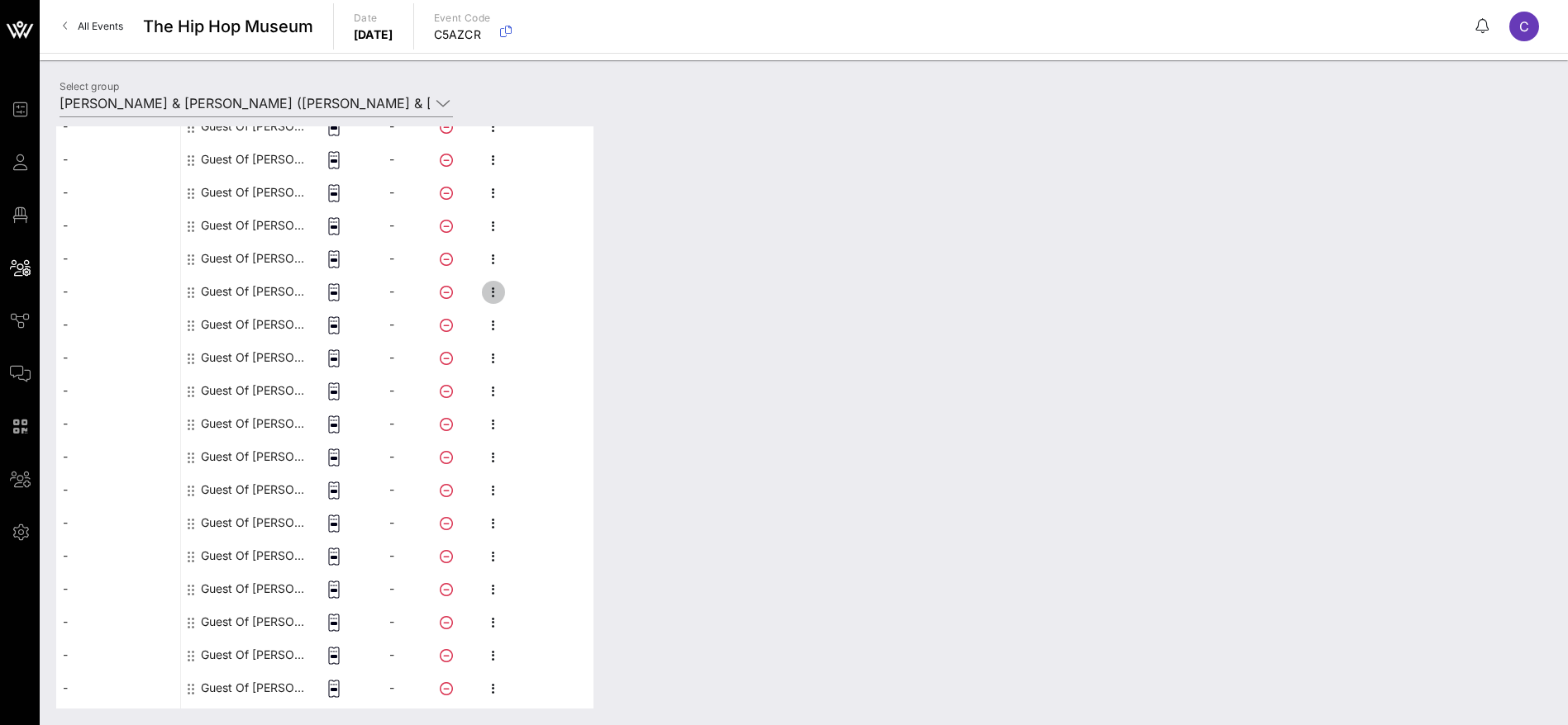
click at [496, 289] on icon "button" at bounding box center [493, 292] width 20 height 20
drag, startPoint x: 538, startPoint y: 298, endPoint x: 620, endPoint y: 261, distance: 90.0
click at [540, 298] on div "Edit" at bounding box center [581, 297] width 126 height 13
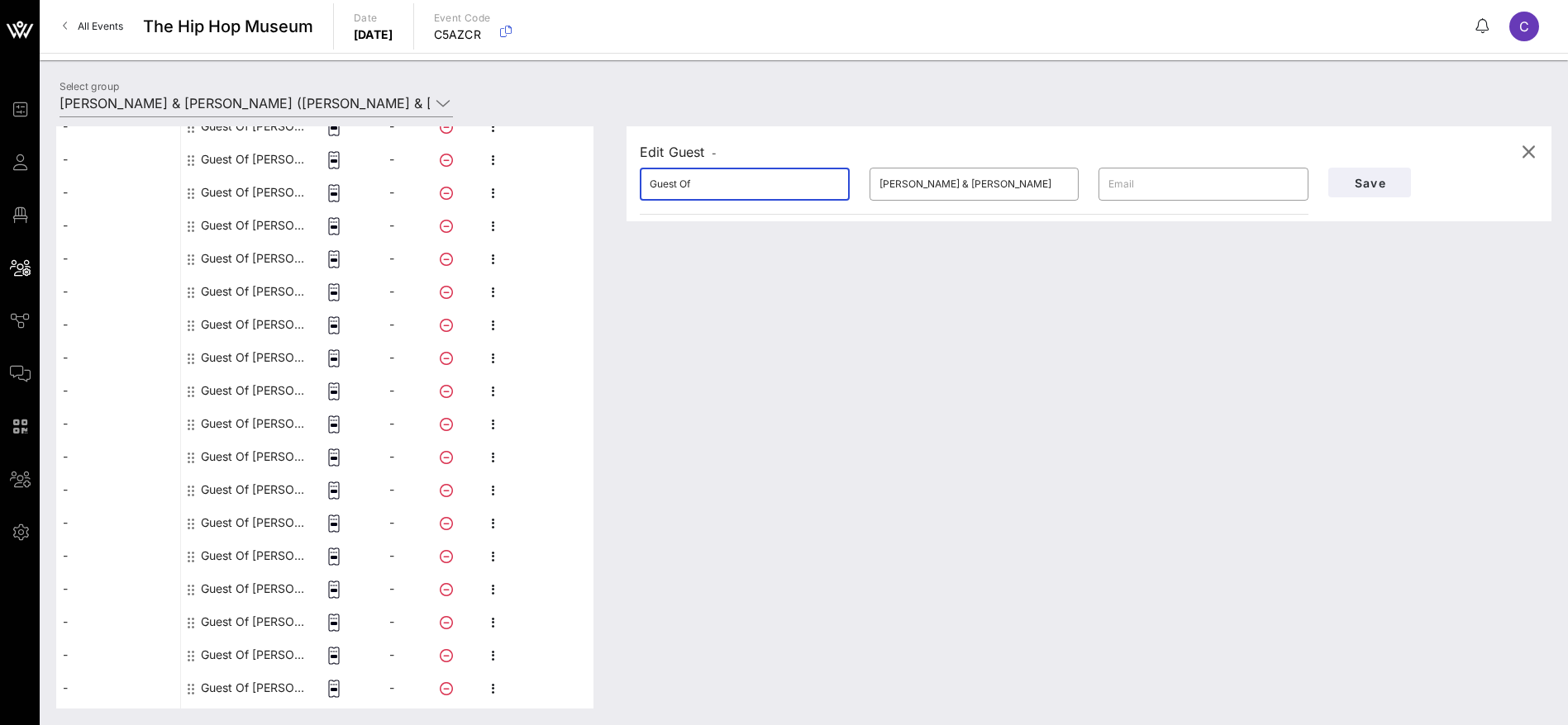
drag, startPoint x: 596, startPoint y: 182, endPoint x: 584, endPoint y: 182, distance: 12.0
click at [584, 182] on div "This host group has not been shared yet; therefore, you can't send tickets or a…" at bounding box center [804, 417] width 1495 height 582
paste input "[PERSON_NAME]"
drag, startPoint x: 700, startPoint y: 184, endPoint x: 689, endPoint y: 183, distance: 11.0
click at [689, 183] on input "[PERSON_NAME]" at bounding box center [744, 184] width 190 height 27
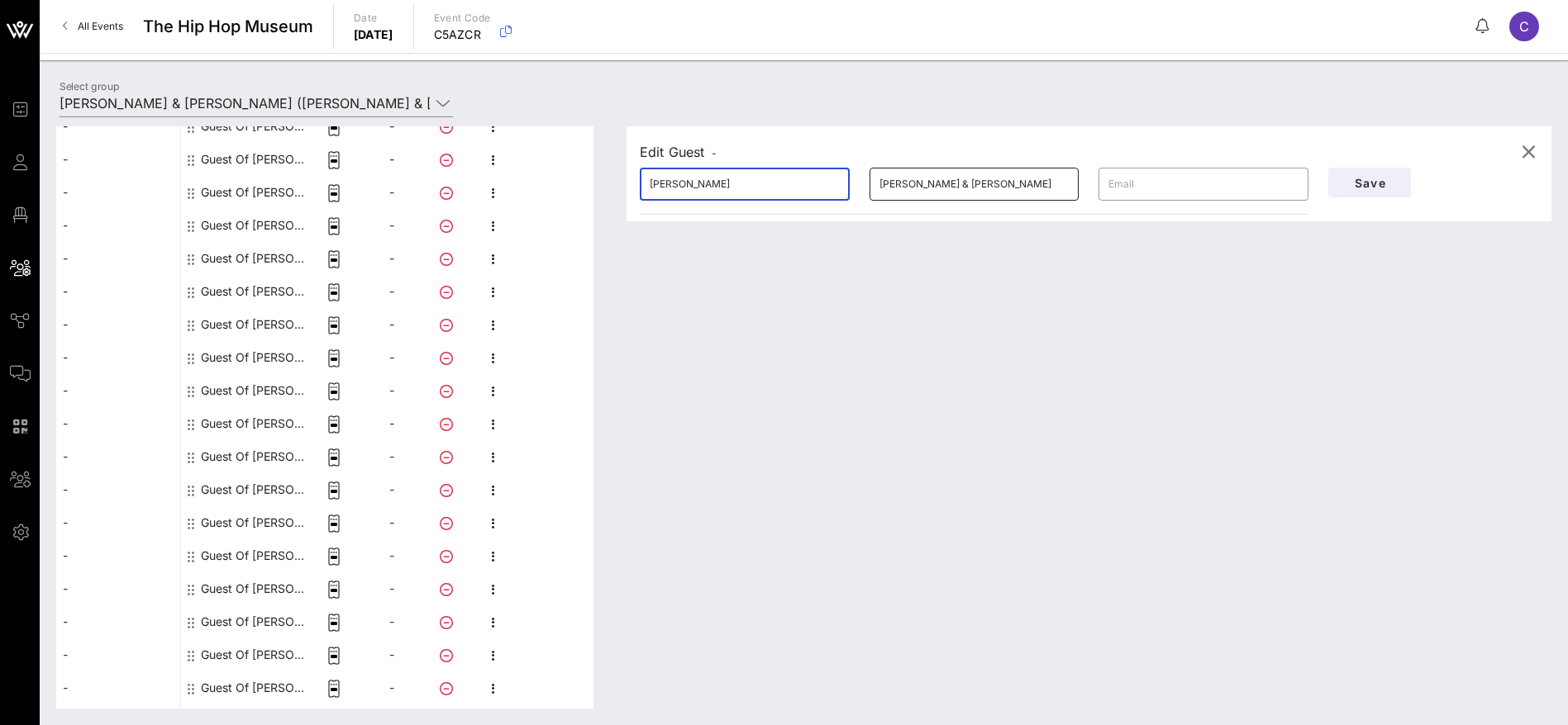
type input "[PERSON_NAME]"
drag, startPoint x: 1005, startPoint y: 184, endPoint x: 859, endPoint y: 181, distance: 146.0
click at [860, 181] on div "​ [PERSON_NAME] & [PERSON_NAME]" at bounding box center [974, 185] width 230 height 53
paste input "Tita"
type input "Tita"
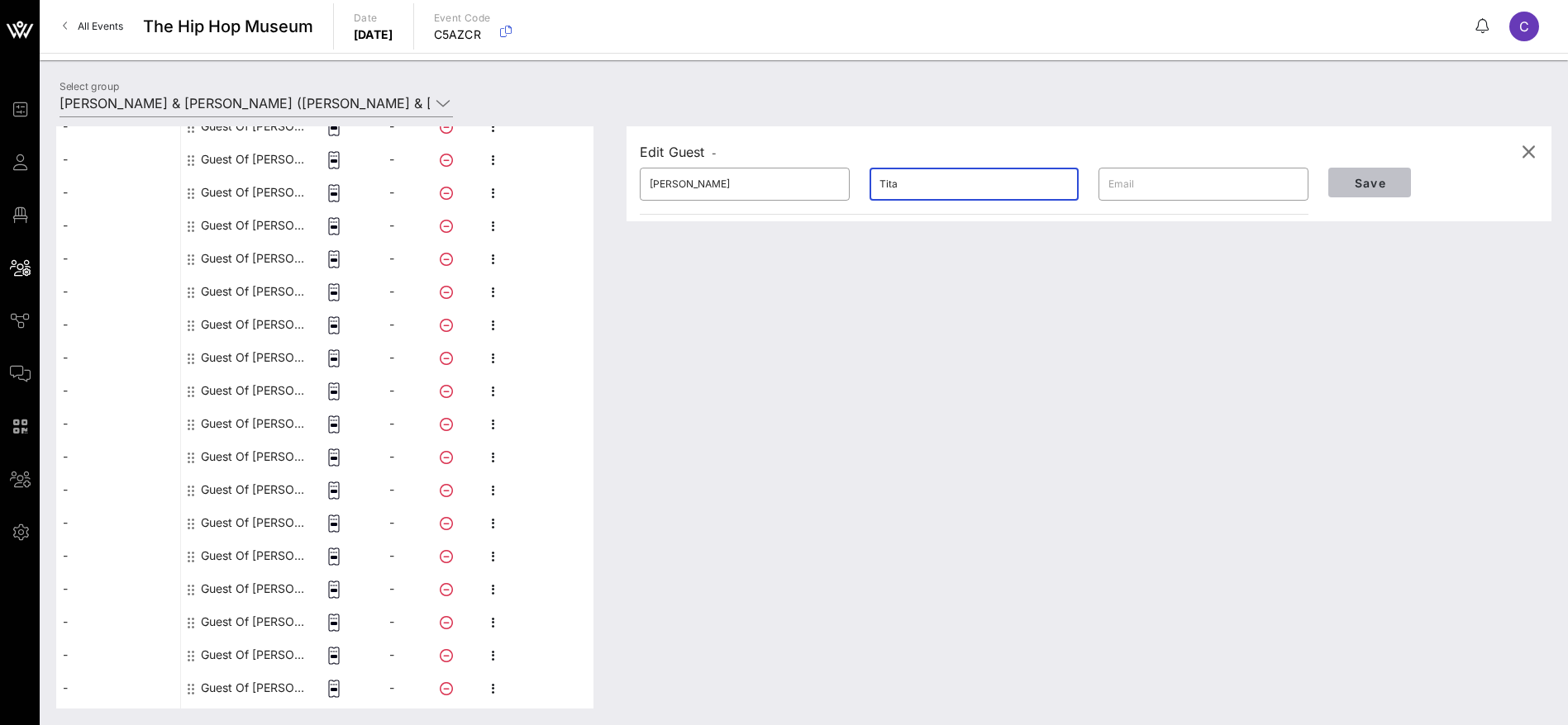
click at [1370, 170] on button "Save" at bounding box center [1370, 182] width 83 height 30
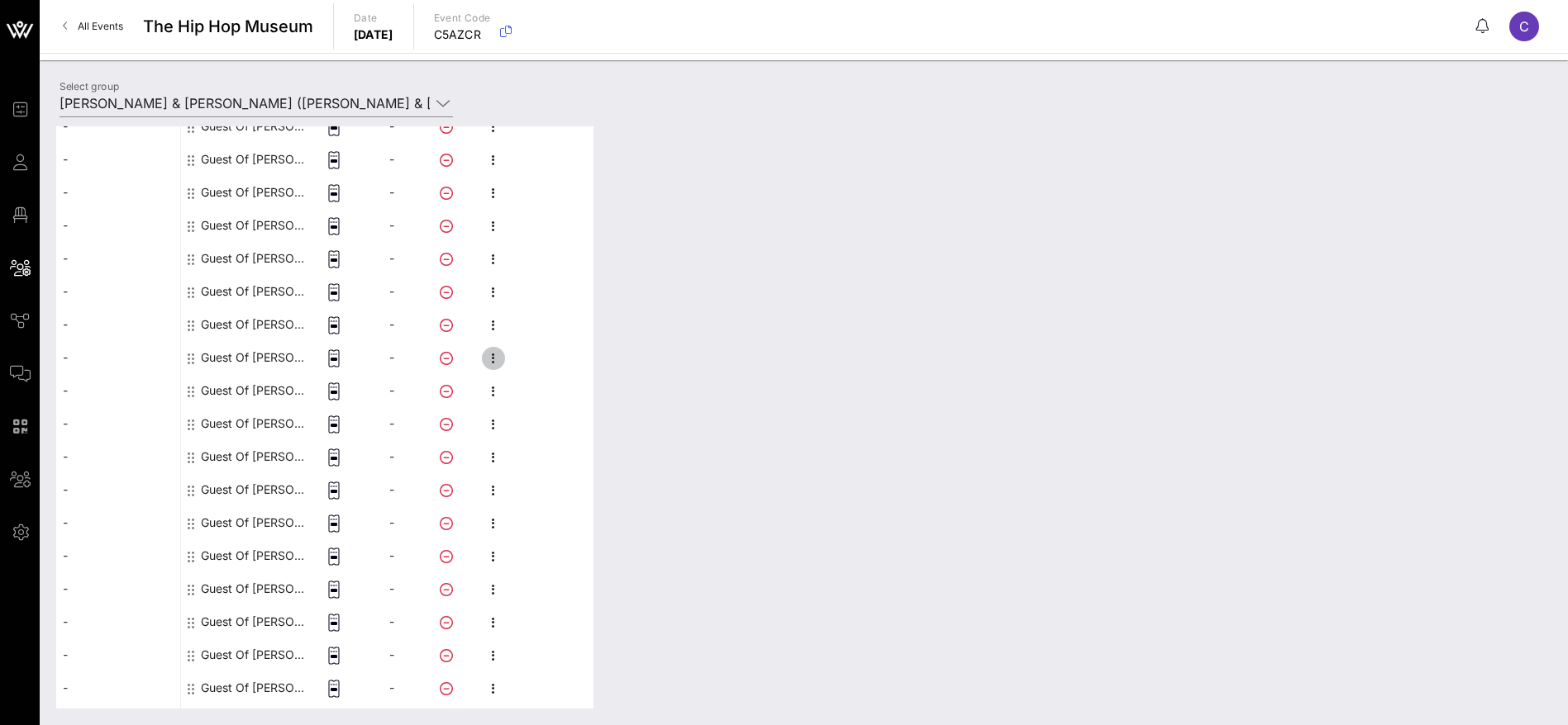
click at [492, 351] on icon "button" at bounding box center [493, 358] width 20 height 20
click at [549, 364] on div "Edit" at bounding box center [581, 362] width 126 height 13
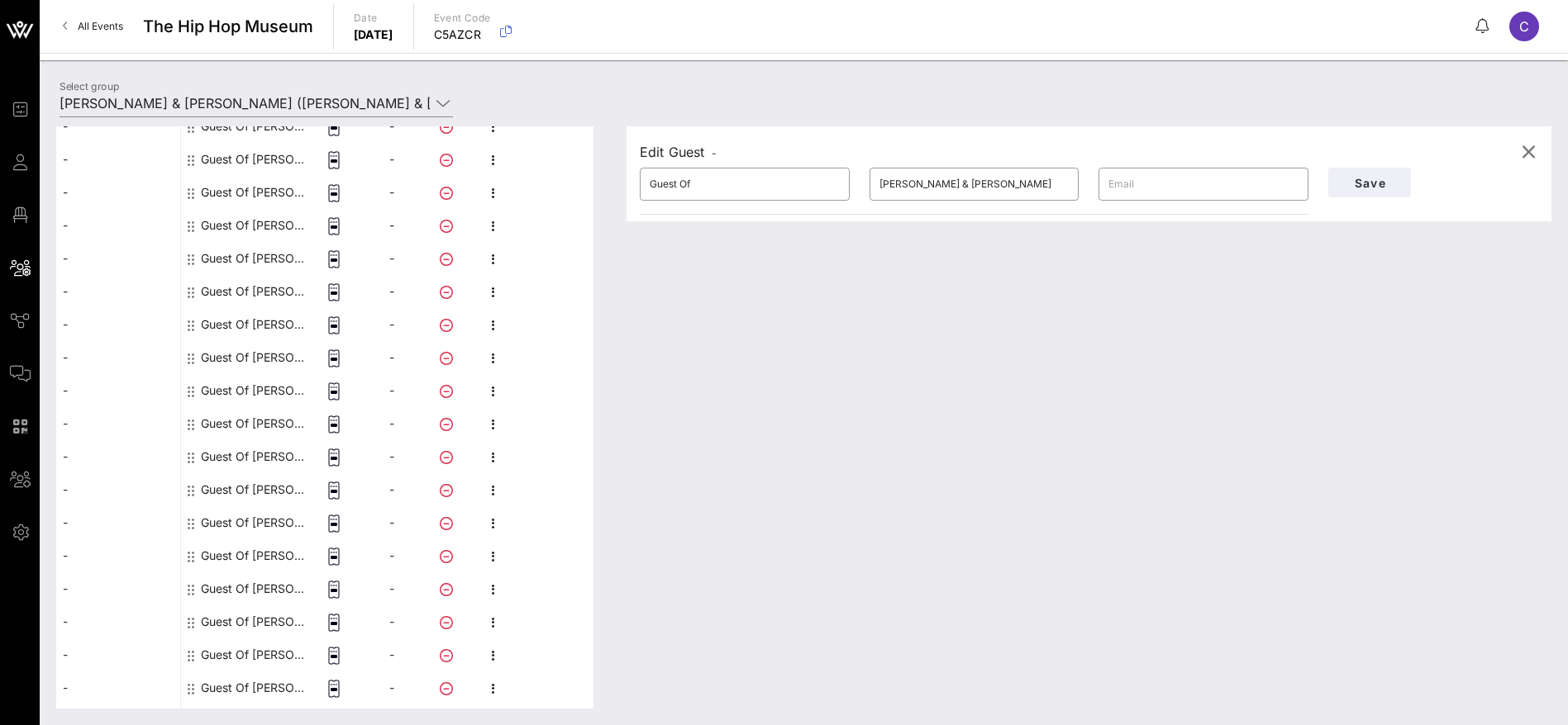
drag, startPoint x: 598, startPoint y: 186, endPoint x: 583, endPoint y: 186, distance: 15.0
click at [583, 186] on div "This host group has not been shared yet; therefore, you can't send tickets or a…" at bounding box center [804, 417] width 1495 height 582
paste input "[PERSON_NAME]"
drag, startPoint x: 731, startPoint y: 183, endPoint x: 672, endPoint y: 183, distance: 59.0
click at [672, 183] on input "[PERSON_NAME]" at bounding box center [744, 184] width 190 height 27
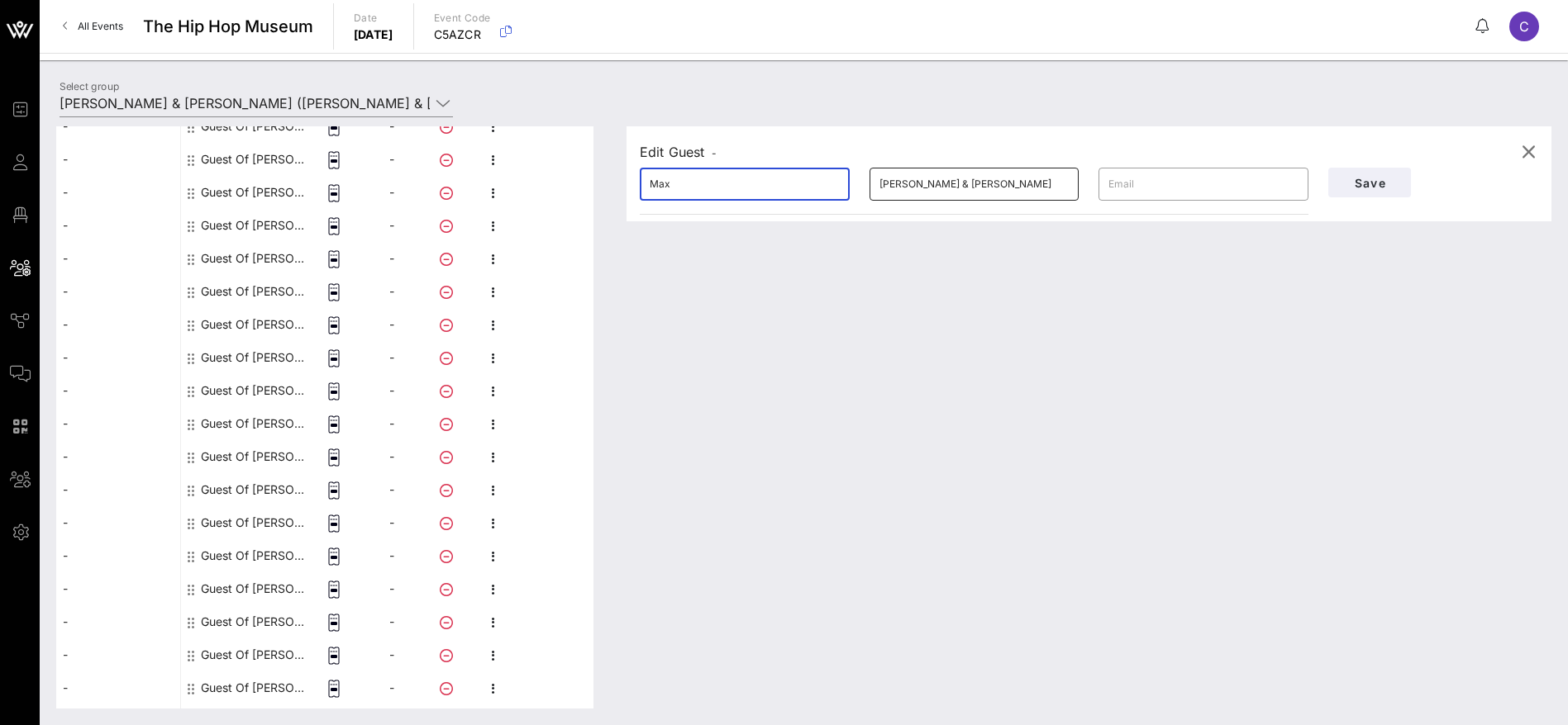
type input "Max"
drag, startPoint x: 1018, startPoint y: 183, endPoint x: 814, endPoint y: 183, distance: 204.0
click at [814, 183] on div "​ [PERSON_NAME] & [PERSON_NAME] ​" at bounding box center [973, 185] width 689 height 53
paste input "[PERSON_NAME]"
type input "[PERSON_NAME]"
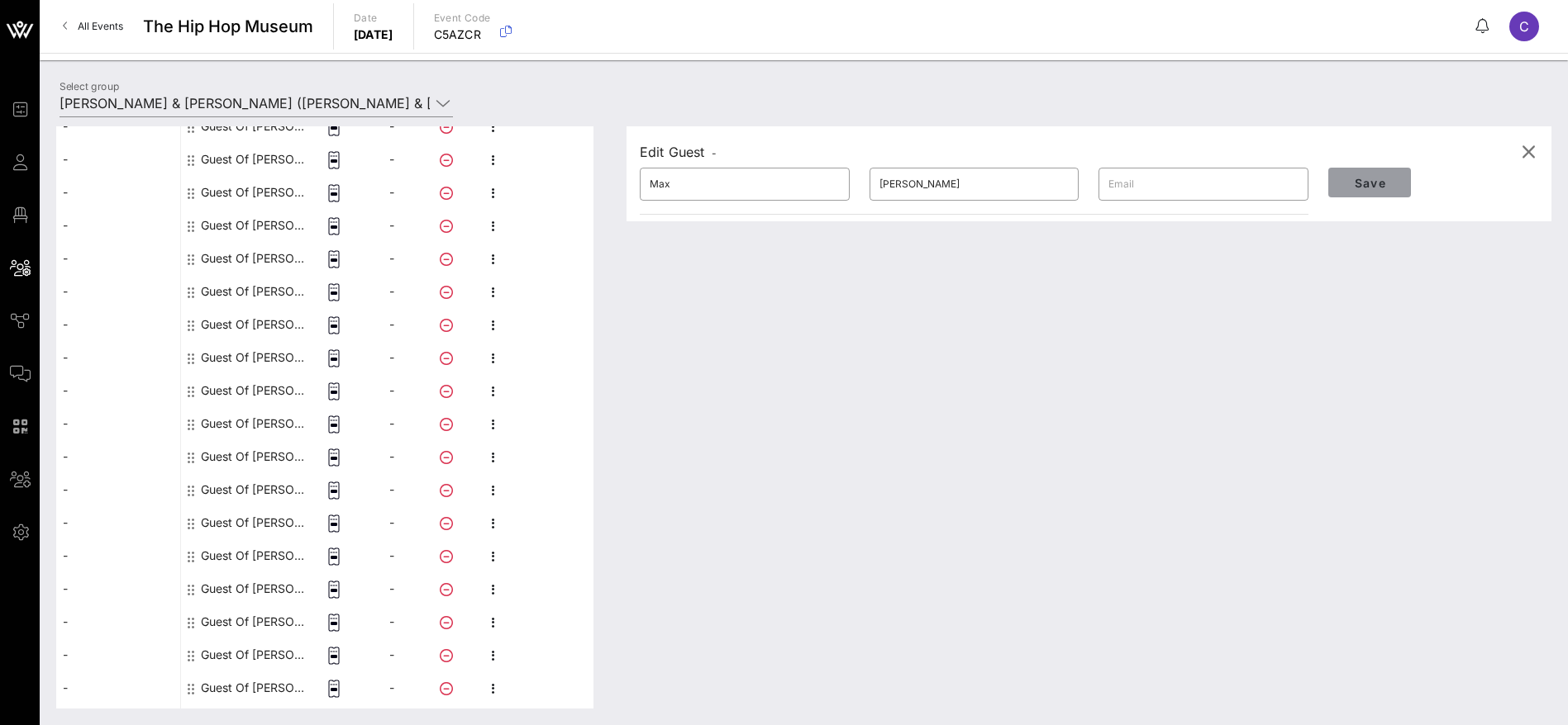
click at [1371, 181] on span "Save" at bounding box center [1370, 183] width 56 height 14
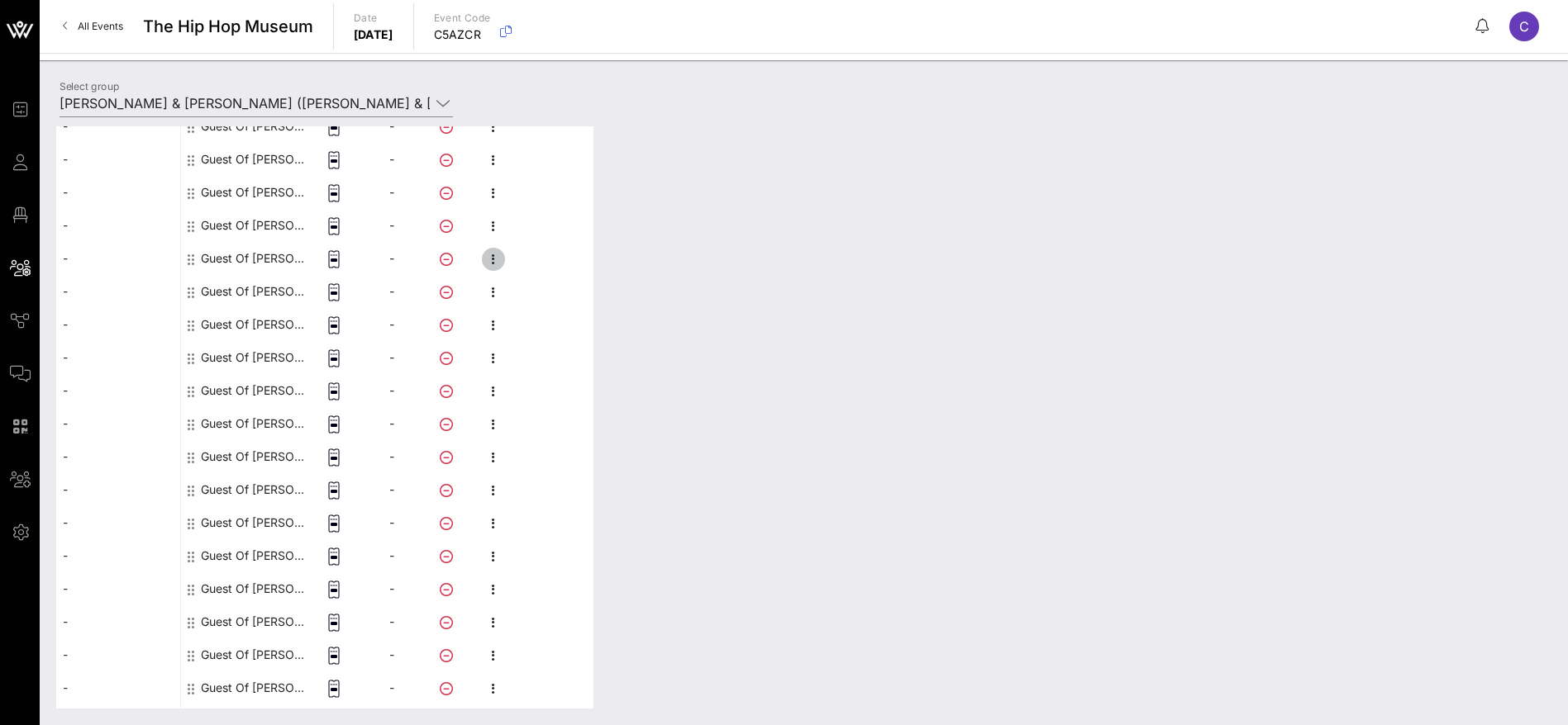
click at [495, 259] on icon "button" at bounding box center [493, 259] width 20 height 20
drag, startPoint x: 547, startPoint y: 261, endPoint x: 571, endPoint y: 255, distance: 24.7
click at [548, 261] on div "Edit" at bounding box center [581, 263] width 126 height 13
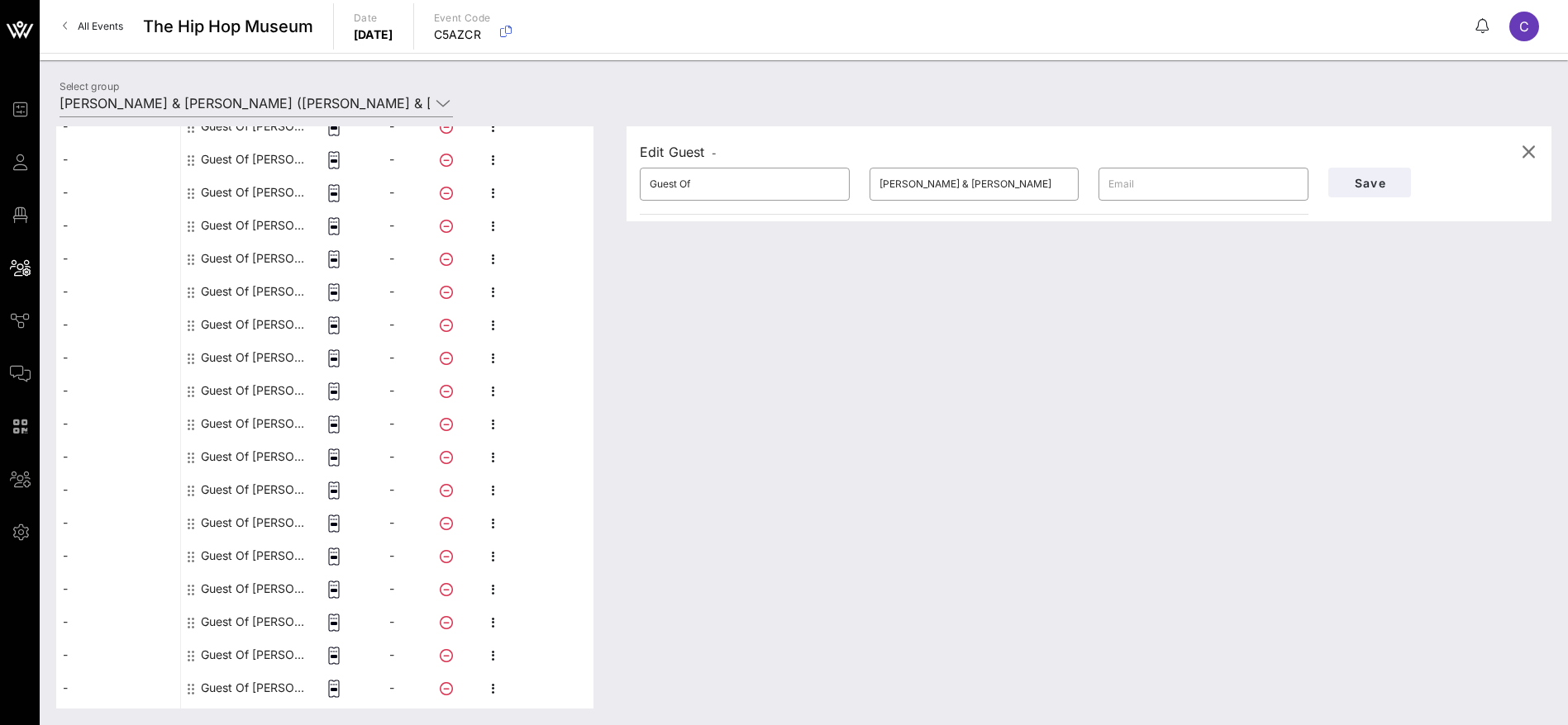
drag, startPoint x: 570, startPoint y: 192, endPoint x: 519, endPoint y: 190, distance: 51.0
click at [519, 190] on div "This host group has not been shared yet; therefore, you can't send tickets or a…" at bounding box center [804, 417] width 1495 height 582
paste input "[PERSON_NAME]"
drag, startPoint x: 747, startPoint y: 186, endPoint x: 672, endPoint y: 180, distance: 75.2
click at [672, 180] on input "[PERSON_NAME]" at bounding box center [744, 184] width 190 height 27
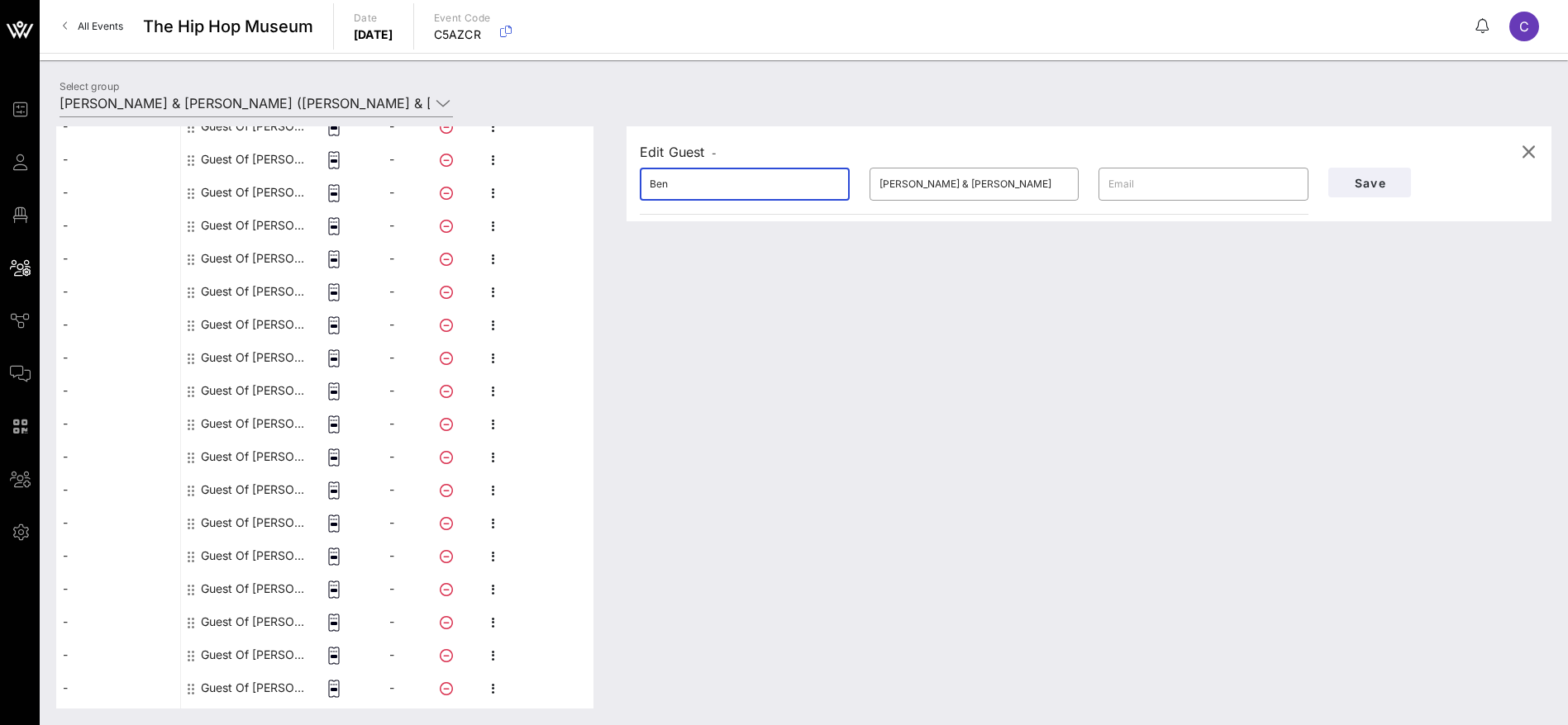
type input "Ben"
drag, startPoint x: 845, startPoint y: 180, endPoint x: 810, endPoint y: 180, distance: 35.0
click at [810, 180] on div "​ [PERSON_NAME] ​ [PERSON_NAME] & [PERSON_NAME] ​" at bounding box center [973, 185] width 689 height 53
paste input "[PERSON_NAME]"
type input "[PERSON_NAME]"
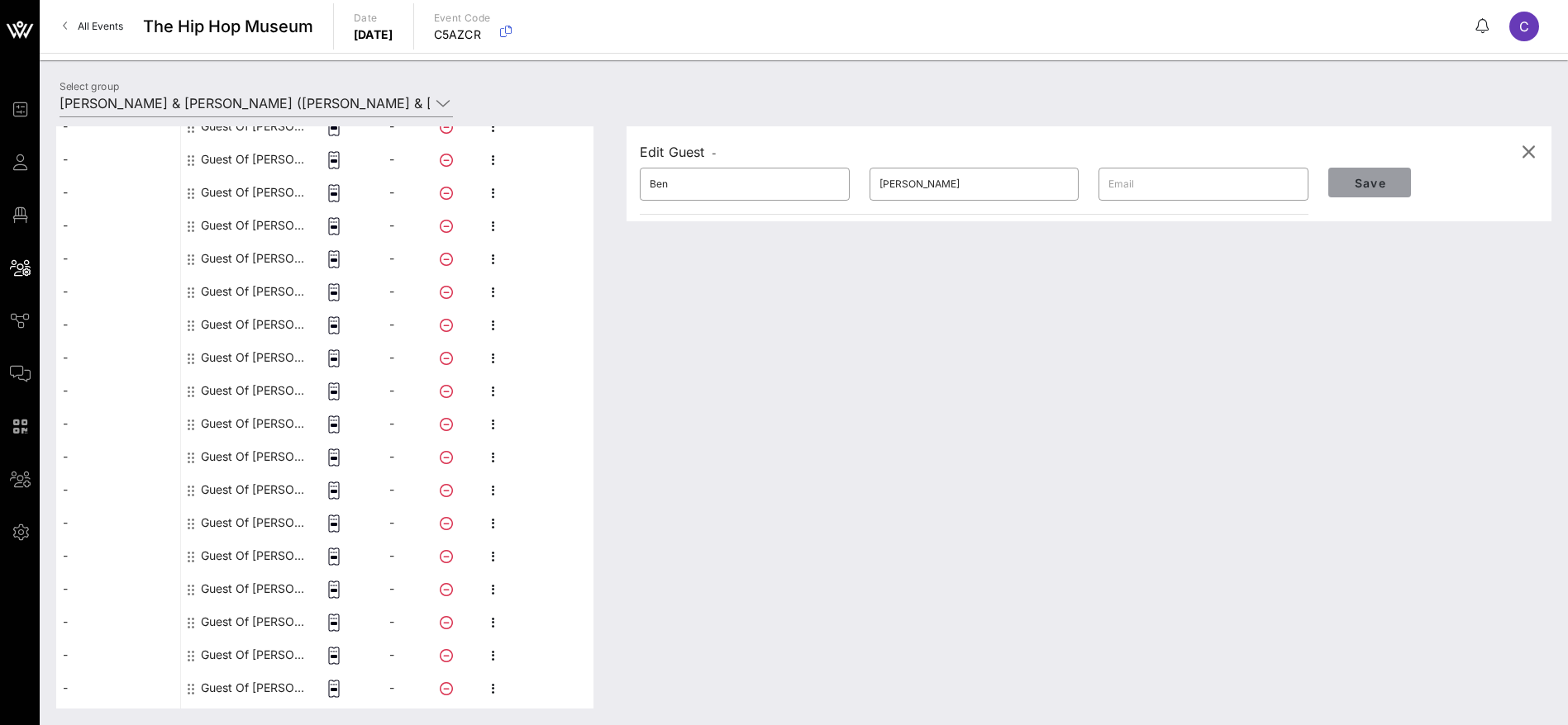
click at [1396, 182] on span "Save" at bounding box center [1370, 183] width 56 height 14
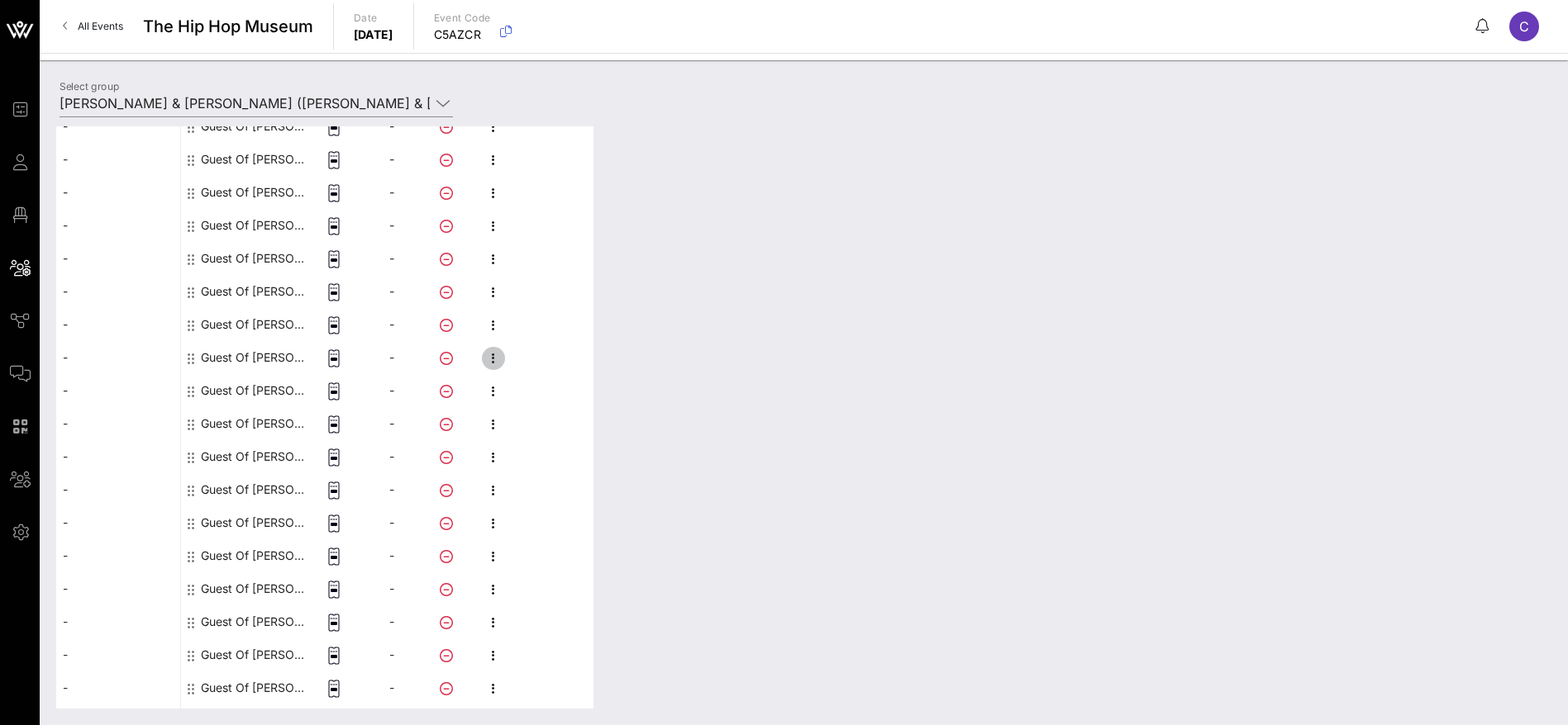
click at [496, 352] on icon "button" at bounding box center [493, 358] width 20 height 20
click at [541, 362] on div "Edit" at bounding box center [581, 362] width 126 height 13
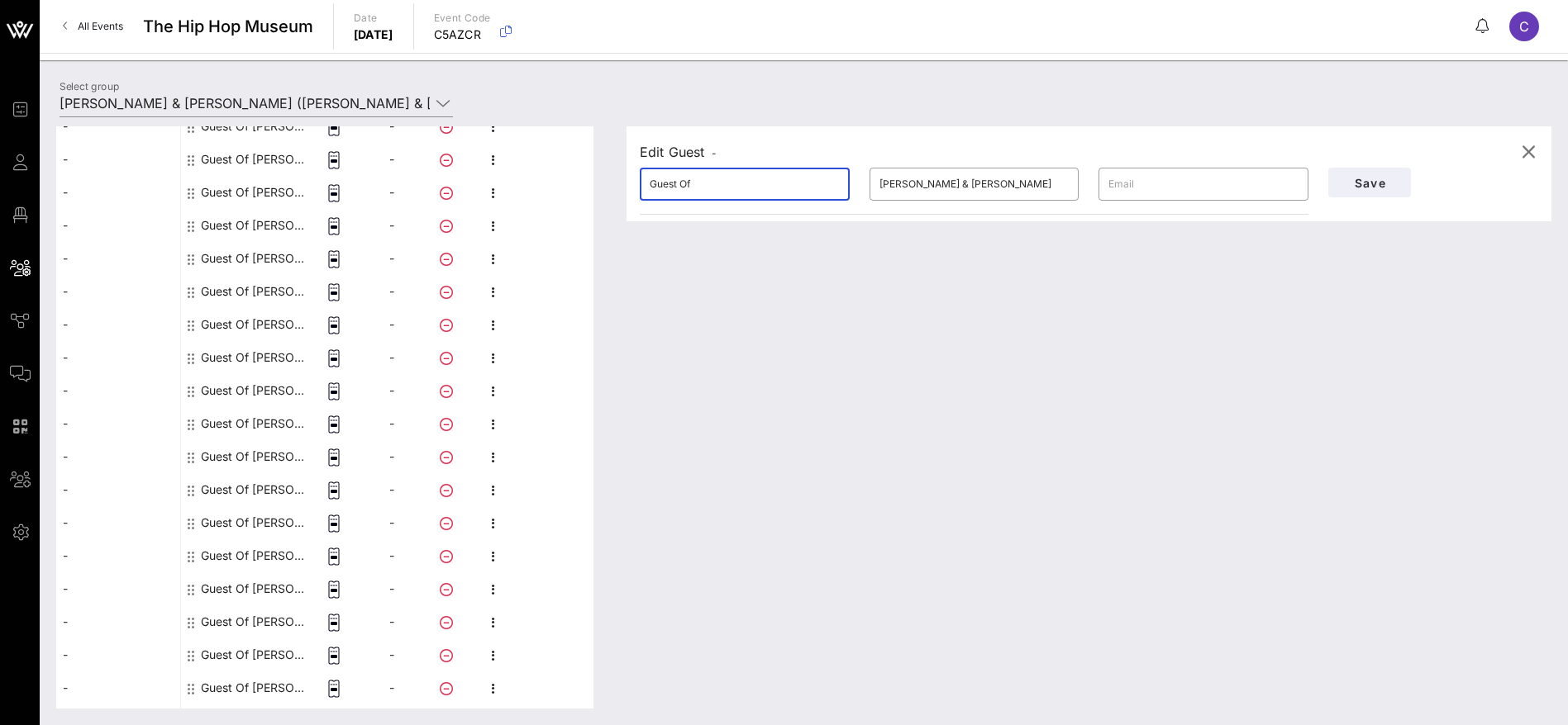
drag, startPoint x: 694, startPoint y: 182, endPoint x: 604, endPoint y: 176, distance: 90.2
click at [604, 176] on div "This host group has not been shared yet; therefore, you can't send tickets or a…" at bounding box center [804, 417] width 1495 height 582
paste input "[PERSON_NAME]"
drag, startPoint x: 707, startPoint y: 183, endPoint x: 685, endPoint y: 190, distance: 23.1
click at [689, 190] on input "[PERSON_NAME]" at bounding box center [744, 184] width 190 height 27
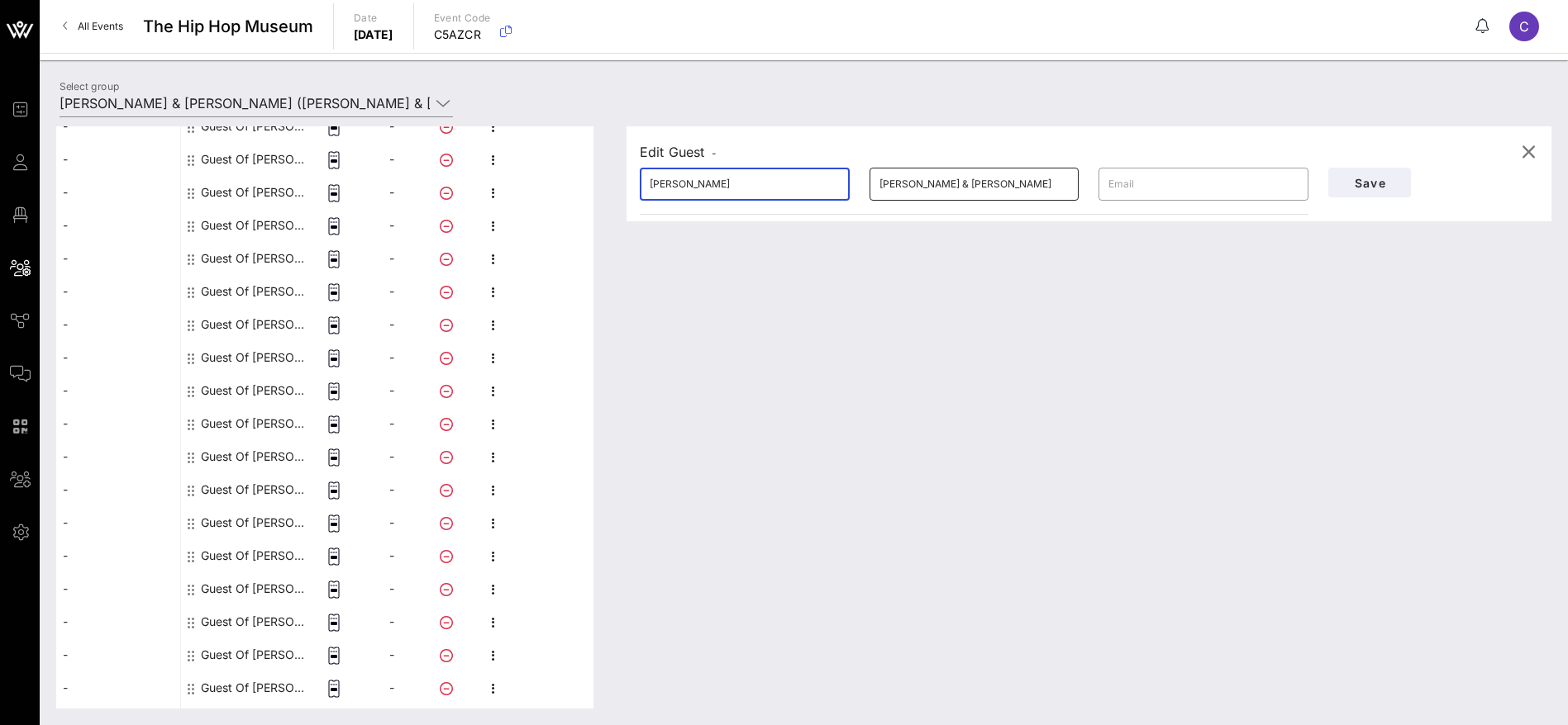
type input "[PERSON_NAME]"
drag, startPoint x: 982, startPoint y: 185, endPoint x: 832, endPoint y: 186, distance: 150.0
click at [830, 189] on div "​ [PERSON_NAME] M ​ [PERSON_NAME] & [PERSON_NAME] ​" at bounding box center [973, 185] width 689 height 53
paste input "[PERSON_NAME]"
click at [879, 182] on input "[PERSON_NAME]" at bounding box center [974, 184] width 190 height 27
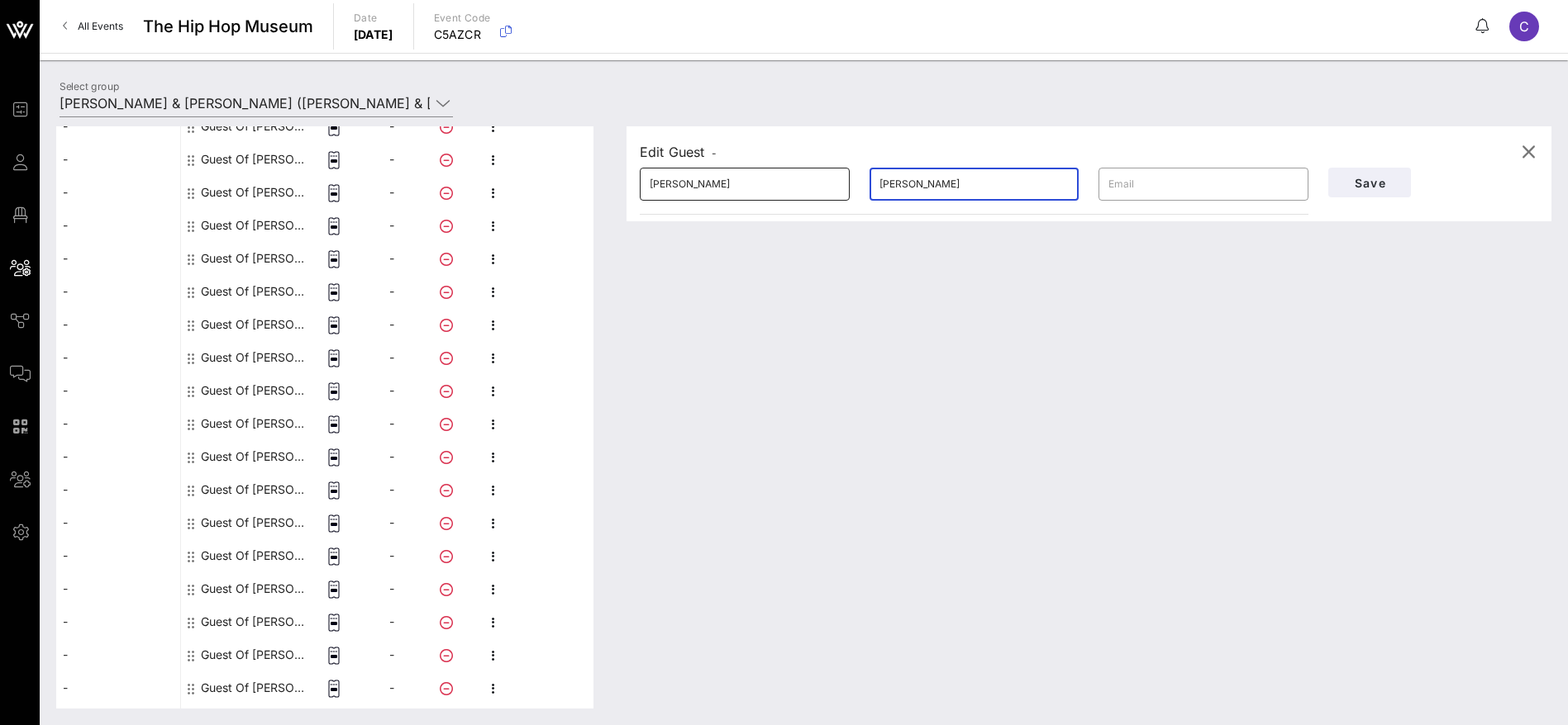
type input "[PERSON_NAME]"
click at [728, 187] on input "[PERSON_NAME]" at bounding box center [744, 184] width 190 height 27
type input "[PERSON_NAME]"
click at [1388, 176] on span "Save" at bounding box center [1370, 183] width 56 height 14
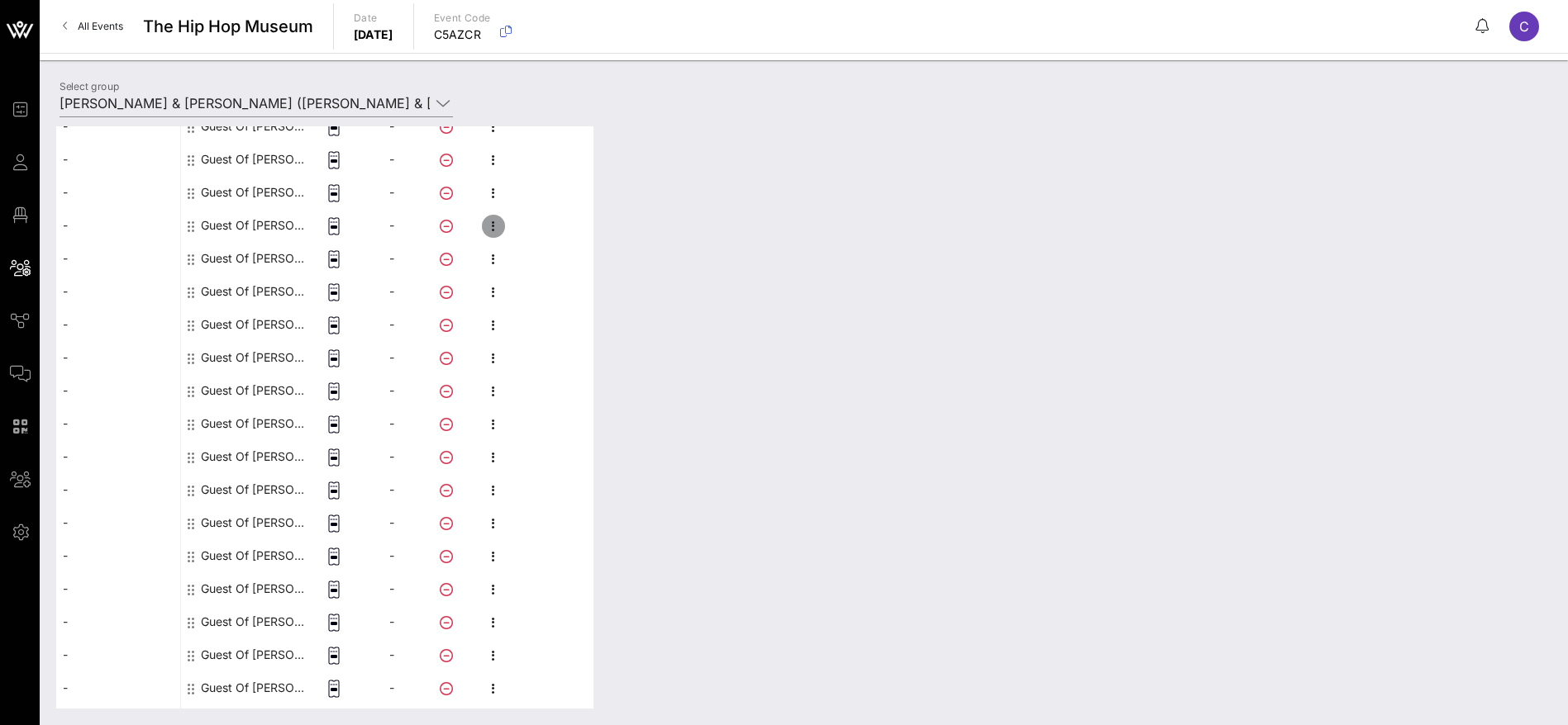
drag, startPoint x: 490, startPoint y: 227, endPoint x: 504, endPoint y: 228, distance: 14.0
click at [492, 227] on icon "button" at bounding box center [493, 226] width 20 height 20
click at [533, 238] on div "Edit" at bounding box center [581, 231] width 126 height 27
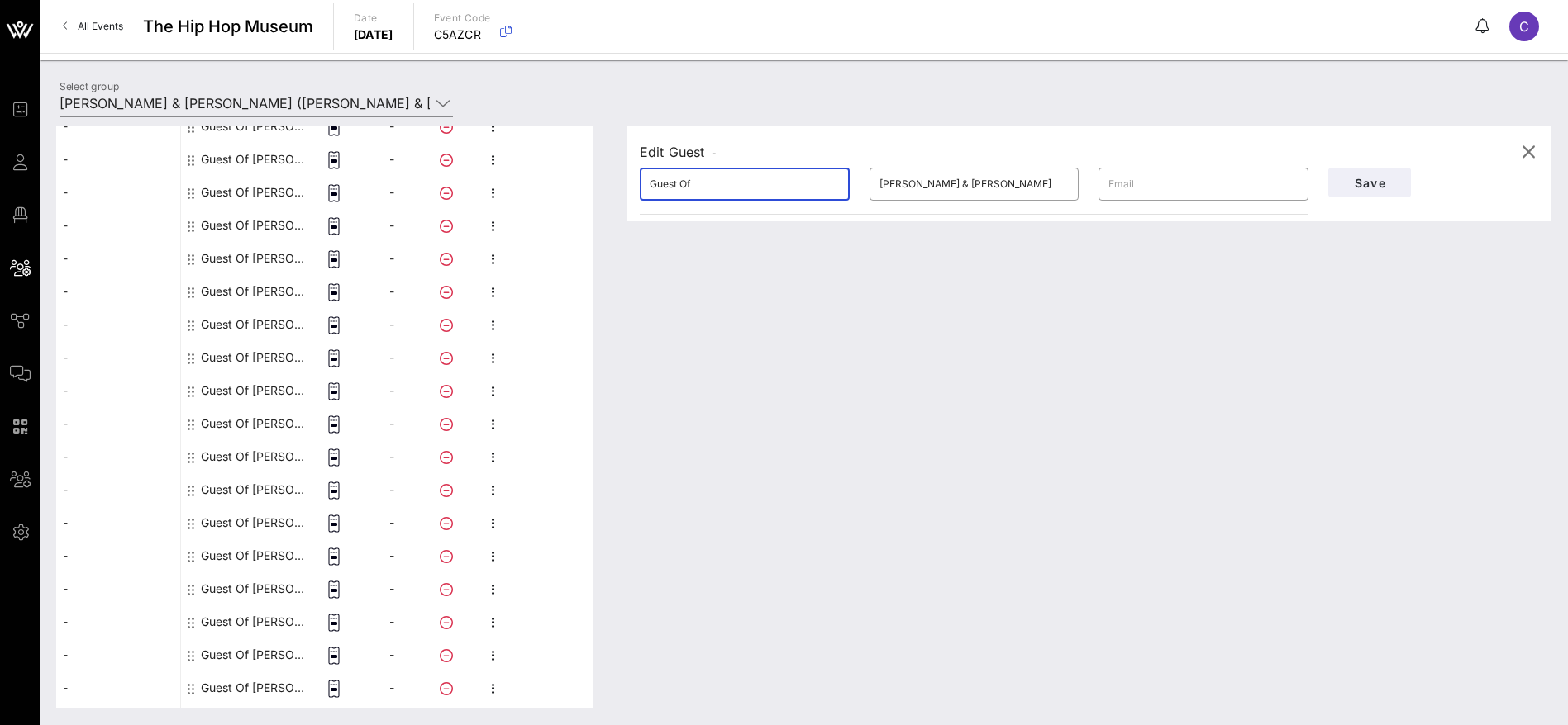
click at [558, 183] on div "This host group has not been shared yet; therefore, you can't send tickets or a…" at bounding box center [804, 417] width 1495 height 582
paste input "[PERSON_NAME]"
drag, startPoint x: 736, startPoint y: 186, endPoint x: 697, endPoint y: 183, distance: 39.1
click at [697, 183] on input "[PERSON_NAME]" at bounding box center [744, 184] width 190 height 27
type input "[PERSON_NAME]"
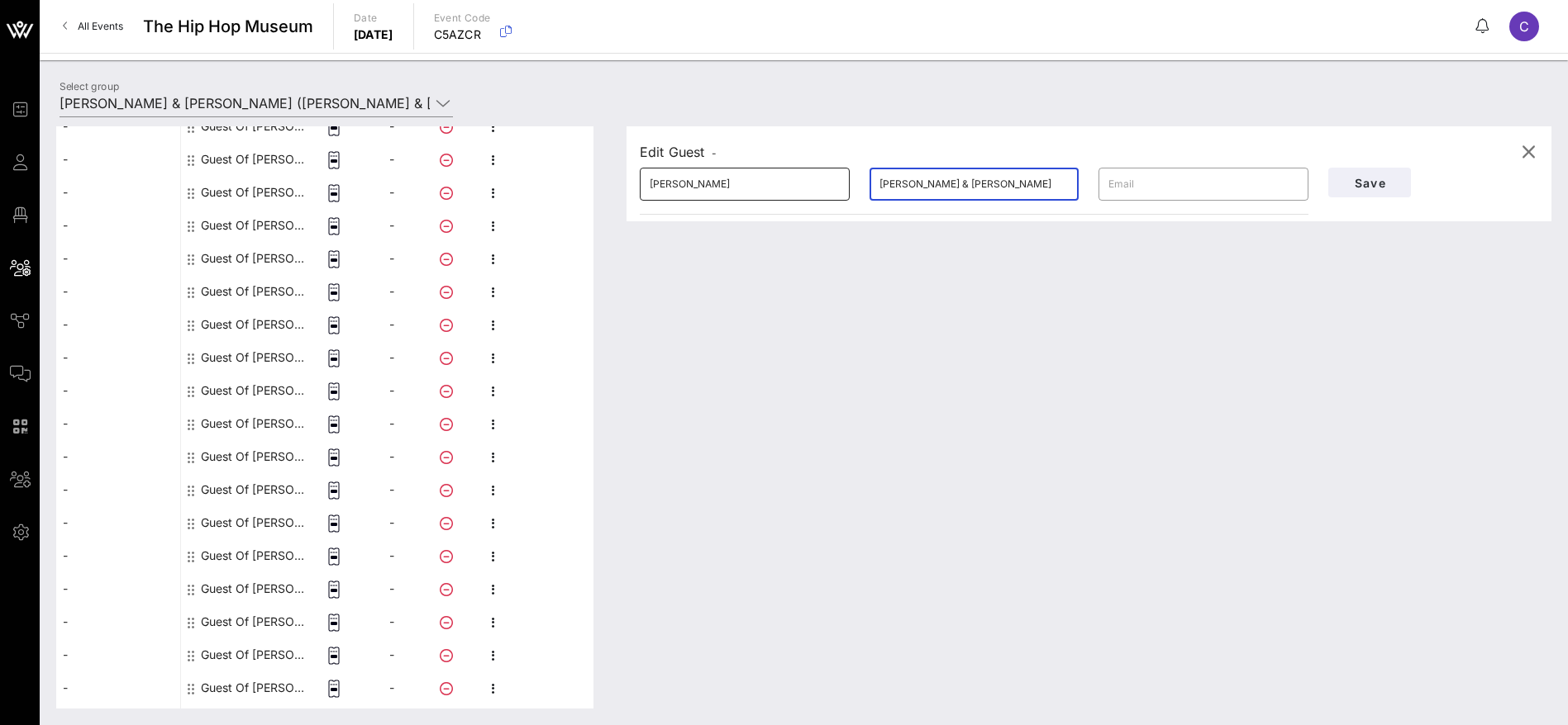
drag, startPoint x: 867, startPoint y: 178, endPoint x: 806, endPoint y: 178, distance: 61.0
click at [807, 178] on div "​ [PERSON_NAME] ​ [PERSON_NAME] & [PERSON_NAME] ​" at bounding box center [973, 185] width 689 height 53
paste input "Wolf"
type input "Wolf"
click at [1369, 180] on span "Save" at bounding box center [1370, 183] width 56 height 14
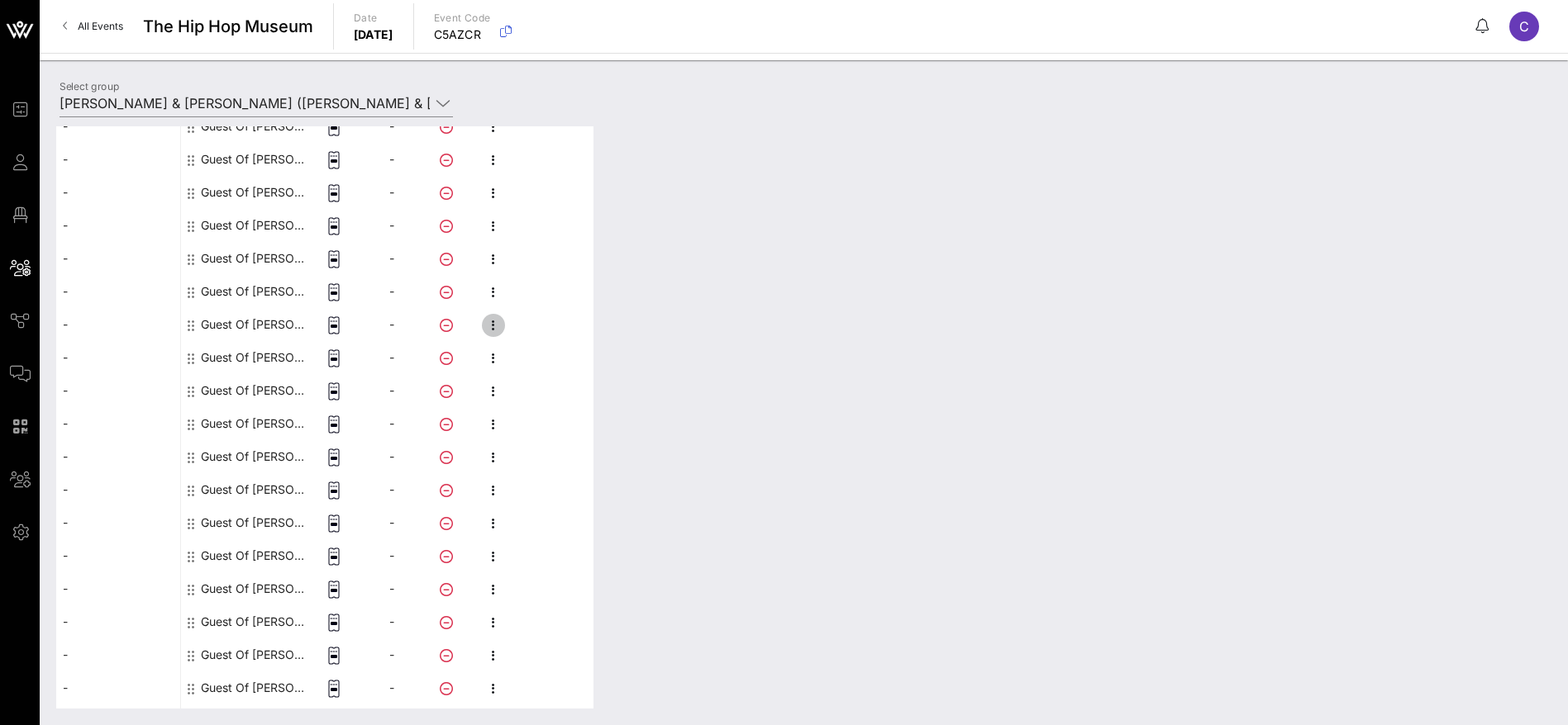
click at [497, 318] on icon "button" at bounding box center [493, 325] width 20 height 20
click at [530, 327] on div "Edit" at bounding box center [581, 330] width 126 height 13
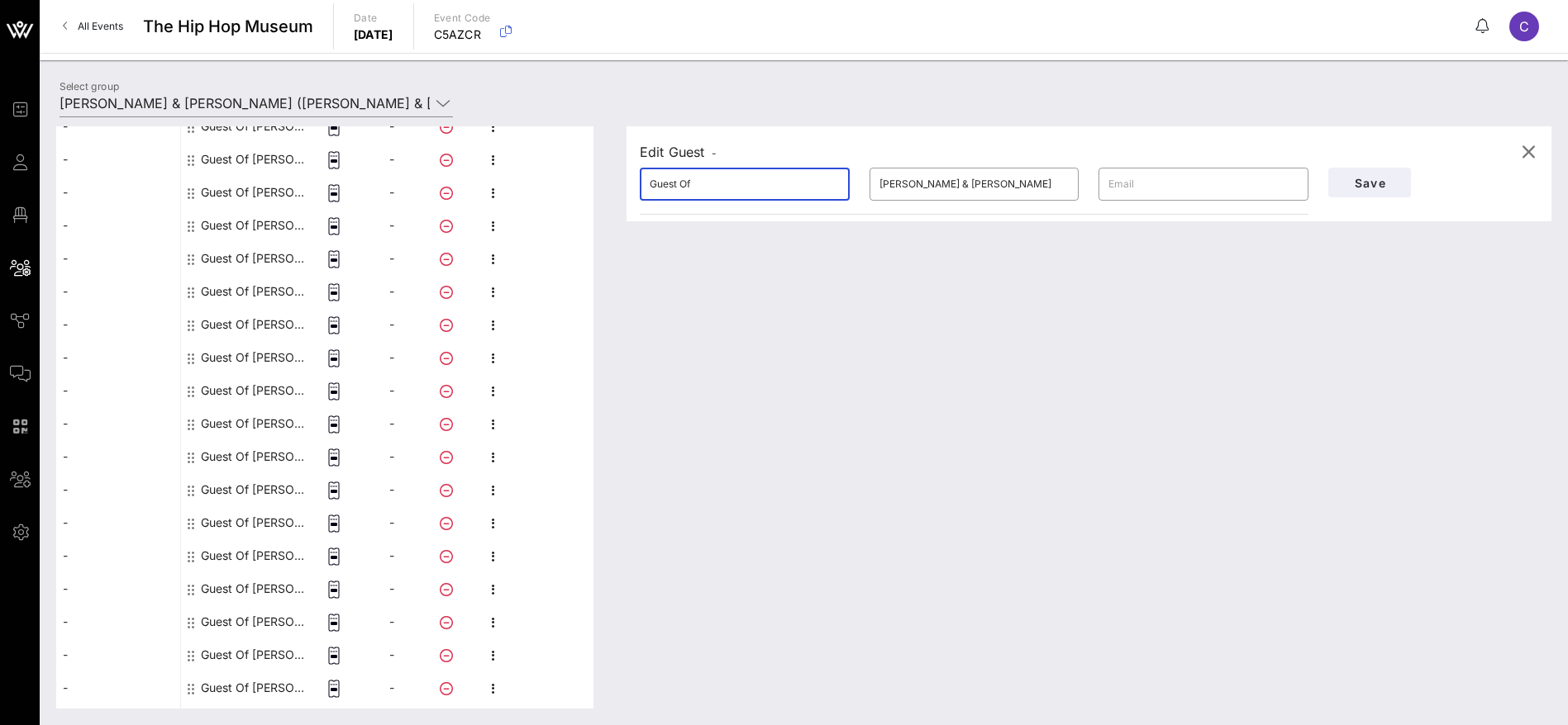
drag, startPoint x: 637, startPoint y: 186, endPoint x: 622, endPoint y: 186, distance: 15.0
click at [622, 185] on div "Edit Guest - ​ Guest Of ​ [PERSON_NAME] & [PERSON_NAME] ​ Save" at bounding box center [1080, 417] width 941 height 582
drag, startPoint x: 699, startPoint y: 188, endPoint x: 603, endPoint y: 190, distance: 96.0
click at [598, 189] on div "This host group has not been shared yet; therefore, you can't send tickets or a…" at bounding box center [804, 417] width 1495 height 582
paste input "[PERSON_NAME]"
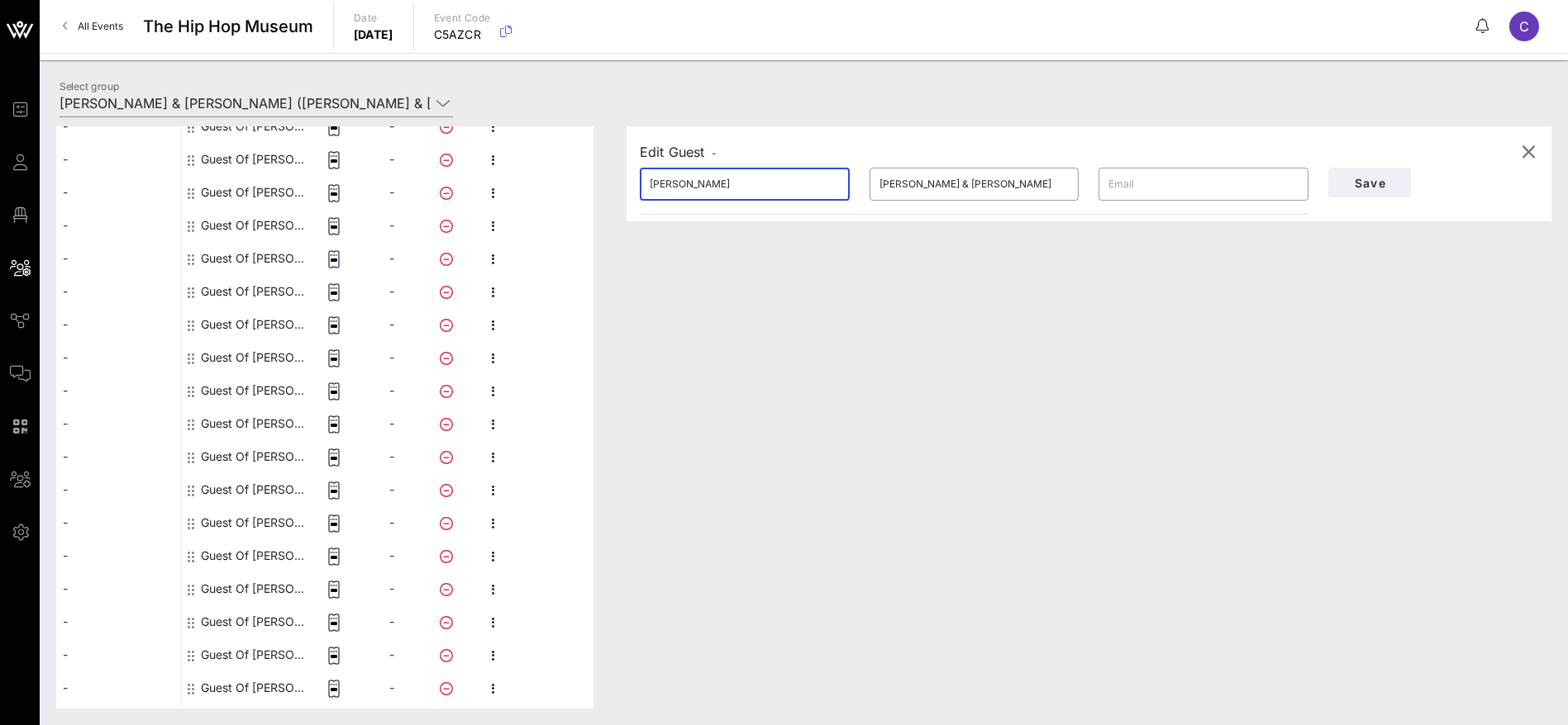
drag, startPoint x: 719, startPoint y: 184, endPoint x: 683, endPoint y: 183, distance: 36.0
click at [683, 183] on input "[PERSON_NAME]" at bounding box center [744, 184] width 190 height 27
type input "Jordan"
drag, startPoint x: 956, startPoint y: 180, endPoint x: 824, endPoint y: 181, distance: 132.0
click at [825, 181] on div "​ [PERSON_NAME] ​ [PERSON_NAME] & [PERSON_NAME] ​" at bounding box center [973, 185] width 689 height 53
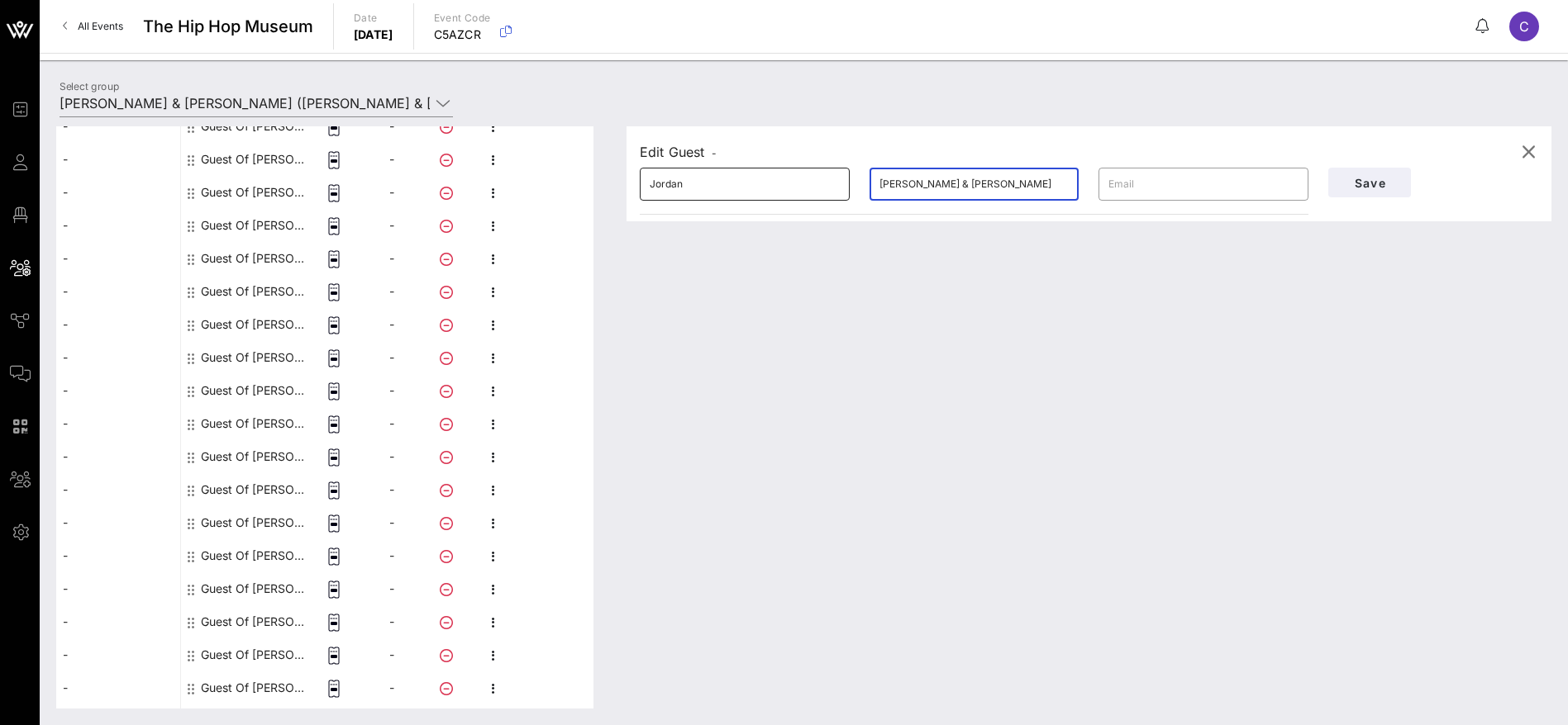
paste input "[PERSON_NAME]"
type input "[PERSON_NAME]"
drag, startPoint x: 1366, startPoint y: 177, endPoint x: 1305, endPoint y: 217, distance: 72.9
click at [1367, 178] on span "Save" at bounding box center [1370, 183] width 56 height 14
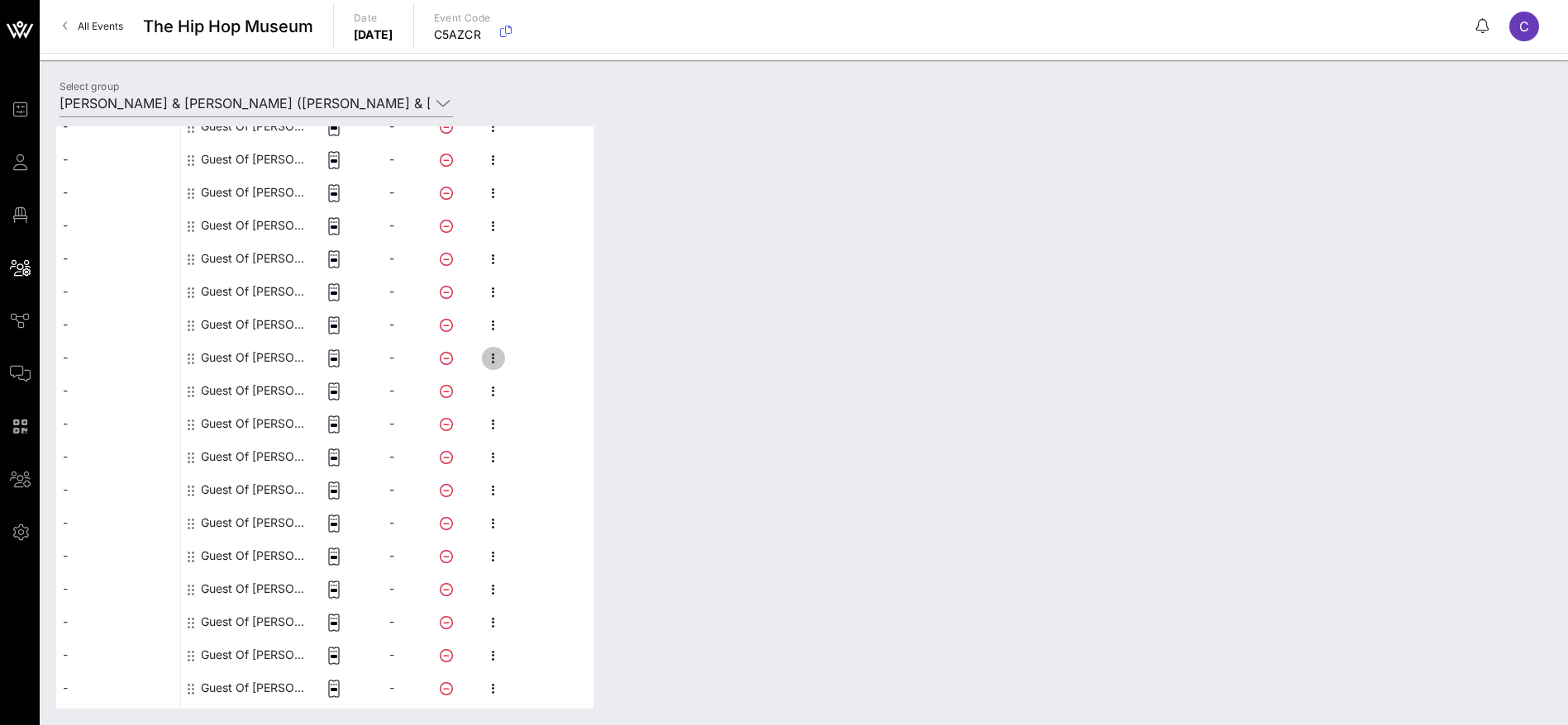
click at [499, 363] on icon "button" at bounding box center [493, 358] width 20 height 20
click at [542, 360] on div "Edit" at bounding box center [581, 362] width 126 height 13
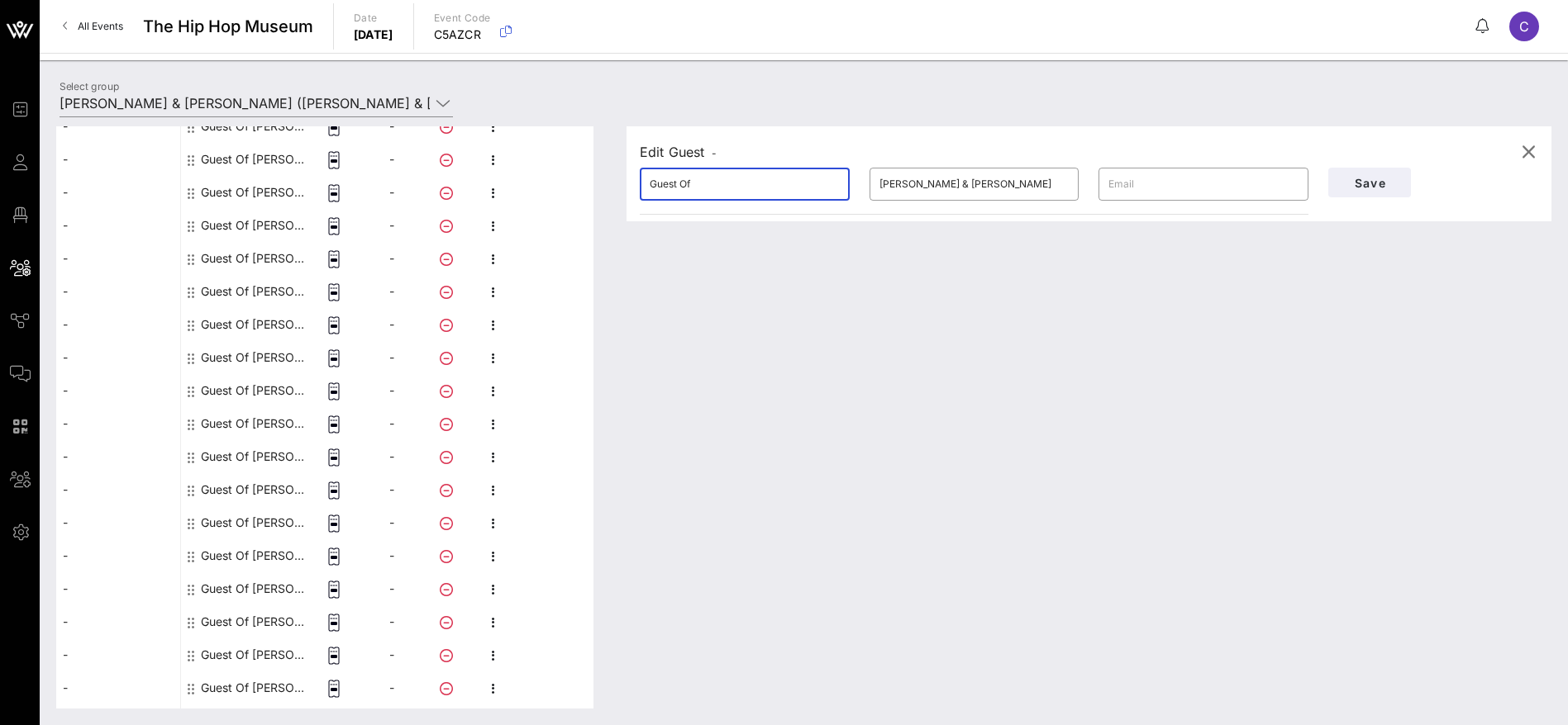
drag, startPoint x: 687, startPoint y: 184, endPoint x: 587, endPoint y: 182, distance: 100.0
click at [587, 182] on div "This host group has not been shared yet; therefore, you can't send tickets or a…" at bounding box center [804, 417] width 1495 height 582
paste input "[PERSON_NAME]"
drag, startPoint x: 716, startPoint y: 184, endPoint x: 680, endPoint y: 183, distance: 36.0
click at [680, 183] on input "[PERSON_NAME]" at bounding box center [744, 184] width 190 height 27
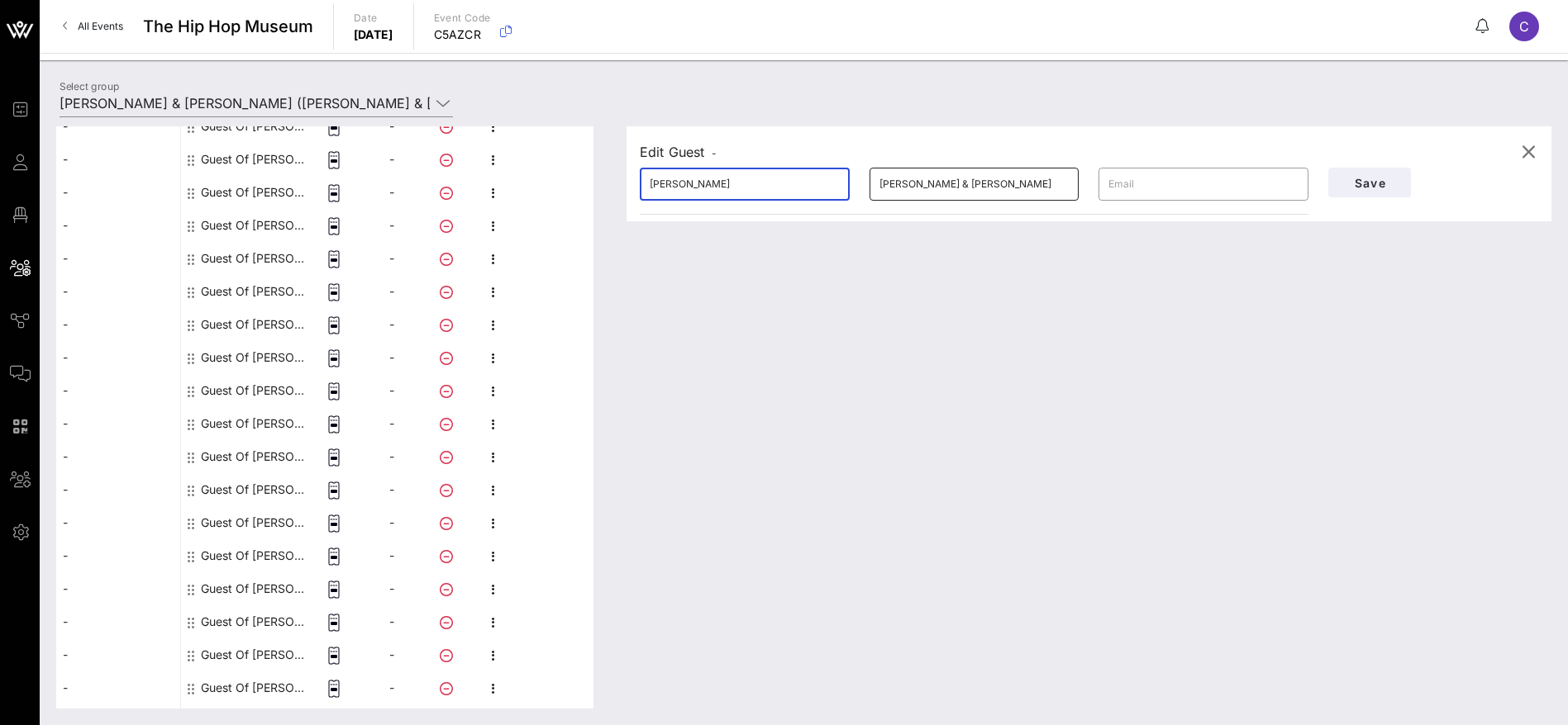
type input "[PERSON_NAME]"
drag, startPoint x: 969, startPoint y: 174, endPoint x: 811, endPoint y: 167, distance: 158.2
click at [811, 167] on div "​ [PERSON_NAME] ​ [PERSON_NAME] & [PERSON_NAME] ​" at bounding box center [973, 185] width 689 height 53
paste input "[PERSON_NAME]"
type input "[PERSON_NAME]"
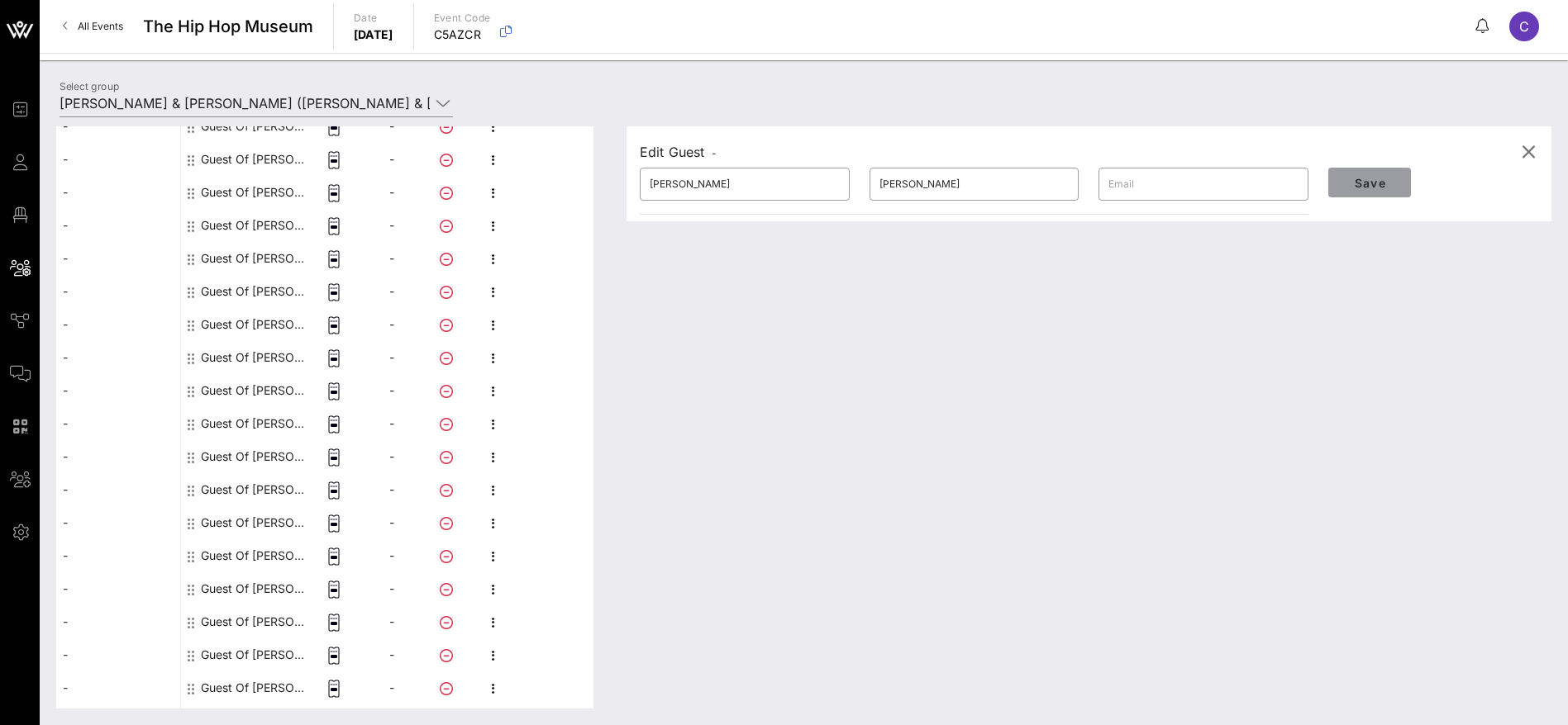
click at [1356, 181] on span "Save" at bounding box center [1370, 183] width 56 height 14
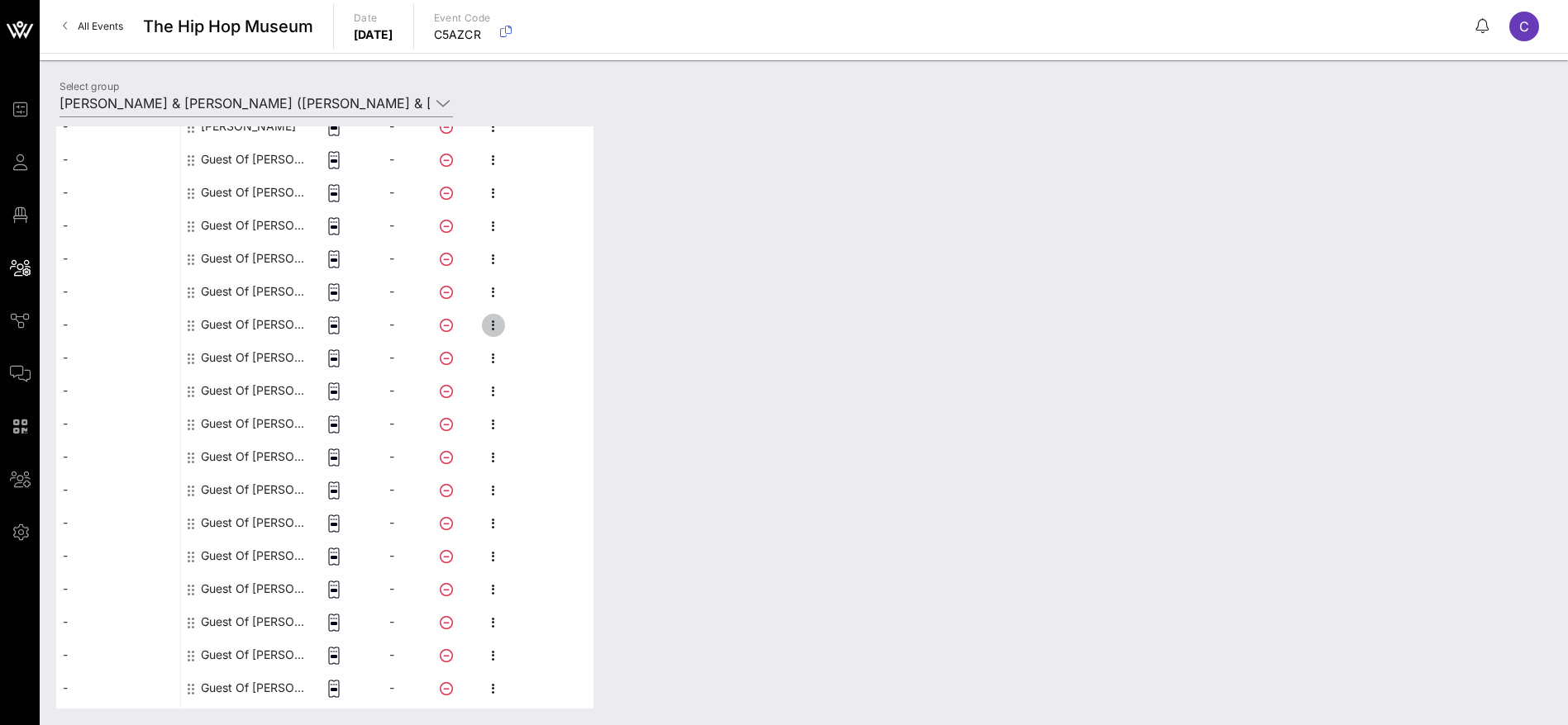
click at [494, 327] on icon "button" at bounding box center [493, 325] width 20 height 20
click at [529, 333] on div "Edit" at bounding box center [581, 330] width 126 height 13
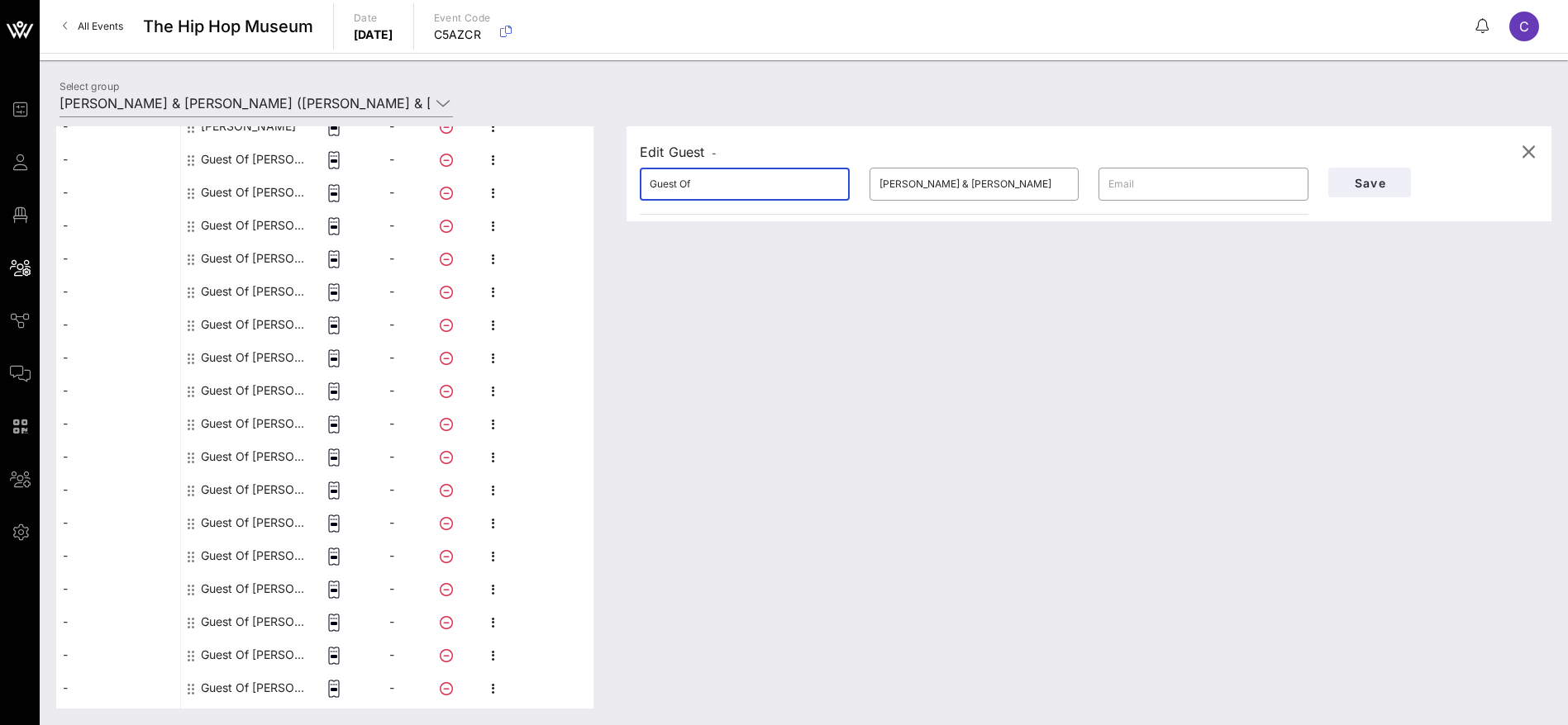
drag, startPoint x: 695, startPoint y: 181, endPoint x: 563, endPoint y: 176, distance: 132.1
click at [563, 176] on div "This host group has not been shared yet; therefore, you can't send tickets or a…" at bounding box center [804, 417] width 1495 height 582
paste input "[PERSON_NAME]"
drag, startPoint x: 746, startPoint y: 183, endPoint x: 701, endPoint y: 183, distance: 45.0
click at [701, 183] on input "[PERSON_NAME]" at bounding box center [744, 184] width 190 height 27
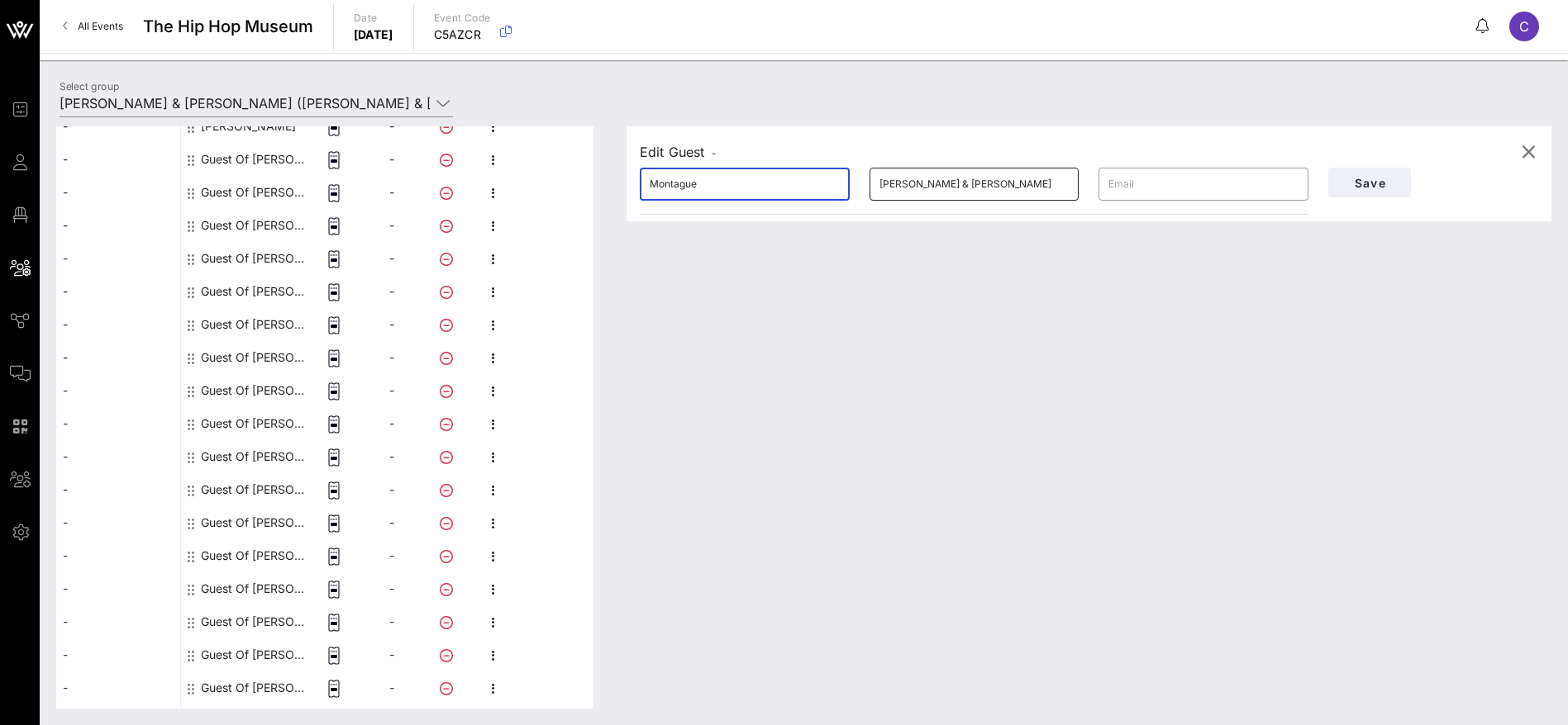
type input "Montague"
drag, startPoint x: 1017, startPoint y: 180, endPoint x: 796, endPoint y: 182, distance: 221.0
click at [796, 182] on div "​ Montague ​ [PERSON_NAME] & [PERSON_NAME] ​" at bounding box center [973, 185] width 689 height 53
paste input "[PERSON_NAME]"
type input "[PERSON_NAME]"
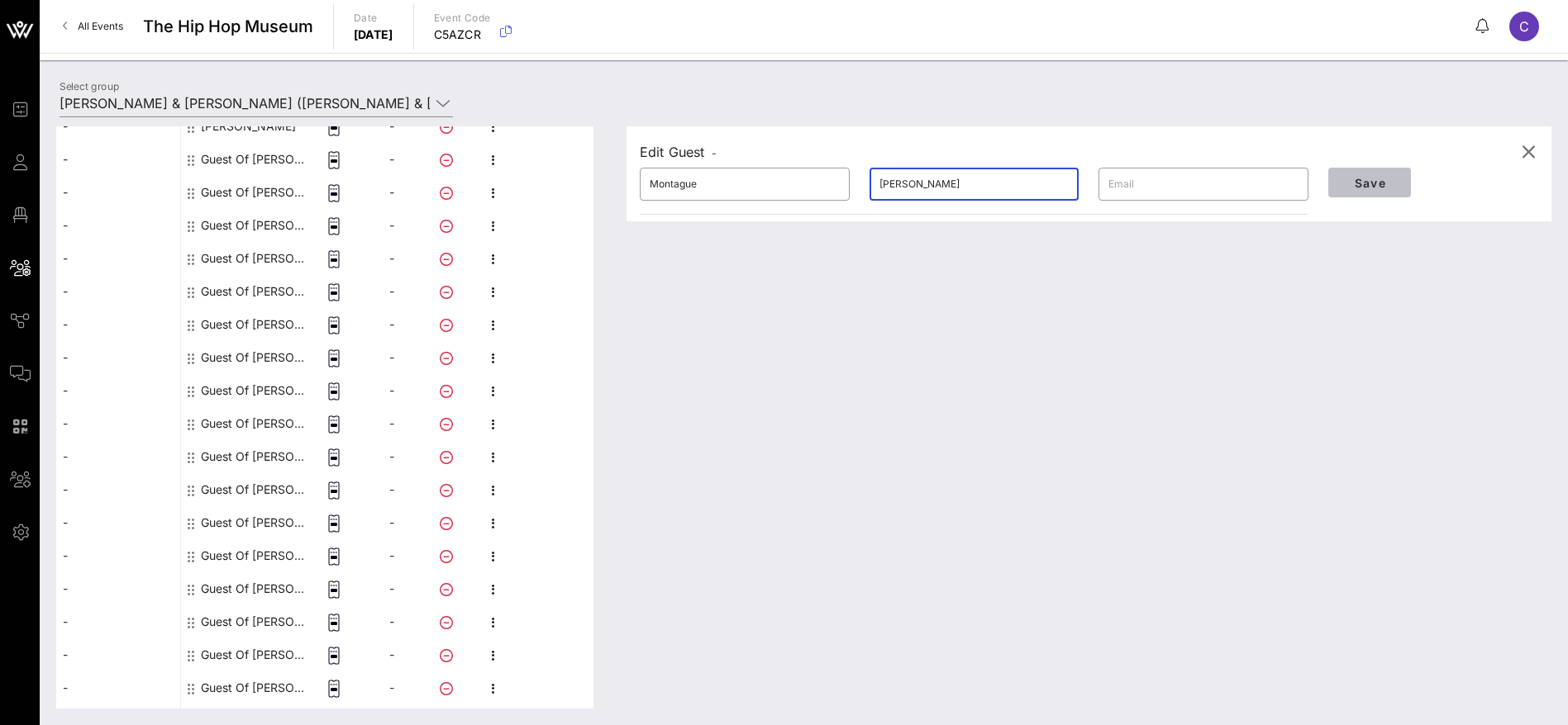
click at [1384, 179] on span "Save" at bounding box center [1370, 183] width 56 height 14
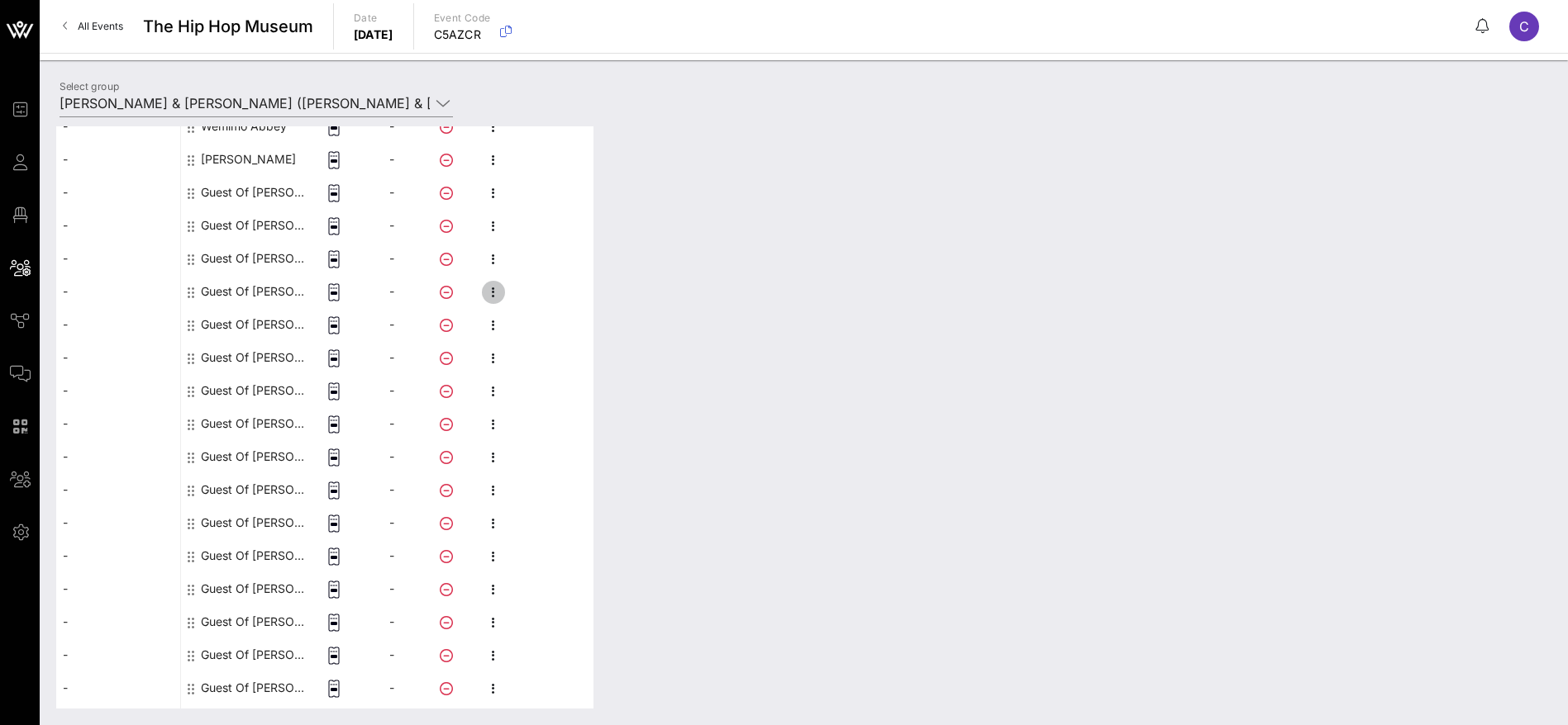
click at [492, 290] on icon "button" at bounding box center [493, 292] width 20 height 20
click at [535, 291] on div "Edit" at bounding box center [581, 297] width 126 height 13
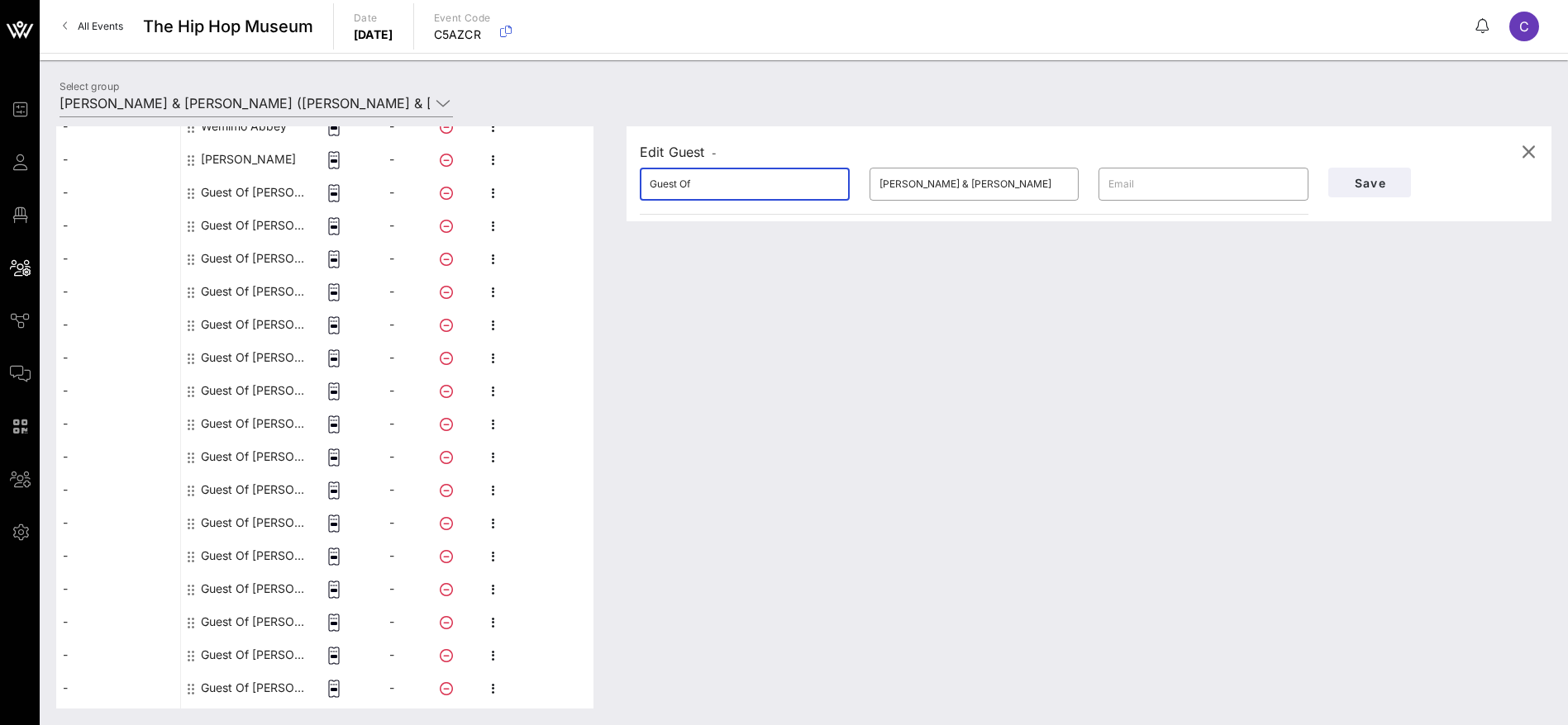
drag, startPoint x: 628, startPoint y: 185, endPoint x: 610, endPoint y: 186, distance: 18.0
click at [615, 185] on div "Edit Guest - ​ Guest Of ​ [PERSON_NAME] & [PERSON_NAME] ​ Save" at bounding box center [1080, 417] width 941 height 582
paste input "[PERSON_NAME] (GSG)"
drag, startPoint x: 772, startPoint y: 186, endPoint x: 686, endPoint y: 184, distance: 86.0
click at [686, 184] on input "[PERSON_NAME] (GSG)" at bounding box center [744, 184] width 190 height 27
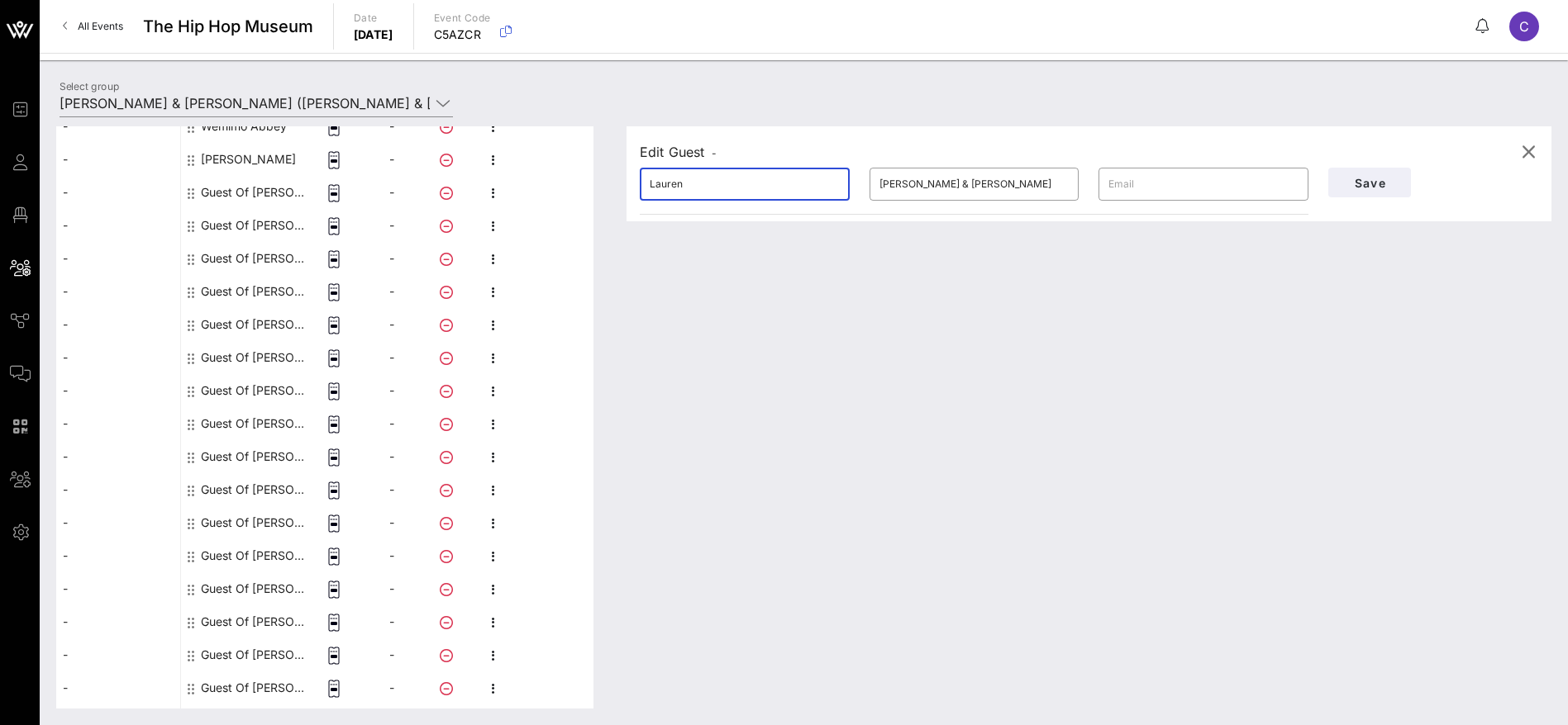
type input "Lauren"
drag, startPoint x: 797, startPoint y: 189, endPoint x: 753, endPoint y: 190, distance: 44.0
click at [753, 190] on div "​ [PERSON_NAME] ​ [PERSON_NAME] & [PERSON_NAME] ​" at bounding box center [973, 185] width 689 height 53
paste input "[PERSON_NAME] (GSG)"
type input "[PERSON_NAME]"
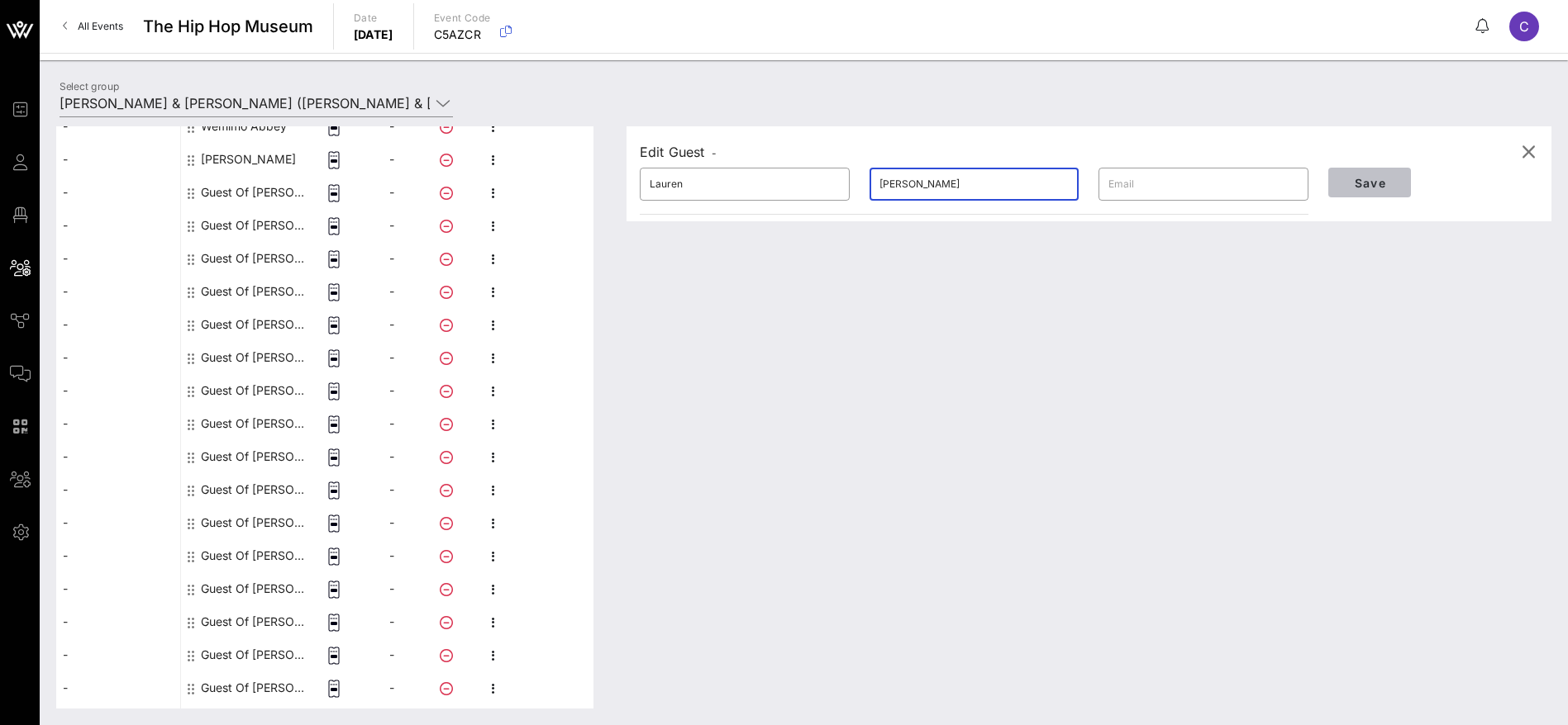
click at [1370, 185] on span "Save" at bounding box center [1370, 183] width 56 height 14
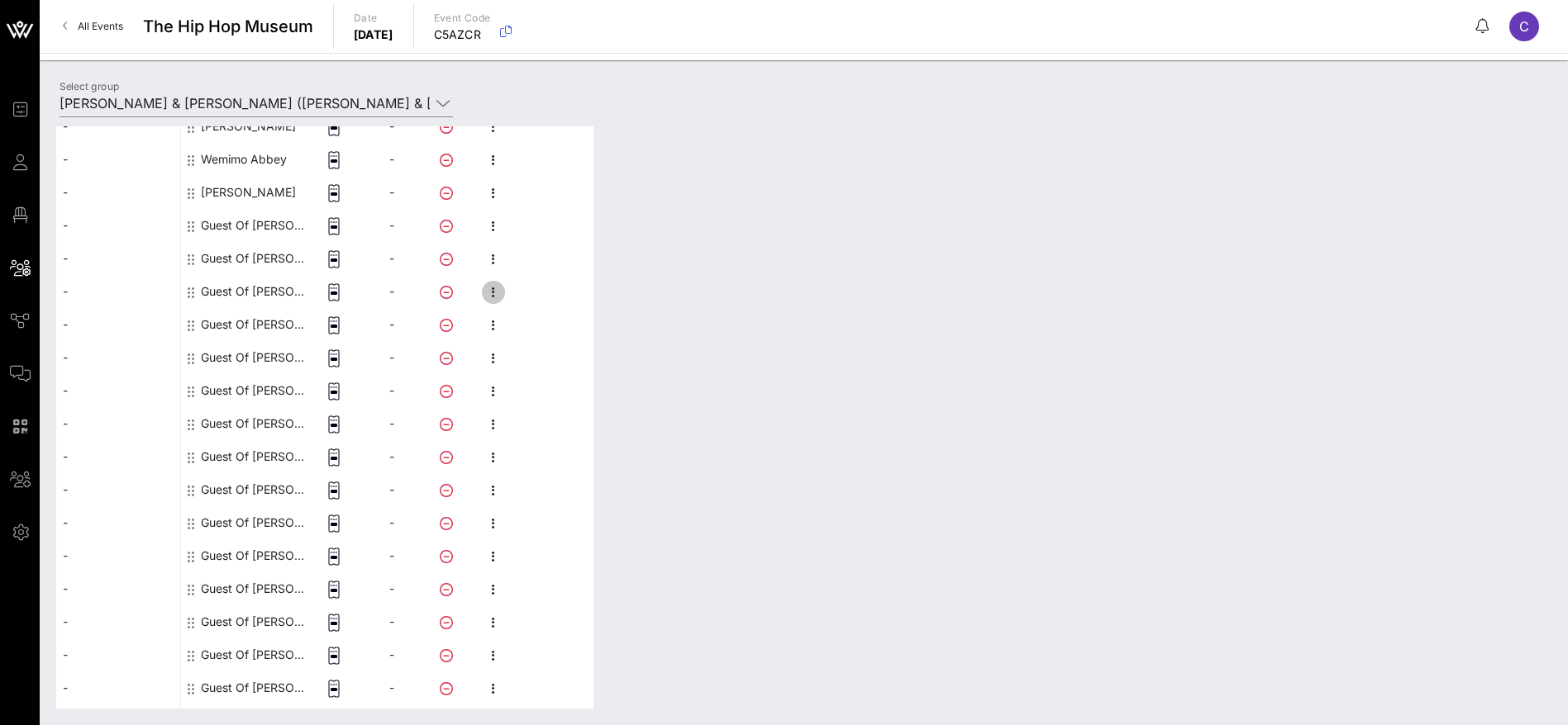
click at [493, 290] on icon "button" at bounding box center [493, 292] width 20 height 20
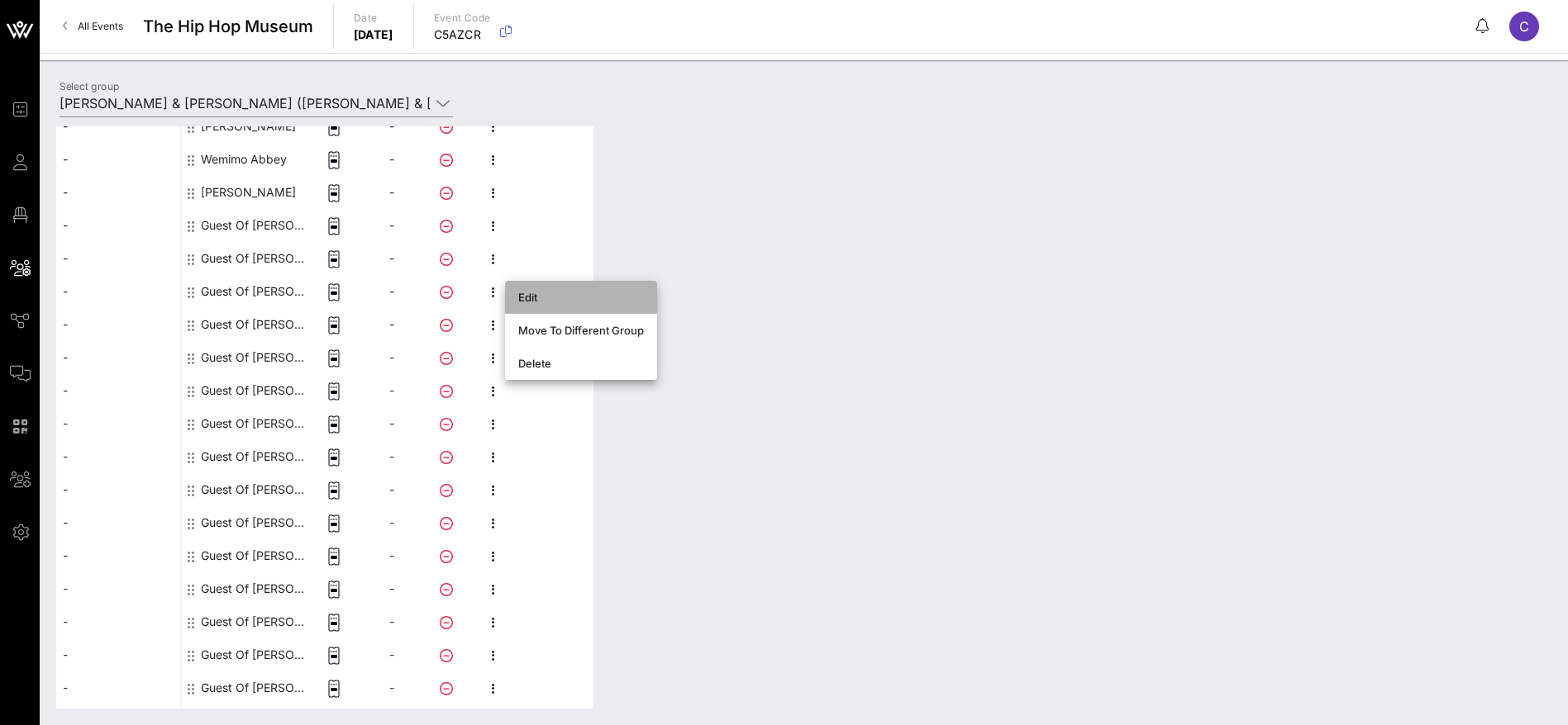
drag, startPoint x: 543, startPoint y: 293, endPoint x: 669, endPoint y: 262, distance: 129.8
click at [544, 293] on div "Edit" at bounding box center [581, 297] width 126 height 13
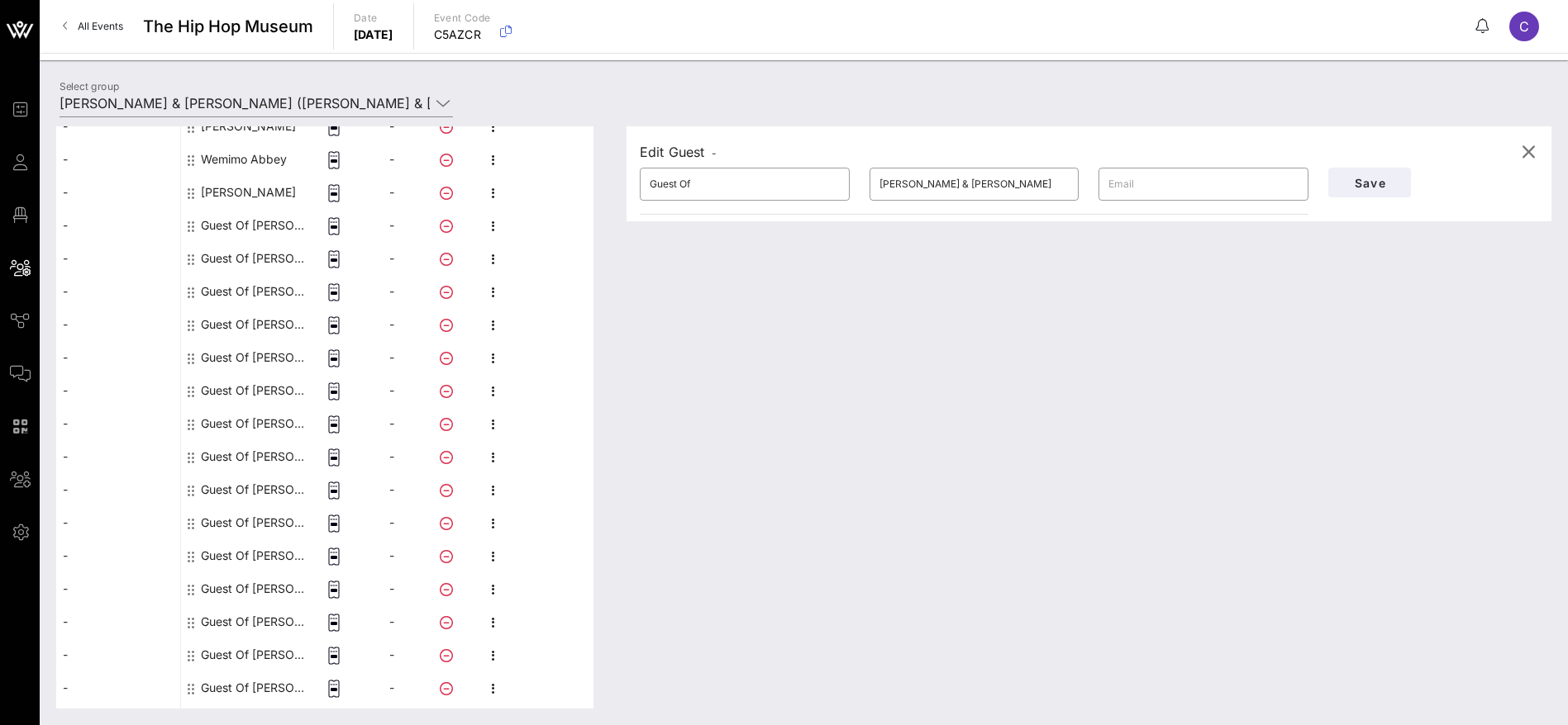
drag, startPoint x: 703, startPoint y: 190, endPoint x: 606, endPoint y: 190, distance: 97.0
click at [606, 190] on div "This host group has not been shared yet; therefore, you can't send tickets or a…" at bounding box center [804, 417] width 1495 height 582
paste input "[PERSON_NAME]"
drag, startPoint x: 720, startPoint y: 186, endPoint x: 674, endPoint y: 186, distance: 46.0
click at [674, 186] on input "[PERSON_NAME]" at bounding box center [744, 184] width 190 height 27
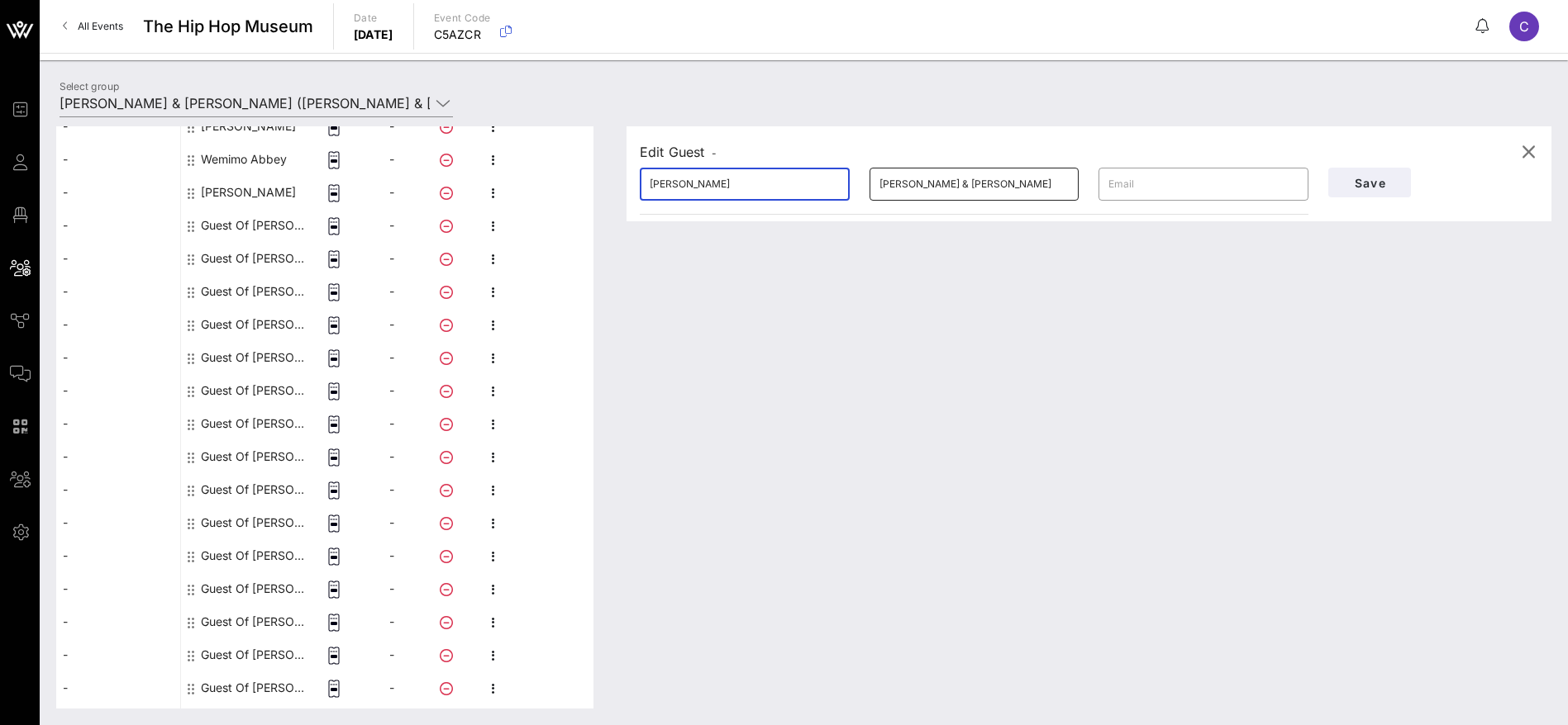
type input "[PERSON_NAME]"
drag, startPoint x: 1030, startPoint y: 182, endPoint x: 760, endPoint y: 197, distance: 270.4
click at [760, 197] on div "​ [PERSON_NAME] ​ [PERSON_NAME] & [PERSON_NAME] ​" at bounding box center [973, 185] width 689 height 53
paste input "Pashkow"
type input "Pashkow"
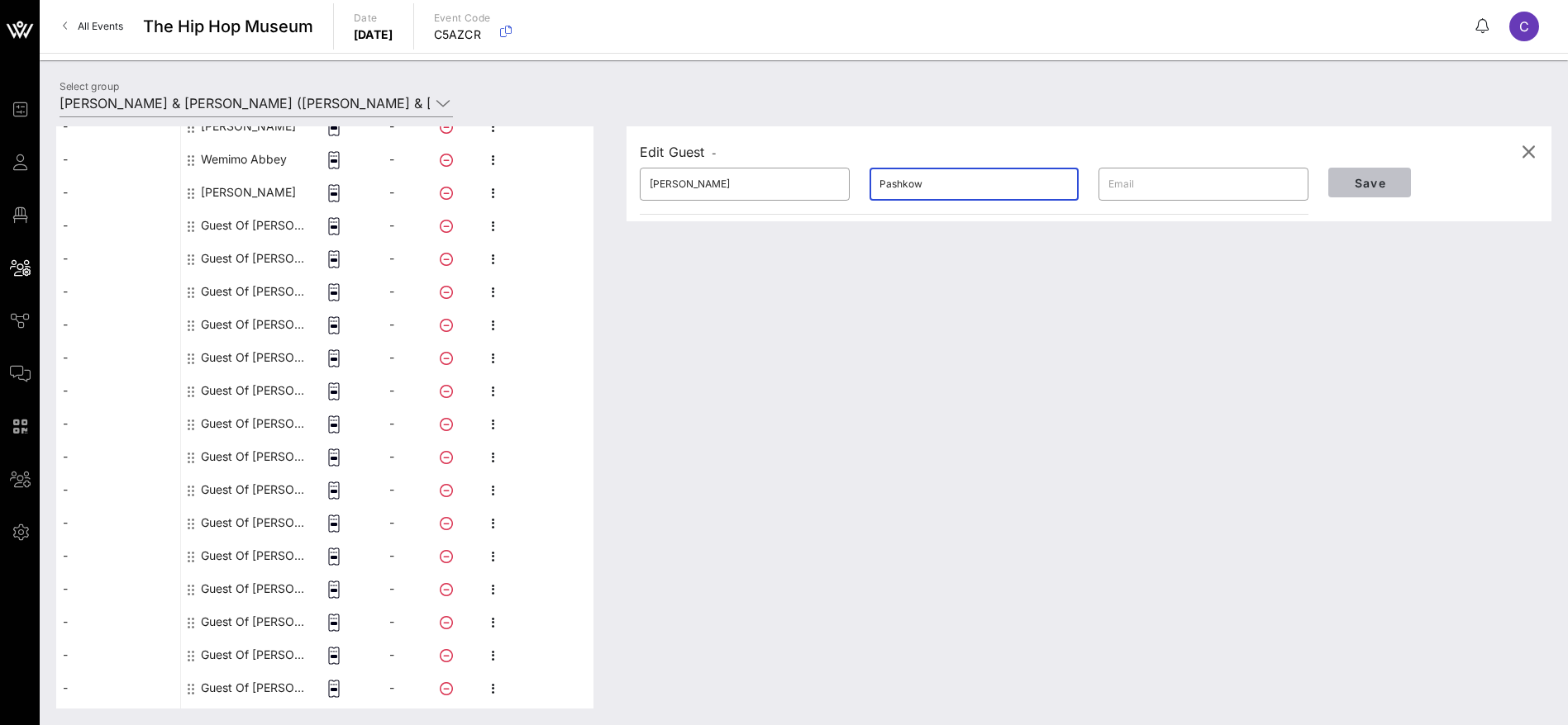
click at [1372, 186] on span "Save" at bounding box center [1370, 183] width 56 height 14
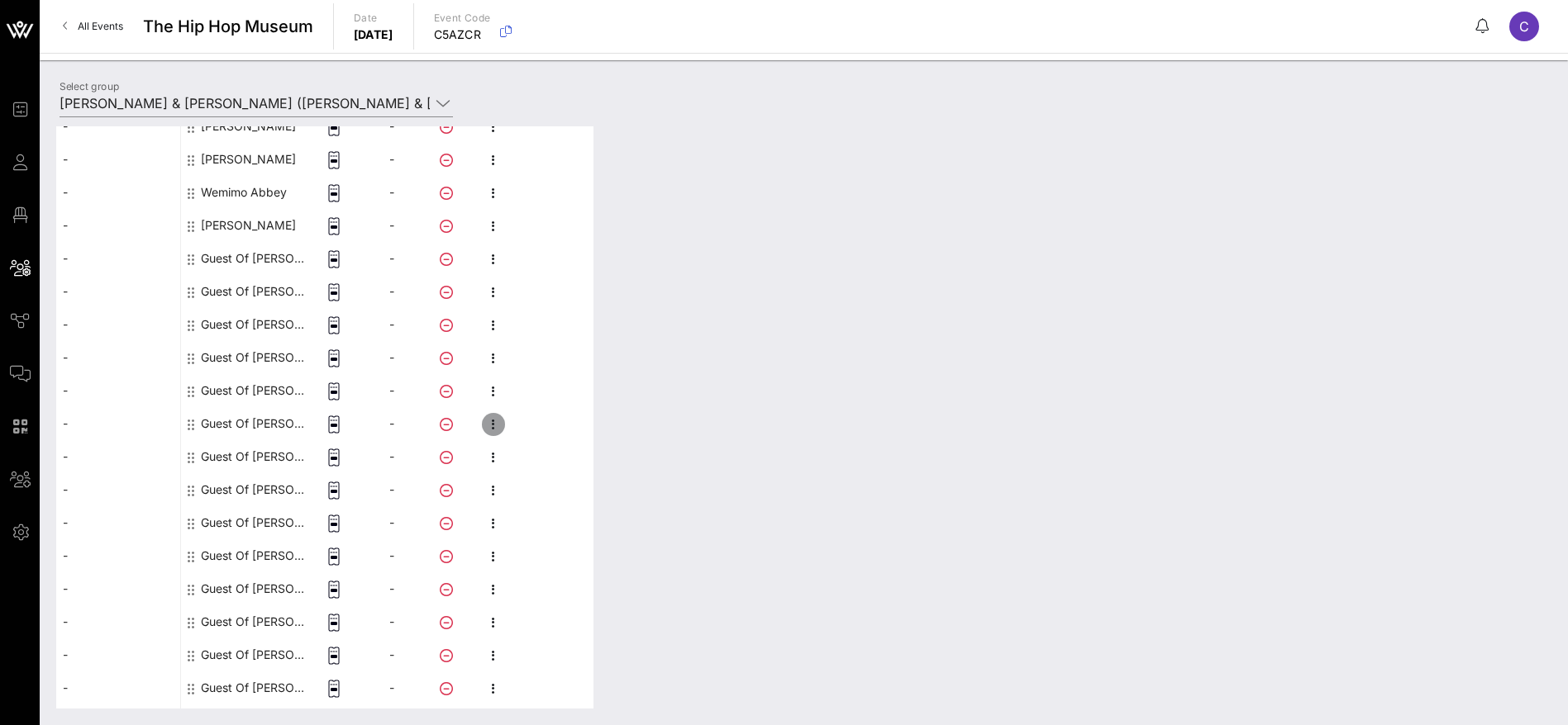
click at [490, 420] on icon "button" at bounding box center [493, 424] width 20 height 20
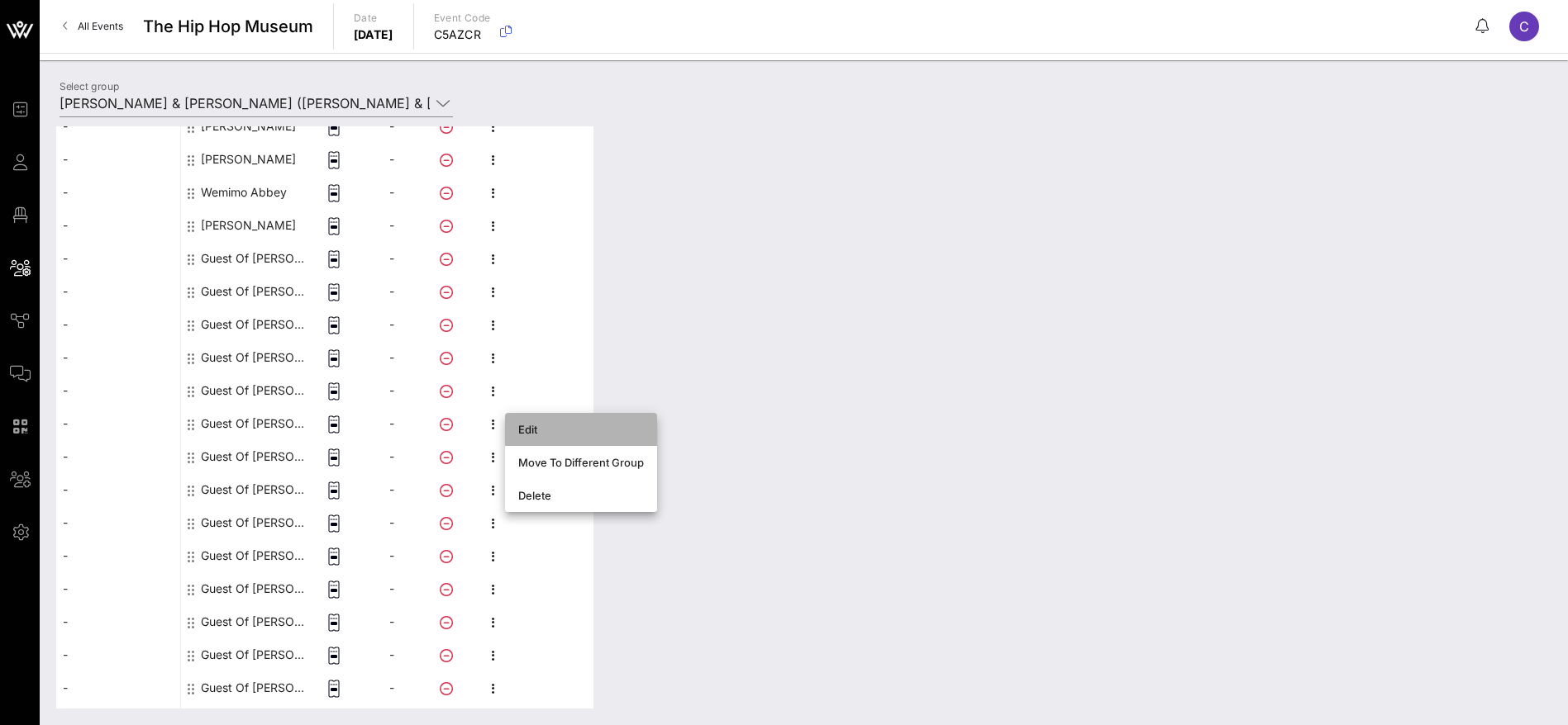
drag, startPoint x: 523, startPoint y: 427, endPoint x: 540, endPoint y: 427, distance: 17.0
click at [530, 427] on div "Edit" at bounding box center [581, 429] width 126 height 13
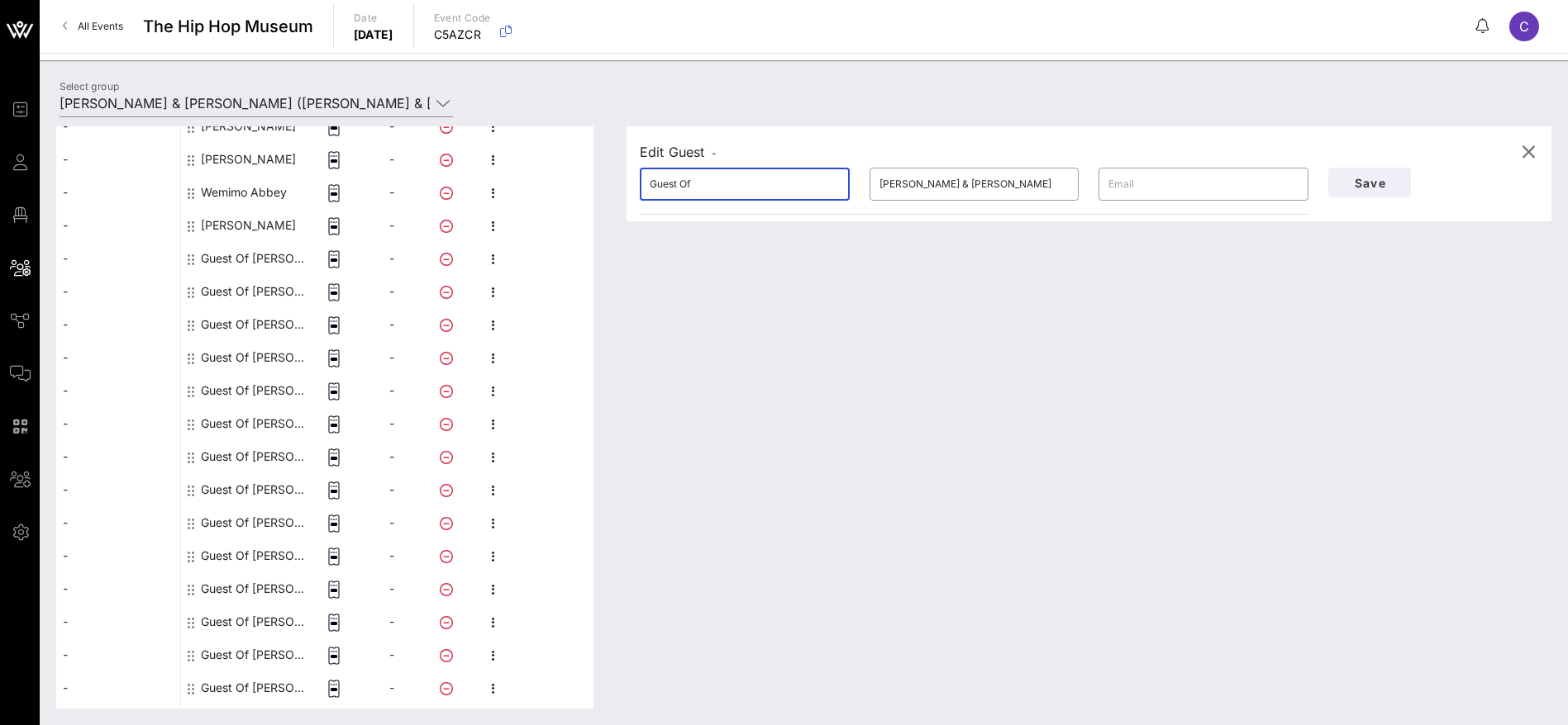
drag, startPoint x: 628, startPoint y: 185, endPoint x: 589, endPoint y: 184, distance: 39.0
click at [589, 184] on div "This host group has not been shared yet; therefore, you can't send tickets or a…" at bounding box center [804, 417] width 1495 height 582
paste input "[PERSON_NAME]"
drag, startPoint x: 750, startPoint y: 192, endPoint x: 689, endPoint y: 186, distance: 61.3
click at [689, 186] on input "[PERSON_NAME]" at bounding box center [744, 184] width 190 height 27
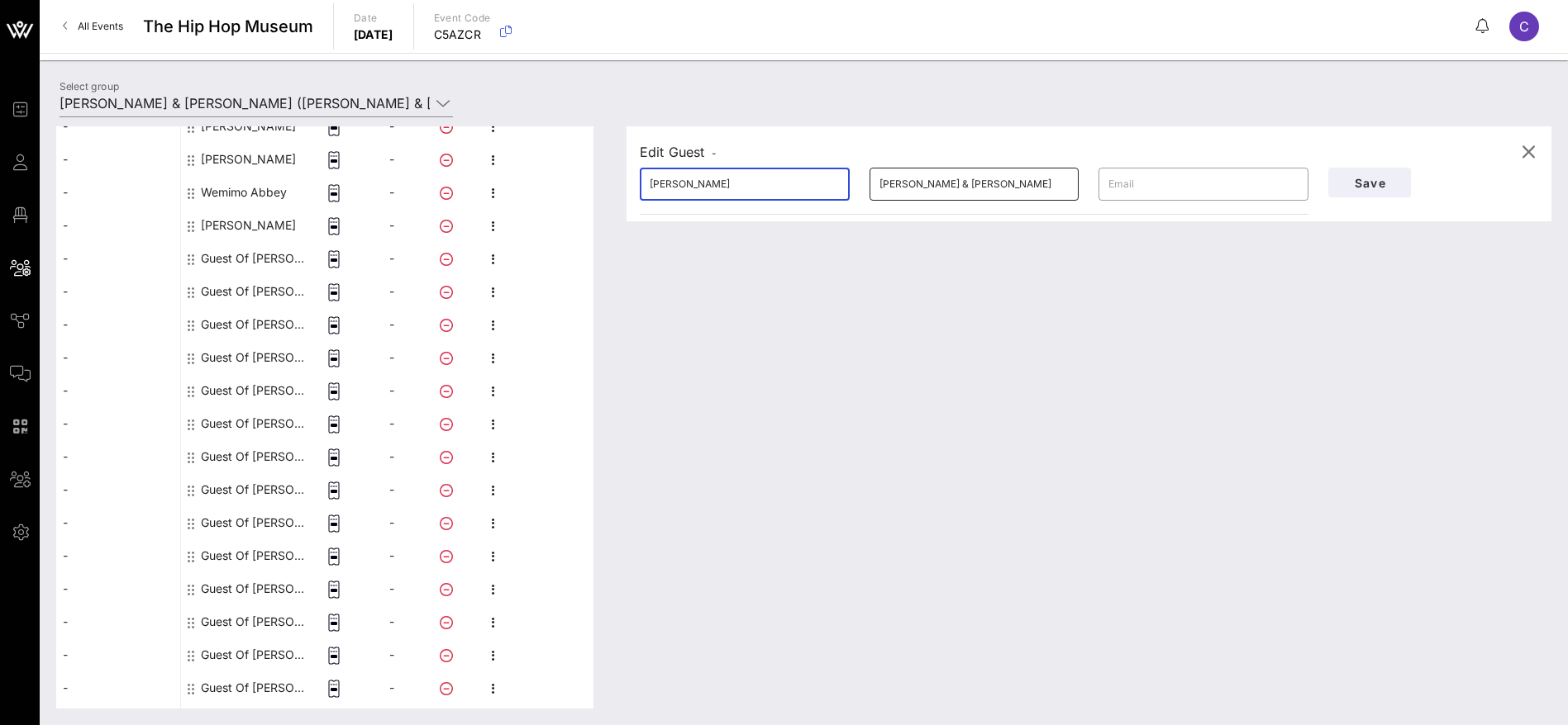
type input "[PERSON_NAME]"
drag, startPoint x: 993, startPoint y: 183, endPoint x: 856, endPoint y: 185, distance: 137.0
click at [856, 185] on div "​ [PERSON_NAME] ​ [PERSON_NAME] & [PERSON_NAME] ​" at bounding box center [973, 185] width 689 height 53
paste input "Pashkow"
type input "Pashkow"
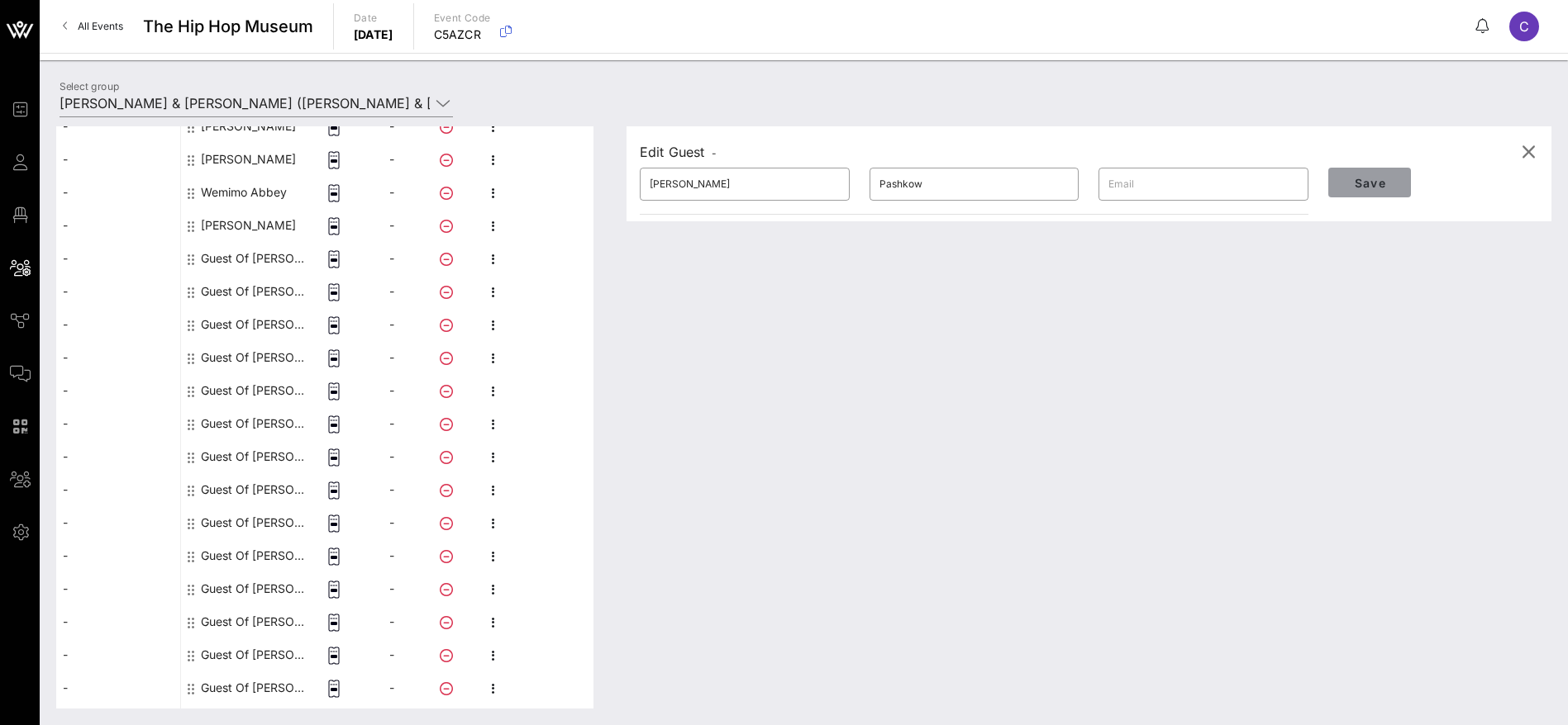
drag, startPoint x: 1368, startPoint y: 180, endPoint x: 1153, endPoint y: 323, distance: 258.2
click at [1364, 180] on span "Save" at bounding box center [1370, 183] width 56 height 14
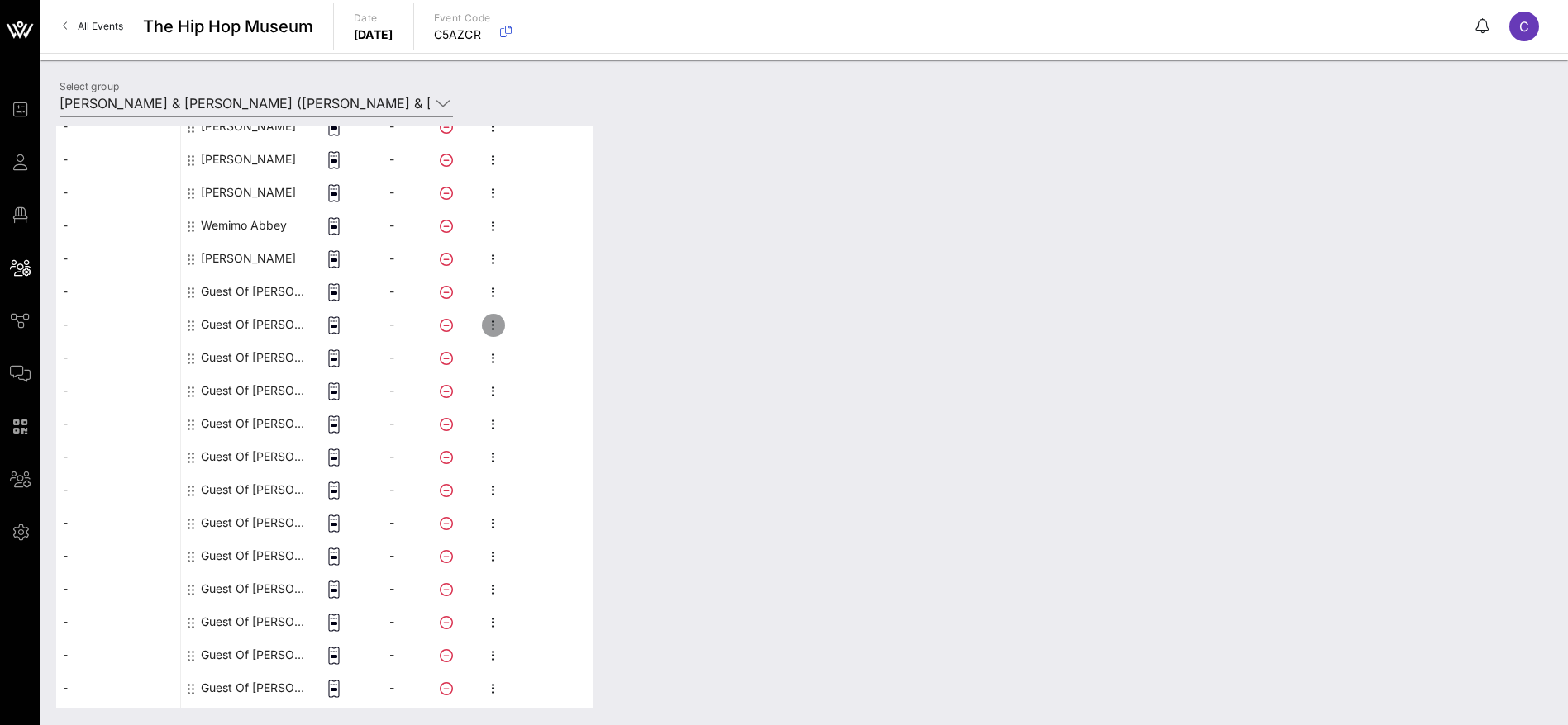
click at [497, 324] on icon "button" at bounding box center [493, 325] width 20 height 20
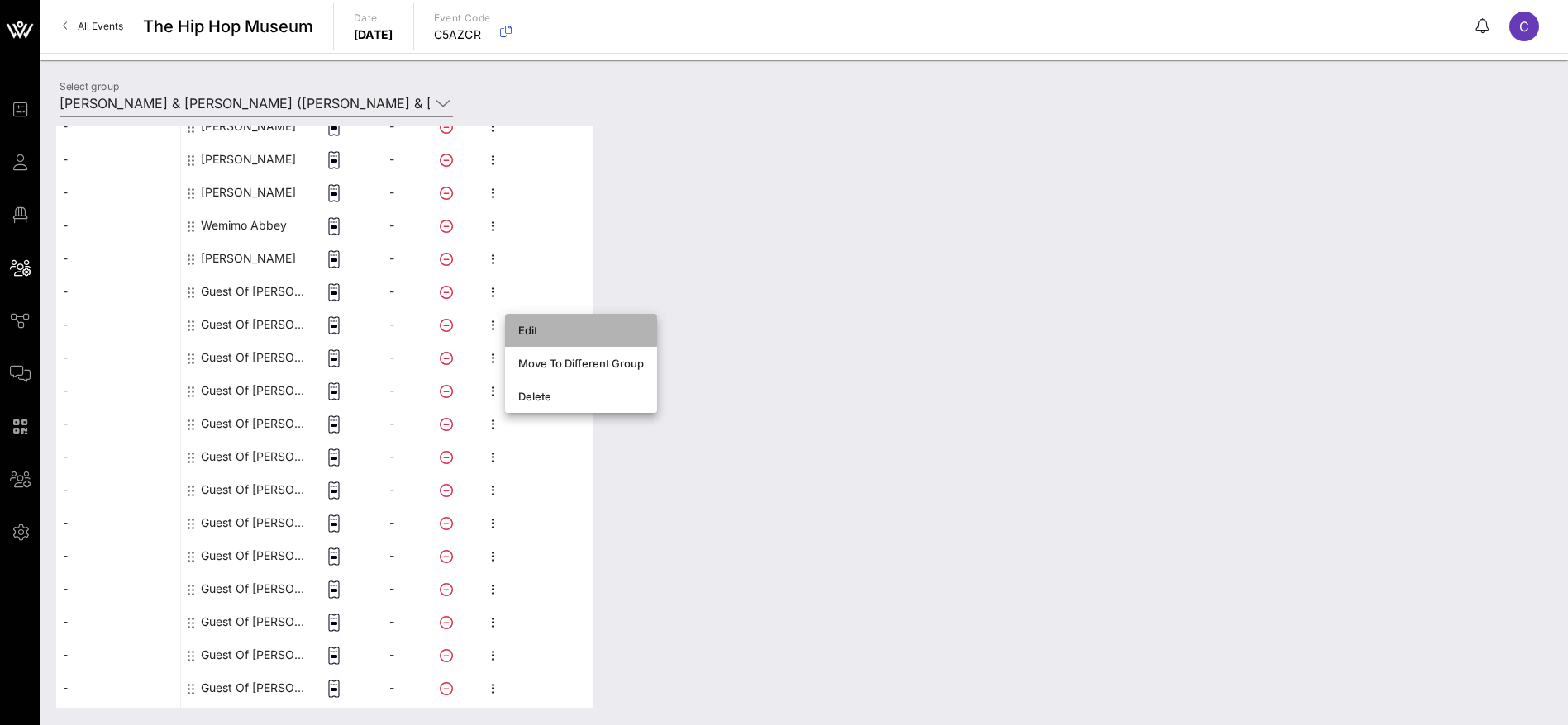
click at [565, 314] on div "Edit" at bounding box center [581, 330] width 152 height 33
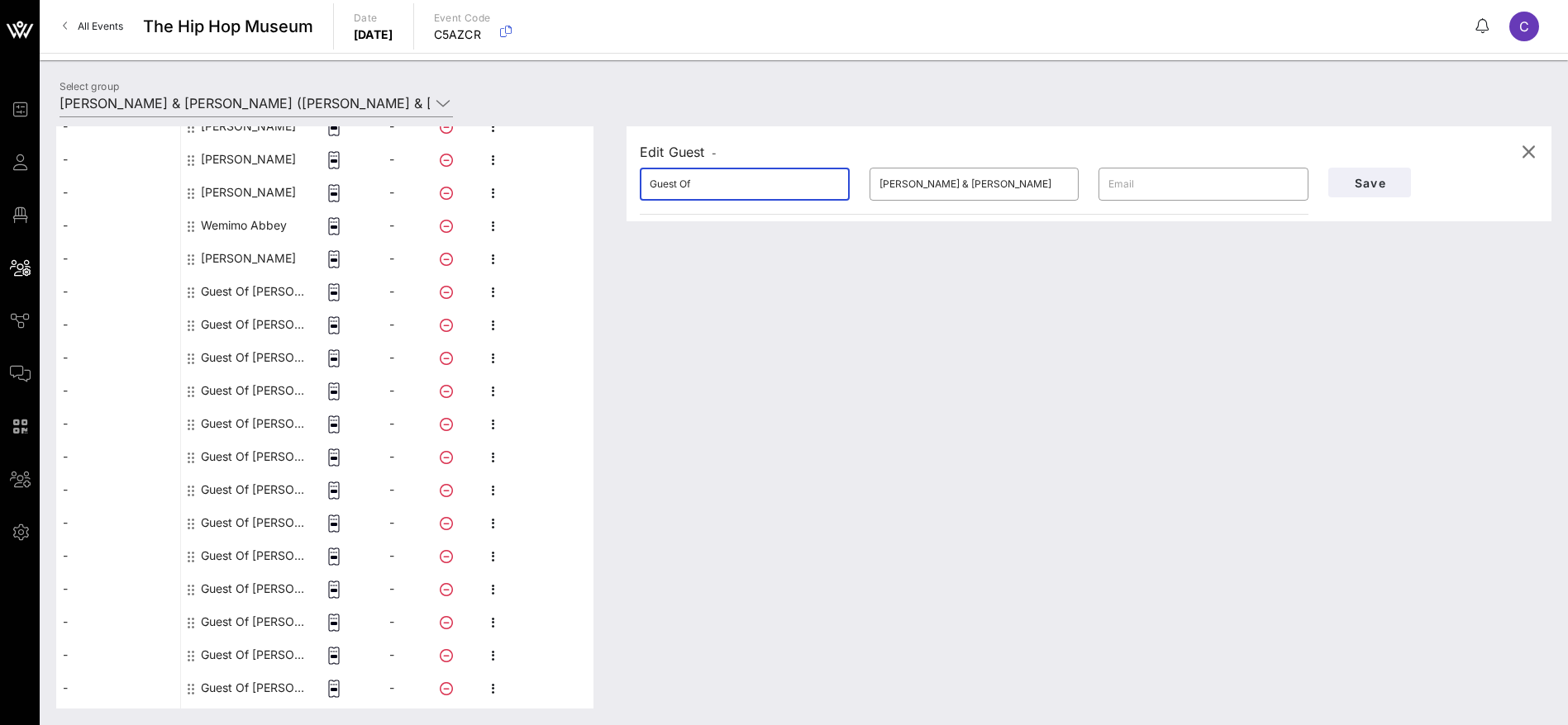
drag, startPoint x: 719, startPoint y: 183, endPoint x: 587, endPoint y: 182, distance: 132.0
click at [587, 182] on div "This host group has not been shared yet; therefore, you can't send tickets or a…" at bounding box center [804, 417] width 1495 height 582
paste input "[PERSON_NAME][DEMOGRAPHIC_DATA]"
drag, startPoint x: 708, startPoint y: 185, endPoint x: 684, endPoint y: 185, distance: 24.0
click at [684, 185] on input "[PERSON_NAME][DEMOGRAPHIC_DATA]" at bounding box center [744, 184] width 190 height 27
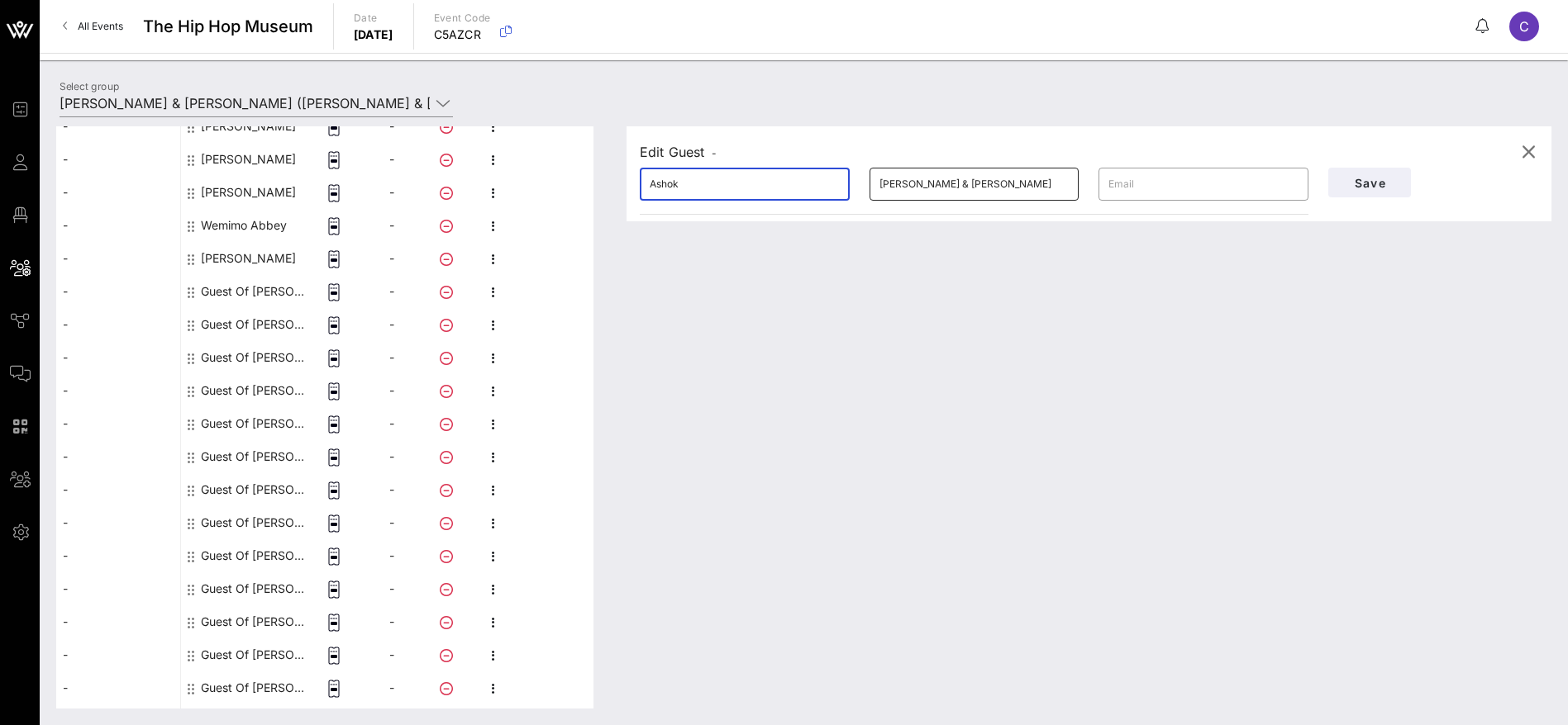
type input "Ashok"
drag, startPoint x: 1024, startPoint y: 182, endPoint x: 795, endPoint y: 182, distance: 229.0
click at [795, 182] on div "​ [PERSON_NAME] ​ [PERSON_NAME] & [PERSON_NAME] ​" at bounding box center [973, 185] width 689 height 53
paste input "[DEMOGRAPHIC_DATA]"
type input "[DEMOGRAPHIC_DATA]"
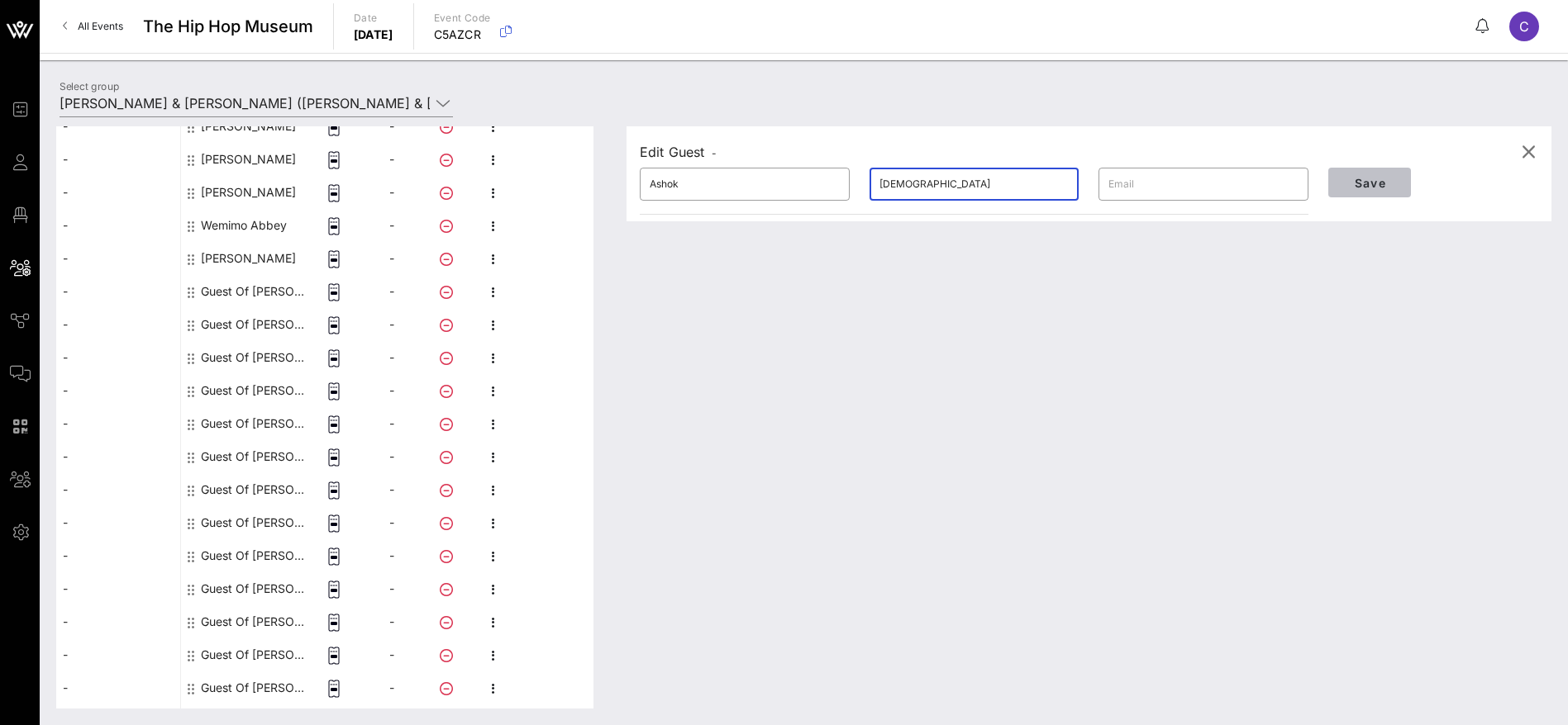
click at [1376, 184] on span "Save" at bounding box center [1370, 183] width 56 height 14
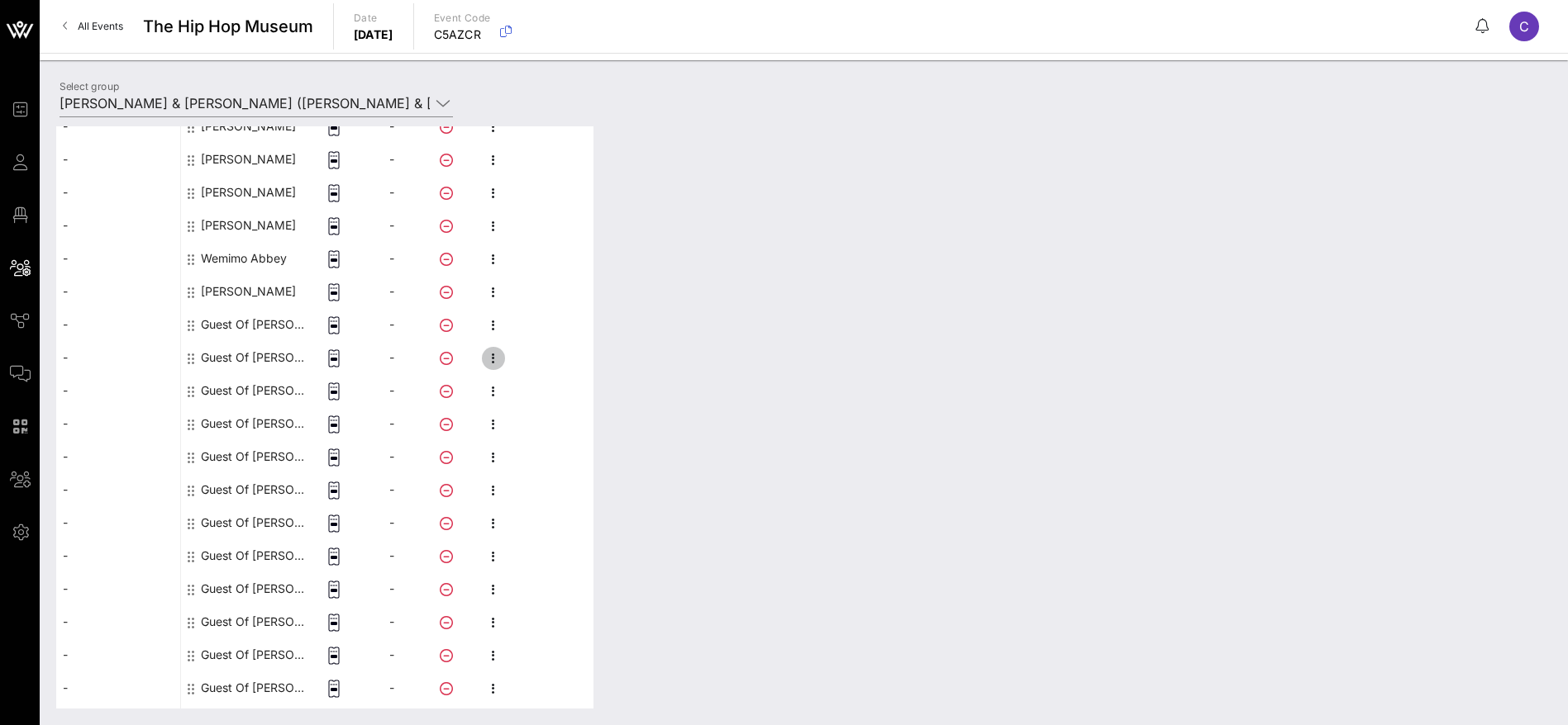
click at [497, 352] on icon "button" at bounding box center [493, 358] width 20 height 20
click at [543, 359] on div "Edit" at bounding box center [581, 362] width 126 height 13
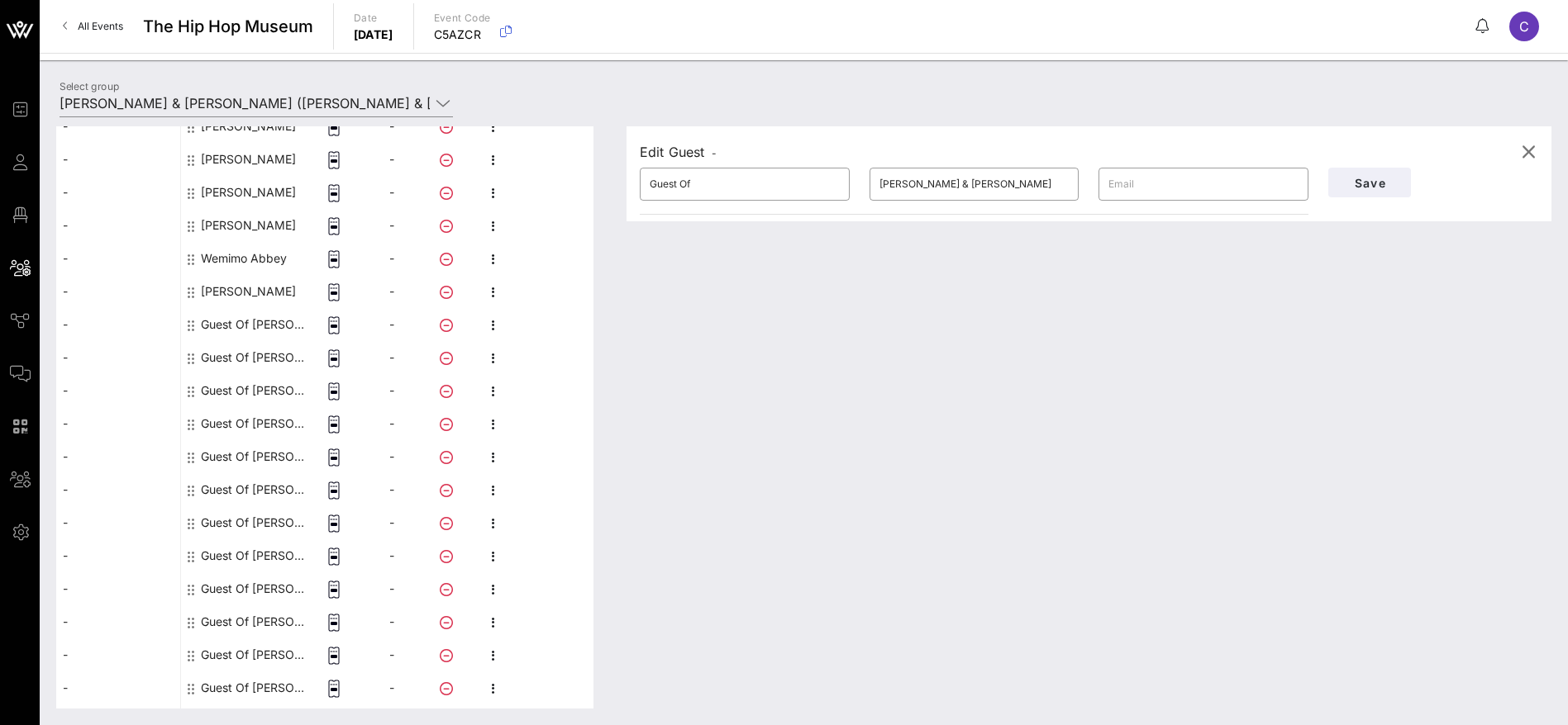
click at [547, 183] on div "This host group has not been shared yet; therefore, you can't send tickets or a…" at bounding box center [804, 417] width 1495 height 582
drag, startPoint x: 680, startPoint y: 183, endPoint x: 606, endPoint y: 181, distance: 74.0
click at [606, 181] on div "This host group has not been shared yet; therefore, you can't send tickets or a…" at bounding box center [804, 417] width 1495 height 582
paste input "[PERSON_NAME]"
drag, startPoint x: 753, startPoint y: 179, endPoint x: 680, endPoint y: 184, distance: 73.2
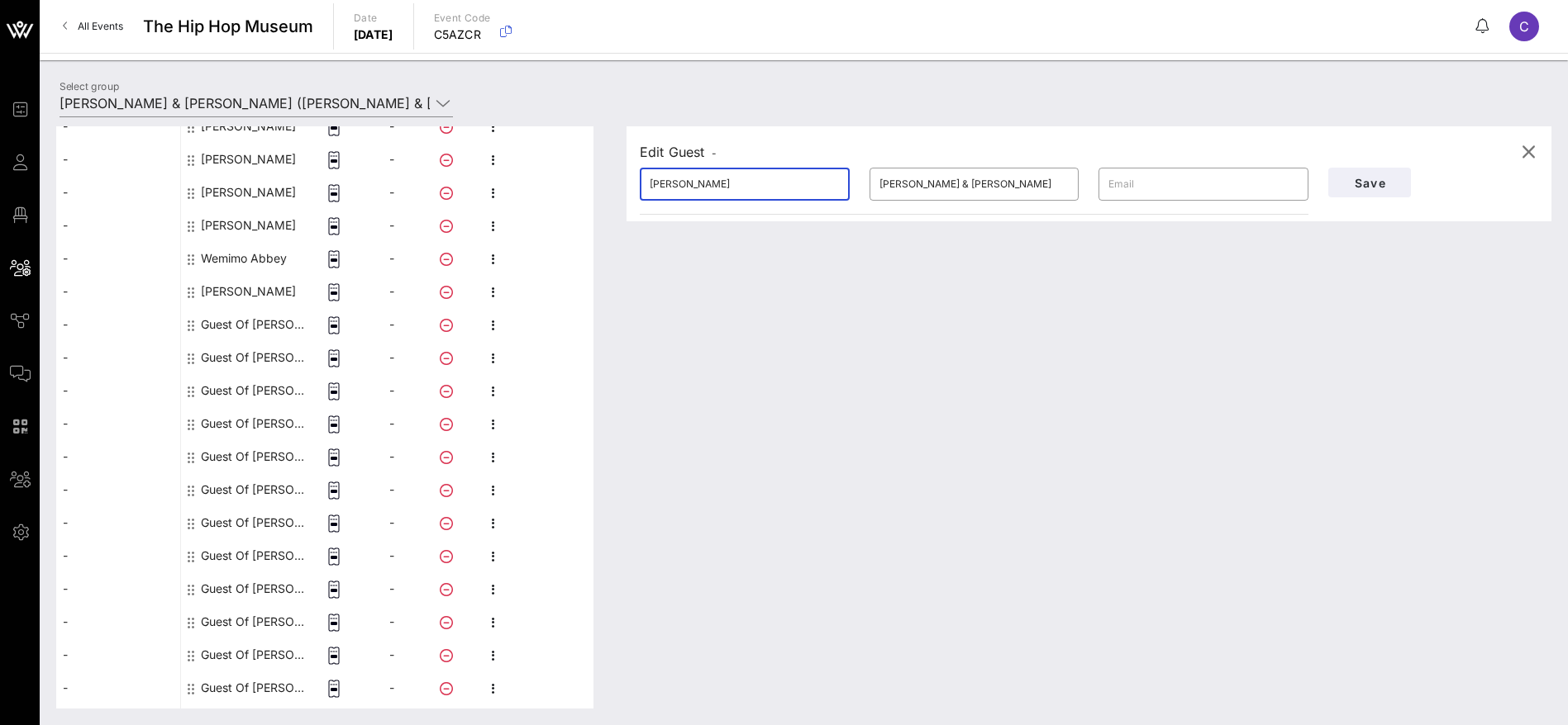
click at [680, 184] on input "[PERSON_NAME]" at bounding box center [744, 184] width 190 height 27
type input "[PERSON_NAME]"
drag, startPoint x: 806, startPoint y: 186, endPoint x: 747, endPoint y: 189, distance: 59.1
click at [747, 189] on div "​ [PERSON_NAME] ​ [PERSON_NAME] & [PERSON_NAME] ​" at bounding box center [973, 185] width 689 height 53
paste input "[DEMOGRAPHIC_DATA]"
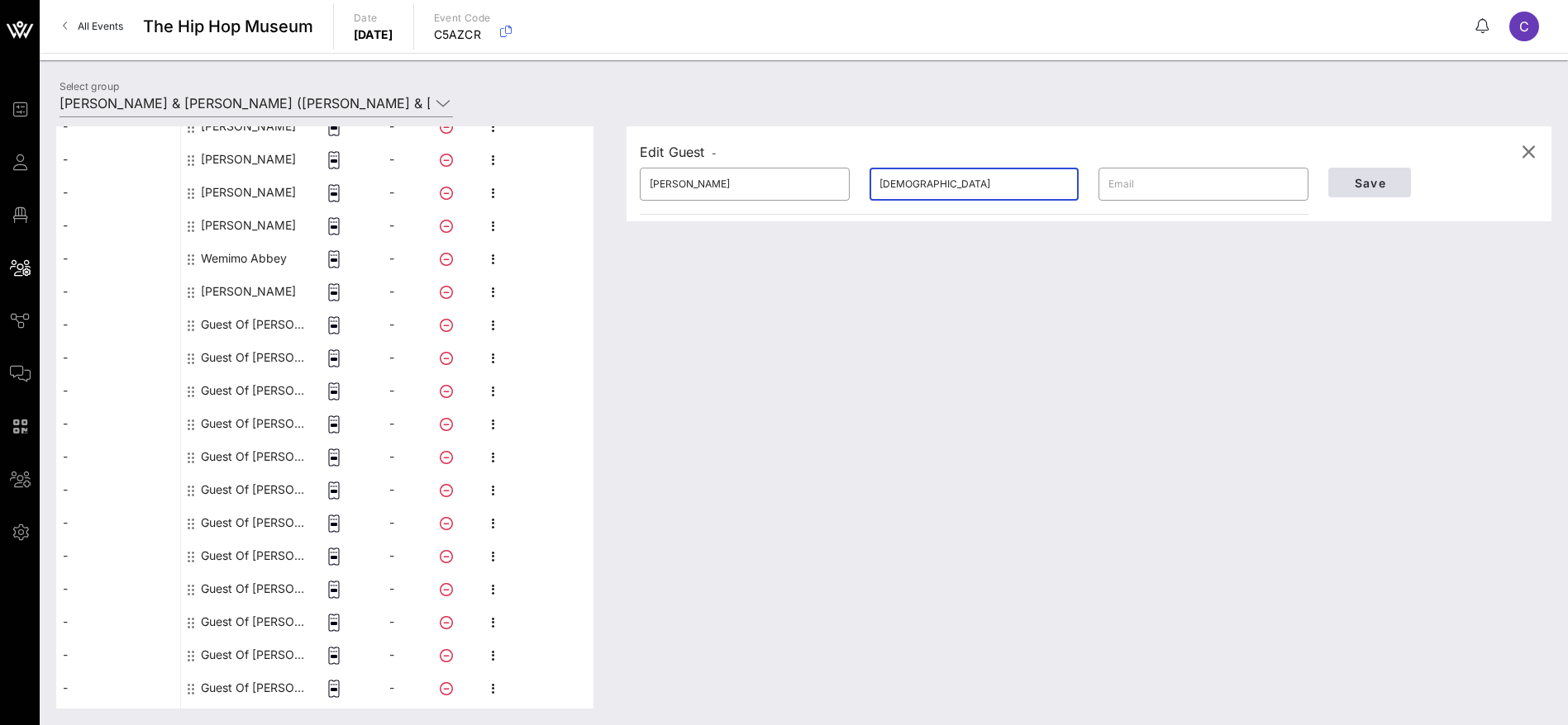
type input "[DEMOGRAPHIC_DATA]"
click at [1381, 182] on span "Save" at bounding box center [1370, 183] width 56 height 14
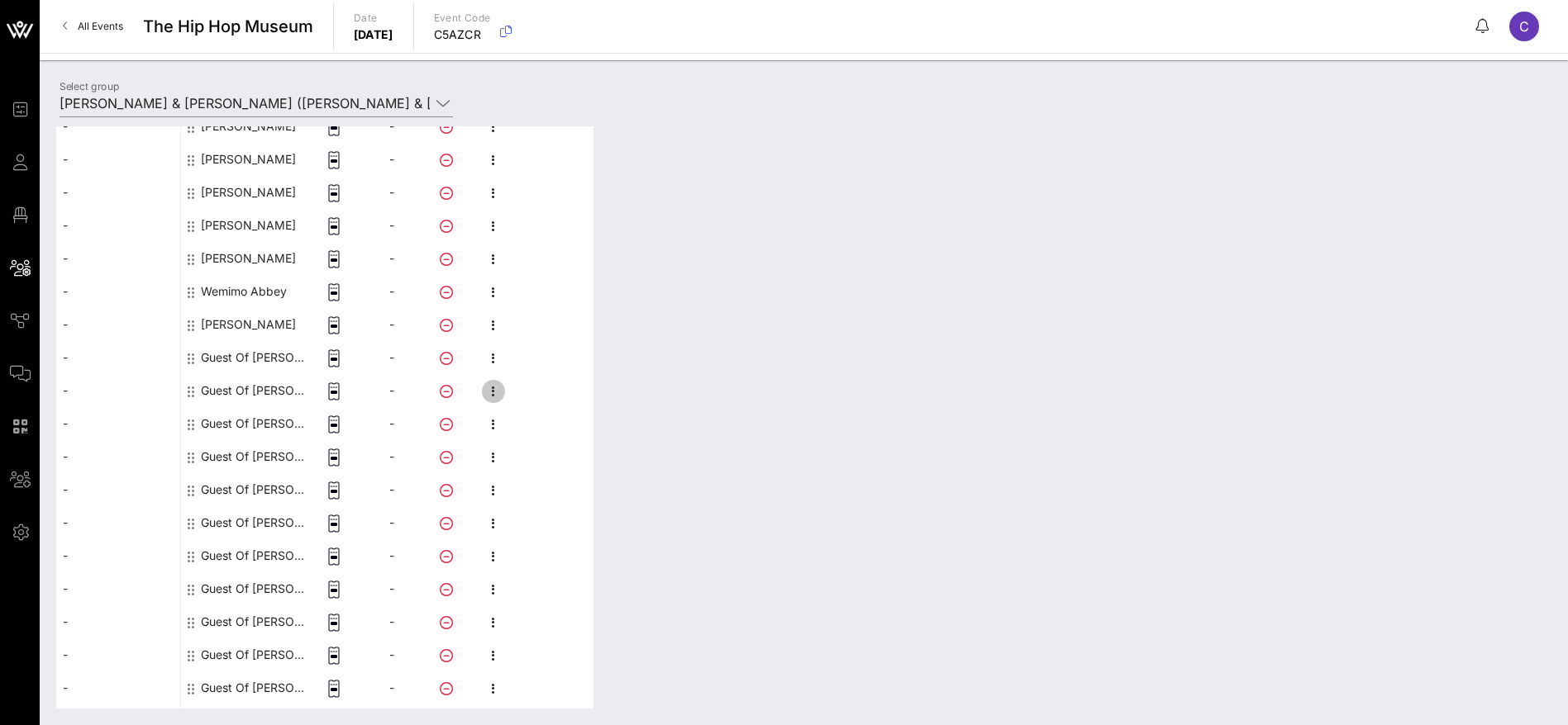
click at [490, 393] on icon "button" at bounding box center [493, 391] width 20 height 20
click at [554, 387] on div "Edit" at bounding box center [581, 396] width 126 height 27
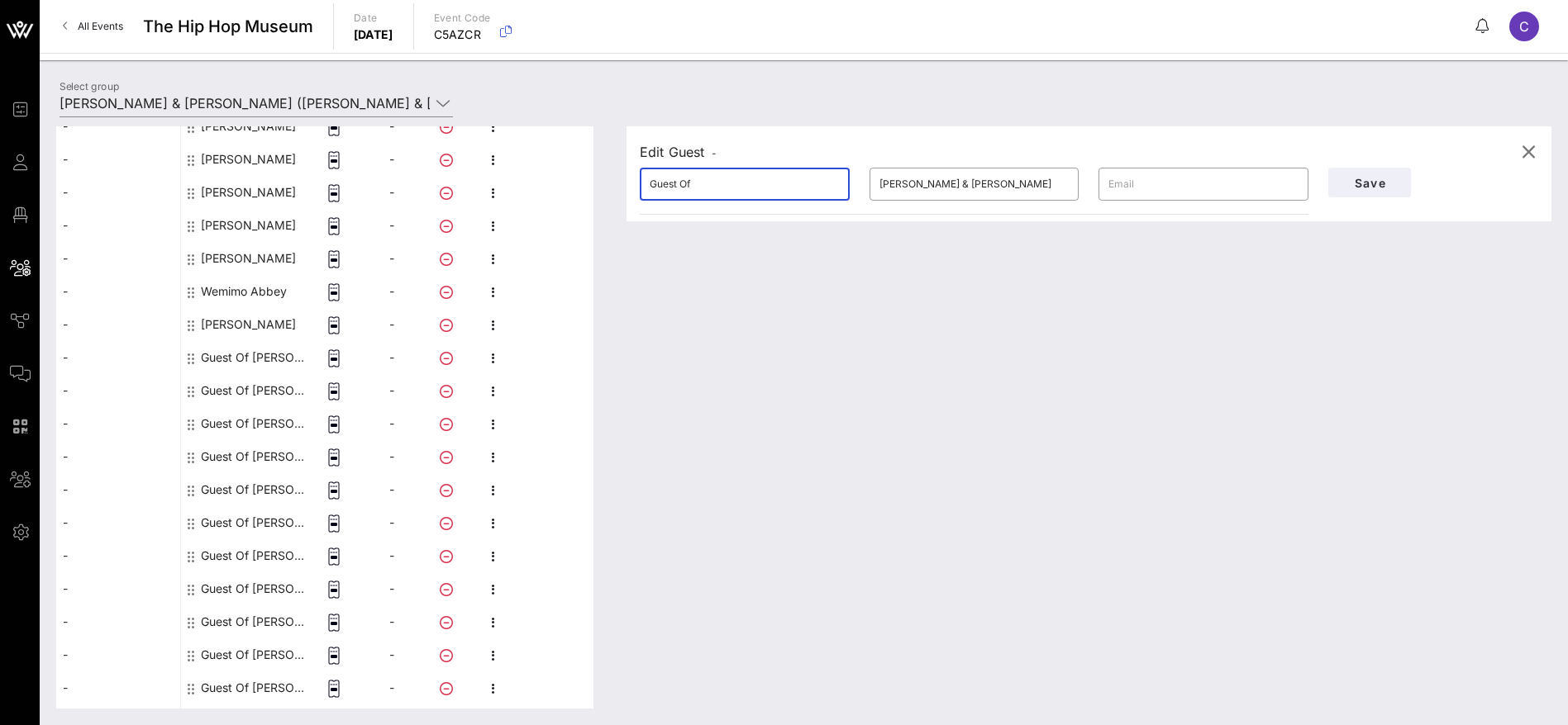
drag, startPoint x: 736, startPoint y: 186, endPoint x: 587, endPoint y: 187, distance: 149.0
click at [587, 187] on div "This host group has not been shared yet; therefore, you can't send tickets or a…" at bounding box center [804, 417] width 1495 height 582
paste input "[PERSON_NAME]"
drag, startPoint x: 710, startPoint y: 183, endPoint x: 686, endPoint y: 183, distance: 24.0
click at [686, 183] on input "[PERSON_NAME]" at bounding box center [744, 184] width 190 height 27
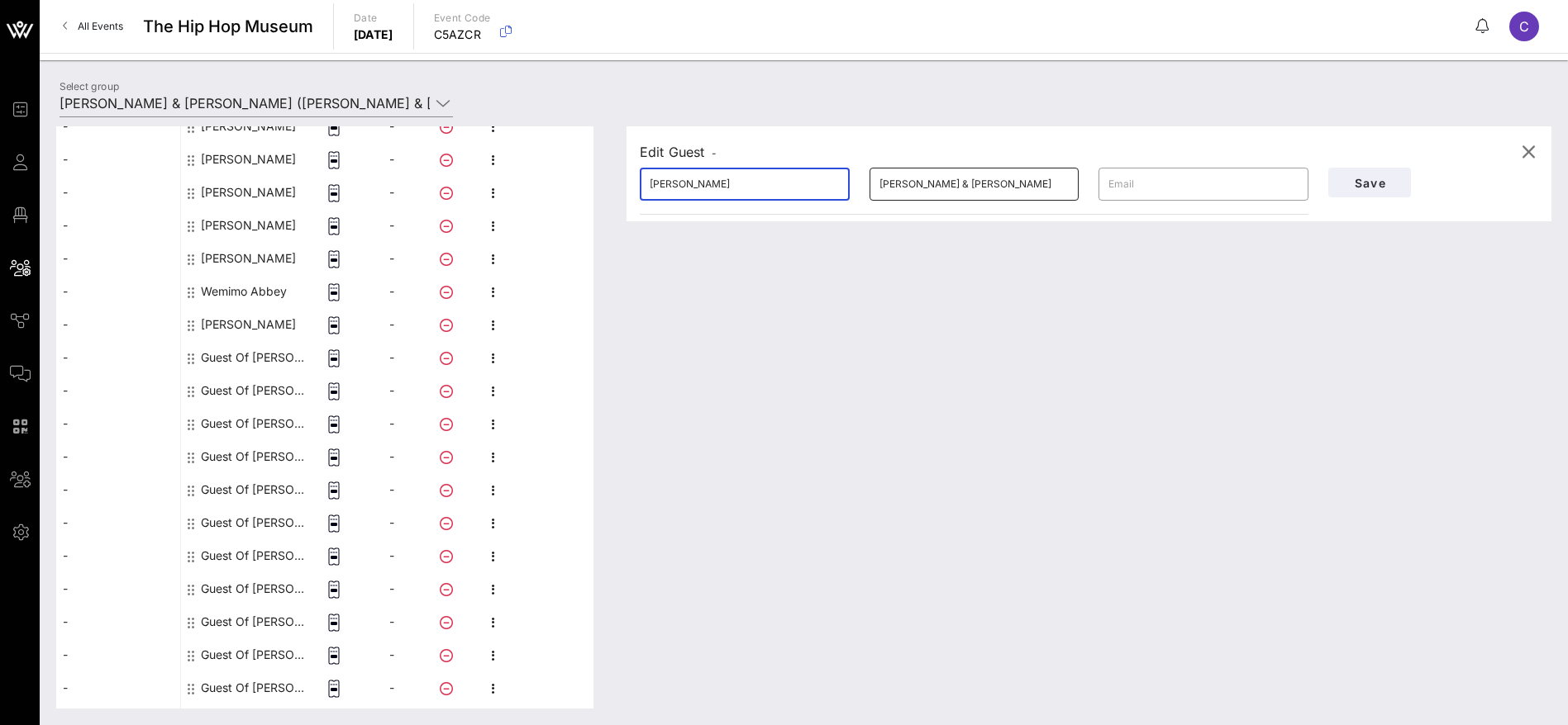
type input "[PERSON_NAME]"
drag, startPoint x: 980, startPoint y: 186, endPoint x: 807, endPoint y: 186, distance: 173.0
click at [807, 186] on div "​ [PERSON_NAME] ​ [PERSON_NAME] & [PERSON_NAME] ​" at bounding box center [973, 185] width 689 height 53
paste input "[PERSON_NAME]"
type input "[PERSON_NAME]"
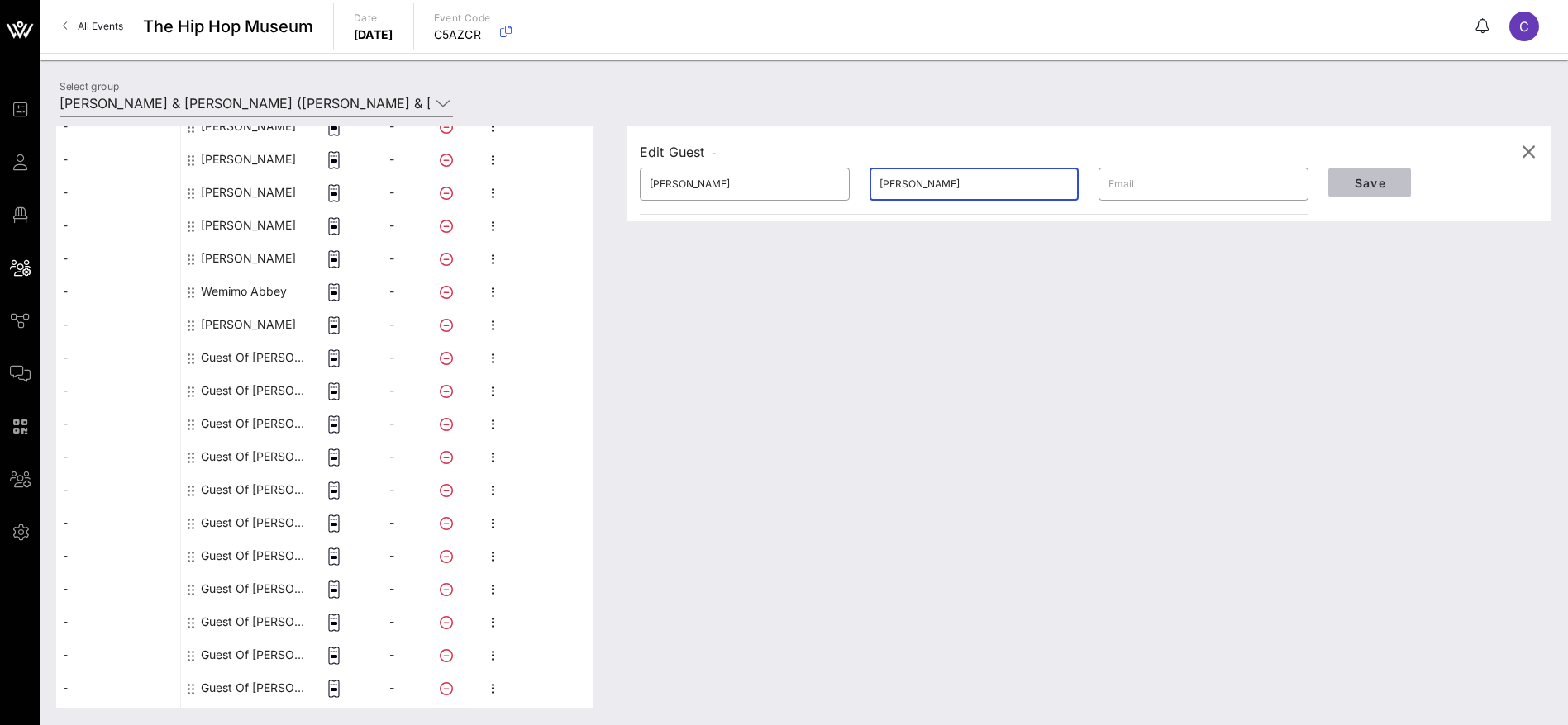
click at [1391, 179] on span "Save" at bounding box center [1370, 183] width 56 height 14
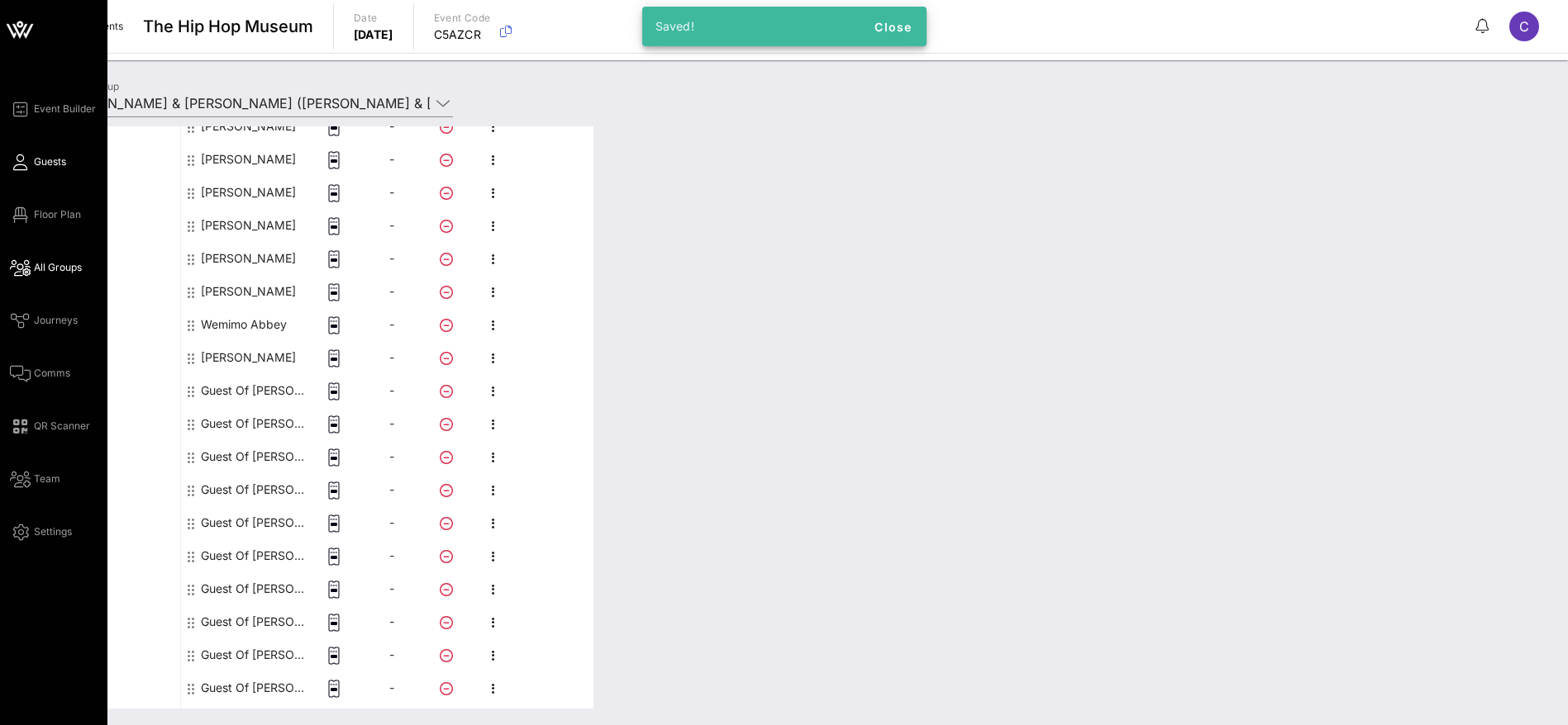
click at [47, 161] on span "Guests" at bounding box center [50, 162] width 33 height 15
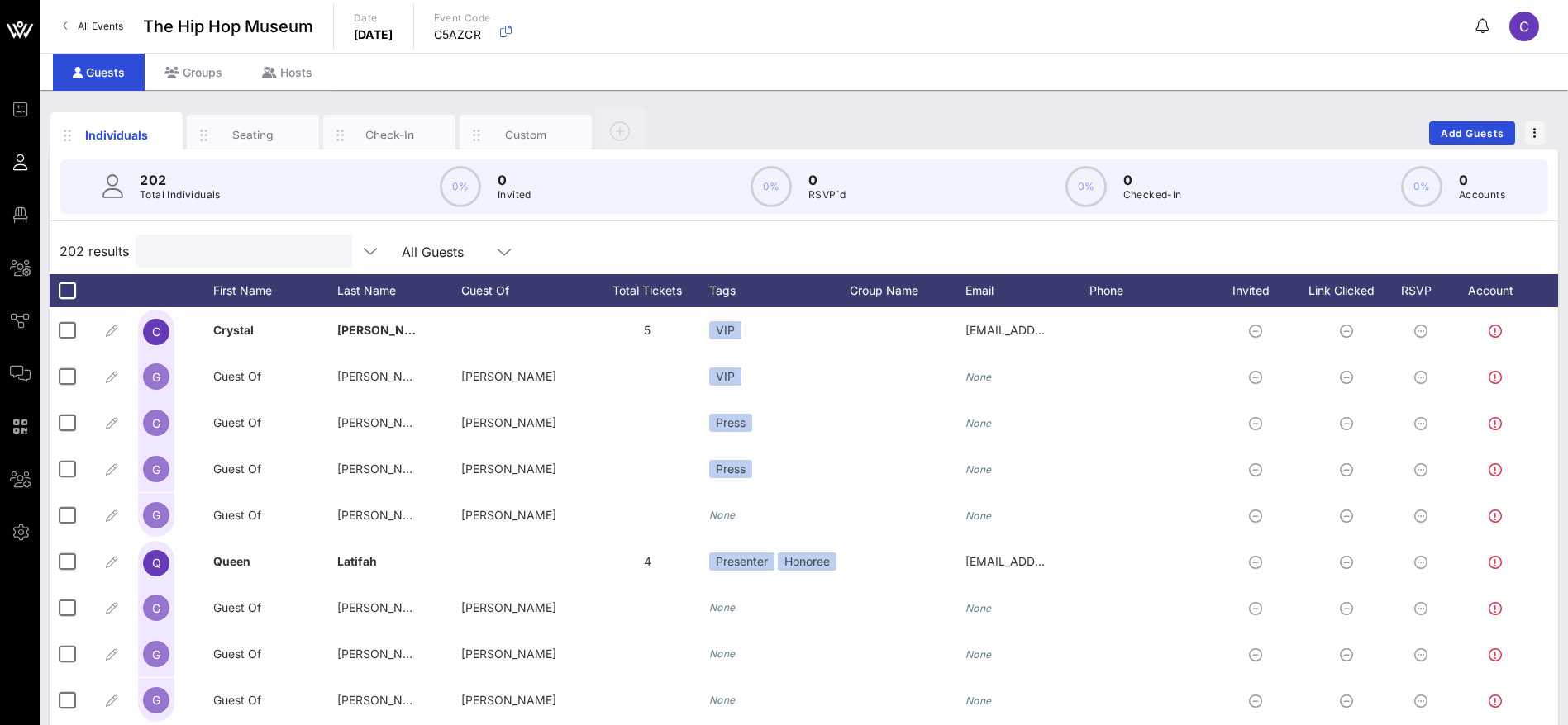
click at [187, 254] on input "text" at bounding box center [242, 251] width 193 height 21
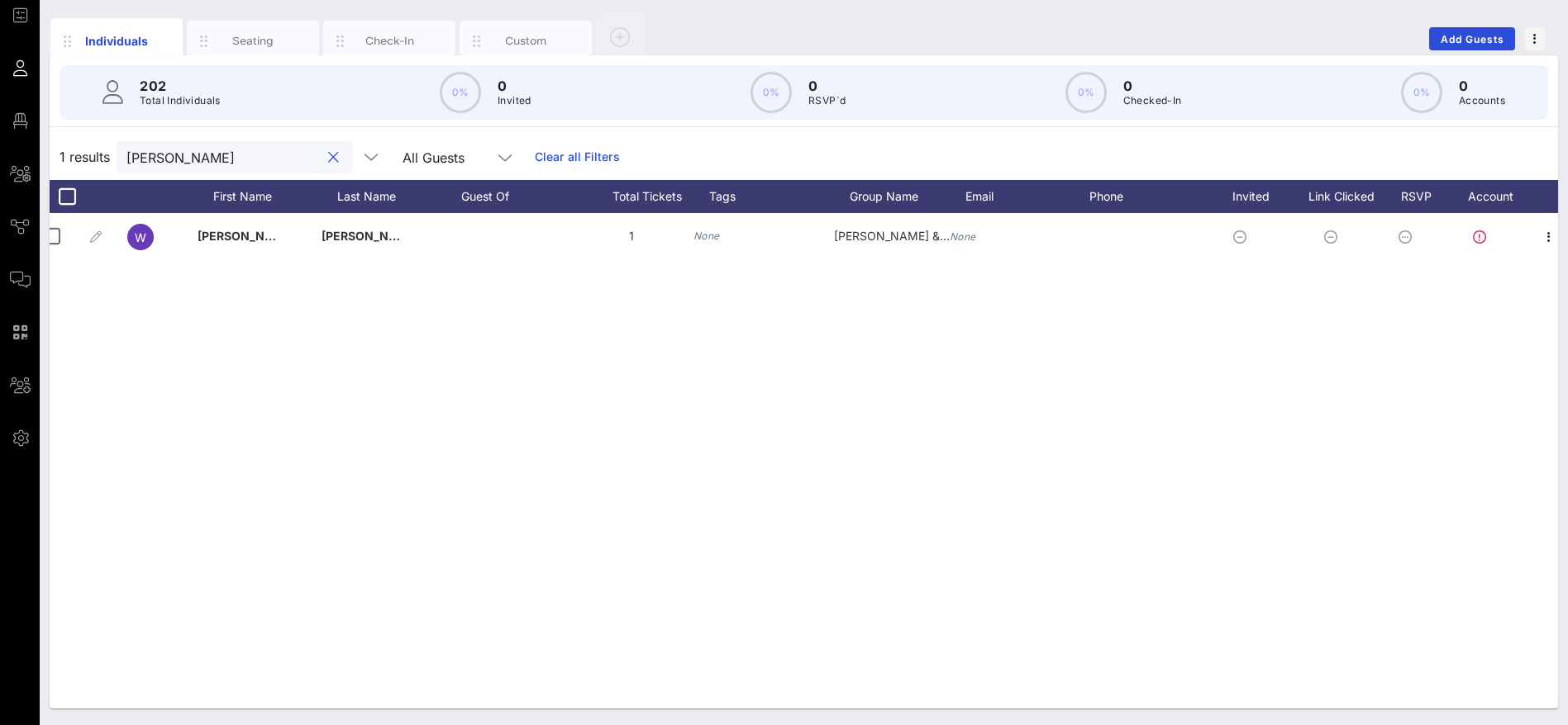
scroll to position [0, 27]
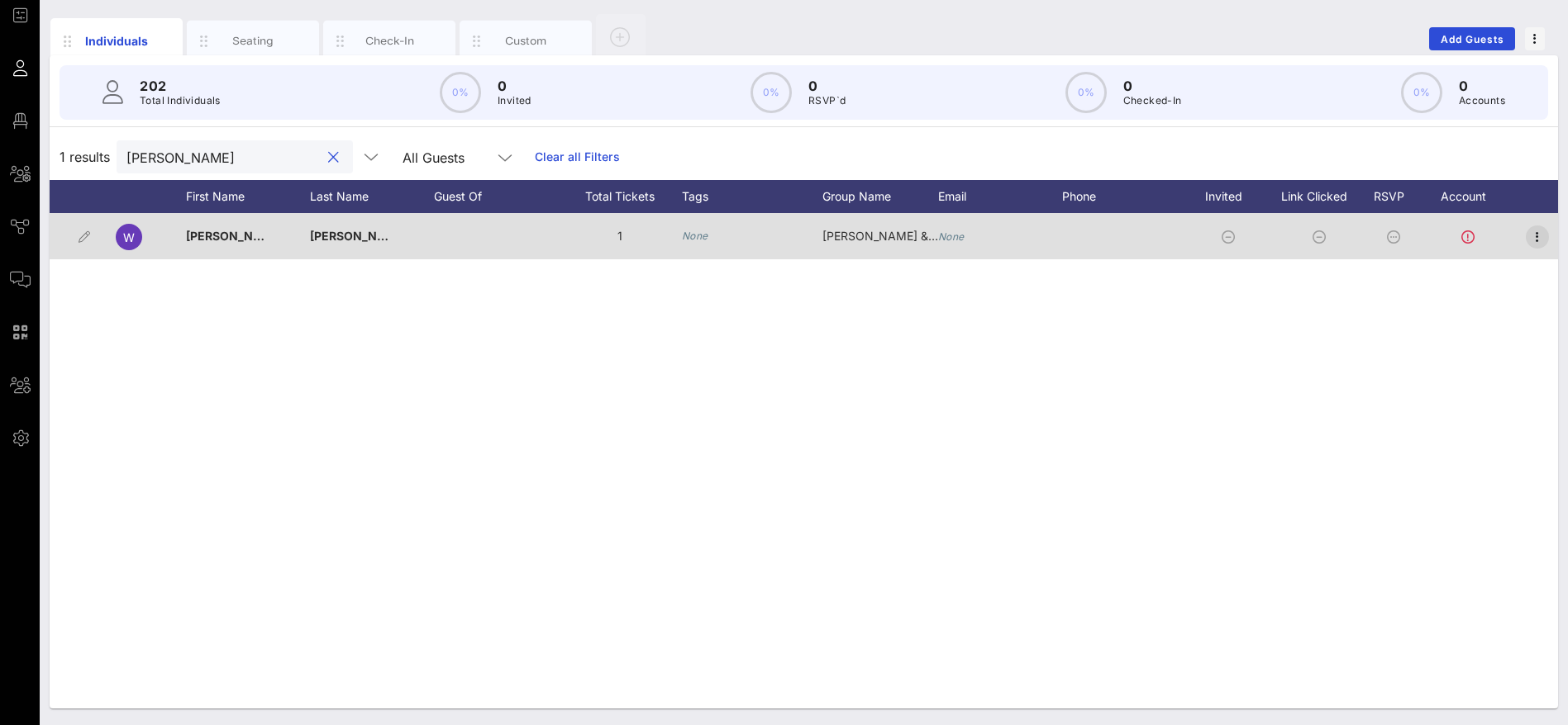
type input "[PERSON_NAME]"
click at [1541, 239] on icon "button" at bounding box center [1536, 237] width 20 height 20
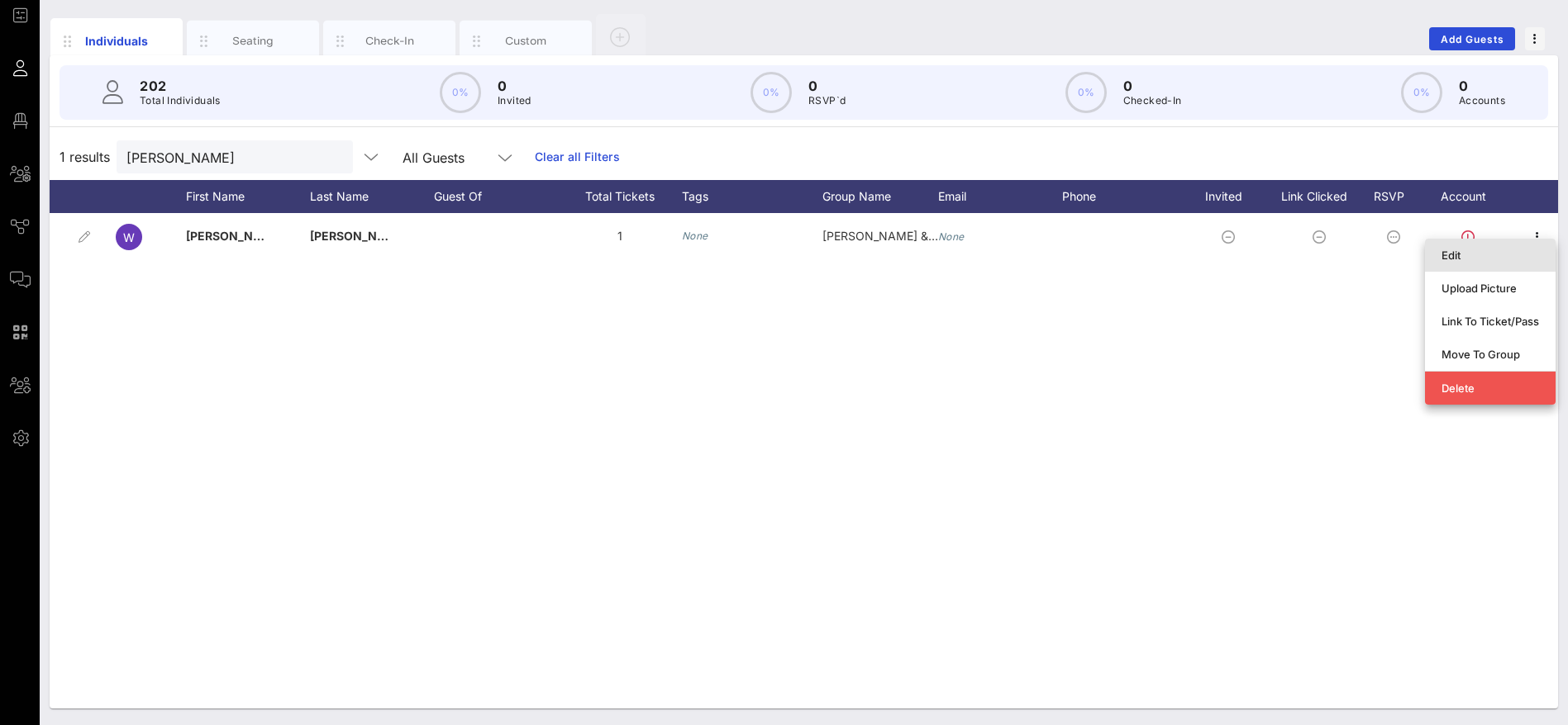
click at [1517, 256] on div "Edit" at bounding box center [1490, 255] width 98 height 13
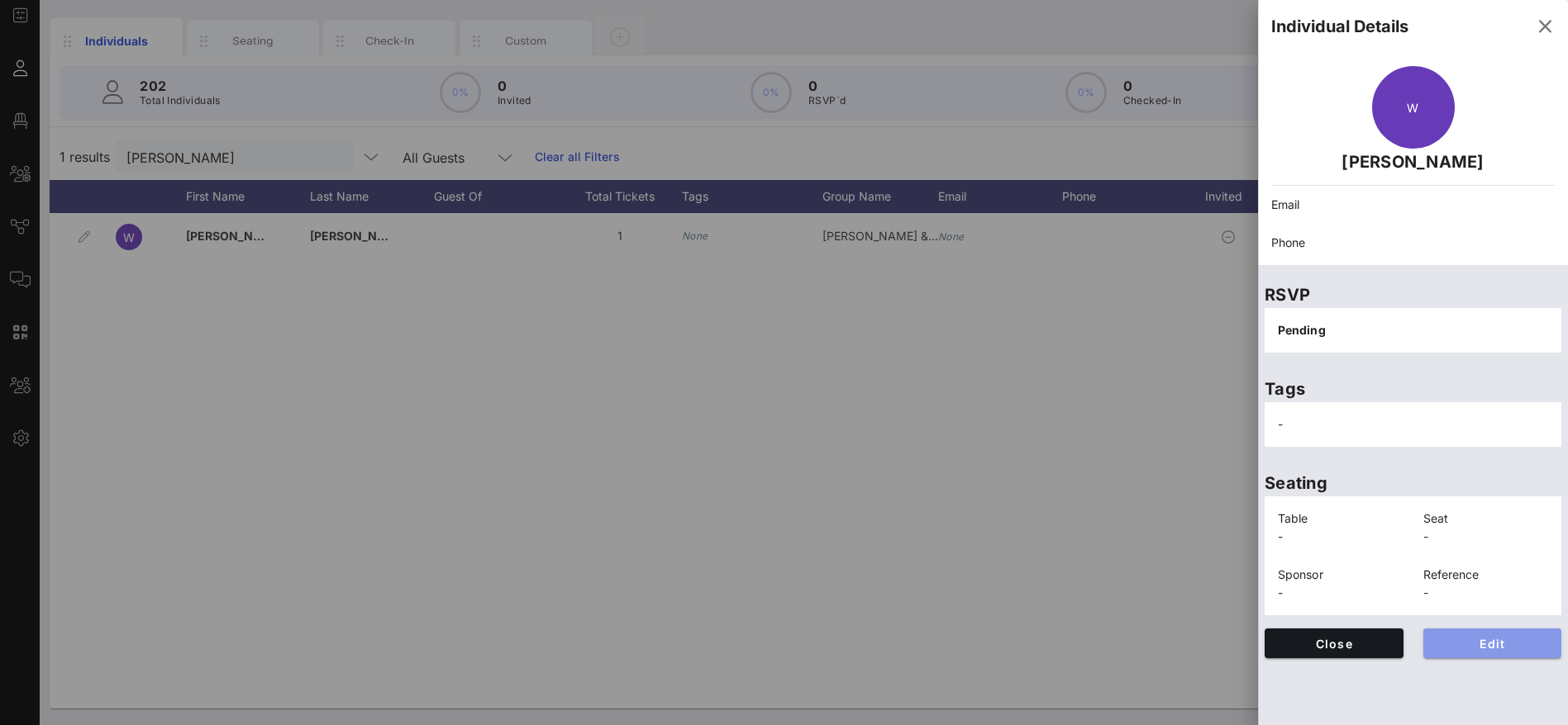
click at [1500, 639] on span "Edit" at bounding box center [1492, 644] width 112 height 14
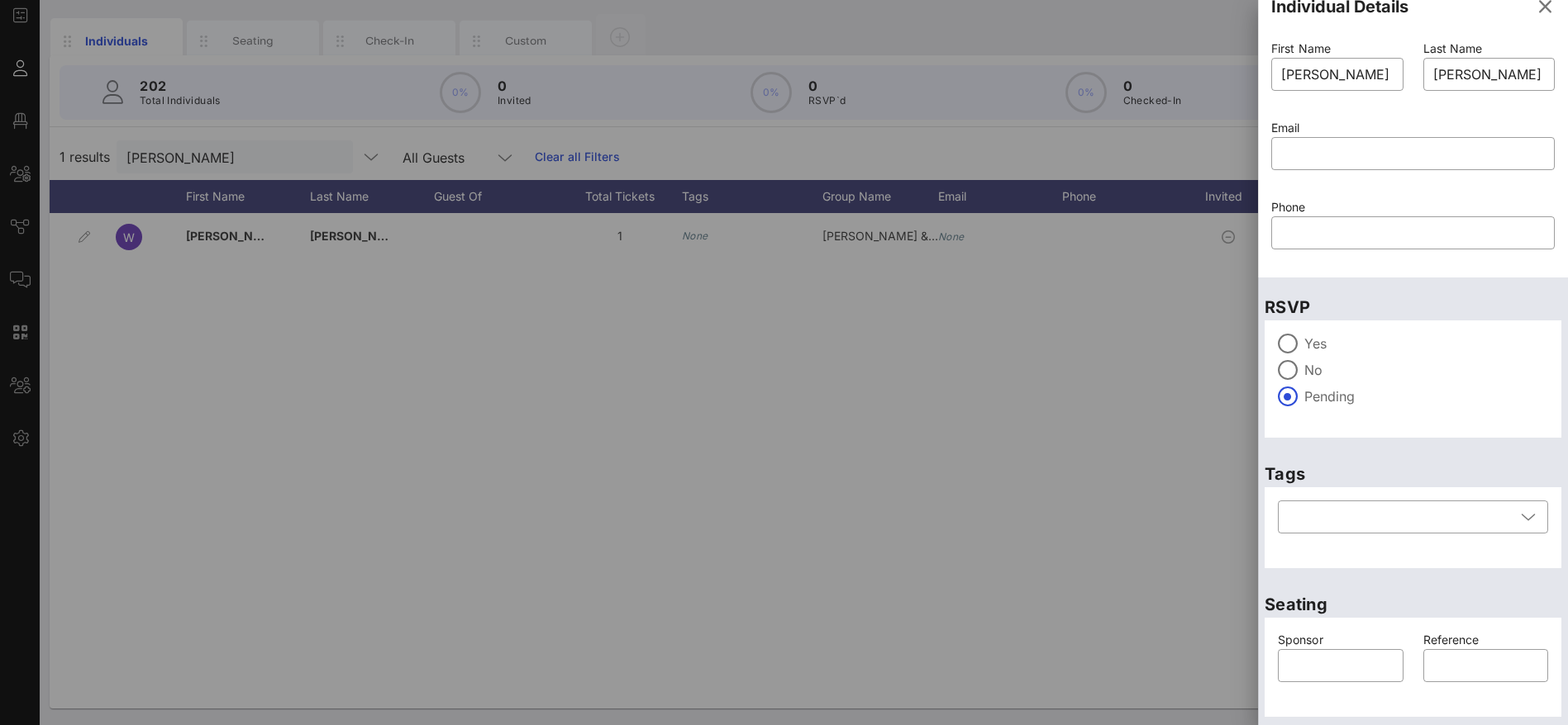
scroll to position [0, 0]
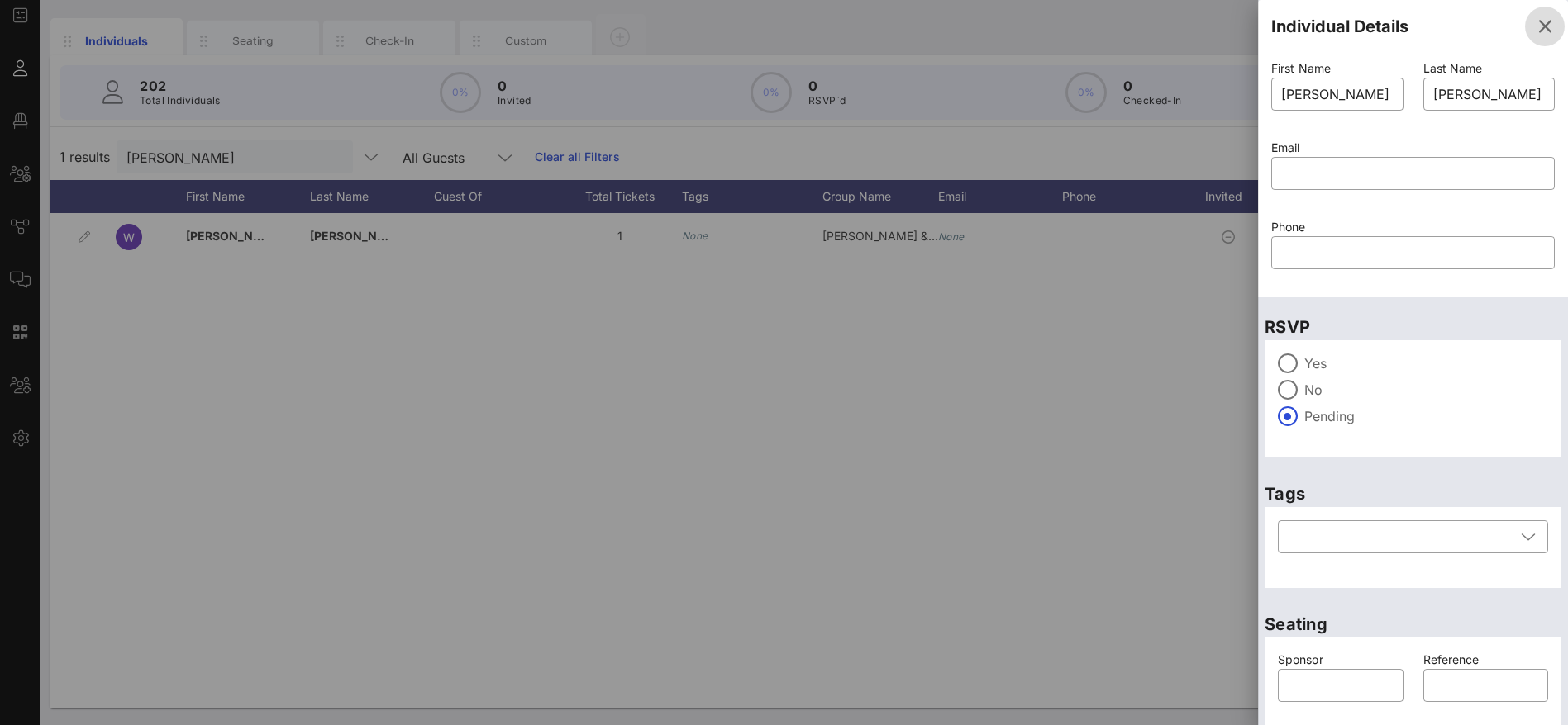
click at [1535, 26] on icon "button" at bounding box center [1544, 26] width 20 height 20
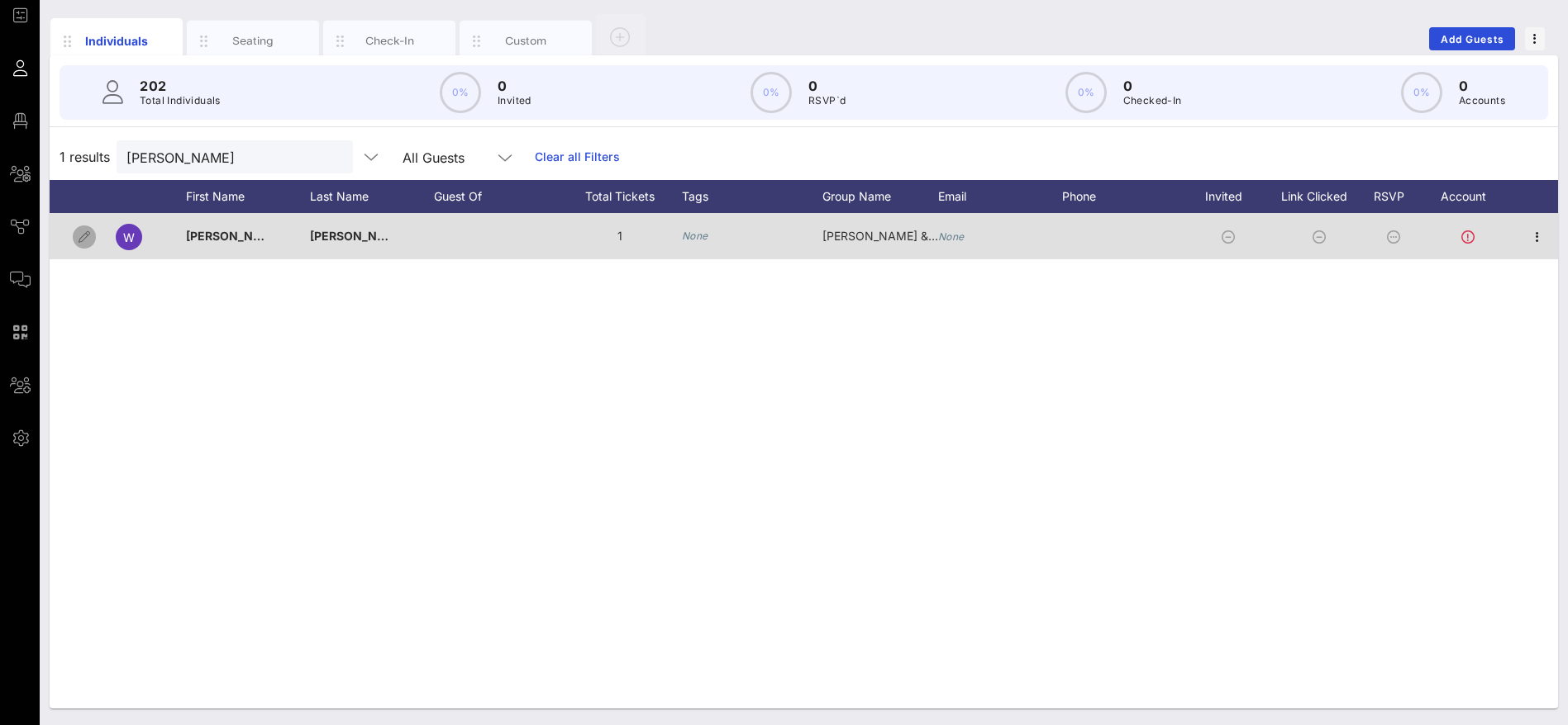
click at [79, 239] on icon "button" at bounding box center [84, 237] width 20 height 20
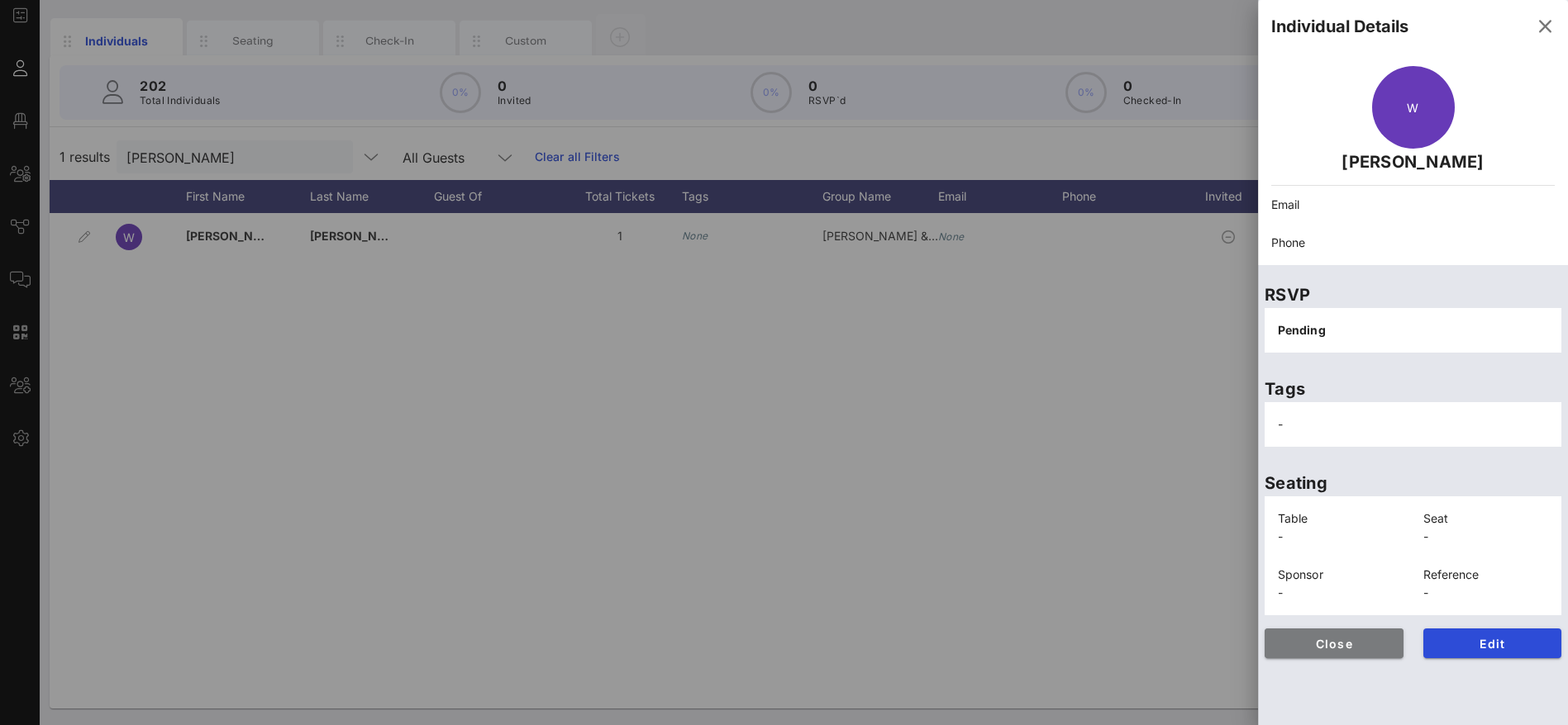
click at [1364, 643] on span "Close" at bounding box center [1334, 644] width 112 height 14
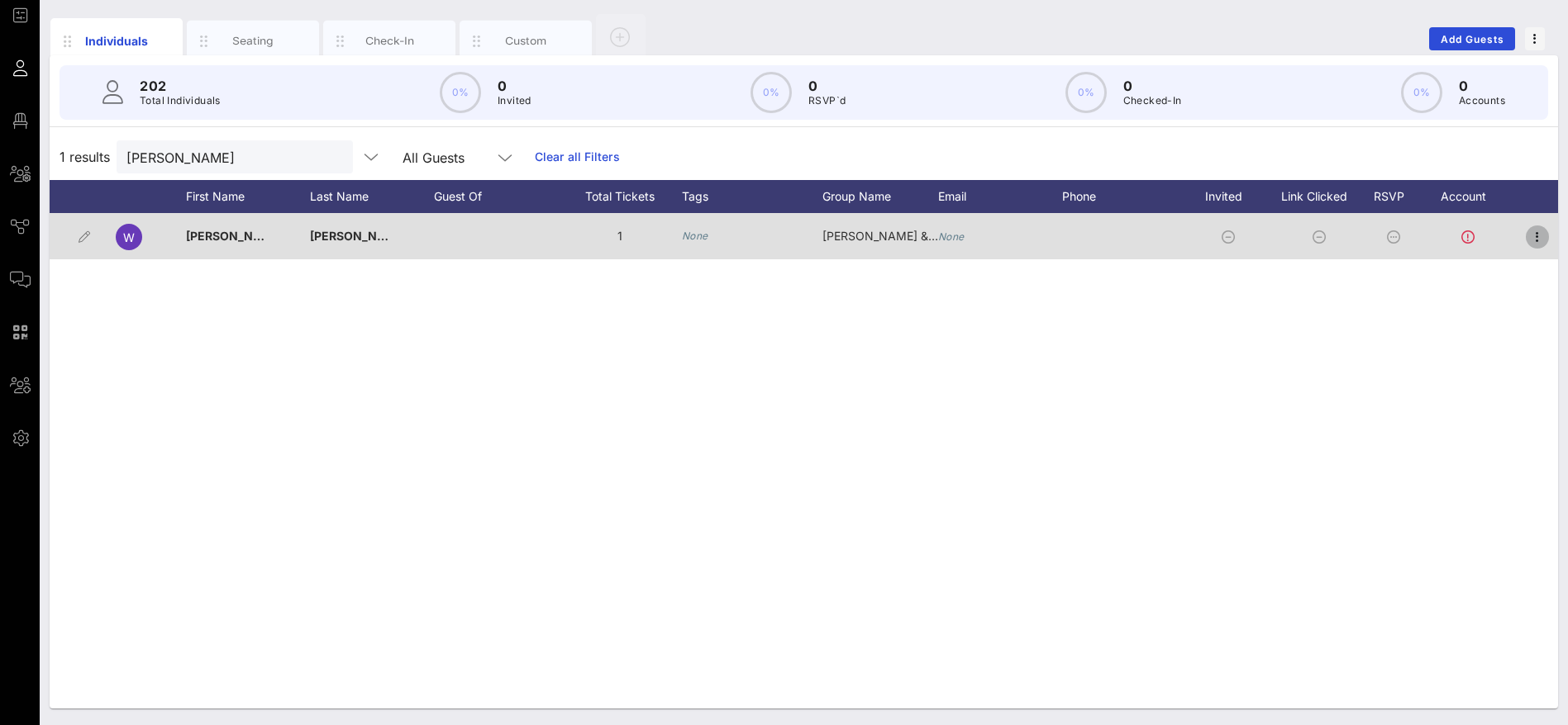
click at [1535, 235] on icon "button" at bounding box center [1536, 237] width 20 height 20
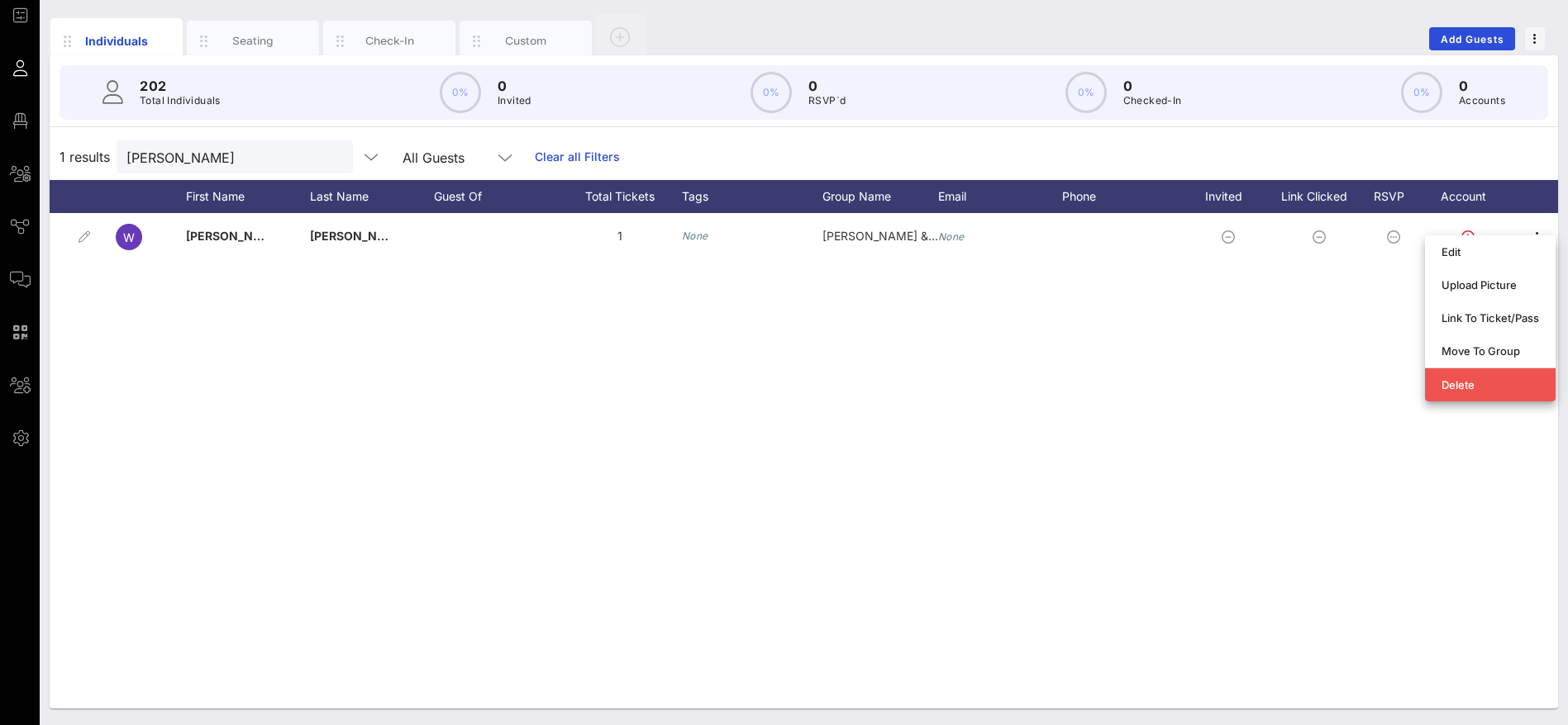
click at [1273, 496] on div "W [PERSON_NAME] 1 None [PERSON_NAME] & [PERSON_NAME] None" at bounding box center [803, 461] width 1508 height 496
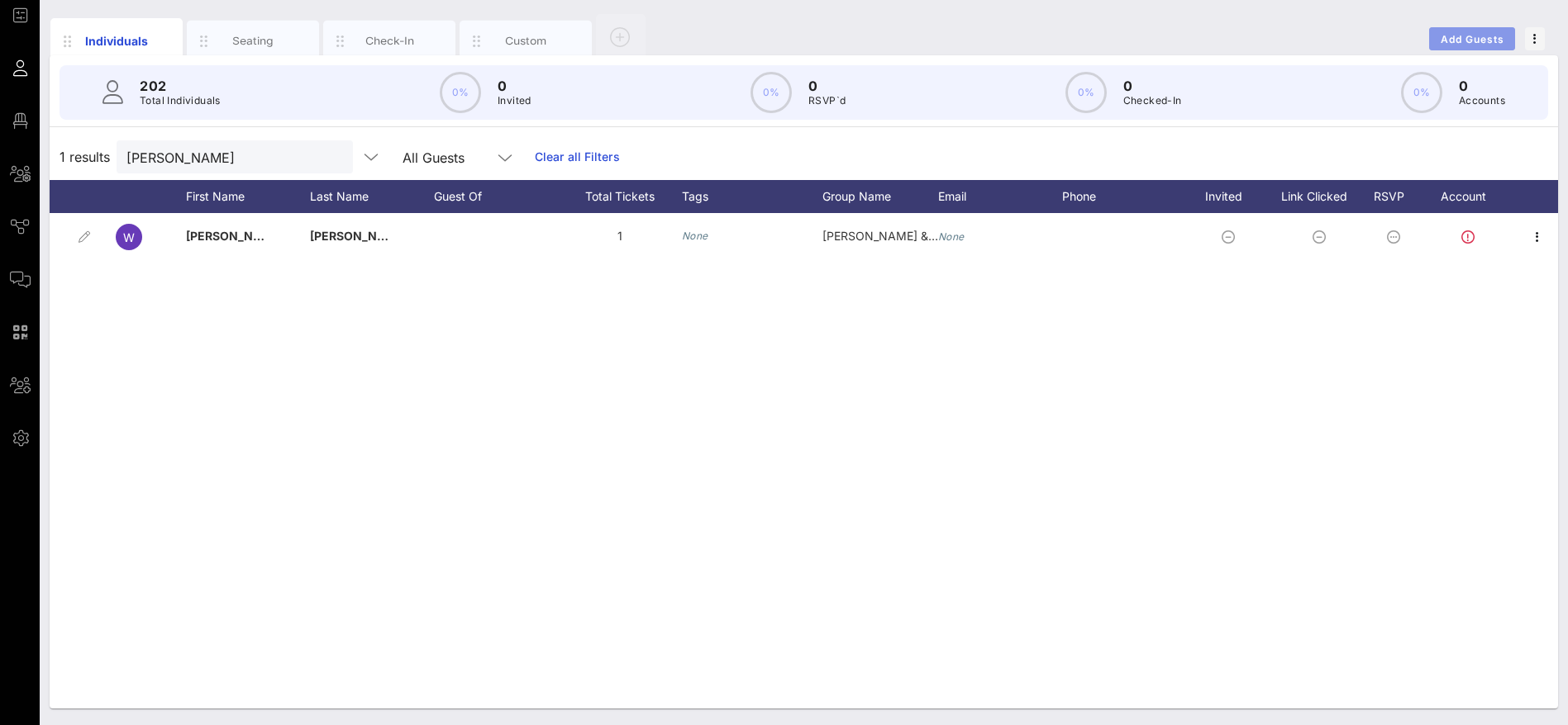
click at [1475, 36] on span "Add Guests" at bounding box center [1472, 39] width 65 height 12
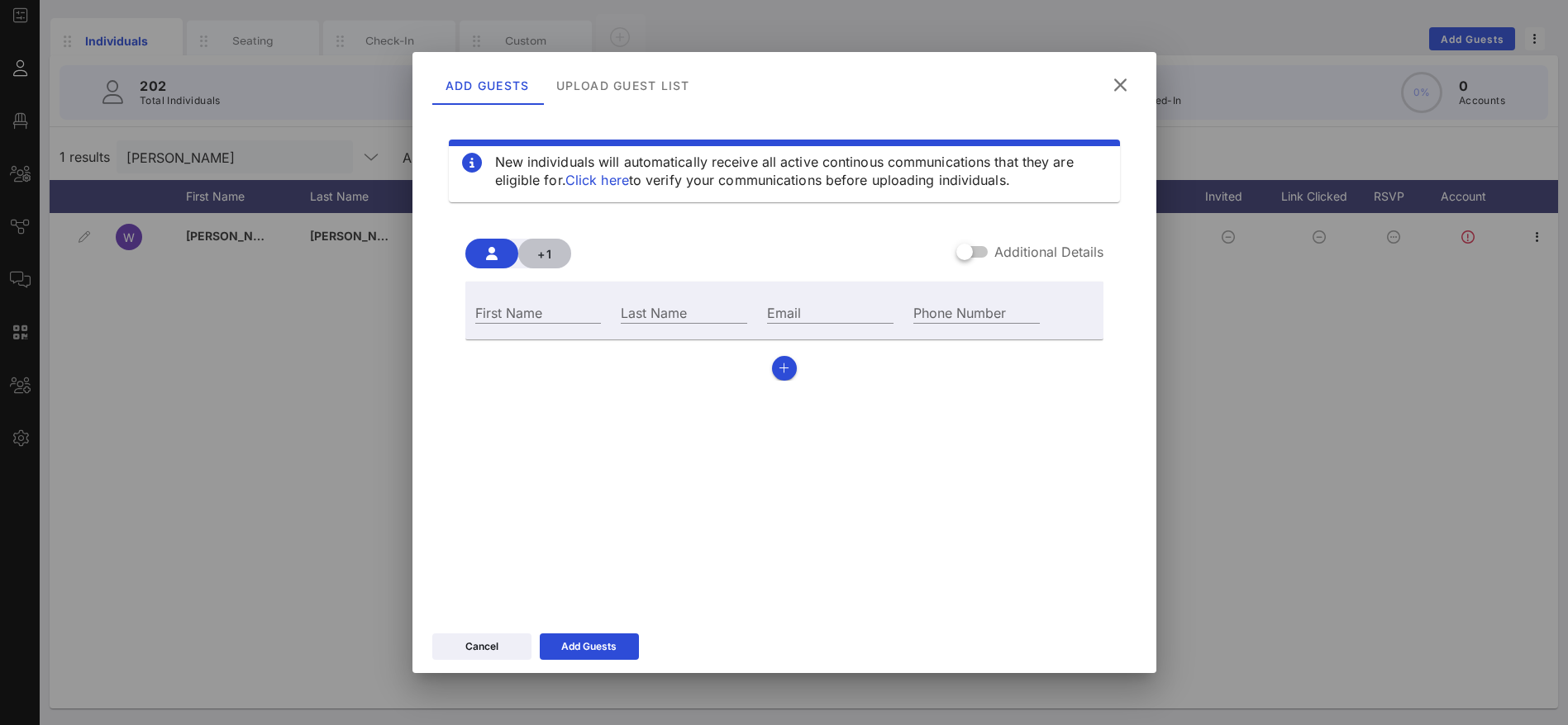
click at [547, 253] on span "+1" at bounding box center [544, 254] width 27 height 14
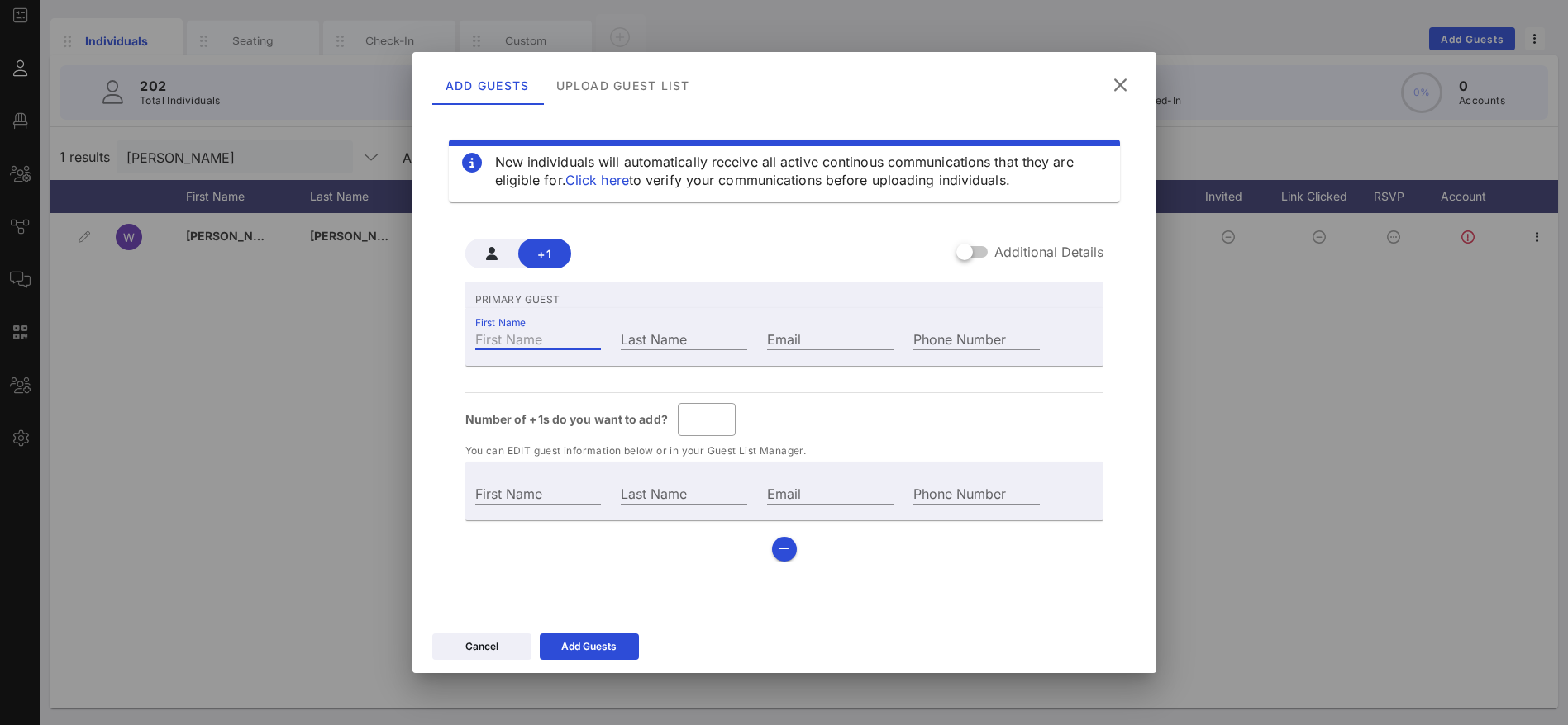
click at [527, 344] on input "First Name" at bounding box center [539, 339] width 127 height 21
paste input "[PERSON_NAME]"
type input "Guest Of"
type input "[PERSON_NAME]"
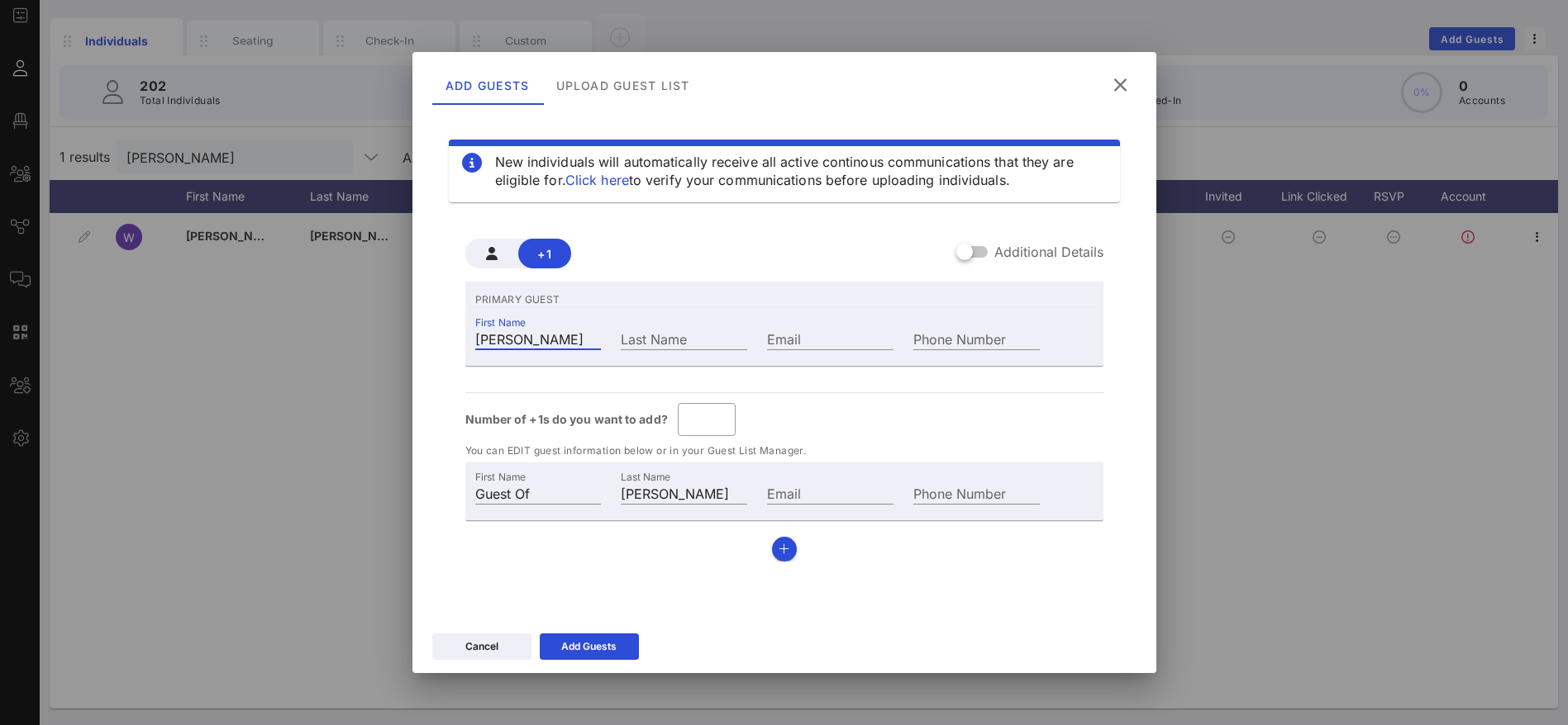
drag, startPoint x: 527, startPoint y: 341, endPoint x: 471, endPoint y: 339, distance: 56.0
click at [471, 339] on div "First Name [PERSON_NAME]" at bounding box center [538, 337] width 146 height 44
click at [638, 335] on input "Last Name" at bounding box center [684, 339] width 127 height 21
paste
type input "Guest Of"
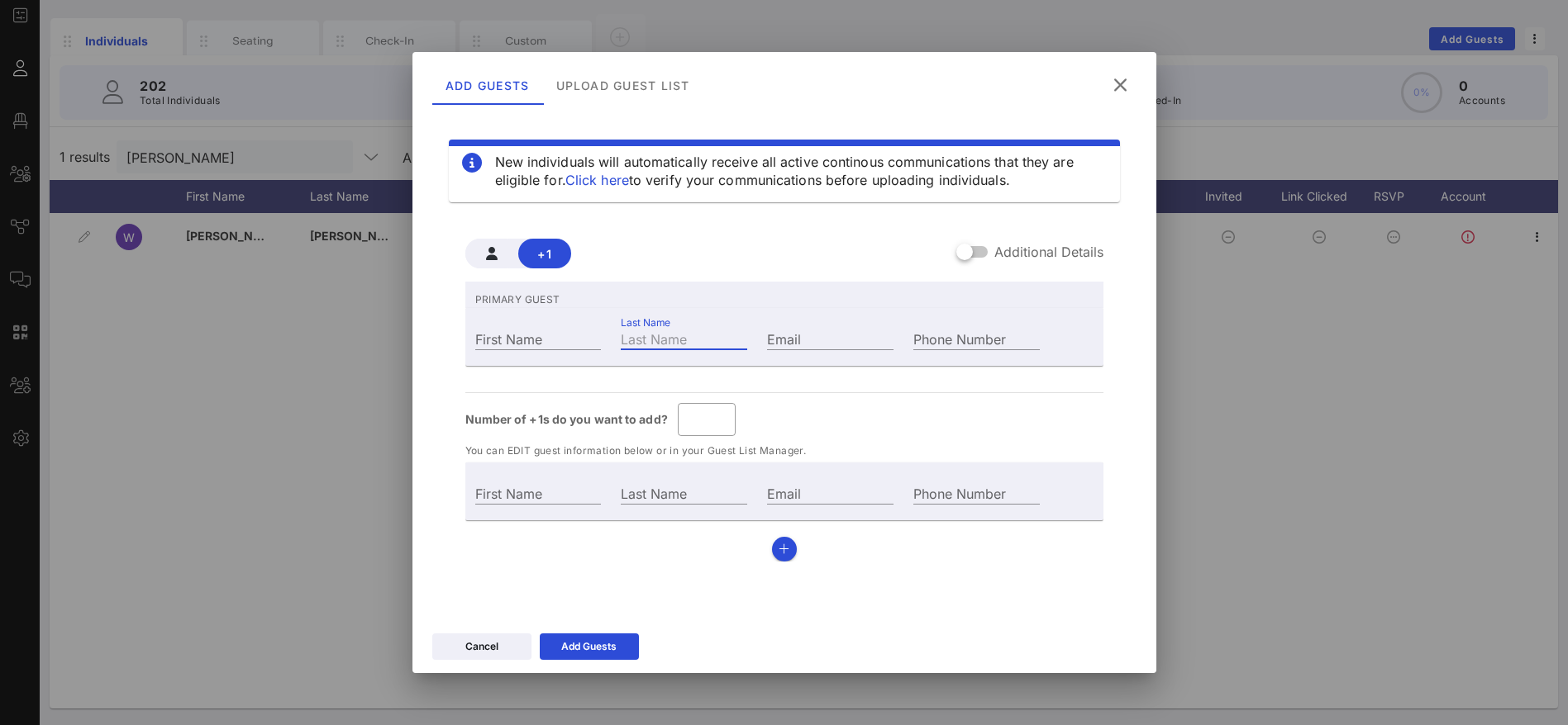
type input "[PERSON_NAME]"
click at [539, 339] on input "First Name" at bounding box center [539, 339] width 127 height 21
type input "[PERSON_NAME]"
type input "W"
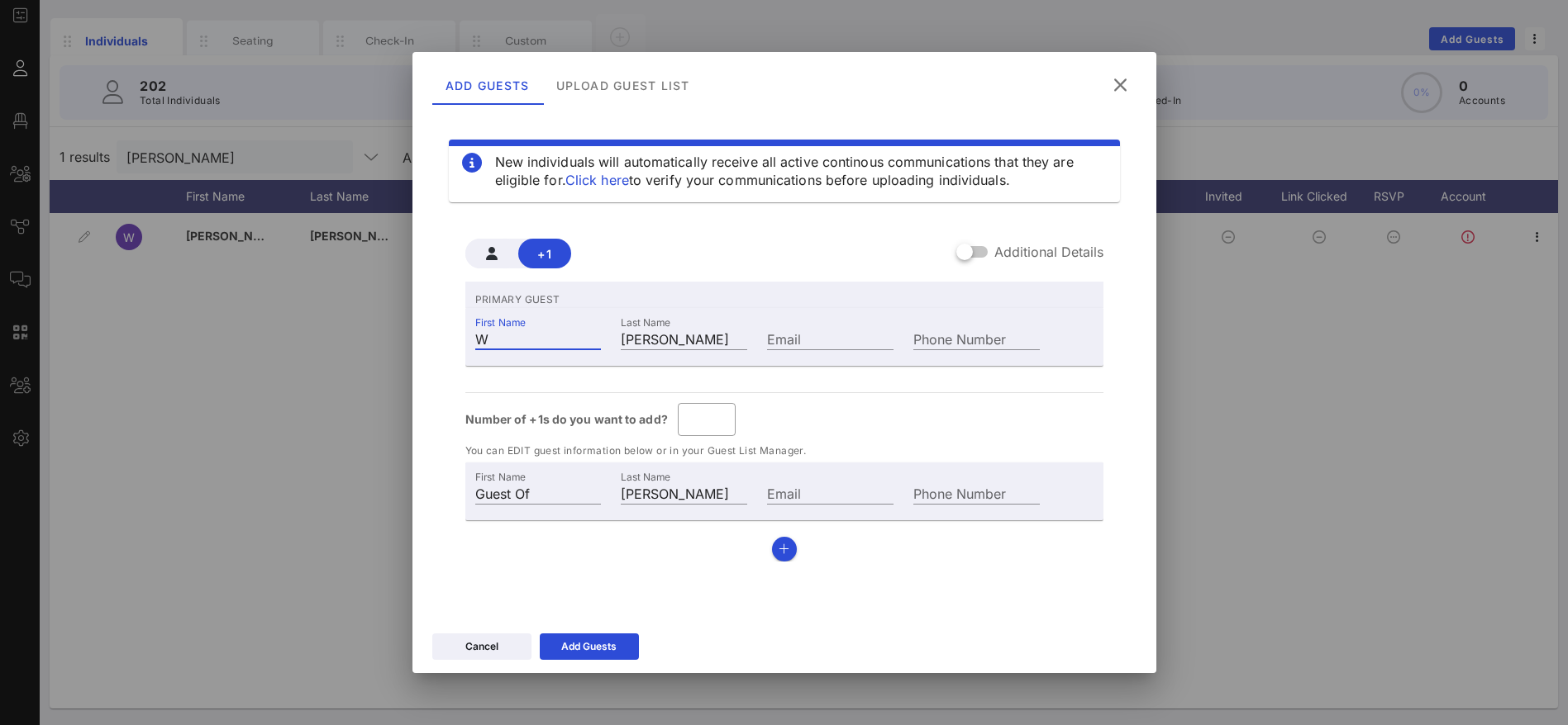
type input "[PERSON_NAME]"
type input "Wa"
type input "War [PERSON_NAME]"
type input "War"
type input "[PERSON_NAME]"
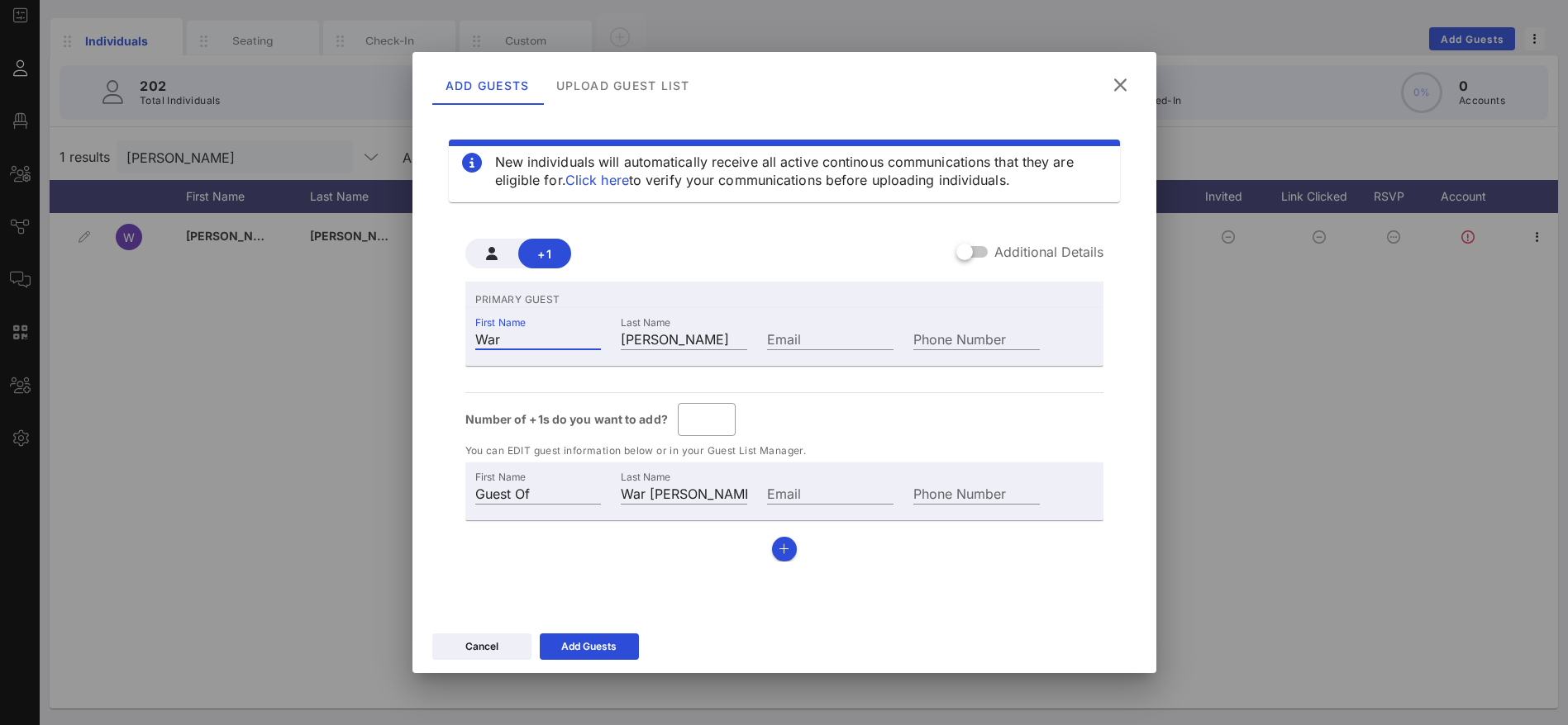
type input "Warr"
type input "[PERSON_NAME]"
type input "Warre"
type input "[PERSON_NAME]"
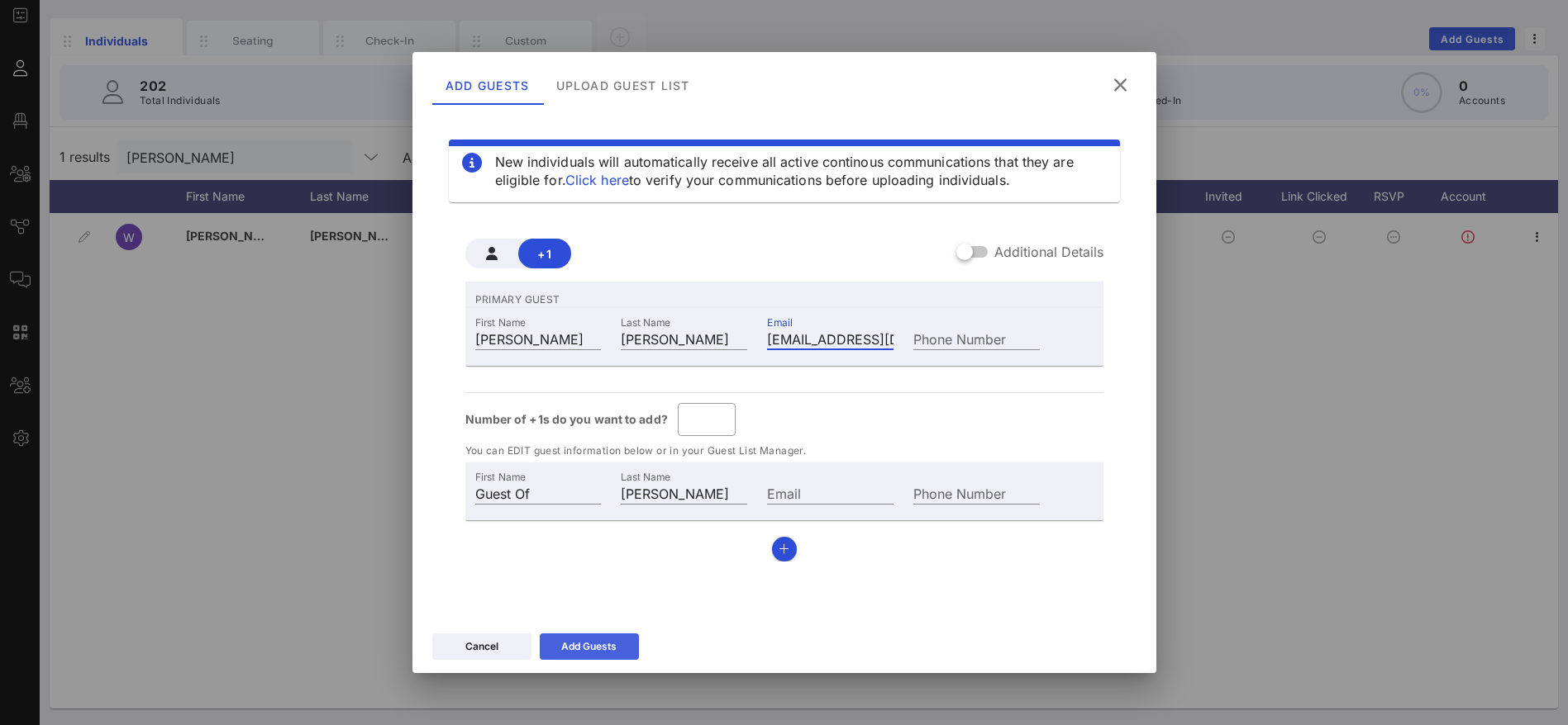
type input "[EMAIL_ADDRESS][DOMAIN_NAME]"
click at [598, 641] on div "Add Guests" at bounding box center [589, 646] width 56 height 16
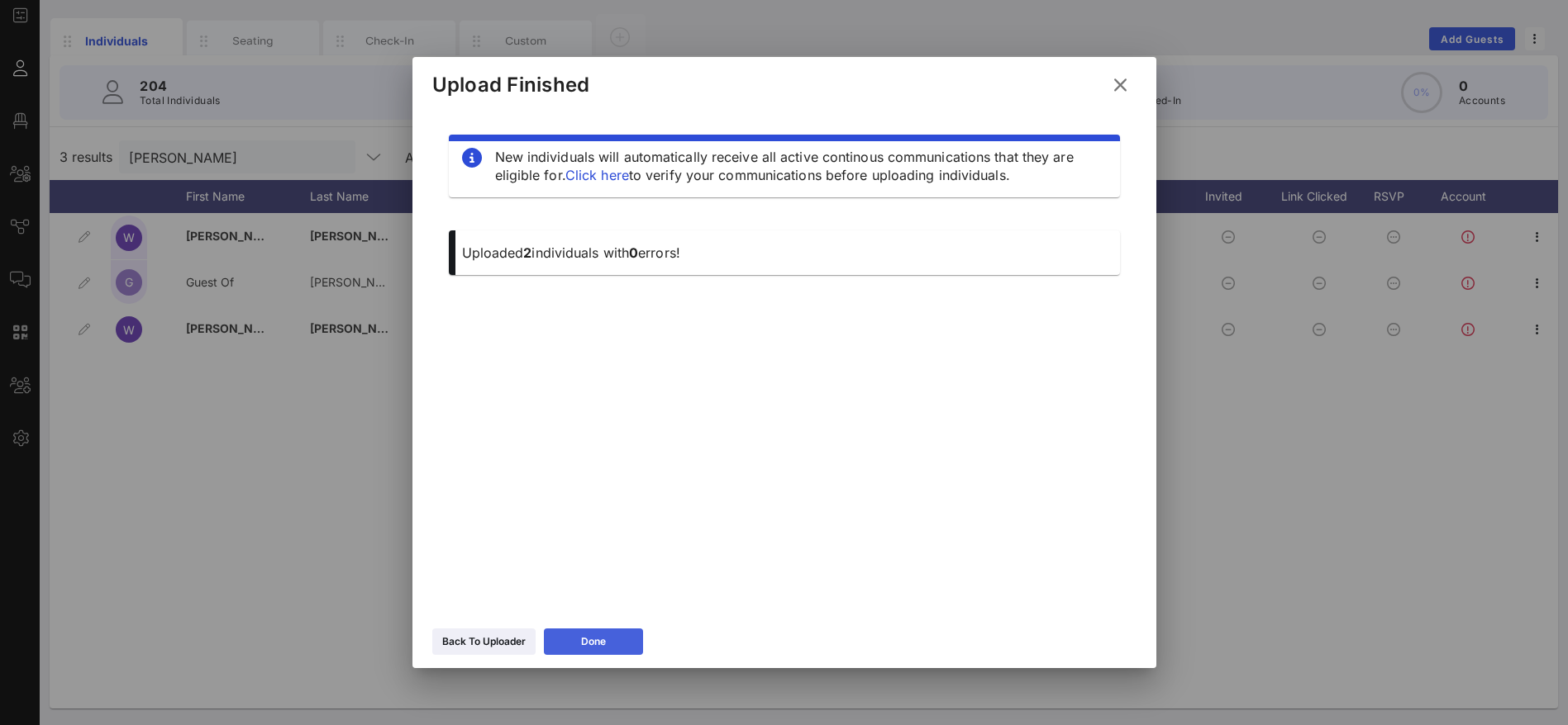
click at [595, 640] on icon at bounding box center [593, 642] width 12 height 11
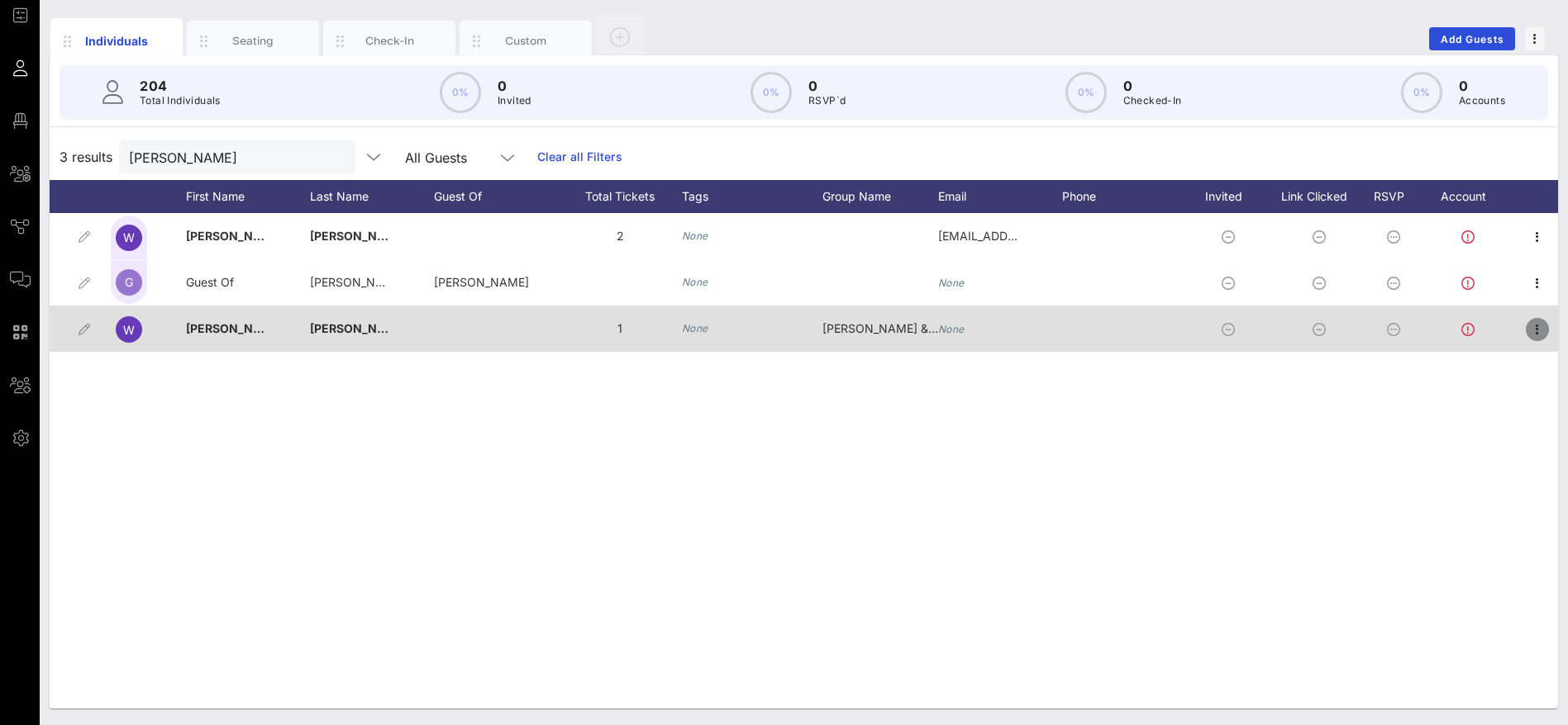
click at [1536, 328] on icon "button" at bounding box center [1536, 329] width 20 height 20
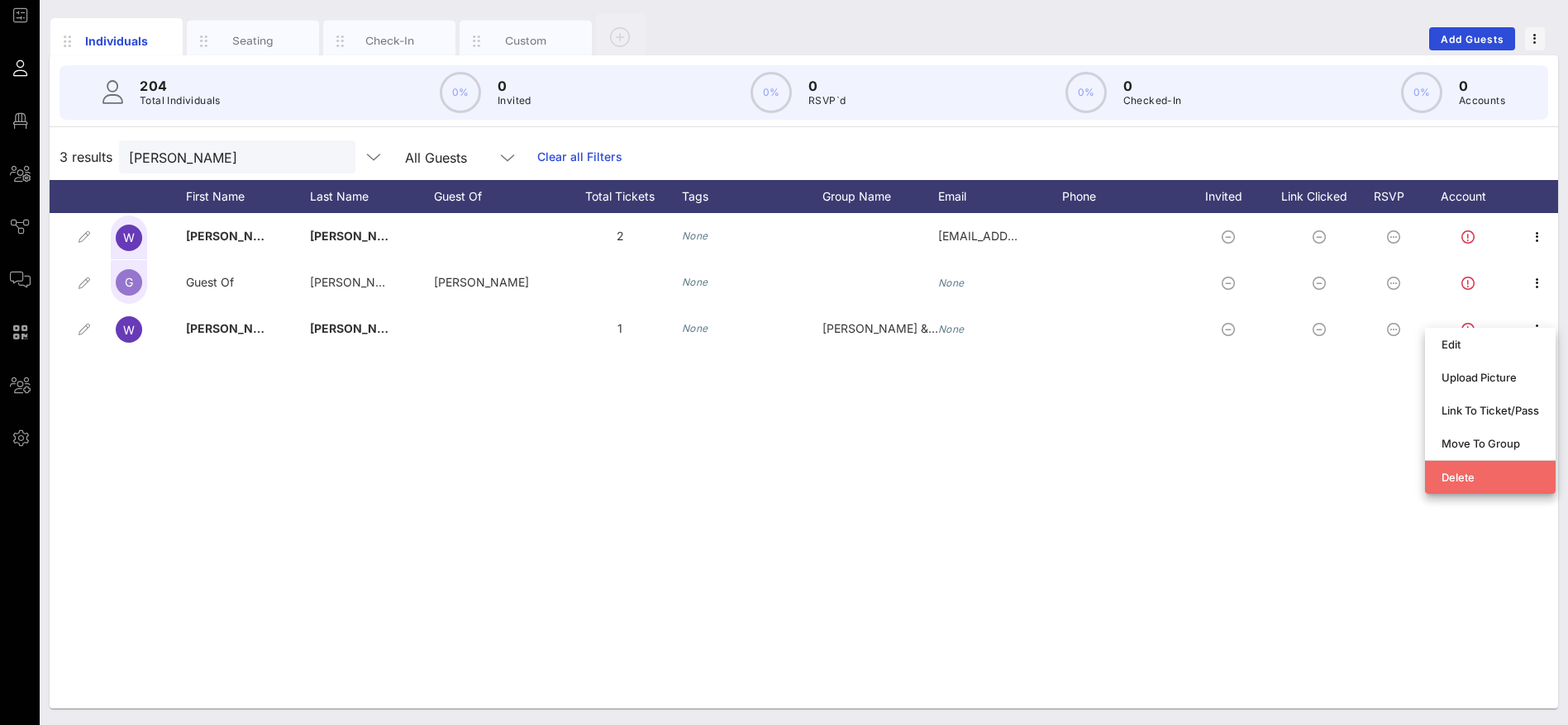
click at [1461, 475] on div "Delete" at bounding box center [1490, 477] width 98 height 13
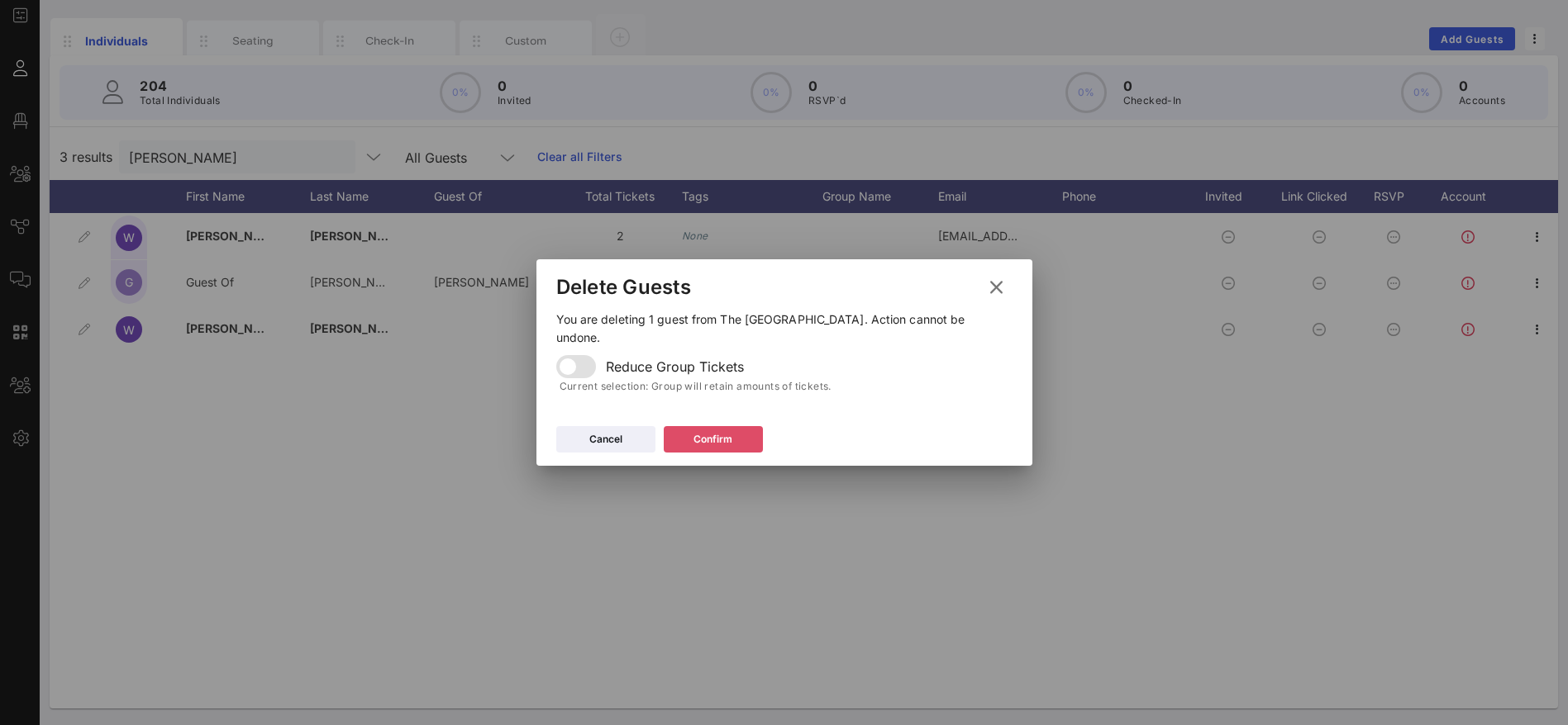
click at [730, 431] on div "Confirm" at bounding box center [713, 439] width 38 height 16
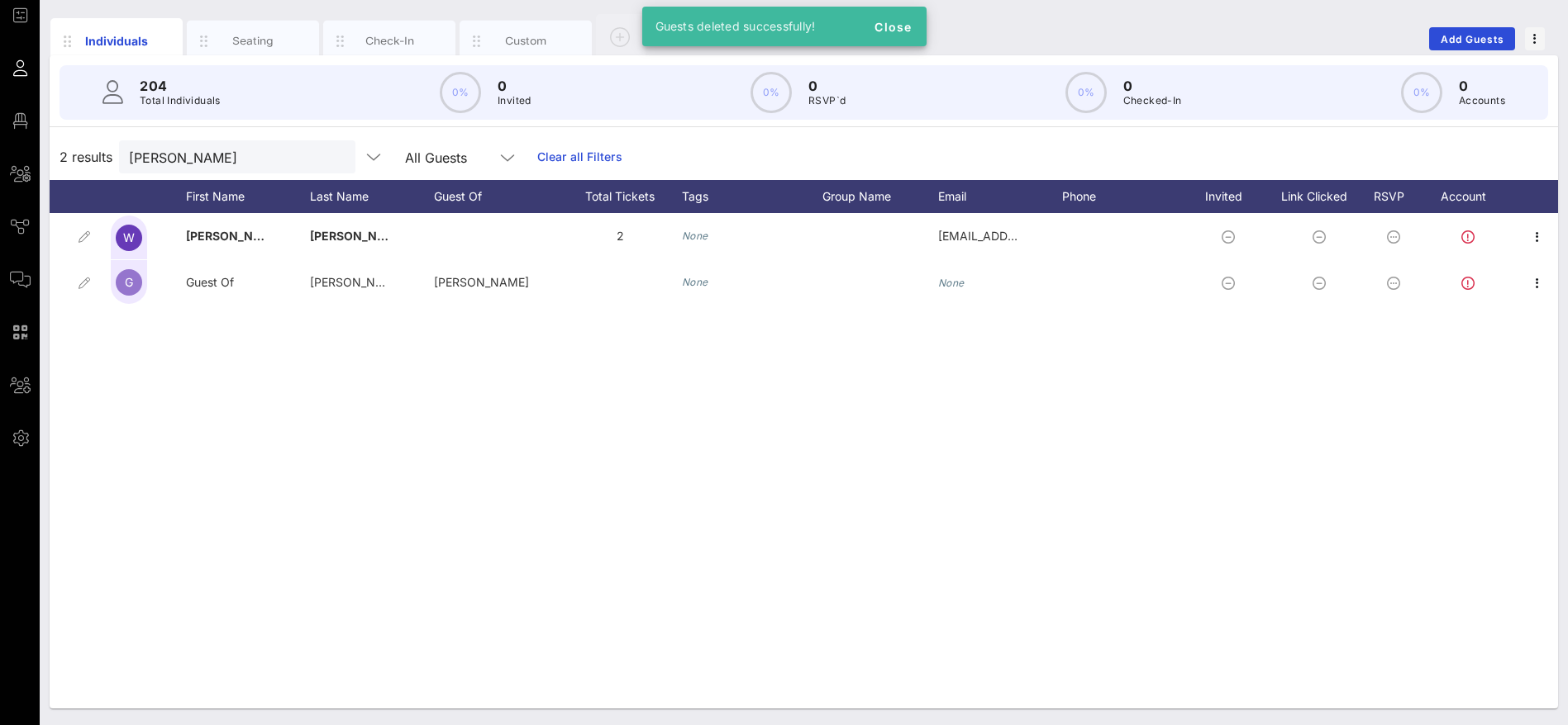
click at [83, 183] on div at bounding box center [84, 197] width 41 height 33
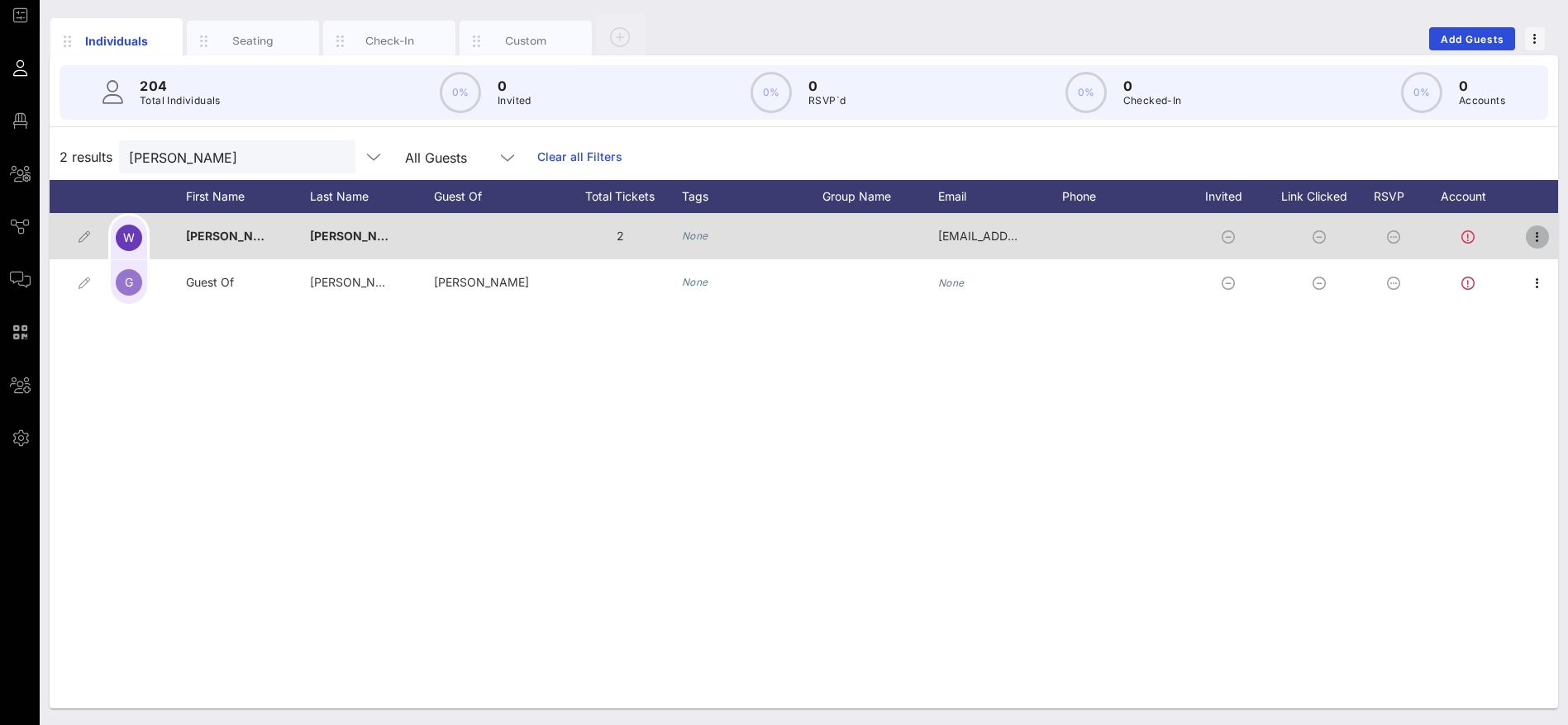
click at [1538, 235] on icon "button" at bounding box center [1536, 237] width 20 height 20
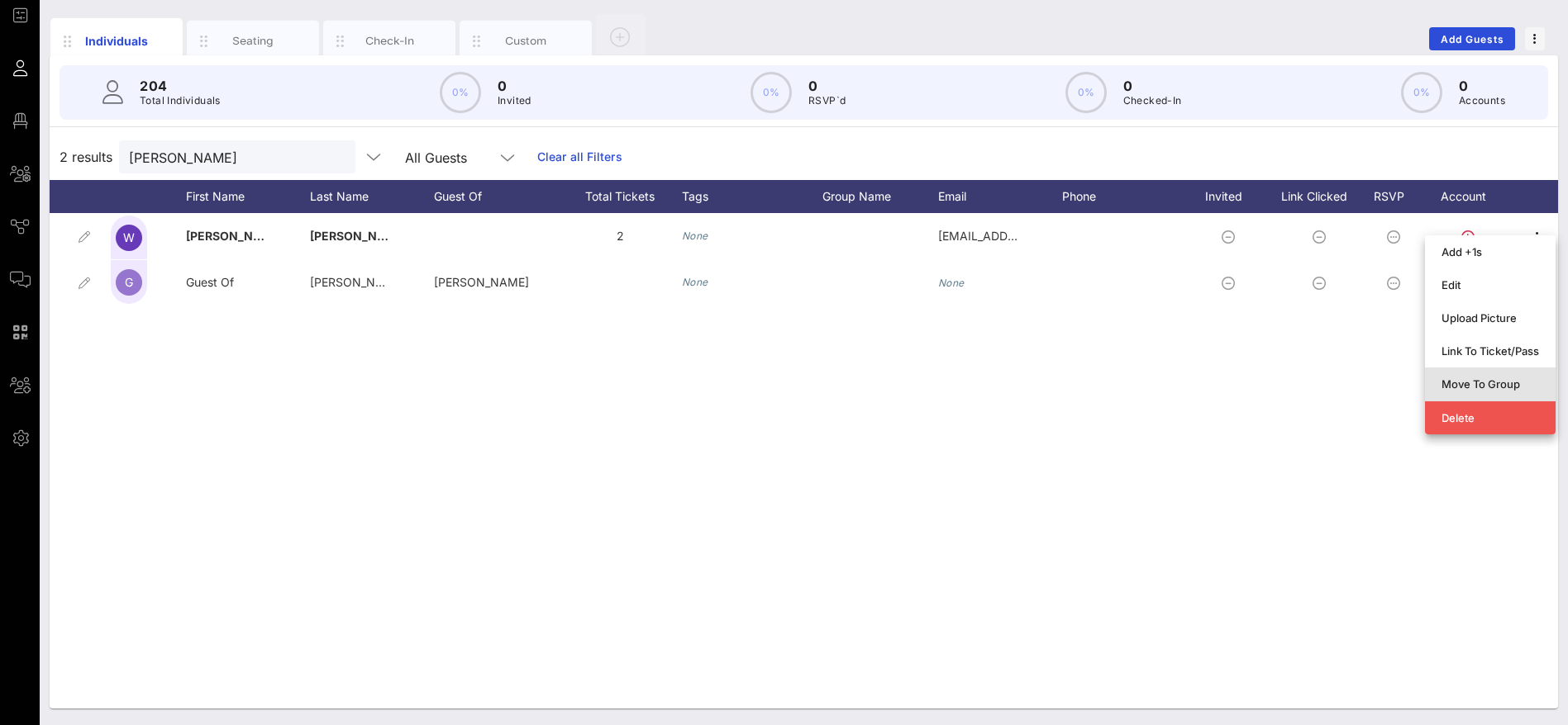
click at [1488, 385] on div "Move To Group" at bounding box center [1490, 384] width 98 height 13
type input "[PERSON_NAME]"
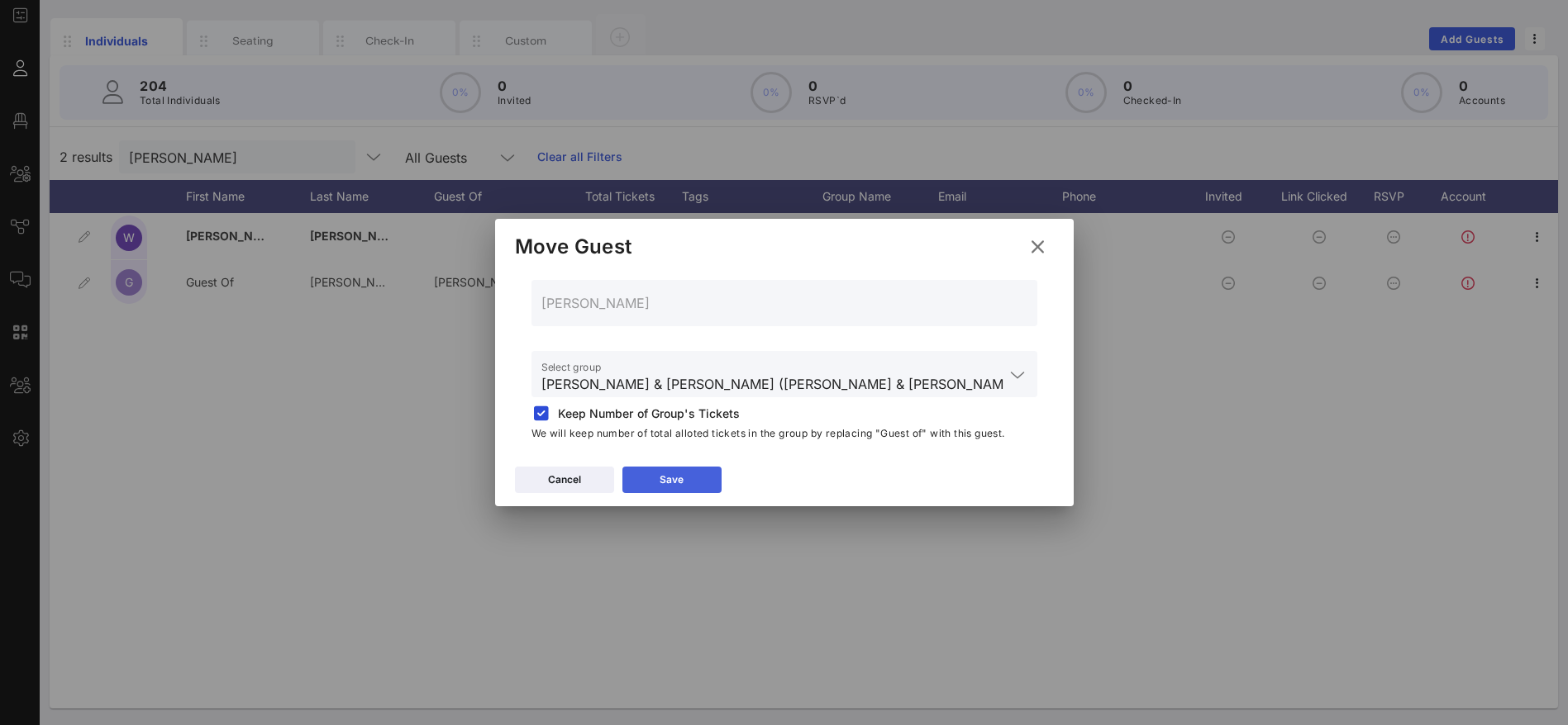
click at [669, 477] on icon at bounding box center [672, 480] width 12 height 11
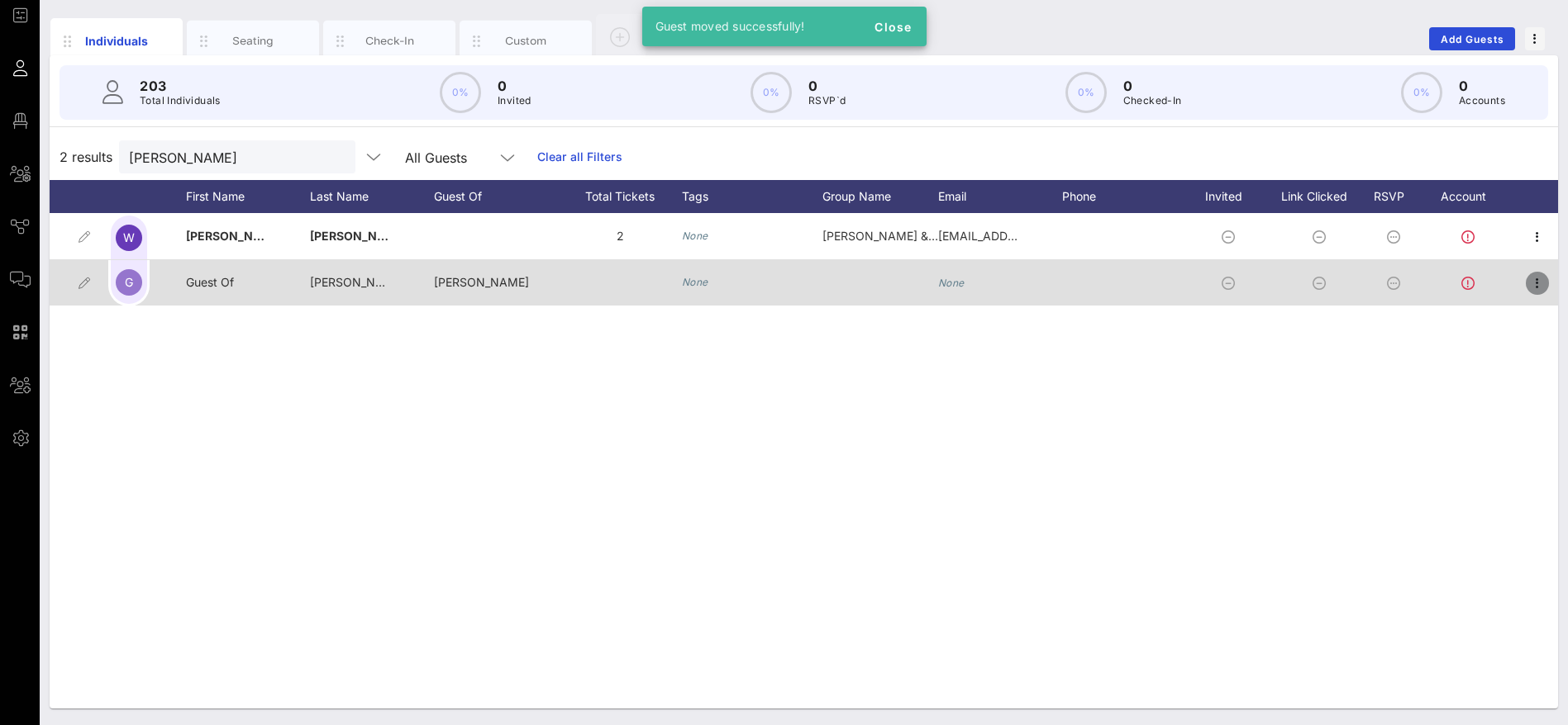
click at [1537, 280] on icon "button" at bounding box center [1536, 283] width 20 height 20
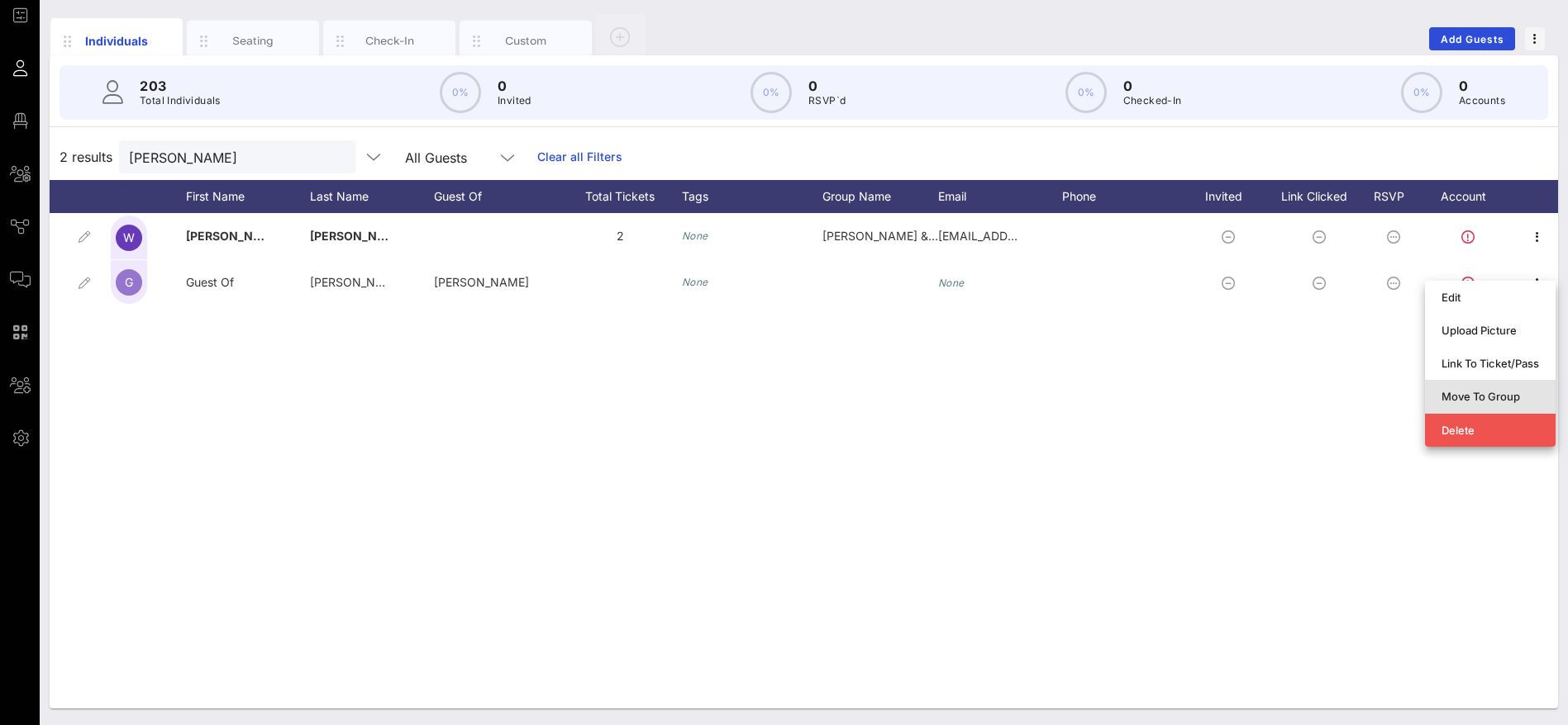
click at [1471, 387] on div "Move To Group" at bounding box center [1490, 396] width 98 height 27
type input "Guest Of [PERSON_NAME]"
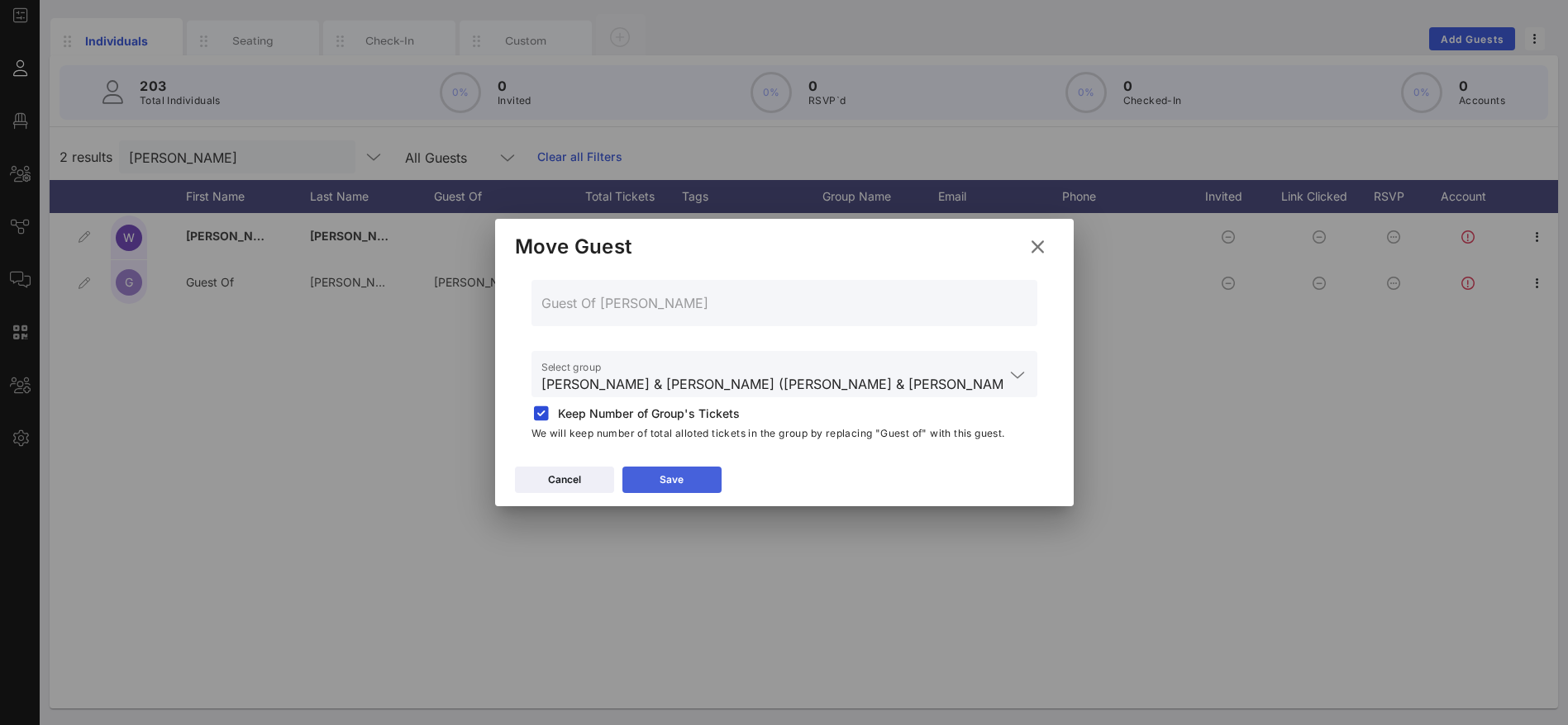
click at [698, 475] on button "Save" at bounding box center [672, 480] width 99 height 27
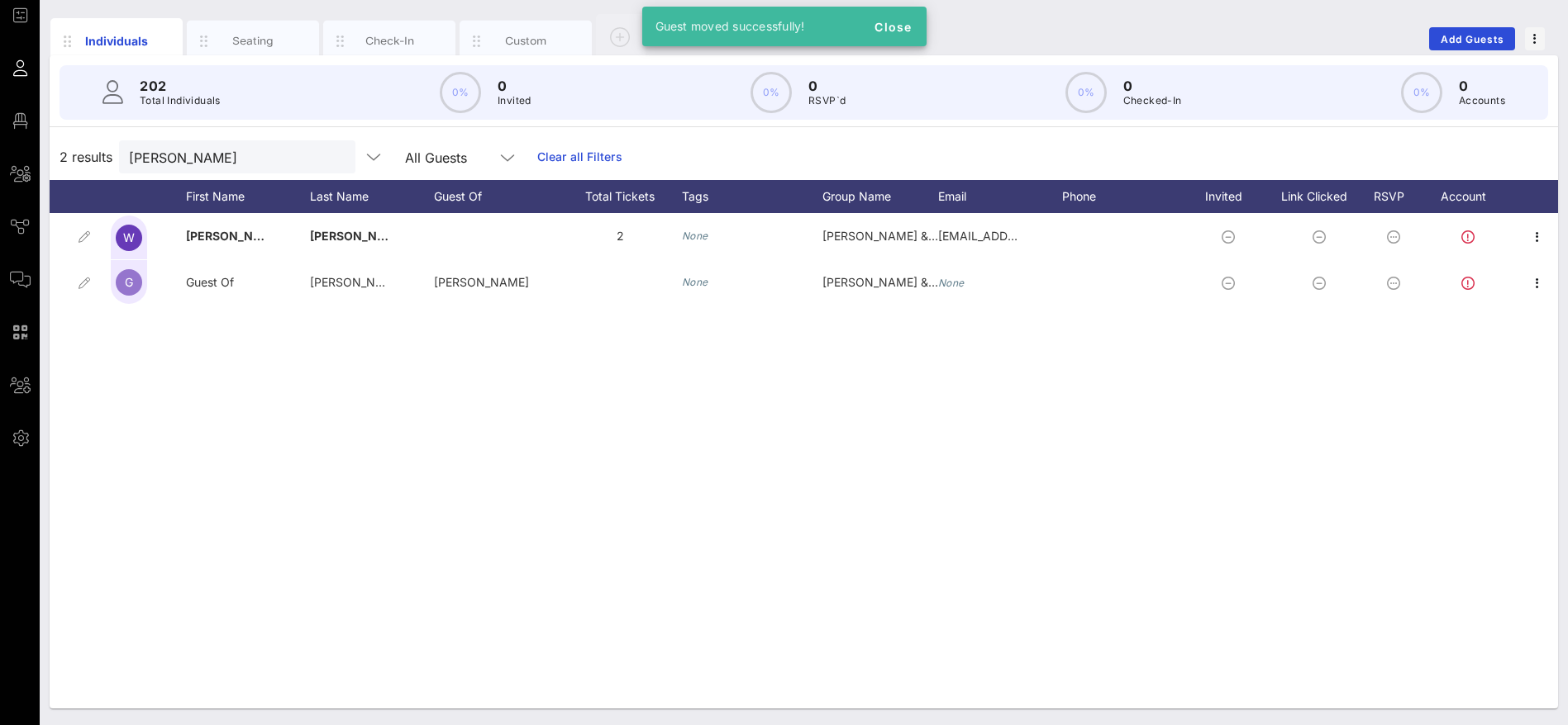
click at [961, 456] on div "W [PERSON_NAME] 2 None [PERSON_NAME] & [PERSON_NAME] [EMAIL_ADDRESS][DOMAIN_NAM…" at bounding box center [803, 461] width 1508 height 496
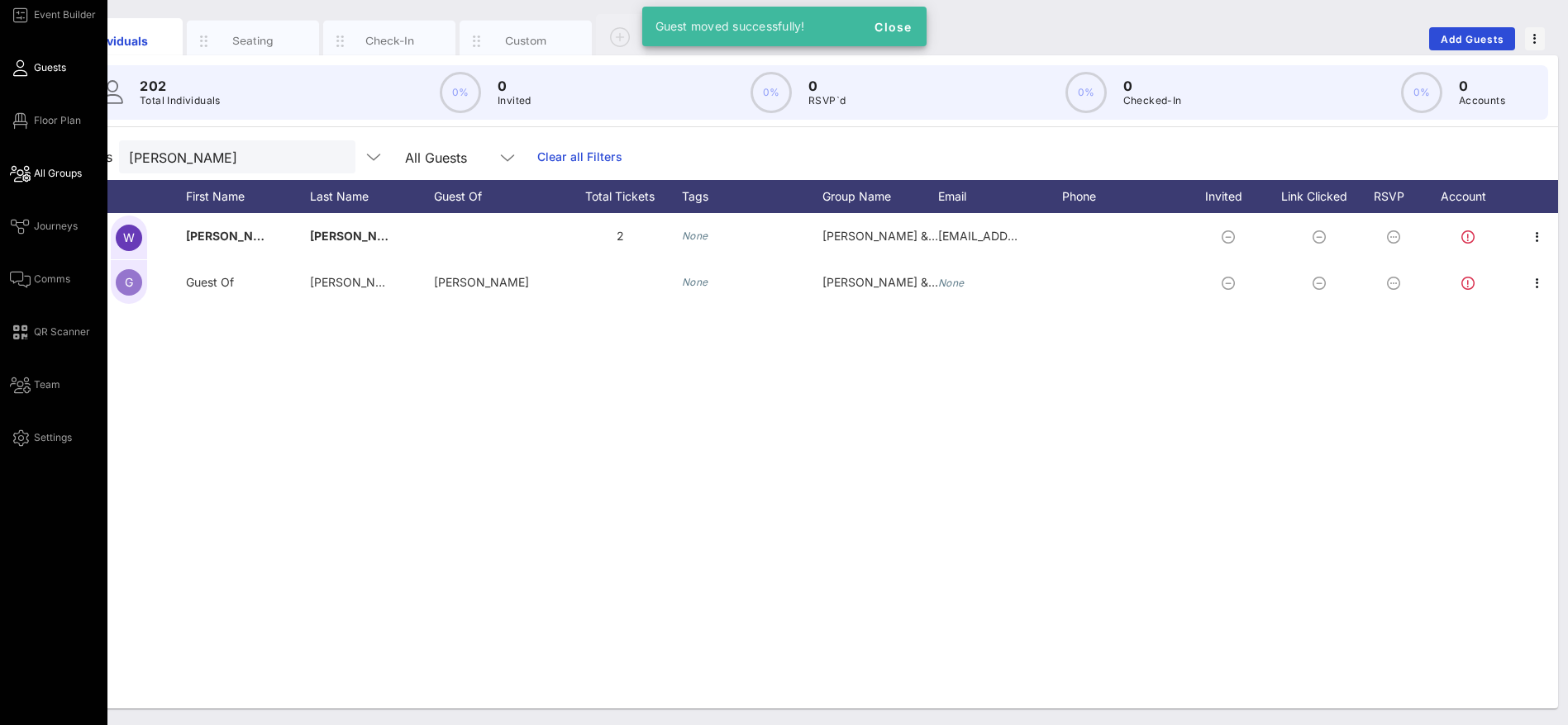
click at [65, 171] on span "All Groups" at bounding box center [58, 173] width 48 height 15
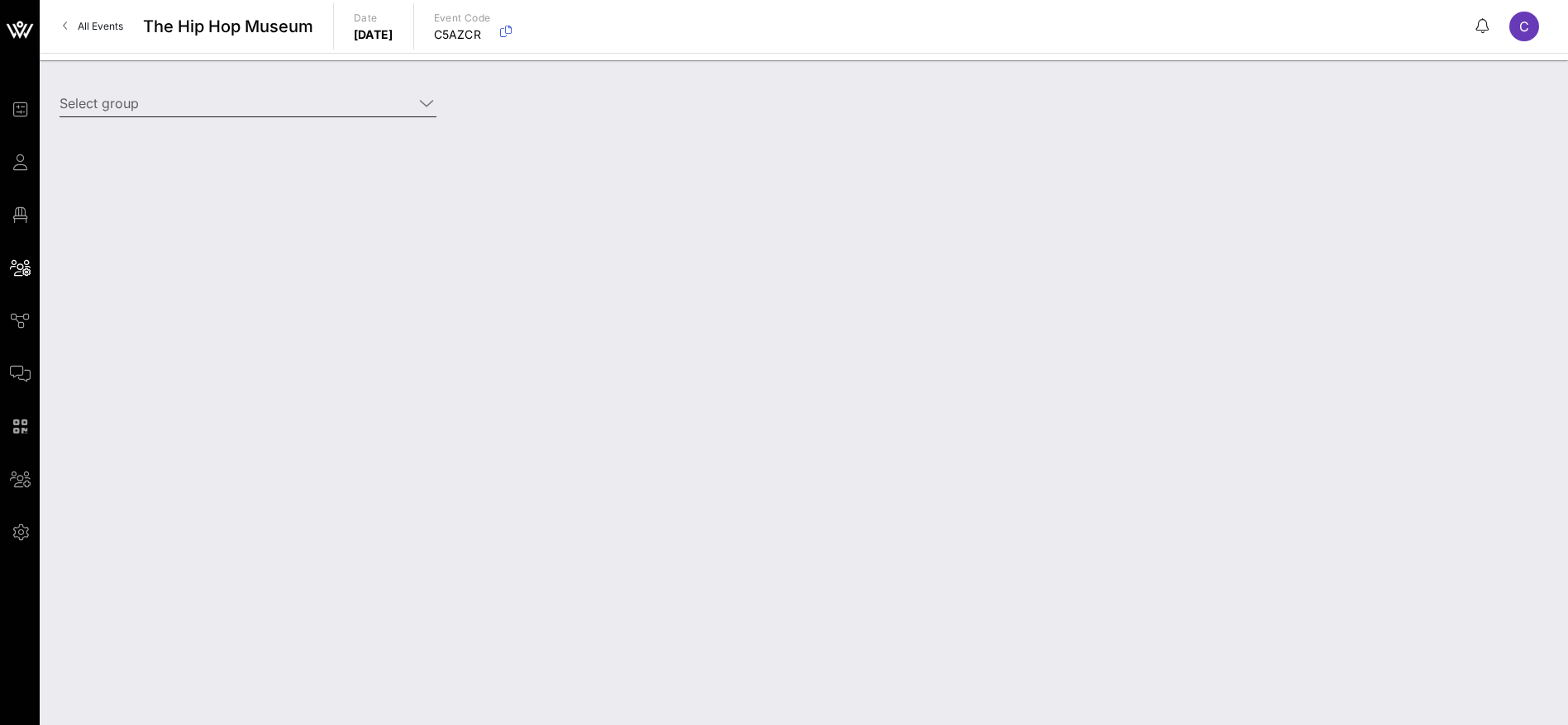
click at [251, 109] on input "Select group" at bounding box center [236, 103] width 353 height 27
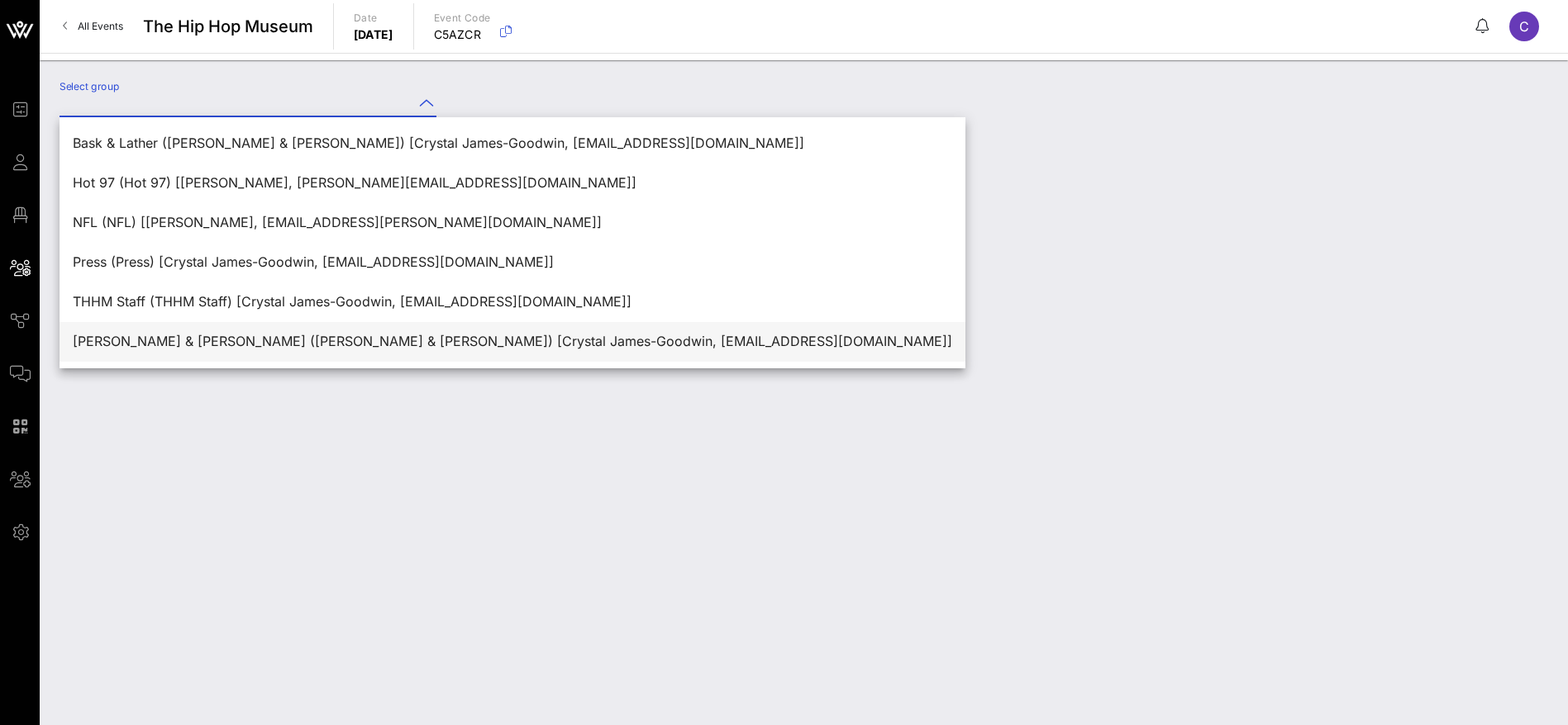
click at [234, 342] on div "[PERSON_NAME] & [PERSON_NAME] ([PERSON_NAME] & [PERSON_NAME]) [Crystal James-Go…" at bounding box center [512, 341] width 879 height 15
type input "[PERSON_NAME] & [PERSON_NAME] ([PERSON_NAME] & [PERSON_NAME]) [Crystal James-Go…"
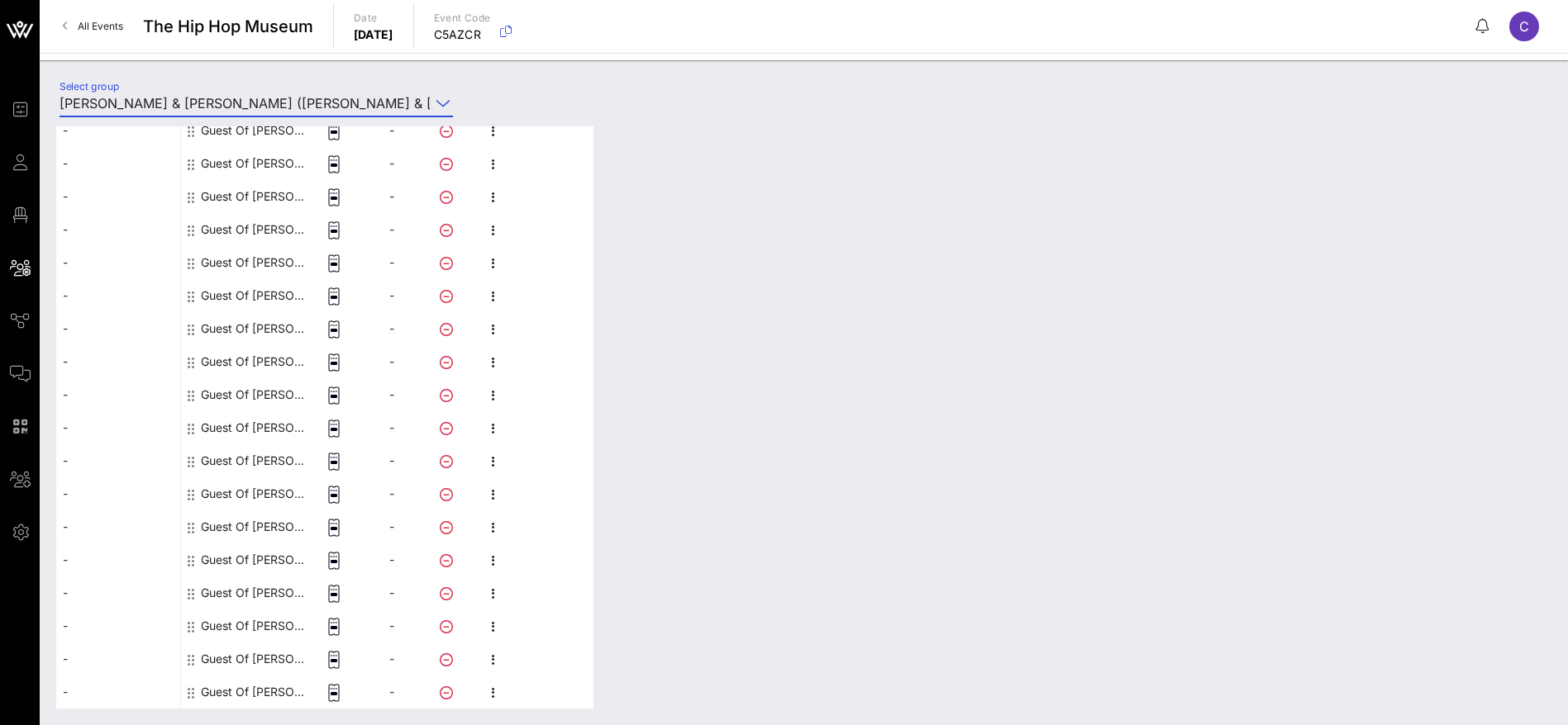
scroll to position [1408, 0]
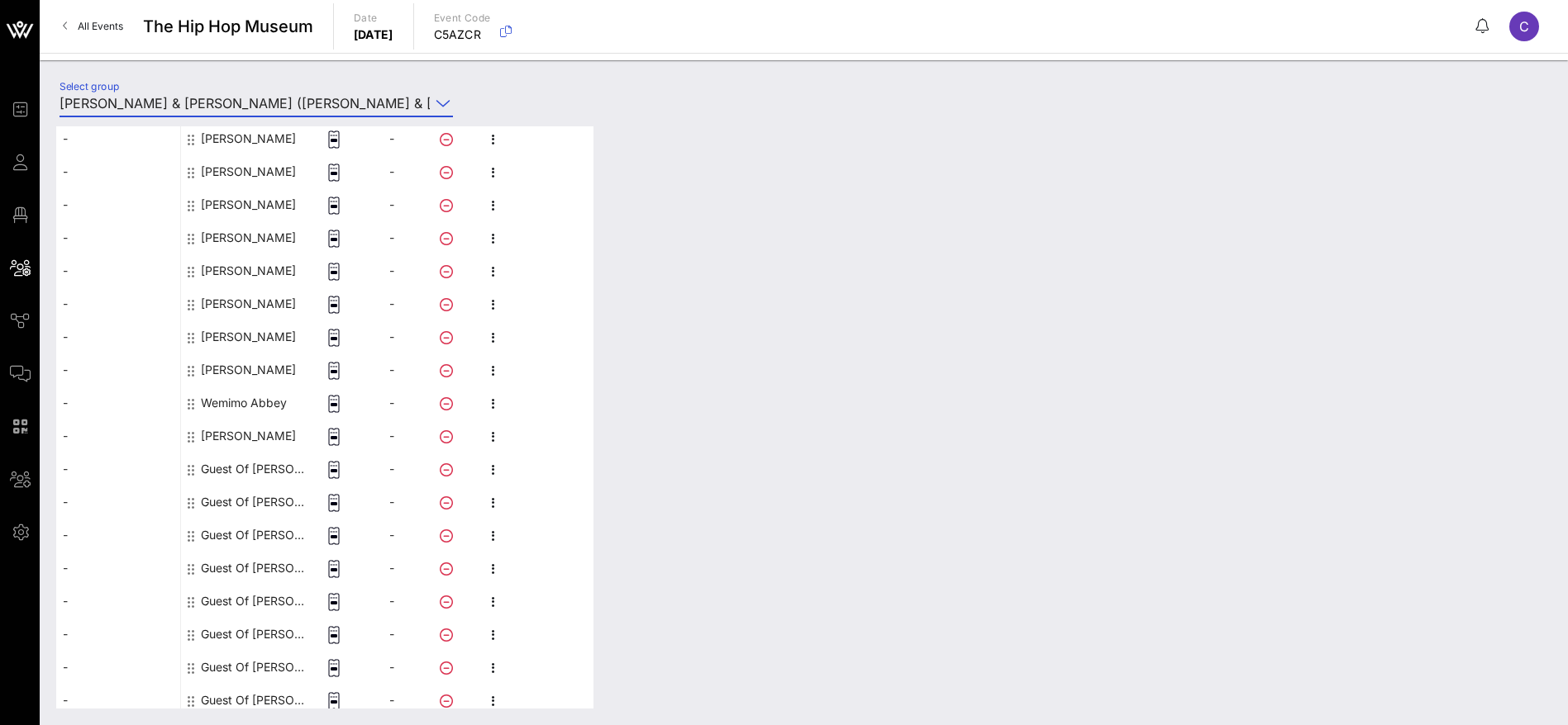
click at [257, 372] on div "[PERSON_NAME]" at bounding box center [248, 369] width 95 height 33
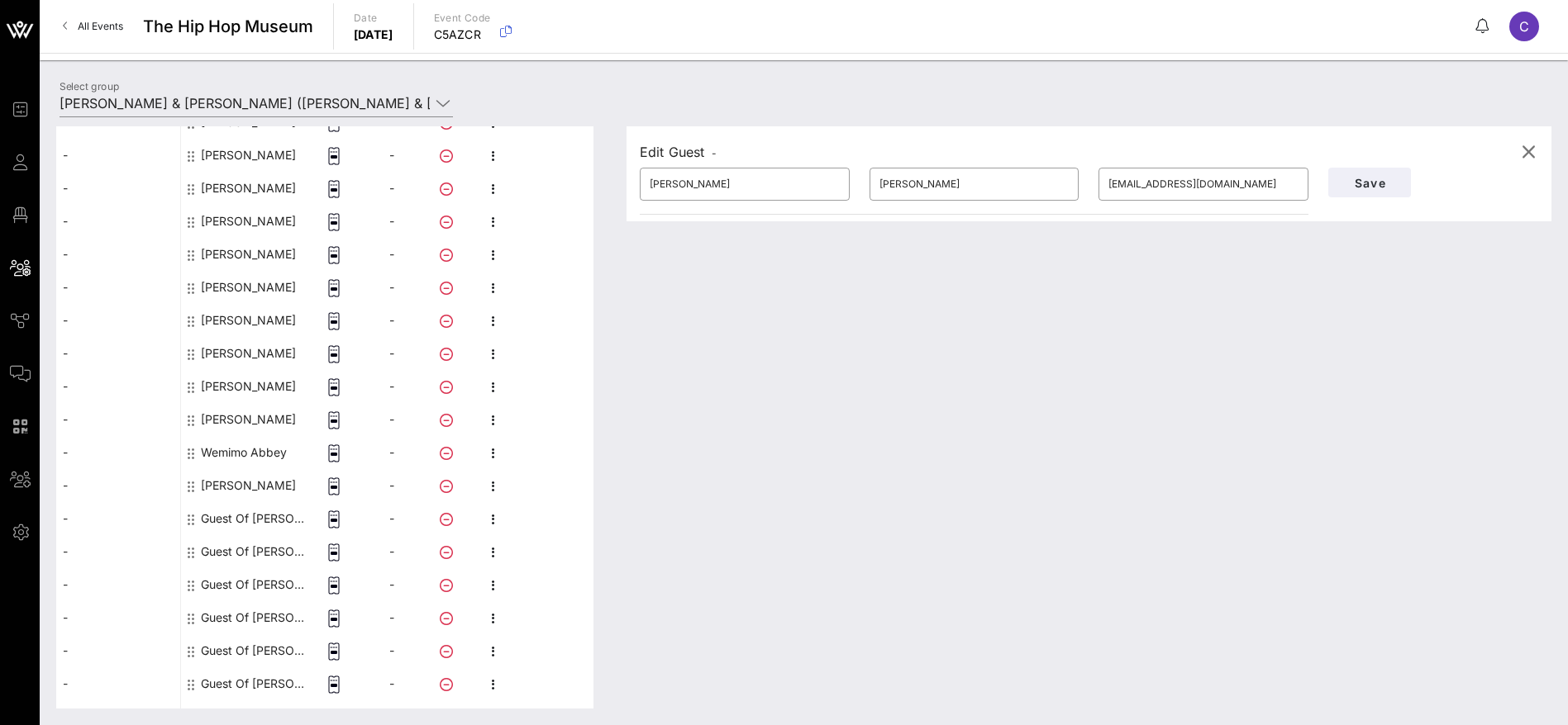
scroll to position [1363, 0]
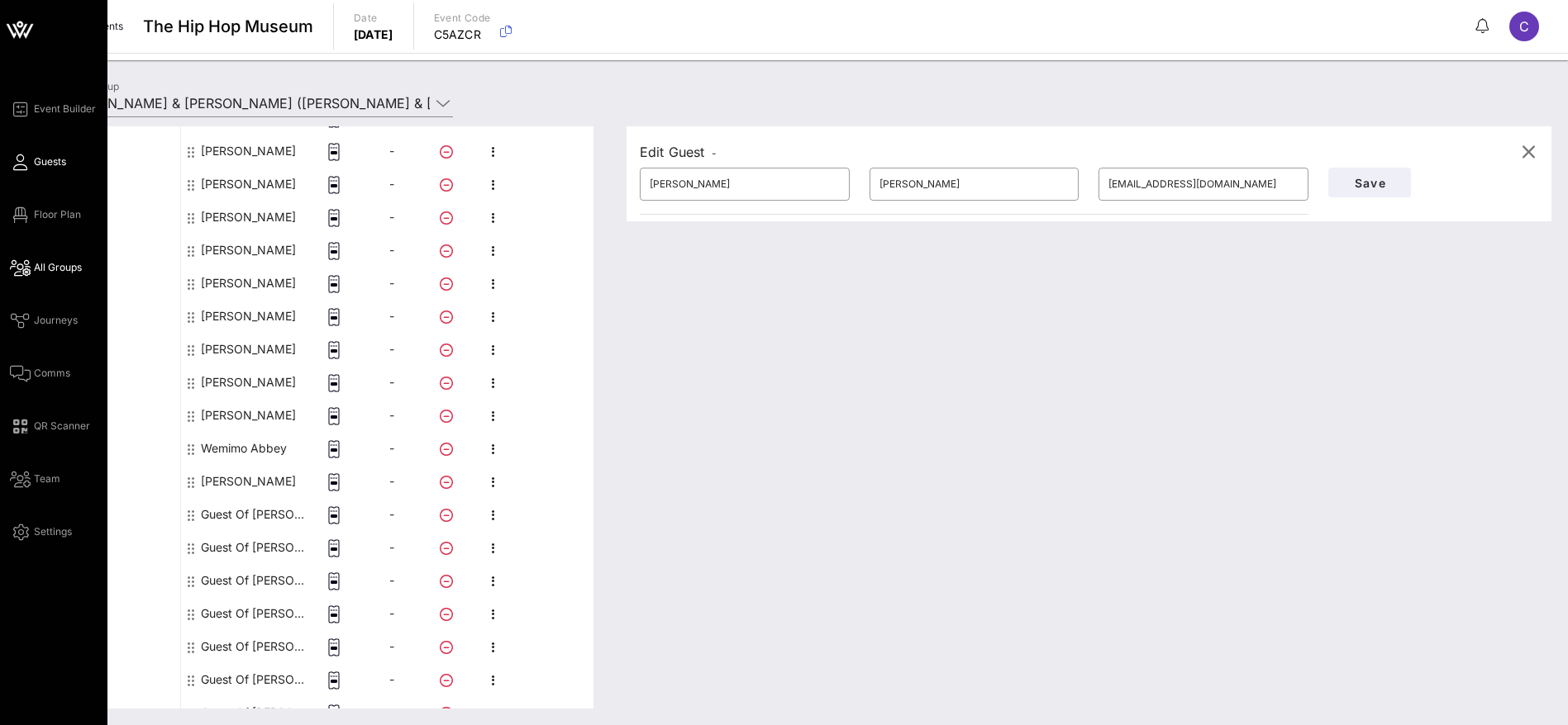
click at [37, 161] on span "Guests" at bounding box center [50, 162] width 33 height 15
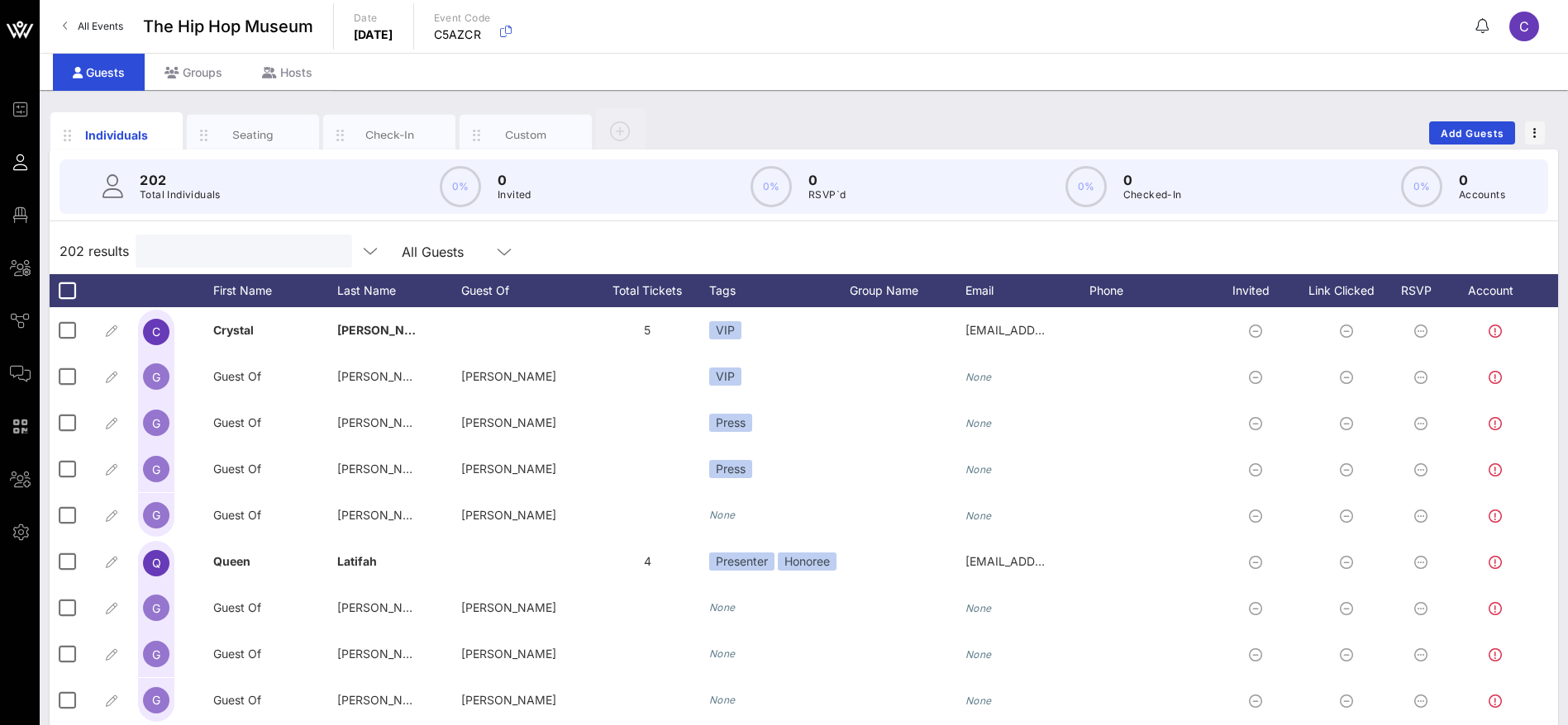
click at [285, 254] on input "text" at bounding box center [242, 251] width 193 height 21
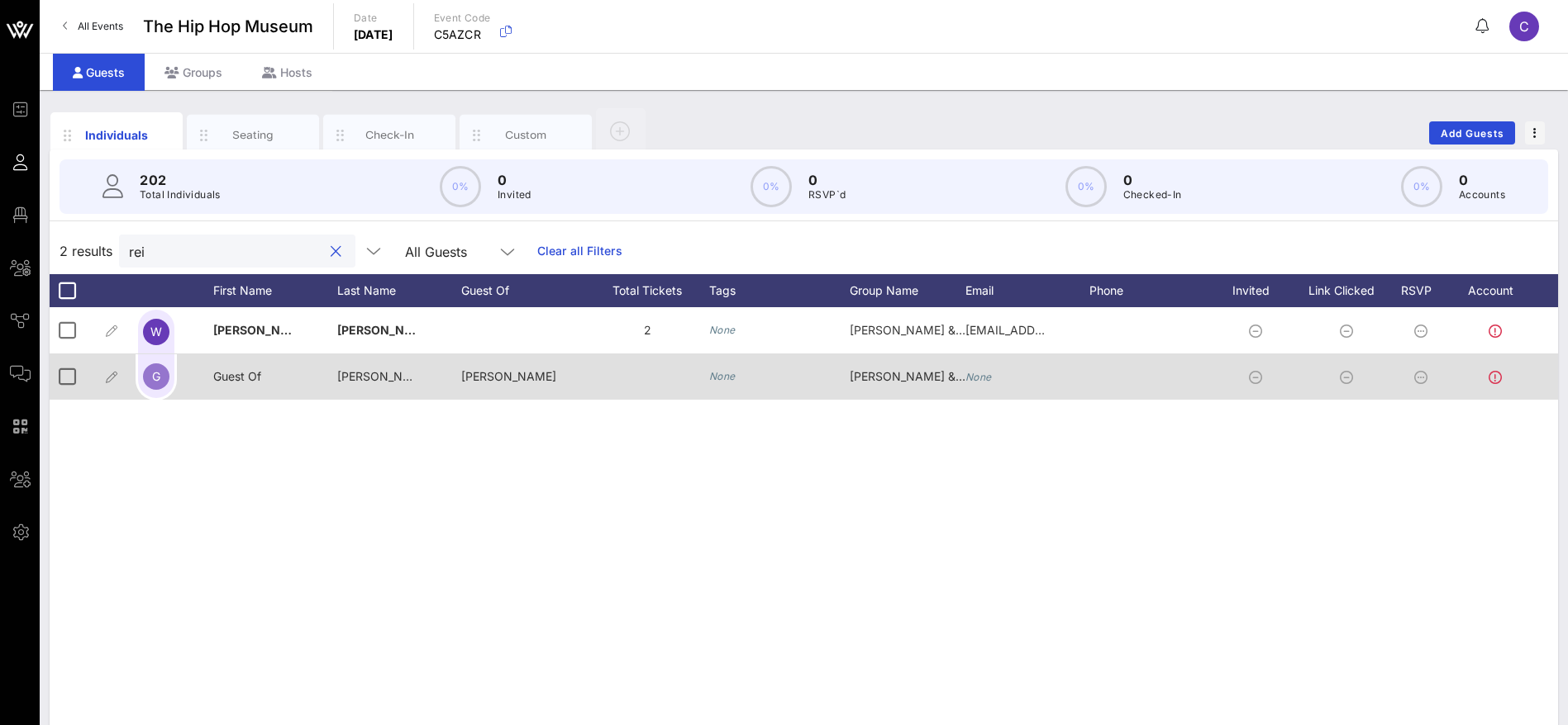
type input "rei"
click at [499, 376] on div "[PERSON_NAME]" at bounding box center [523, 376] width 124 height 46
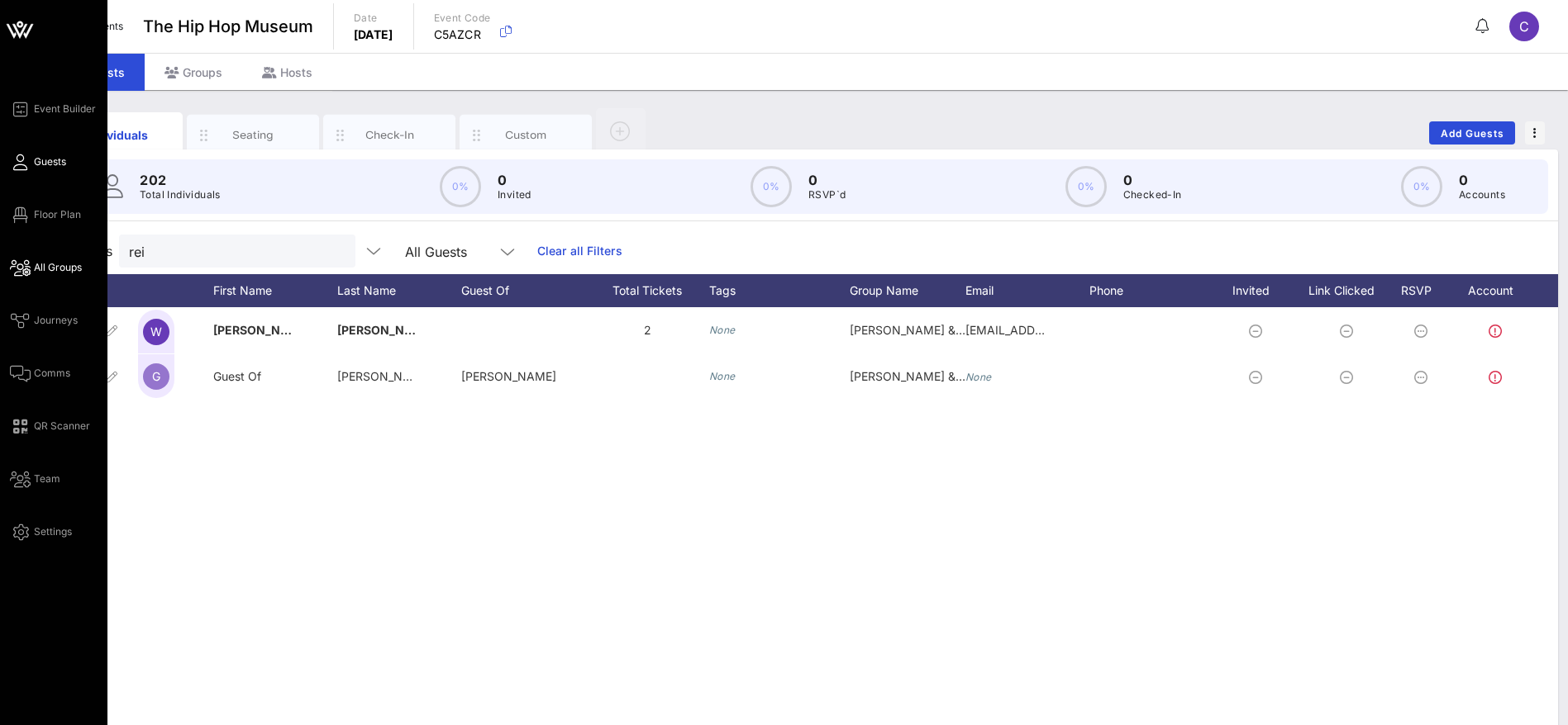
click at [56, 267] on span "All Groups" at bounding box center [58, 267] width 48 height 15
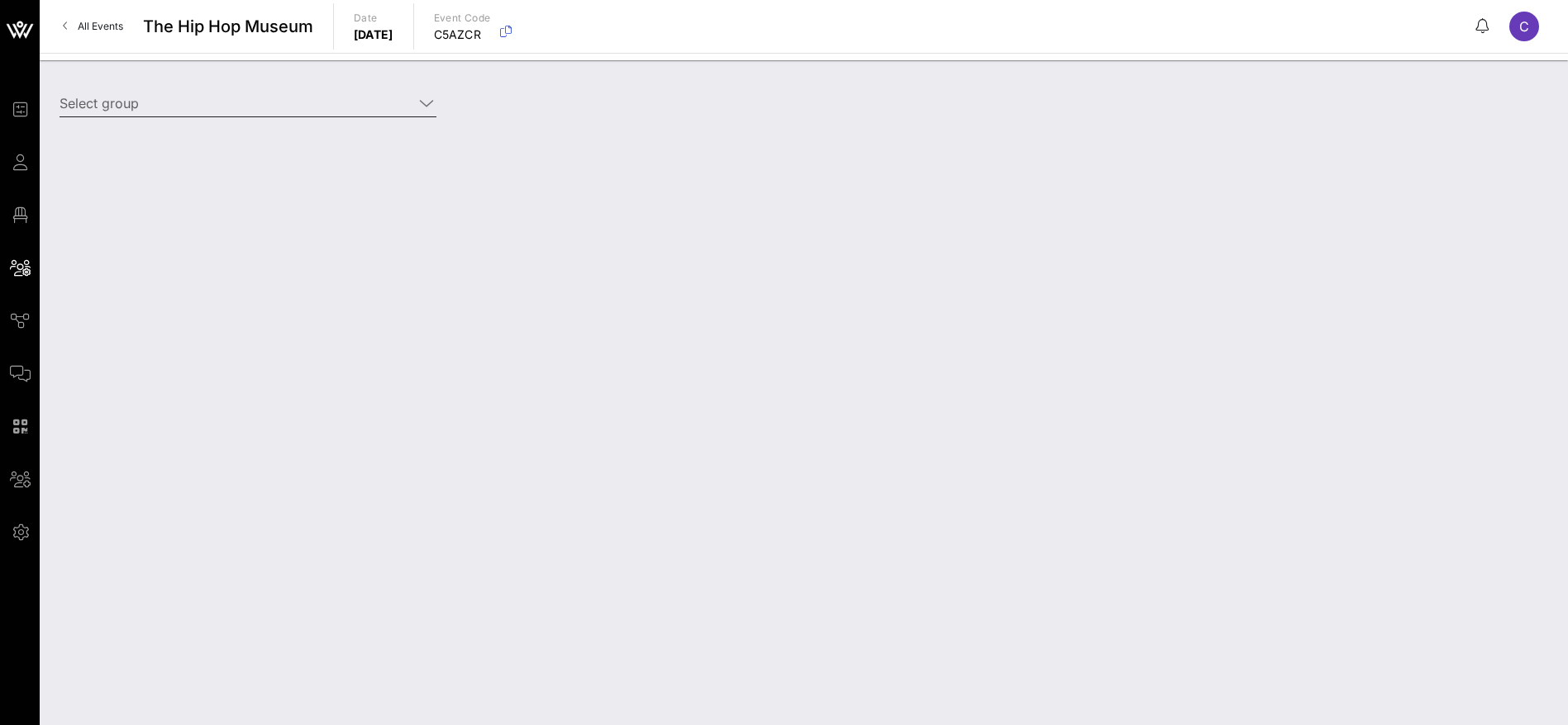
click at [269, 104] on input "Select group" at bounding box center [236, 103] width 353 height 27
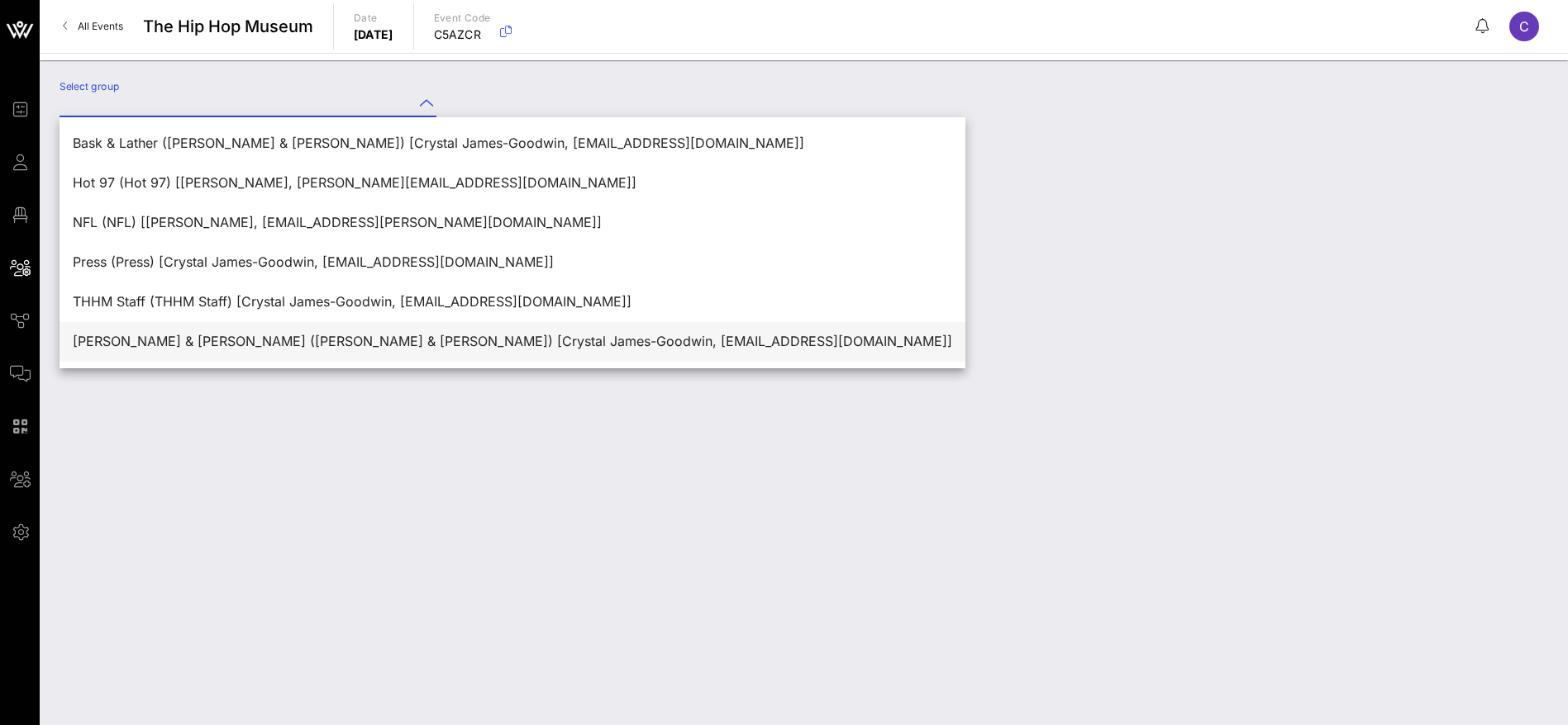
click at [256, 344] on div "[PERSON_NAME] & [PERSON_NAME] ([PERSON_NAME] & [PERSON_NAME]) [Crystal James-Go…" at bounding box center [512, 341] width 879 height 15
type input "[PERSON_NAME] & [PERSON_NAME] ([PERSON_NAME] & [PERSON_NAME]) [Crystal James-Go…"
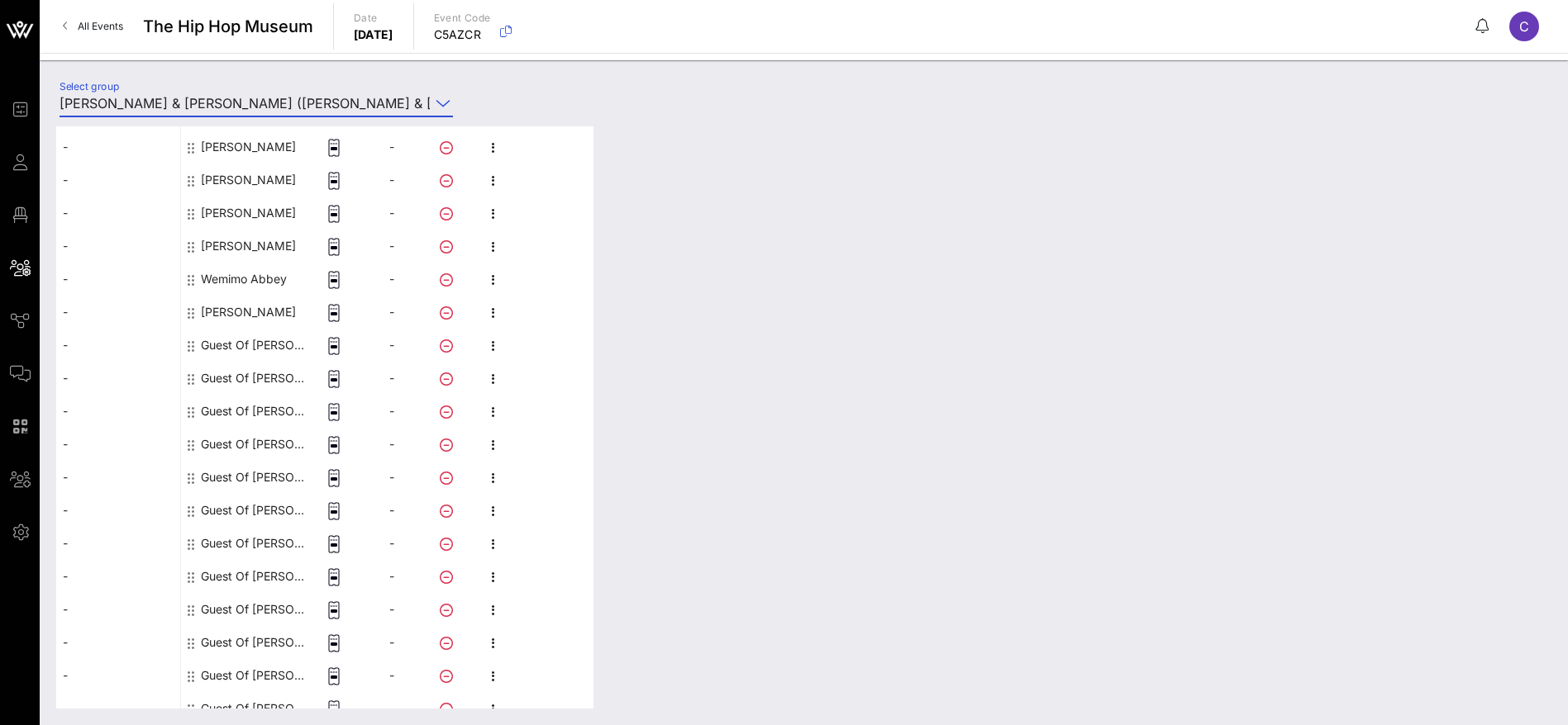
scroll to position [1408, 0]
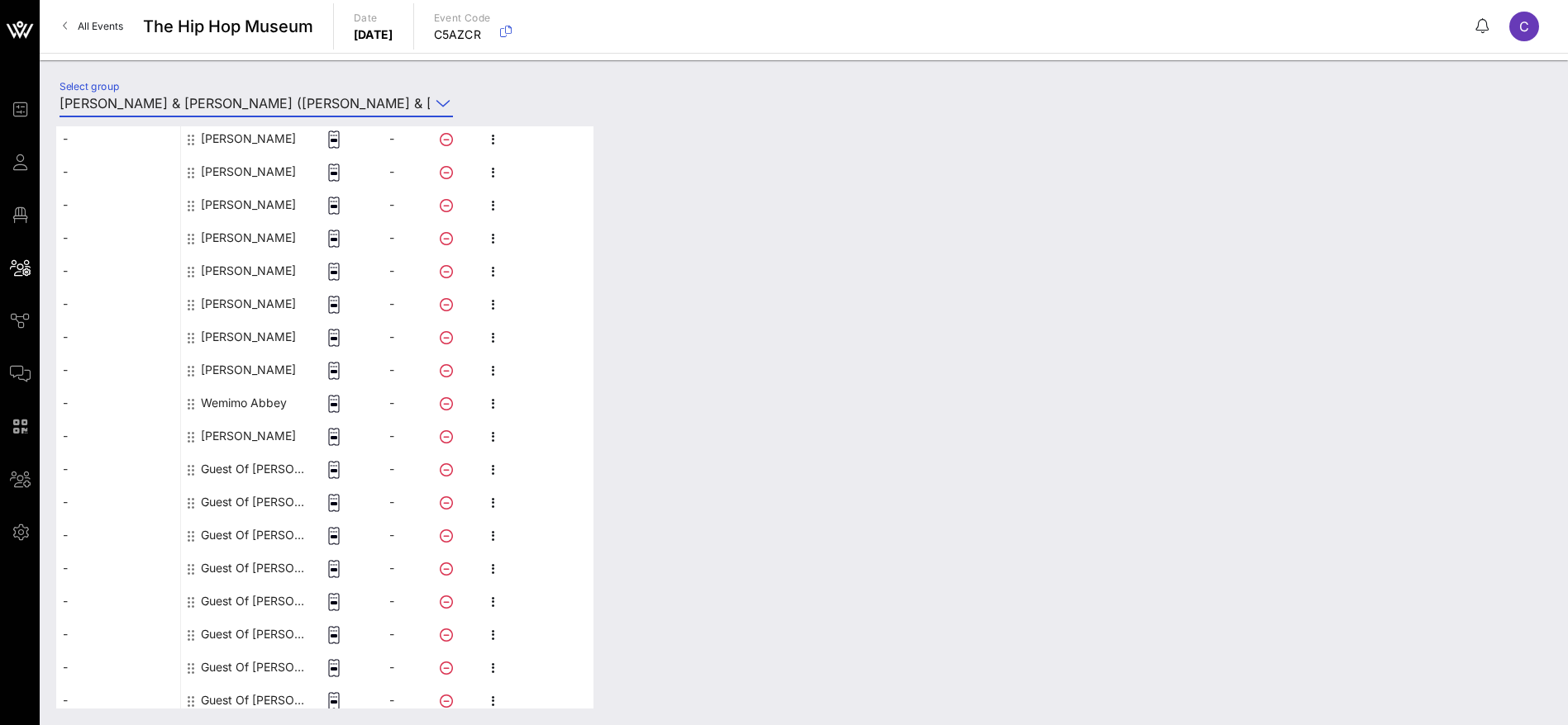
click at [254, 469] on div "Guest Of [PERSON_NAME] & [PERSON_NAME]" at bounding box center [253, 469] width 104 height 33
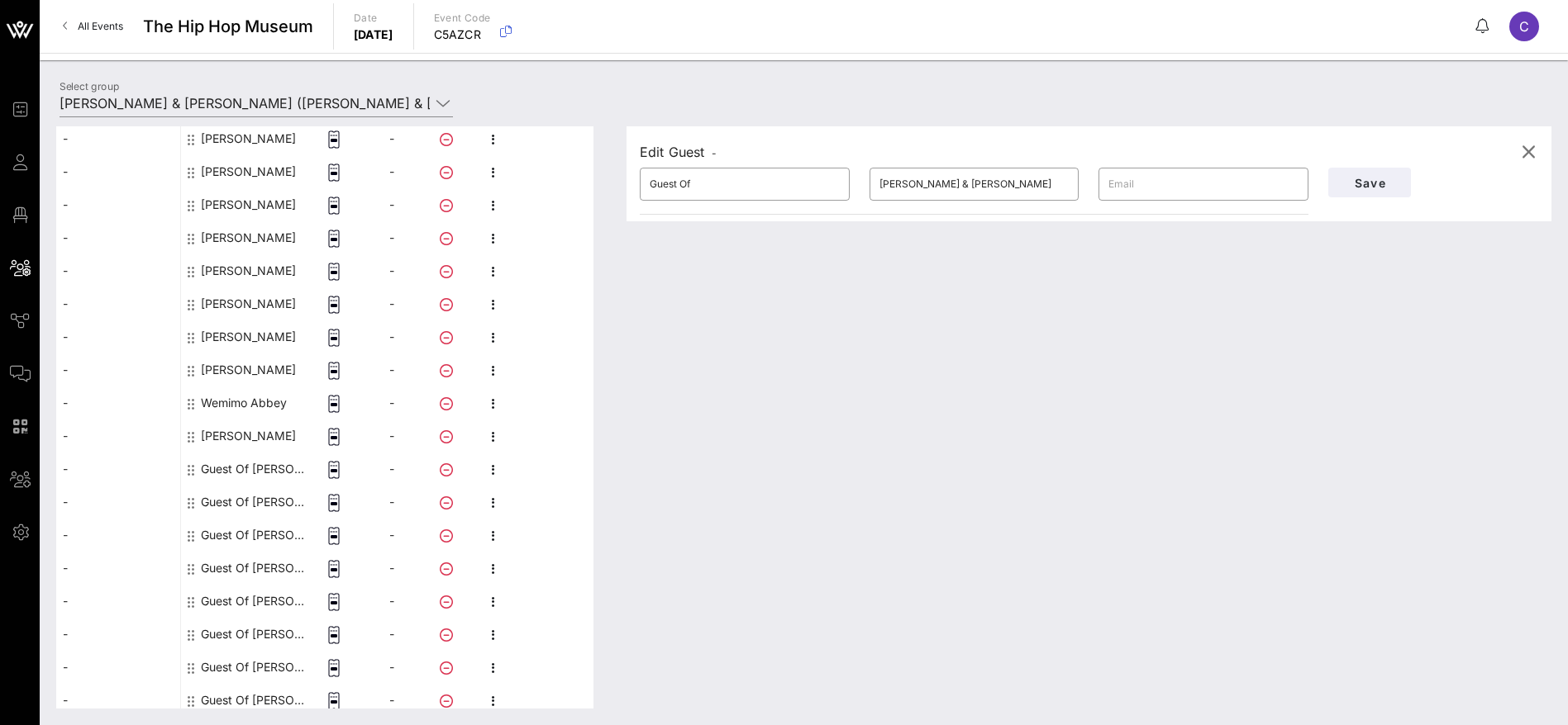
click at [261, 504] on div "Guest Of [PERSON_NAME] & [PERSON_NAME]" at bounding box center [253, 502] width 104 height 33
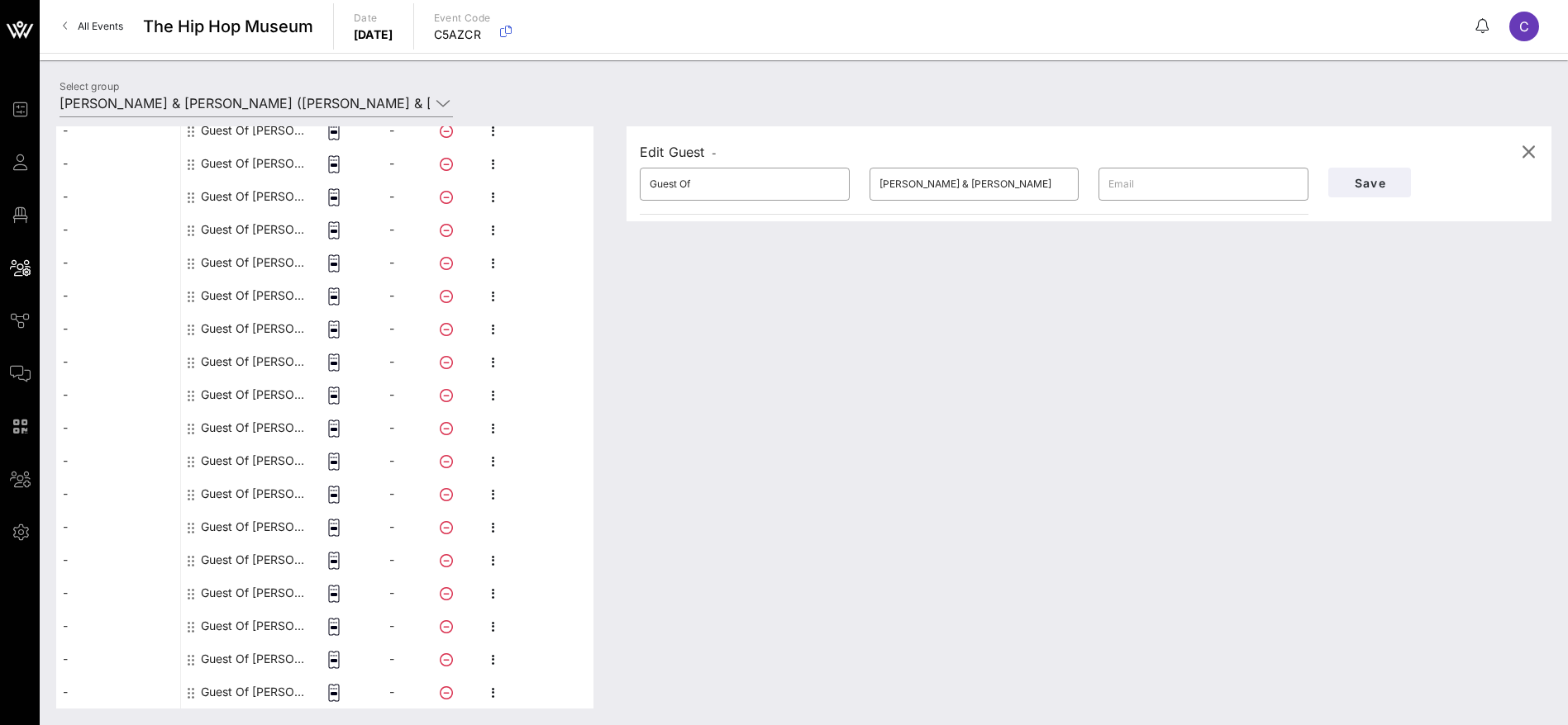
click at [286, 693] on div "Guest Of [PERSON_NAME] & [PERSON_NAME]" at bounding box center [253, 692] width 104 height 33
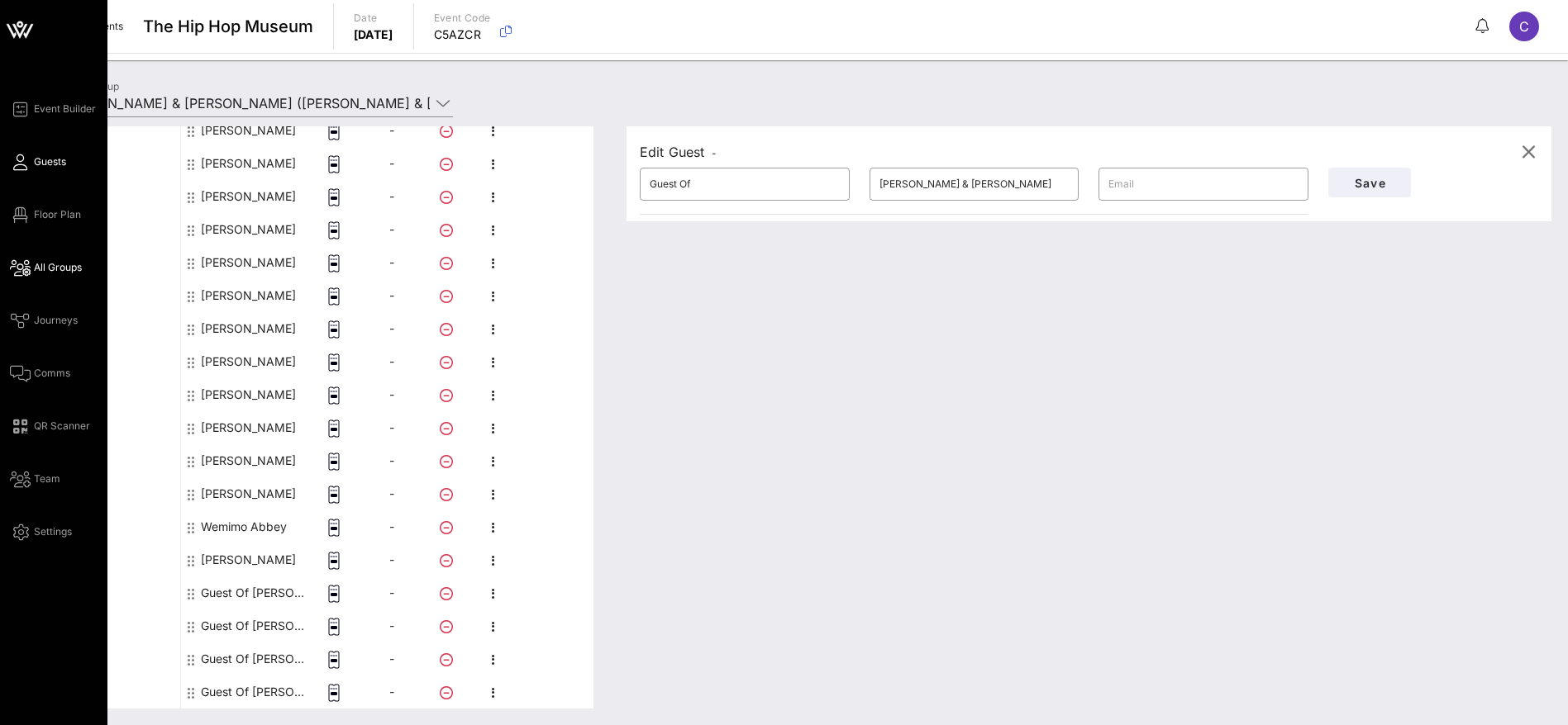
click at [29, 162] on link "Guests" at bounding box center [38, 162] width 56 height 20
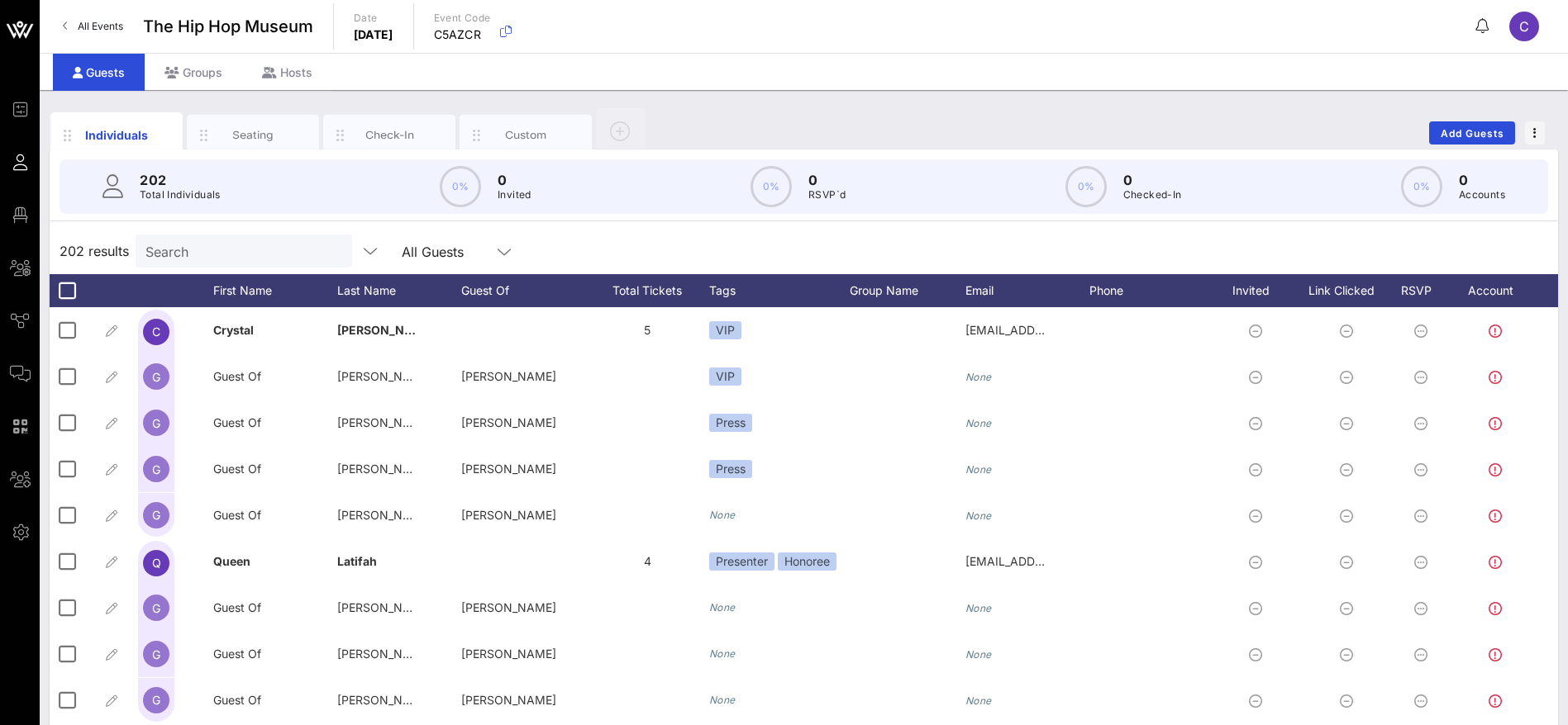
click at [228, 251] on input "Search" at bounding box center [242, 251] width 193 height 21
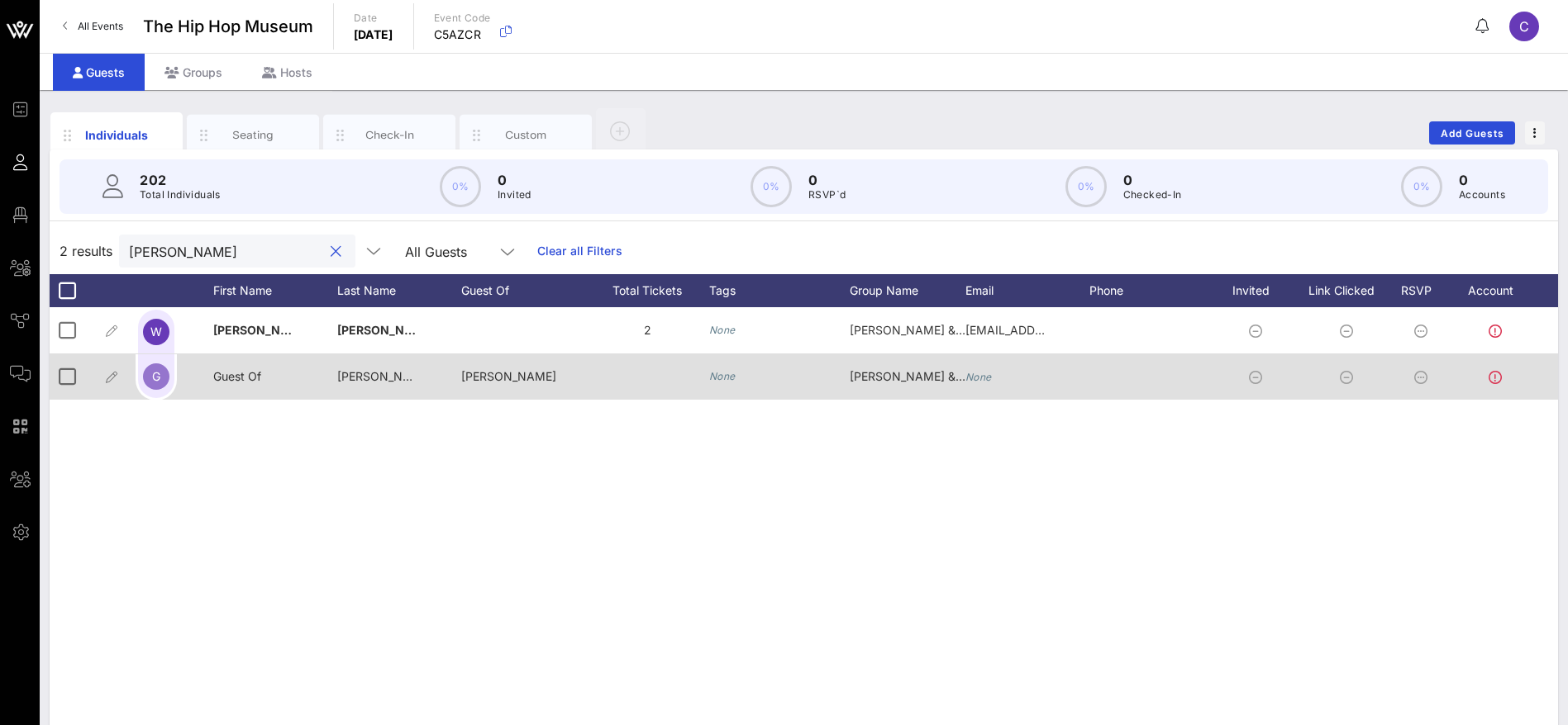
type input "[PERSON_NAME]"
click at [256, 375] on span "Guest Of" at bounding box center [237, 376] width 48 height 14
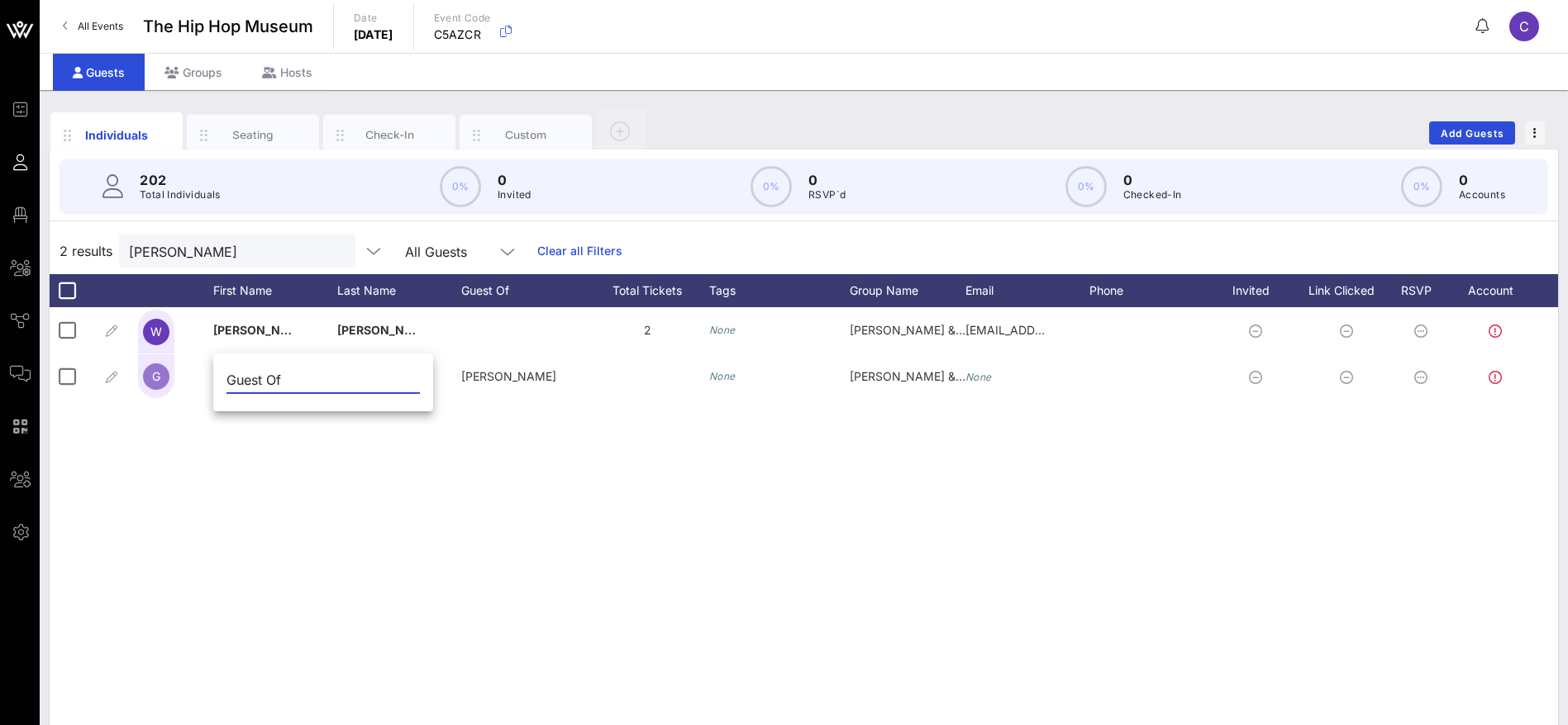
drag, startPoint x: 285, startPoint y: 376, endPoint x: 221, endPoint y: 378, distance: 64.0
click at [221, 378] on div "Guest Of" at bounding box center [322, 384] width 220 height 55
click at [221, 374] on div "Guest Of" at bounding box center [322, 384] width 220 height 55
drag, startPoint x: 234, startPoint y: 380, endPoint x: 226, endPoint y: 380, distance: 8.0
click at [226, 380] on div "Guest Of" at bounding box center [322, 384] width 220 height 55
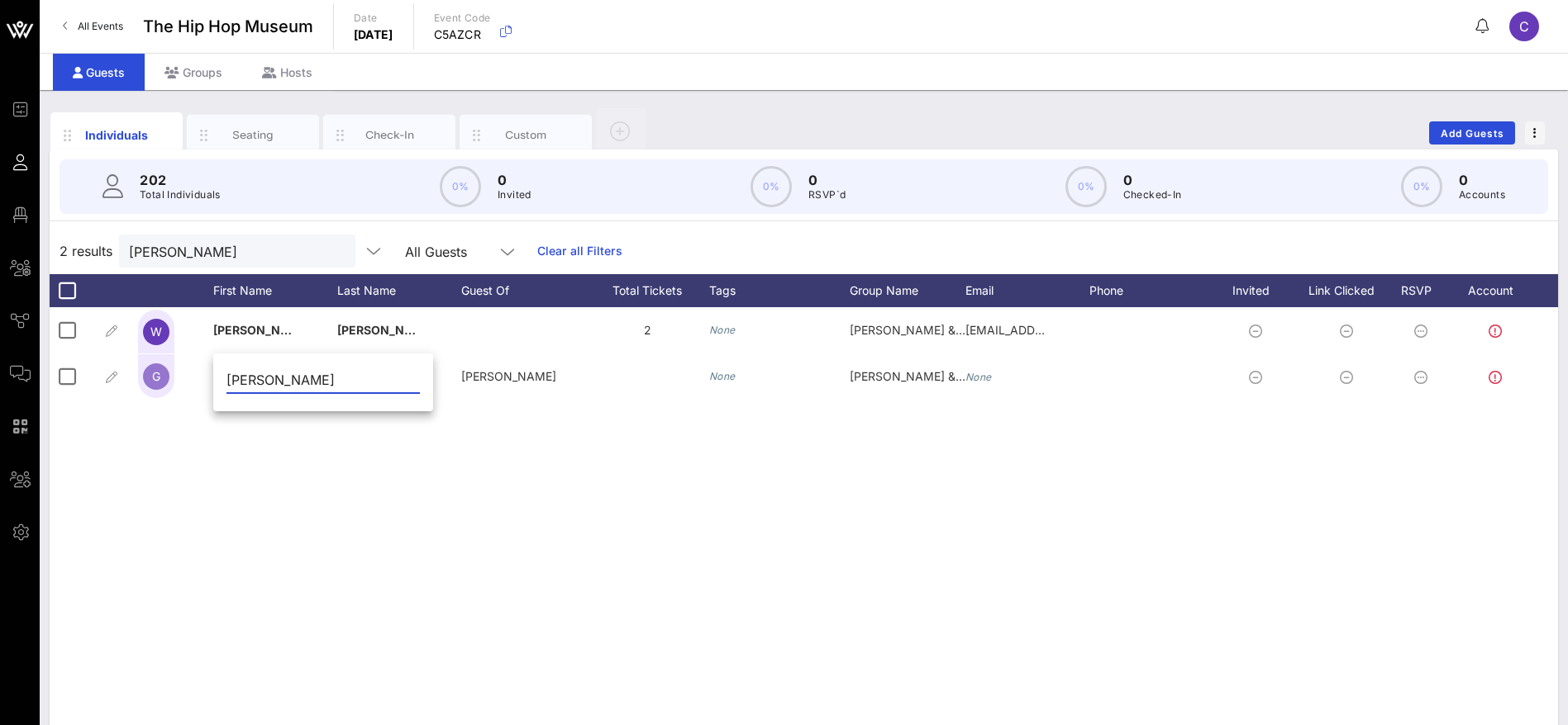
type input "[PERSON_NAME]"
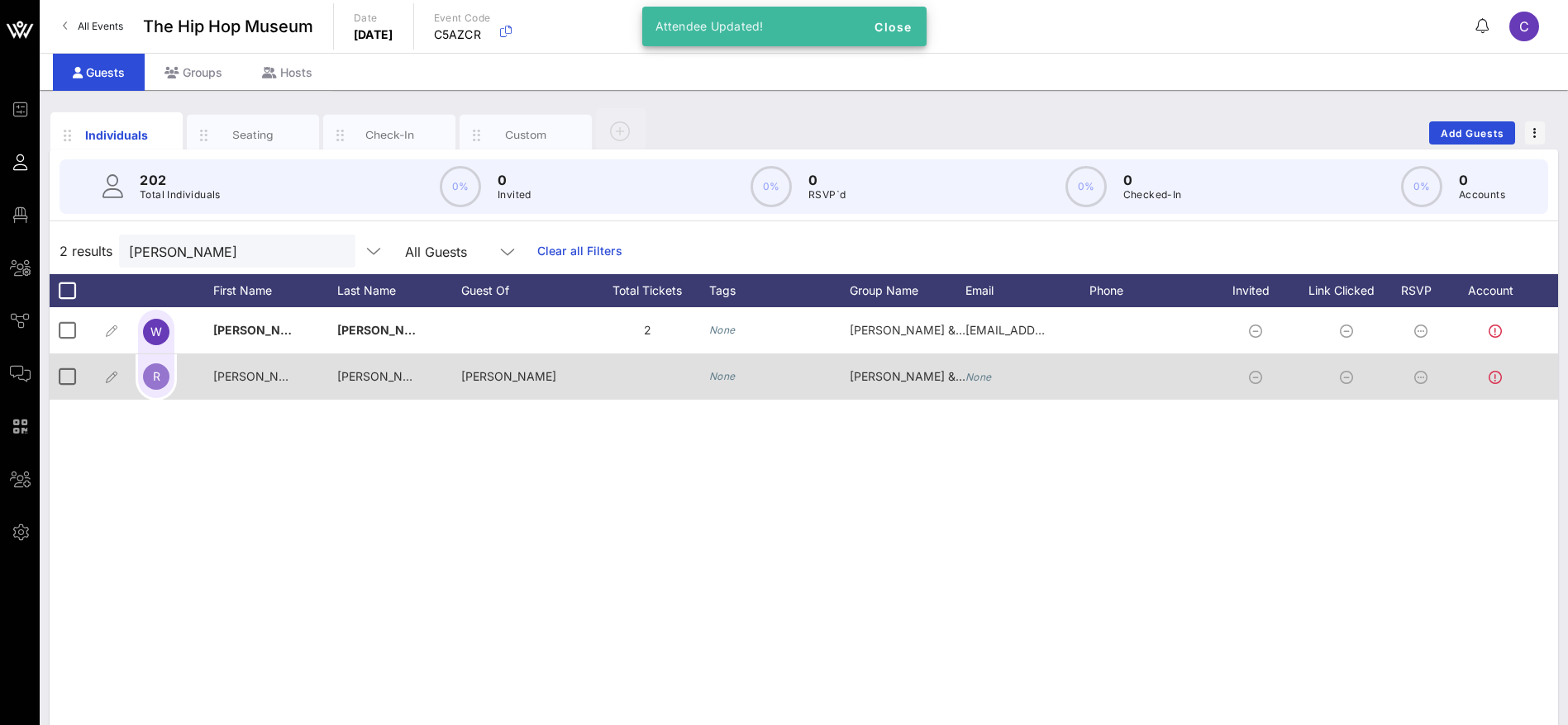
click at [381, 374] on span "[PERSON_NAME] & [PERSON_NAME]" at bounding box center [439, 376] width 204 height 14
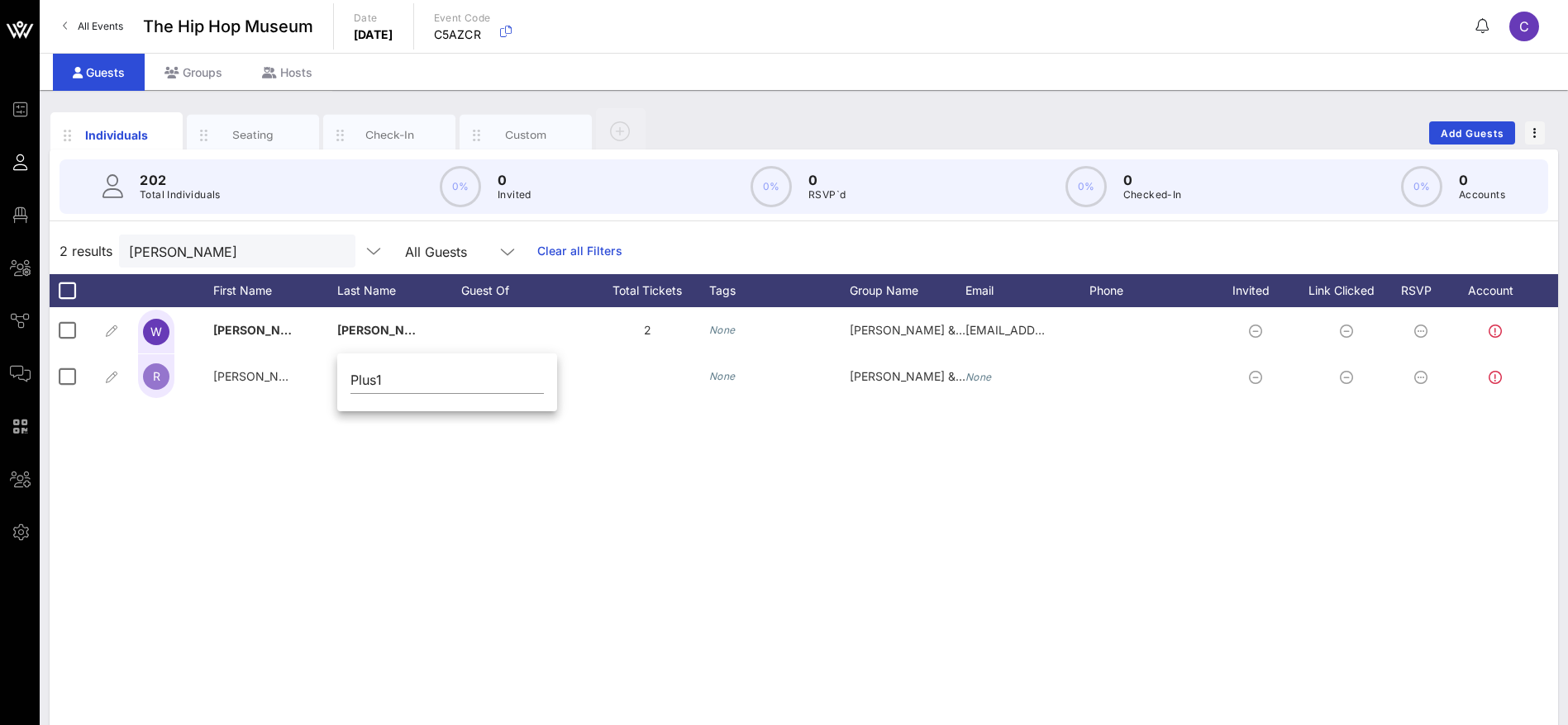
drag, startPoint x: 436, startPoint y: 451, endPoint x: 433, endPoint y: 427, distance: 24.2
click at [437, 451] on div "W [PERSON_NAME] 2 None [PERSON_NAME] & [PERSON_NAME] [EMAIL_ADDRESS][DOMAIN_NAM…" at bounding box center [803, 555] width 1508 height 496
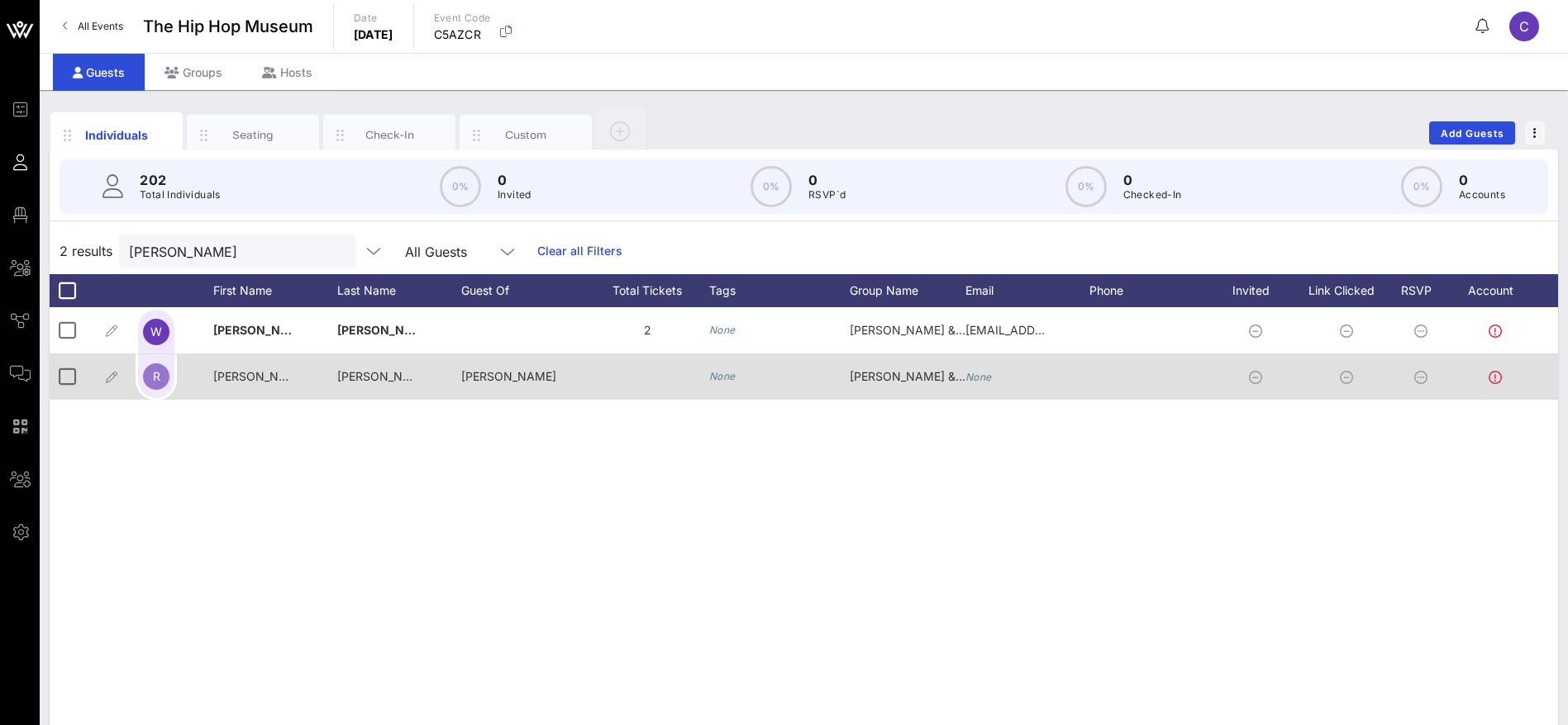
click at [391, 378] on span "[PERSON_NAME] & [PERSON_NAME]" at bounding box center [439, 376] width 204 height 14
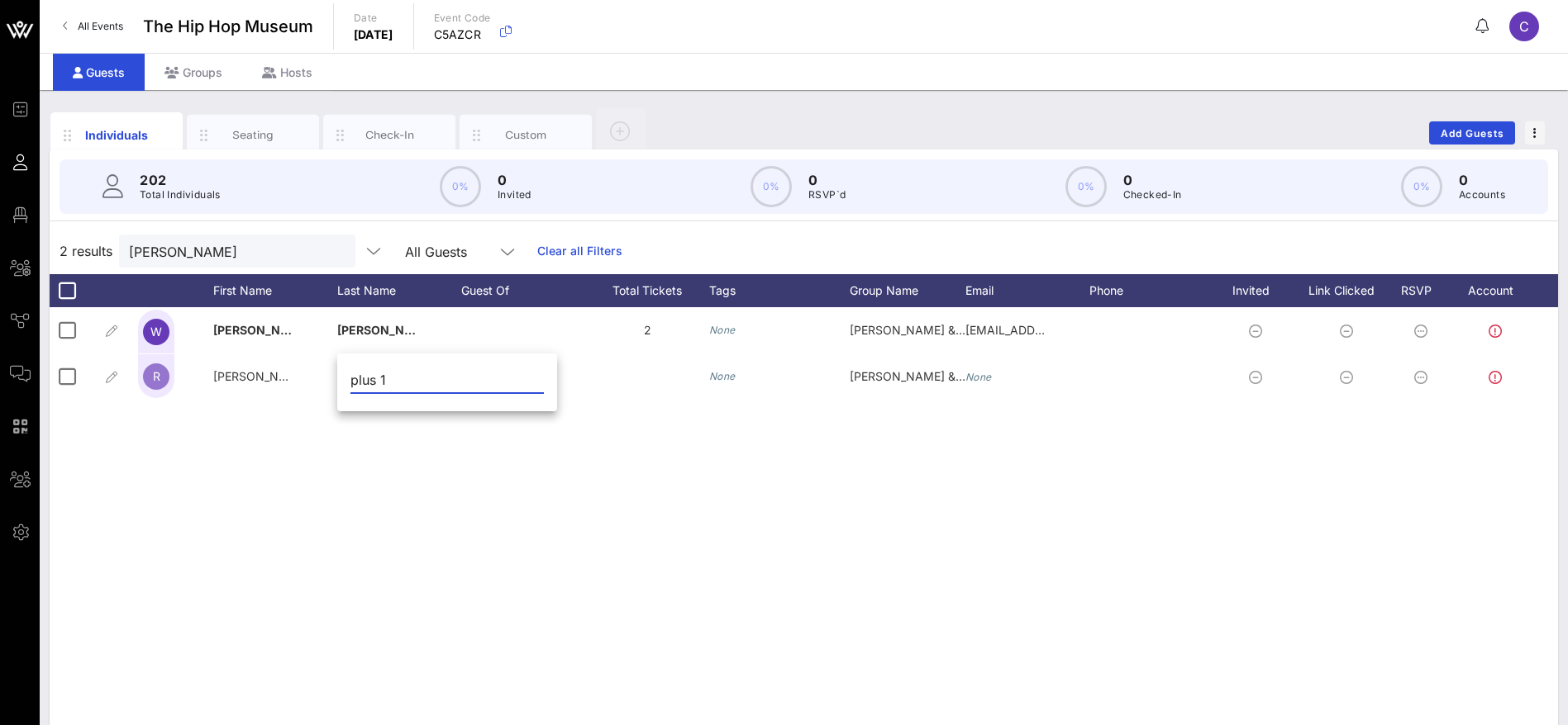
type input "plus 1"
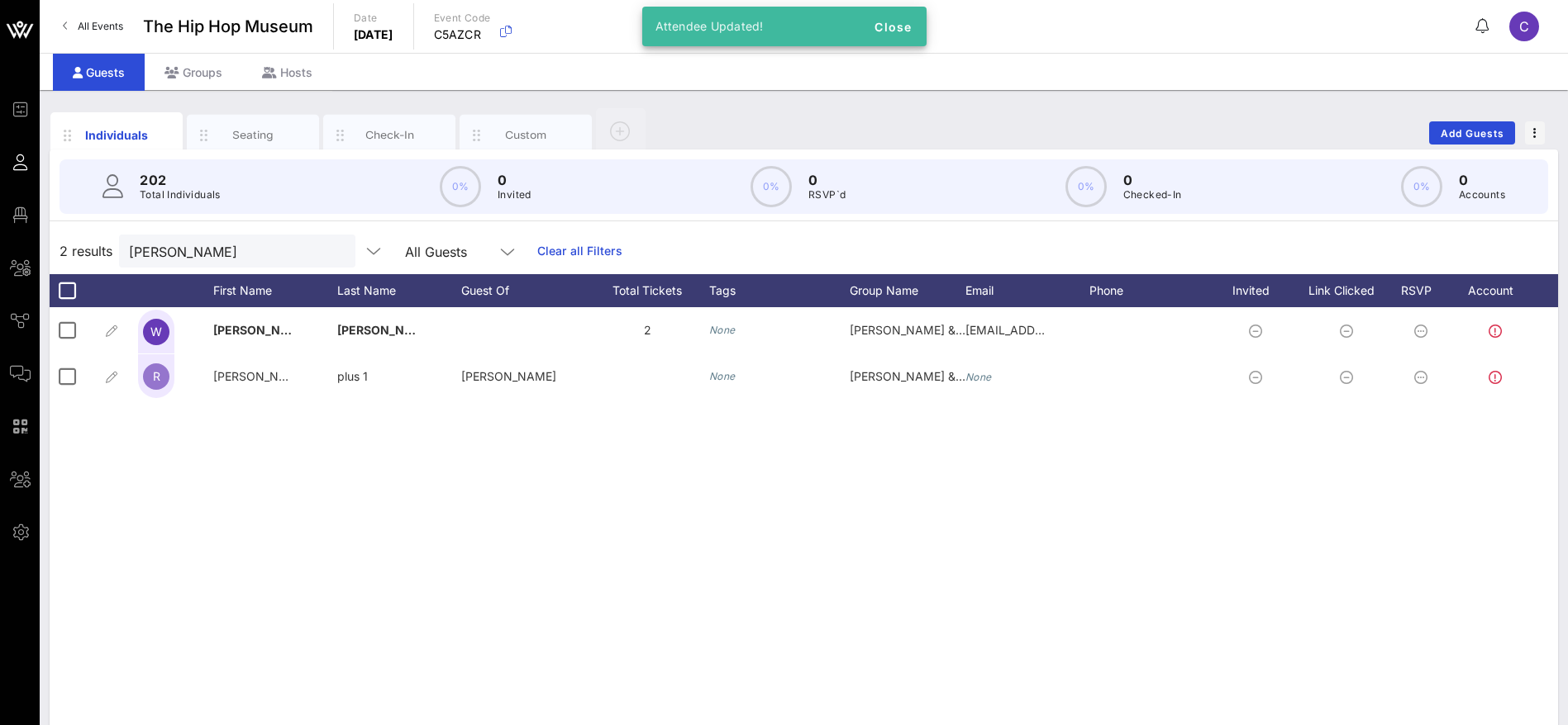
click at [492, 434] on div "W [PERSON_NAME] 2 None [PERSON_NAME] & [PERSON_NAME] [EMAIL_ADDRESS][DOMAIN_NAM…" at bounding box center [803, 555] width 1508 height 496
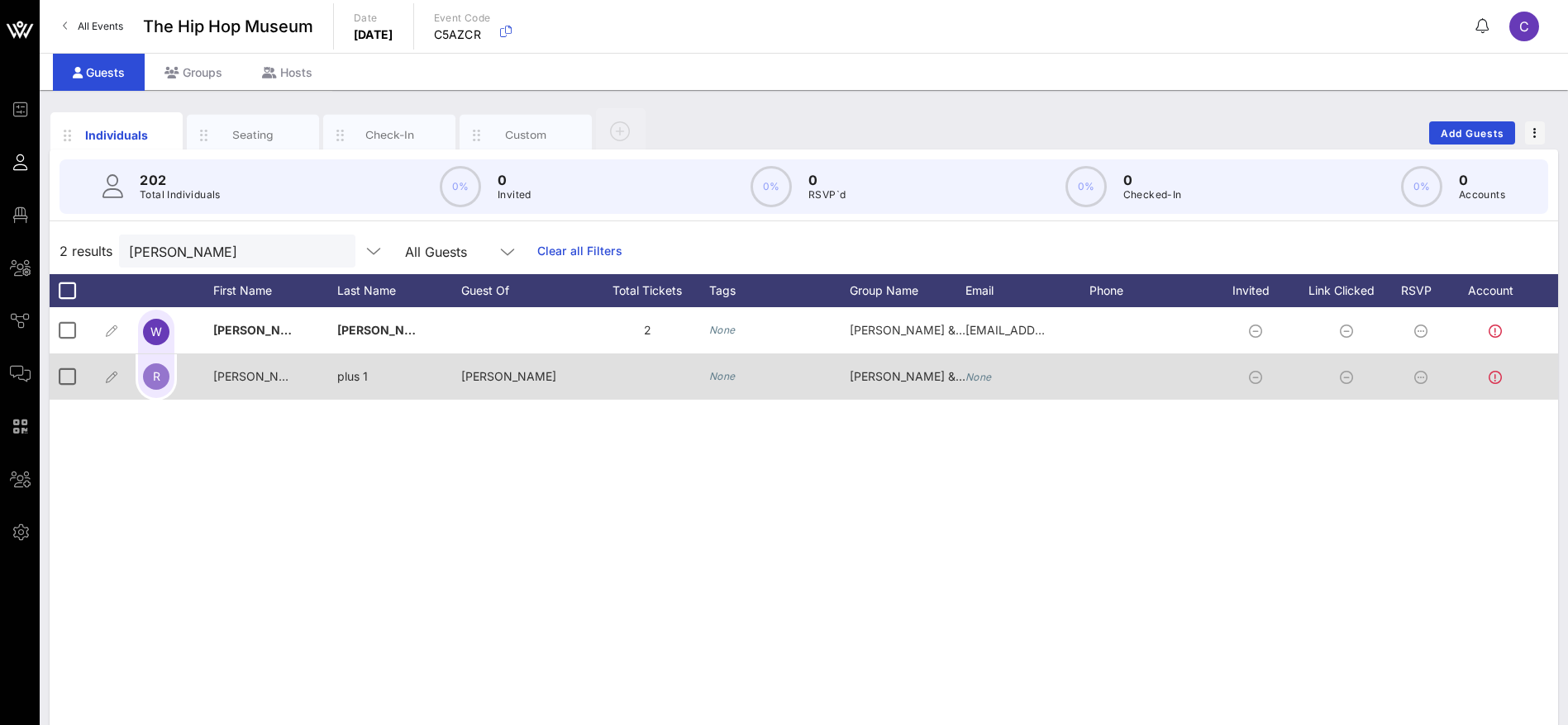
click at [228, 376] on span "[PERSON_NAME]" at bounding box center [260, 376] width 95 height 14
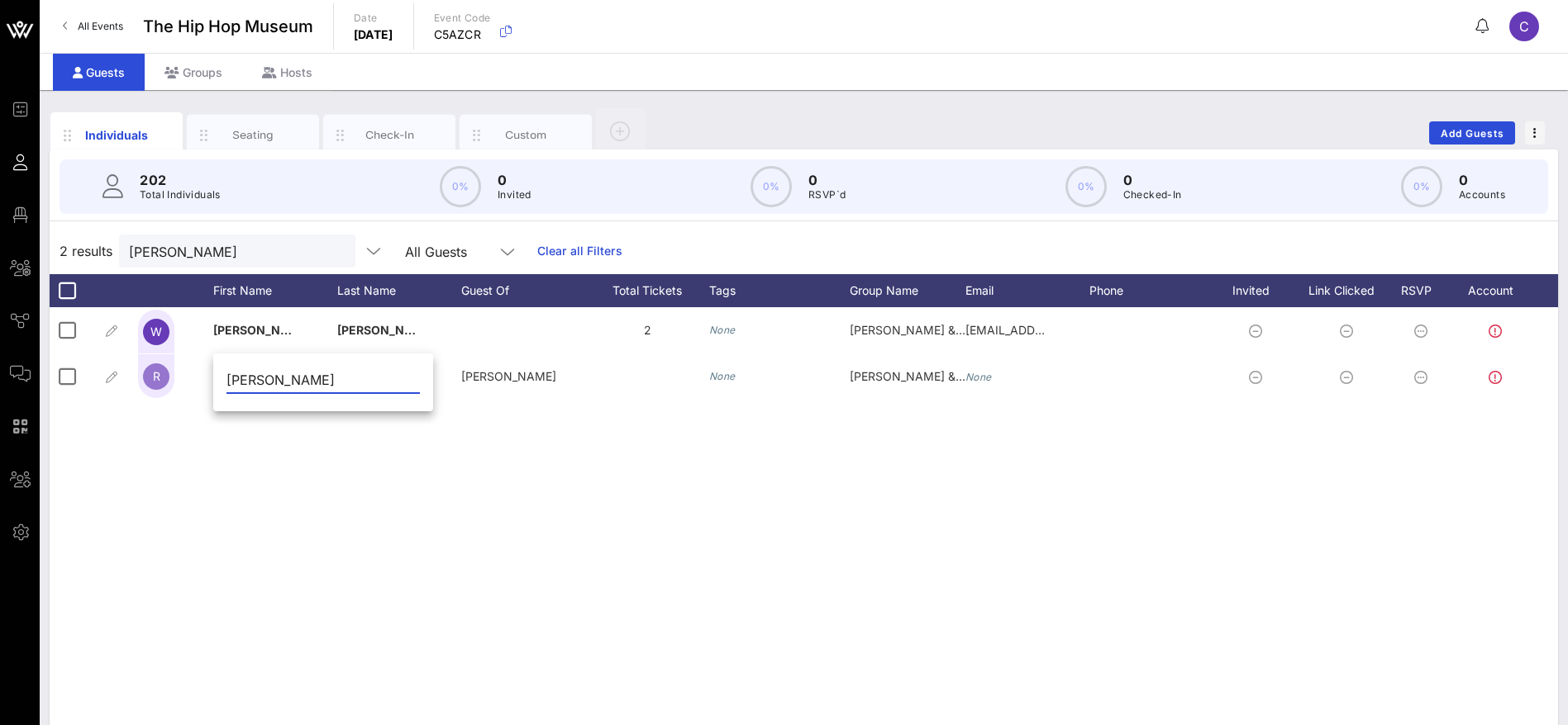
click at [226, 376] on div "[PERSON_NAME]" at bounding box center [322, 384] width 220 height 55
click at [228, 376] on input "[PERSON_NAME]" at bounding box center [323, 380] width 193 height 27
type input "[PERSON_NAME]"
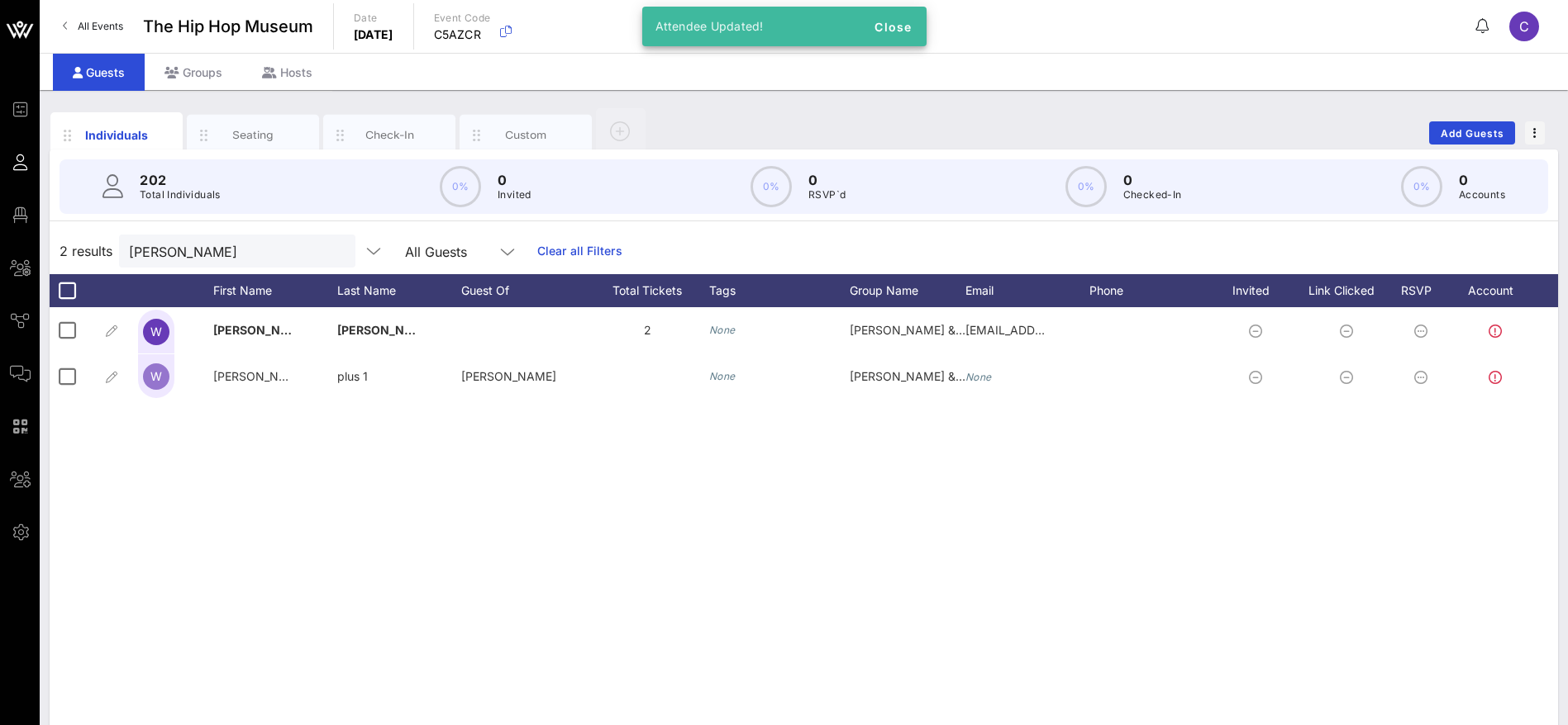
click at [291, 491] on div "W [PERSON_NAME] 2 None [PERSON_NAME] & [PERSON_NAME] [EMAIL_ADDRESS][DOMAIN_NAM…" at bounding box center [803, 555] width 1508 height 496
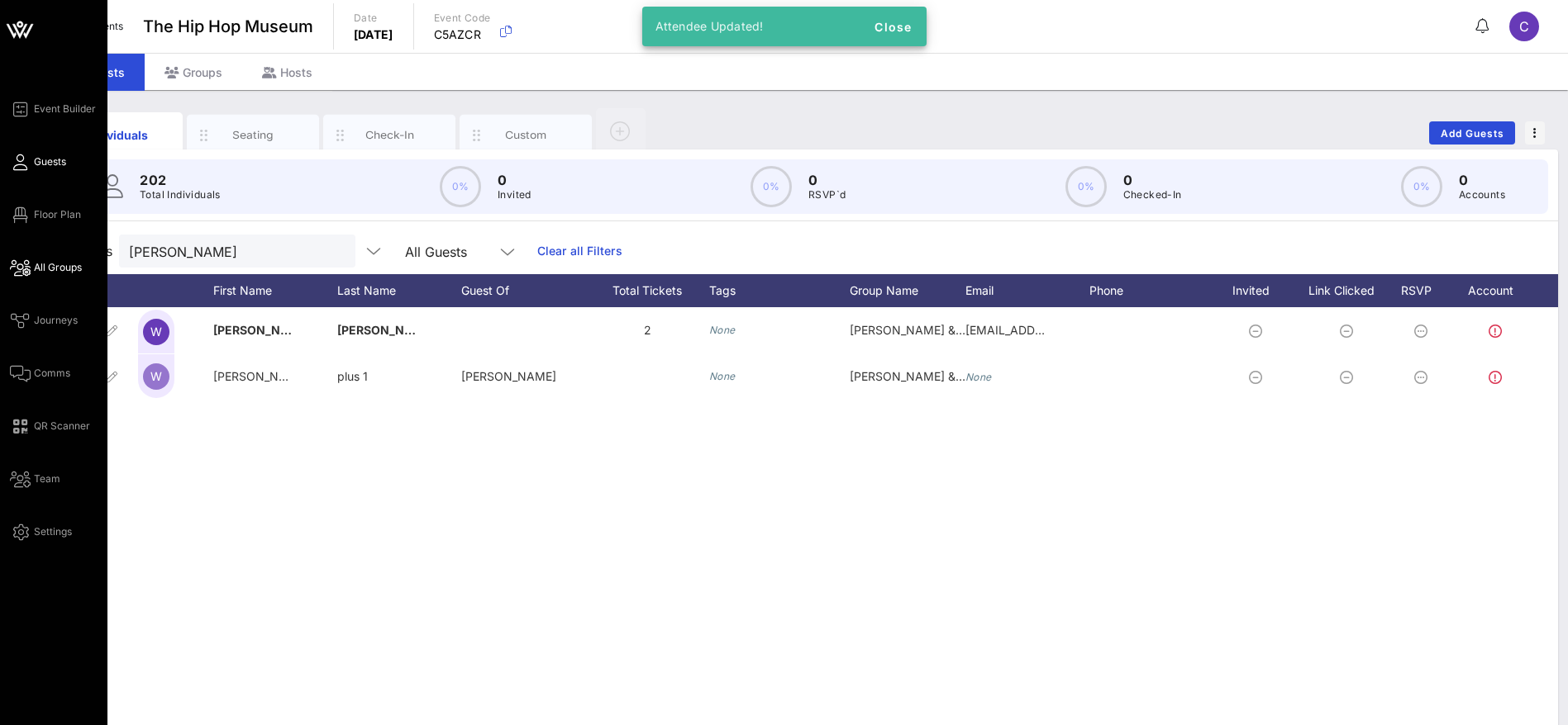
click at [45, 260] on span "All Groups" at bounding box center [58, 267] width 48 height 15
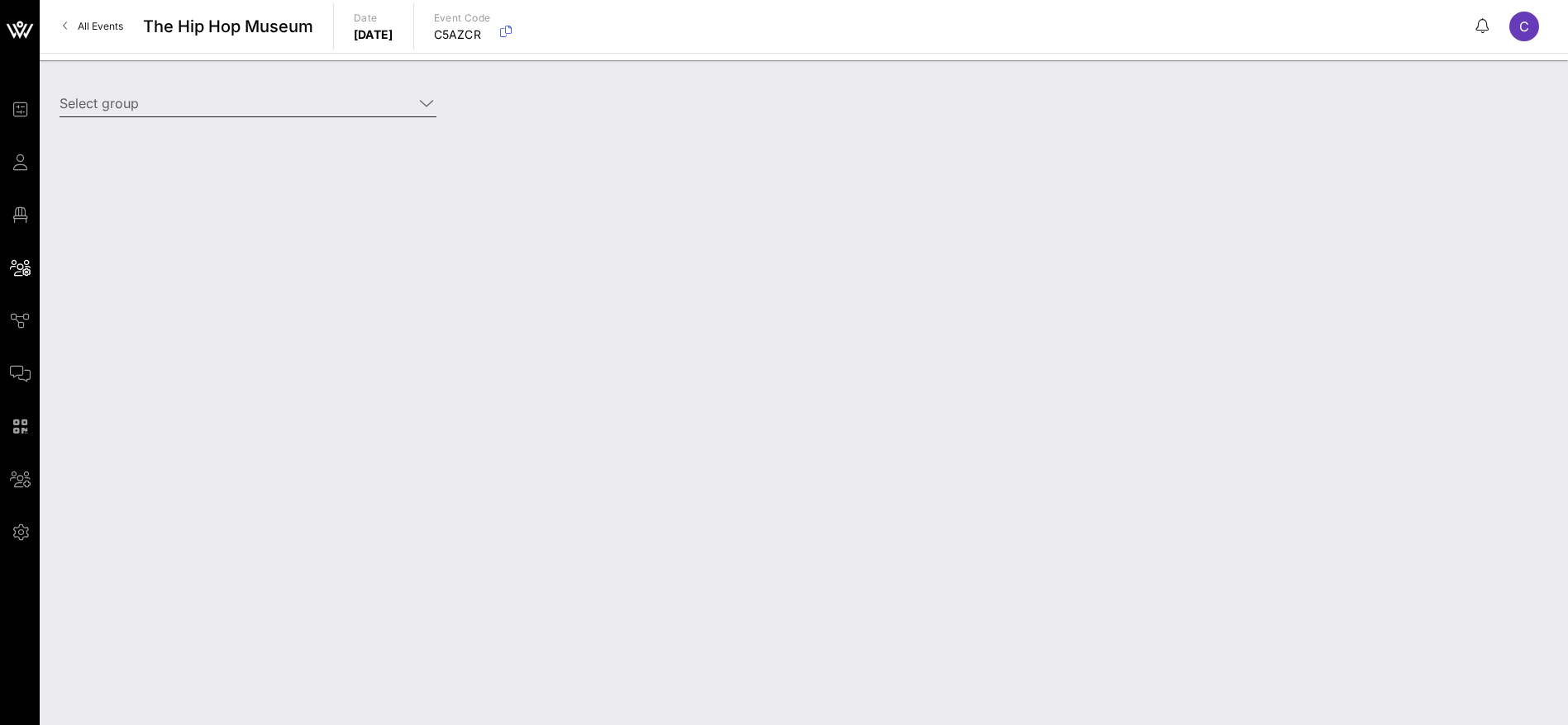
click at [340, 109] on input "Select group" at bounding box center [236, 103] width 353 height 27
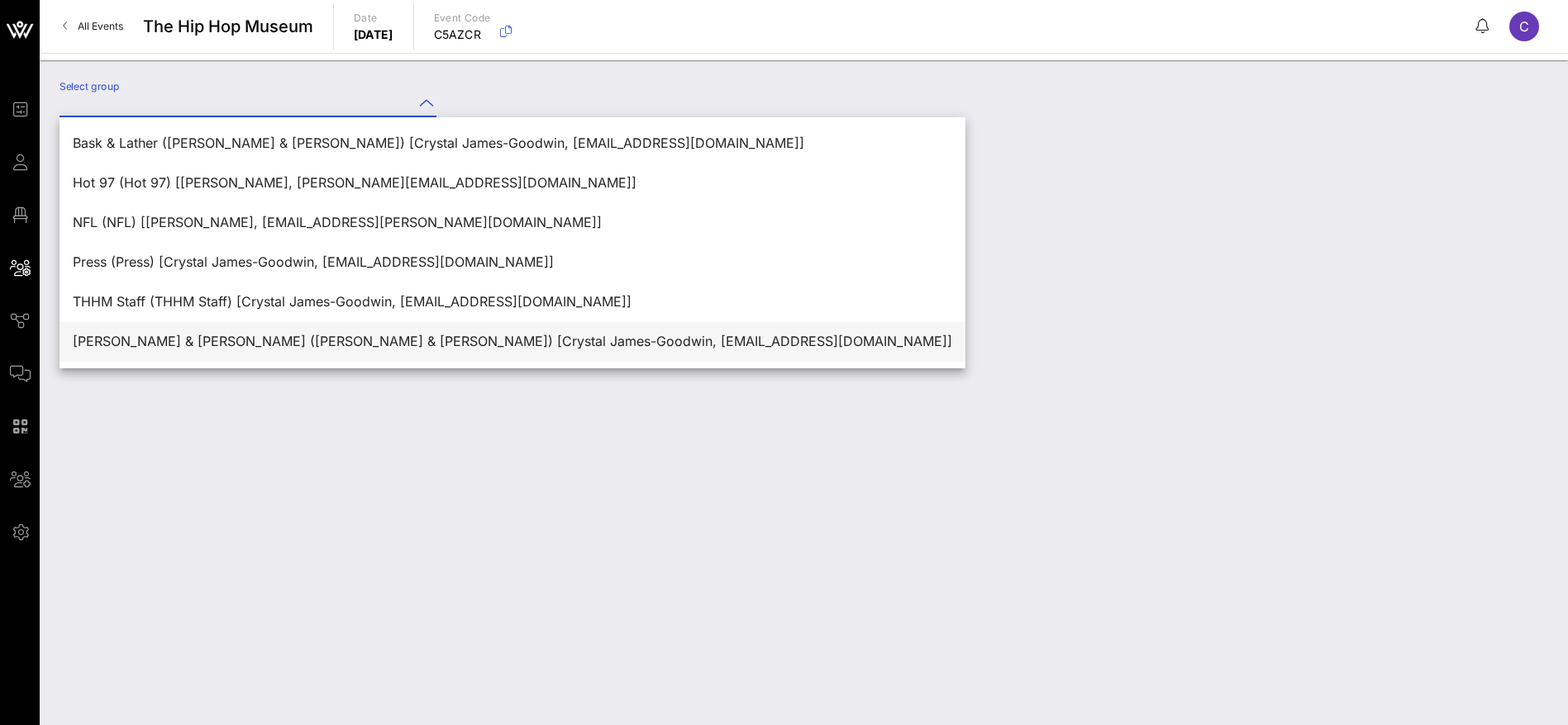
click at [280, 343] on div "[PERSON_NAME] & [PERSON_NAME] ([PERSON_NAME] & [PERSON_NAME]) [Crystal James-Go…" at bounding box center [512, 341] width 879 height 15
type input "[PERSON_NAME] & [PERSON_NAME] ([PERSON_NAME] & [PERSON_NAME]) [Crystal James-Go…"
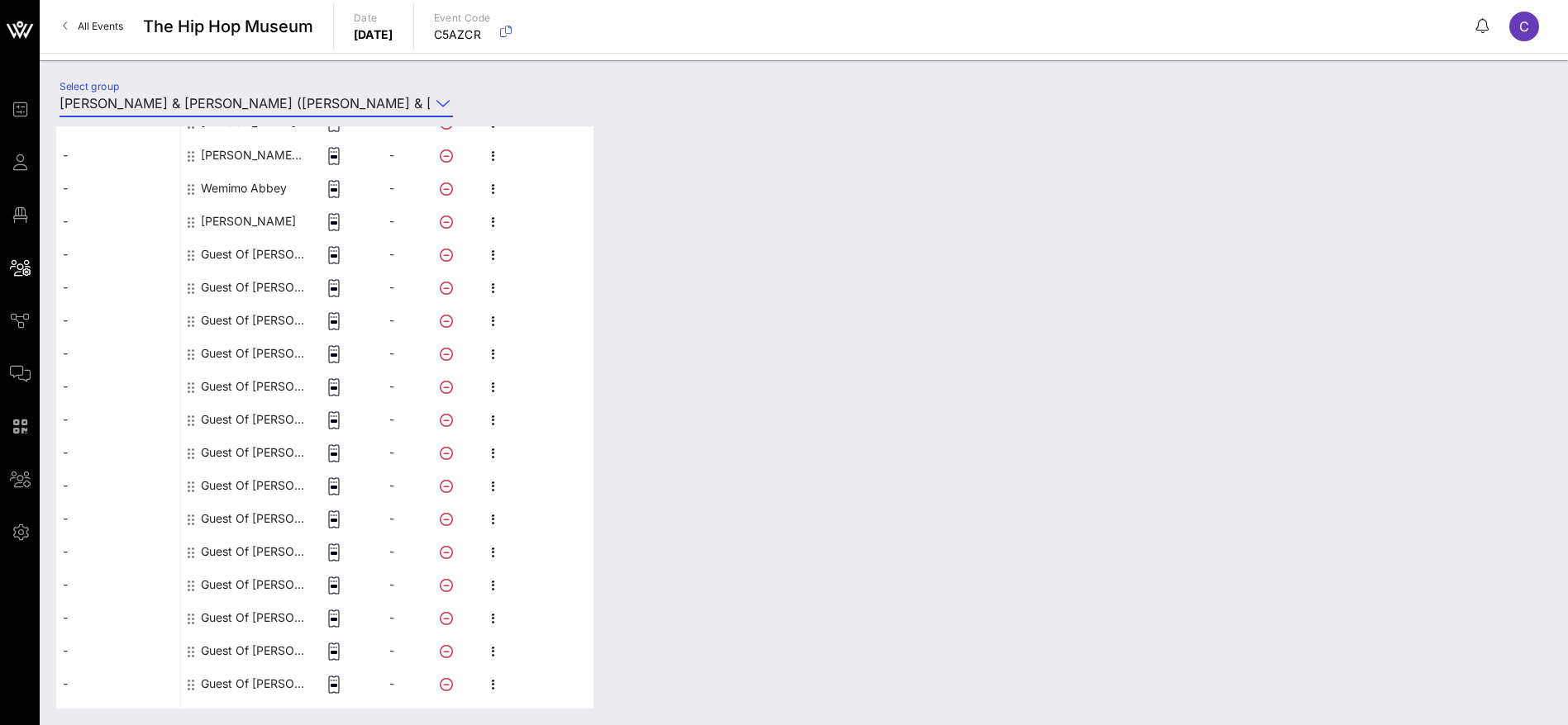
scroll to position [1532, 0]
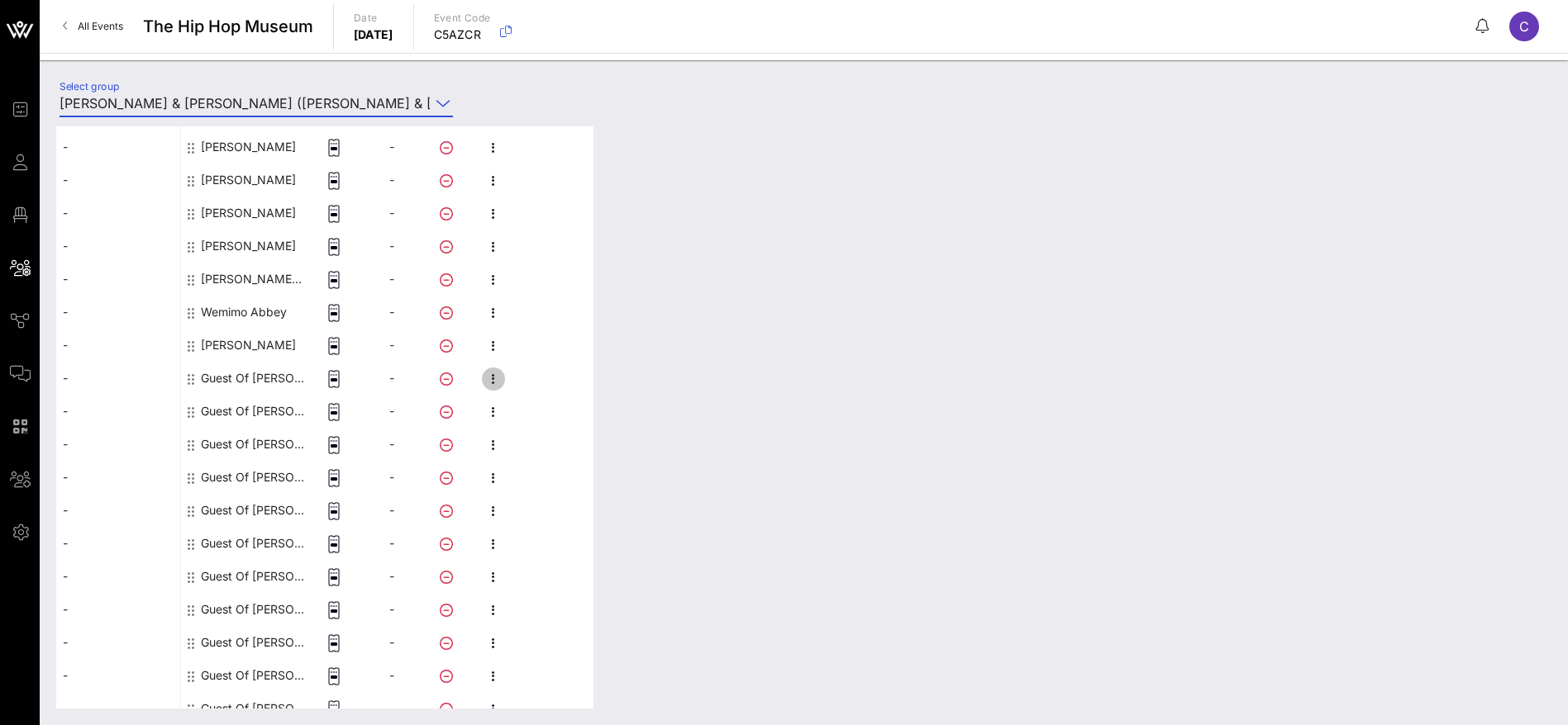
click at [493, 378] on icon "button" at bounding box center [493, 379] width 20 height 20
click at [538, 378] on div "Edit" at bounding box center [581, 384] width 126 height 13
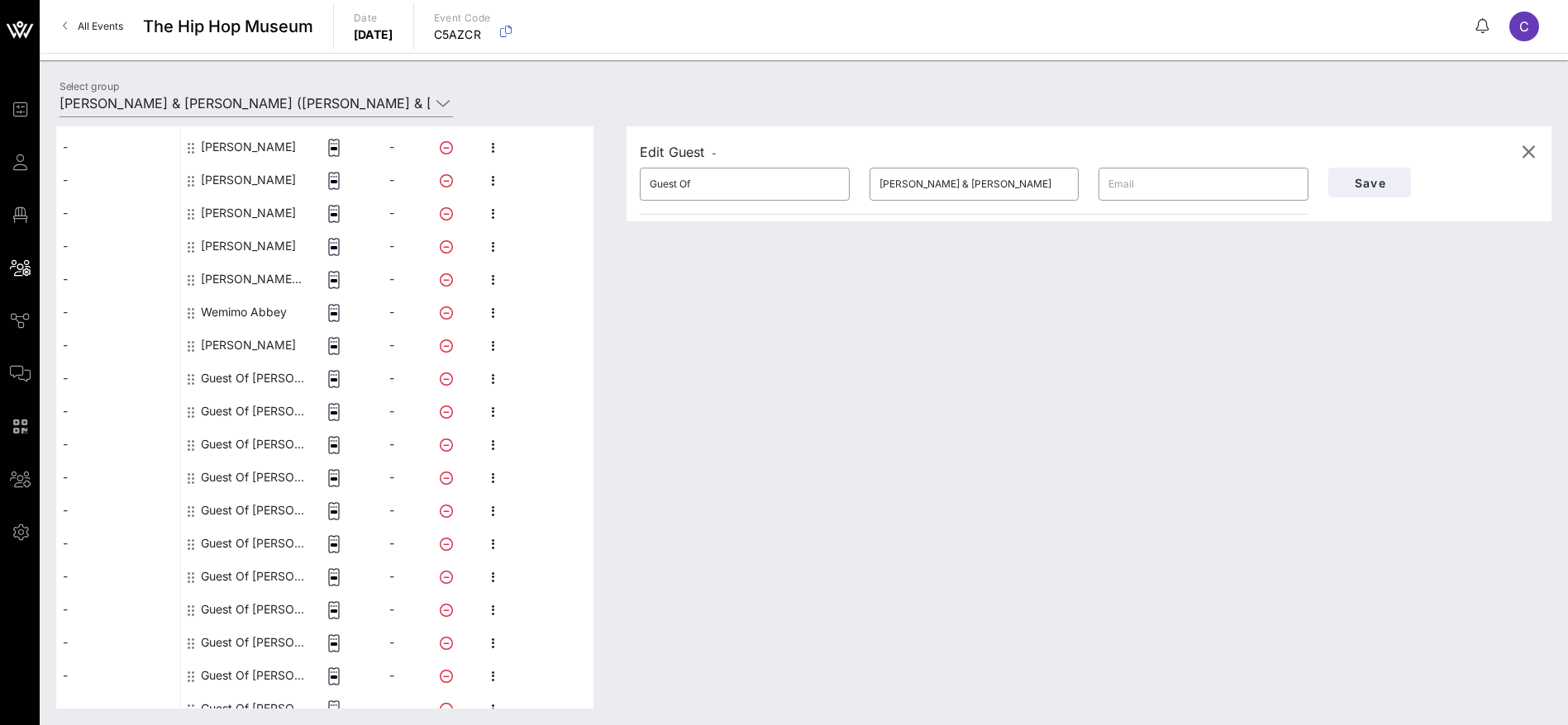
drag, startPoint x: 617, startPoint y: 183, endPoint x: 548, endPoint y: 182, distance: 69.0
click at [548, 182] on div "This host group has not been shared yet; therefore, you can't send tickets or a…" at bounding box center [804, 417] width 1495 height 582
drag, startPoint x: 733, startPoint y: 186, endPoint x: 672, endPoint y: 184, distance: 61.0
click at [672, 184] on input "[PERSON_NAME]" at bounding box center [744, 184] width 190 height 27
type input "[PERSON_NAME]"
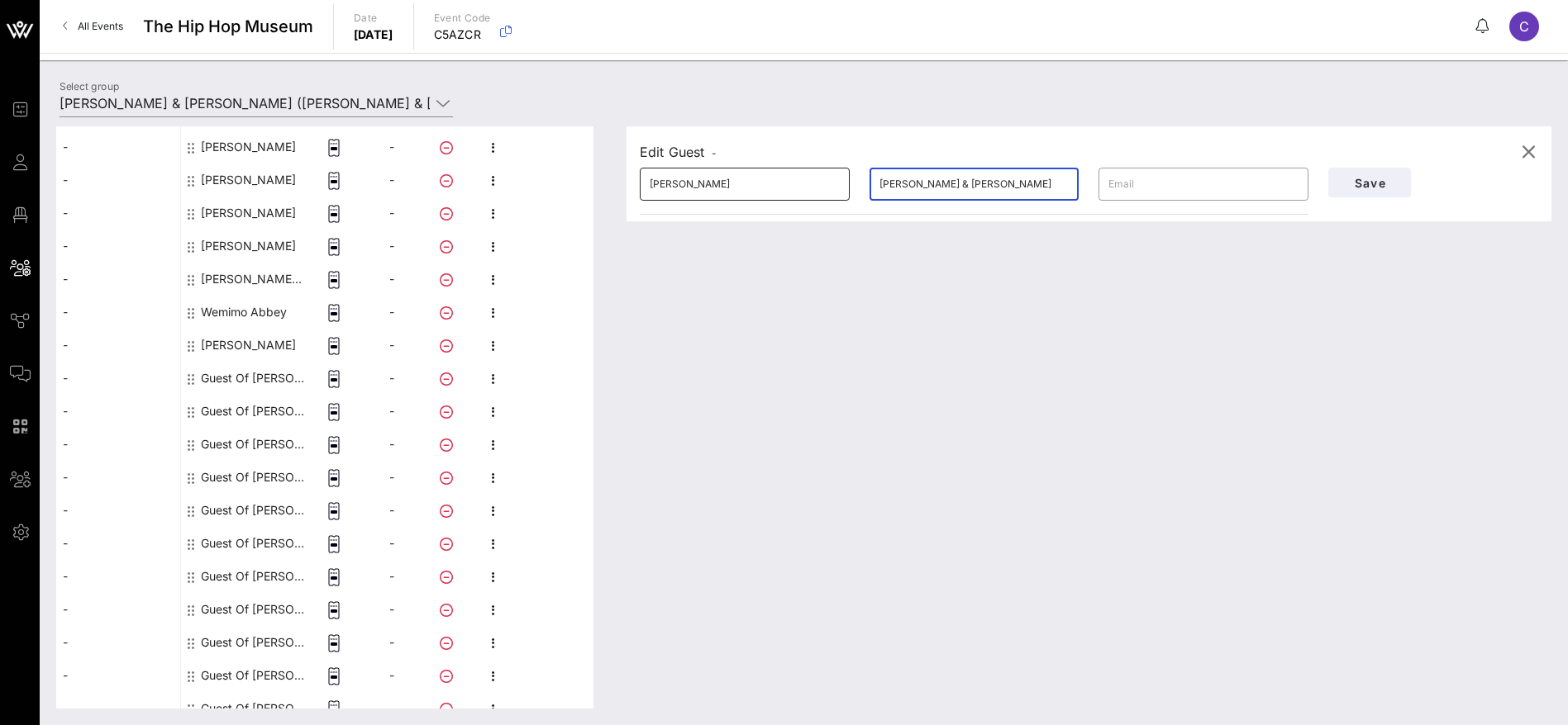
click at [801, 178] on div "​ [PERSON_NAME] ​ [PERSON_NAME] & [PERSON_NAME] ​" at bounding box center [973, 185] width 689 height 53
type input "[PERSON_NAME]"
click at [1381, 186] on span "Save" at bounding box center [1370, 183] width 56 height 14
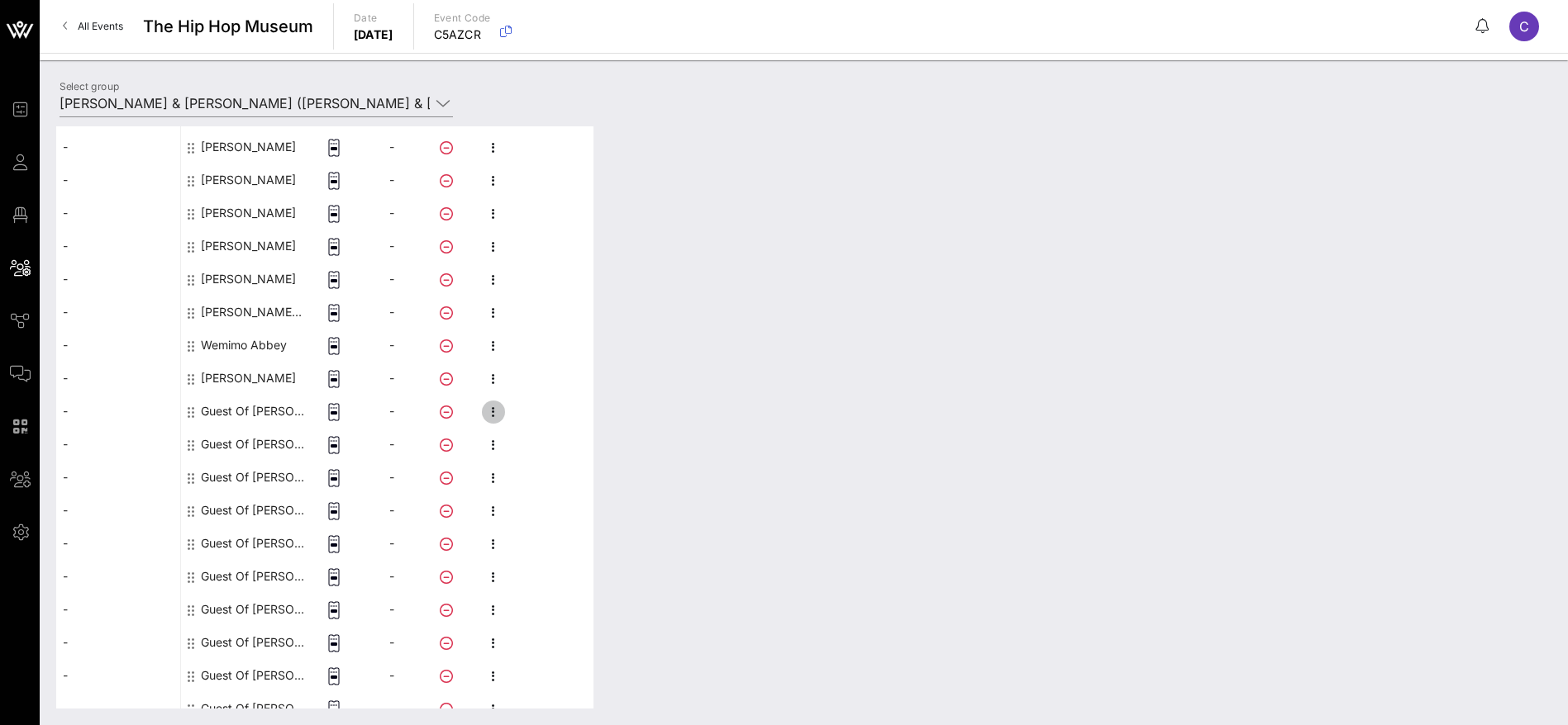
click at [491, 409] on icon "button" at bounding box center [493, 411] width 20 height 20
click at [535, 410] on div "Edit" at bounding box center [581, 416] width 126 height 13
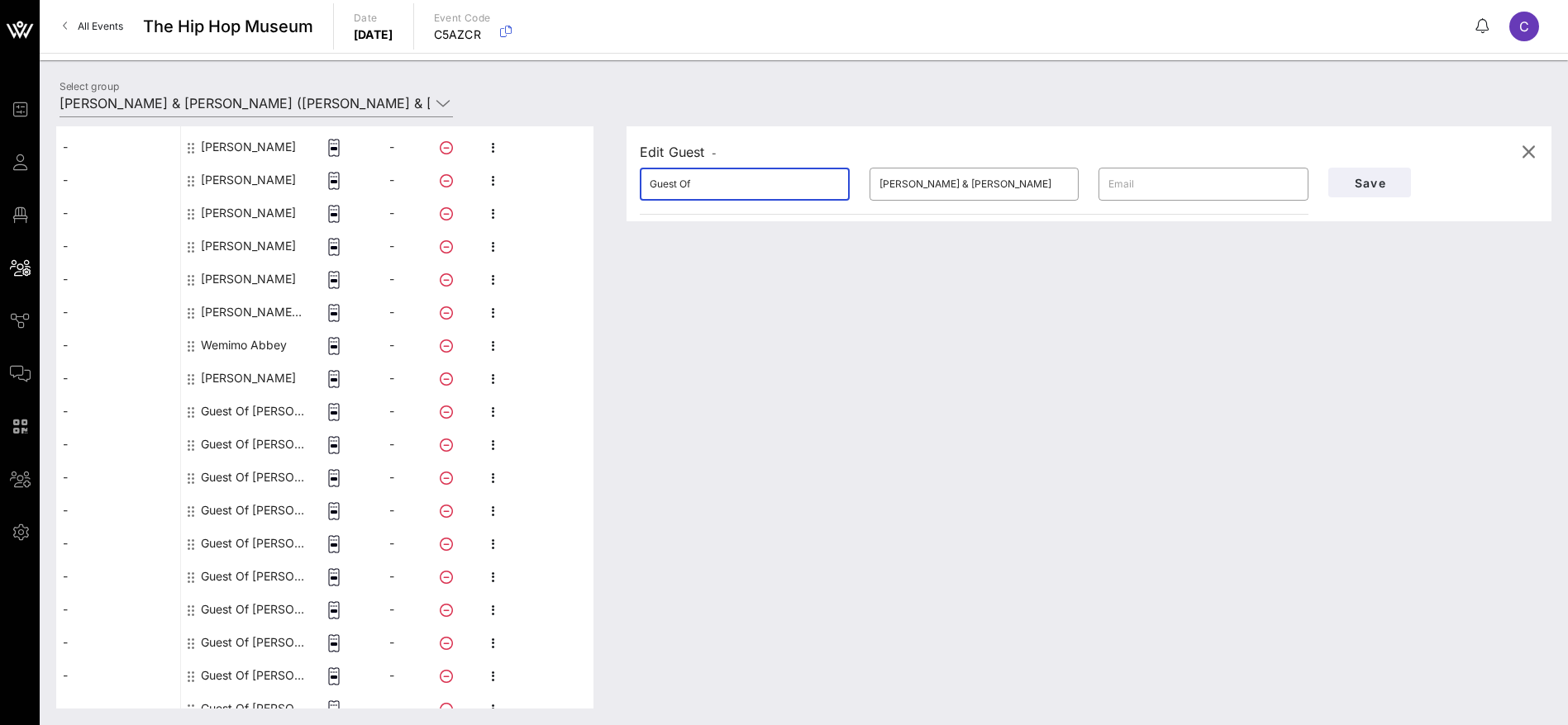
drag, startPoint x: 660, startPoint y: 183, endPoint x: 615, endPoint y: 181, distance: 45.0
click at [615, 181] on div "Edit Guest - ​ Guest Of ​ [PERSON_NAME] & [PERSON_NAME] ​ Save" at bounding box center [1080, 417] width 941 height 582
drag, startPoint x: 717, startPoint y: 178, endPoint x: 668, endPoint y: 179, distance: 49.0
click at [668, 179] on input "[PERSON_NAME]" at bounding box center [744, 184] width 190 height 27
type input "Pat"
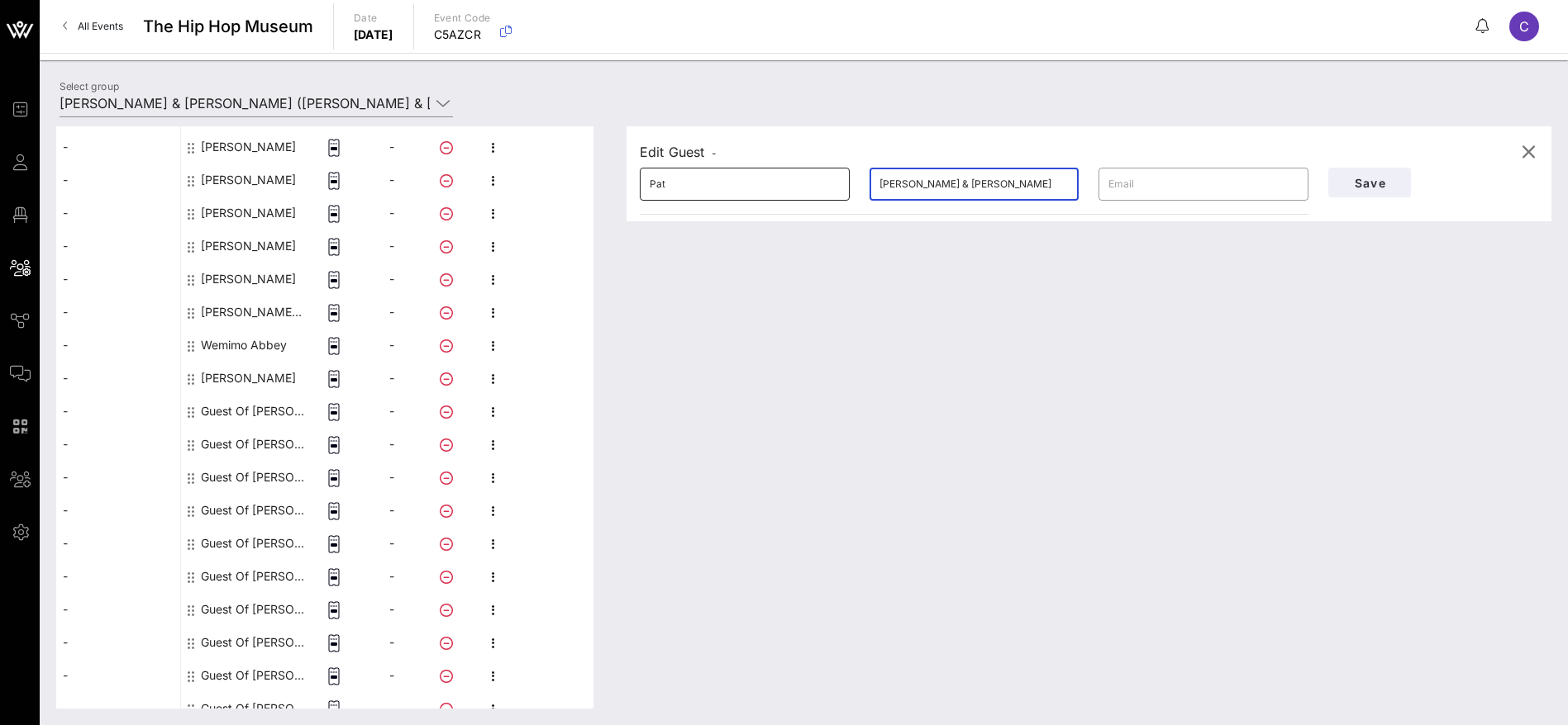
drag, startPoint x: 1030, startPoint y: 183, endPoint x: 845, endPoint y: 179, distance: 185.0
click at [845, 179] on div "​ [PERSON_NAME] ​ [PERSON_NAME] & [PERSON_NAME] ​" at bounding box center [973, 185] width 689 height 53
type input "Sherlock"
click at [1371, 183] on span "Save" at bounding box center [1370, 183] width 56 height 14
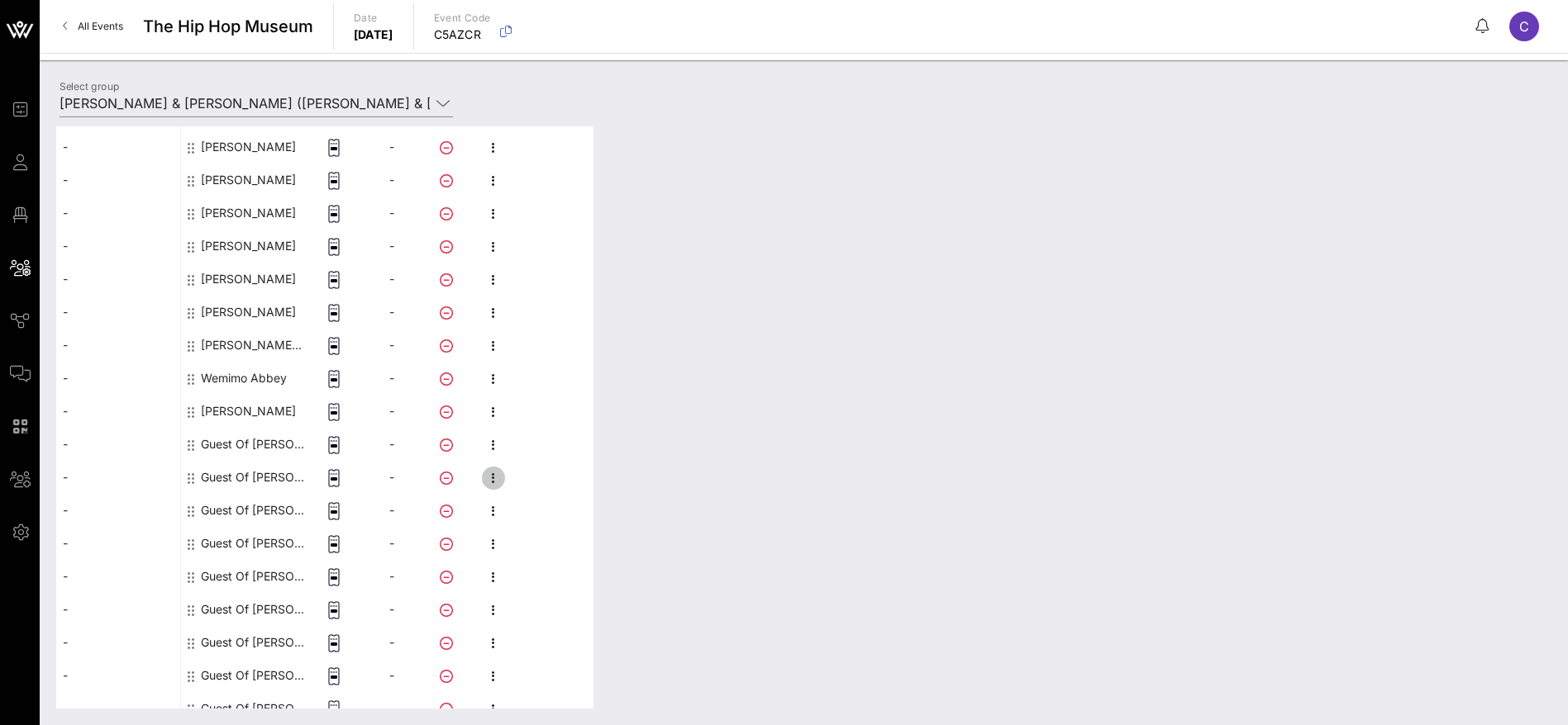
click at [486, 474] on icon "button" at bounding box center [493, 478] width 20 height 20
click at [524, 483] on div "Edit" at bounding box center [581, 482] width 126 height 13
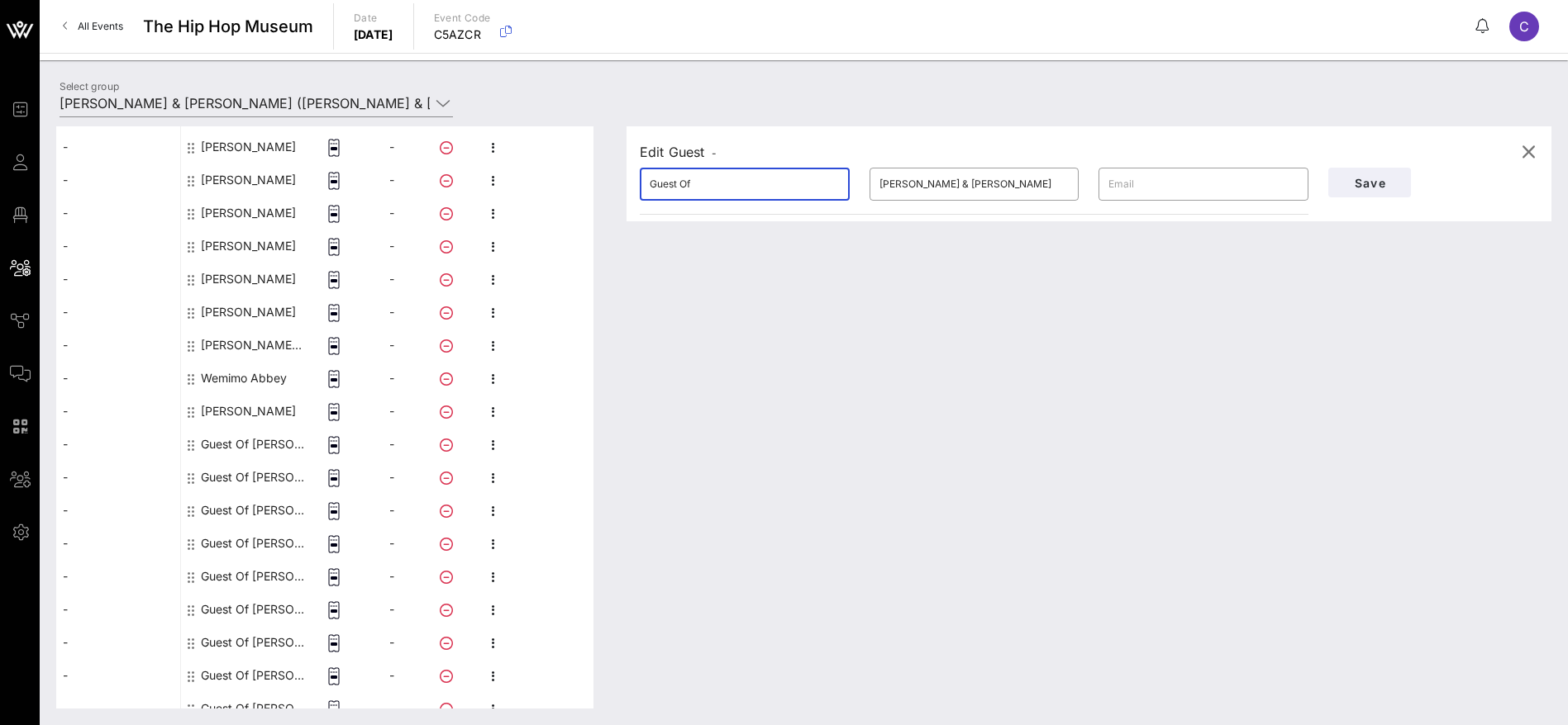
drag, startPoint x: 628, startPoint y: 179, endPoint x: 561, endPoint y: 180, distance: 67.0
click at [561, 180] on div "This host group has not been shared yet; therefore, you can't send tickets or a…" at bounding box center [804, 417] width 1495 height 582
drag, startPoint x: 736, startPoint y: 186, endPoint x: 688, endPoint y: 186, distance: 48.0
click at [688, 186] on input "[PERSON_NAME]" at bounding box center [744, 184] width 190 height 27
type input "[PERSON_NAME]"
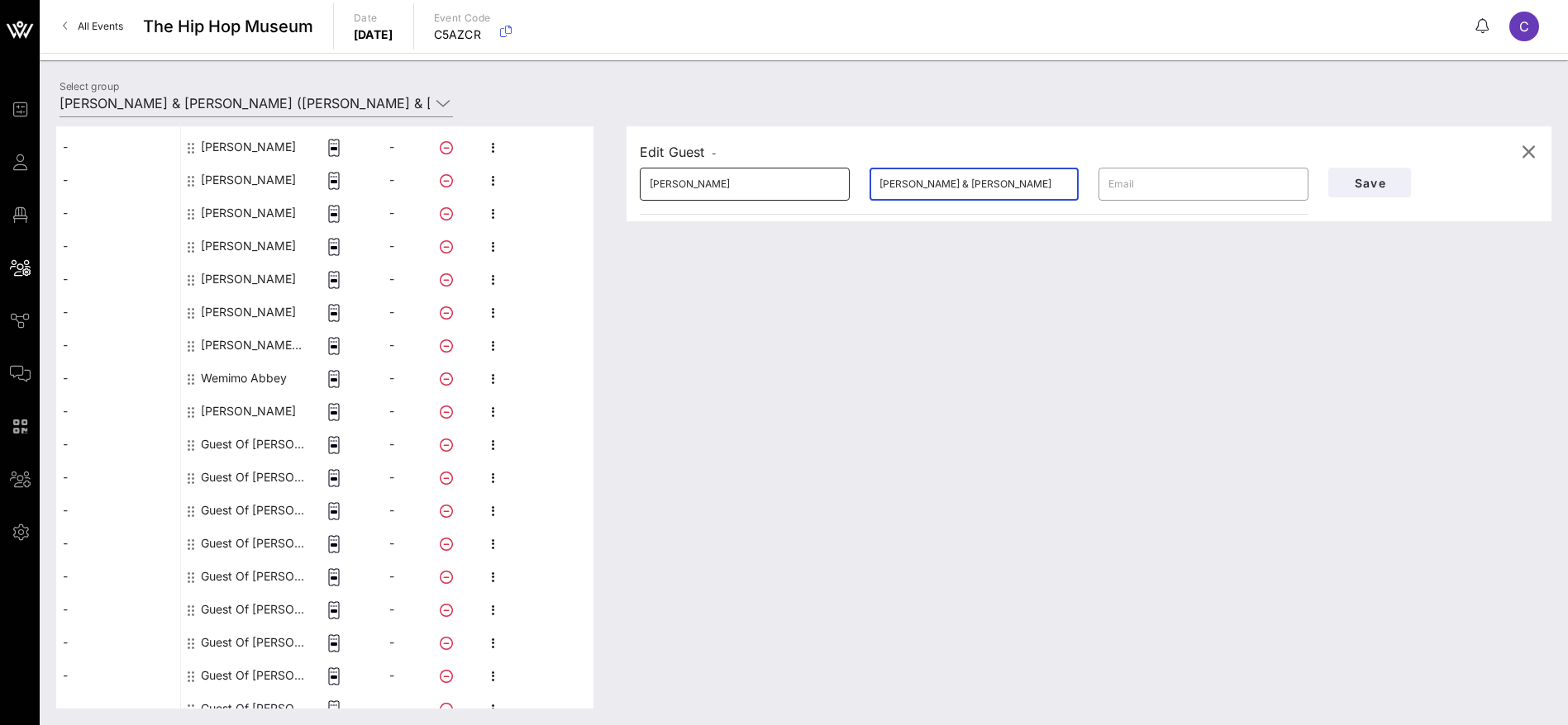
drag, startPoint x: 975, startPoint y: 185, endPoint x: 844, endPoint y: 185, distance: 131.0
click at [844, 185] on div "​ [PERSON_NAME] ​ [PERSON_NAME] & [PERSON_NAME] ​" at bounding box center [973, 185] width 689 height 53
type input "[PERSON_NAME]"
click at [1378, 186] on span "Save" at bounding box center [1370, 183] width 56 height 14
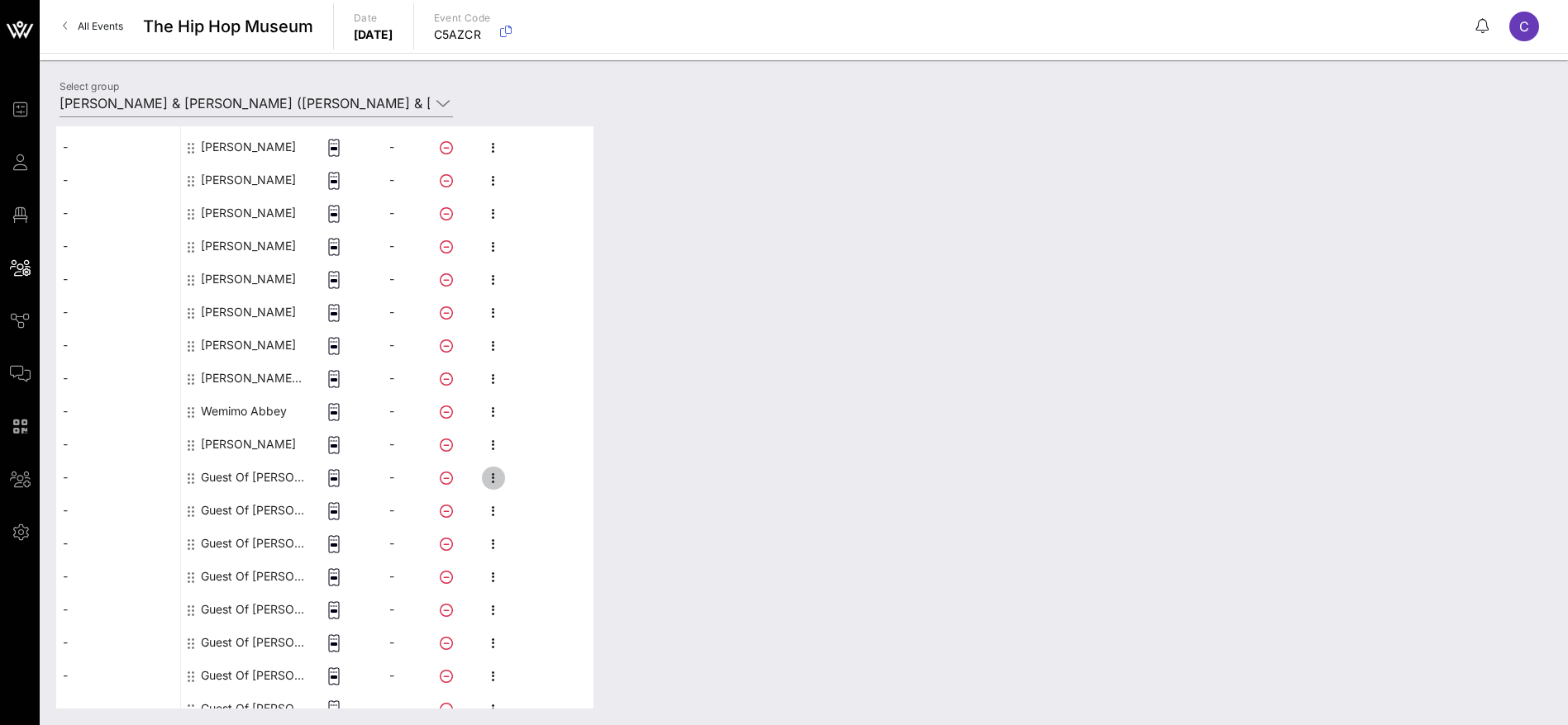
click at [496, 478] on icon "button" at bounding box center [493, 478] width 20 height 20
click at [535, 482] on div "Edit" at bounding box center [581, 482] width 126 height 13
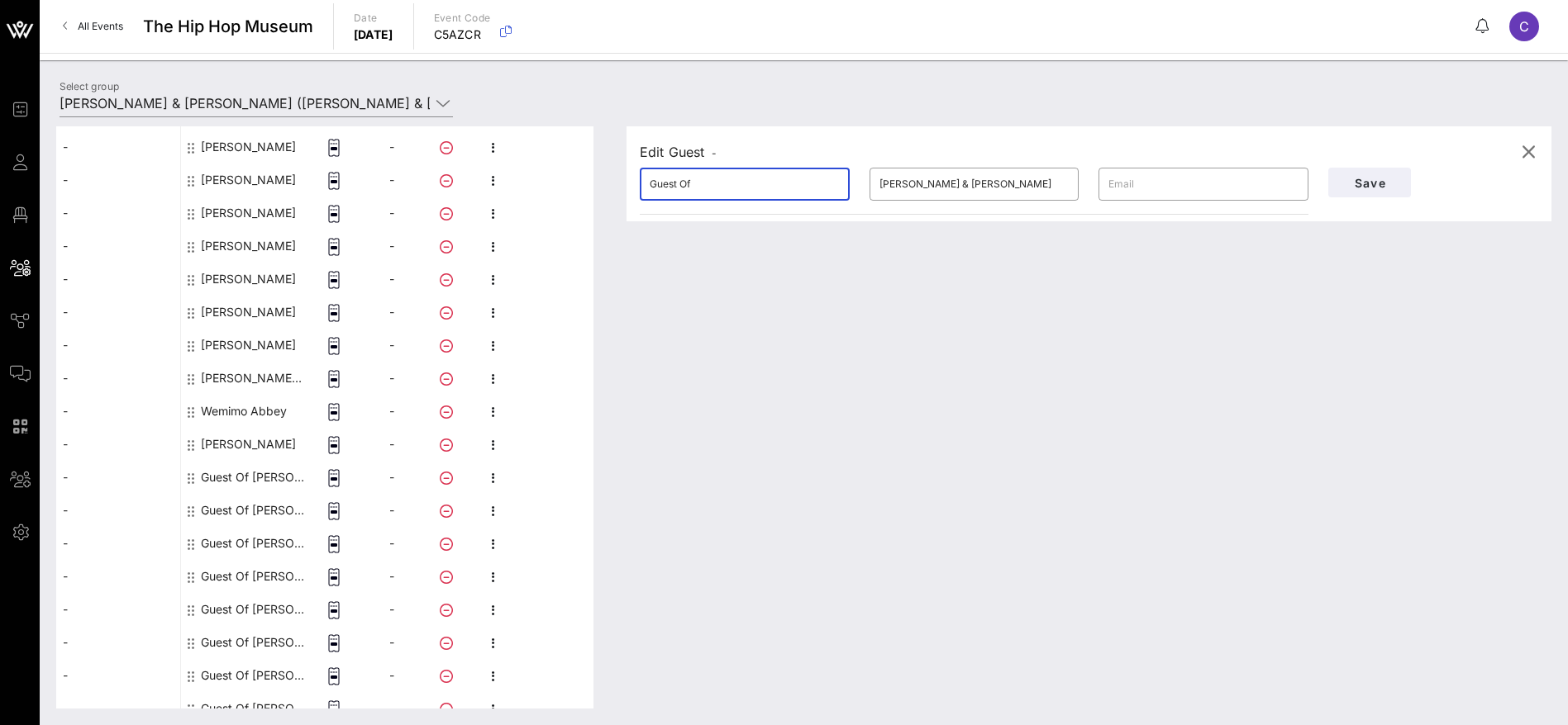
drag, startPoint x: 688, startPoint y: 173, endPoint x: 542, endPoint y: 183, distance: 146.3
click at [542, 183] on div "This host group has not been shared yet; therefore, you can't send tickets or a…" at bounding box center [804, 417] width 1495 height 582
drag, startPoint x: 720, startPoint y: 182, endPoint x: 679, endPoint y: 182, distance: 41.0
click at [679, 182] on input "[PERSON_NAME]" at bounding box center [744, 184] width 190 height 27
type input "[PERSON_NAME]"
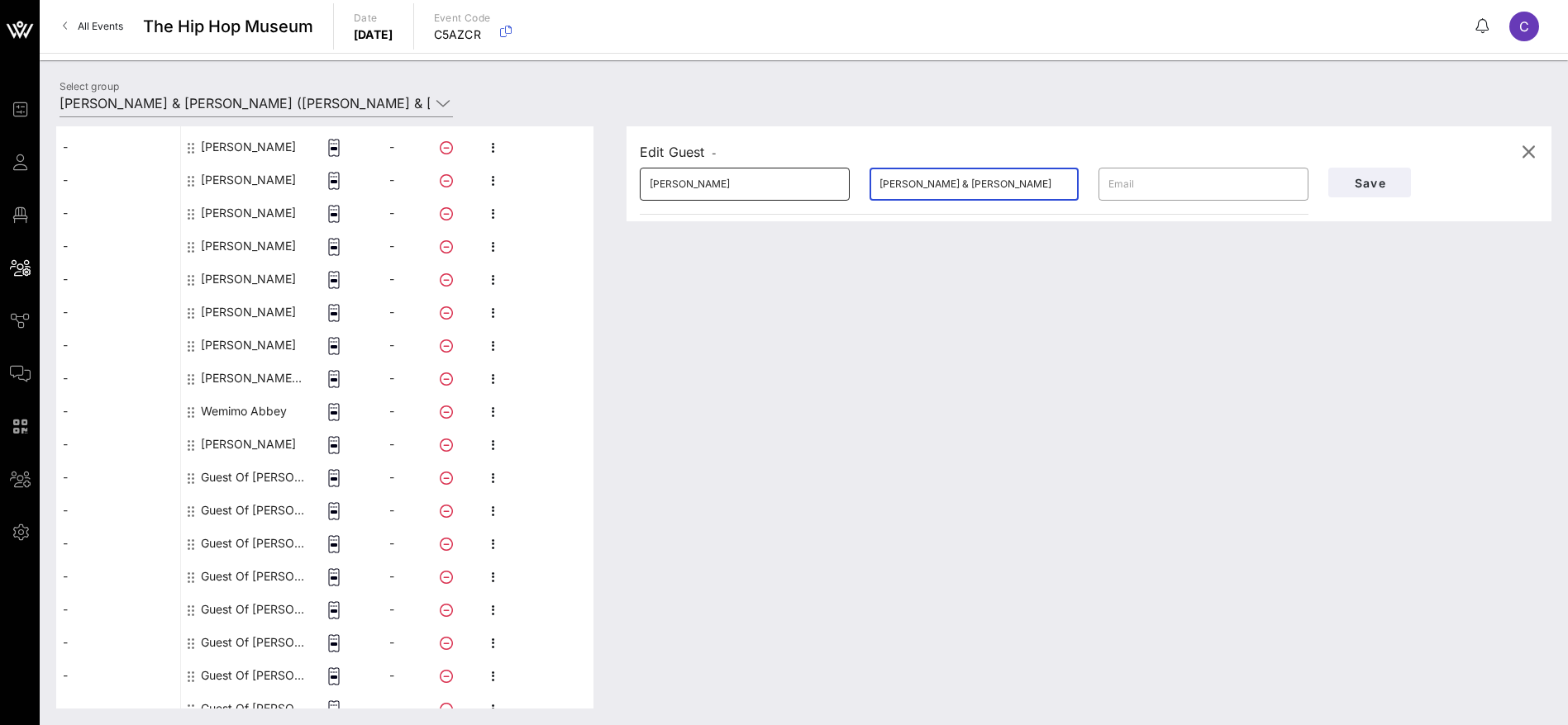
drag, startPoint x: 1016, startPoint y: 190, endPoint x: 838, endPoint y: 188, distance: 178.0
click at [838, 188] on div "​ [PERSON_NAME] ​ [PERSON_NAME] & [PERSON_NAME] ​" at bounding box center [973, 185] width 689 height 53
type input "Duglin"
click at [1358, 203] on div "Save" at bounding box center [1433, 183] width 230 height 50
click at [1364, 190] on button "Save" at bounding box center [1370, 182] width 83 height 30
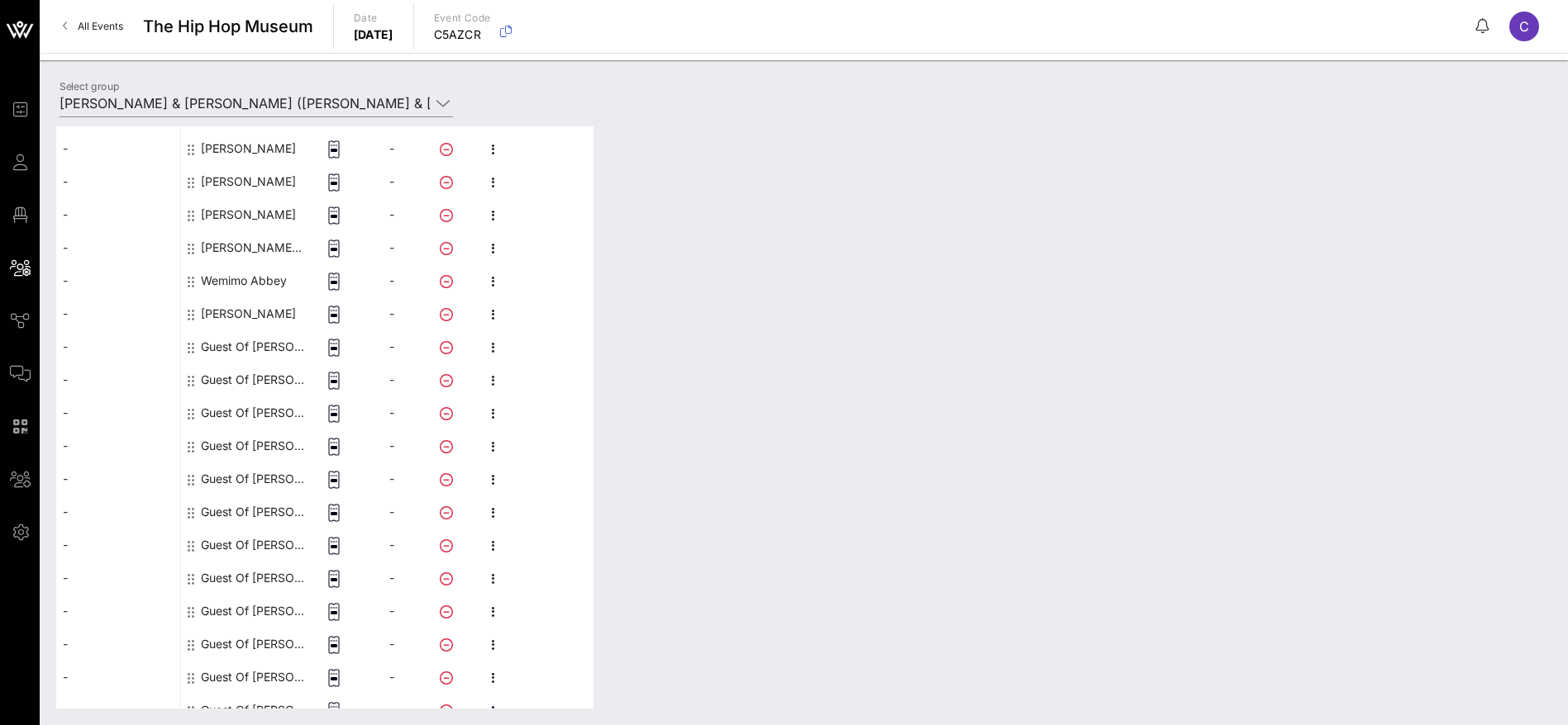
scroll to position [1780, 0]
click at [490, 296] on icon "button" at bounding box center [493, 296] width 20 height 20
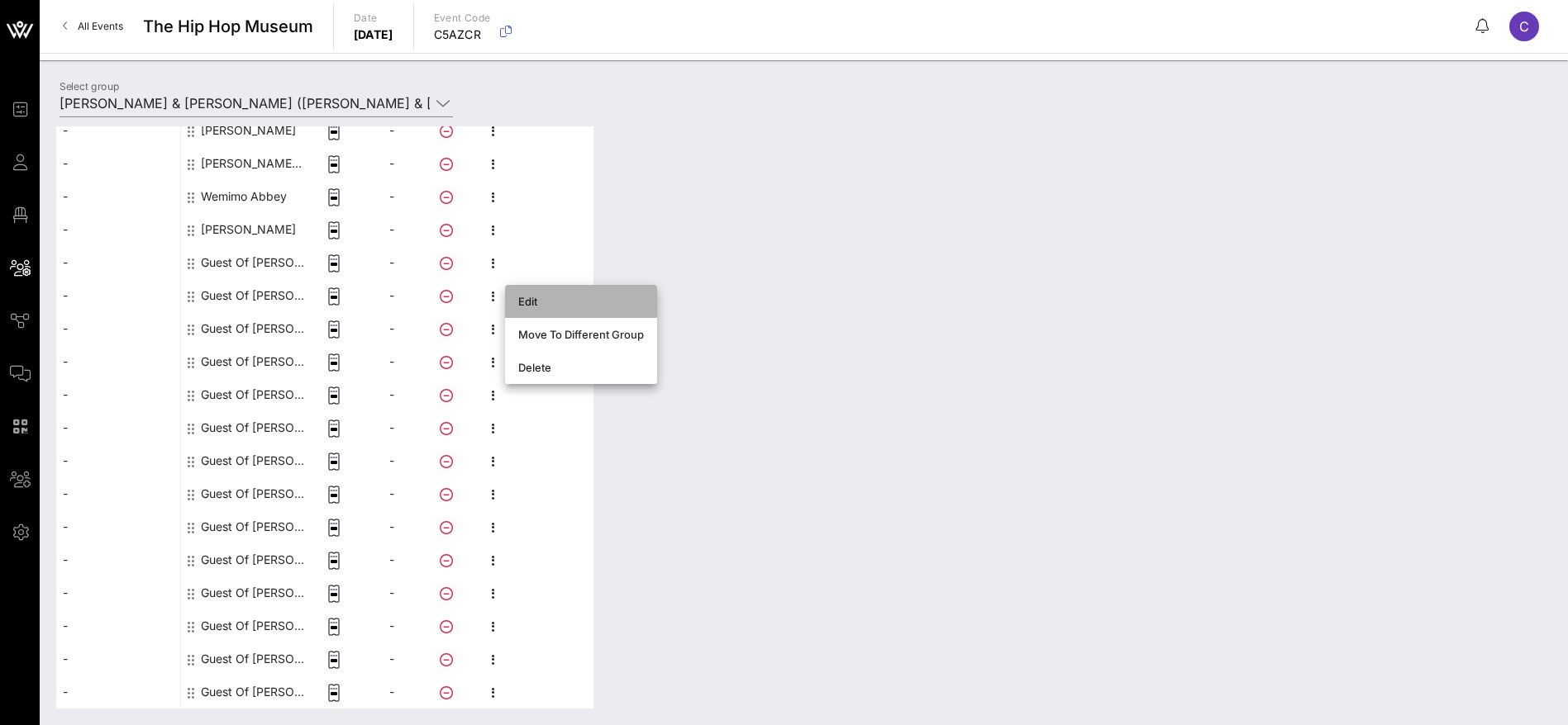
drag, startPoint x: 524, startPoint y: 308, endPoint x: 553, endPoint y: 300, distance: 30.1
click at [526, 308] on div "Edit" at bounding box center [581, 301] width 126 height 27
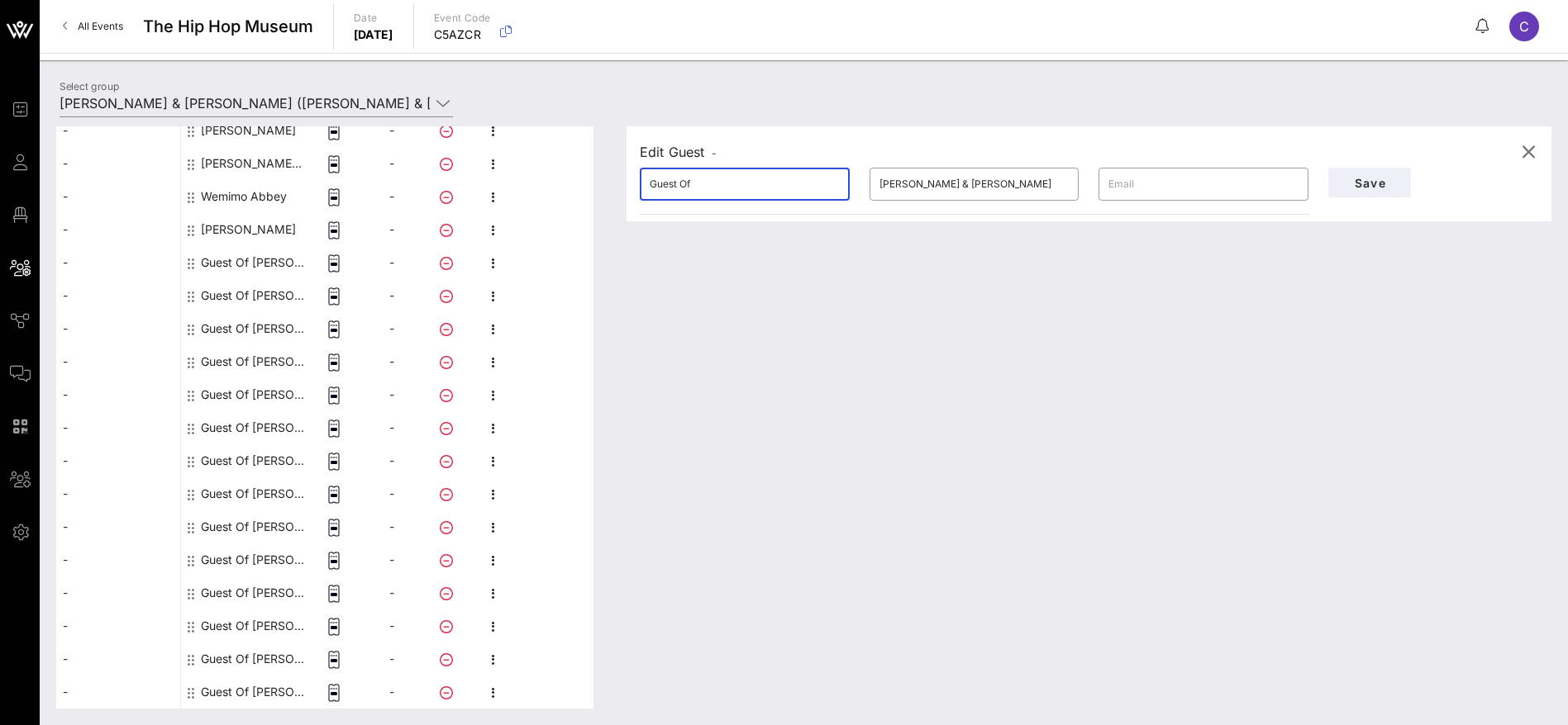
drag, startPoint x: 646, startPoint y: 190, endPoint x: 603, endPoint y: 188, distance: 43.0
click at [603, 188] on div "This host group has not been shared yet; therefore, you can't send tickets or a…" at bounding box center [804, 417] width 1495 height 582
drag, startPoint x: 743, startPoint y: 177, endPoint x: 675, endPoint y: 178, distance: 68.0
click at [675, 178] on input "[PERSON_NAME]" at bounding box center [744, 184] width 190 height 27
type input "[PERSON_NAME]"
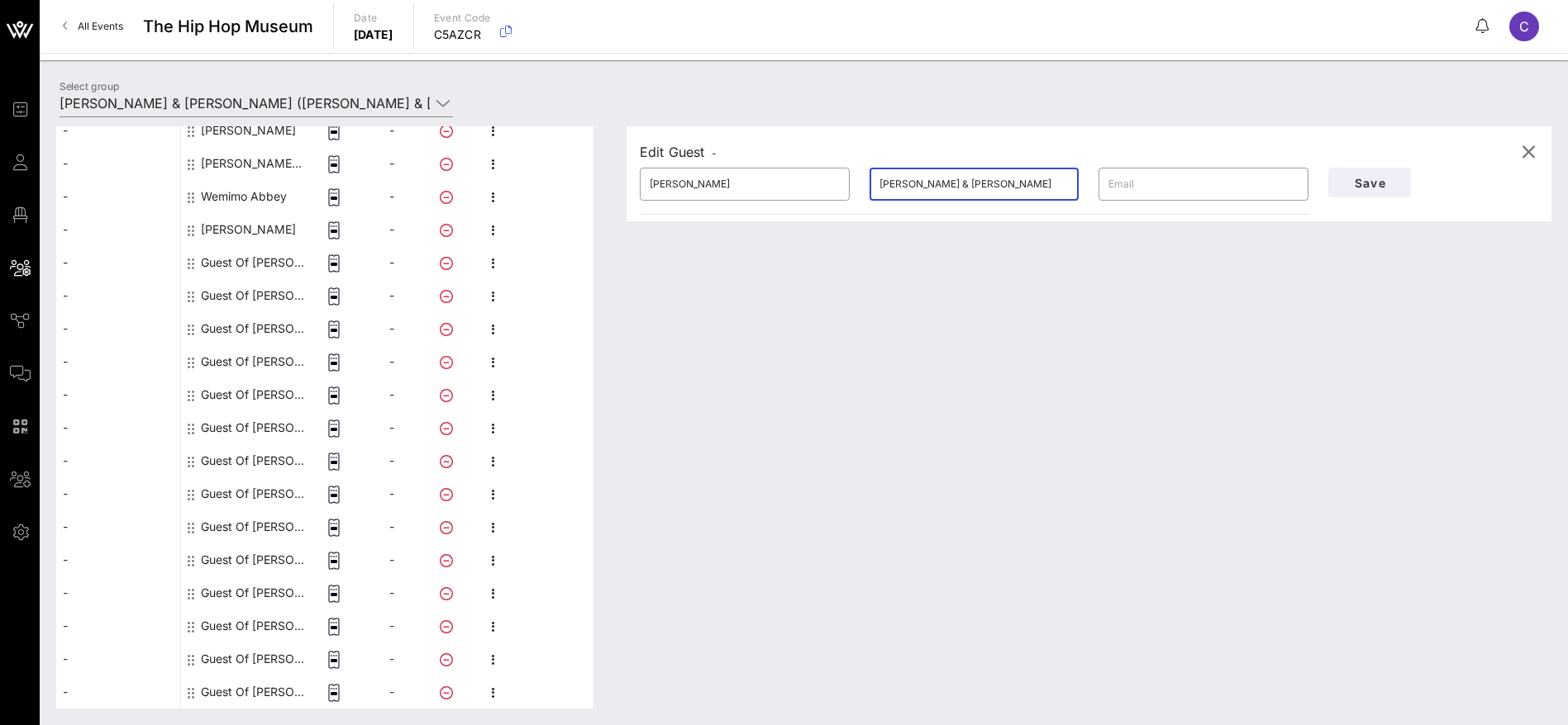
drag, startPoint x: 1036, startPoint y: 186, endPoint x: 807, endPoint y: 207, distance: 230.0
click at [785, 204] on div "​ [PERSON_NAME] ​ [PERSON_NAME] & [PERSON_NAME] ​" at bounding box center [973, 185] width 689 height 53
type input "Colt"
drag, startPoint x: 1369, startPoint y: 178, endPoint x: 1296, endPoint y: 239, distance: 95.1
click at [1370, 177] on span "Save" at bounding box center [1370, 183] width 56 height 14
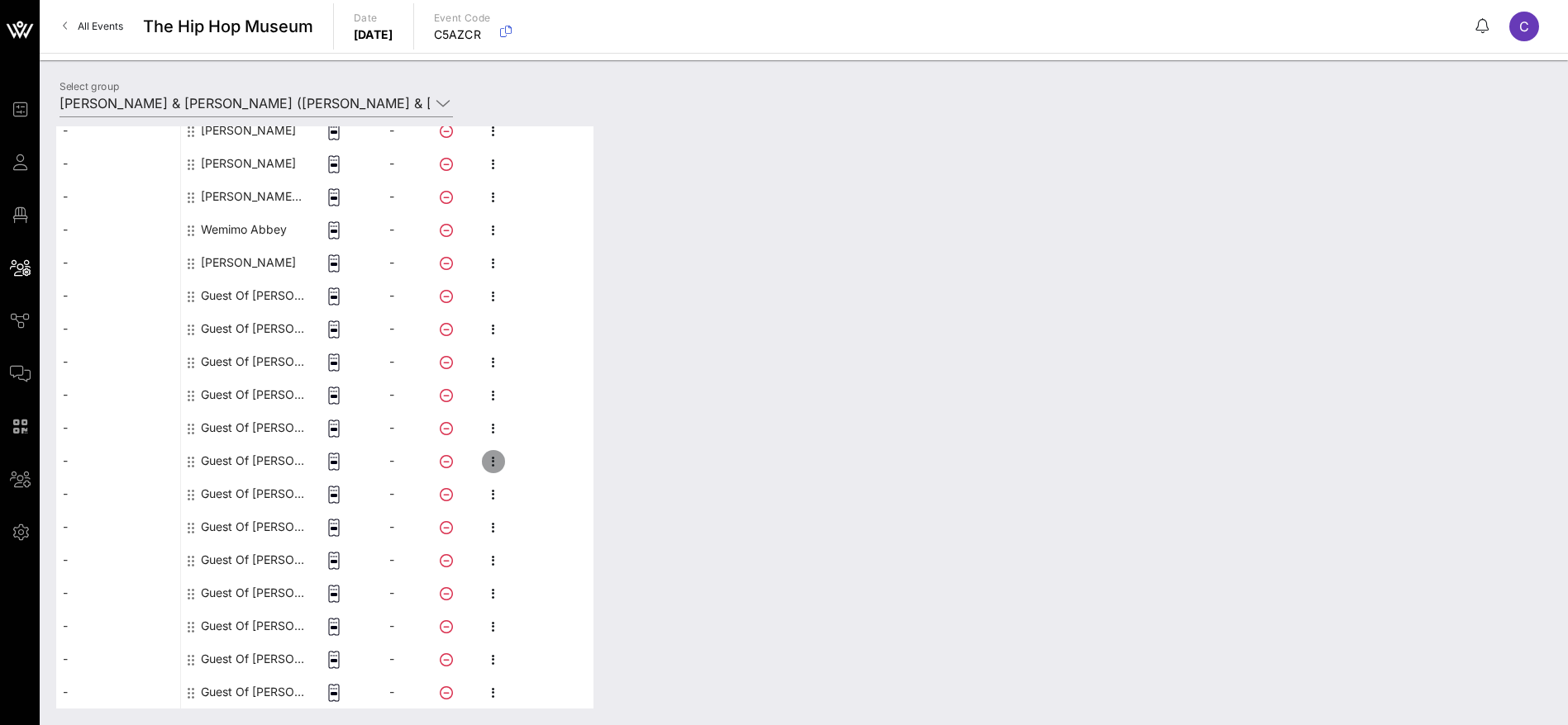
click at [500, 462] on icon "button" at bounding box center [493, 461] width 20 height 20
click at [531, 460] on div "Edit" at bounding box center [581, 466] width 126 height 13
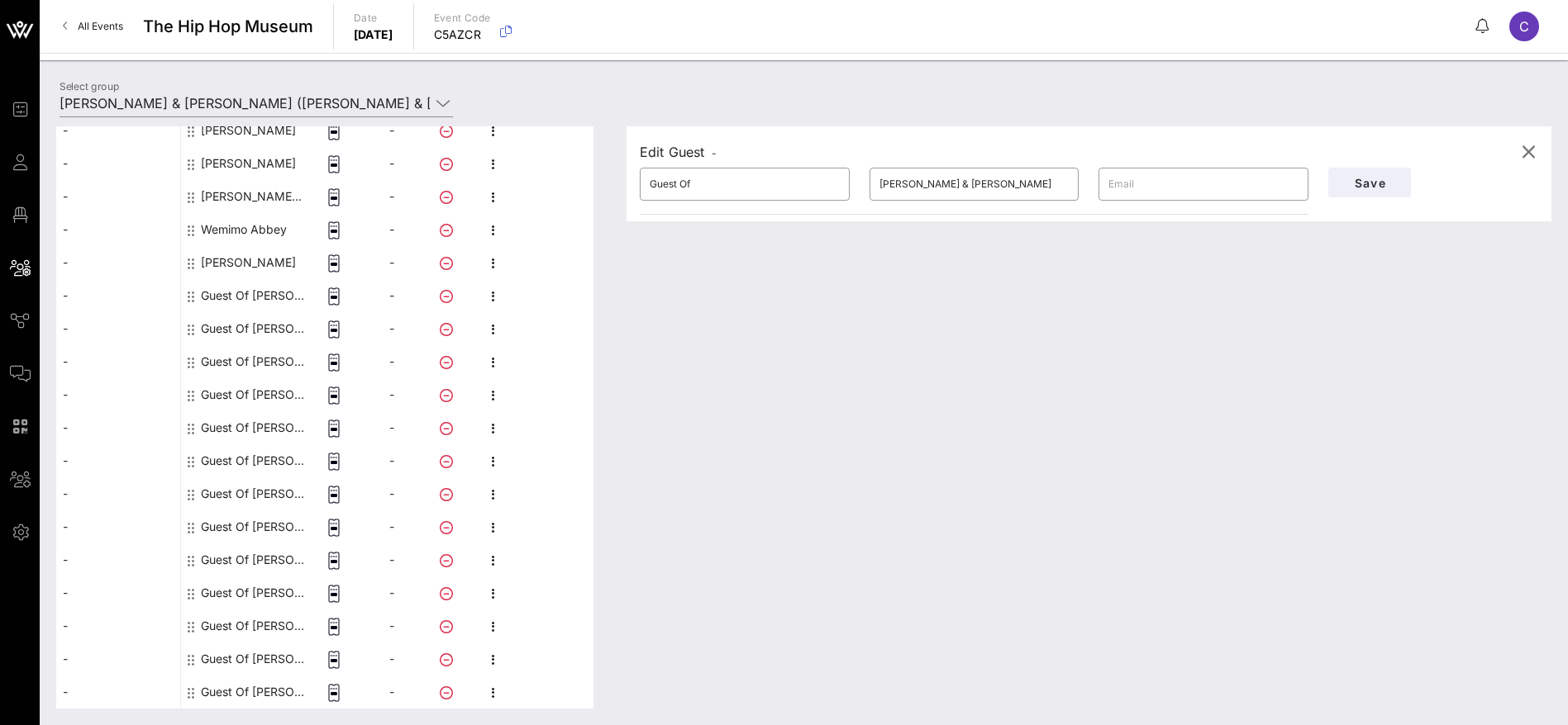
drag, startPoint x: 602, startPoint y: 172, endPoint x: 591, endPoint y: 172, distance: 11.0
click at [591, 172] on div "This host group has not been shared yet; therefore, you can't send tickets or a…" at bounding box center [804, 417] width 1495 height 582
drag, startPoint x: 732, startPoint y: 182, endPoint x: 673, endPoint y: 178, distance: 59.1
click at [673, 178] on input "[PERSON_NAME]" at bounding box center [744, 184] width 190 height 27
type input "[PERSON_NAME]"
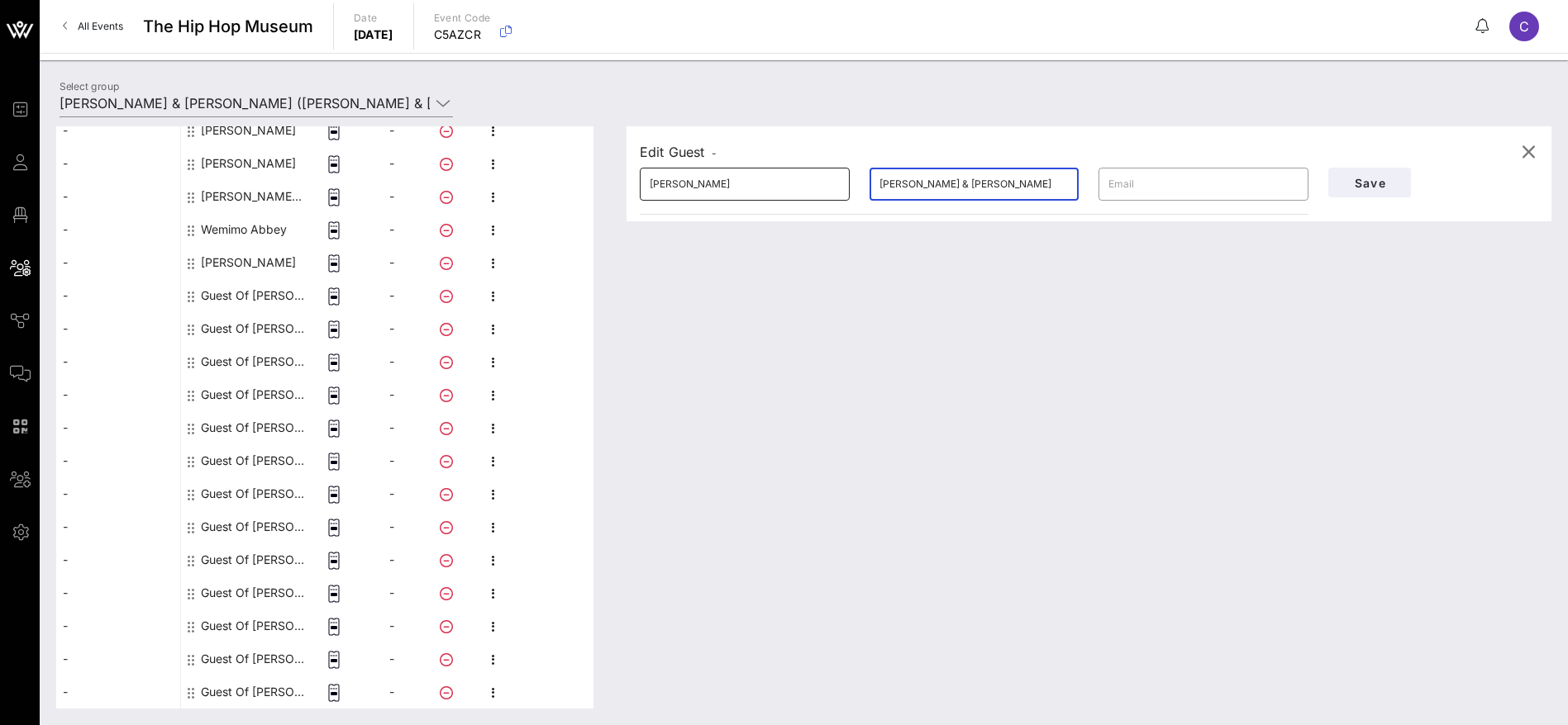
drag, startPoint x: 1007, startPoint y: 182, endPoint x: 708, endPoint y: 190, distance: 299.1
click at [708, 190] on div "​ [PERSON_NAME] ​ [PERSON_NAME] & [PERSON_NAME] ​" at bounding box center [973, 185] width 689 height 53
type input "[PERSON_NAME]"
click at [1374, 182] on span "Save" at bounding box center [1370, 183] width 56 height 14
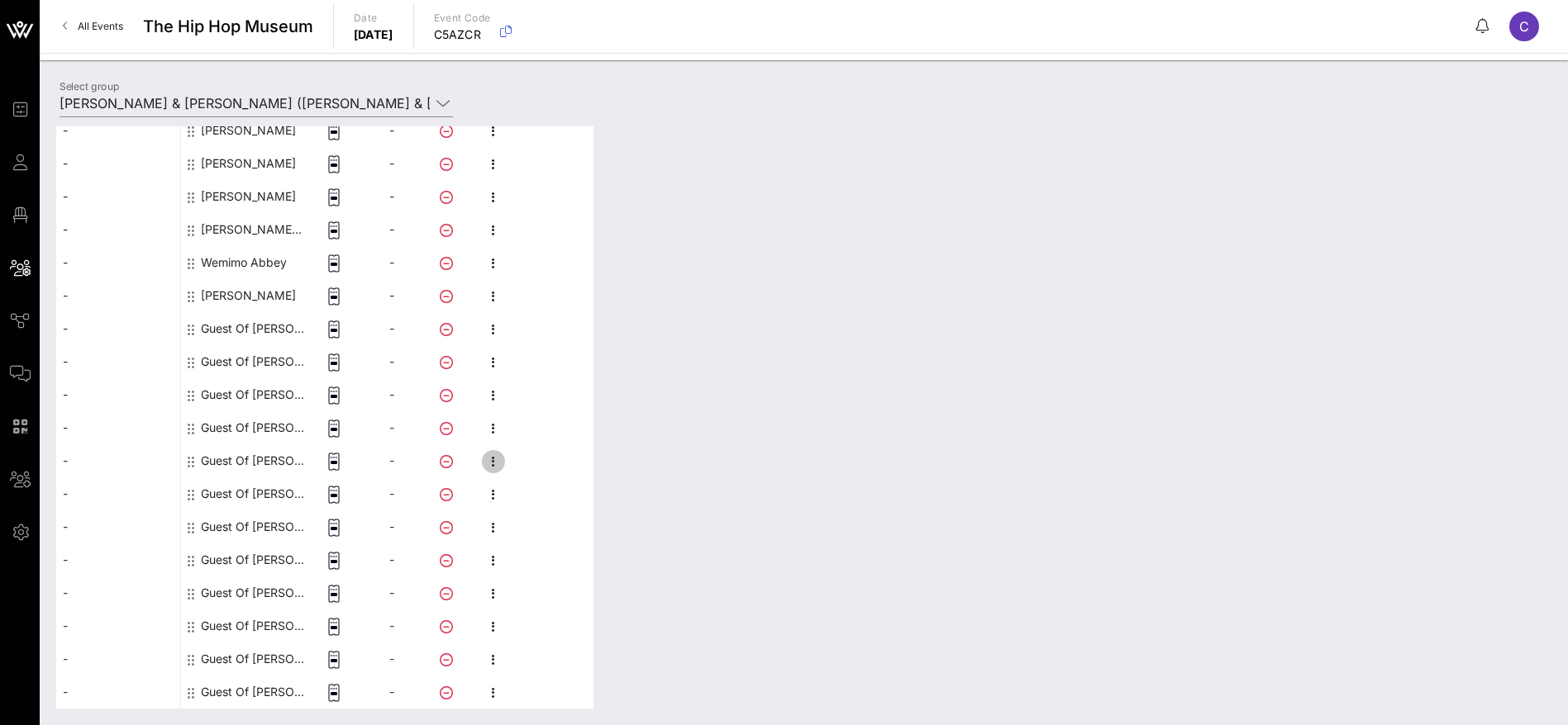
click at [500, 456] on icon "button" at bounding box center [493, 461] width 20 height 20
click at [534, 463] on div "Edit" at bounding box center [581, 466] width 126 height 13
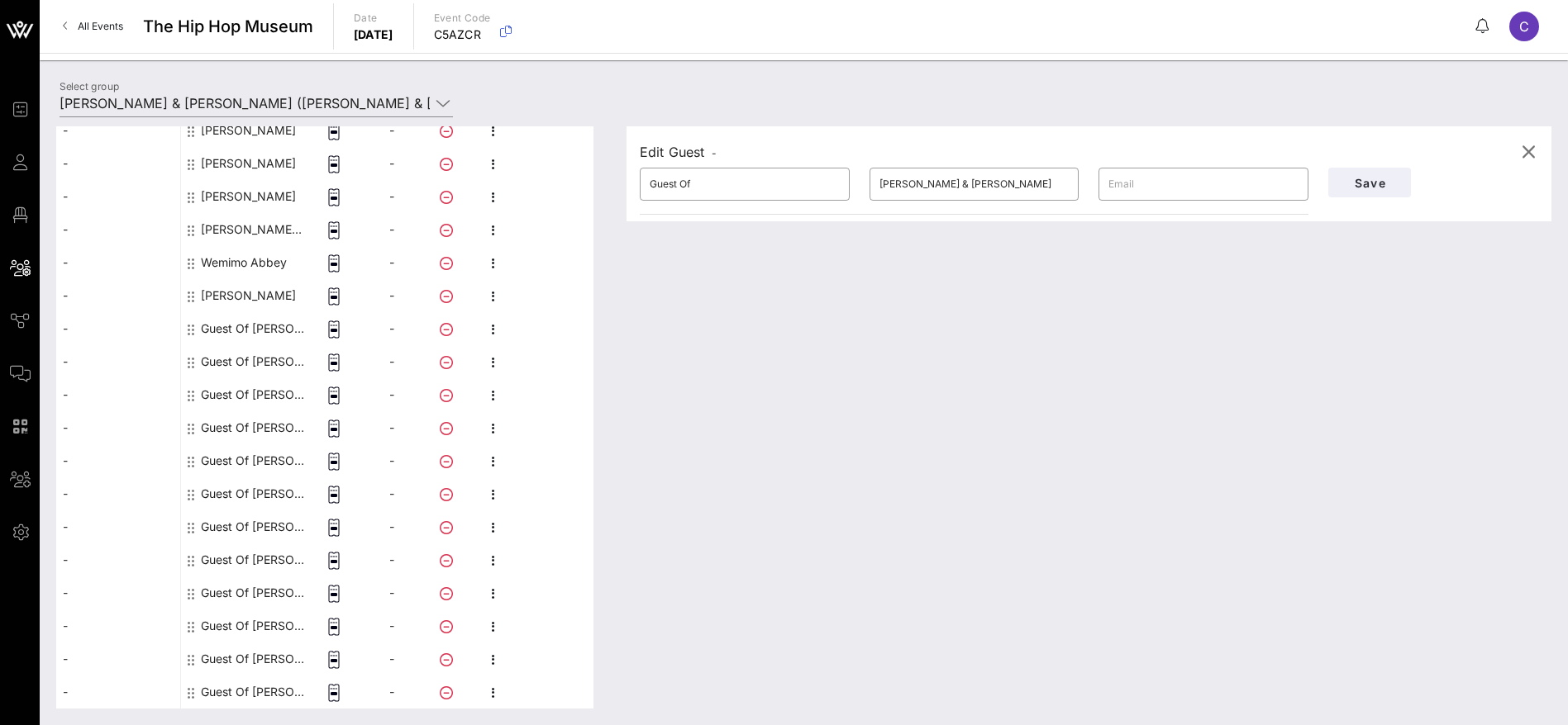
drag, startPoint x: 715, startPoint y: 188, endPoint x: 600, endPoint y: 183, distance: 115.1
click at [600, 183] on div "This host group has not been shared yet; therefore, you can't send tickets or a…" at bounding box center [804, 417] width 1495 height 582
drag, startPoint x: 712, startPoint y: 180, endPoint x: 696, endPoint y: 180, distance: 16.0
click at [696, 180] on input "[PERSON_NAME]" at bounding box center [744, 184] width 190 height 27
type input "[PERSON_NAME]"
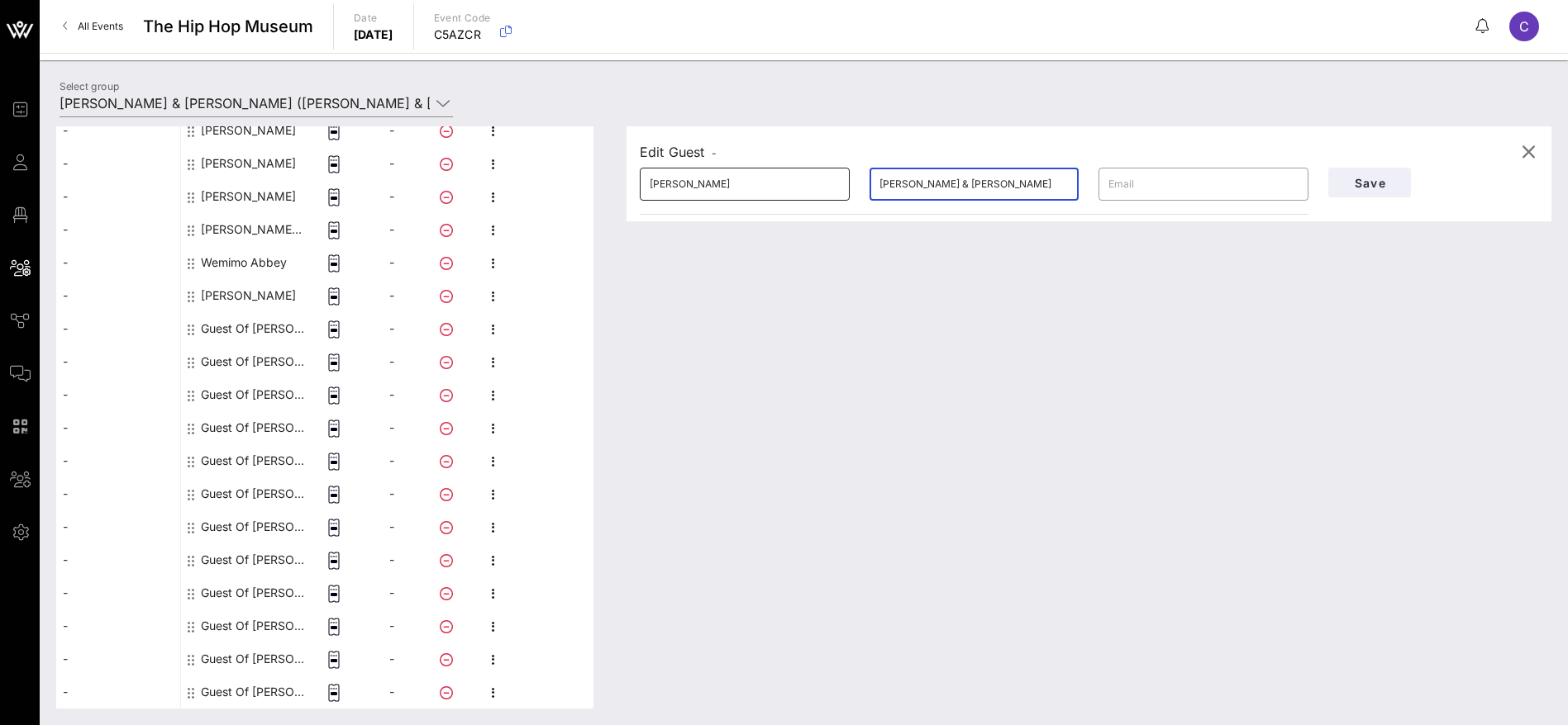
drag, startPoint x: 1025, startPoint y: 183, endPoint x: 764, endPoint y: 180, distance: 261.0
click at [764, 180] on div "​ [PERSON_NAME] ​ [PERSON_NAME] & [PERSON_NAME] ​" at bounding box center [973, 185] width 689 height 53
type input "Fudge"
click at [1360, 187] on span "Save" at bounding box center [1370, 183] width 56 height 14
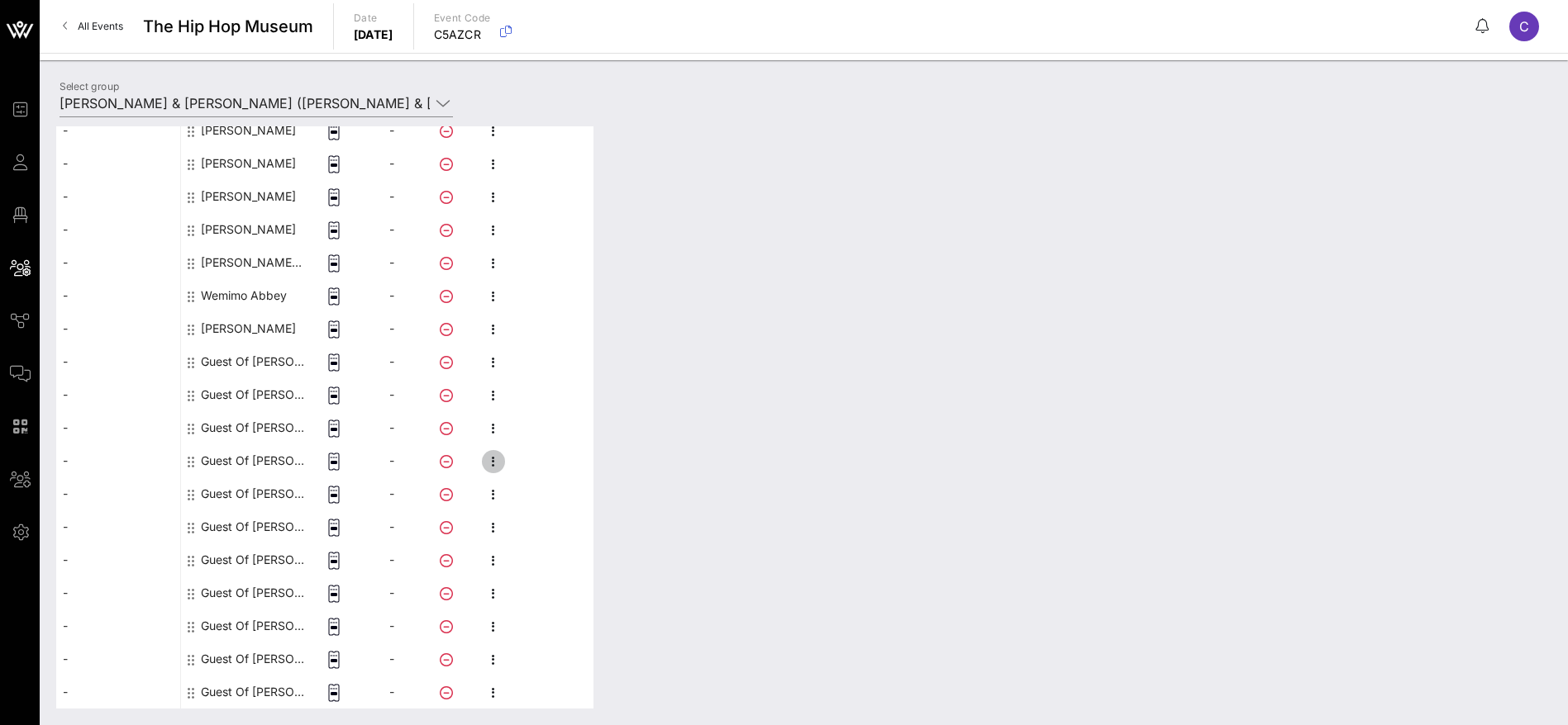
click at [500, 463] on icon "button" at bounding box center [493, 461] width 20 height 20
click at [538, 461] on div "Edit" at bounding box center [581, 466] width 126 height 13
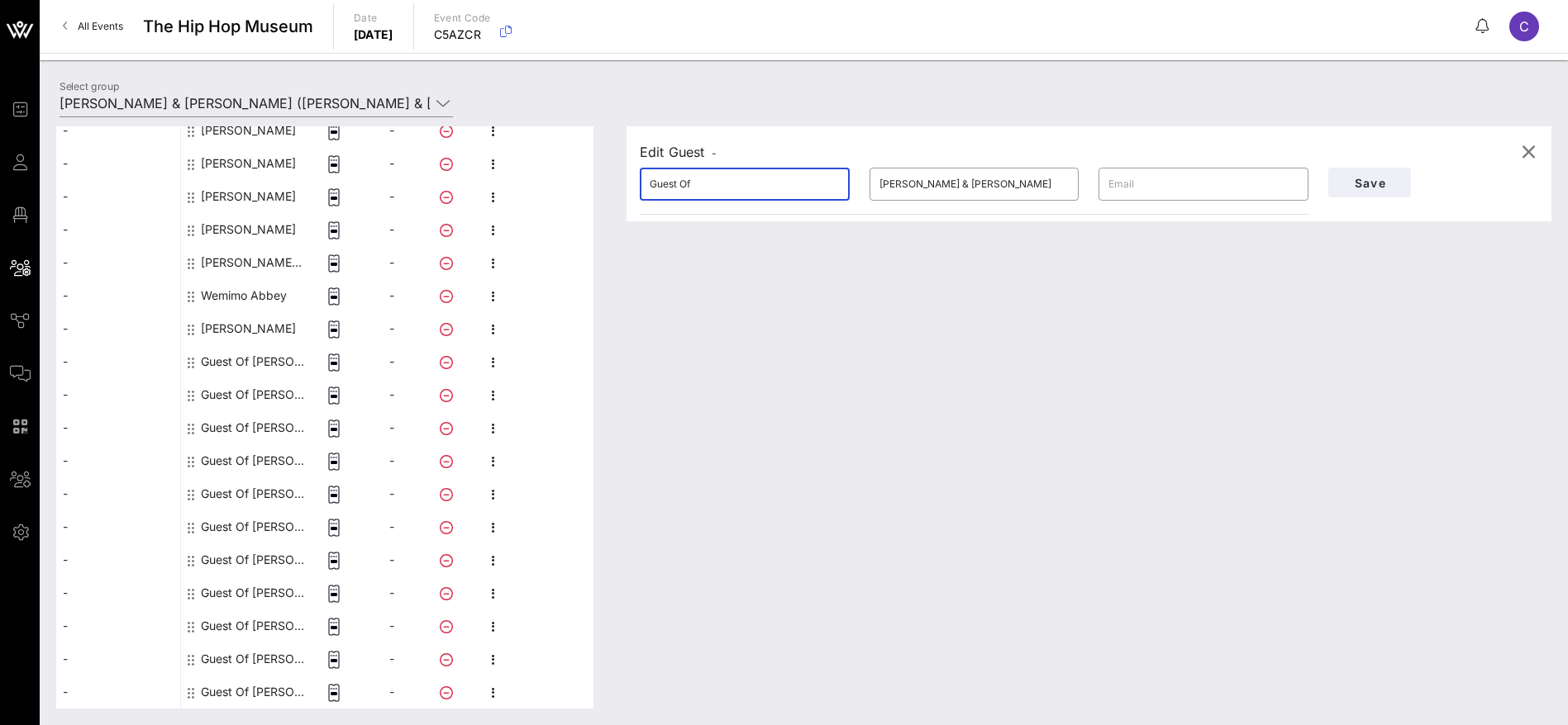
drag, startPoint x: 707, startPoint y: 177, endPoint x: 531, endPoint y: 163, distance: 176.6
click at [531, 163] on div "This host group has not been shared yet; therefore, you can't send tickets or a…" at bounding box center [804, 417] width 1495 height 582
drag, startPoint x: 698, startPoint y: 180, endPoint x: 677, endPoint y: 192, distance: 24.2
click at [677, 192] on input "[PERSON_NAME]" at bounding box center [744, 184] width 190 height 27
type input "Caitie"
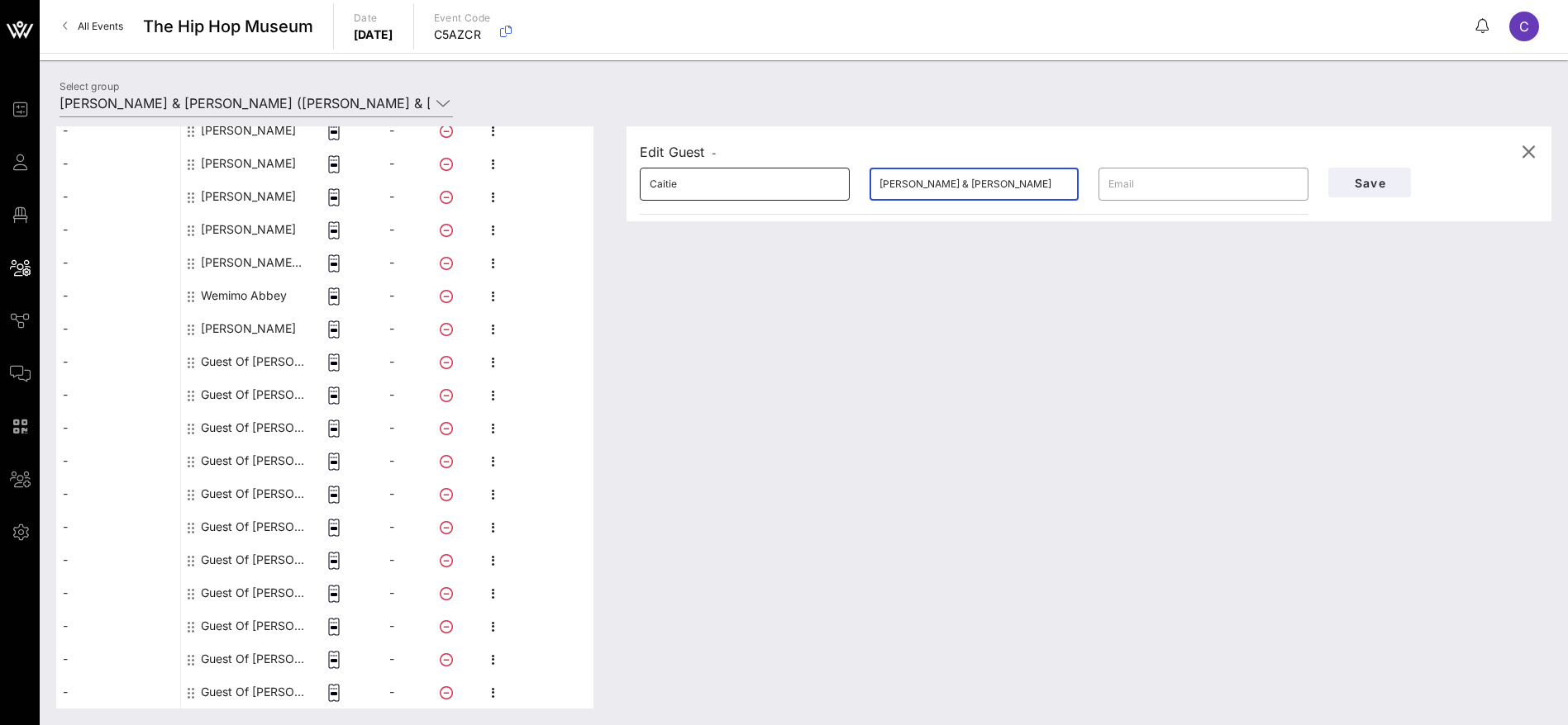
drag, startPoint x: 1034, startPoint y: 175, endPoint x: 830, endPoint y: 182, distance: 204.1
click at [830, 182] on div "​ [PERSON_NAME] ​ [PERSON_NAME] & [PERSON_NAME] ​" at bounding box center [973, 185] width 689 height 53
type input "Bullitt"
click at [1352, 190] on button "Save" at bounding box center [1370, 182] width 83 height 30
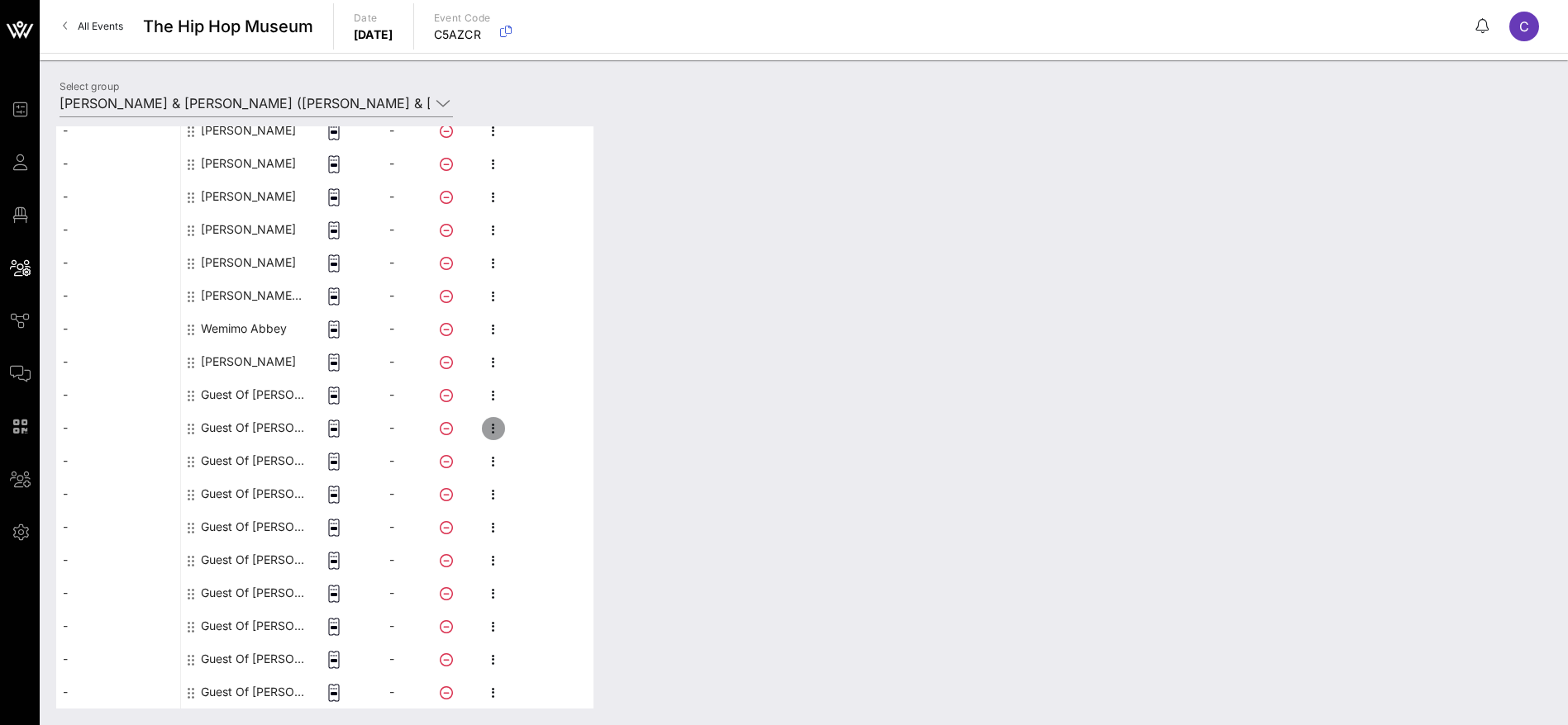
click at [495, 422] on icon "button" at bounding box center [493, 428] width 20 height 20
click at [553, 438] on div "Edit" at bounding box center [581, 433] width 126 height 13
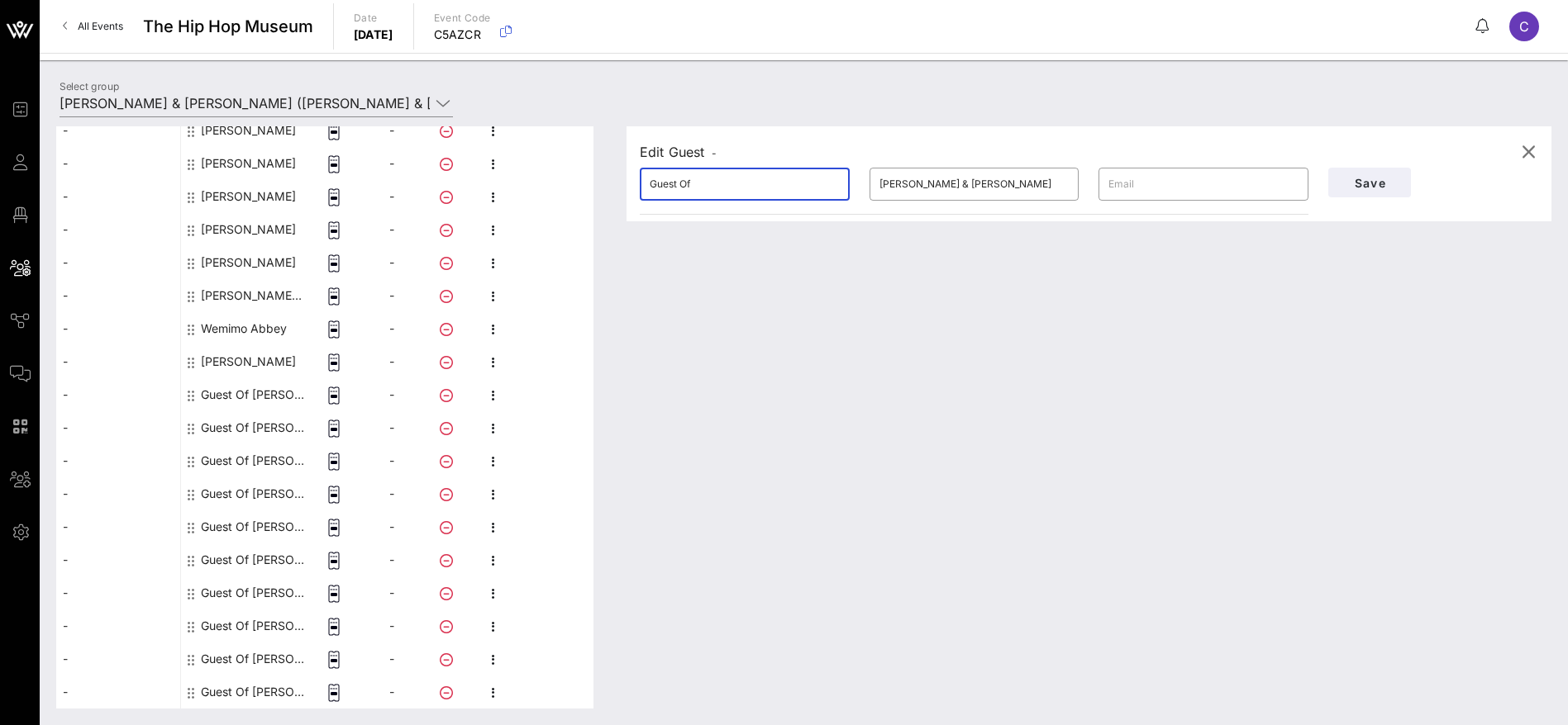
click at [577, 182] on div "This host group has not been shared yet; therefore, you can't send tickets or a…" at bounding box center [804, 417] width 1495 height 582
drag, startPoint x: 734, startPoint y: 185, endPoint x: 695, endPoint y: 183, distance: 39.1
click at [695, 183] on input "Stockton Bullitt" at bounding box center [744, 184] width 190 height 27
type input "Stockton"
drag, startPoint x: 1029, startPoint y: 178, endPoint x: 802, endPoint y: 178, distance: 227.0
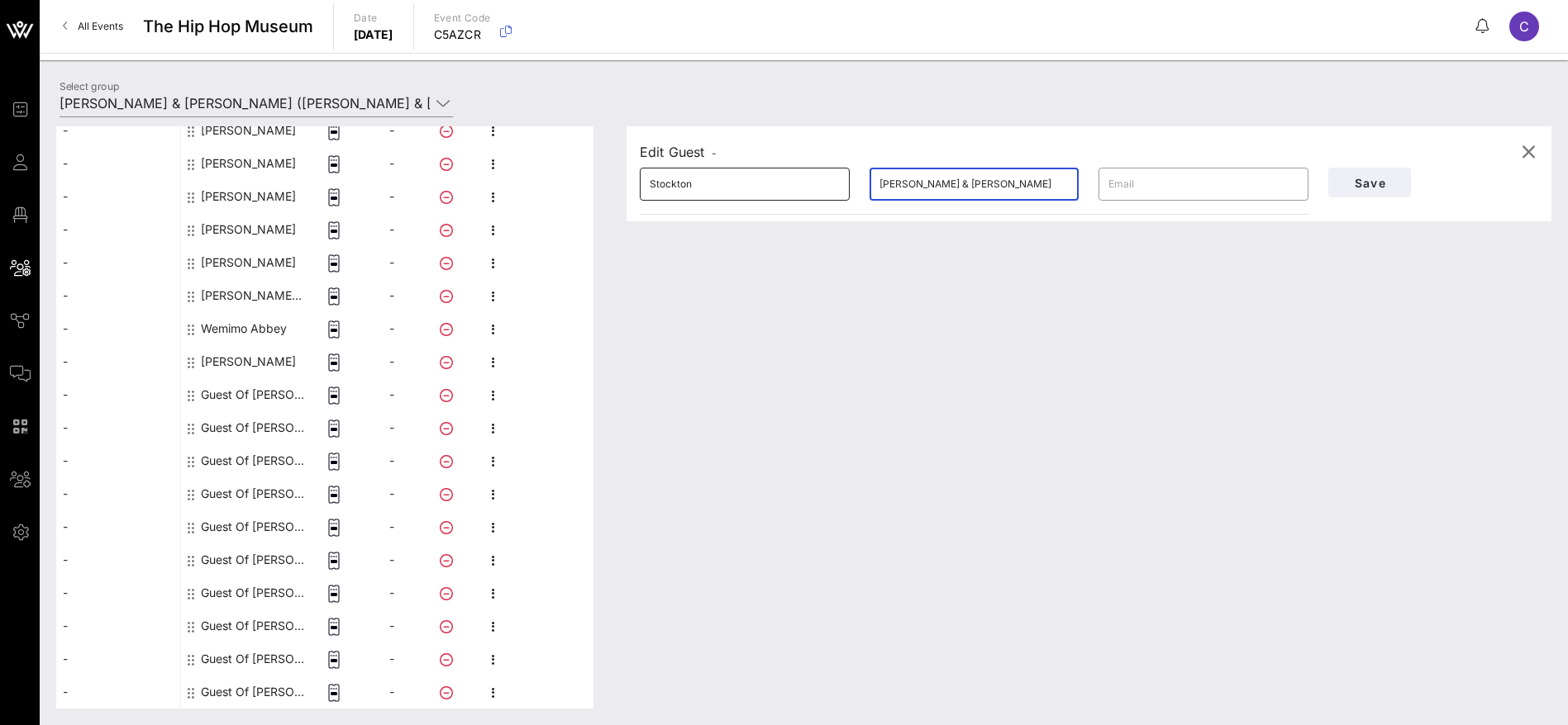
click at [802, 178] on div "​ Stockton ​ [PERSON_NAME] & [PERSON_NAME] ​" at bounding box center [973, 185] width 689 height 53
type input "Bullitt"
click at [1364, 190] on button "Save" at bounding box center [1370, 182] width 83 height 30
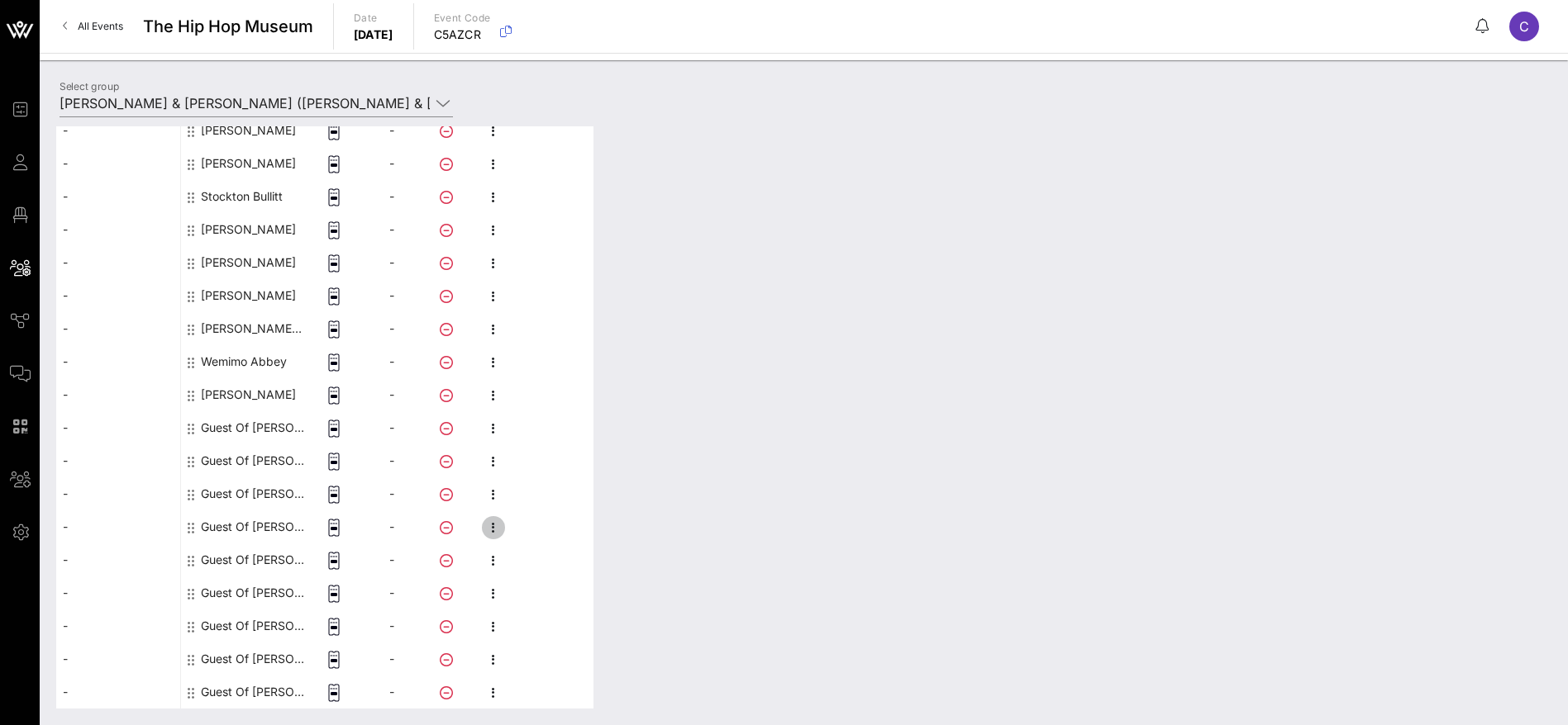
click at [488, 522] on icon "button" at bounding box center [493, 528] width 20 height 20
drag, startPoint x: 524, startPoint y: 528, endPoint x: 551, endPoint y: 516, distance: 29.5
click at [526, 528] on div "Edit" at bounding box center [581, 532] width 126 height 13
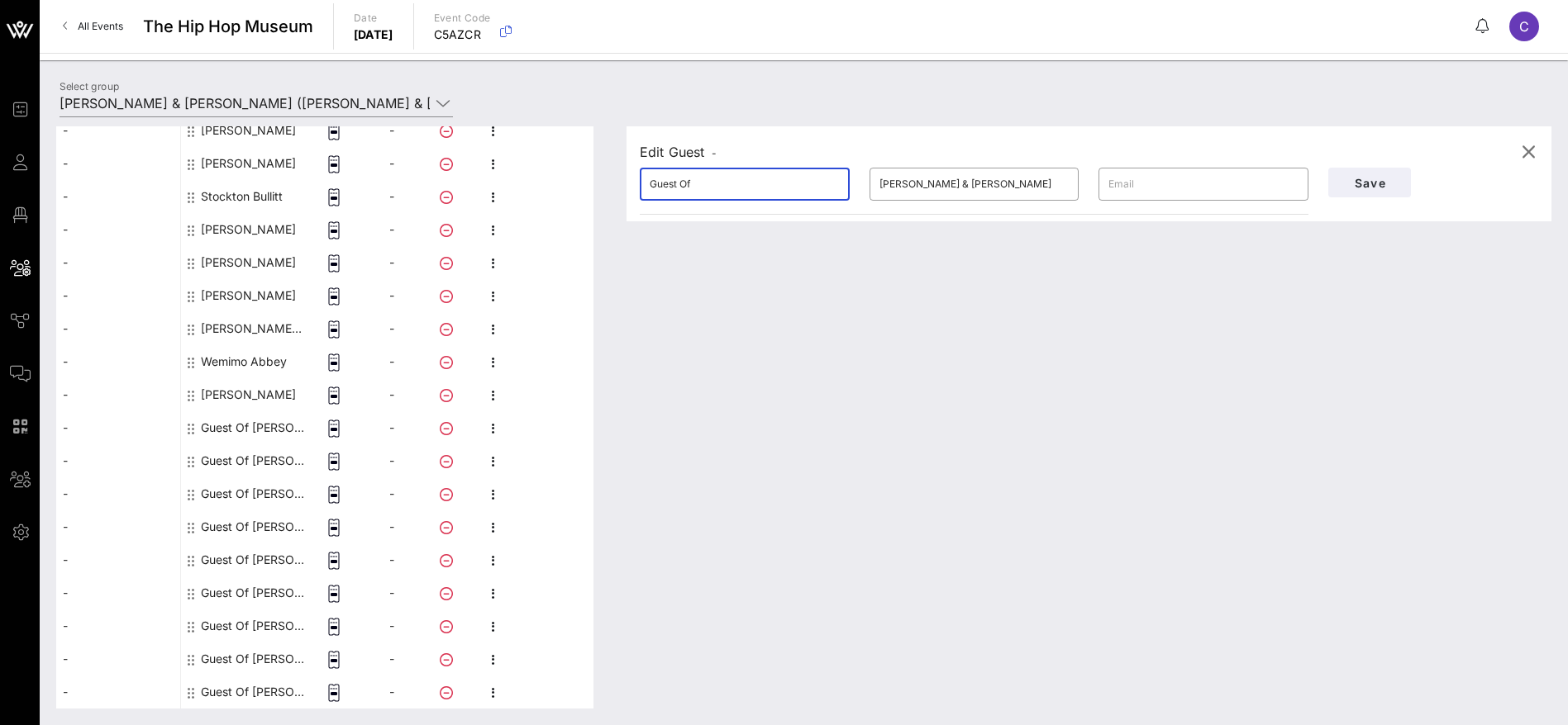
drag, startPoint x: 695, startPoint y: 183, endPoint x: 603, endPoint y: 182, distance: 92.0
click at [603, 182] on div "This host group has not been shared yet; therefore, you can't send tickets or a…" at bounding box center [804, 417] width 1495 height 582
drag, startPoint x: 718, startPoint y: 187, endPoint x: 681, endPoint y: 186, distance: 37.0
click at [681, 186] on input "[PERSON_NAME]" at bounding box center [744, 184] width 190 height 27
type input "[PERSON_NAME]"
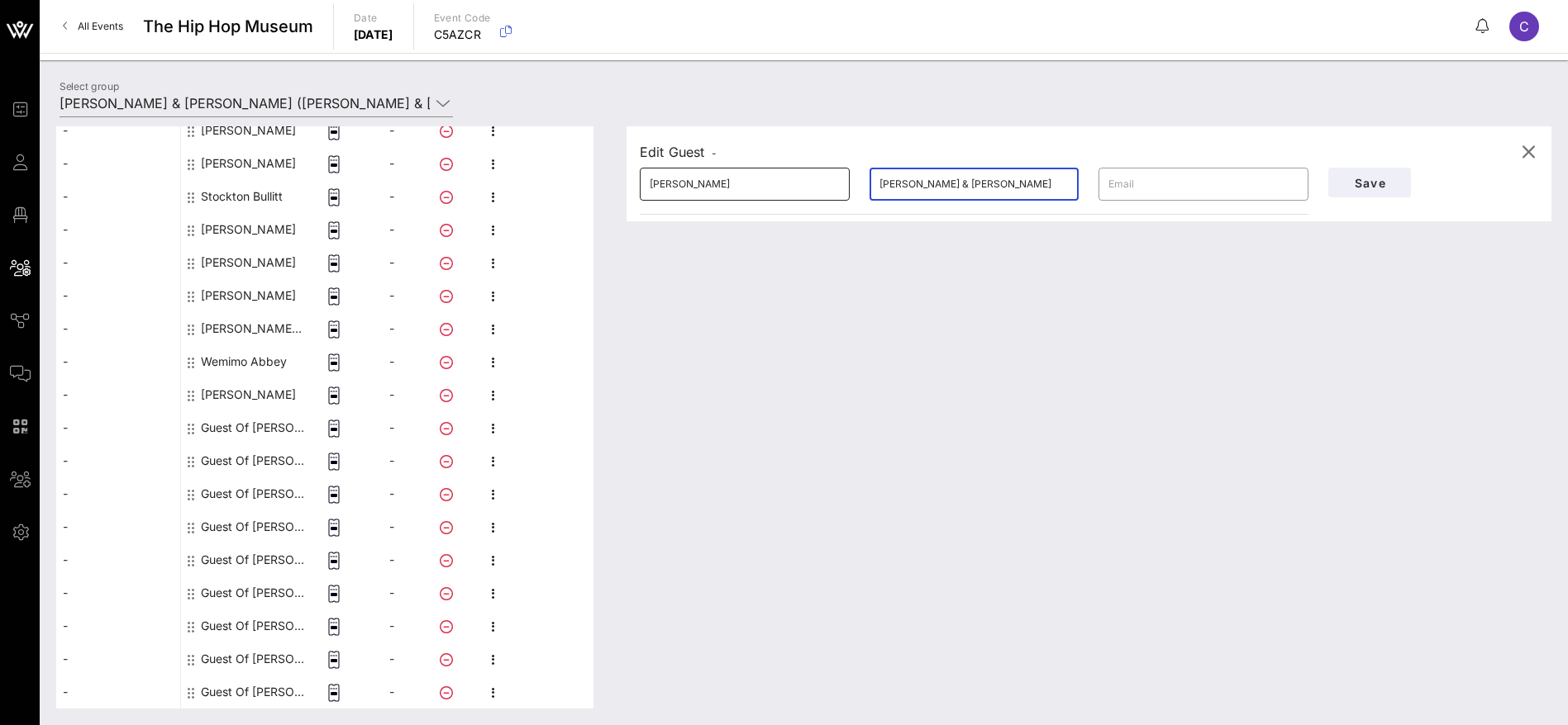
drag, startPoint x: 1035, startPoint y: 187, endPoint x: 841, endPoint y: 180, distance: 194.1
click at [841, 180] on div "​ [PERSON_NAME] ​ [PERSON_NAME] & [PERSON_NAME] ​" at bounding box center [973, 185] width 689 height 53
type input "Matloff"
click at [1347, 187] on span "Save" at bounding box center [1370, 183] width 56 height 14
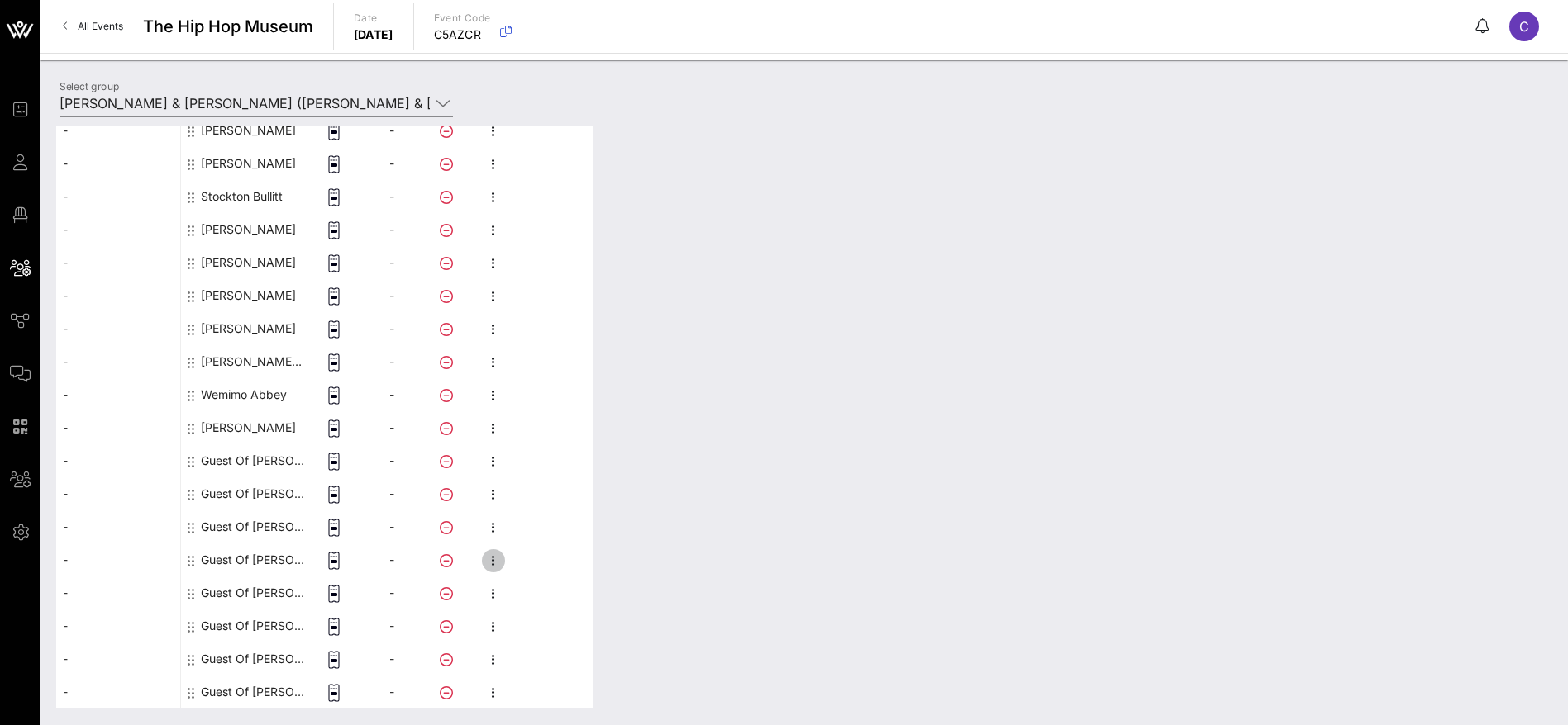
click at [495, 557] on icon "button" at bounding box center [493, 560] width 20 height 20
click at [545, 556] on div "Edit" at bounding box center [581, 565] width 126 height 27
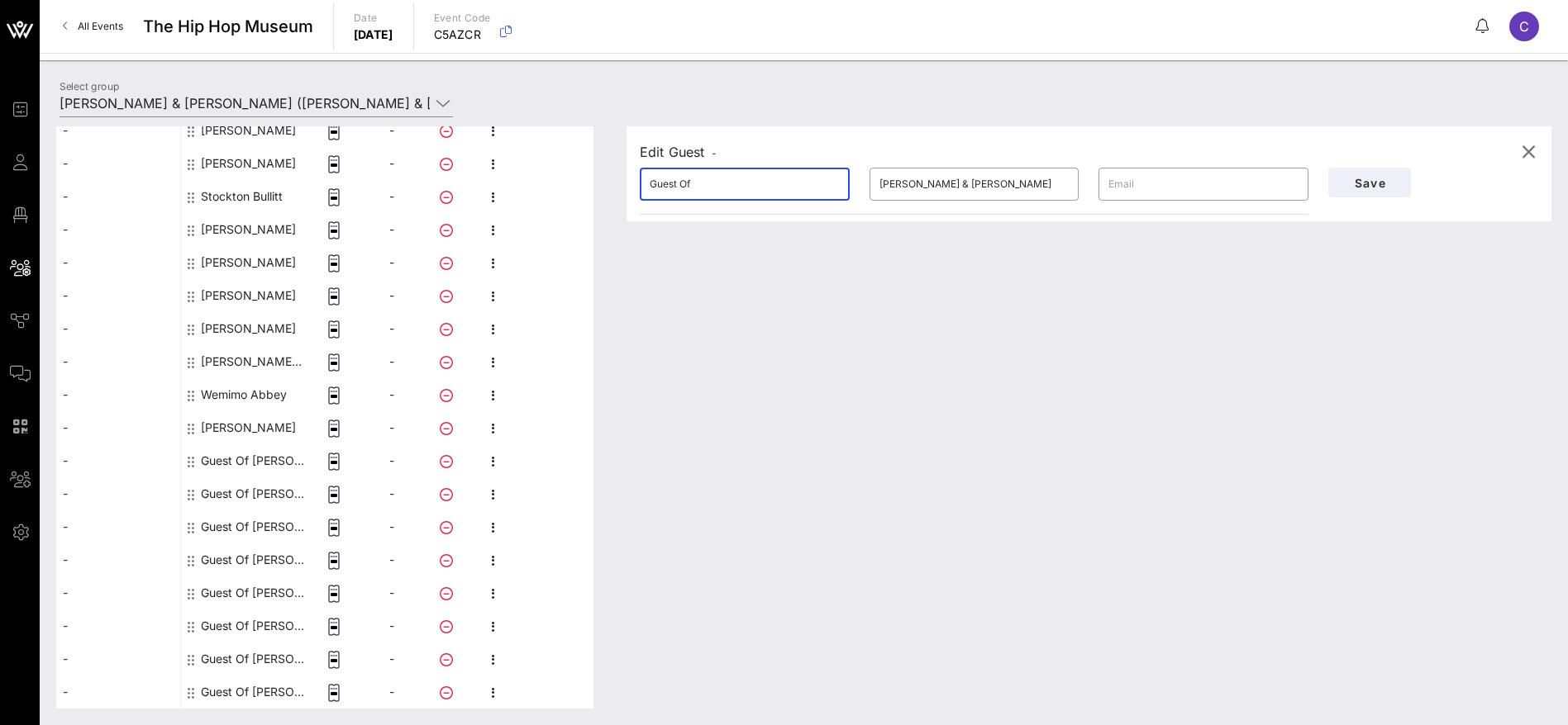
drag, startPoint x: 637, startPoint y: 178, endPoint x: 548, endPoint y: 181, distance: 89.1
click at [548, 181] on div "This host group has not been shared yet; therefore, you can't send tickets or a…" at bounding box center [804, 417] width 1495 height 582
drag, startPoint x: 770, startPoint y: 174, endPoint x: 695, endPoint y: 181, distance: 75.3
click at [695, 181] on input "[PERSON_NAME]" at bounding box center [744, 184] width 190 height 27
type input "[PERSON_NAME]"
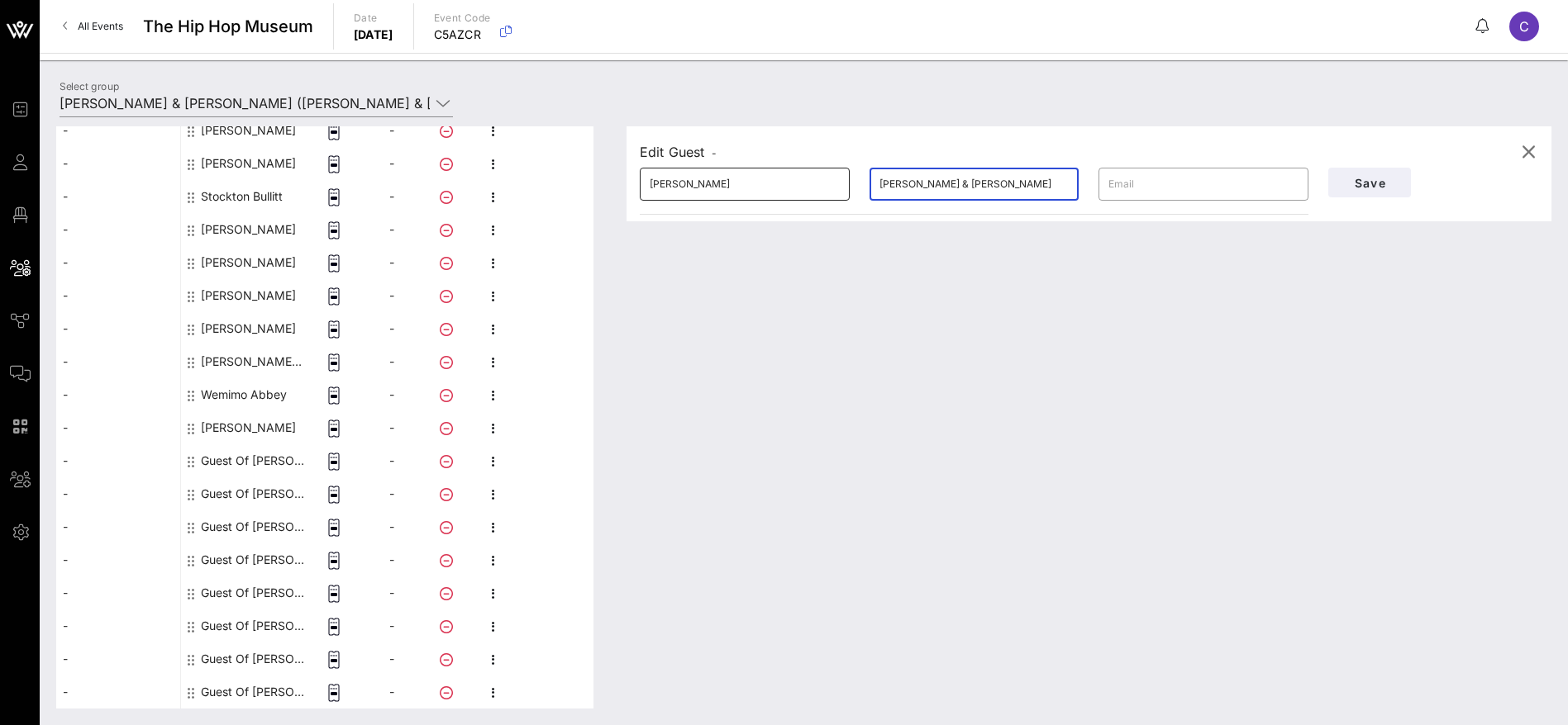
drag, startPoint x: 1019, startPoint y: 186, endPoint x: 788, endPoint y: 185, distance: 231.0
click at [788, 185] on div "​ [PERSON_NAME] ​ [PERSON_NAME] & [PERSON_NAME] ​" at bounding box center [973, 185] width 689 height 53
type input "Matloff"
click at [1376, 178] on span "Save" at bounding box center [1370, 183] width 56 height 14
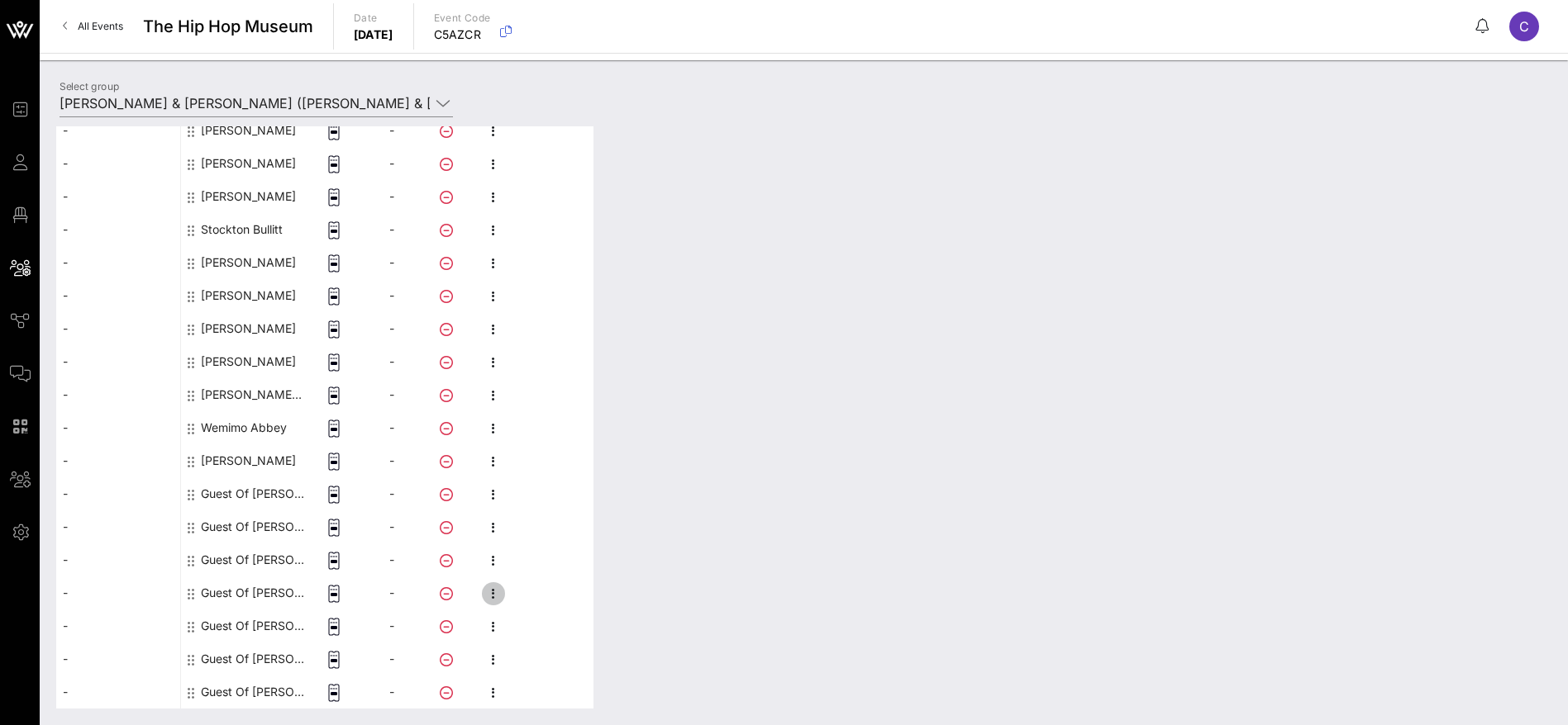
click at [500, 592] on icon "button" at bounding box center [493, 593] width 20 height 20
click at [562, 592] on div "Edit" at bounding box center [581, 598] width 126 height 13
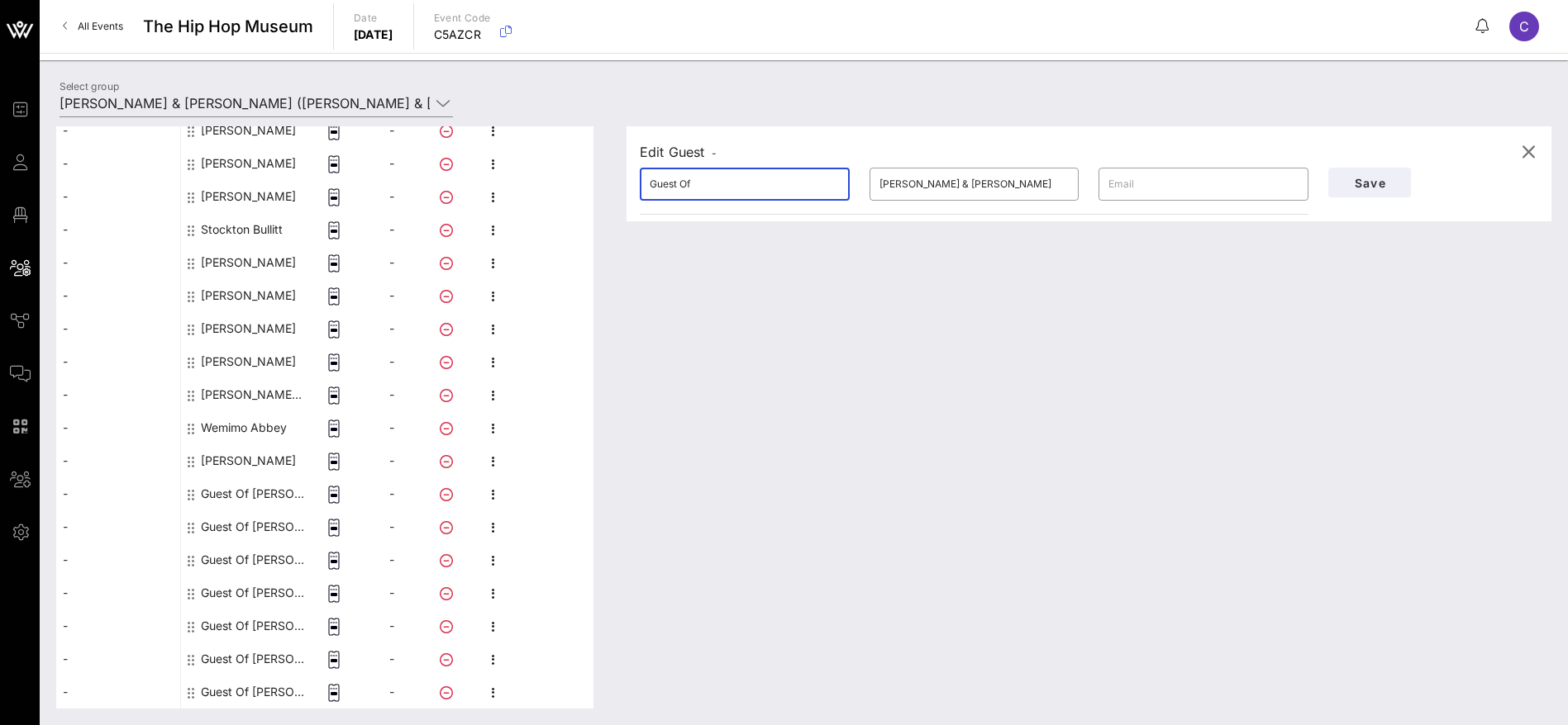
drag, startPoint x: 719, startPoint y: 172, endPoint x: 574, endPoint y: 186, distance: 145.7
click at [574, 186] on div "This host group has not been shared yet; therefore, you can't send tickets or a…" at bounding box center [804, 417] width 1495 height 582
drag, startPoint x: 718, startPoint y: 180, endPoint x: 687, endPoint y: 184, distance: 31.3
click at [687, 184] on input "[PERSON_NAME]" at bounding box center [744, 184] width 190 height 27
type input "[PERSON_NAME]"
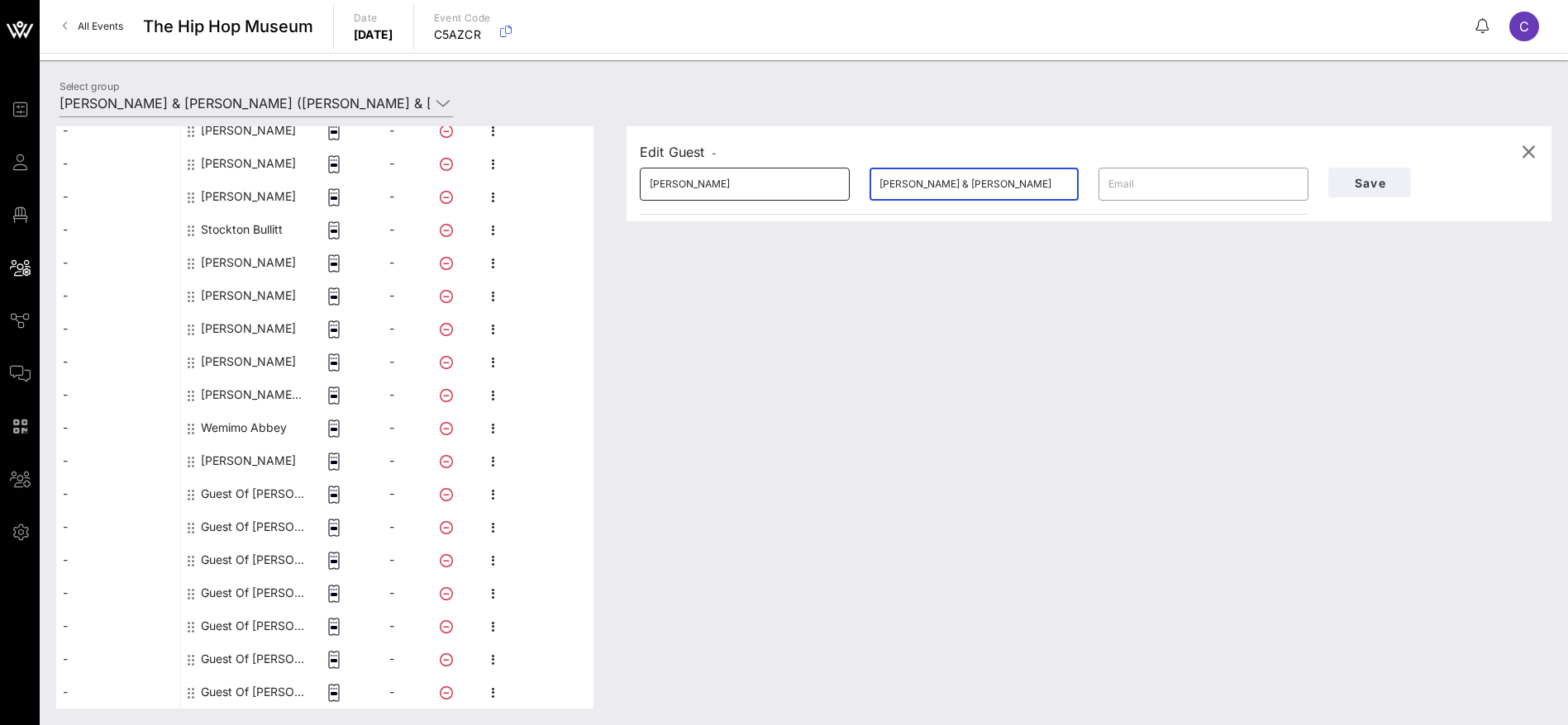
drag, startPoint x: 928, startPoint y: 182, endPoint x: 812, endPoint y: 181, distance: 116.0
click at [813, 181] on div "​ [PERSON_NAME] ​ [PERSON_NAME] & [PERSON_NAME] ​" at bounding box center [973, 185] width 689 height 53
type input "Woo"
click at [1314, 200] on div "​" at bounding box center [1203, 185] width 230 height 53
click at [1354, 186] on span "Save" at bounding box center [1370, 183] width 56 height 14
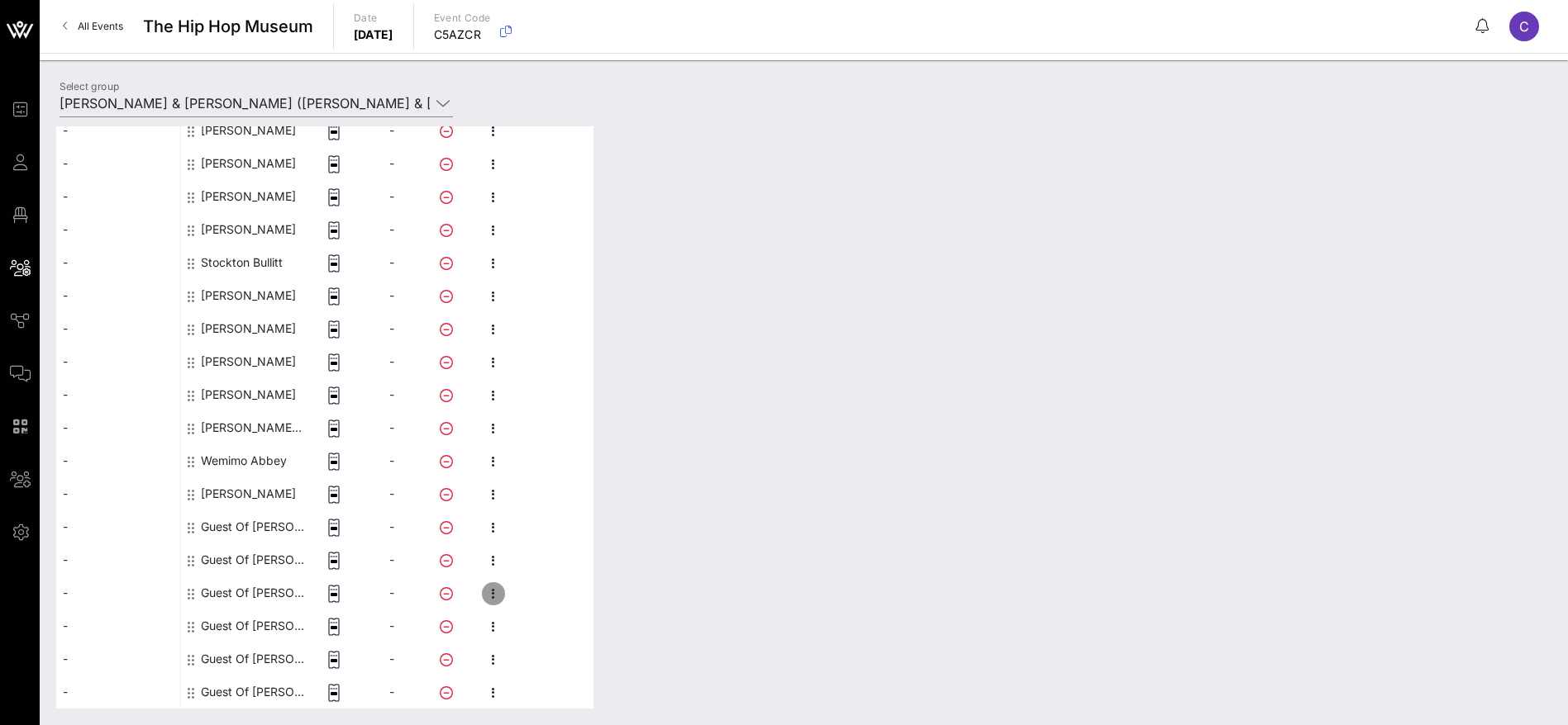
drag, startPoint x: 497, startPoint y: 597, endPoint x: 523, endPoint y: 577, distance: 32.8
click at [497, 598] on icon "button" at bounding box center [493, 593] width 20 height 20
click at [551, 596] on div "Edit" at bounding box center [581, 598] width 126 height 13
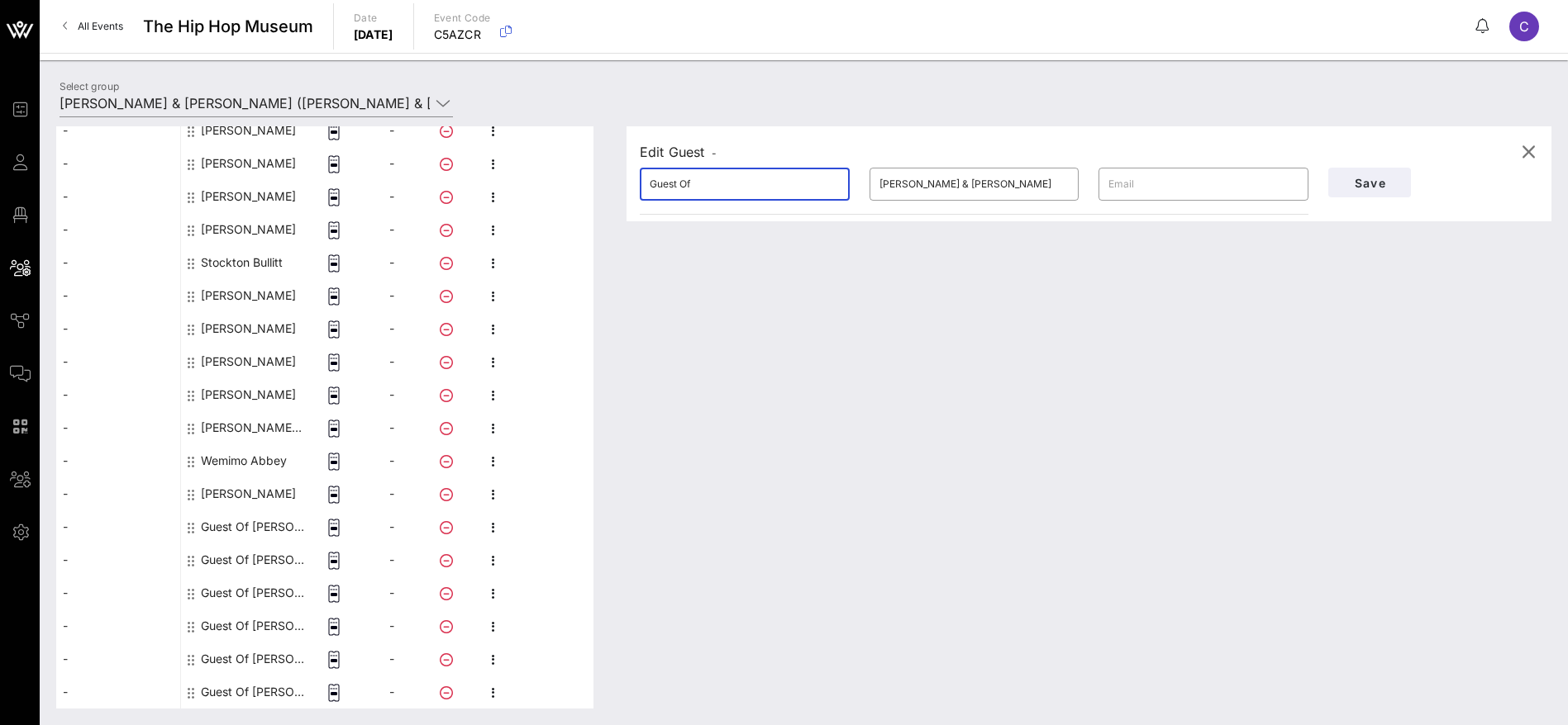
drag, startPoint x: 661, startPoint y: 179, endPoint x: 586, endPoint y: 176, distance: 75.1
click at [586, 175] on div "This host group has not been shared yet; therefore, you can't send tickets or a…" at bounding box center [804, 417] width 1495 height 582
drag, startPoint x: 693, startPoint y: 197, endPoint x: 677, endPoint y: 197, distance: 16.0
click at [676, 198] on div "[PERSON_NAME]" at bounding box center [744, 184] width 190 height 33
drag, startPoint x: 743, startPoint y: 191, endPoint x: 686, endPoint y: 182, distance: 57.7
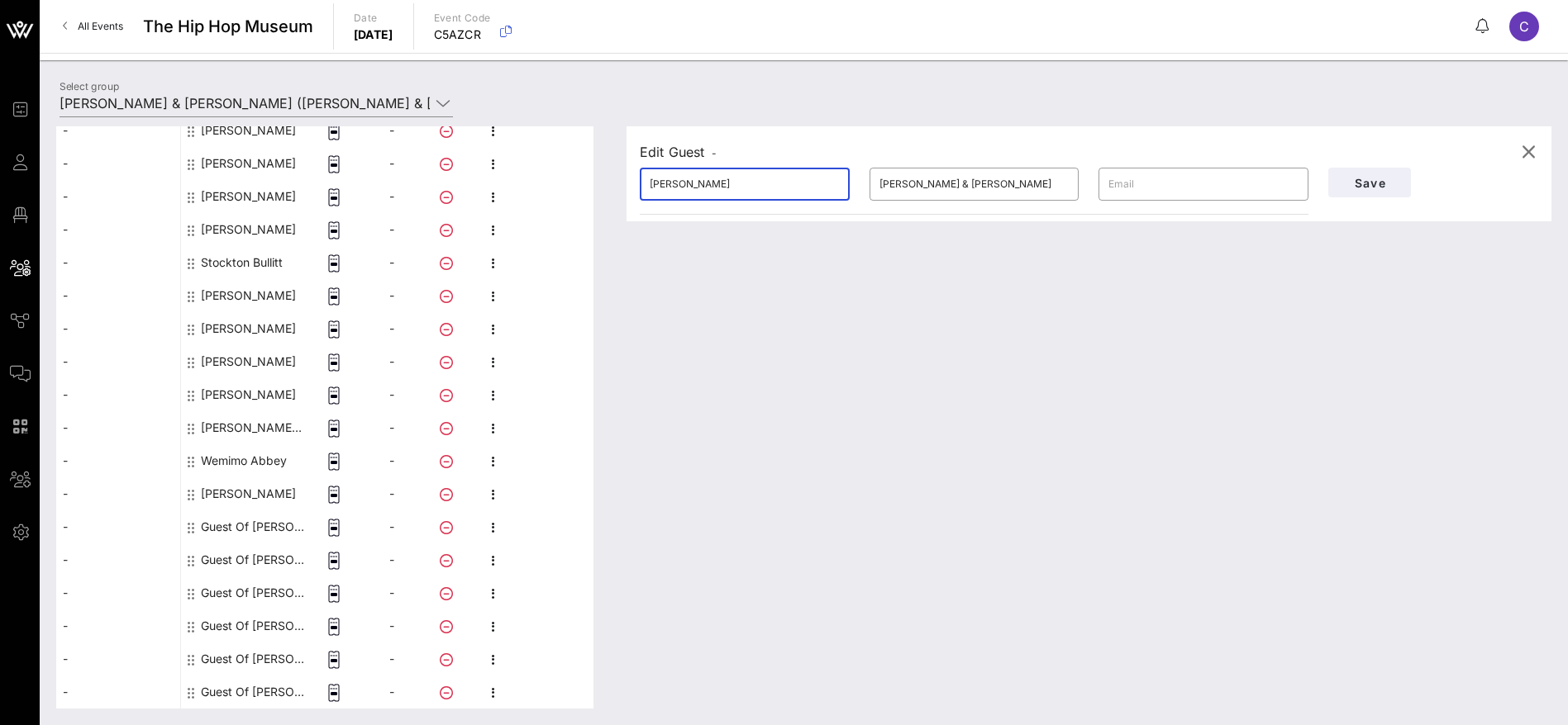
click at [686, 182] on input "[PERSON_NAME]" at bounding box center [744, 184] width 190 height 27
type input "Genna"
drag, startPoint x: 1029, startPoint y: 179, endPoint x: 796, endPoint y: 180, distance: 233.0
click at [796, 180] on div "​ Genna ​ [PERSON_NAME] & [PERSON_NAME] ​" at bounding box center [973, 185] width 689 height 53
type input "[PERSON_NAME]"
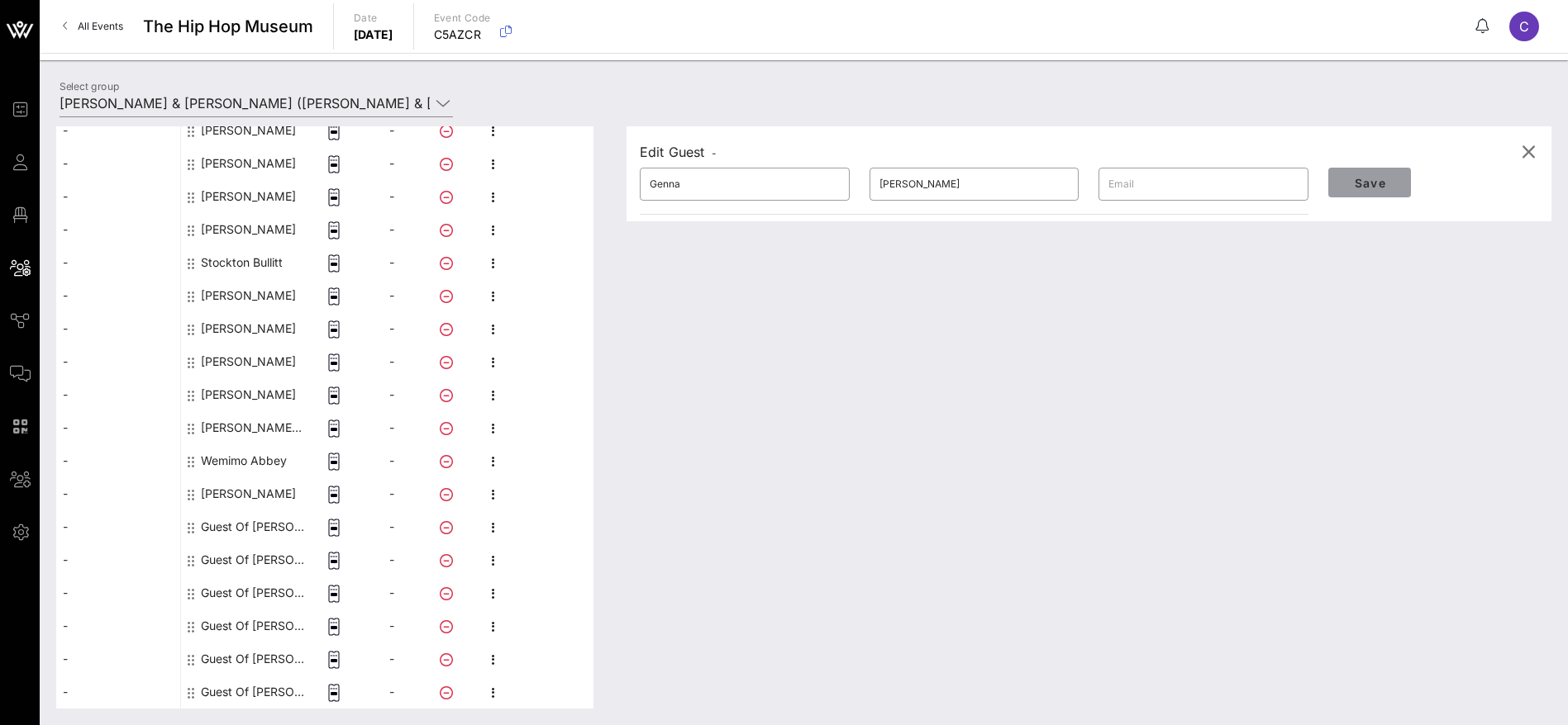
click at [1382, 185] on span "Save" at bounding box center [1370, 183] width 56 height 14
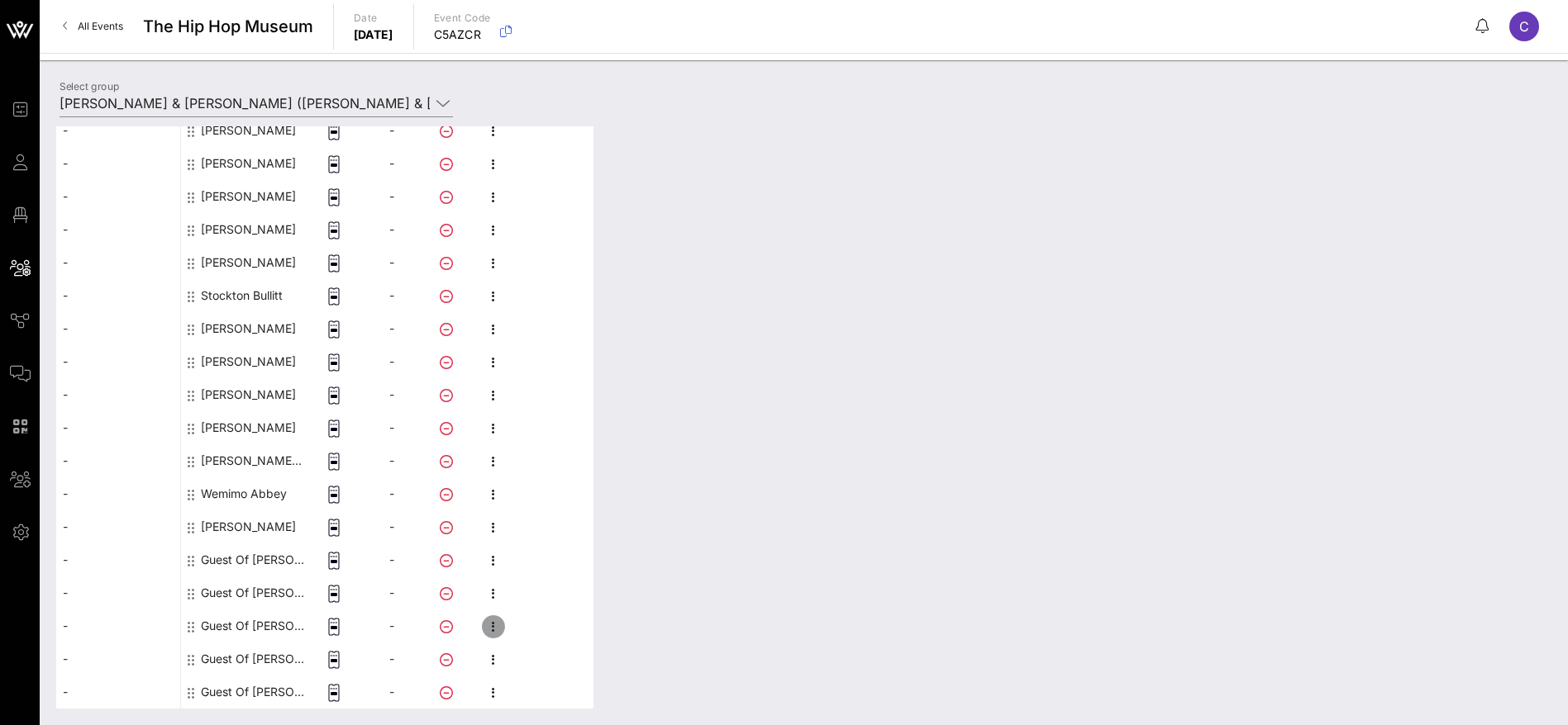
click at [493, 627] on icon "button" at bounding box center [493, 627] width 20 height 20
click at [556, 633] on div "Edit" at bounding box center [581, 631] width 126 height 13
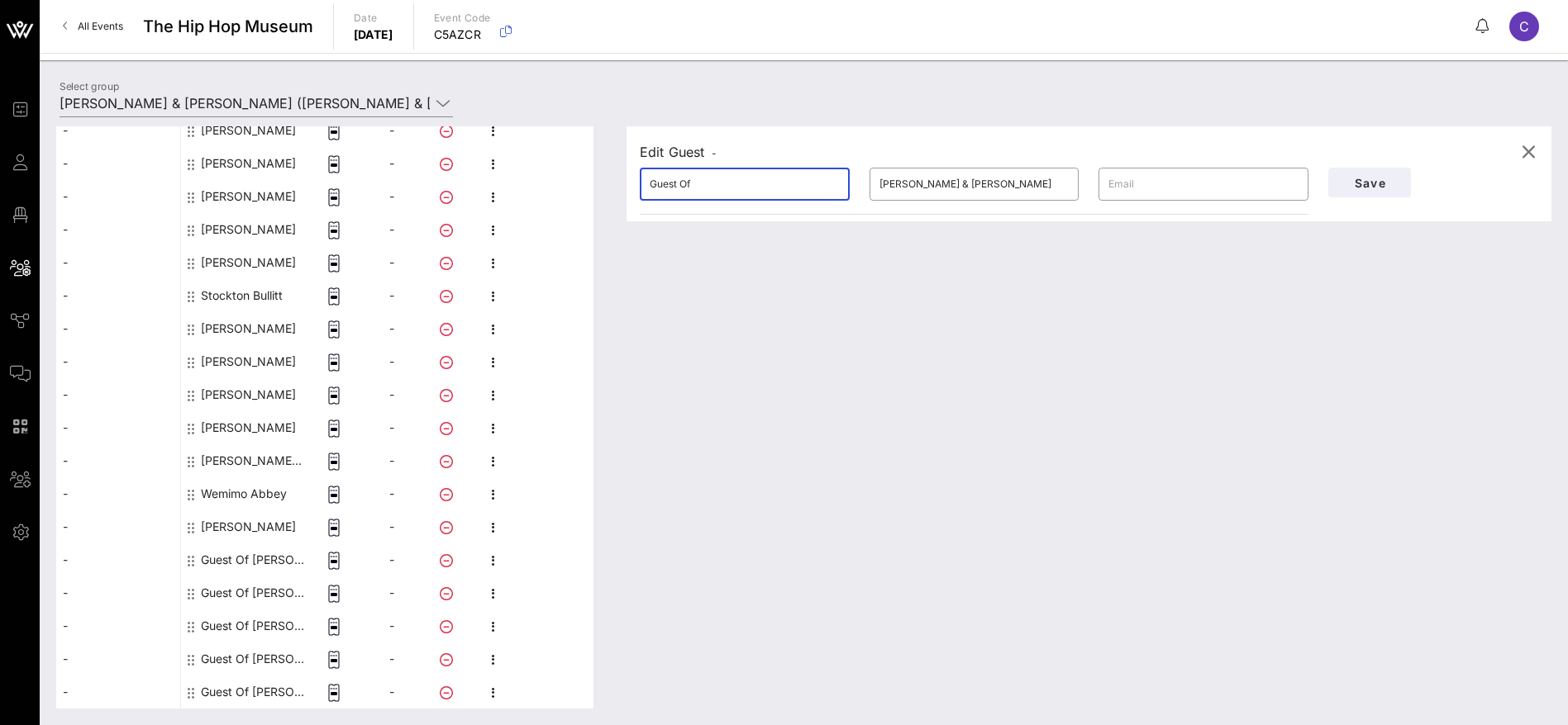
drag, startPoint x: 743, startPoint y: 180, endPoint x: 573, endPoint y: 176, distance: 170.0
click at [573, 176] on div "This host group has not been shared yet; therefore, you can't send tickets or a…" at bounding box center [804, 417] width 1495 height 582
drag, startPoint x: 671, startPoint y: 202, endPoint x: 703, endPoint y: 186, distance: 35.8
click at [703, 186] on input "[PERSON_NAME]" at bounding box center [744, 184] width 190 height 27
drag, startPoint x: 719, startPoint y: 180, endPoint x: 671, endPoint y: 180, distance: 48.0
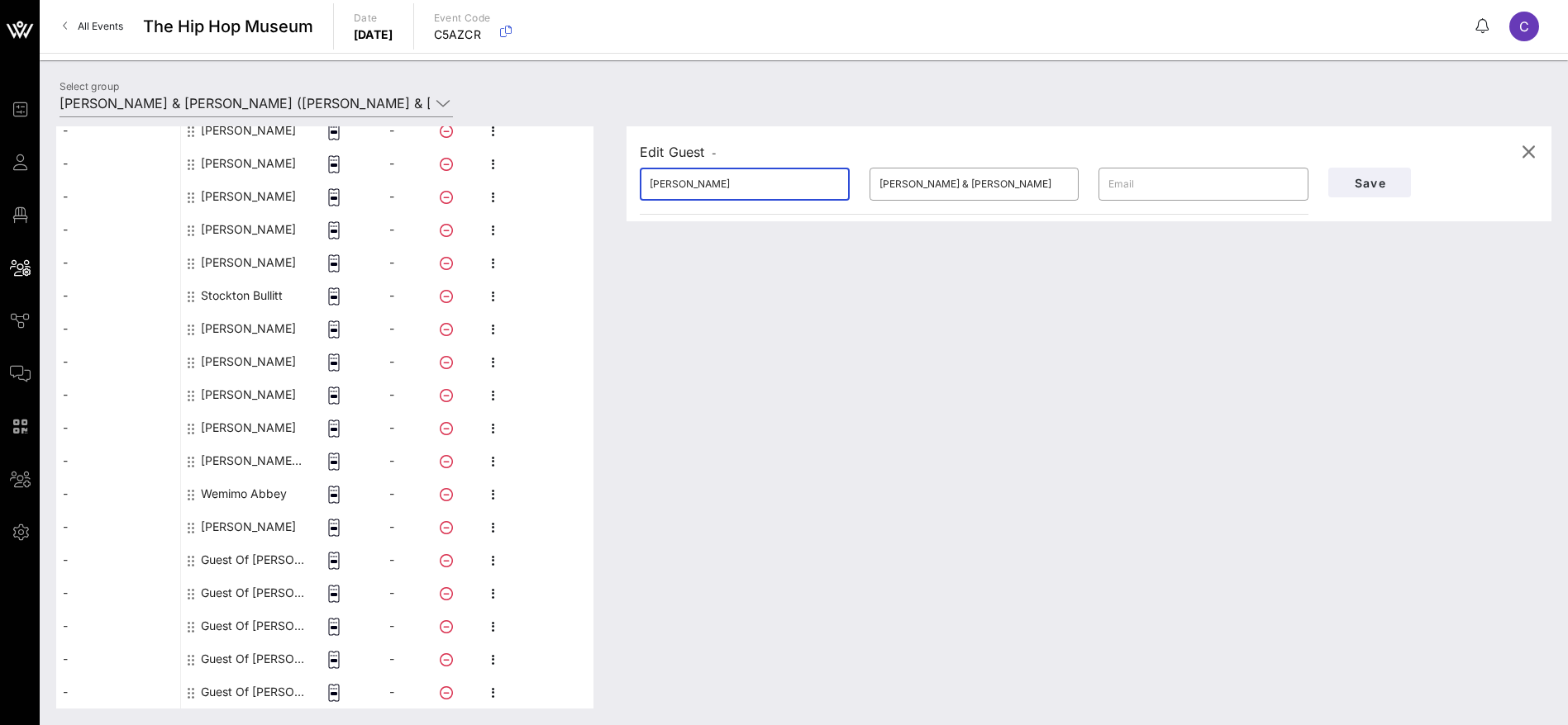
click at [671, 180] on input "[PERSON_NAME]" at bounding box center [744, 184] width 190 height 27
type input "[PERSON_NAME]"
drag, startPoint x: 887, startPoint y: 179, endPoint x: 796, endPoint y: 182, distance: 91.0
click at [796, 182] on div "​ [PERSON_NAME] ​ [PERSON_NAME] & [PERSON_NAME] ​" at bounding box center [973, 185] width 689 height 53
type input "[PERSON_NAME]"
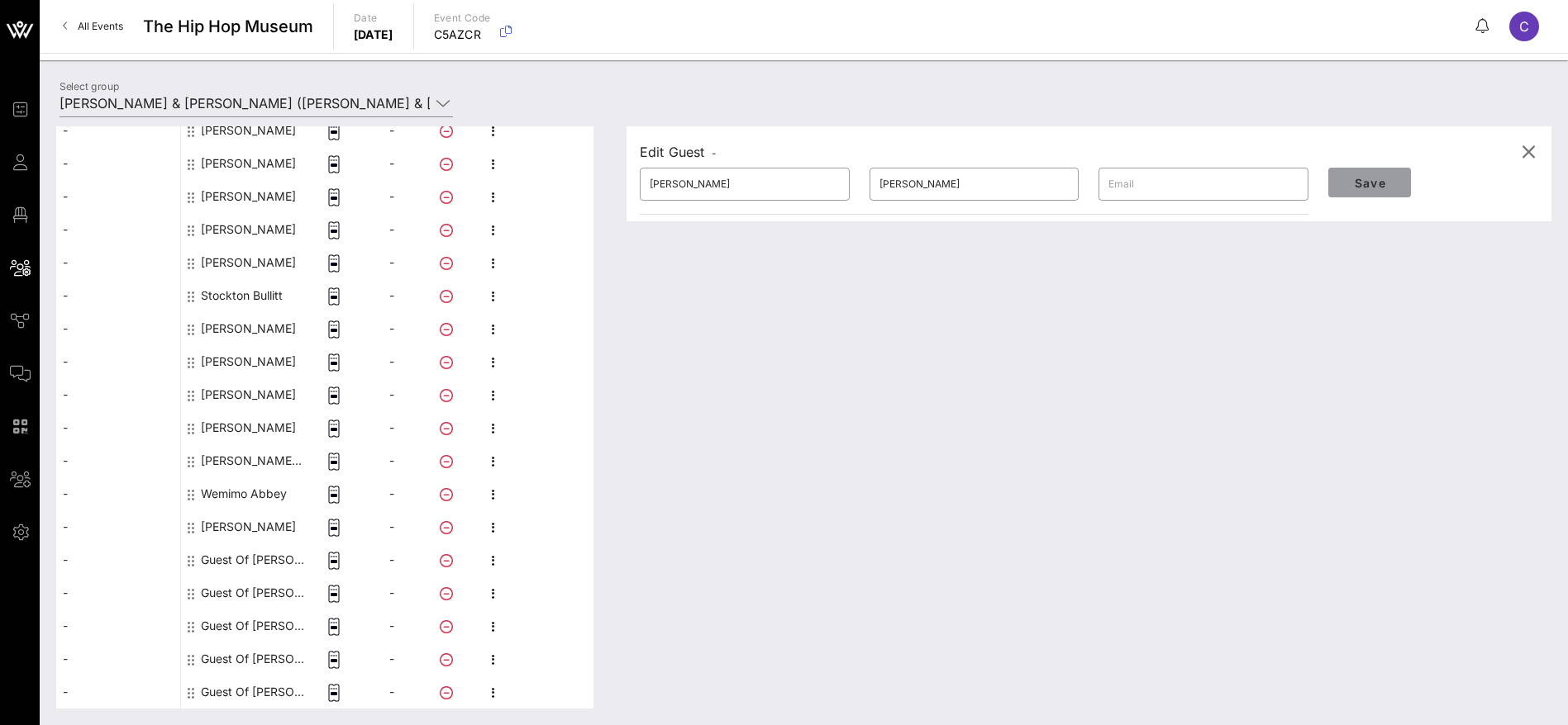
drag, startPoint x: 1372, startPoint y: 183, endPoint x: 1325, endPoint y: 208, distance: 53.2
click at [1376, 183] on span "Save" at bounding box center [1370, 183] width 56 height 14
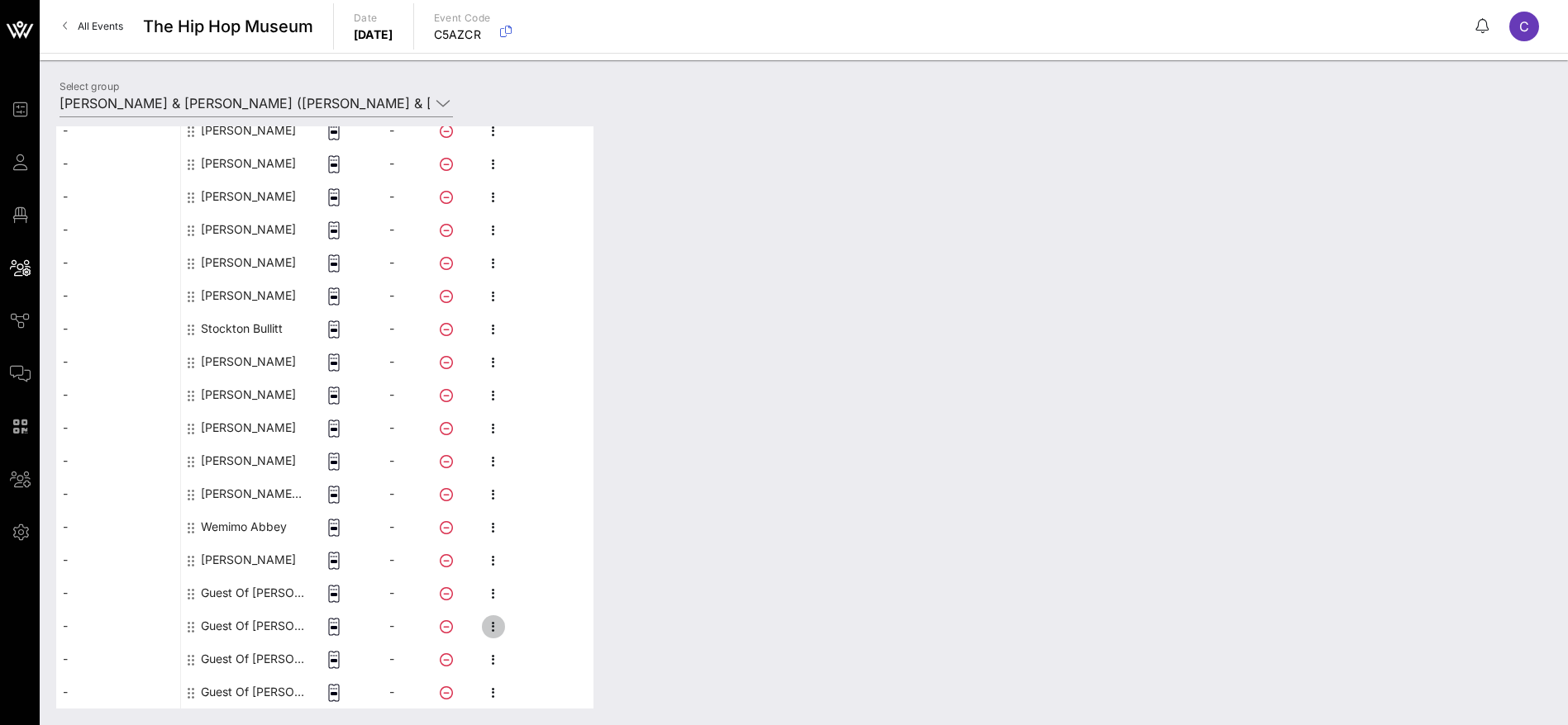
click at [494, 624] on icon "button" at bounding box center [493, 627] width 20 height 20
click at [535, 623] on div "Edit" at bounding box center [581, 632] width 126 height 27
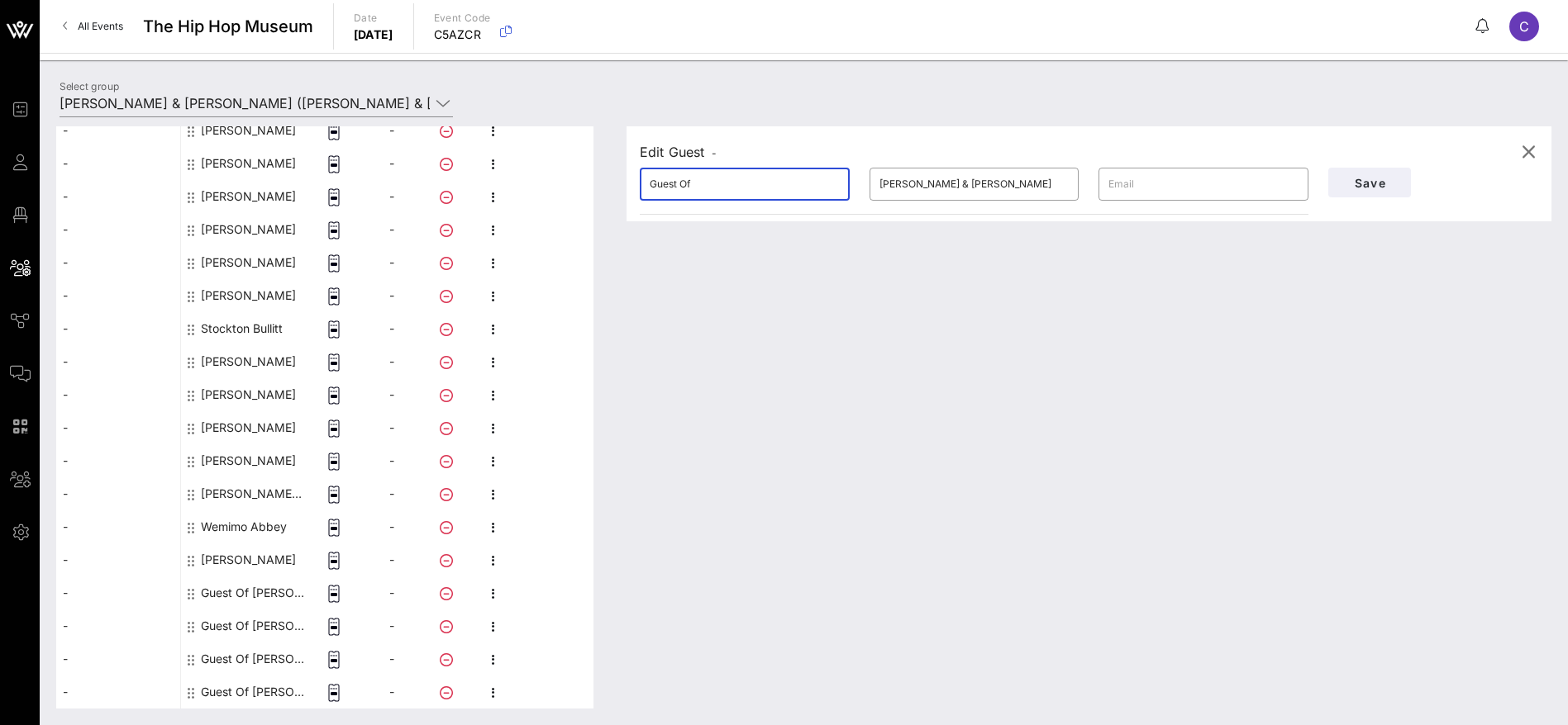
drag, startPoint x: 618, startPoint y: 177, endPoint x: 583, endPoint y: 174, distance: 35.1
click at [590, 173] on div "This host group has not been shared yet; therefore, you can't send tickets or a…" at bounding box center [804, 417] width 1495 height 582
drag, startPoint x: 707, startPoint y: 194, endPoint x: 671, endPoint y: 182, distance: 37.9
click at [671, 182] on input "[PERSON_NAME]" at bounding box center [744, 184] width 190 height 27
type input "Max"
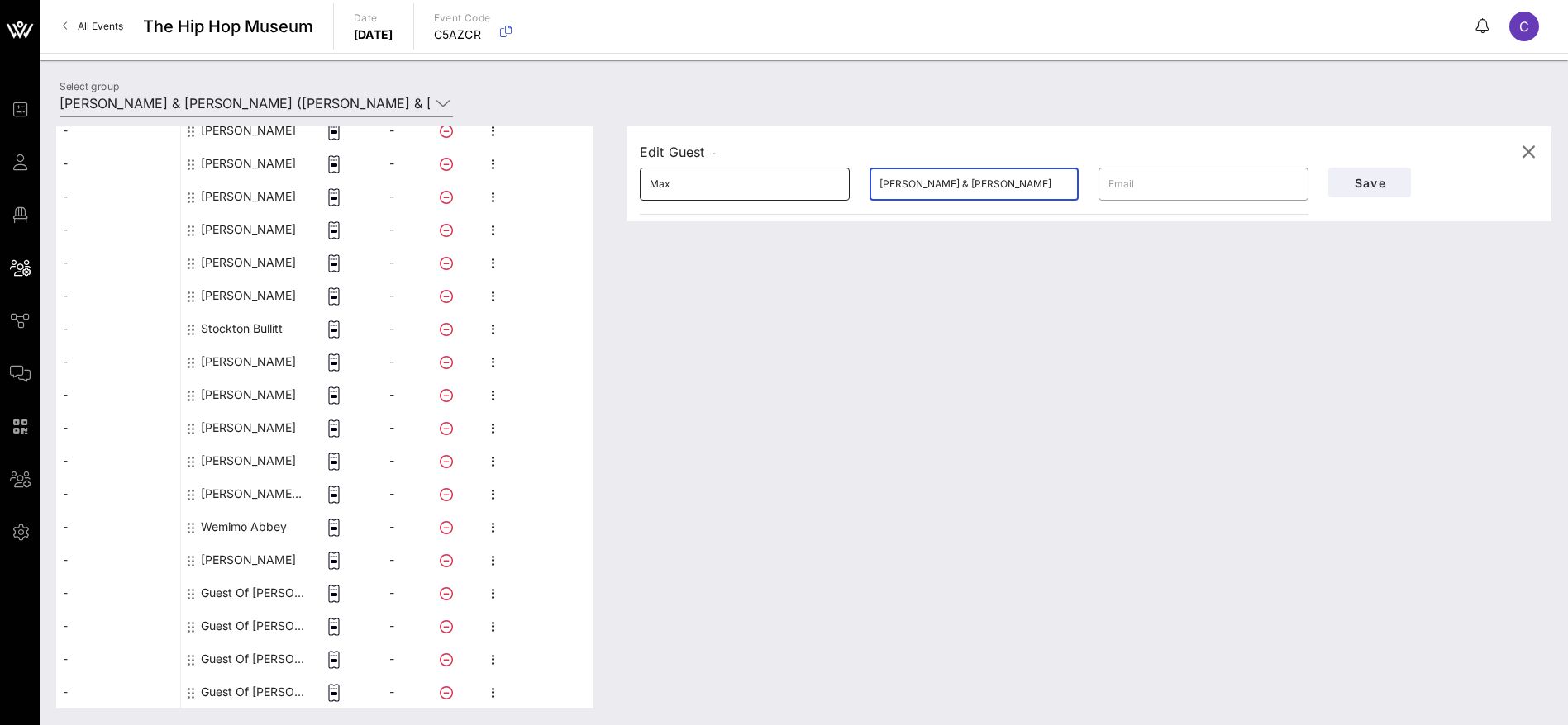
drag, startPoint x: 1009, startPoint y: 186, endPoint x: 778, endPoint y: 185, distance: 231.0
click at [778, 185] on div "​ [PERSON_NAME] & [PERSON_NAME] ​" at bounding box center [973, 185] width 689 height 53
type input "Lang"
click at [1359, 184] on span "Save" at bounding box center [1370, 183] width 56 height 14
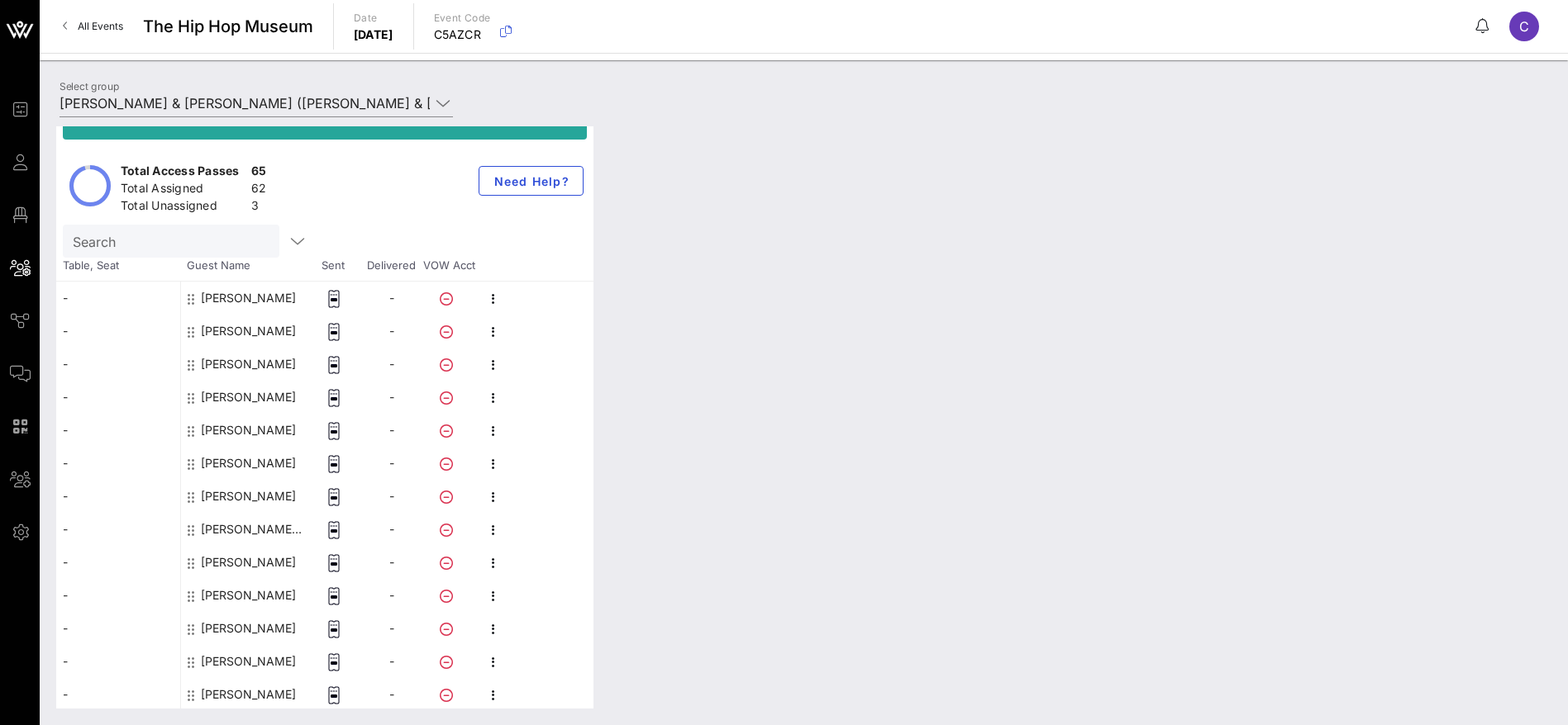
scroll to position [0, 0]
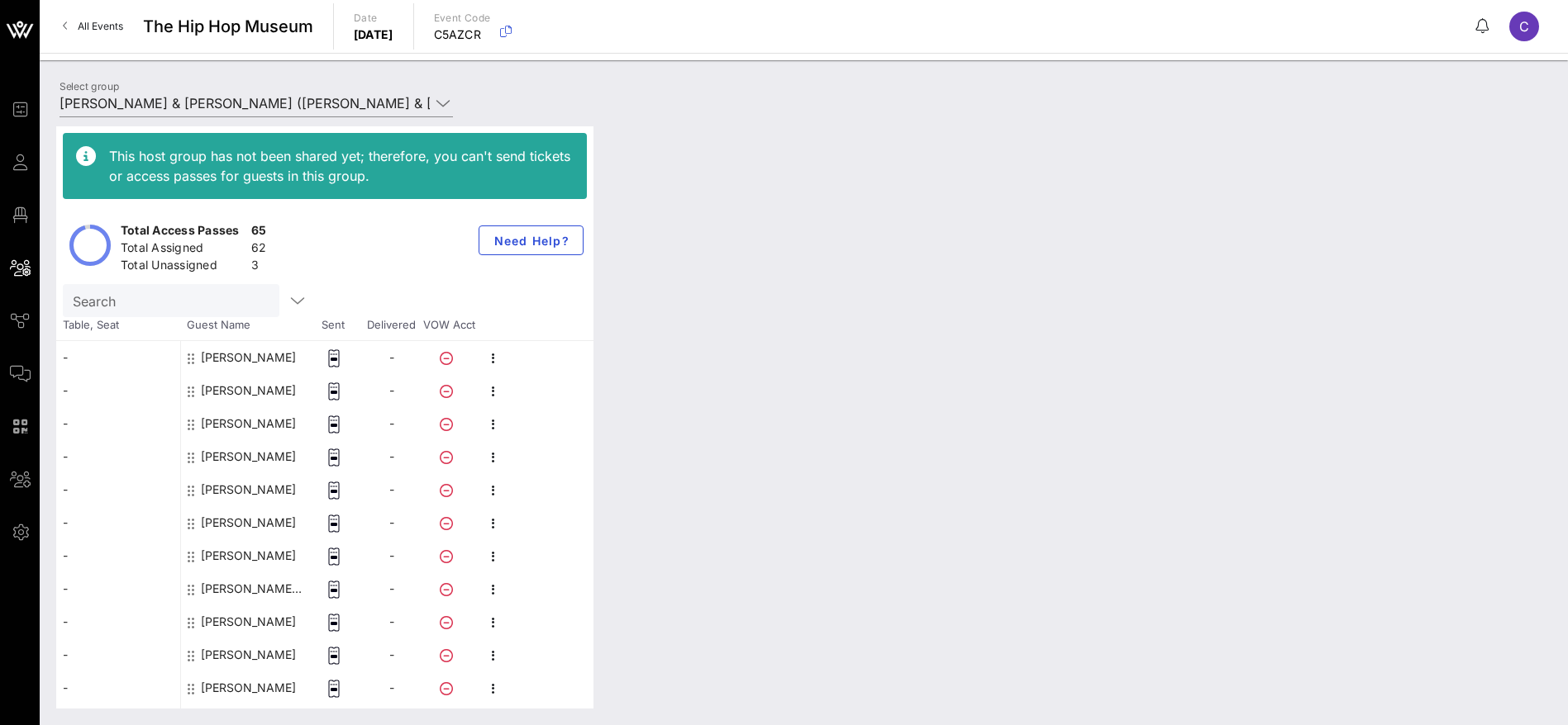
click at [86, 356] on div "-" at bounding box center [118, 357] width 124 height 33
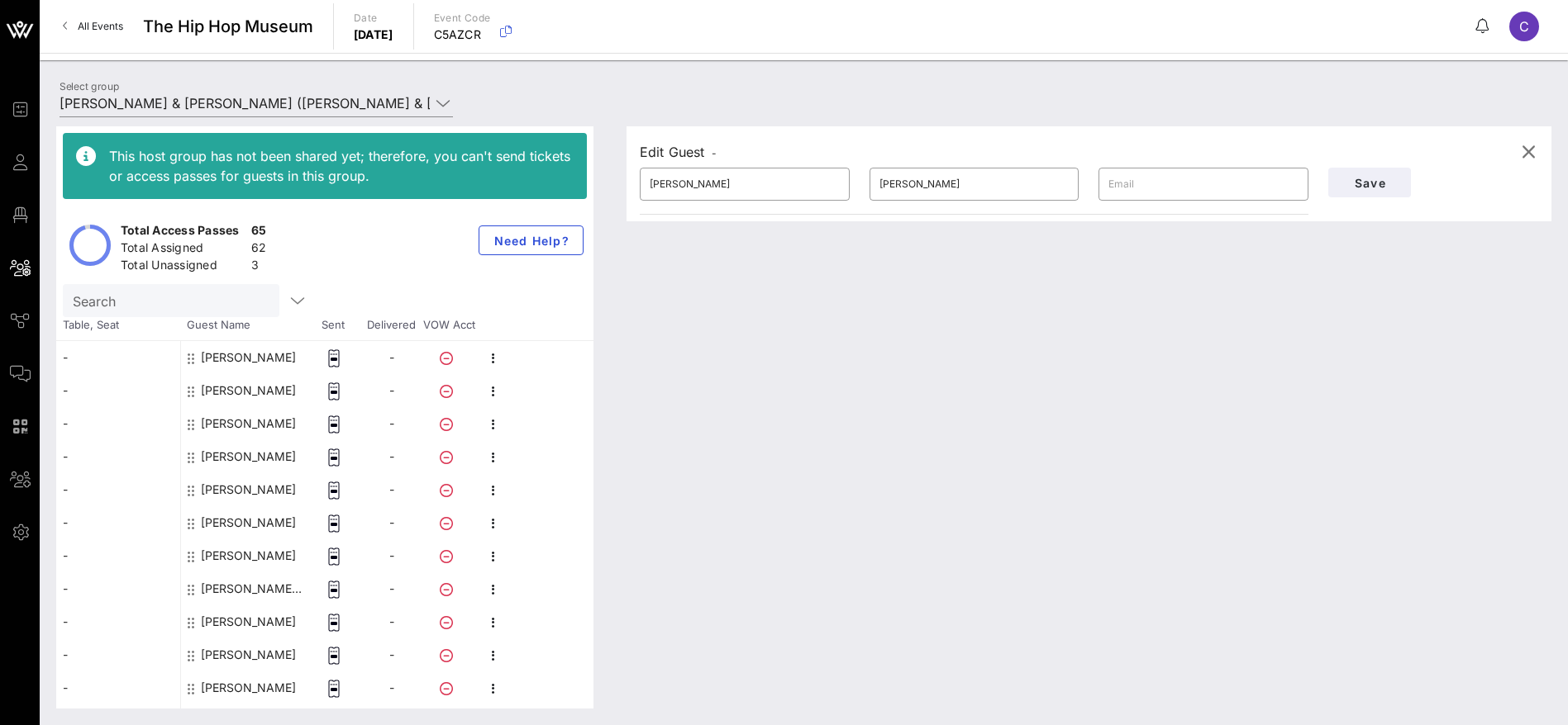
click at [66, 356] on div "-" at bounding box center [118, 357] width 124 height 33
click at [494, 357] on icon "button" at bounding box center [493, 358] width 20 height 20
click at [936, 368] on div "Edit Guest - ​ [PERSON_NAME] ​ [PERSON_NAME] ​ Save" at bounding box center [1080, 417] width 941 height 582
click at [1539, 152] on span "button" at bounding box center [1528, 151] width 39 height 20
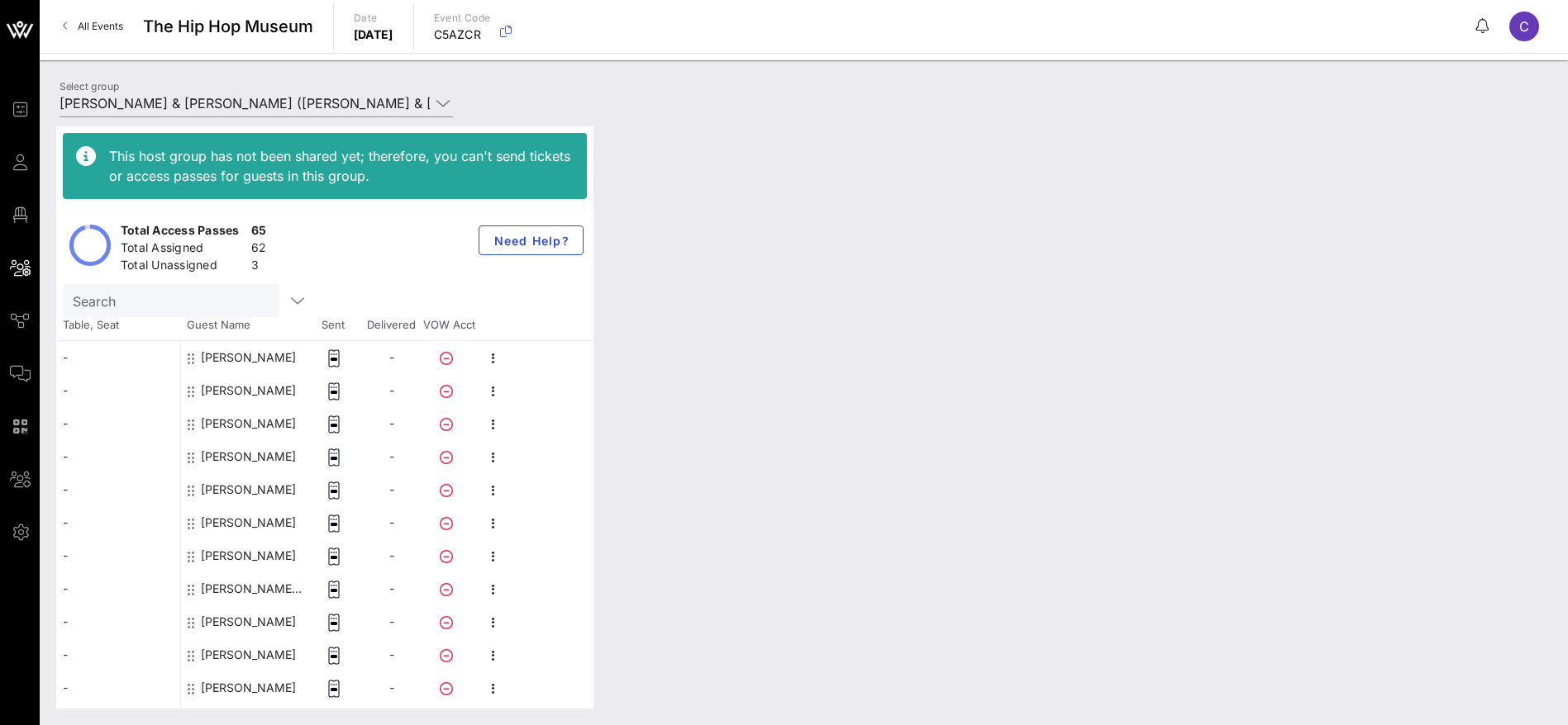
click at [1287, 280] on div at bounding box center [1080, 417] width 941 height 582
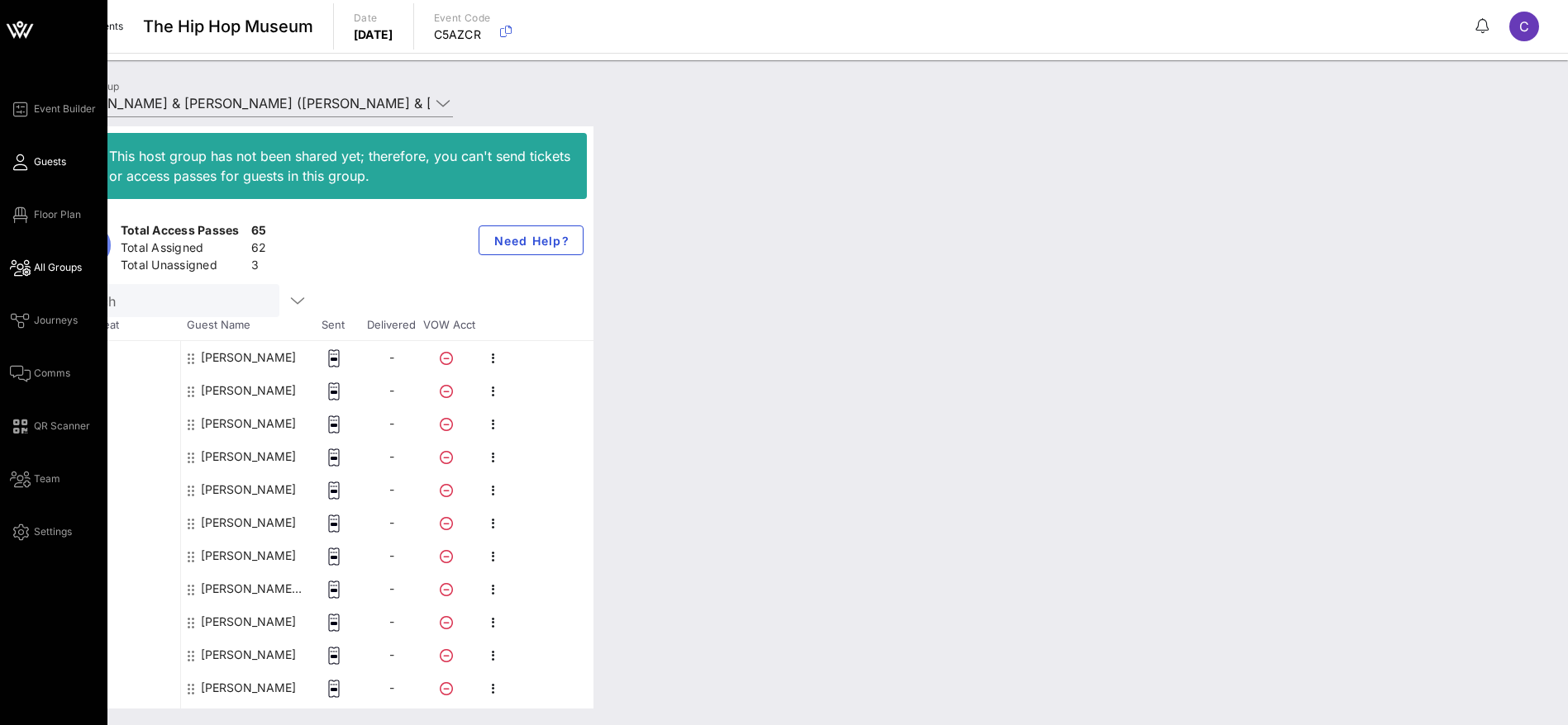
click at [44, 161] on span "Guests" at bounding box center [50, 162] width 33 height 15
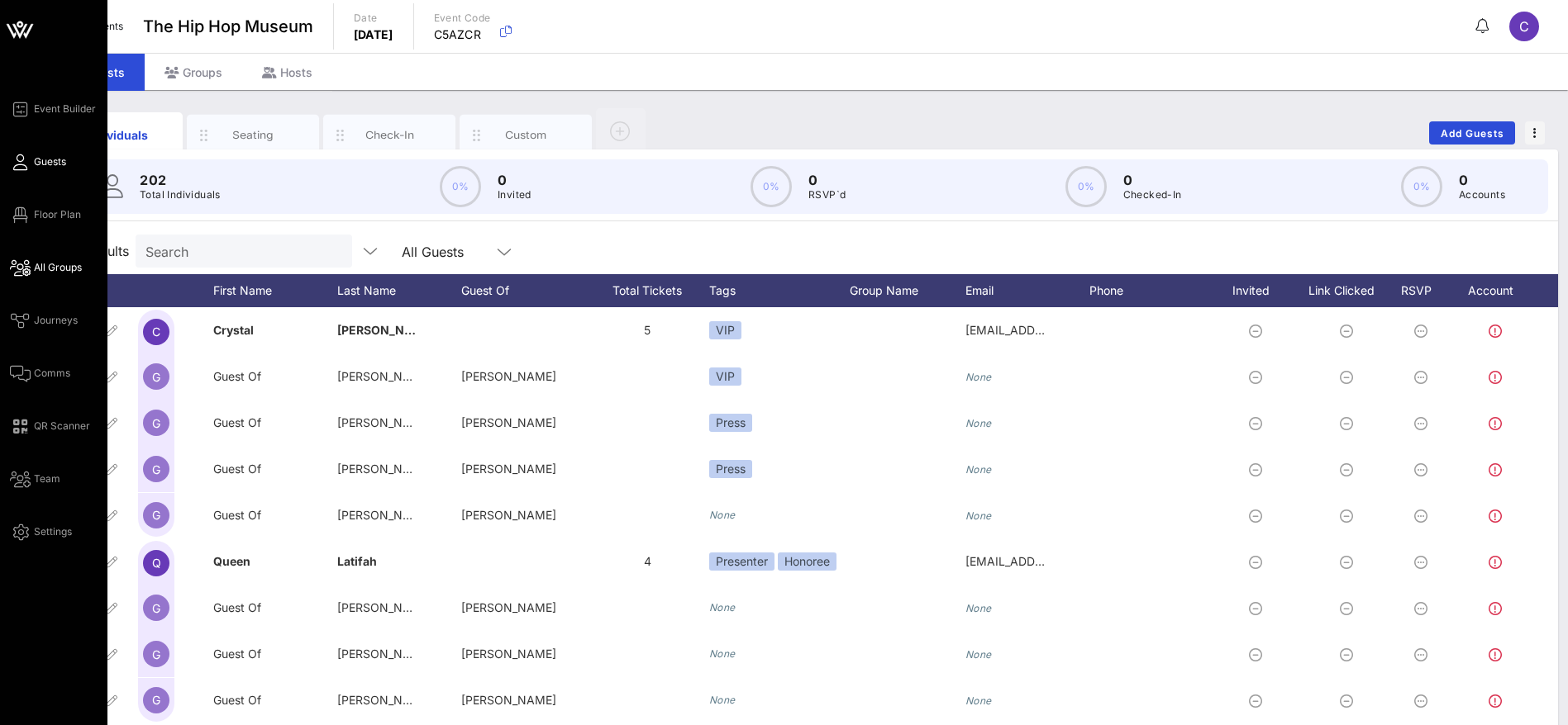
click at [56, 272] on span "All Groups" at bounding box center [58, 267] width 48 height 15
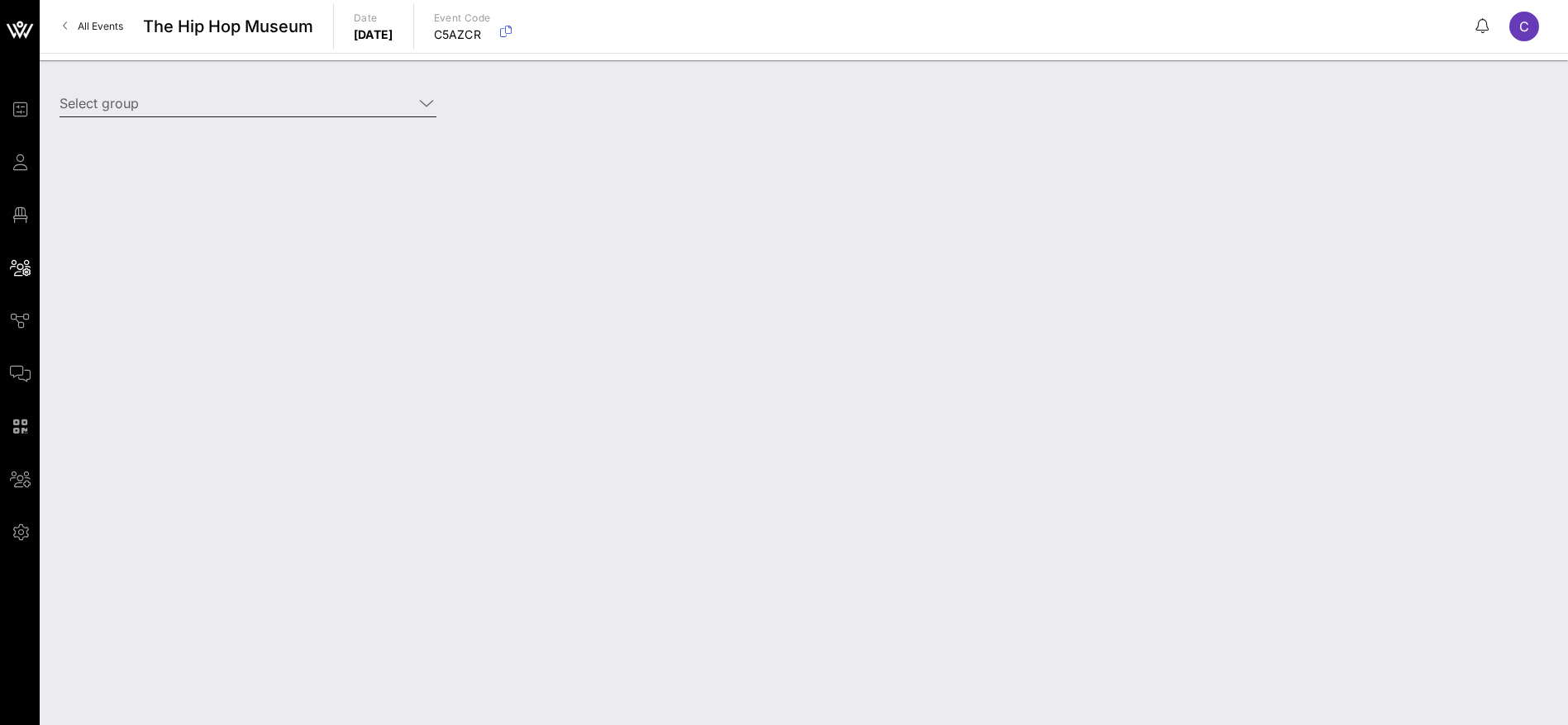
click at [427, 100] on icon at bounding box center [426, 103] width 15 height 20
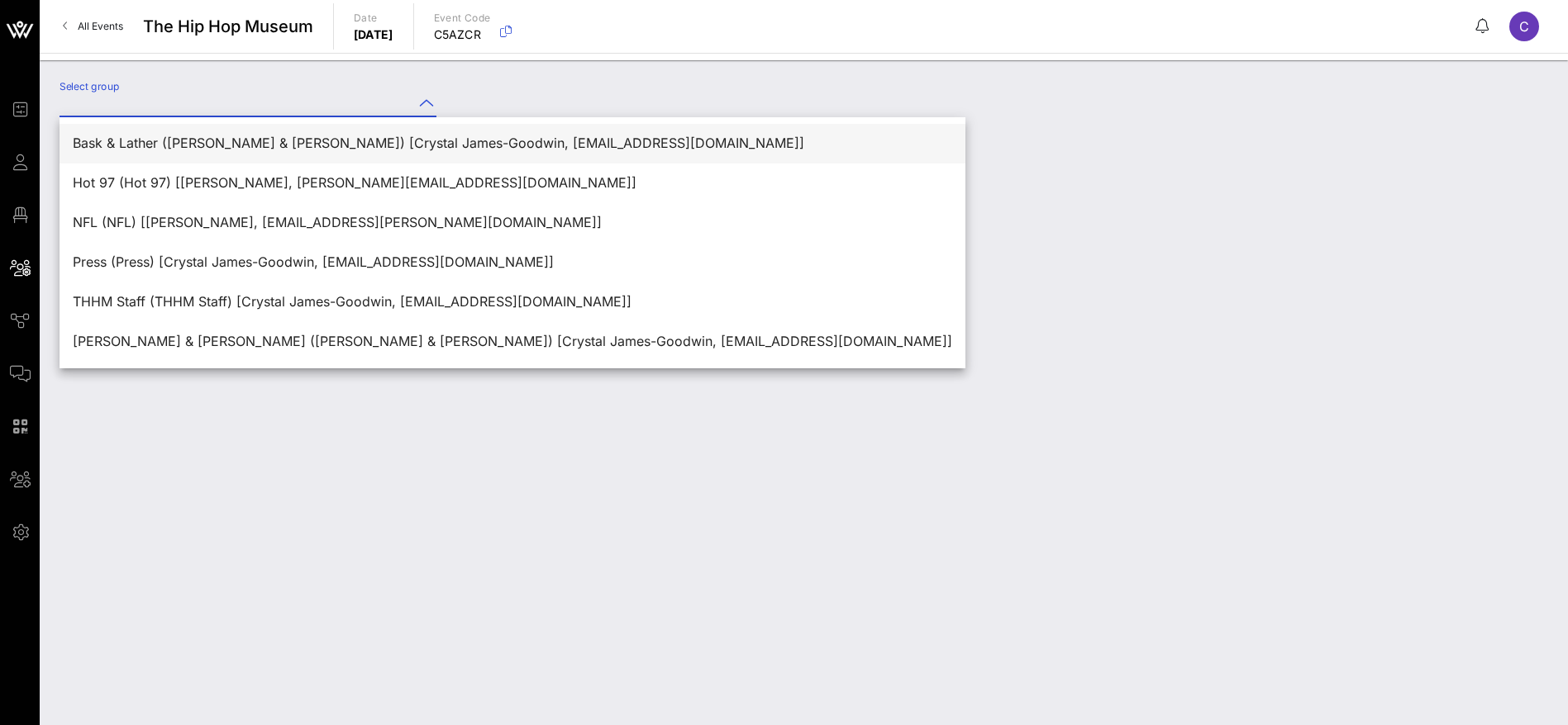
click at [307, 148] on div "Bask & Lather ([PERSON_NAME] & [PERSON_NAME]) [Crystal James-Goodwin, [EMAIL_AD…" at bounding box center [512, 143] width 879 height 15
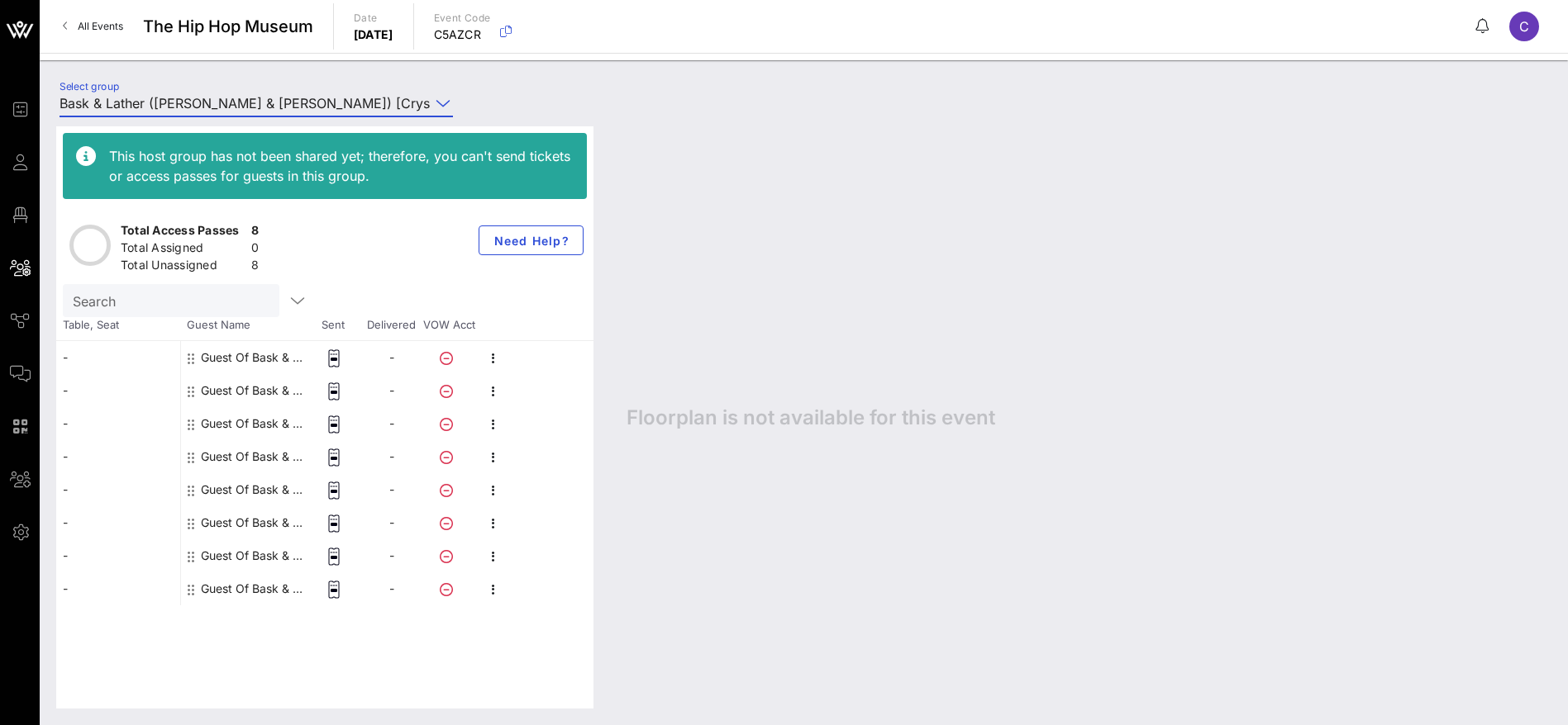
click at [275, 99] on input "Bask & Lather ([PERSON_NAME] & [PERSON_NAME]) [Crystal James-Goodwin, [EMAIL_AD…" at bounding box center [245, 103] width 370 height 27
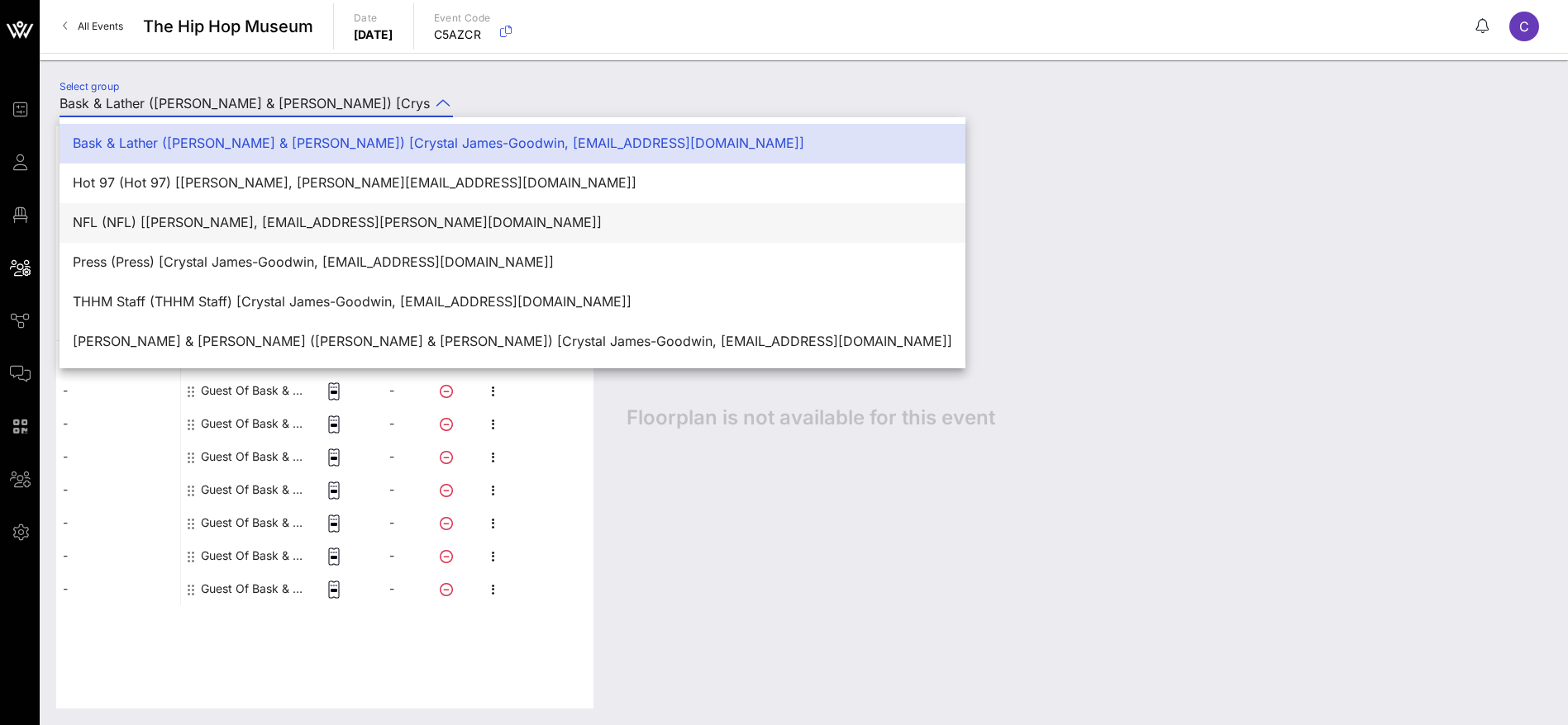
click at [258, 227] on div "NFL (NFL) [[PERSON_NAME], [EMAIL_ADDRESS][PERSON_NAME][DOMAIN_NAME]]" at bounding box center [512, 222] width 879 height 15
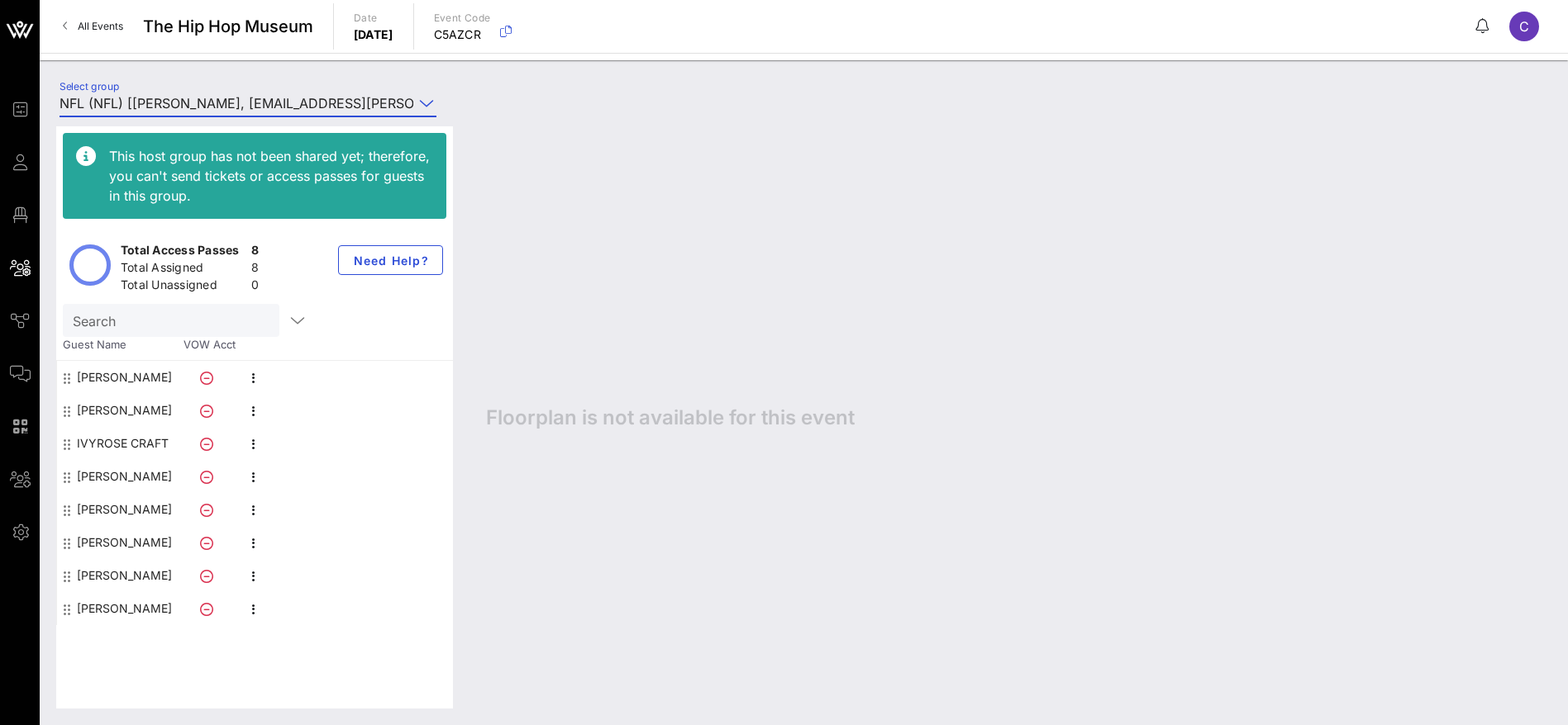
click at [279, 110] on div "This host group has not been shared yet; therefore, you can't send tickets or a…" at bounding box center [803, 417] width 1528 height 616
click at [281, 102] on input "NFL (NFL) [[PERSON_NAME], [EMAIL_ADDRESS][PERSON_NAME][DOMAIN_NAME]]" at bounding box center [236, 103] width 353 height 27
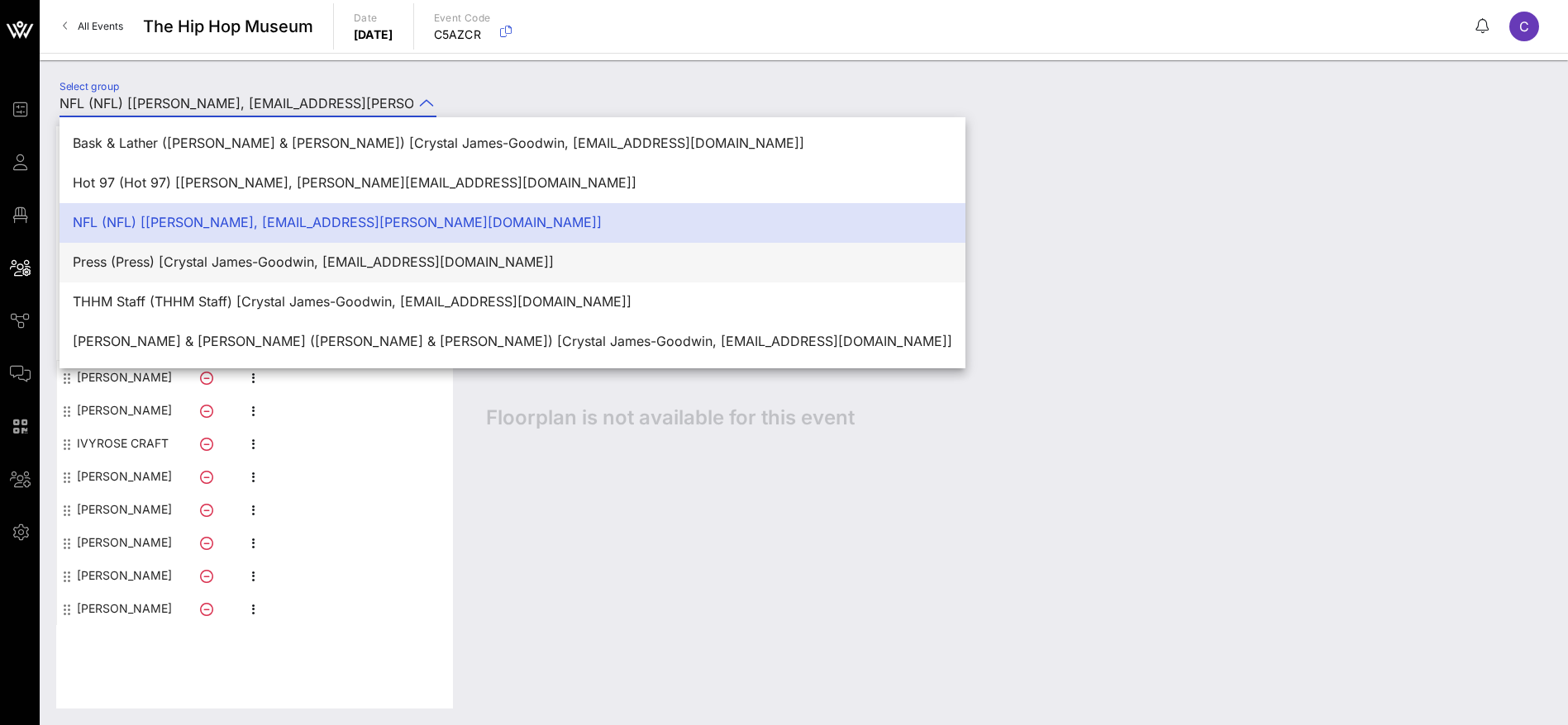
click at [223, 263] on div "Press (Press) [Crystal James-Goodwin, [EMAIL_ADDRESS][DOMAIN_NAME]]" at bounding box center [512, 262] width 879 height 15
type input "Press (Press) [Crystal James-Goodwin, [EMAIL_ADDRESS][DOMAIN_NAME]]"
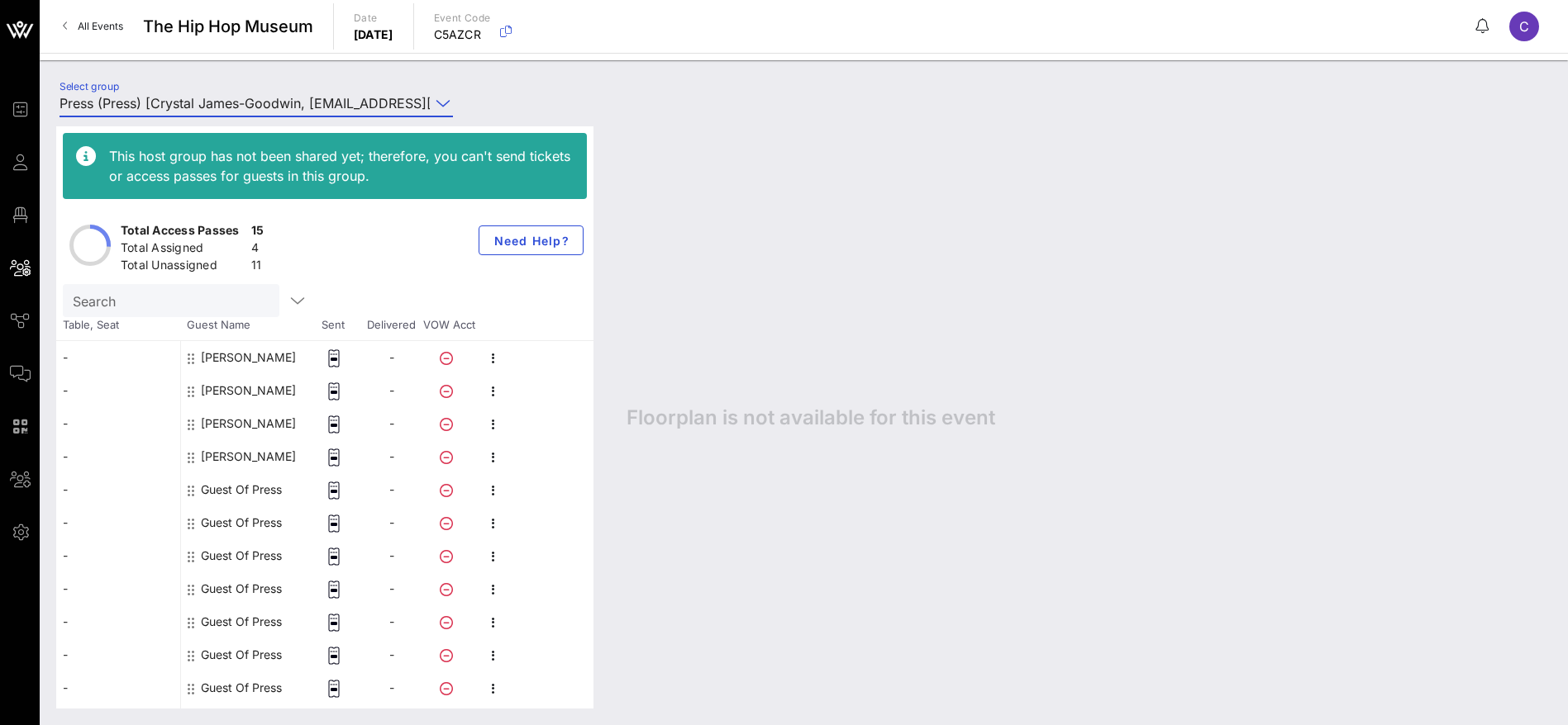
click at [441, 96] on icon at bounding box center [442, 103] width 15 height 20
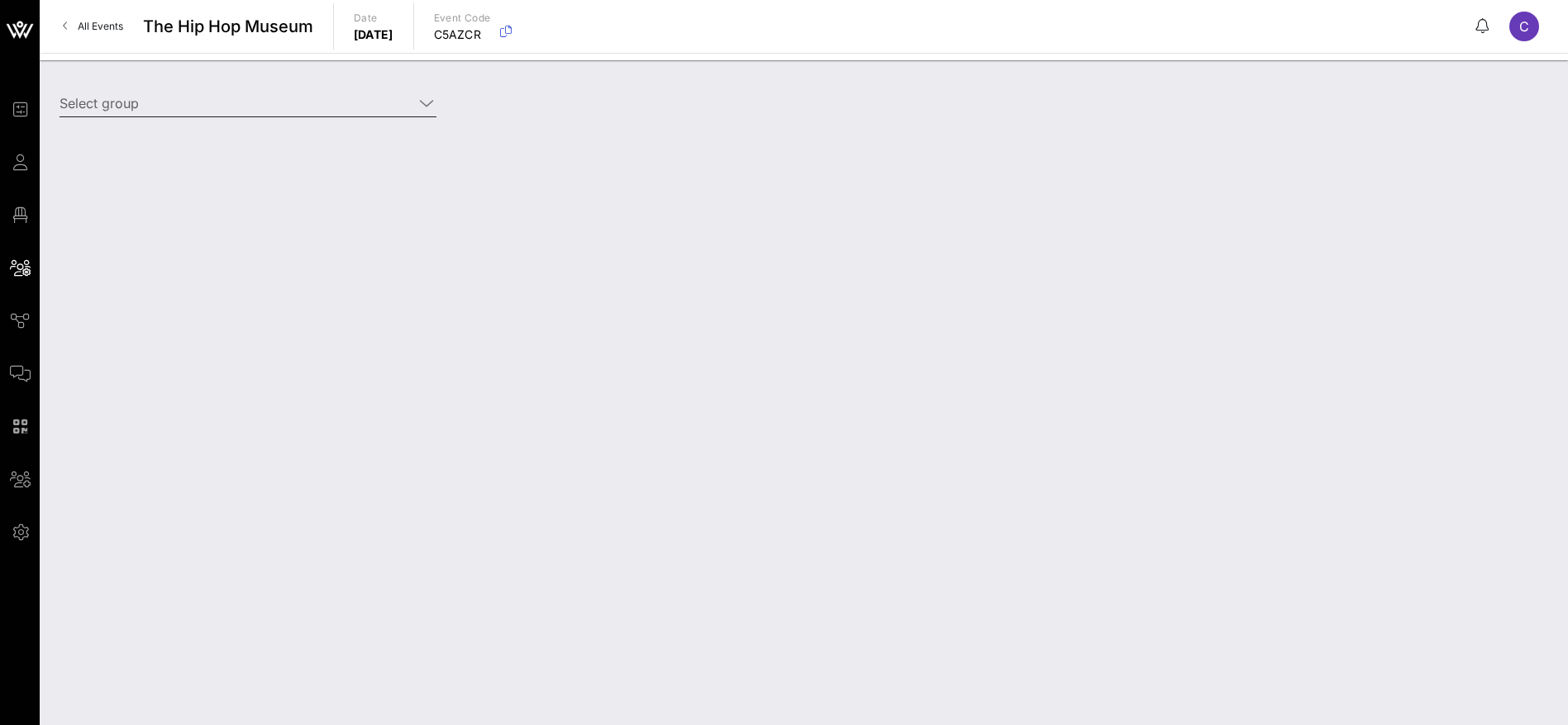
click at [423, 102] on icon at bounding box center [426, 103] width 15 height 20
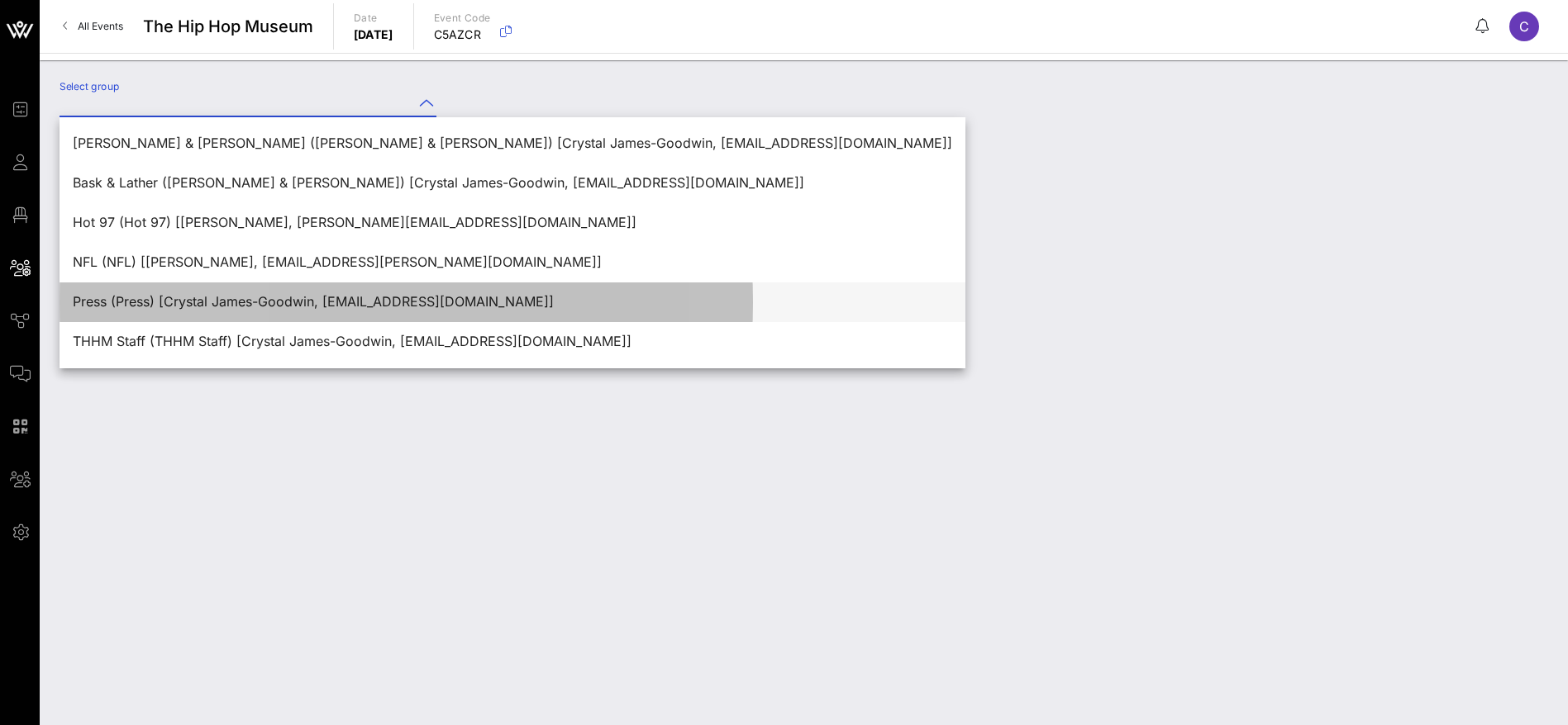
click at [208, 295] on div "Press (Press) [Crystal James-Goodwin, [EMAIL_ADDRESS][DOMAIN_NAME]]" at bounding box center [512, 302] width 879 height 15
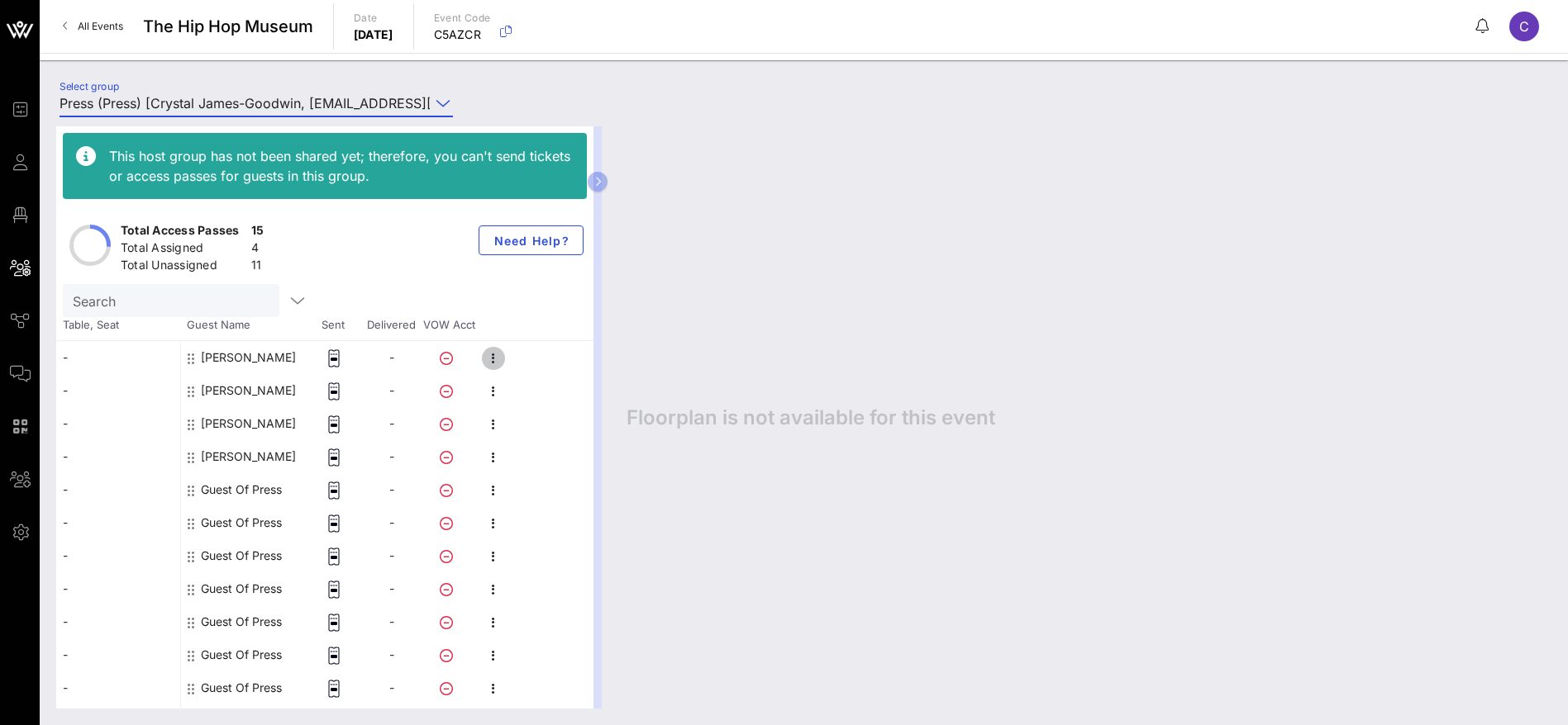
click at [490, 357] on icon "button" at bounding box center [493, 358] width 20 height 20
click at [530, 365] on div "Edit" at bounding box center [581, 362] width 126 height 13
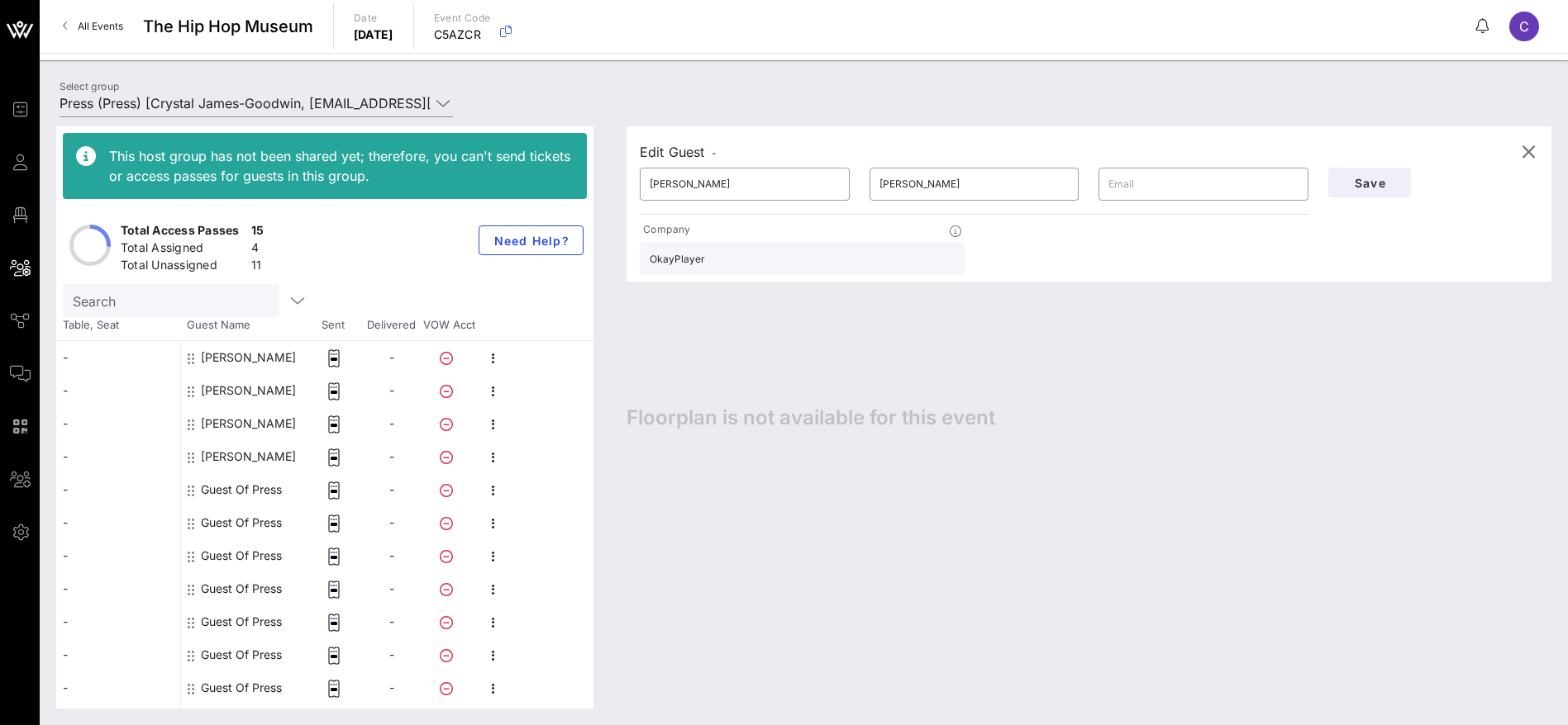
click at [831, 263] on input "OkayPlayer" at bounding box center [802, 258] width 305 height 21
click at [1526, 153] on icon "button" at bounding box center [1528, 151] width 20 height 20
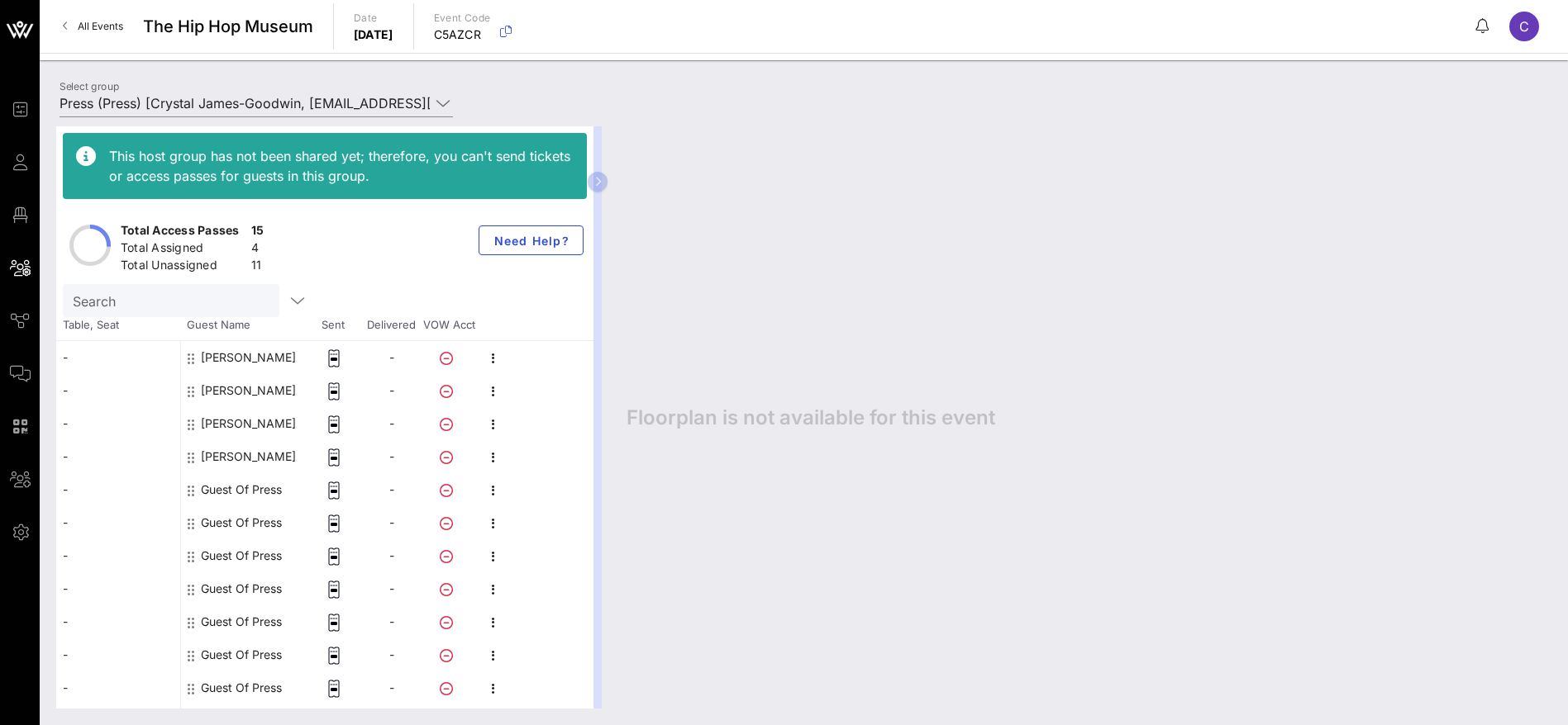
drag, startPoint x: 598, startPoint y: 178, endPoint x: 656, endPoint y: 183, distance: 58.2
click at [656, 183] on div "This host group has not been shared yet; therefore, you can't send tickets or a…" at bounding box center [804, 417] width 1495 height 582
click at [600, 181] on icon "button" at bounding box center [598, 182] width 8 height 10
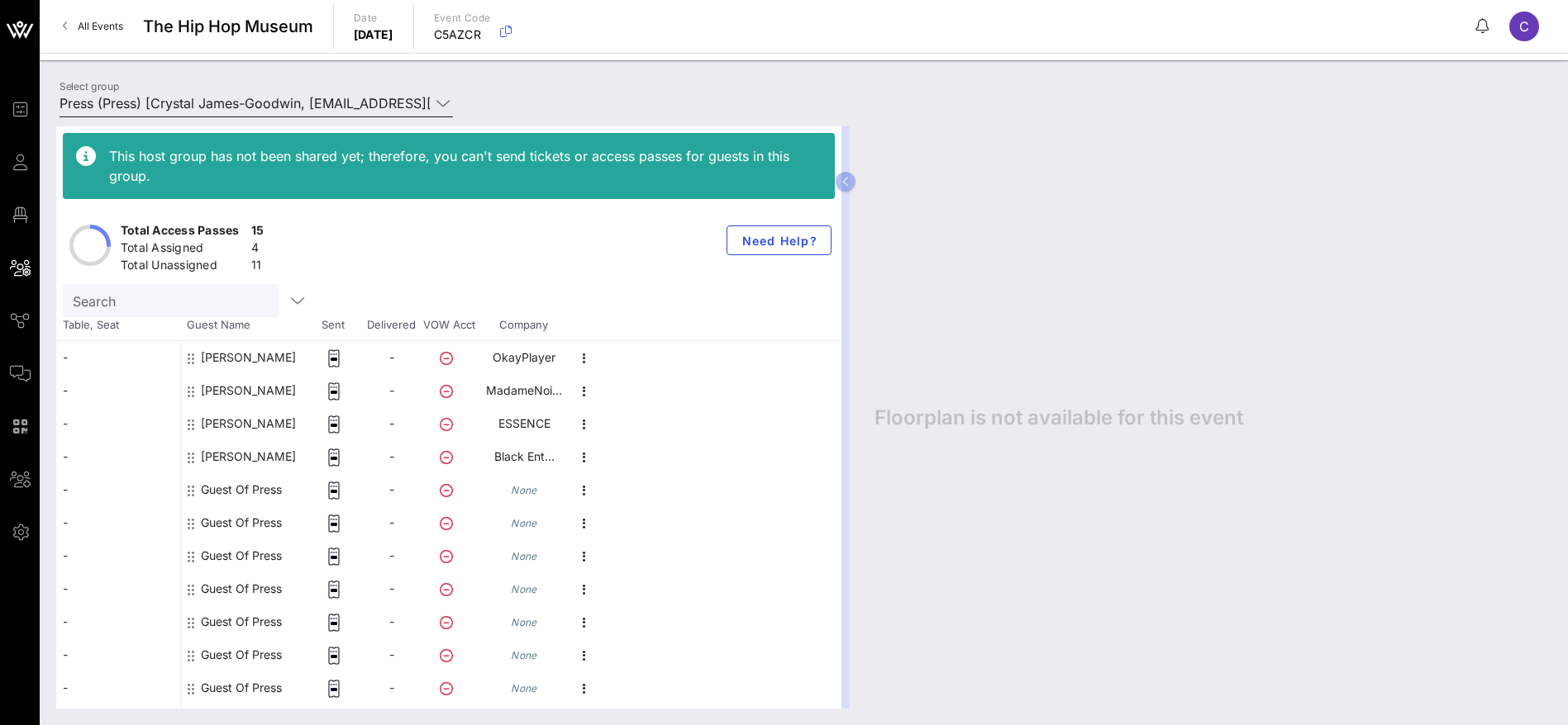
click at [441, 108] on div "Select group Press (Press) [Crystal James-Goodwin, crystal@thhm.org] This host …" at bounding box center [803, 106] width 1508 height 58
click at [441, 104] on icon at bounding box center [442, 103] width 15 height 20
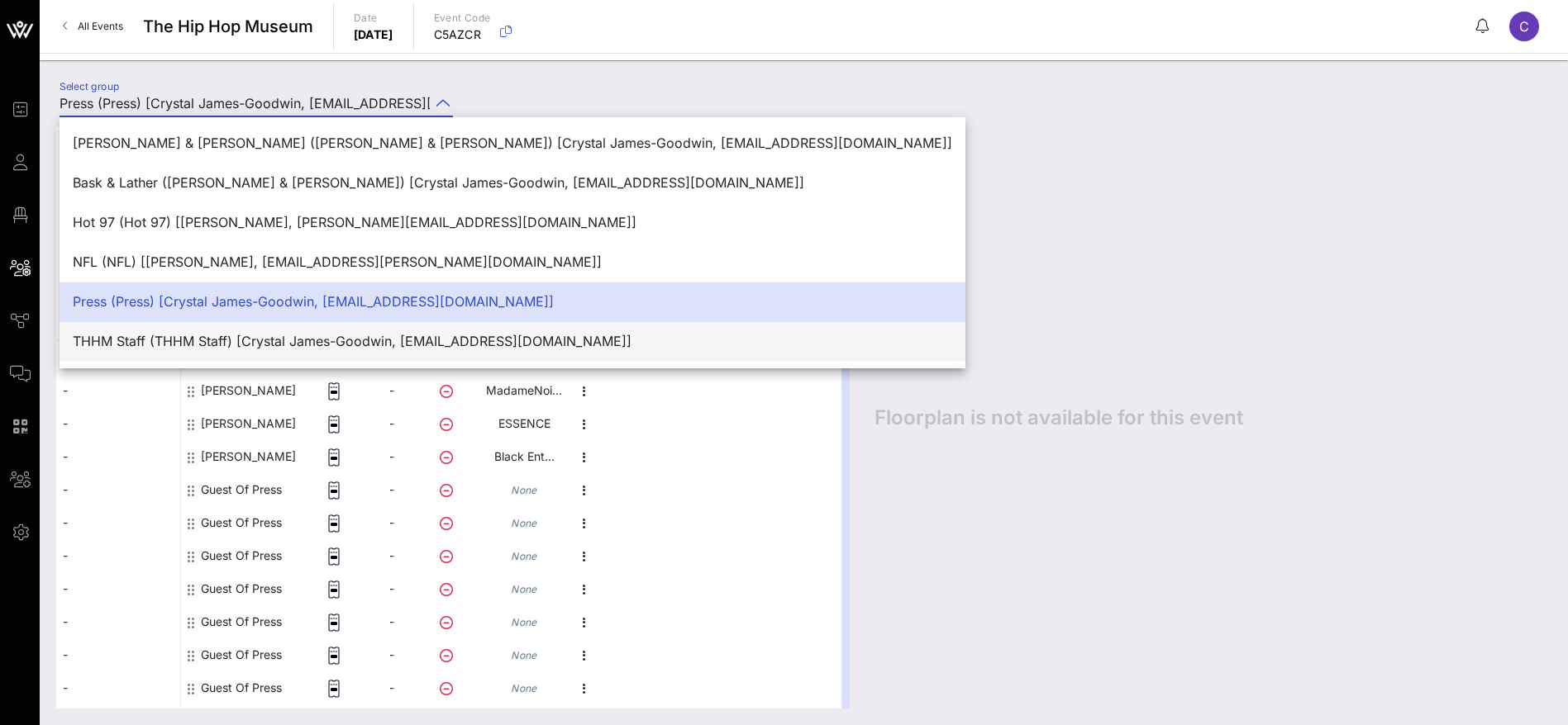
click at [269, 345] on div "THHM Staff (THHM Staff) [Crystal James-Goodwin, [EMAIL_ADDRESS][DOMAIN_NAME]]" at bounding box center [512, 341] width 879 height 15
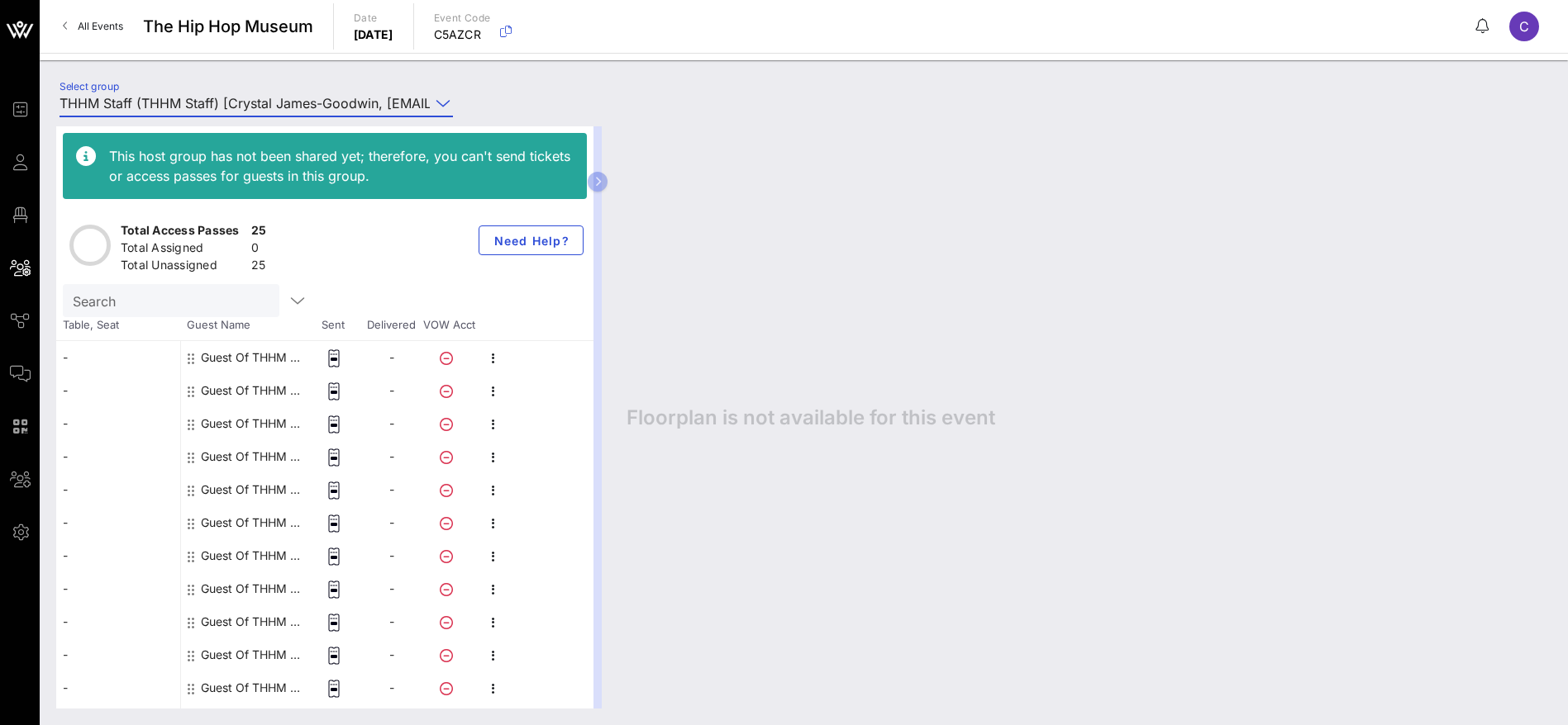
click at [361, 101] on input "THHM Staff (THHM Staff) [Crystal James-Goodwin, [EMAIL_ADDRESS][DOMAIN_NAME]]" at bounding box center [245, 103] width 370 height 27
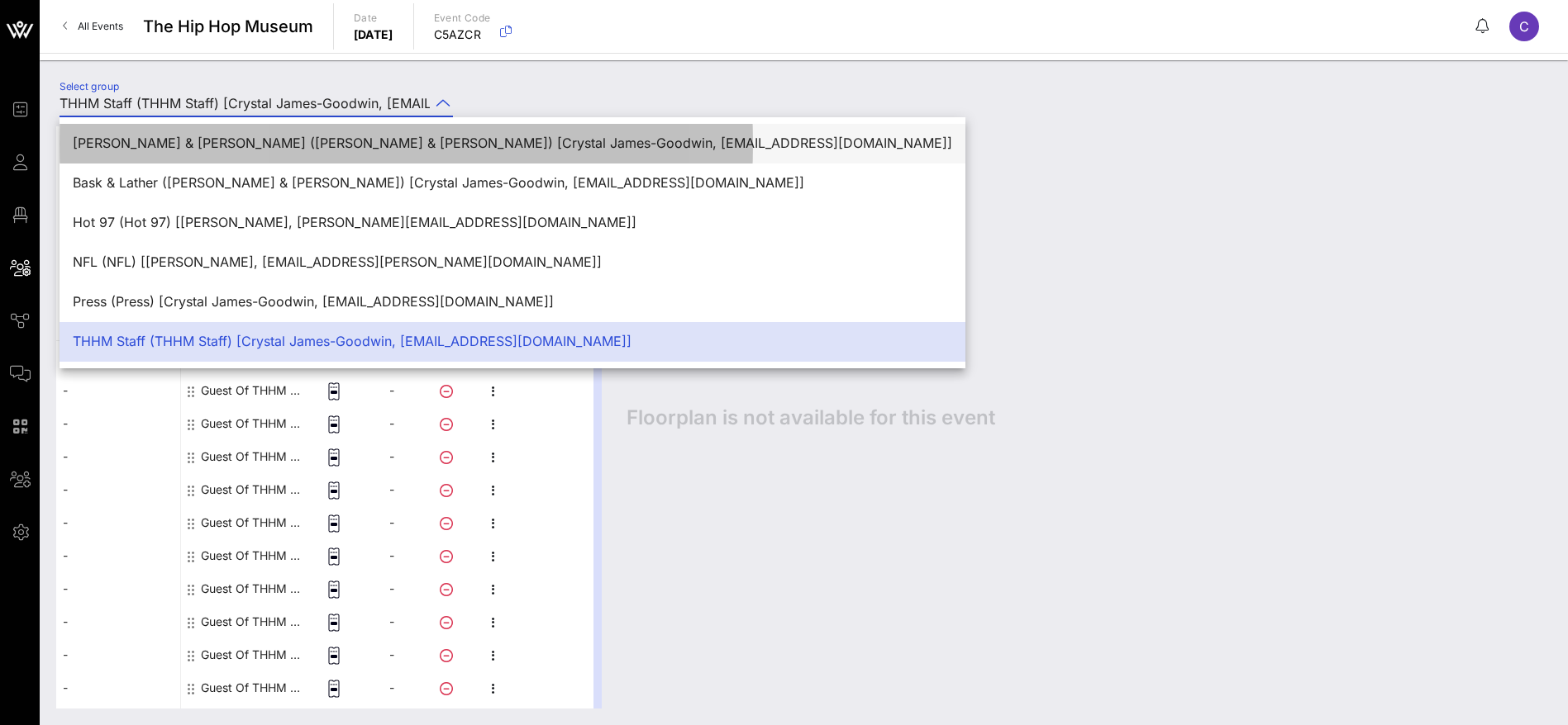
click at [245, 138] on div "[PERSON_NAME] & [PERSON_NAME] ([PERSON_NAME] & [PERSON_NAME]) [Crystal James-Go…" at bounding box center [512, 143] width 879 height 15
type input "[PERSON_NAME] & [PERSON_NAME] ([PERSON_NAME] & [PERSON_NAME]) [Crystal James-Go…"
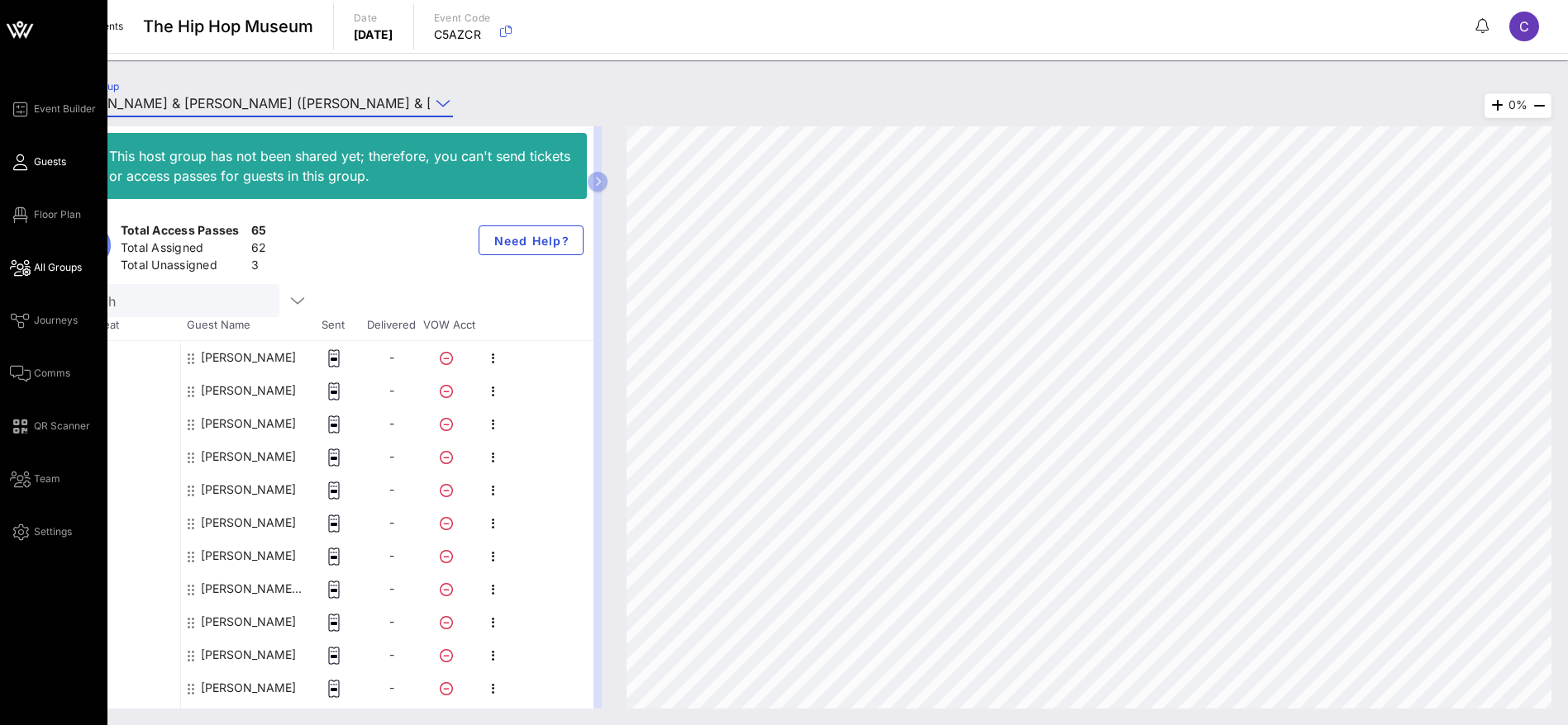
click at [52, 159] on span "Guests" at bounding box center [50, 162] width 33 height 15
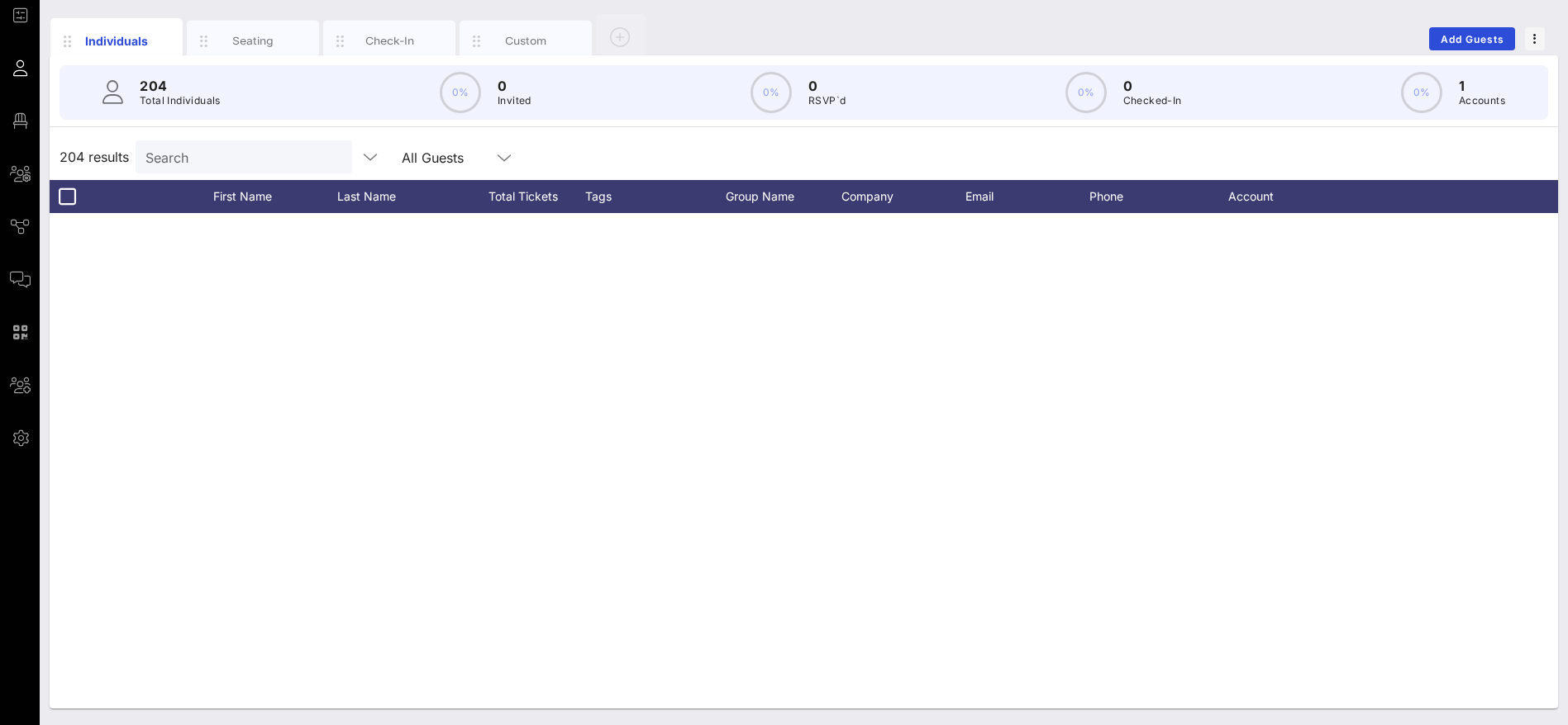
scroll to position [3737, 0]
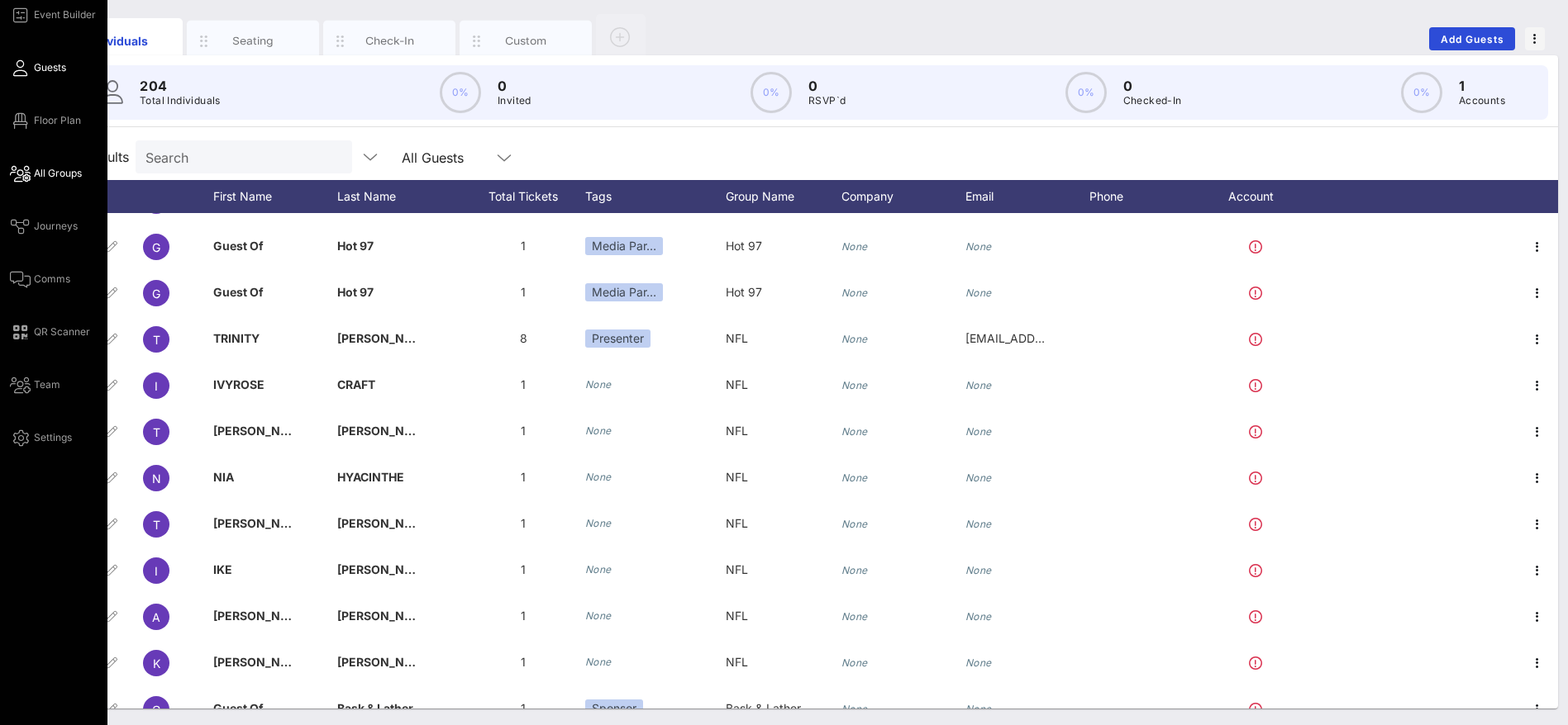
click at [50, 171] on span "All Groups" at bounding box center [58, 173] width 48 height 15
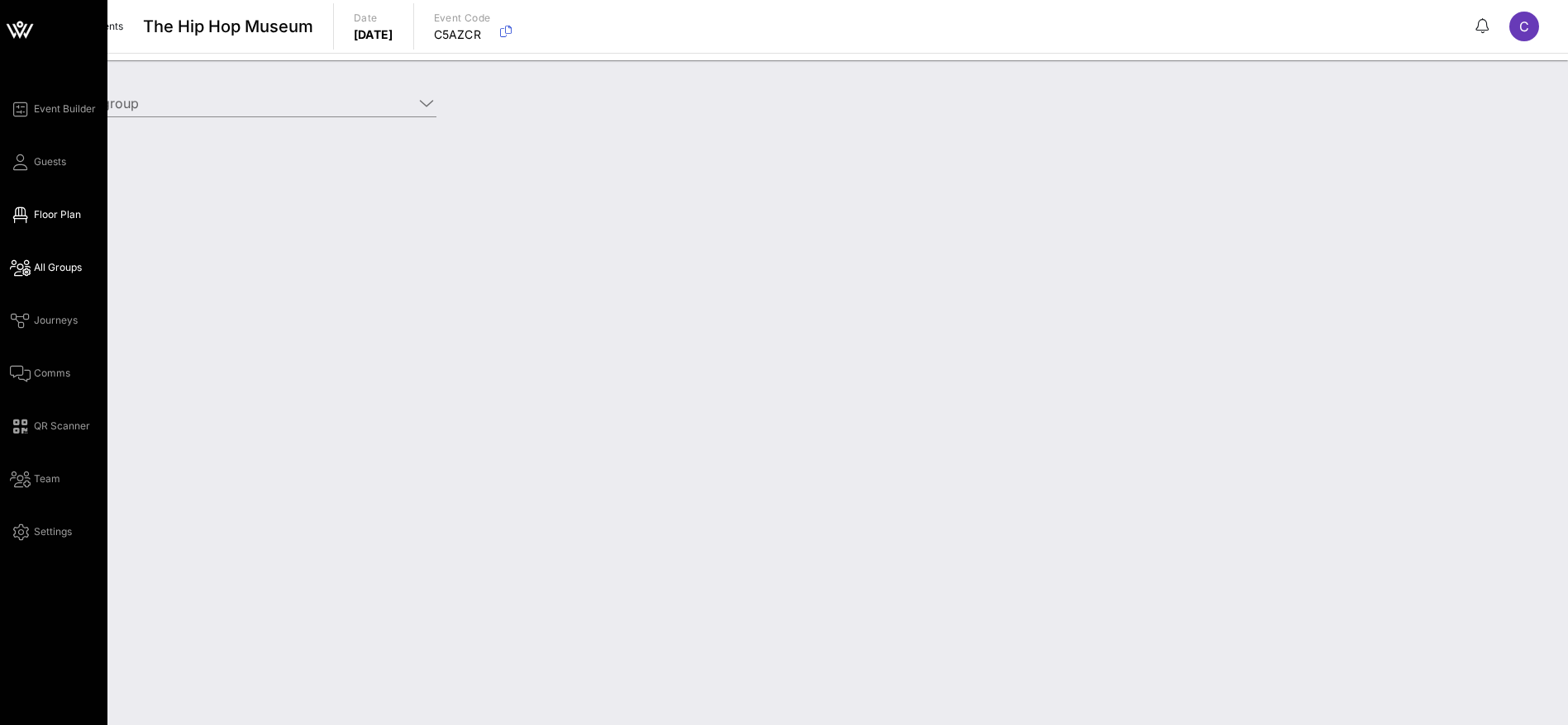
click at [56, 211] on span "Floor Plan" at bounding box center [57, 214] width 47 height 15
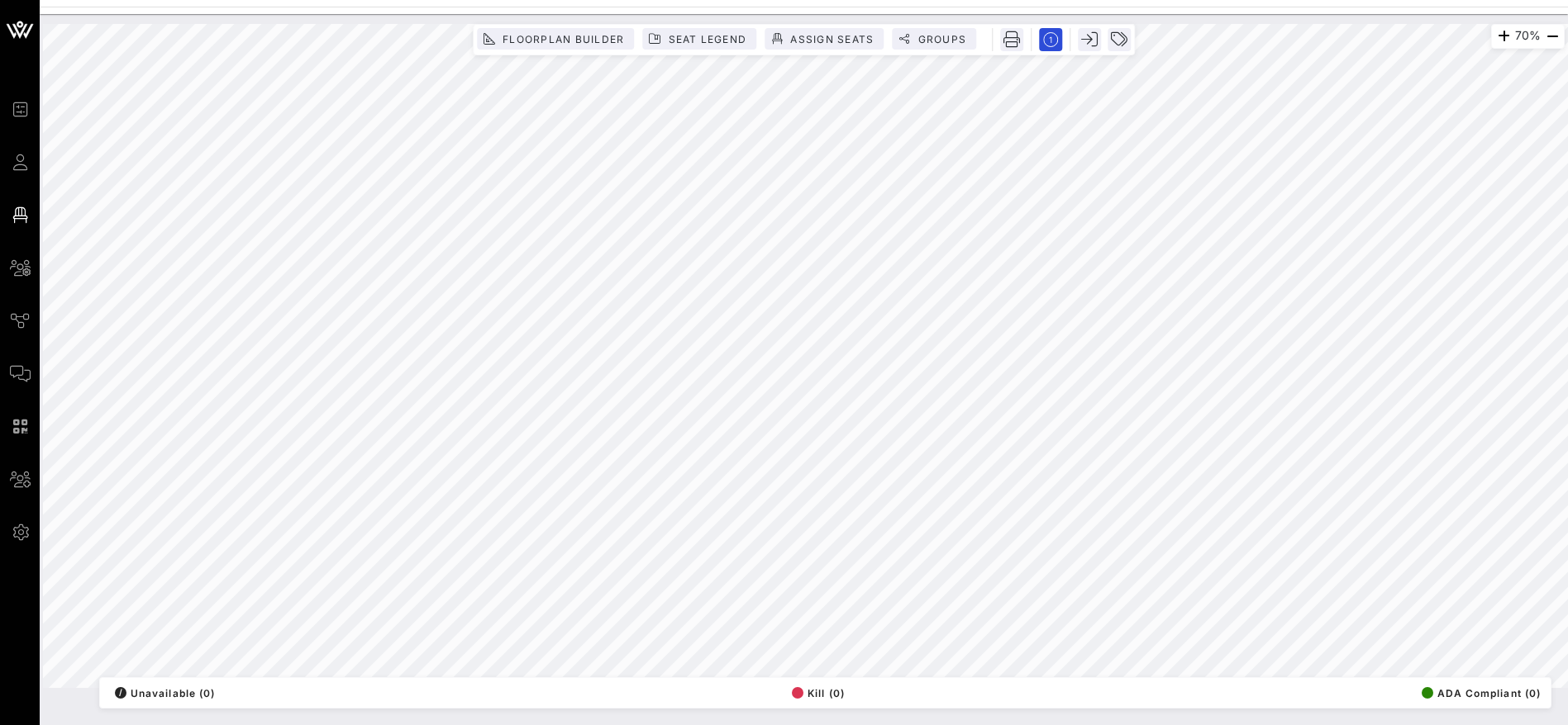
click at [956, 25] on div "Floorplan Builder Seat Legend Assign Seats Groups" at bounding box center [804, 39] width 662 height 32
click at [954, 33] on span "Groups" at bounding box center [941, 39] width 50 height 12
